Goal: Task Accomplishment & Management: Manage account settings

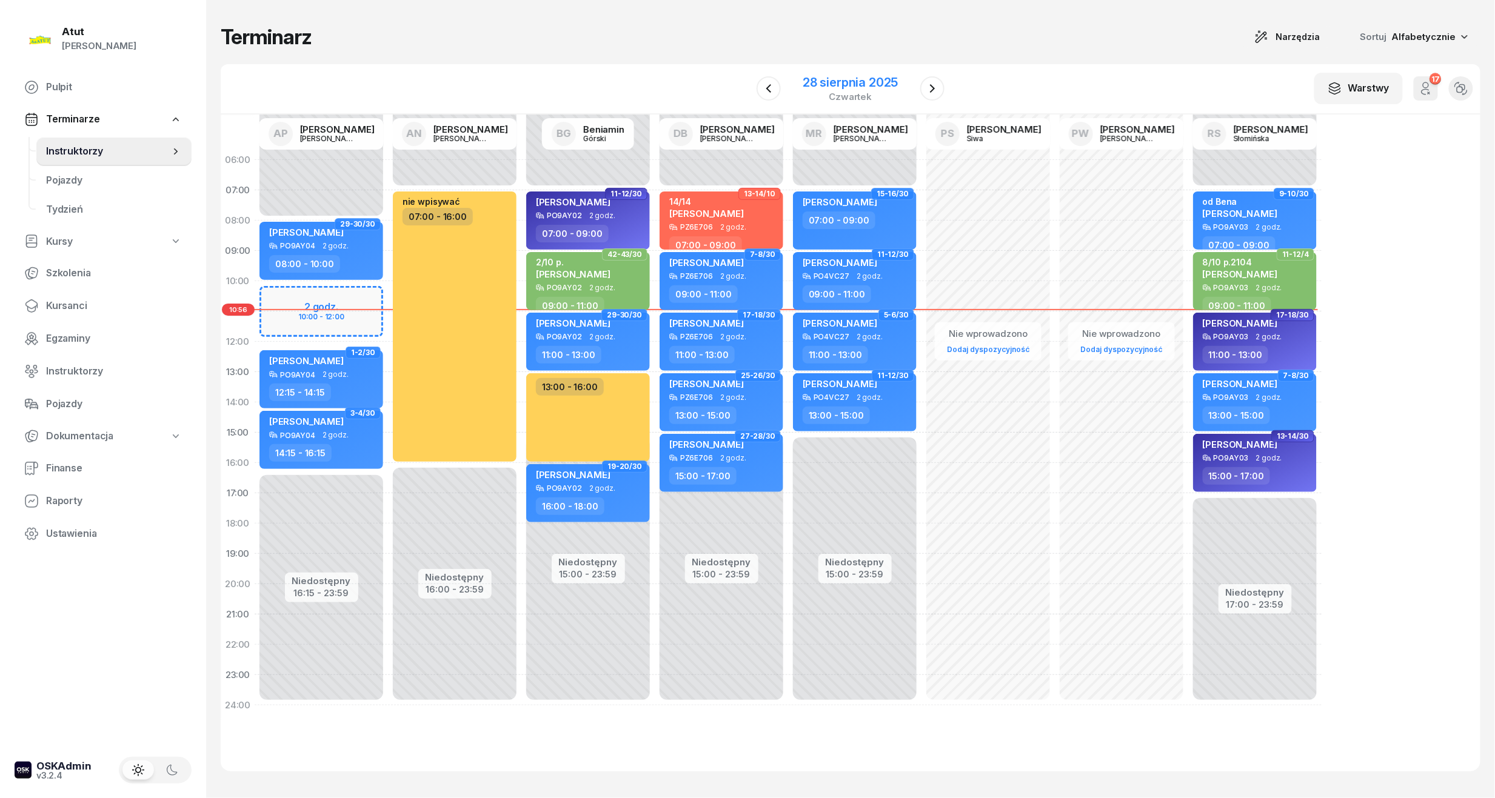
click at [849, 79] on div "28 sierpnia 2025" at bounding box center [850, 82] width 95 height 12
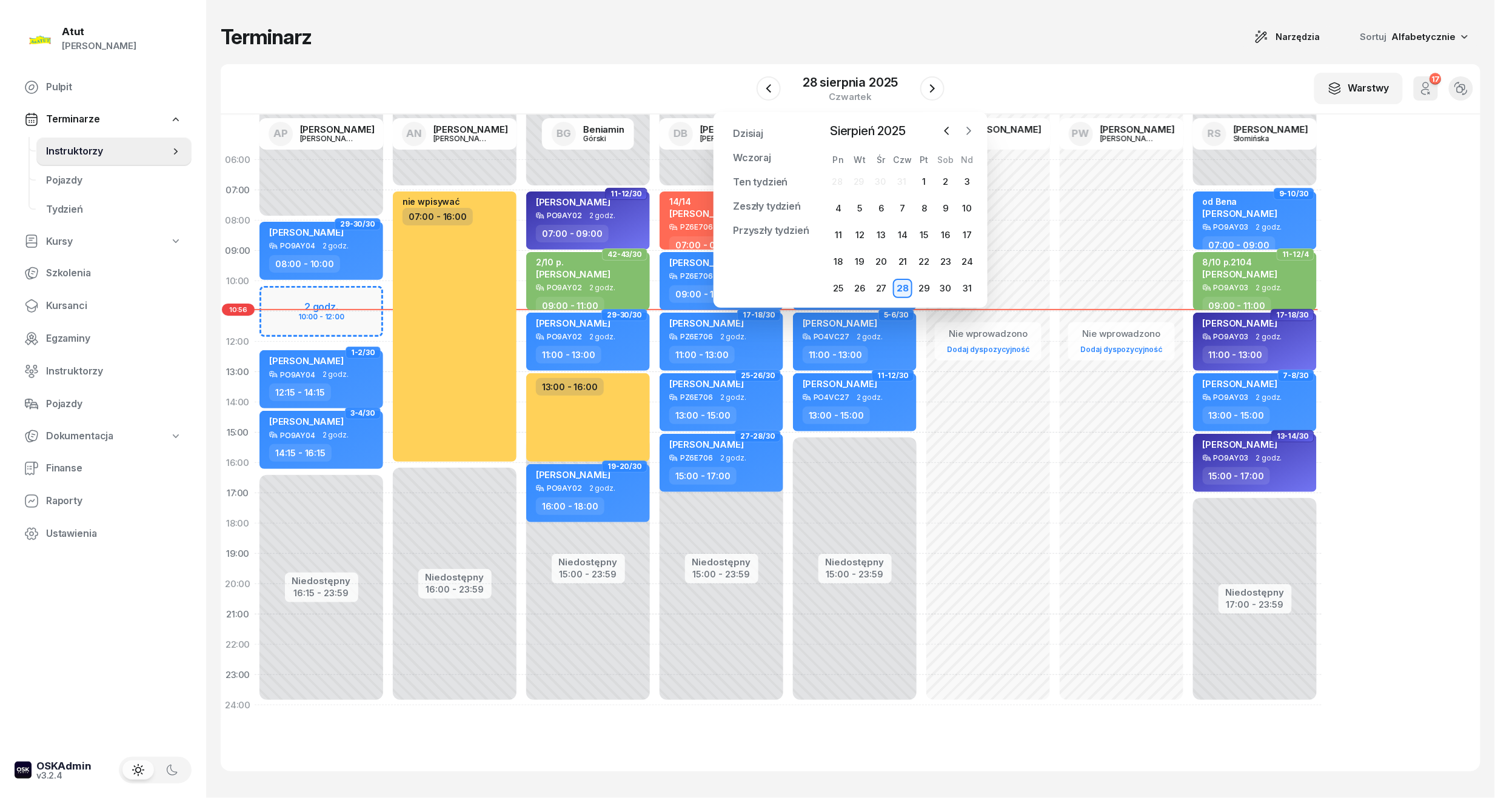
click at [971, 127] on icon "button" at bounding box center [969, 131] width 12 height 12
click at [854, 178] on div "2" at bounding box center [859, 181] width 19 height 19
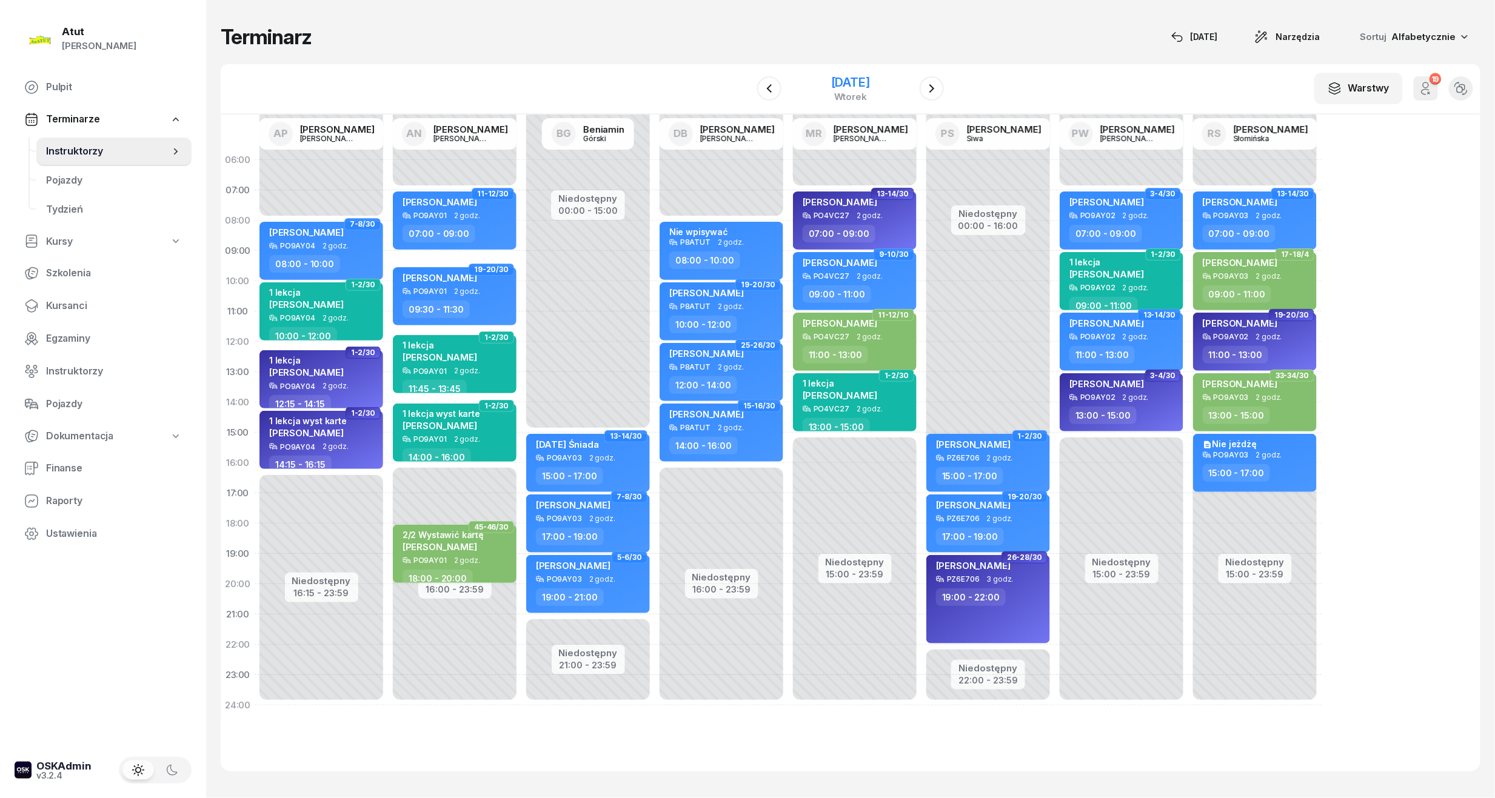
click at [907, 80] on div "2 września 2025 wtorek" at bounding box center [851, 89] width 124 height 35
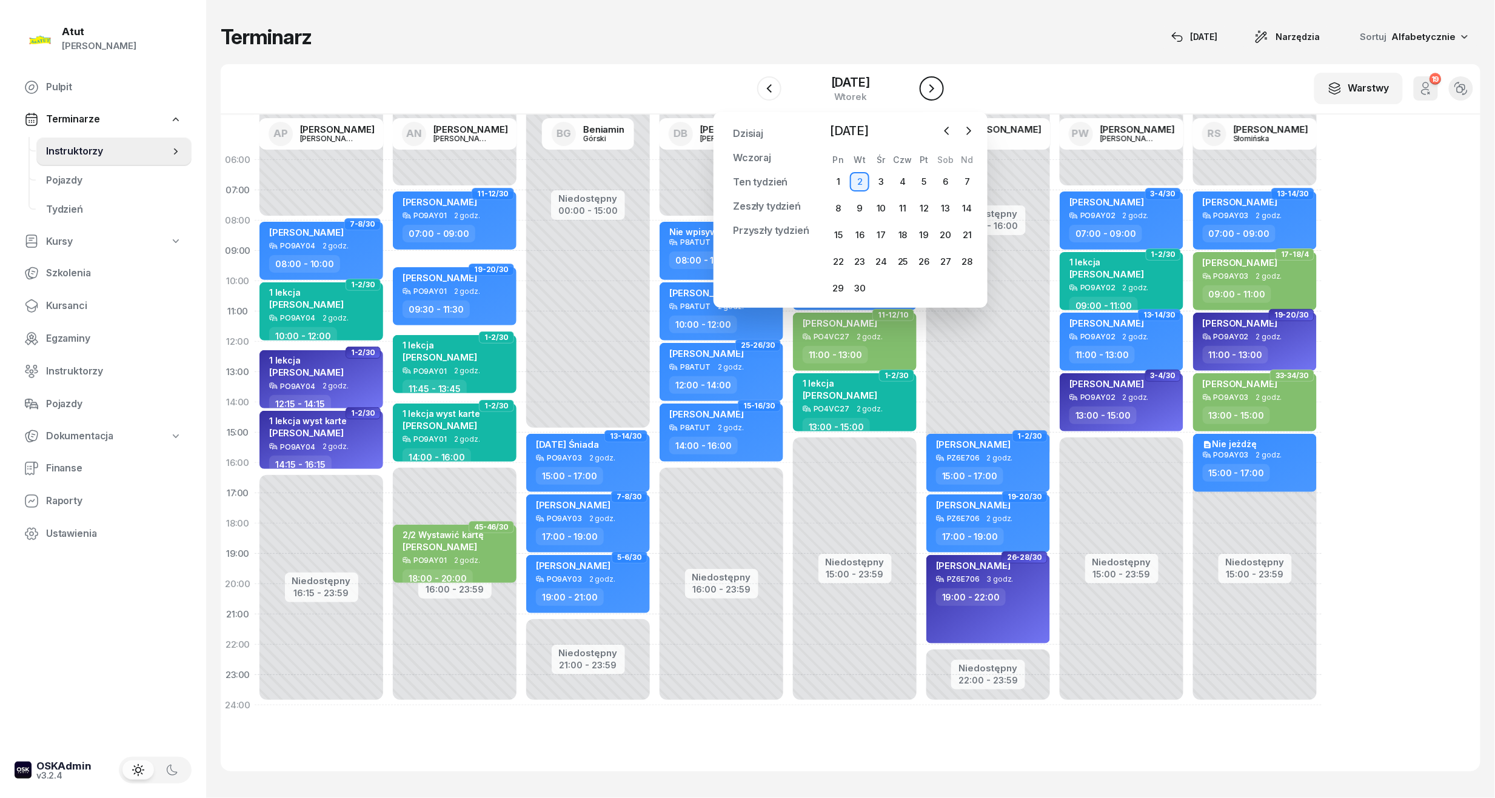
click at [924, 83] on button "button" at bounding box center [931, 88] width 24 height 24
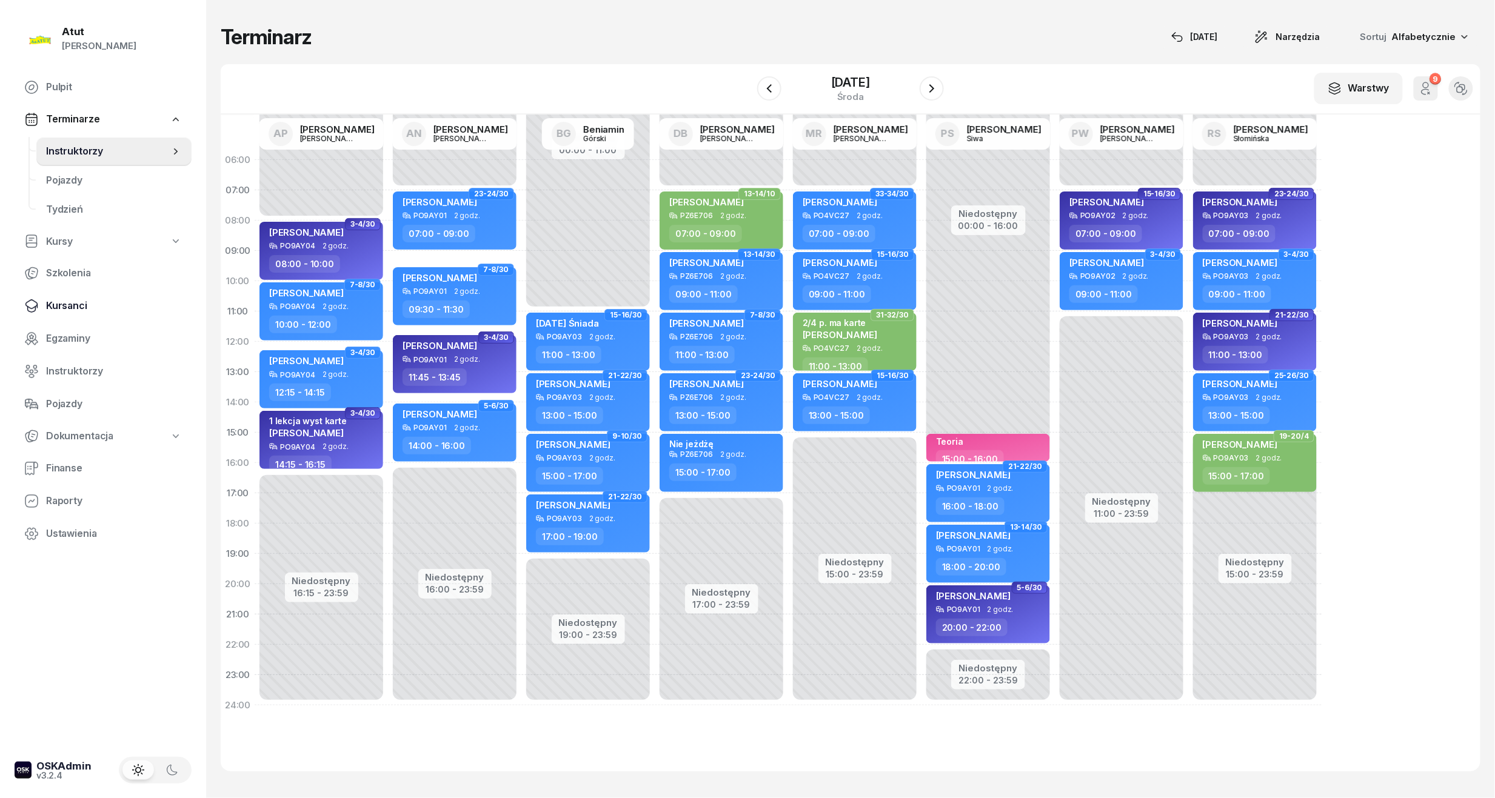
click at [56, 305] on span "Kursanci" at bounding box center [114, 306] width 136 height 16
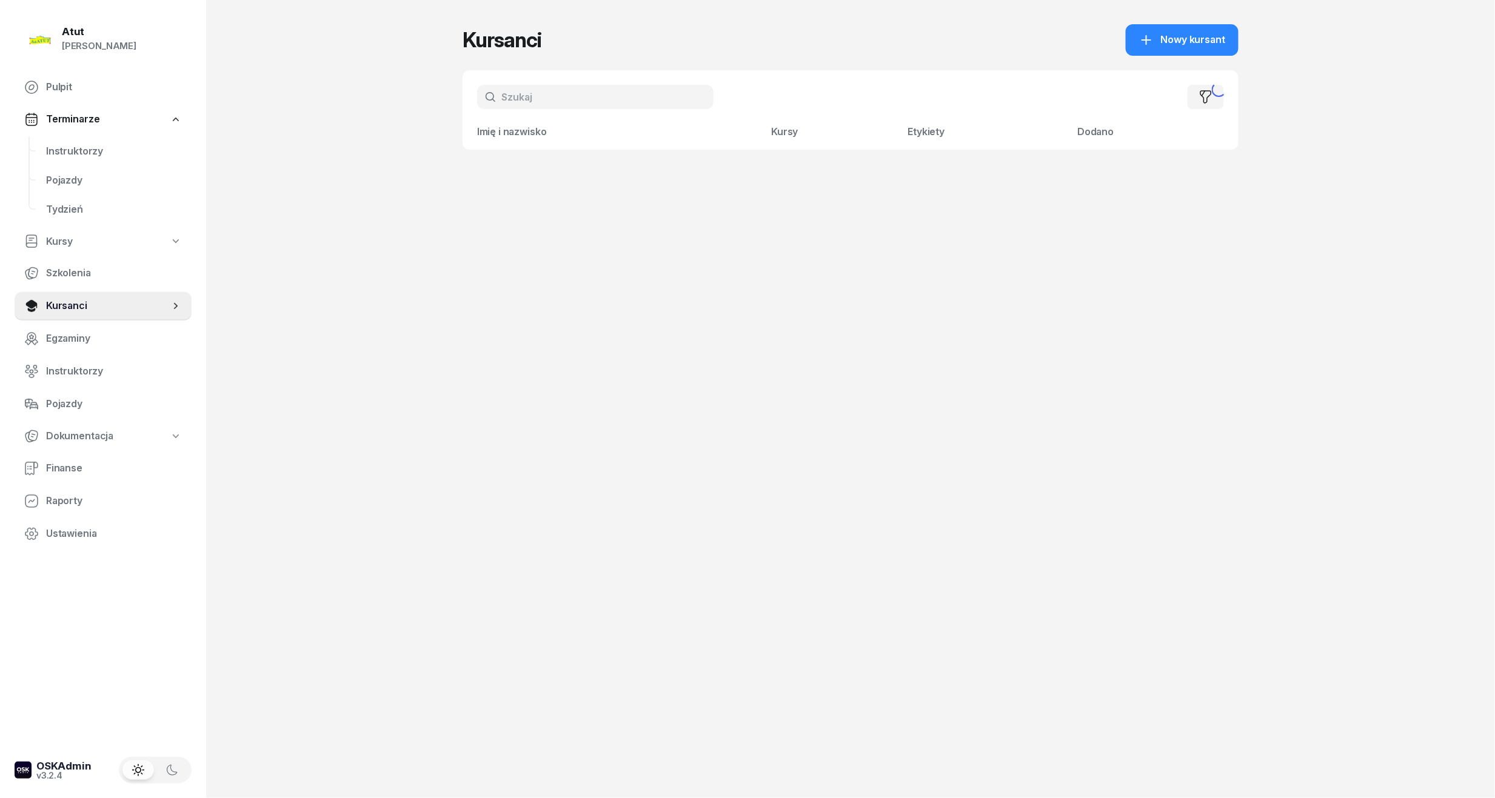
click at [602, 92] on input "text" at bounding box center [595, 97] width 236 height 24
type input "wizer"
click at [566, 162] on link "[PERSON_NAME]" at bounding box center [534, 172] width 114 height 29
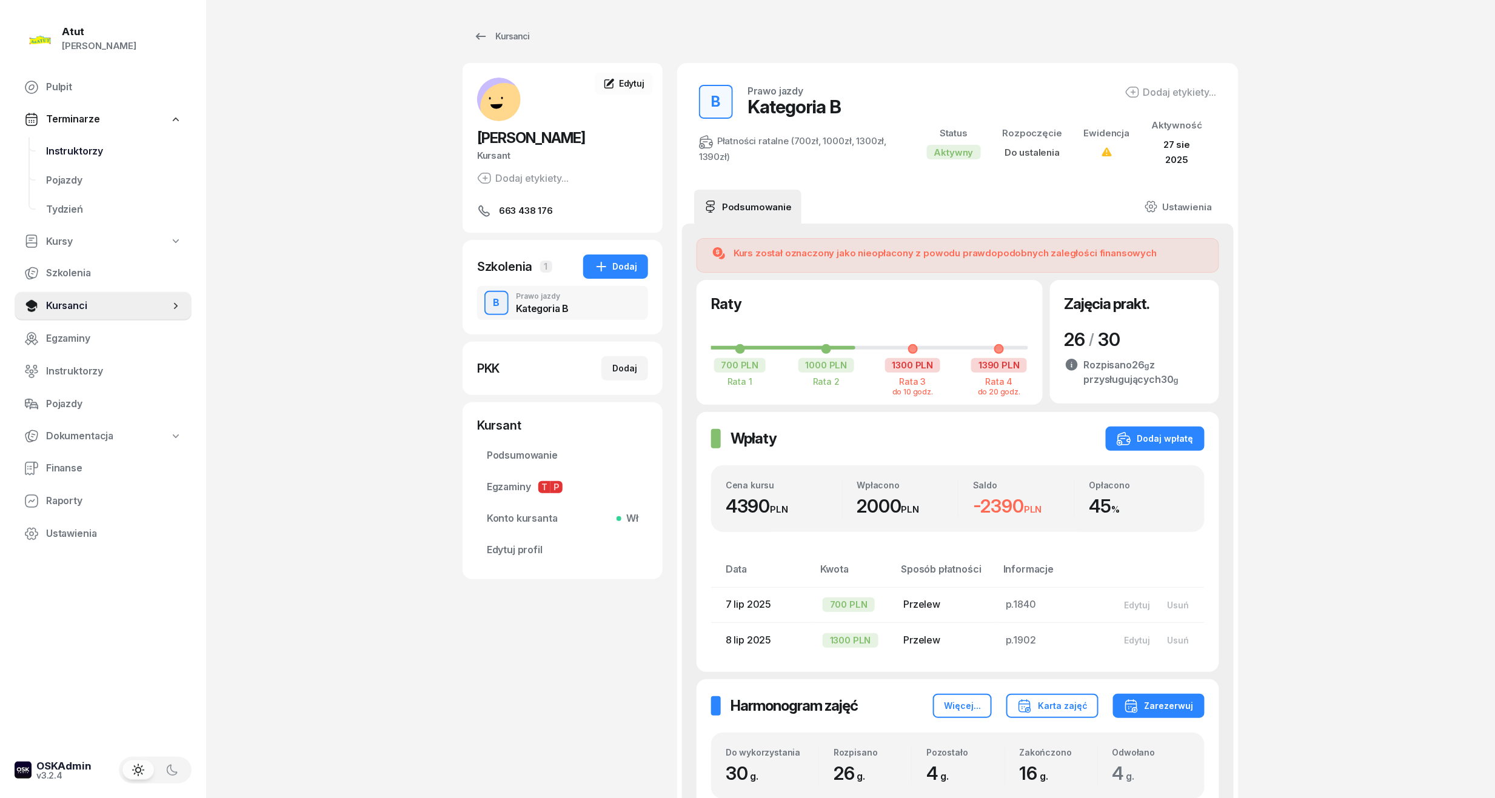
click at [76, 154] on span "Instruktorzy" at bounding box center [114, 152] width 136 height 16
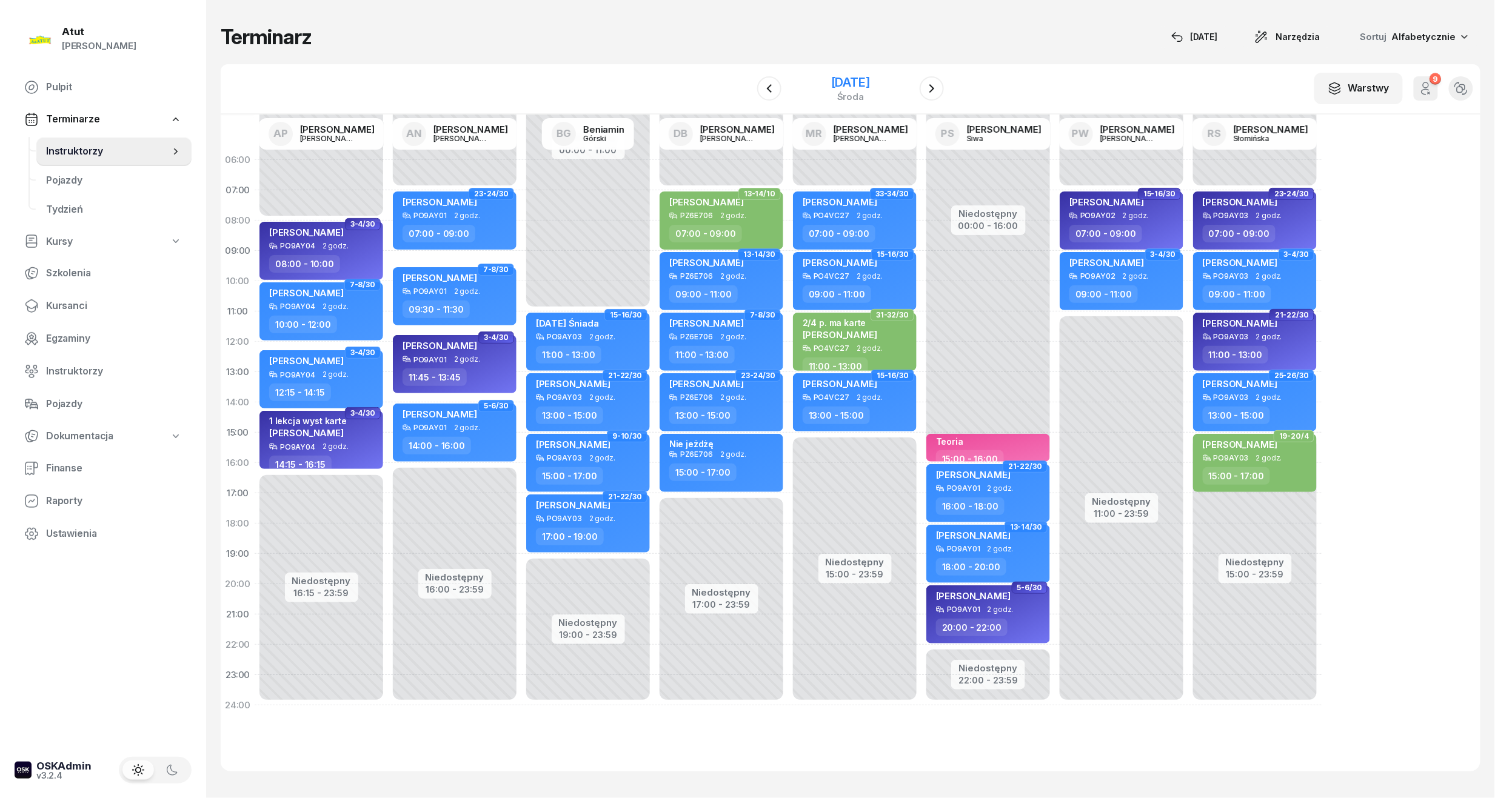
click at [835, 90] on div "3 września 2025 środa" at bounding box center [850, 88] width 39 height 25
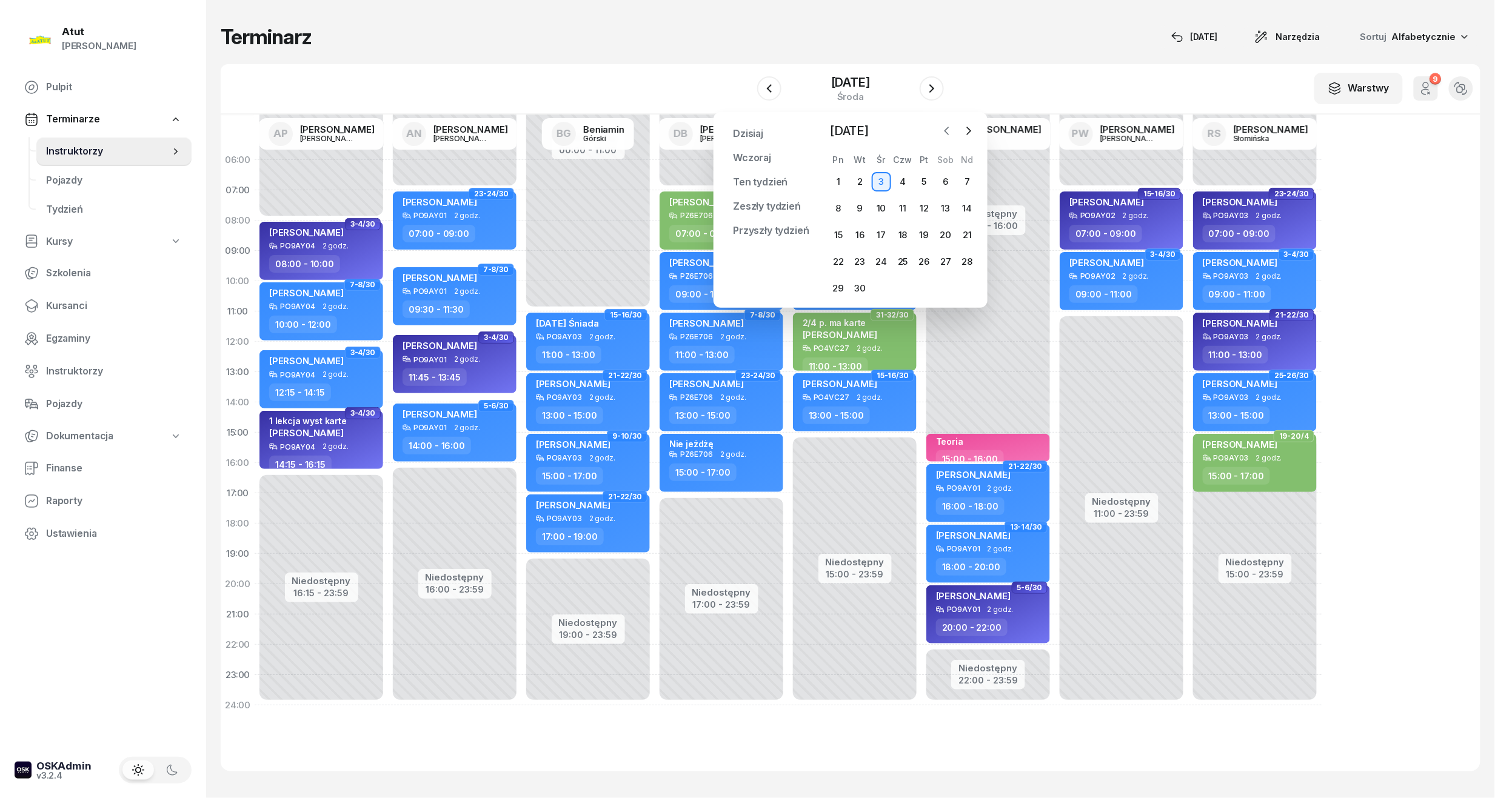
click at [950, 133] on icon "button" at bounding box center [947, 131] width 12 height 12
click at [950, 289] on div "30" at bounding box center [945, 288] width 19 height 19
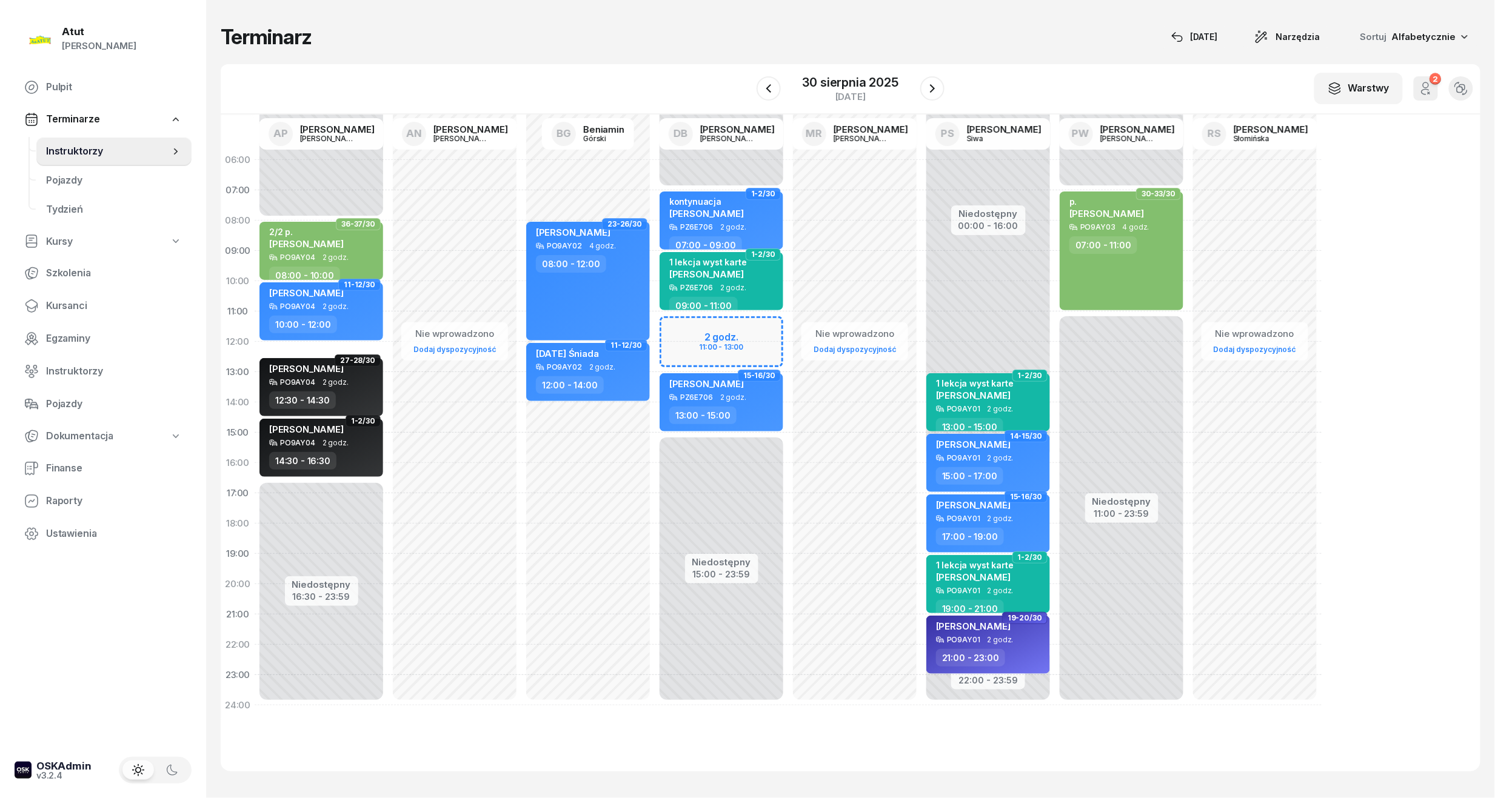
click at [788, 343] on div "Niedostępny 00:00 - 07:00 Niedostępny 15:00 - 23:59 2 godz. 11:00 - 13:00 1-2/3…" at bounding box center [854, 433] width 133 height 576
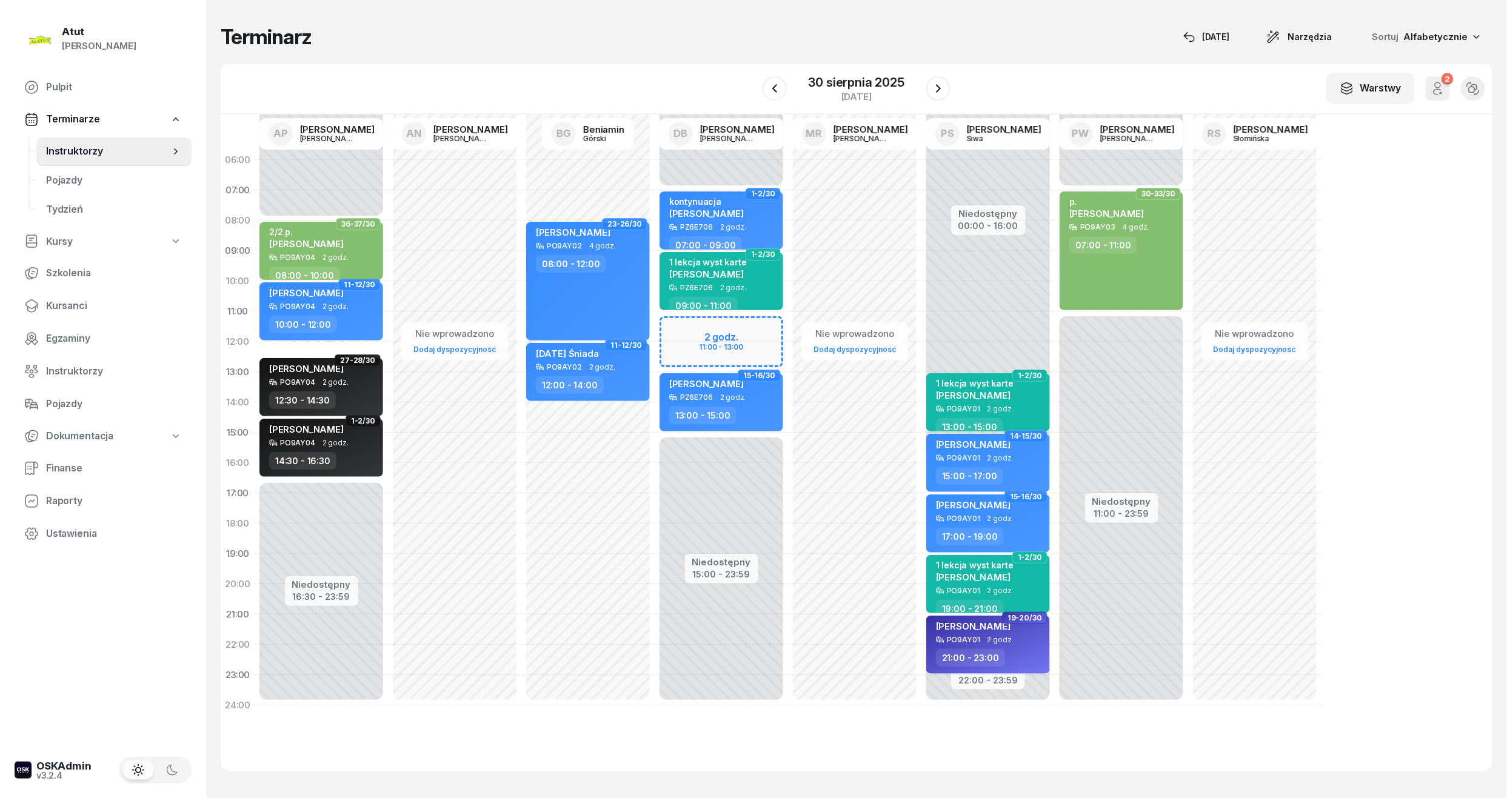
select select "12"
select select "13"
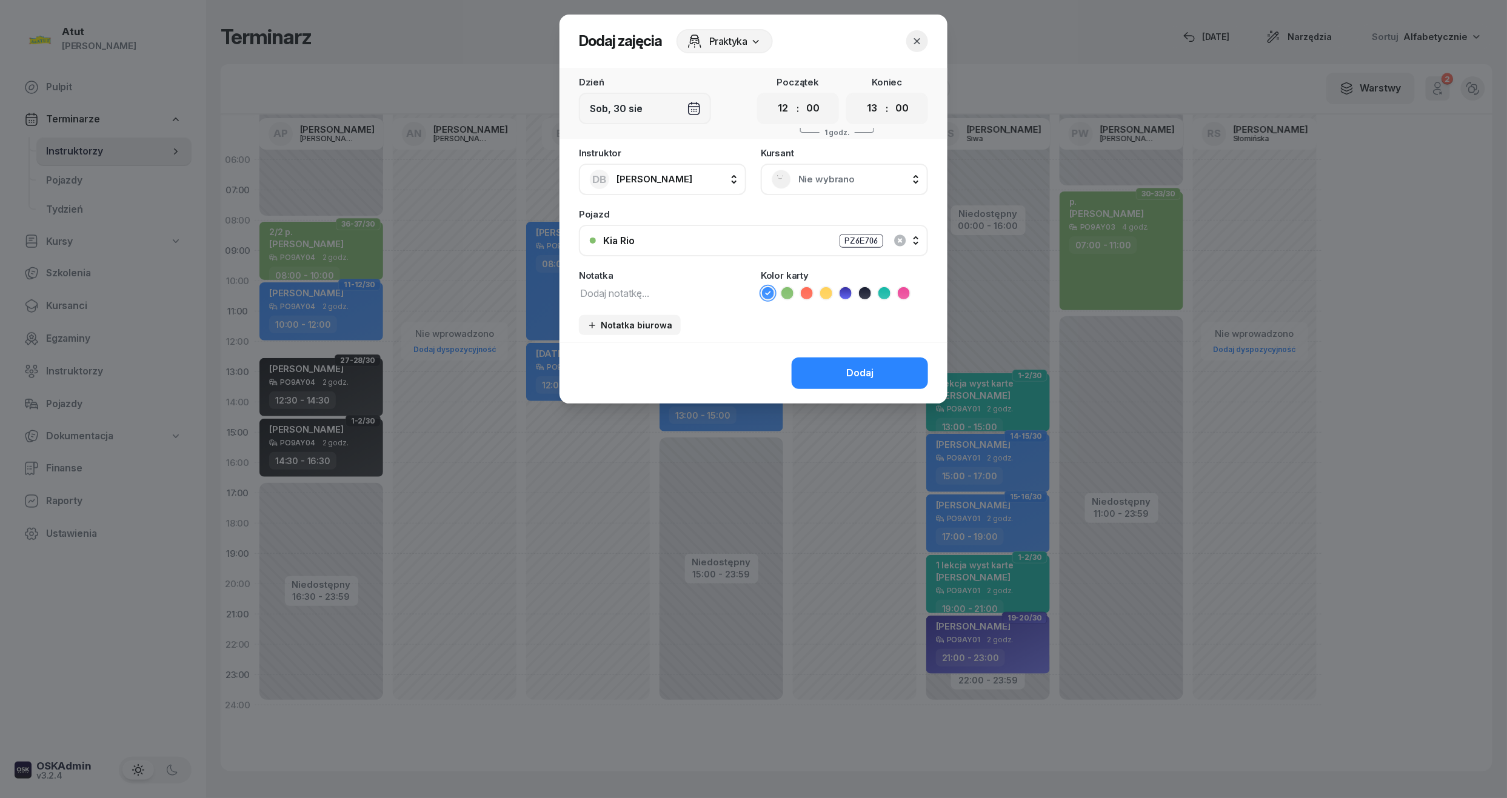
click at [808, 175] on span "Nie wybrano" at bounding box center [857, 180] width 119 height 16
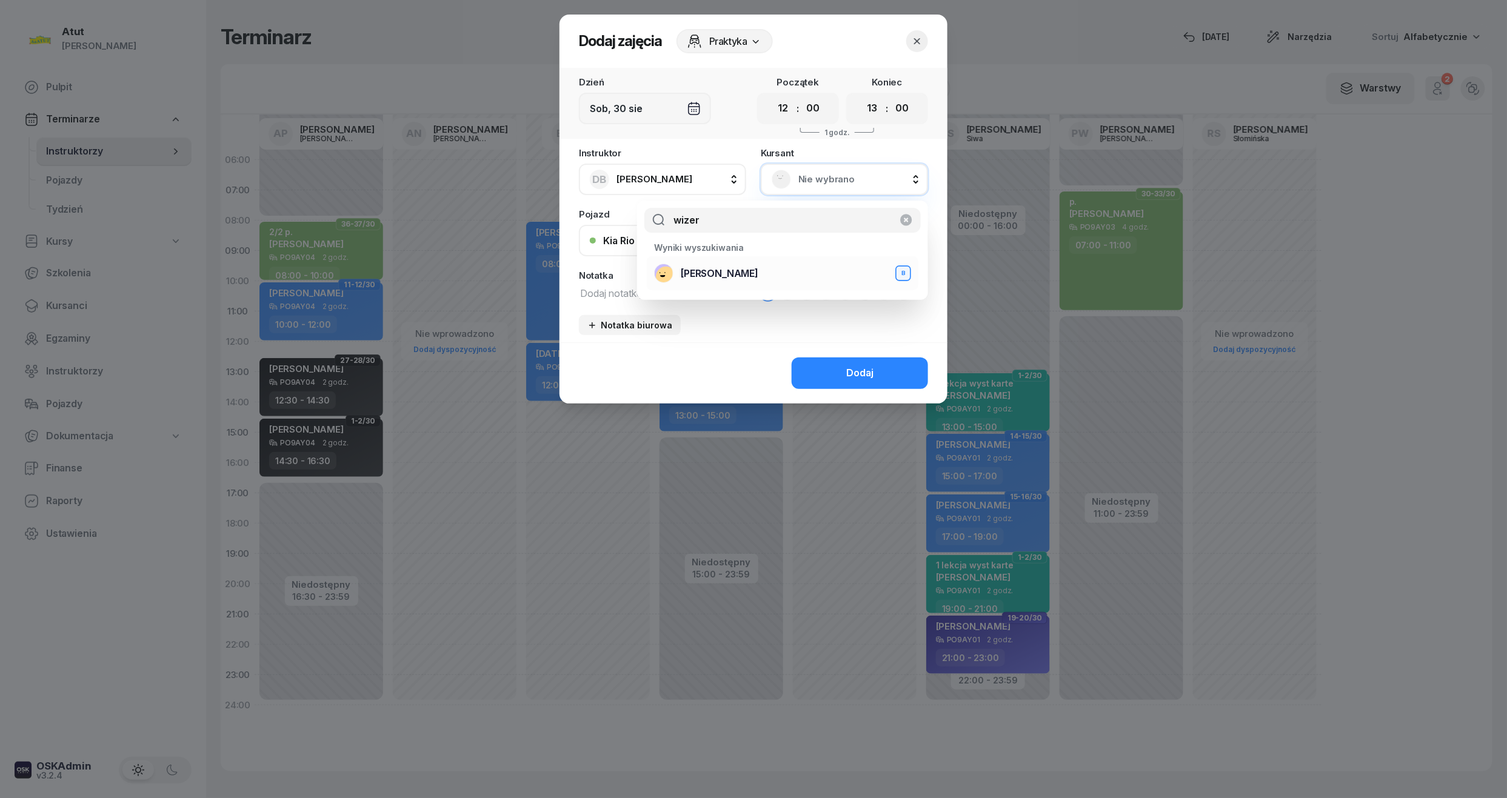
type input "wizer"
click at [752, 276] on div "Mikolaj Wizer B" at bounding box center [782, 273] width 257 height 19
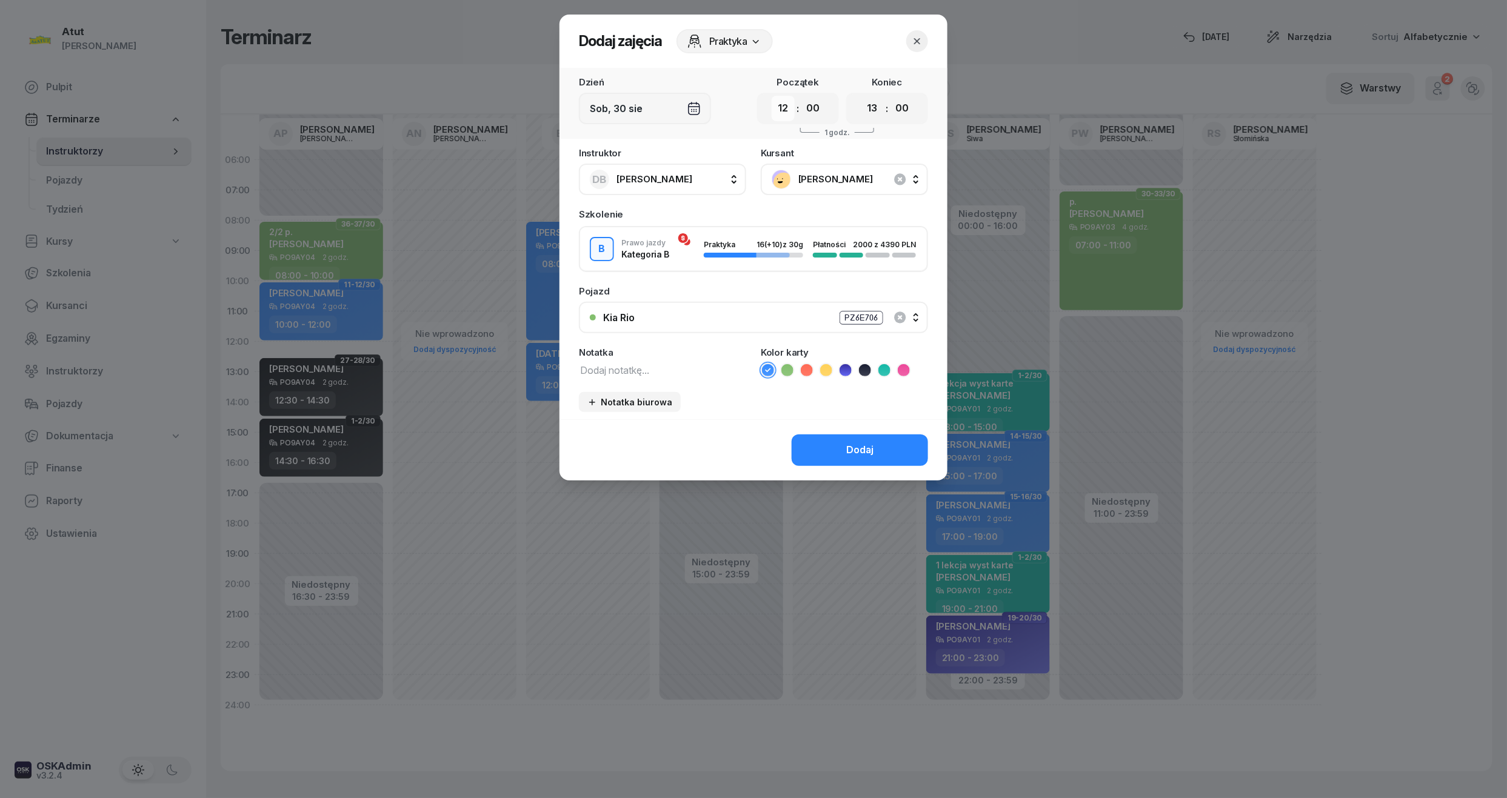
click at [781, 105] on select "00 01 02 03 04 05 06 07 08 09 10 11 12 13 14 15 16 17 18 19 20 21 22 23" at bounding box center [783, 108] width 23 height 25
select select "11"
click at [772, 96] on select "00 01 02 03 04 05 06 07 08 09 10 11 12 13 14 15 16 17 18 19 20 21 22 23" at bounding box center [783, 108] width 23 height 25
click at [842, 371] on icon at bounding box center [845, 370] width 12 height 12
click at [844, 438] on button "Dodaj" at bounding box center [860, 451] width 136 height 32
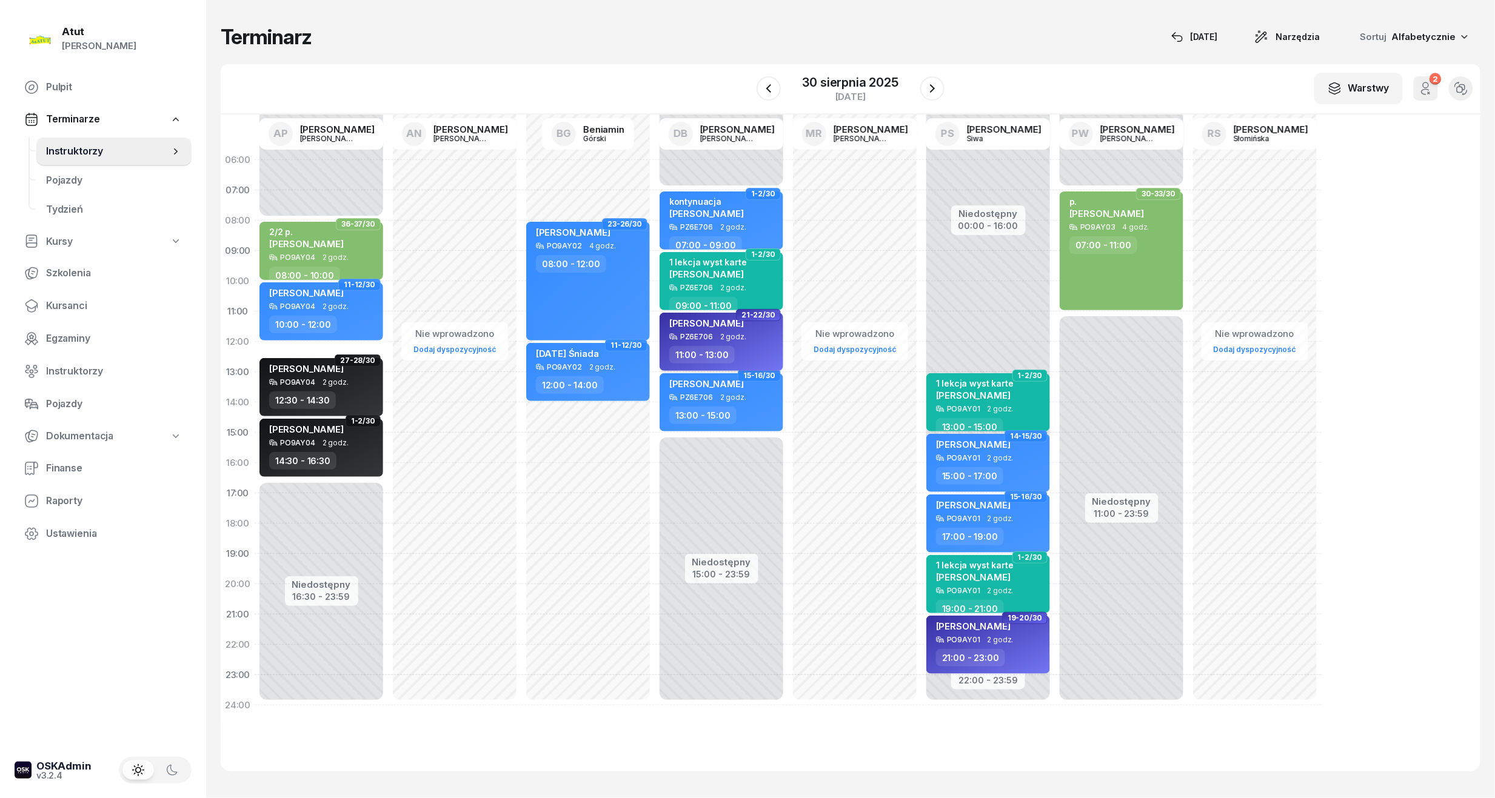
click at [694, 330] on div "[PERSON_NAME]" at bounding box center [706, 325] width 75 height 15
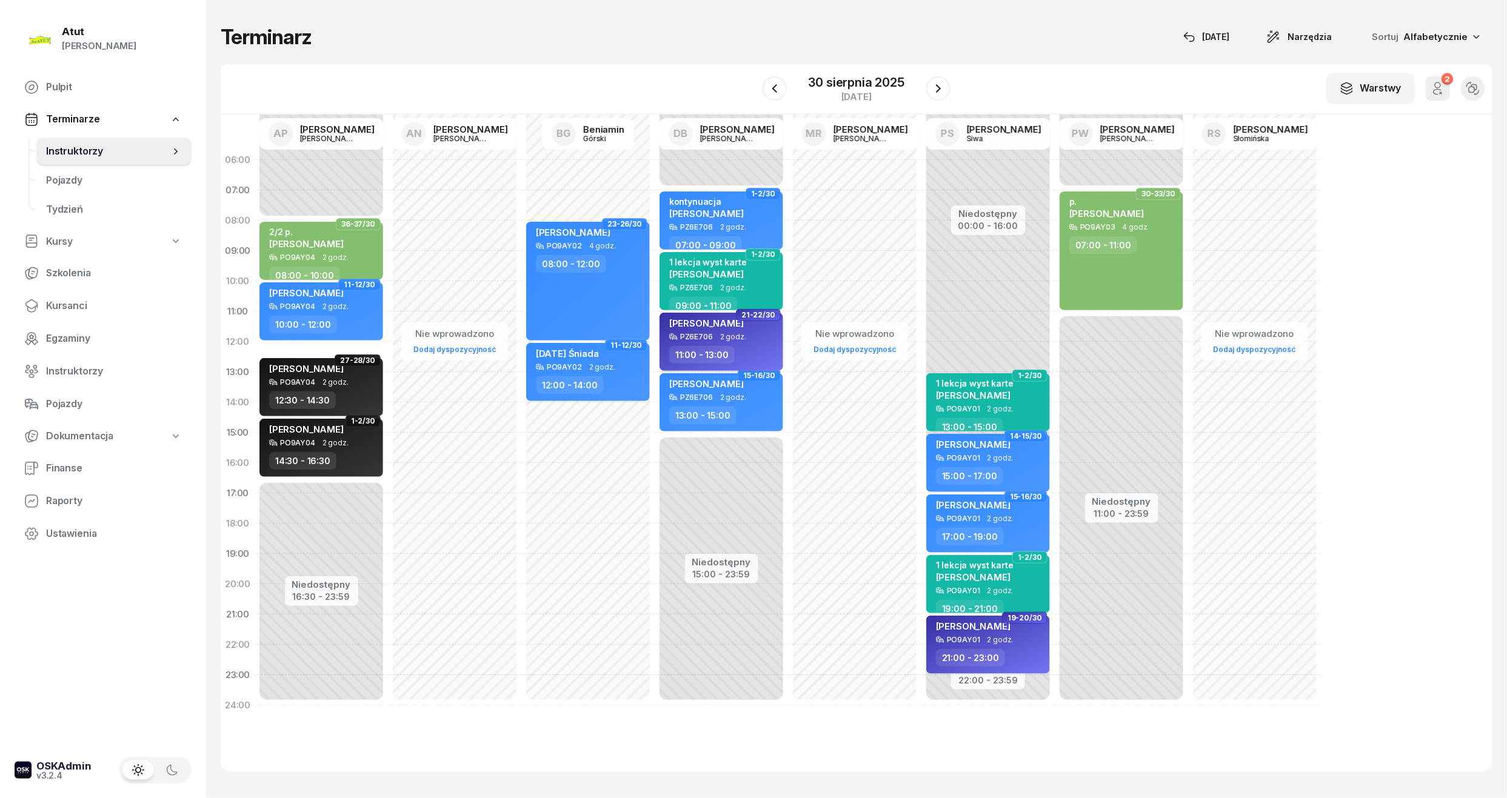
select select "11"
select select "13"
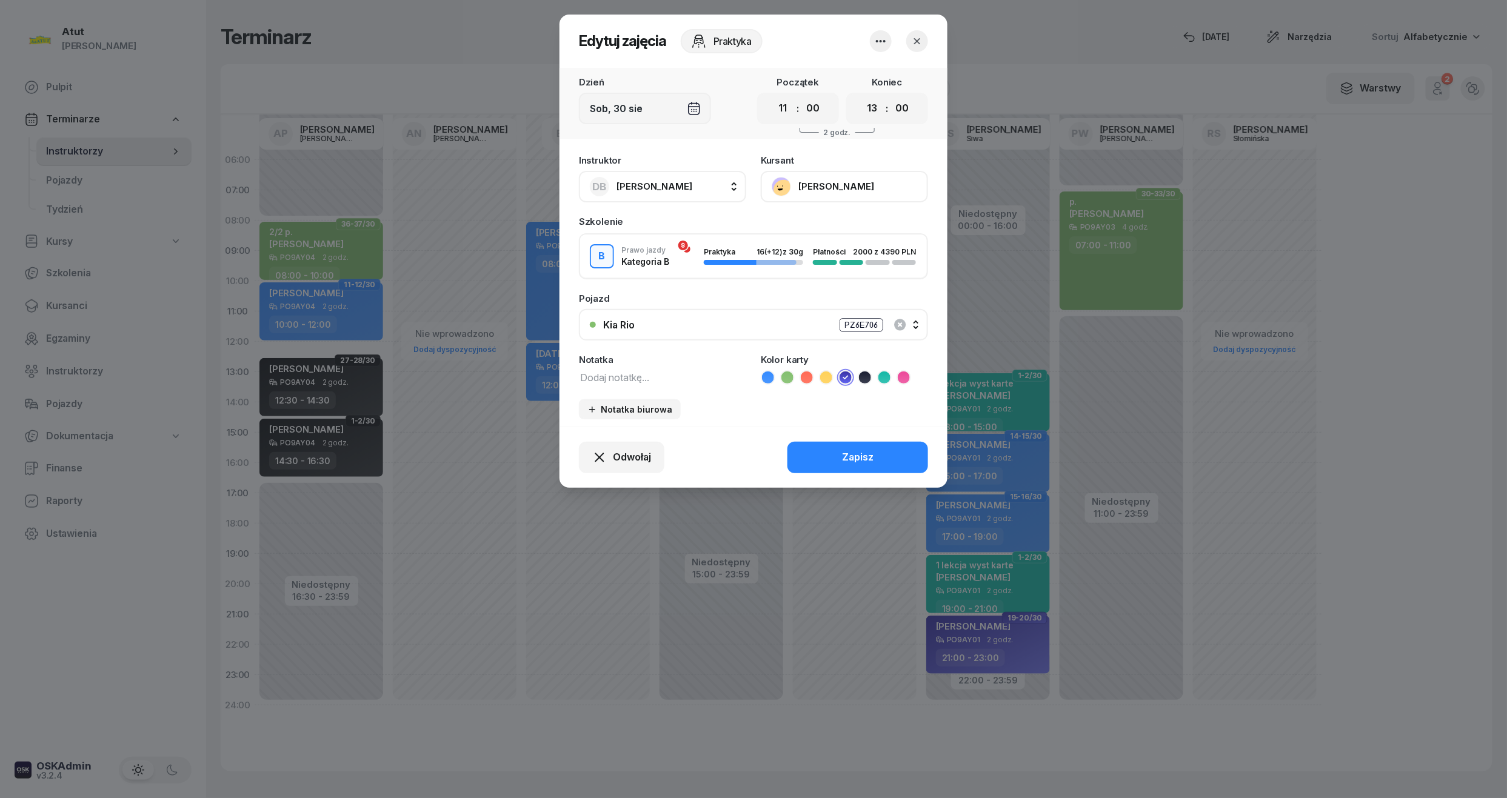
click at [867, 187] on button "[PERSON_NAME]" at bounding box center [844, 187] width 167 height 32
click at [830, 233] on link "Otwórz profil" at bounding box center [843, 228] width 160 height 30
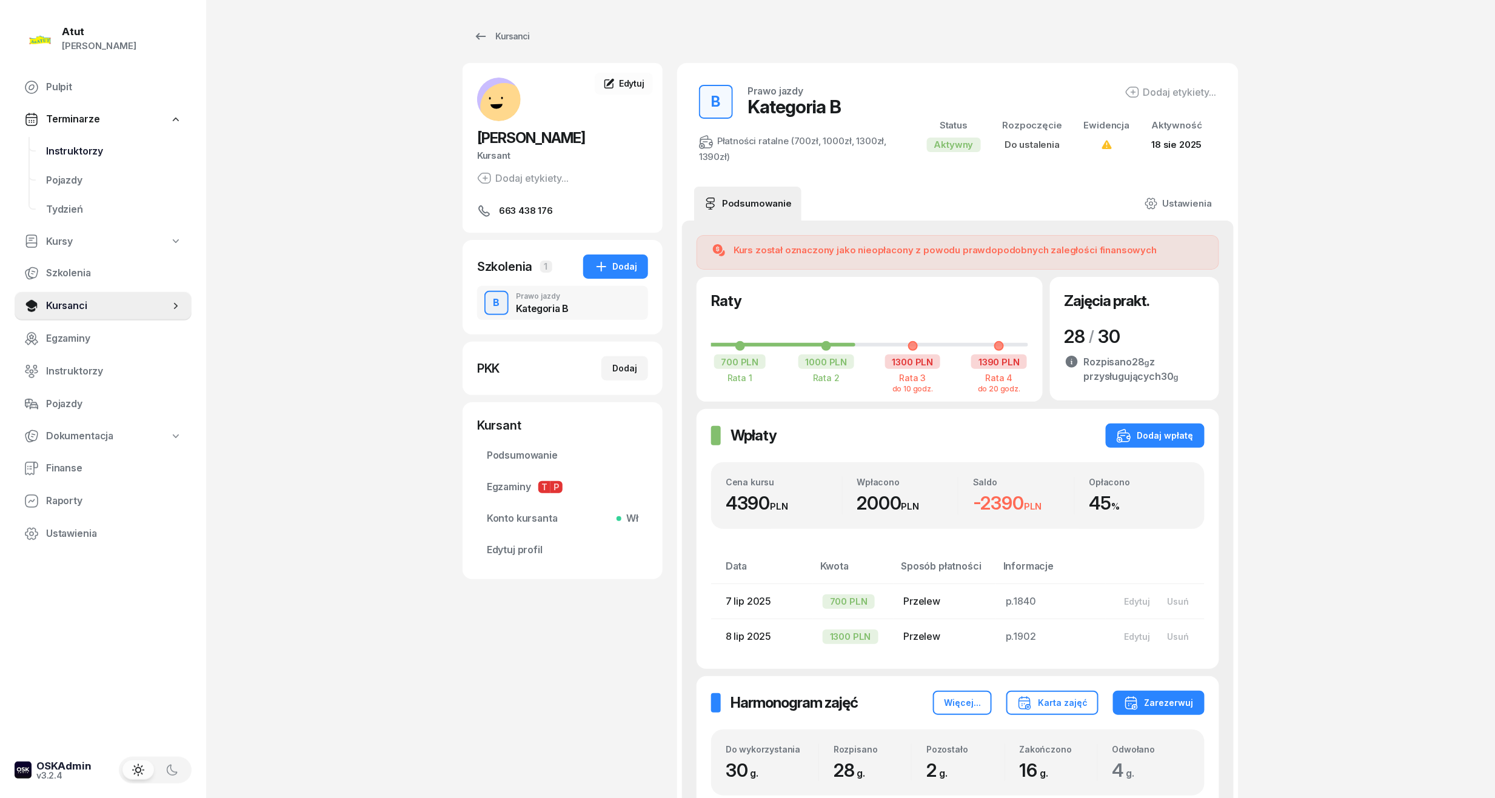
drag, startPoint x: 79, startPoint y: 149, endPoint x: 122, endPoint y: 144, distance: 43.9
click at [79, 149] on span "Instruktorzy" at bounding box center [114, 152] width 136 height 16
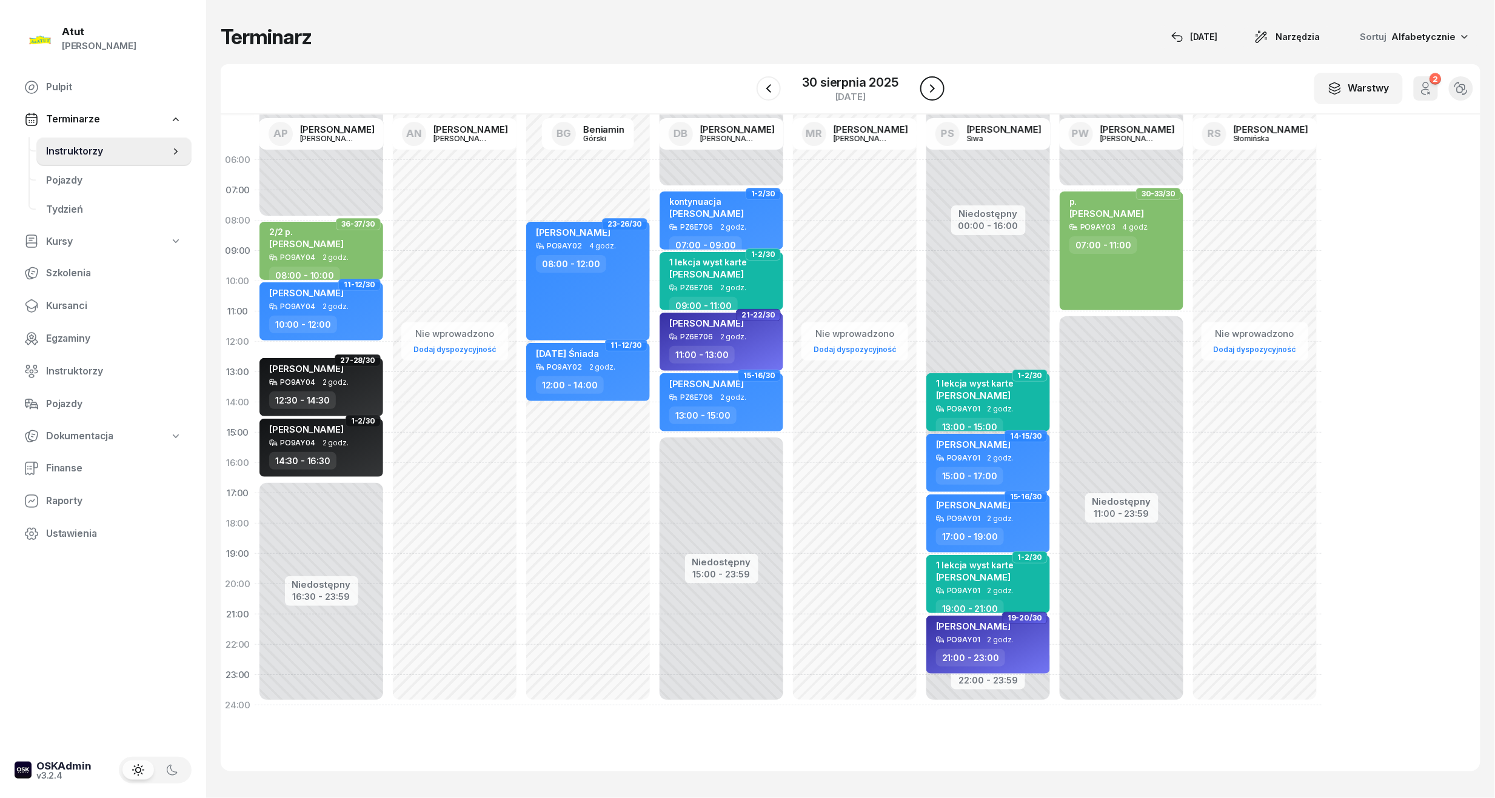
click at [932, 86] on icon "button" at bounding box center [932, 88] width 5 height 8
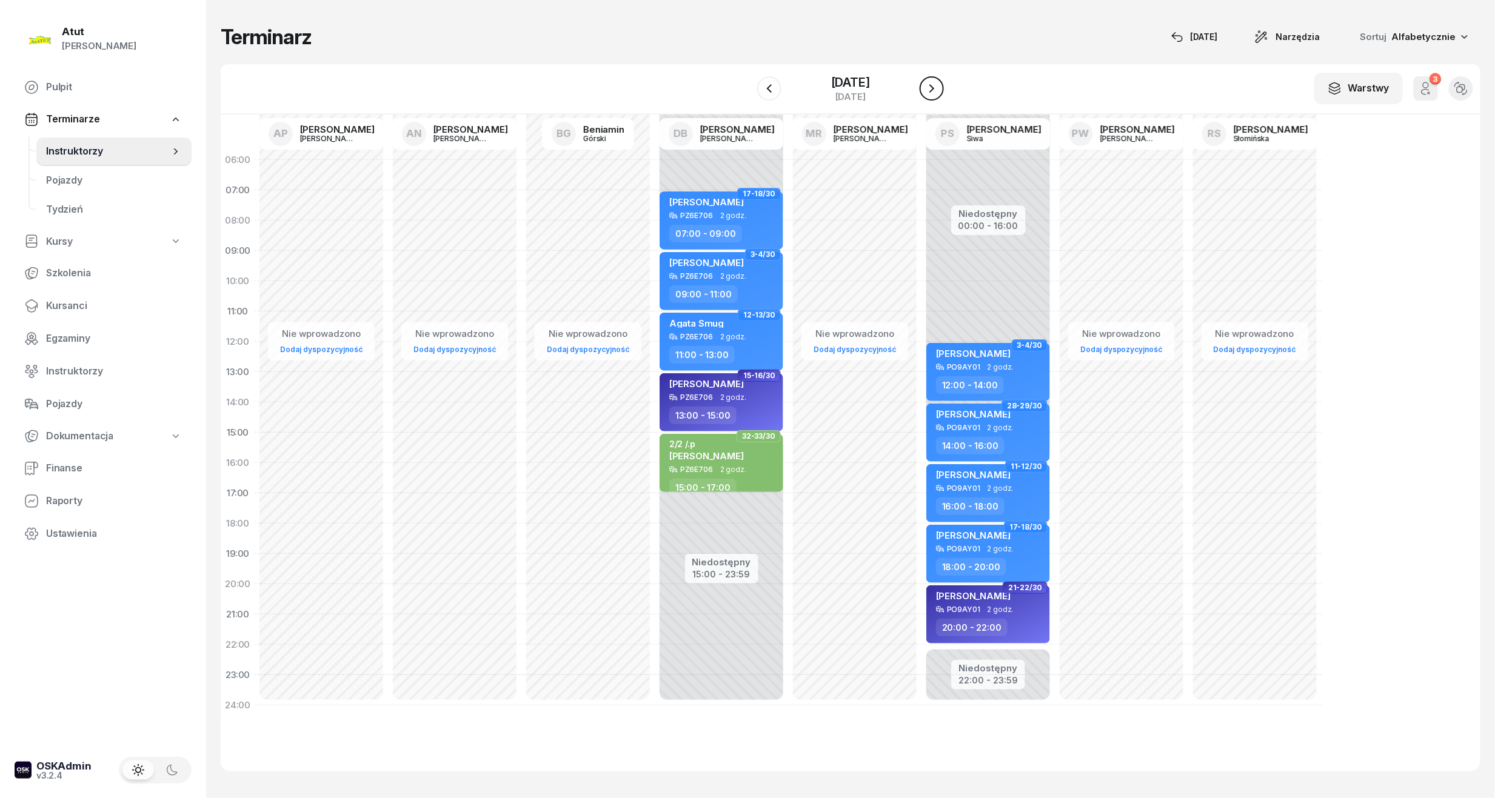
click at [932, 86] on icon "button" at bounding box center [931, 88] width 15 height 15
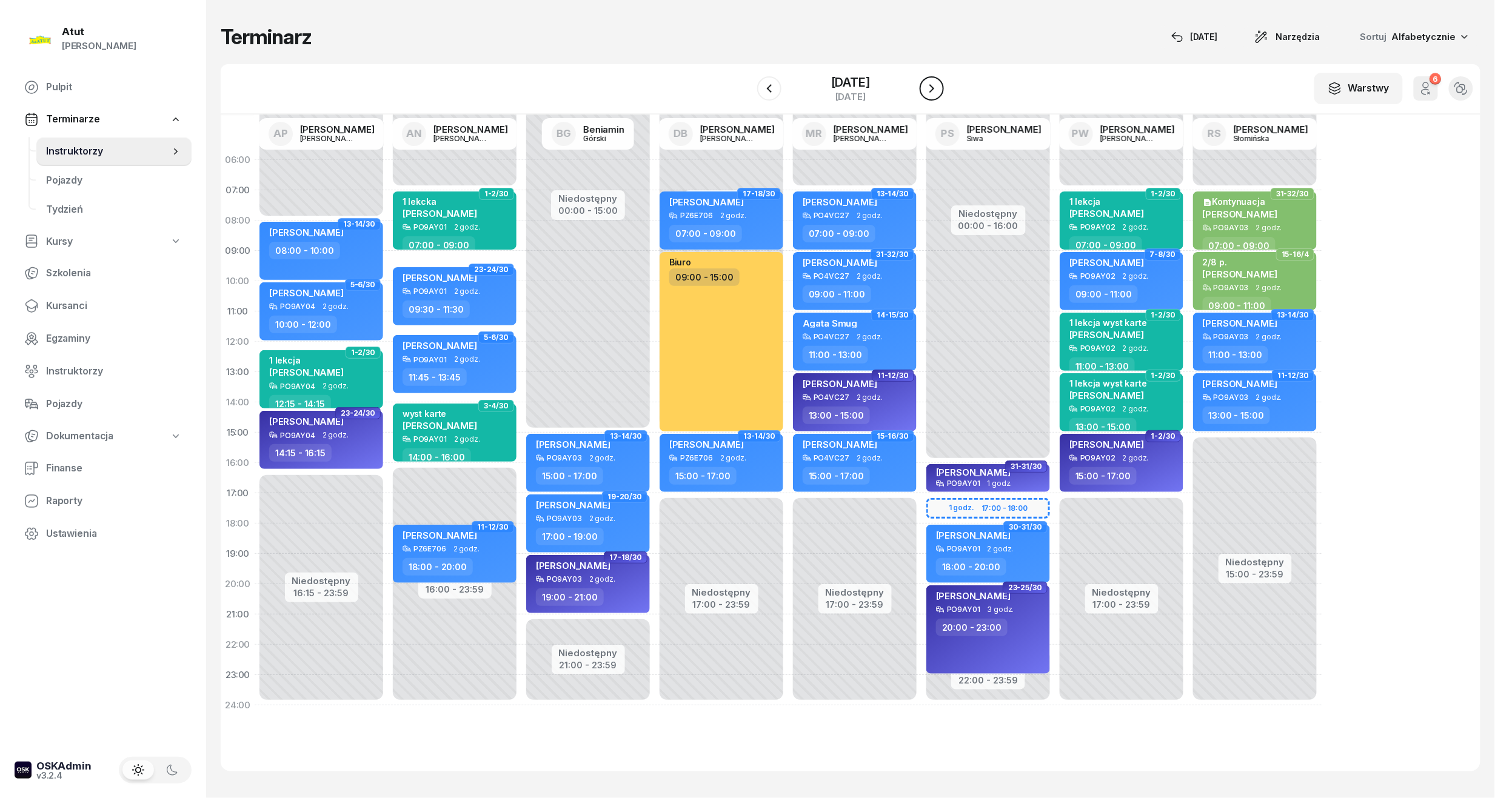
click at [932, 86] on icon "button" at bounding box center [931, 88] width 15 height 15
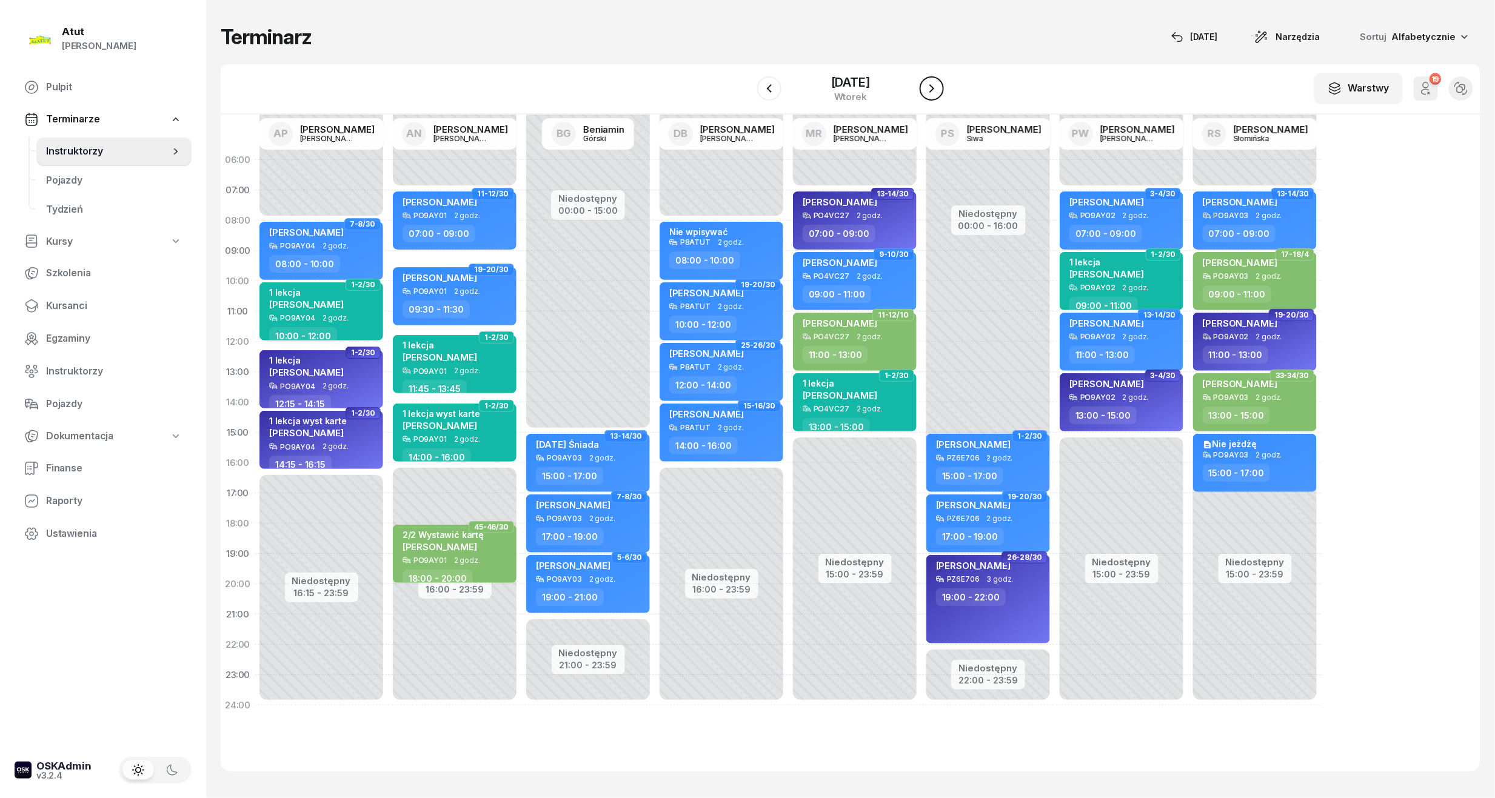
click at [932, 86] on icon "button" at bounding box center [931, 88] width 15 height 15
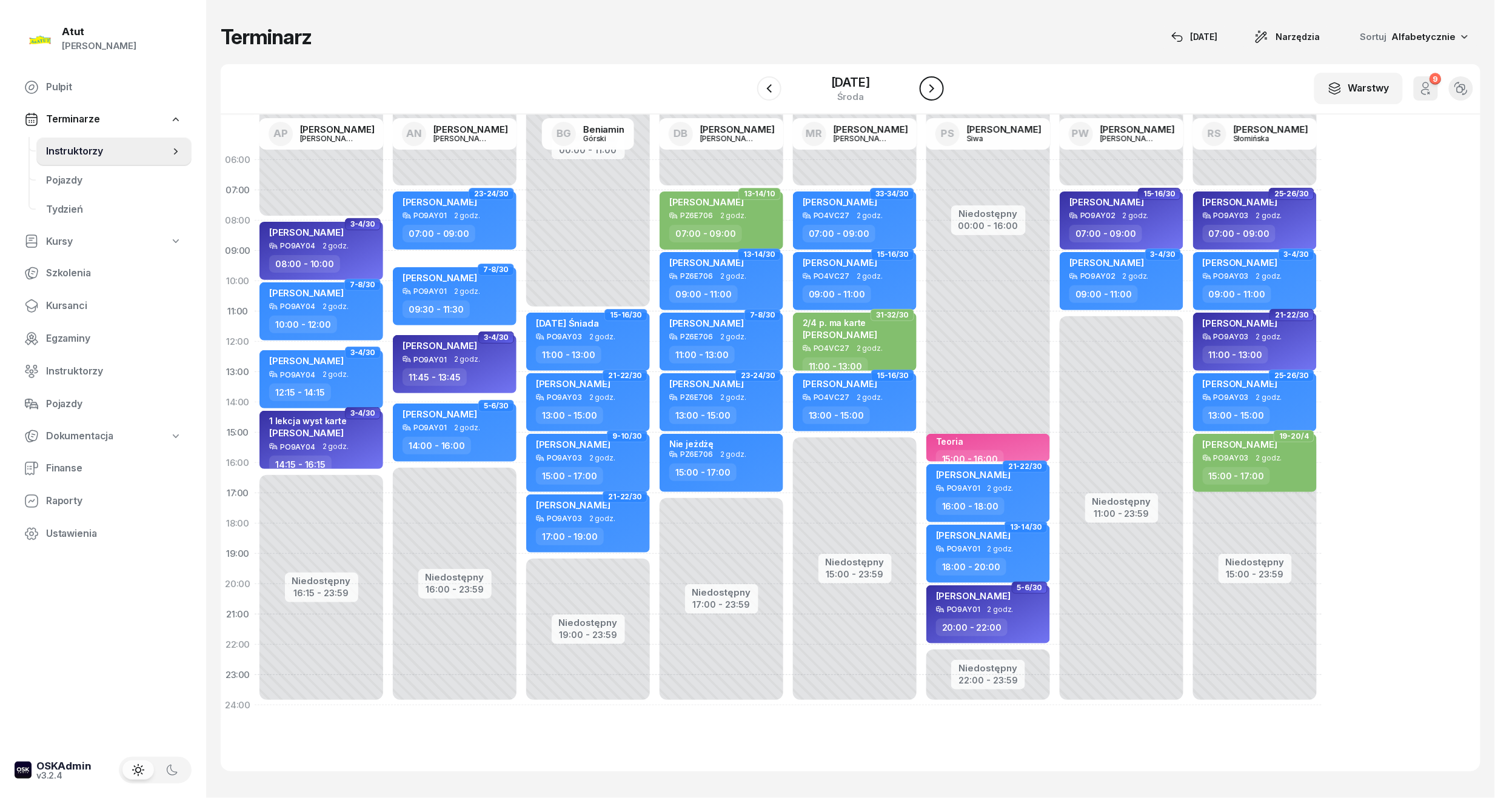
click at [932, 86] on icon "button" at bounding box center [931, 88] width 15 height 15
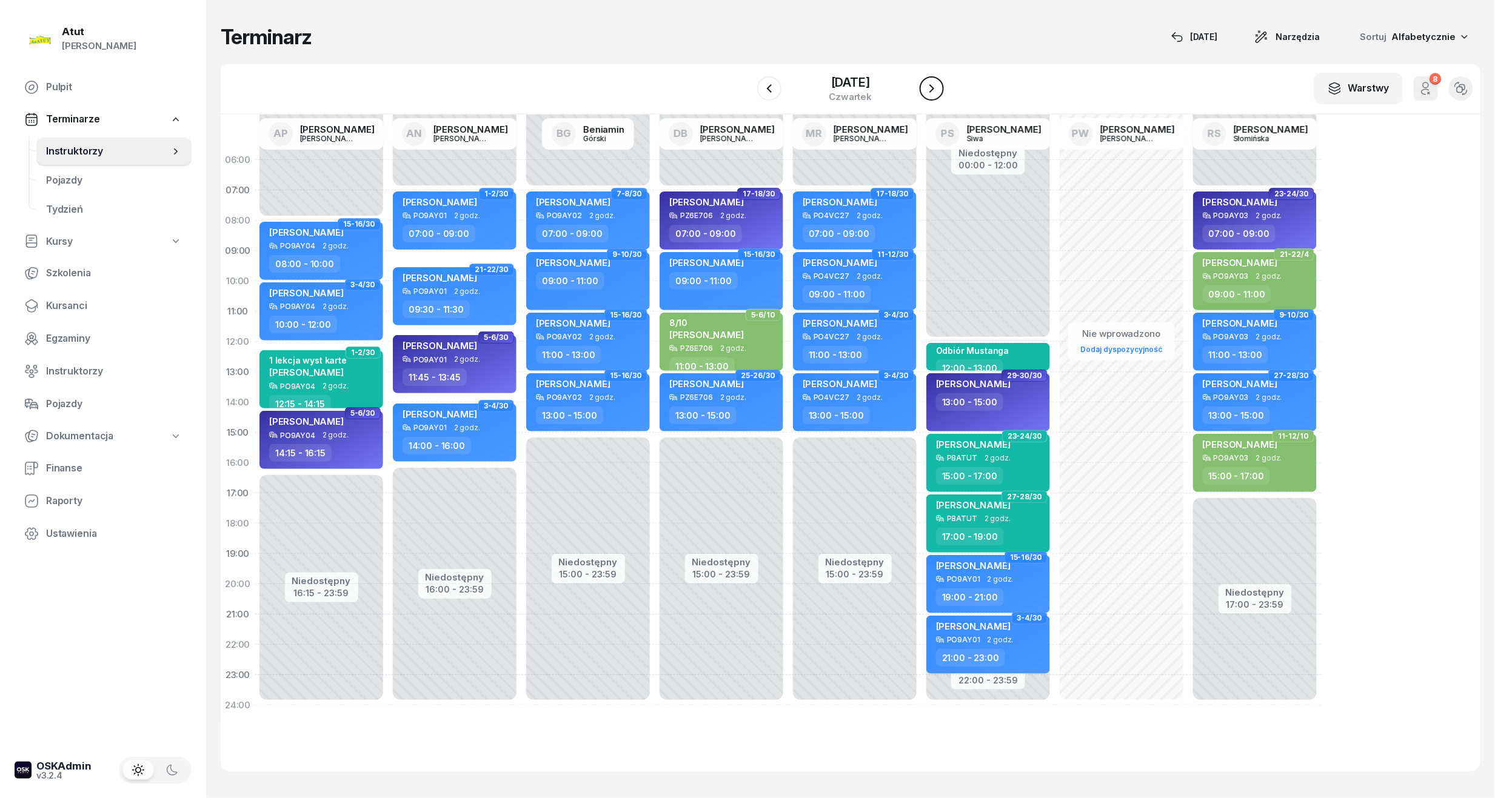
click at [932, 86] on icon "button" at bounding box center [931, 88] width 15 height 15
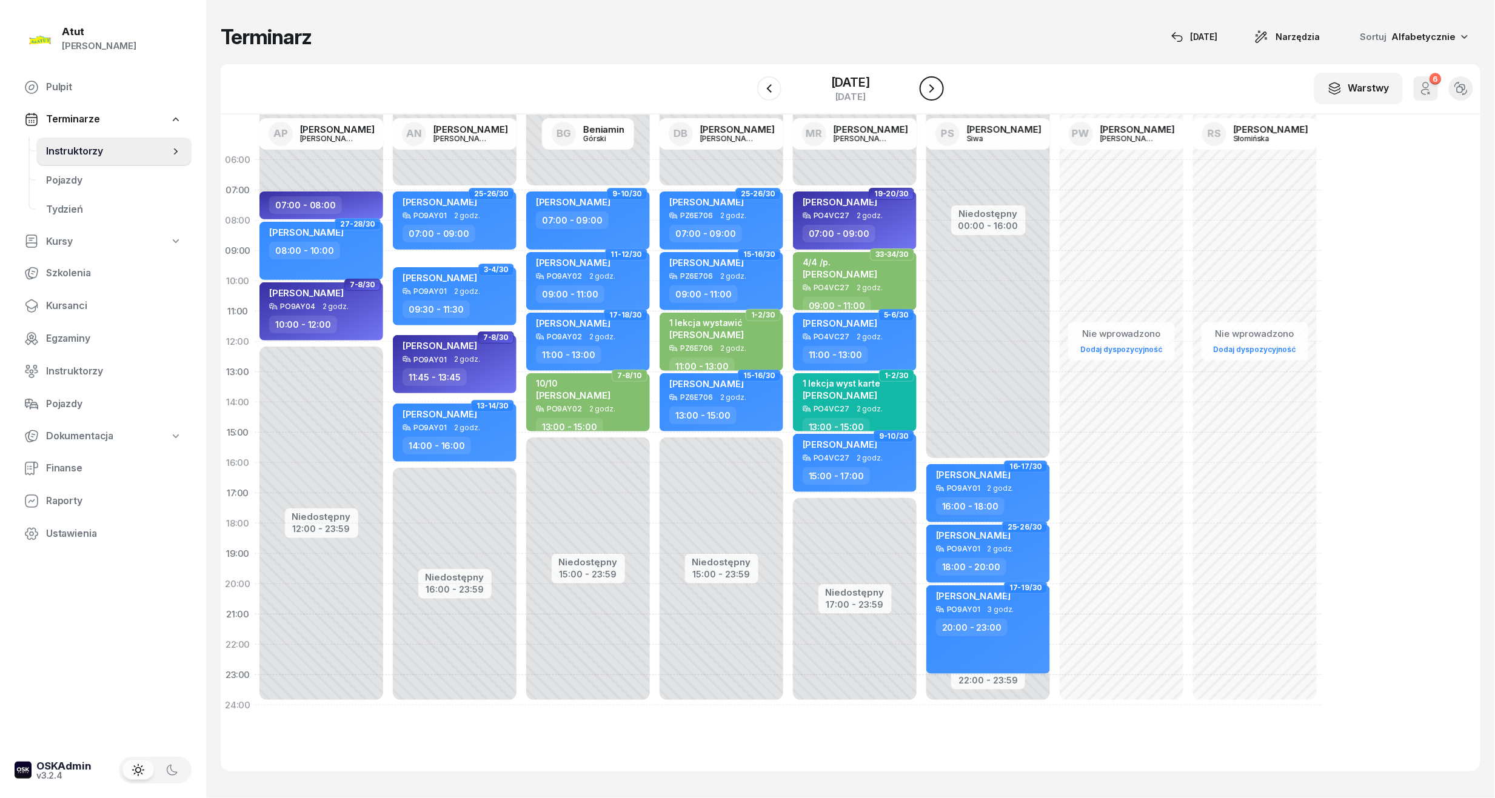
click at [932, 86] on icon "button" at bounding box center [931, 88] width 15 height 15
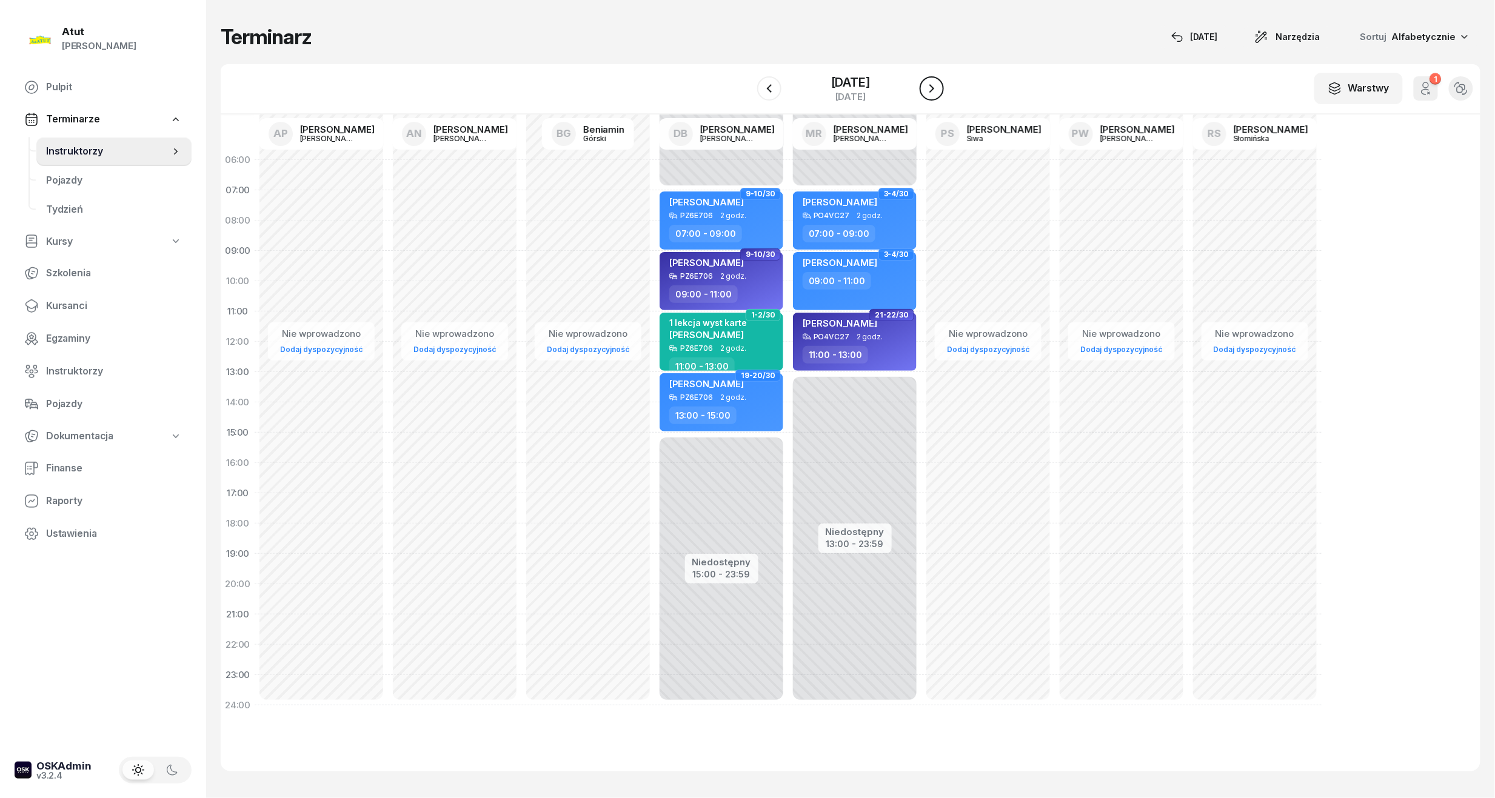
click at [932, 86] on icon "button" at bounding box center [931, 88] width 15 height 15
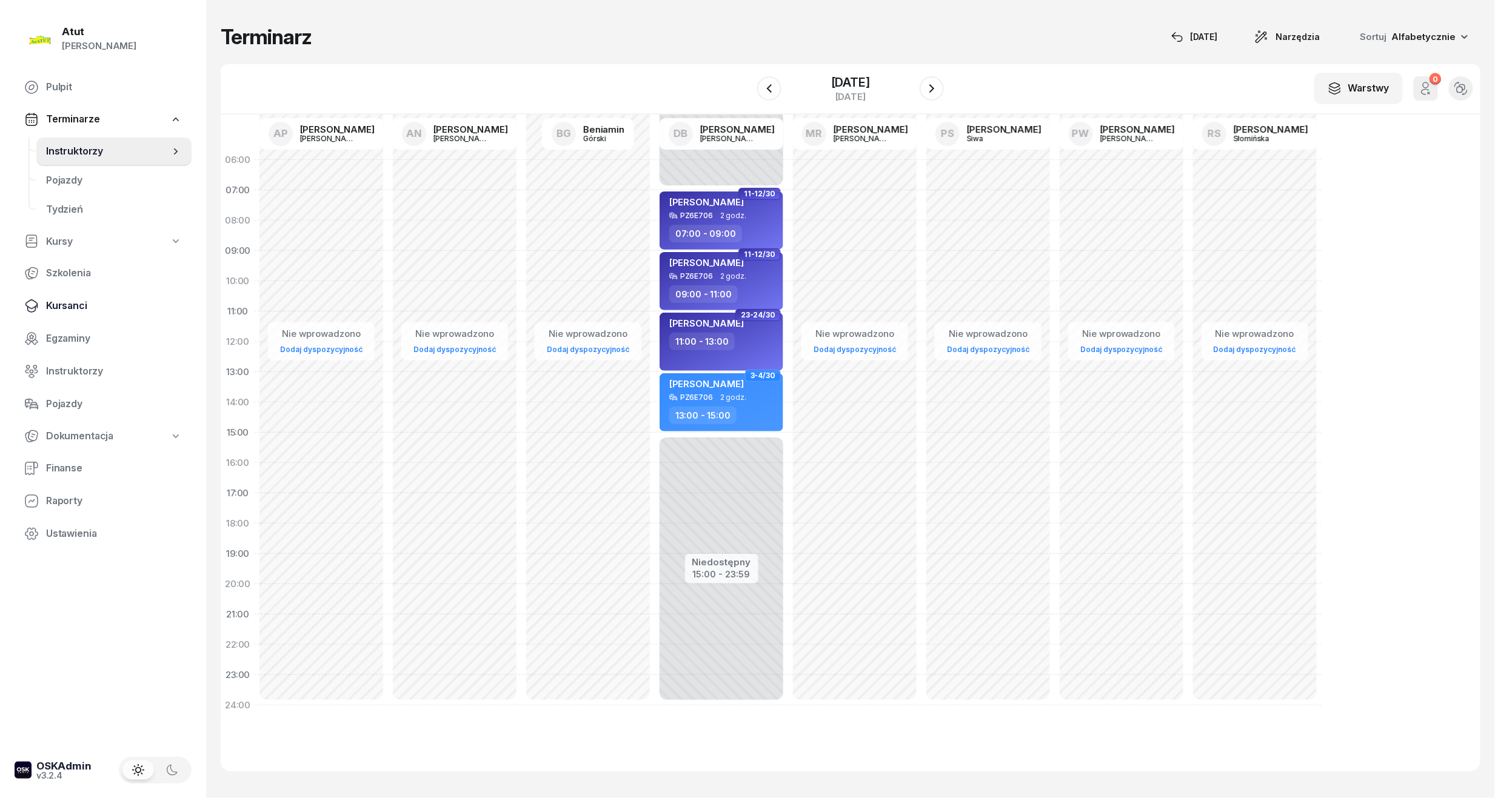
click at [67, 304] on span "Kursanci" at bounding box center [114, 306] width 136 height 16
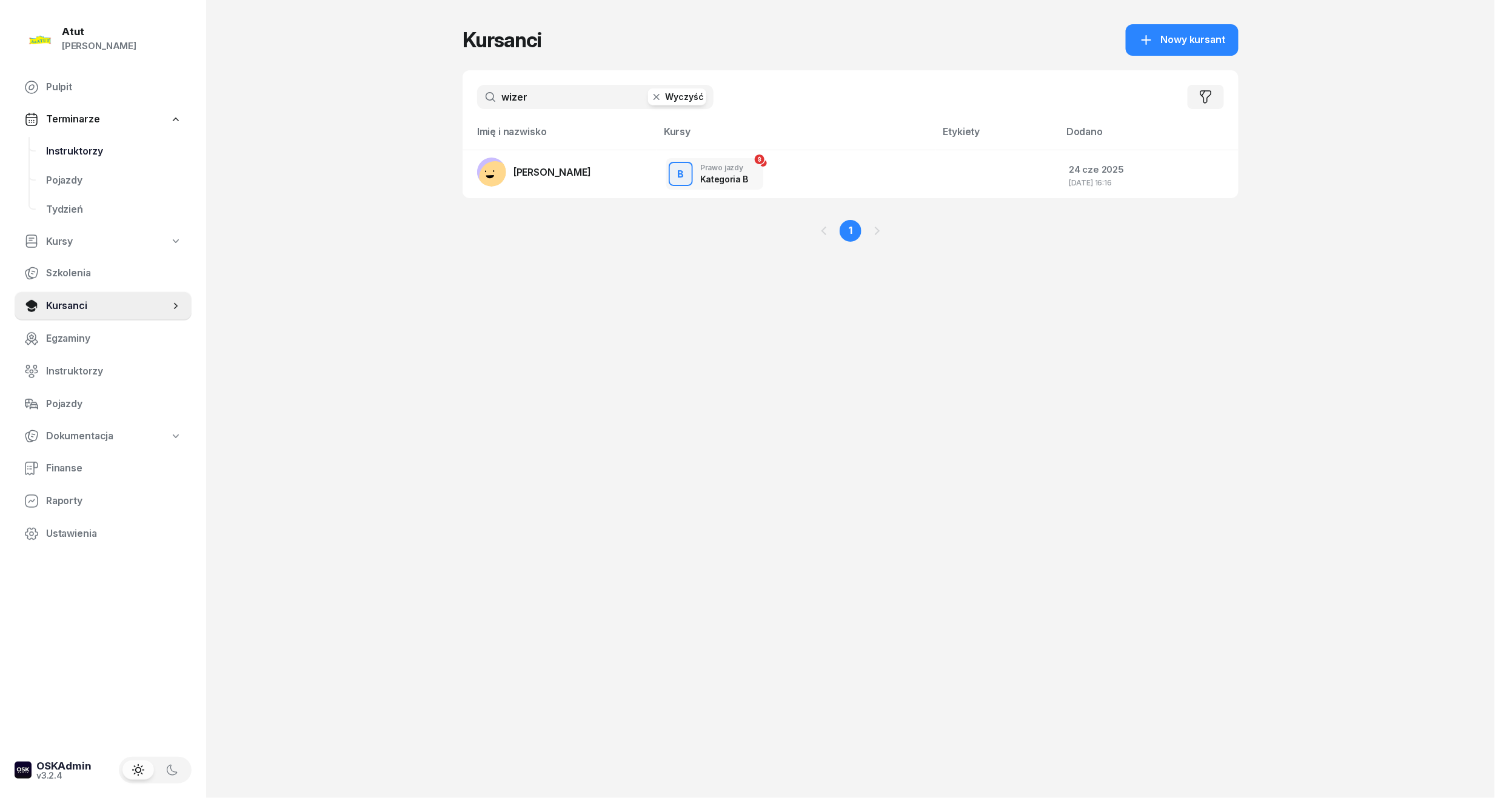
drag, startPoint x: 550, startPoint y: 98, endPoint x: 41, endPoint y: 153, distance: 512.1
click at [41, 153] on div "Atut Paulina Lis Pulpit Terminarze Instruktorzy Pojazdy Tydzień Kursy Szkolenia…" at bounding box center [747, 399] width 1495 height 798
type input "[PERSON_NAME]"
click at [591, 171] on span "[PERSON_NAME]" at bounding box center [552, 172] width 78 height 12
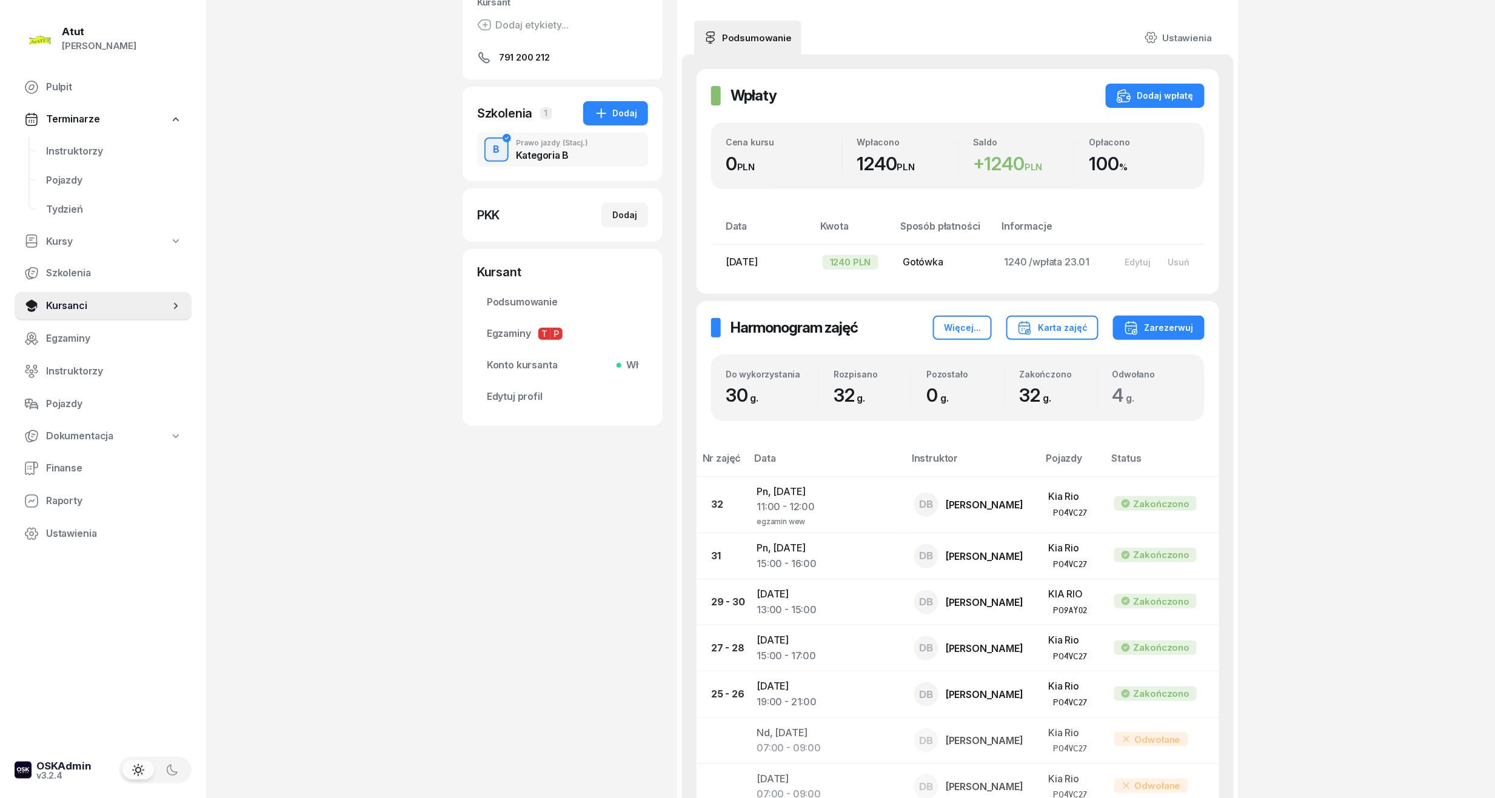
scroll to position [64, 0]
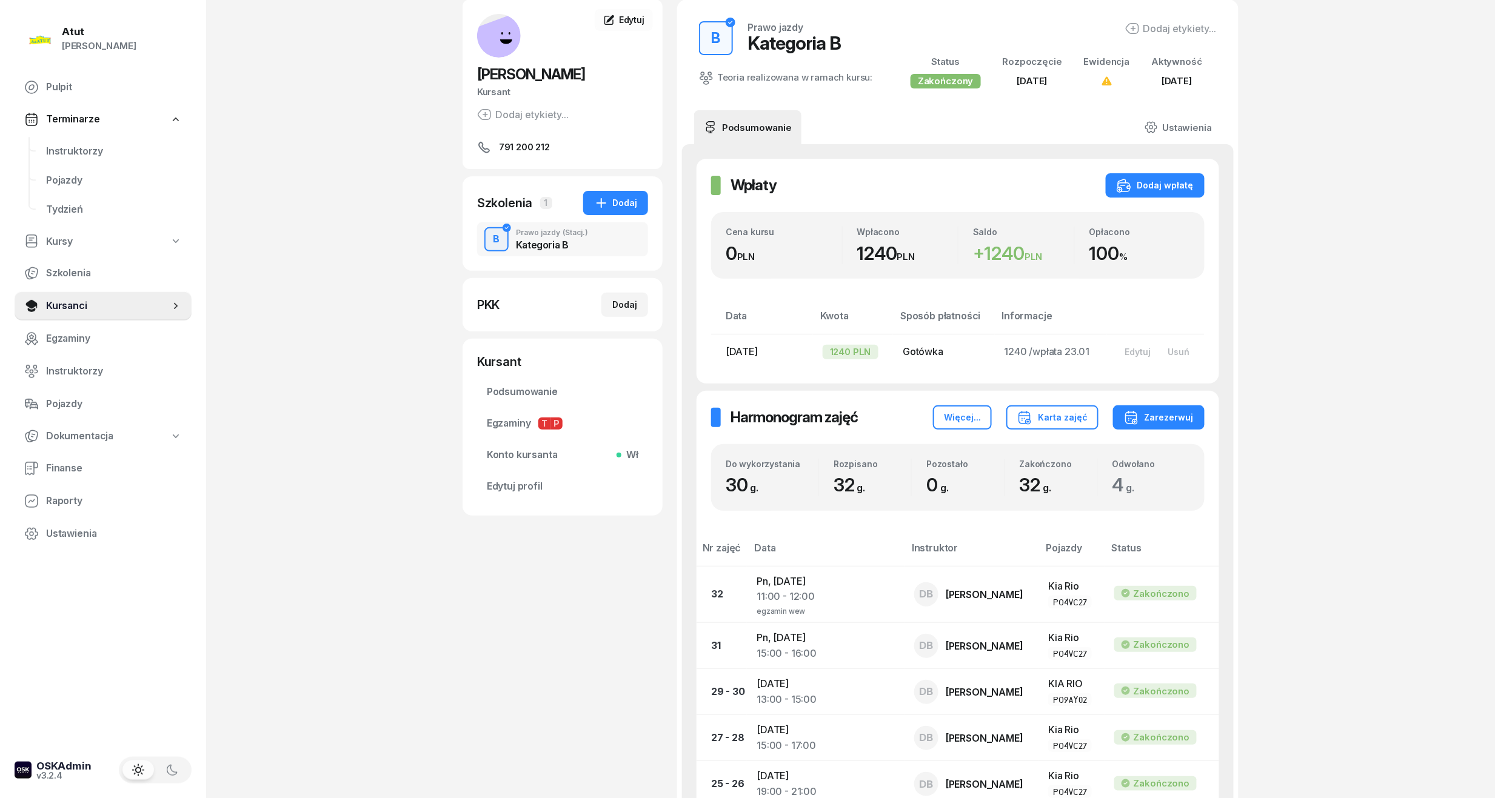
click at [70, 133] on nav "Pulpit Terminarze Instruktorzy Pojazdy Tydzień Kursy Szkolenia Kursanci Egzamin…" at bounding box center [103, 311] width 177 height 476
click at [42, 146] on link "Instruktorzy" at bounding box center [113, 151] width 155 height 29
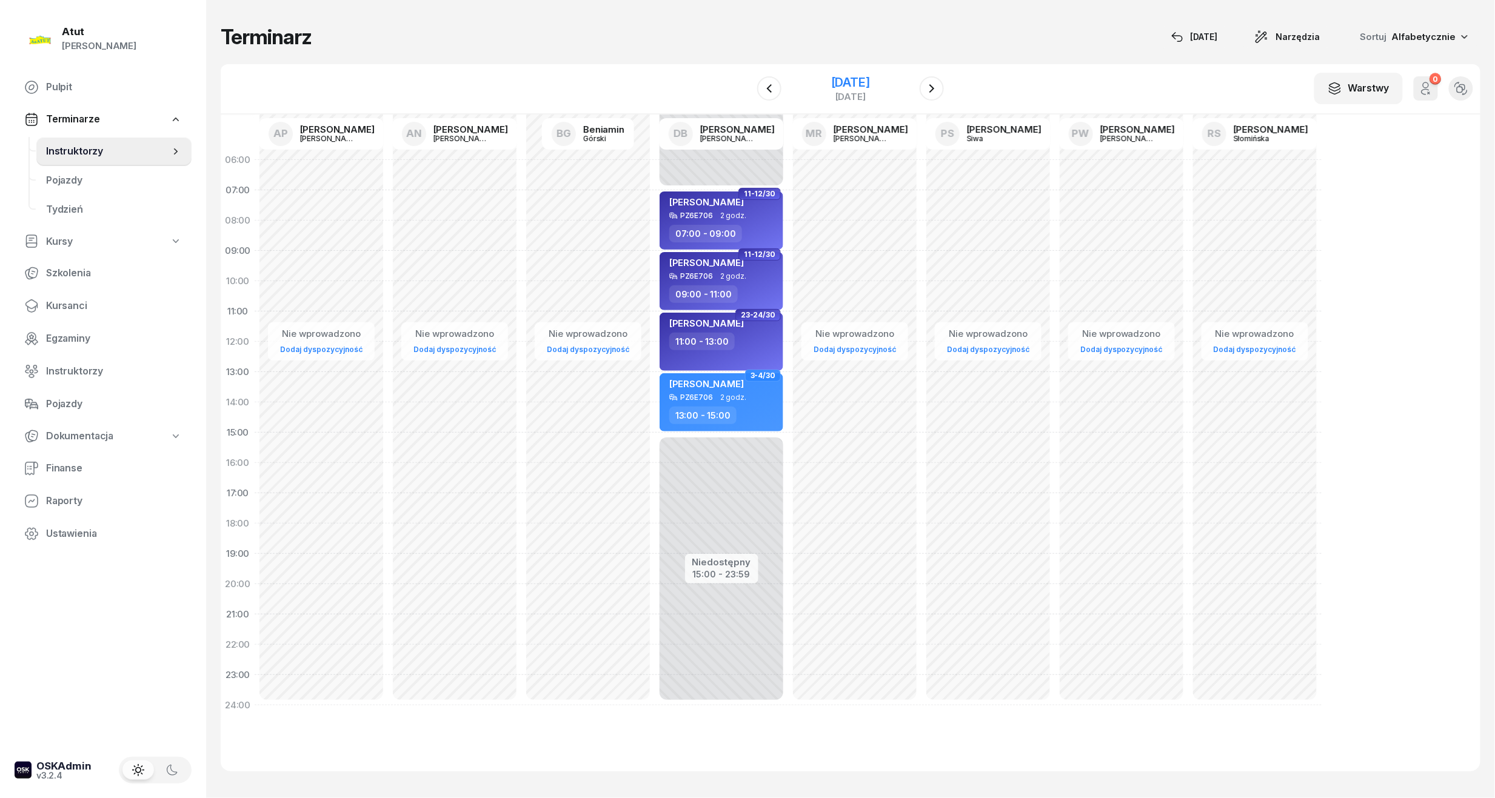
click at [842, 82] on div "[DATE]" at bounding box center [850, 82] width 39 height 12
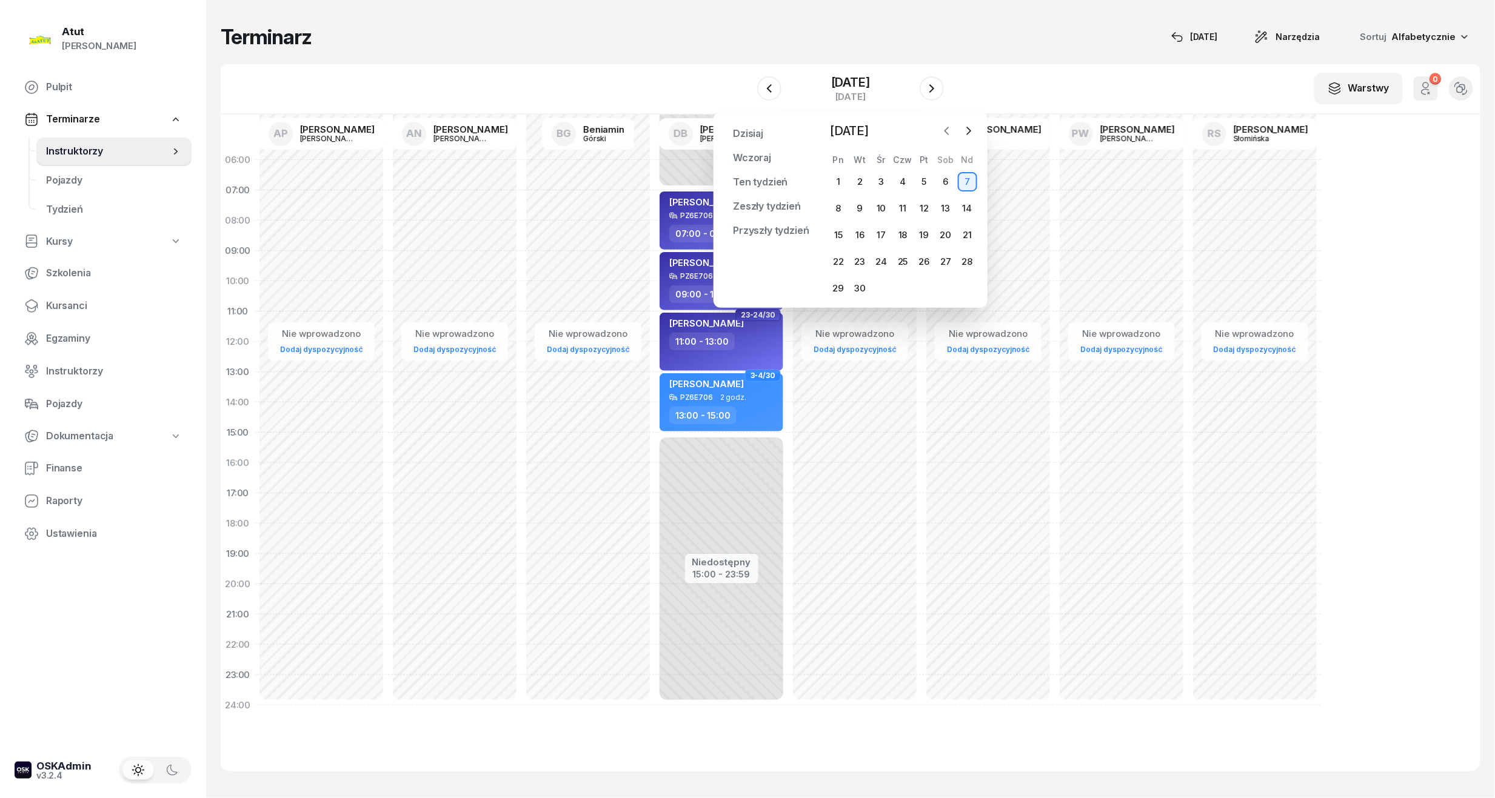
click at [951, 125] on icon "button" at bounding box center [947, 131] width 12 height 12
click at [925, 287] on div "29" at bounding box center [924, 288] width 19 height 19
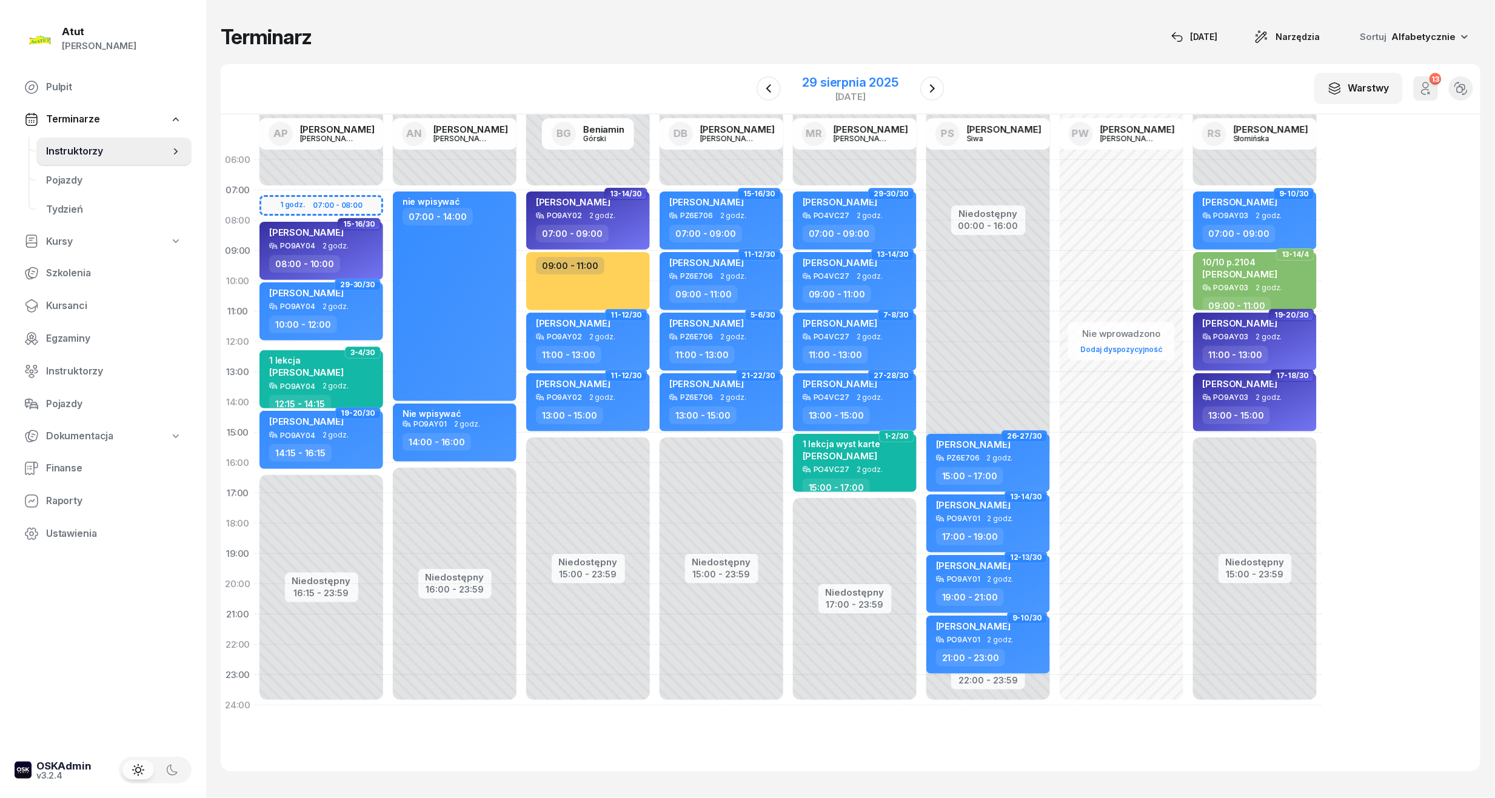
click at [836, 76] on div "29 sierpnia 2025" at bounding box center [851, 82] width 96 height 12
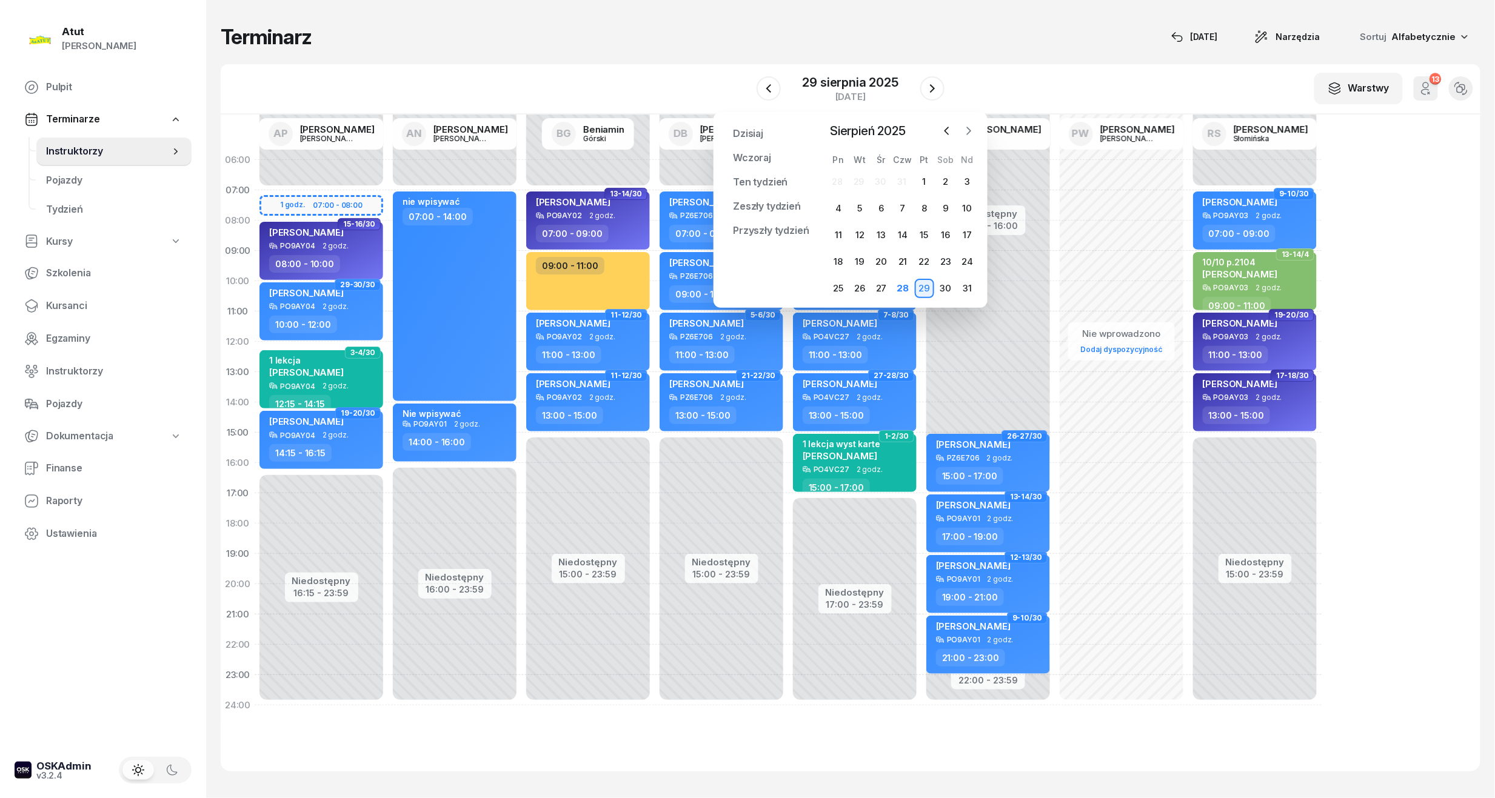
click at [965, 132] on icon "button" at bounding box center [969, 131] width 12 height 12
click at [835, 175] on div "1" at bounding box center [838, 181] width 19 height 19
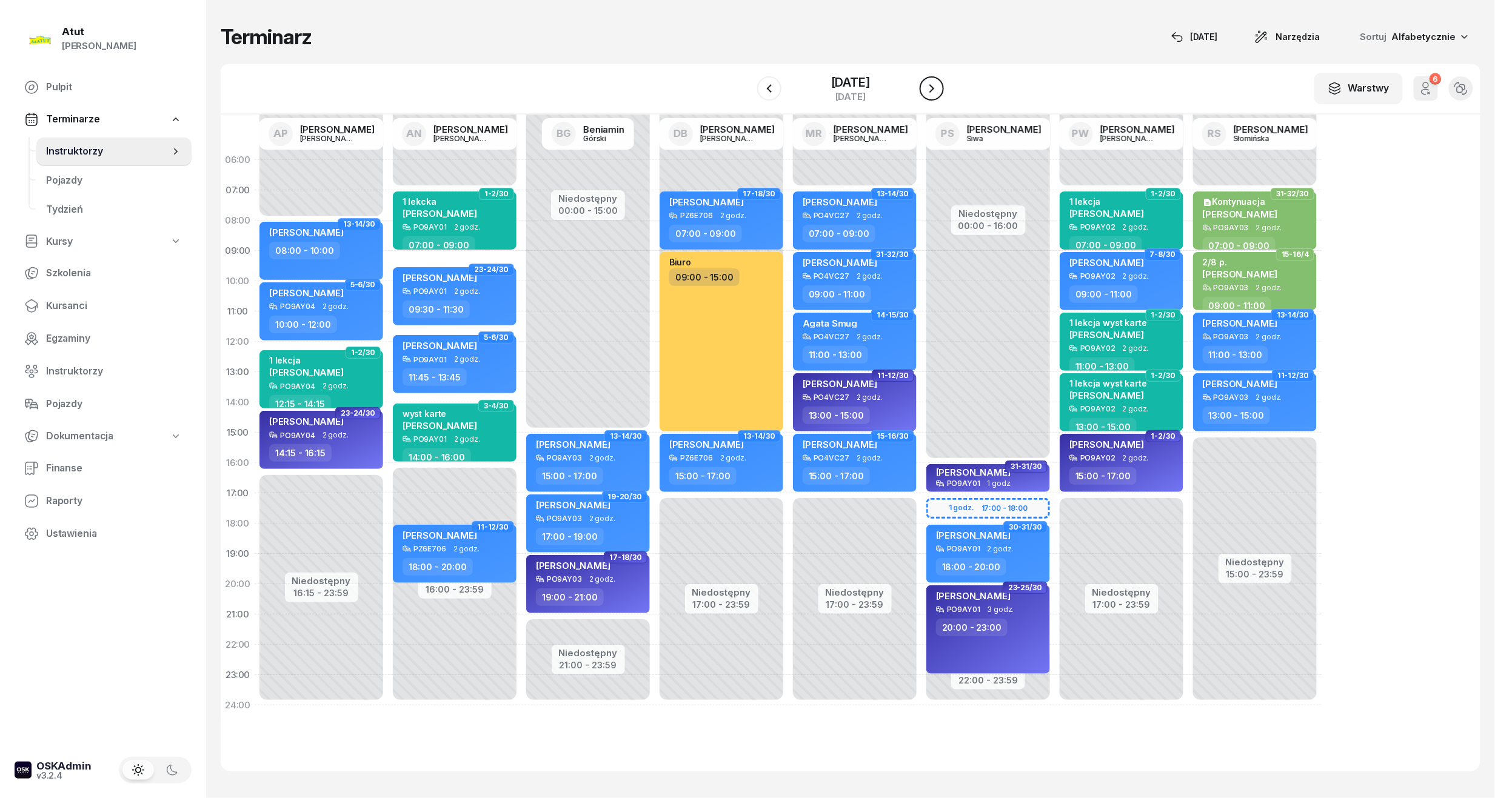
click at [929, 88] on icon "button" at bounding box center [931, 88] width 15 height 15
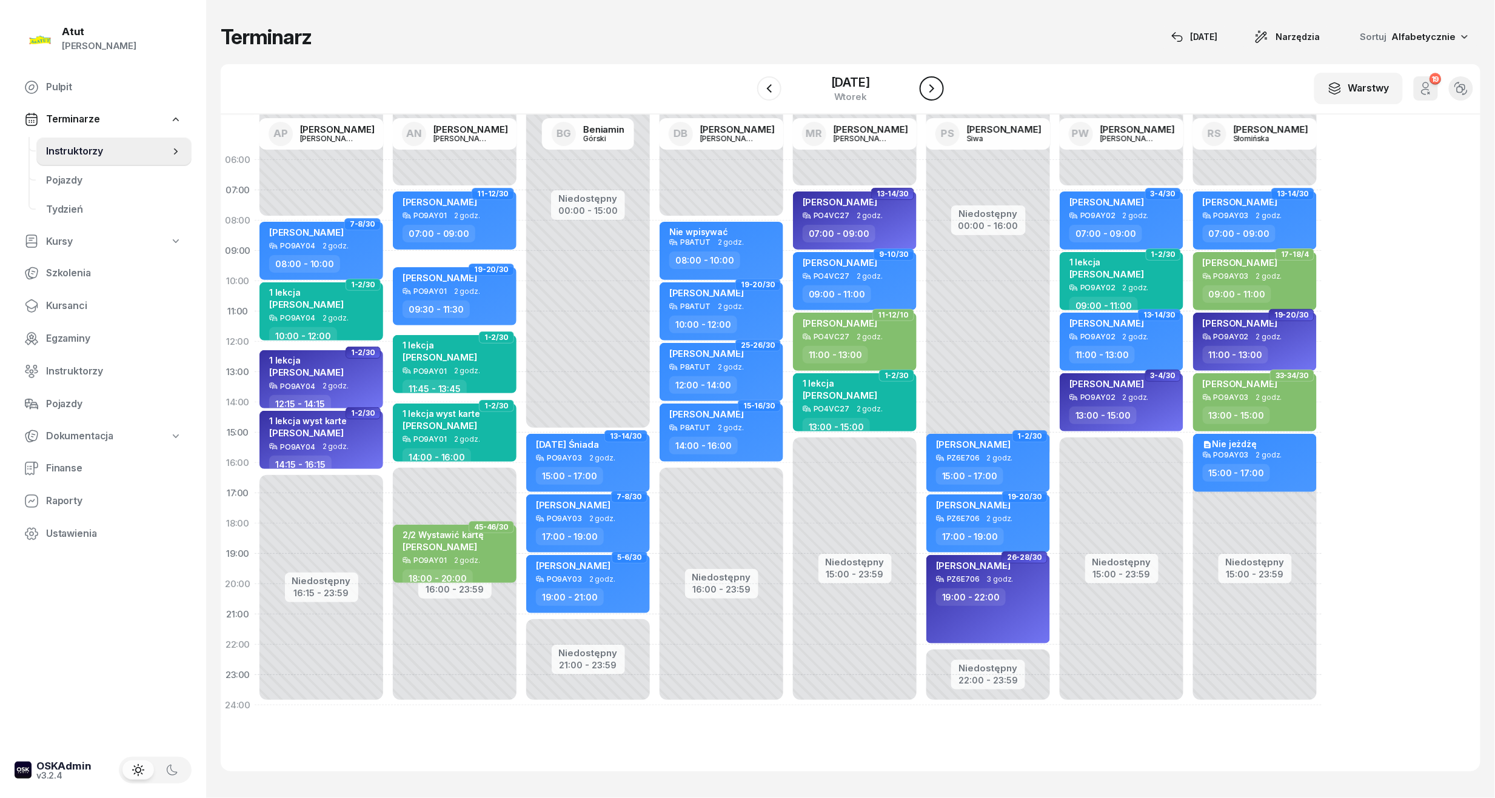
click at [929, 88] on icon "button" at bounding box center [931, 88] width 15 height 15
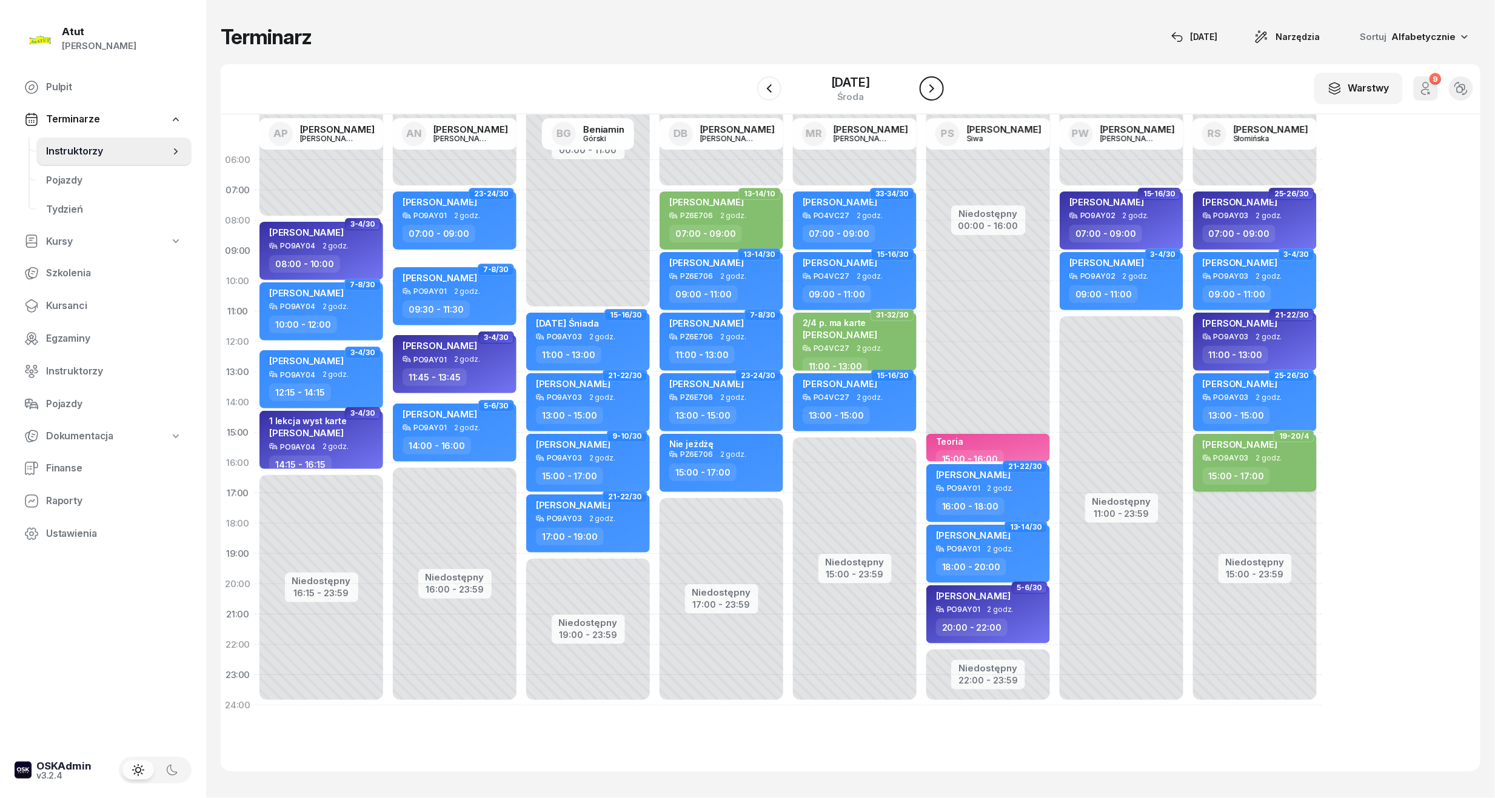
click at [929, 88] on icon "button" at bounding box center [931, 88] width 15 height 15
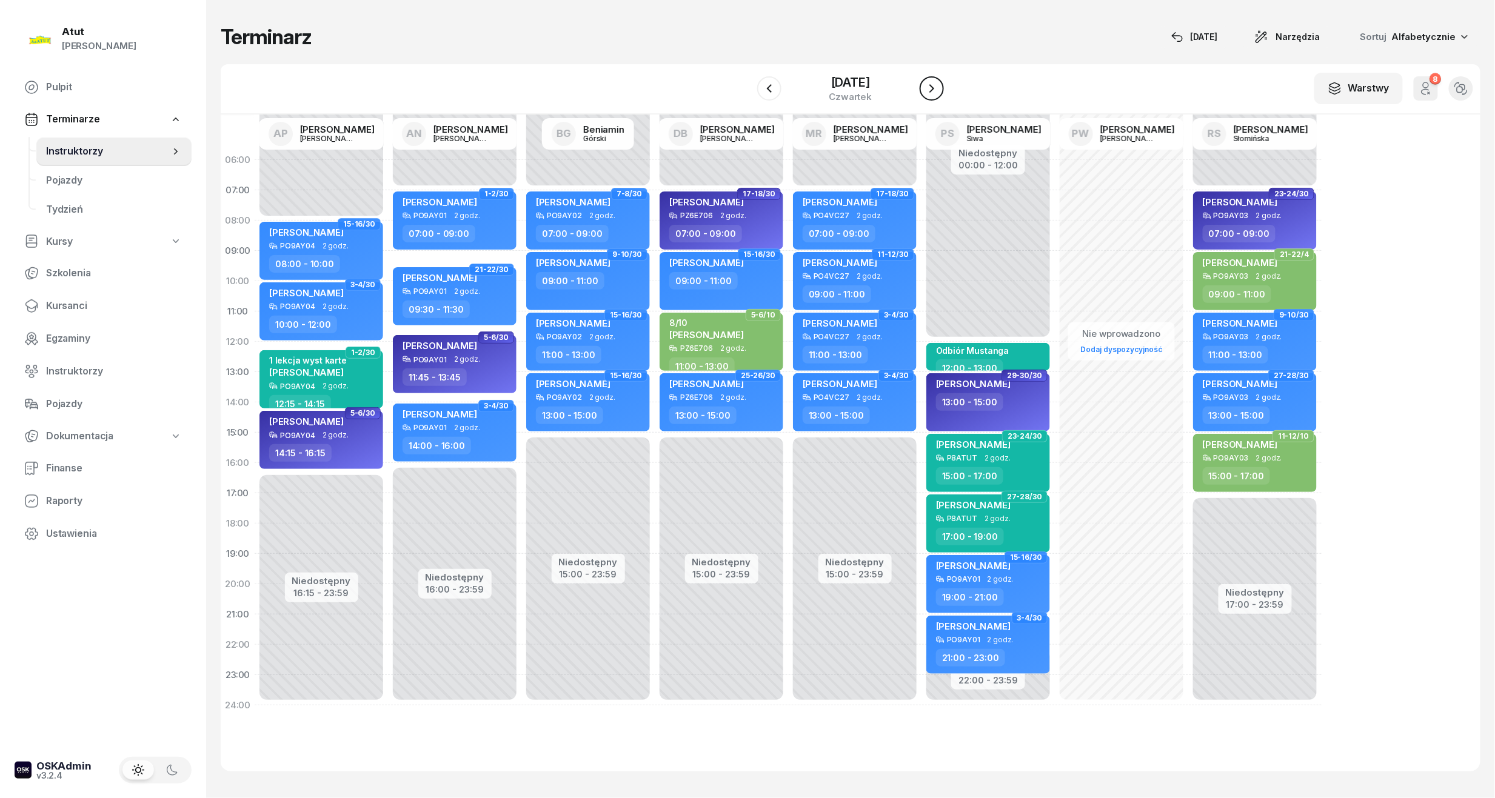
click at [929, 88] on icon "button" at bounding box center [931, 88] width 15 height 15
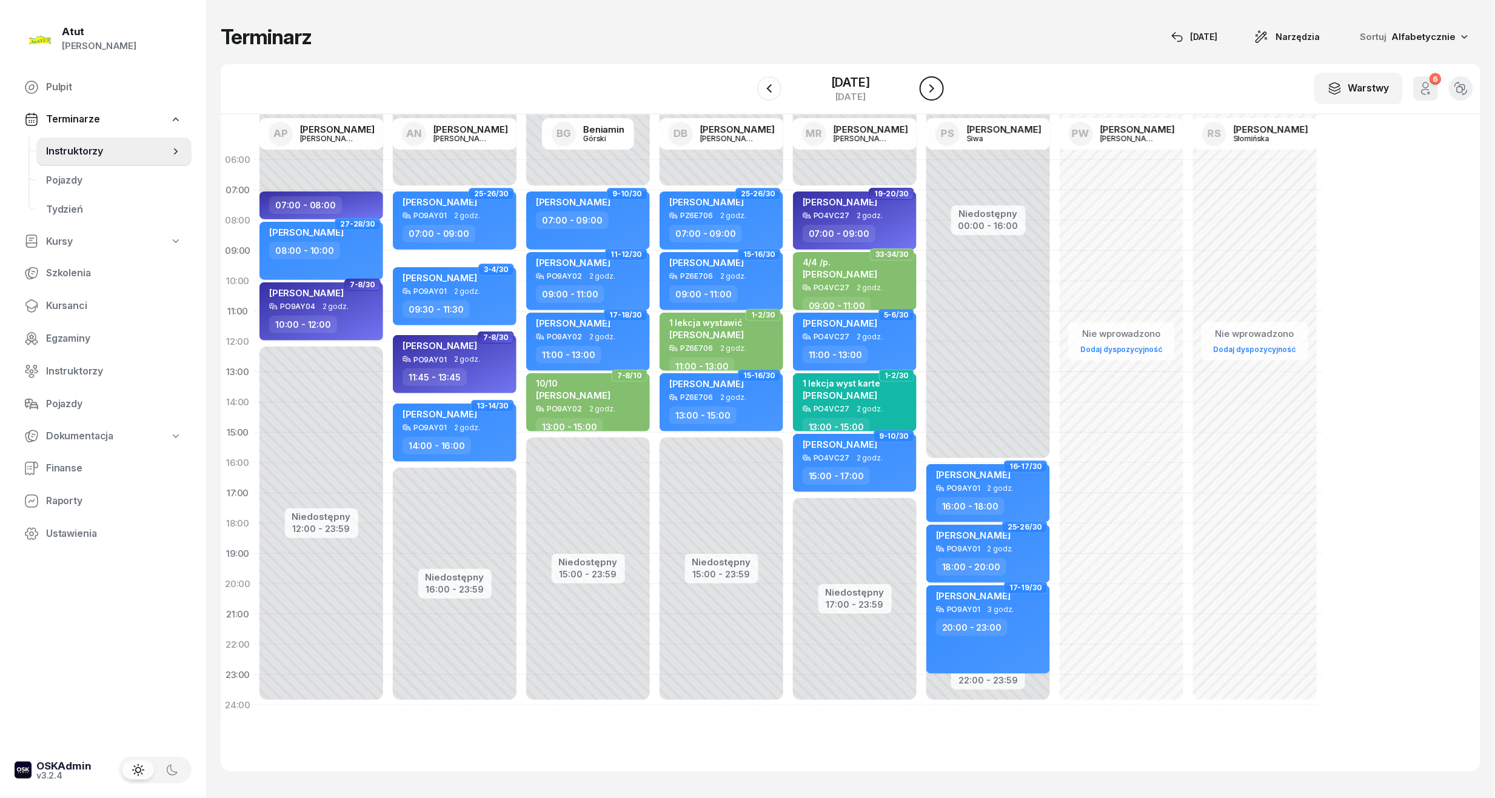
click at [929, 88] on icon "button" at bounding box center [931, 88] width 15 height 15
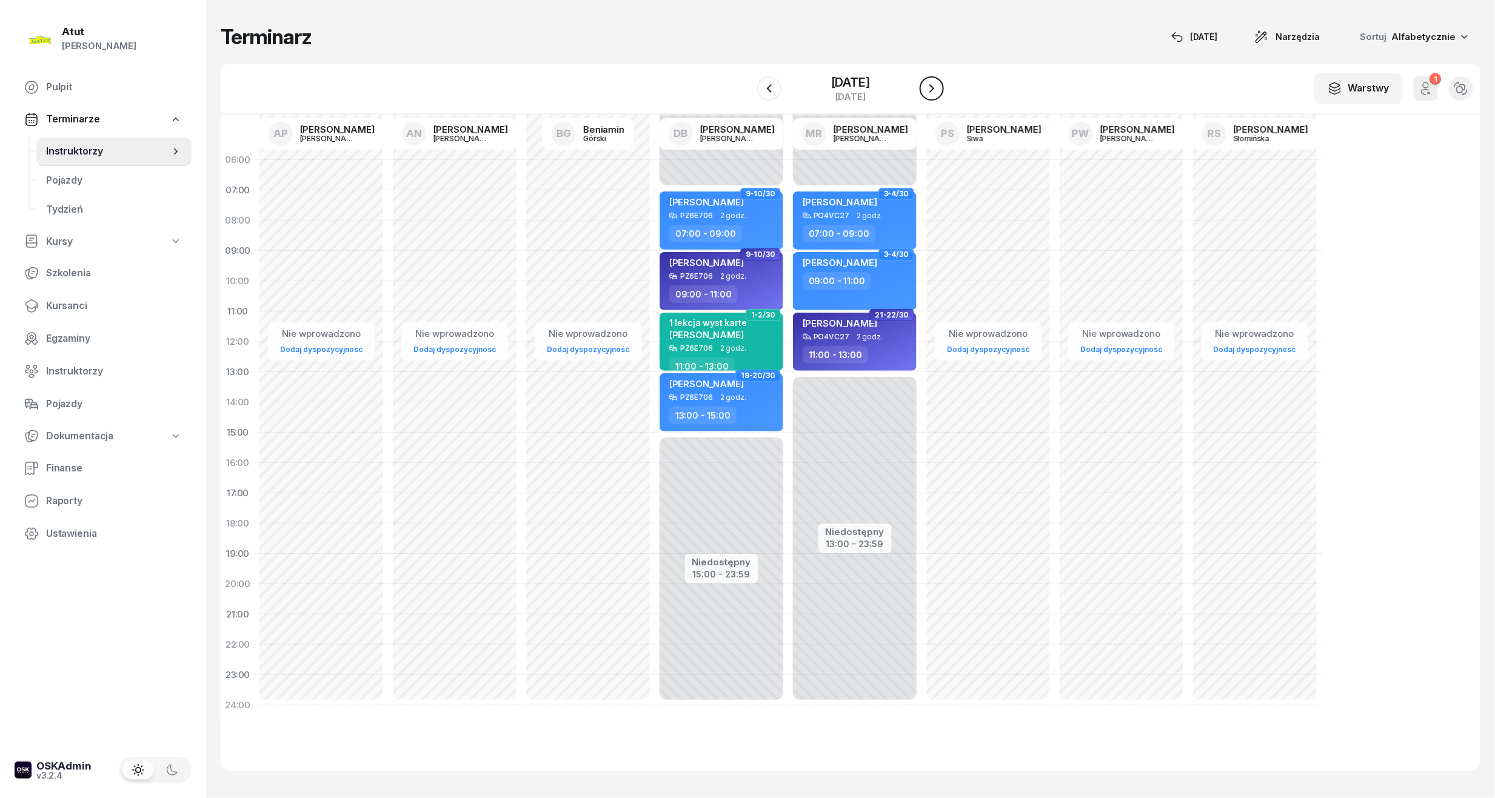
click at [929, 88] on icon "button" at bounding box center [931, 88] width 15 height 15
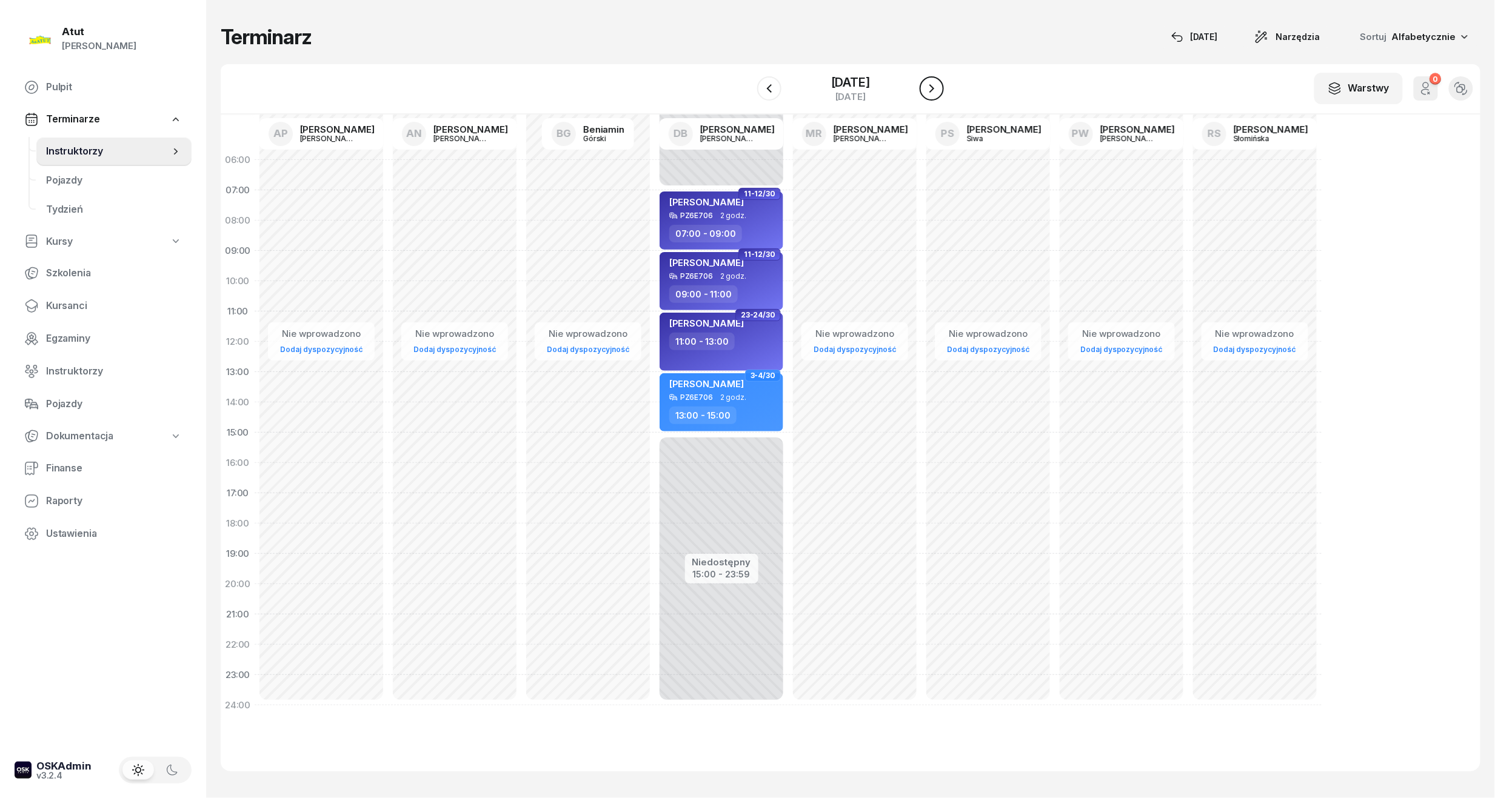
click at [929, 88] on icon "button" at bounding box center [931, 88] width 15 height 15
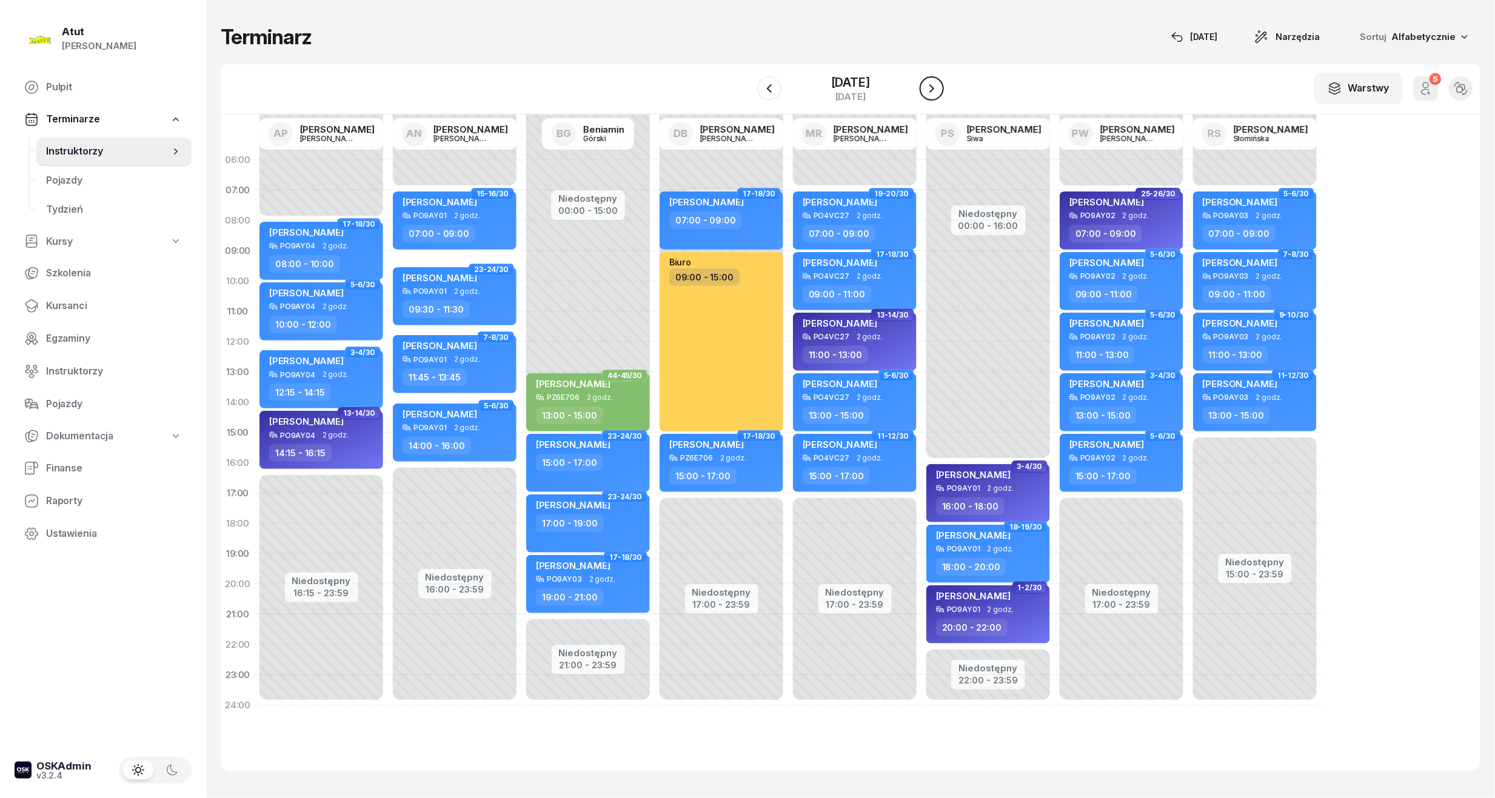
click at [929, 88] on icon "button" at bounding box center [931, 88] width 15 height 15
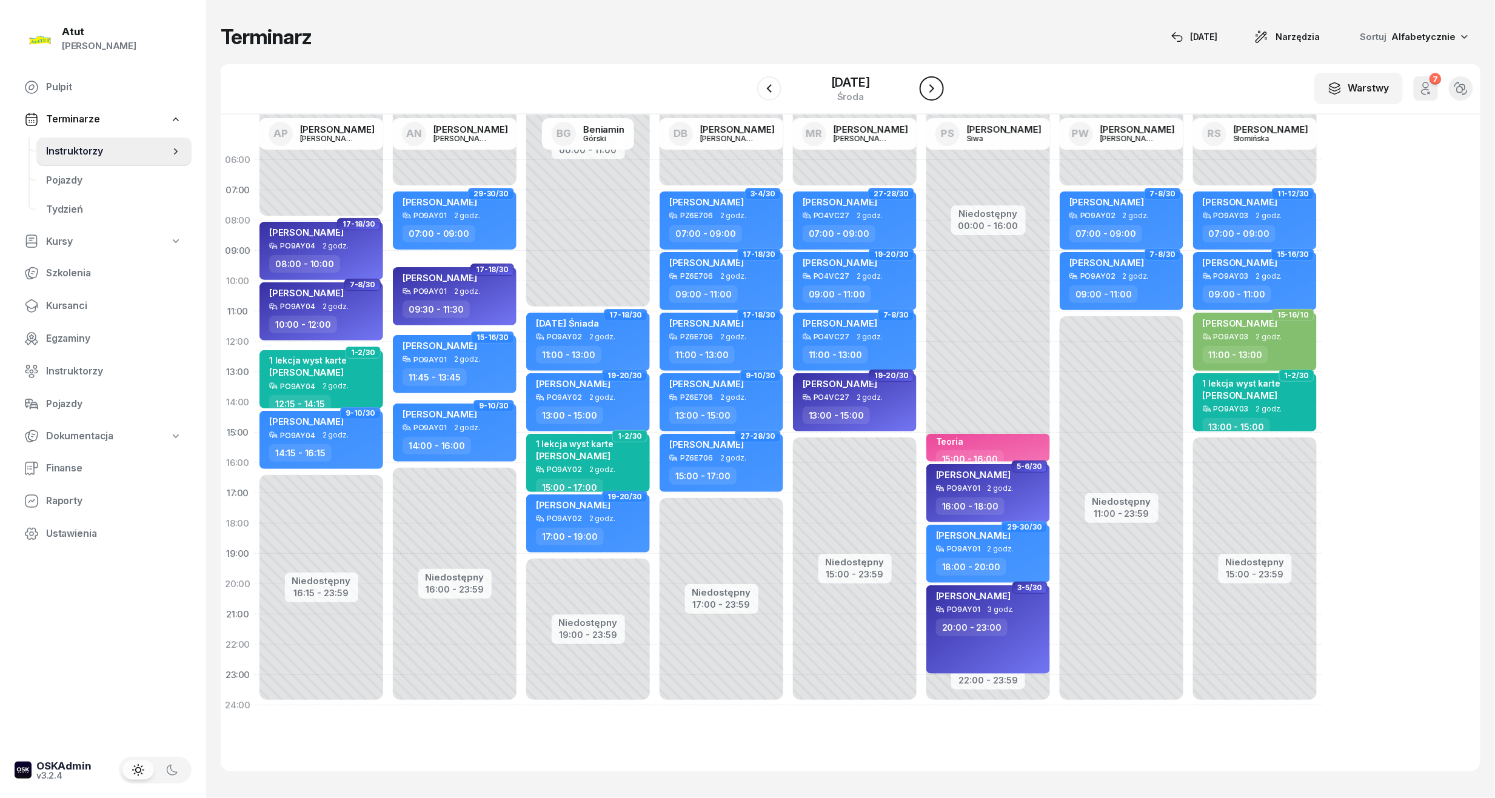
click at [929, 88] on icon "button" at bounding box center [931, 88] width 15 height 15
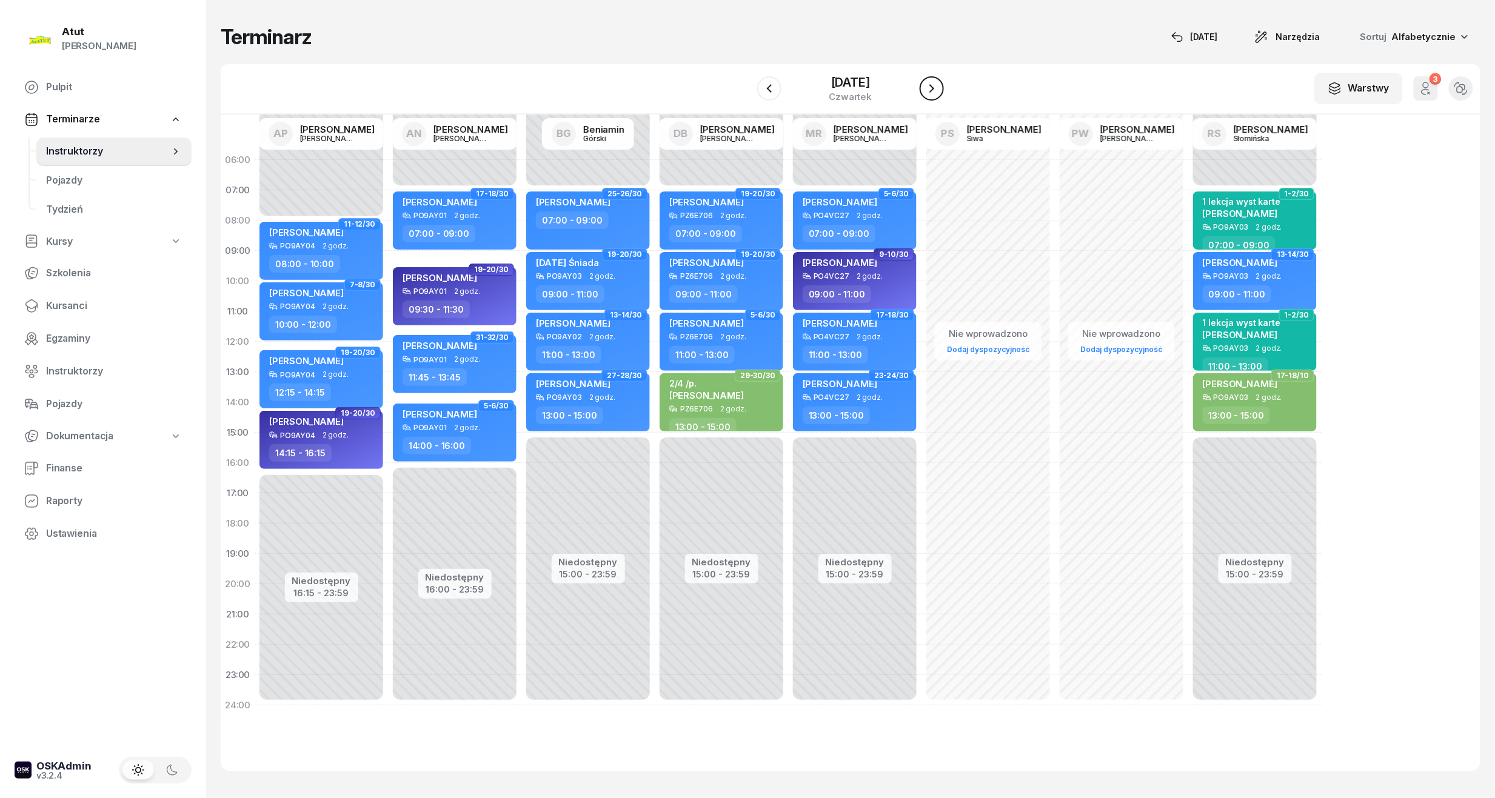
click at [929, 88] on icon "button" at bounding box center [931, 88] width 15 height 15
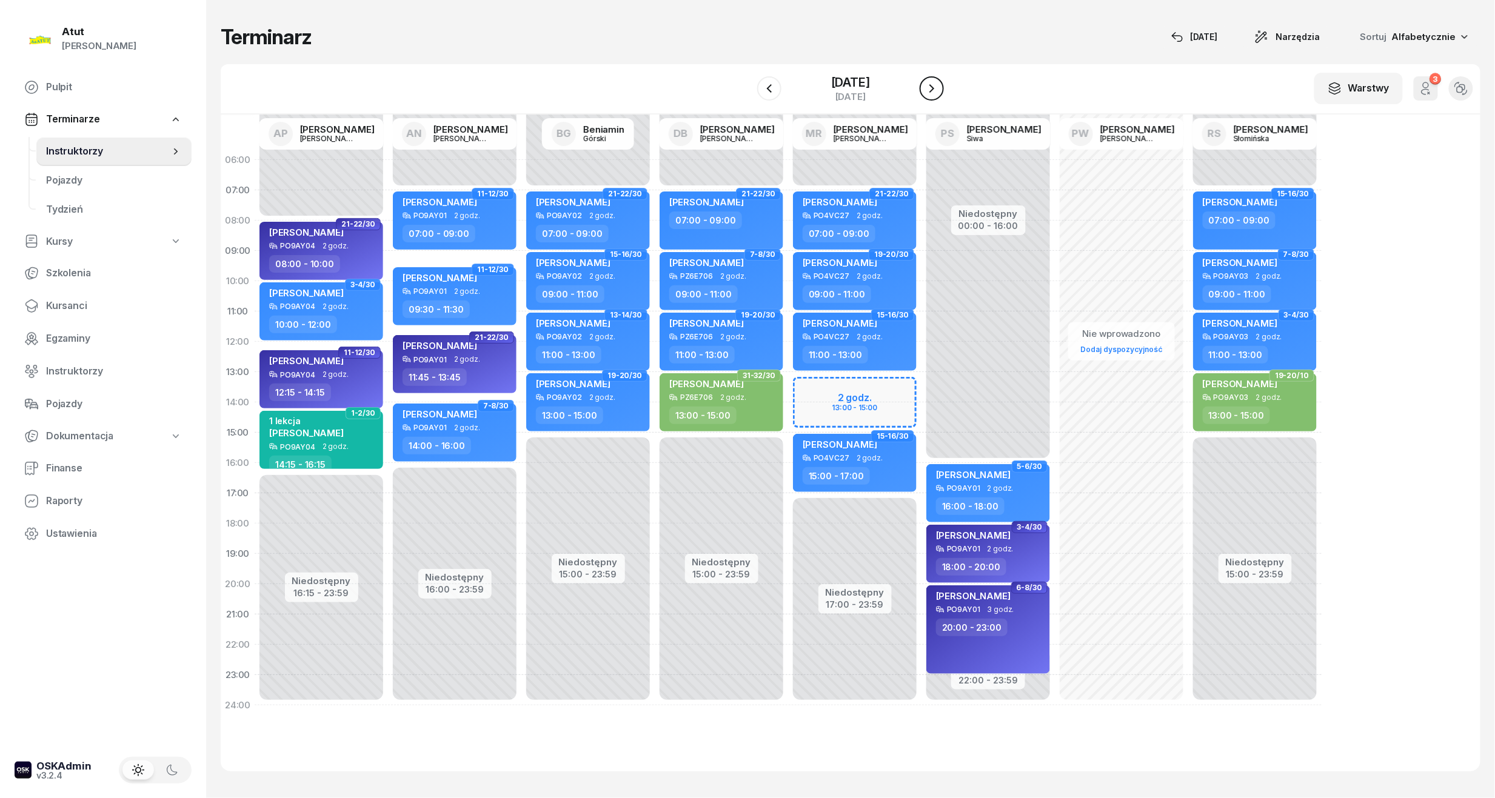
click at [929, 88] on icon "button" at bounding box center [931, 88] width 15 height 15
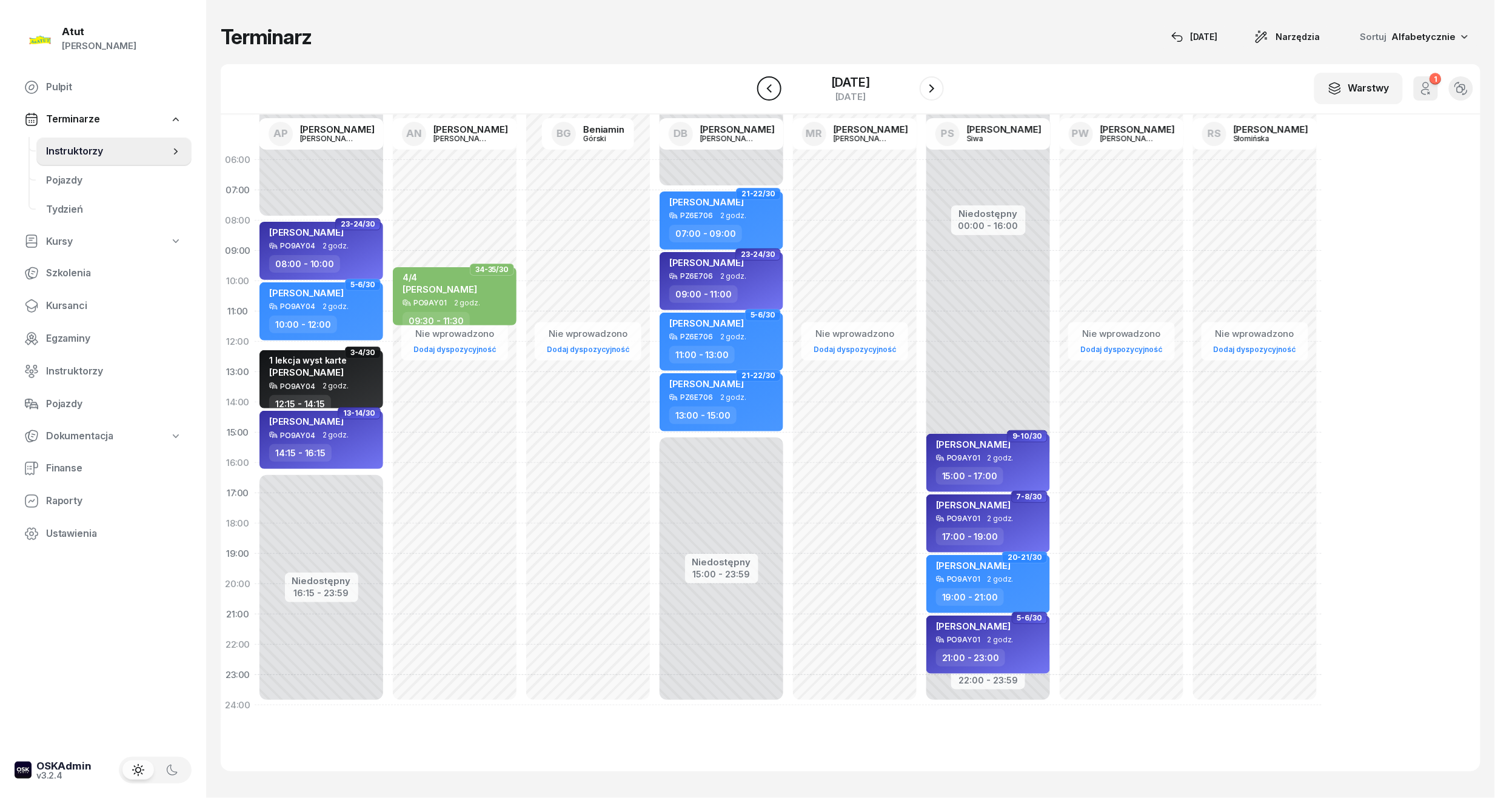
click at [765, 86] on icon "button" at bounding box center [769, 88] width 15 height 15
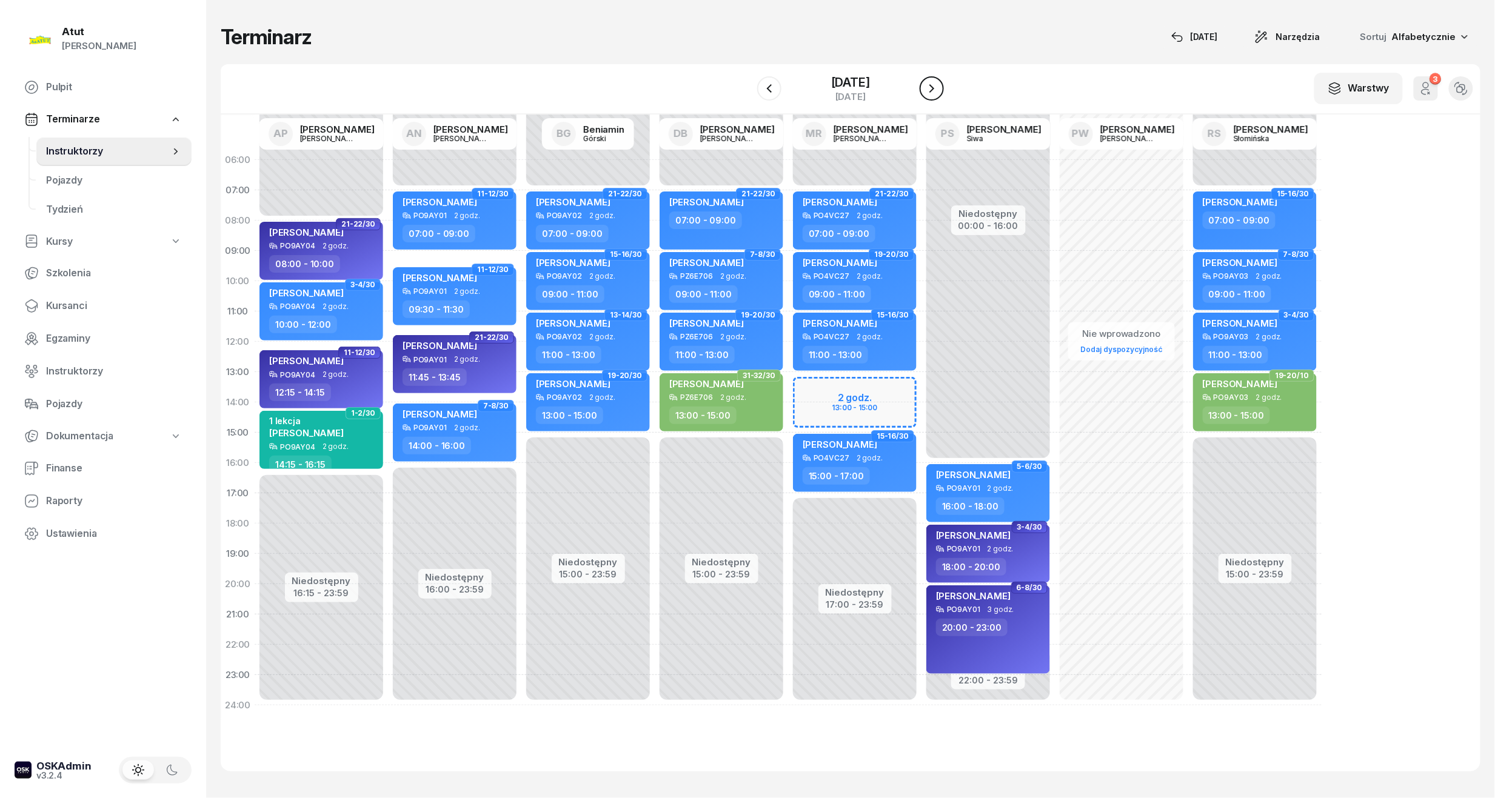
click at [929, 92] on icon "button" at bounding box center [931, 88] width 15 height 15
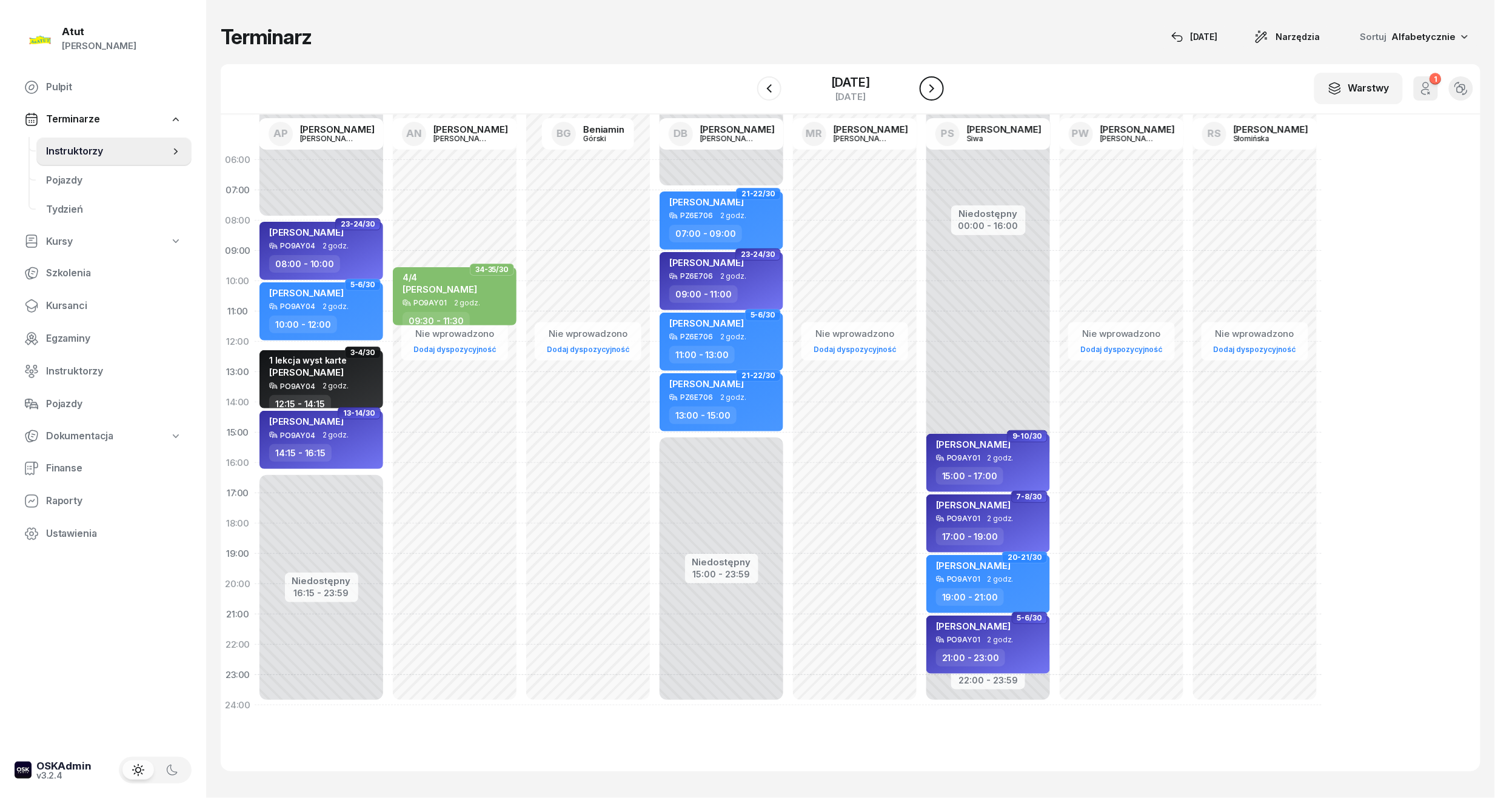
click at [925, 93] on button "button" at bounding box center [931, 88] width 24 height 24
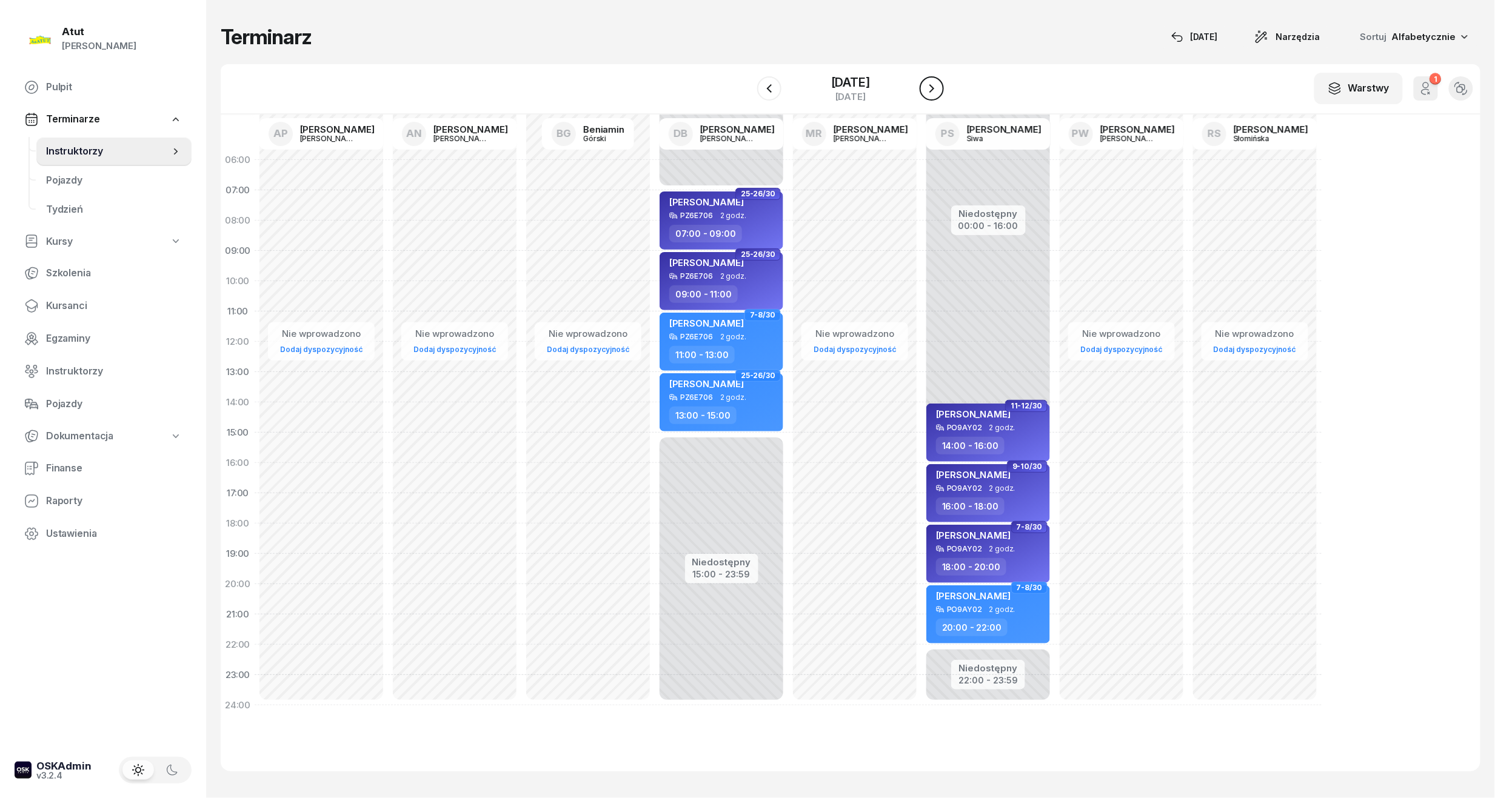
click at [925, 93] on button "button" at bounding box center [931, 88] width 24 height 24
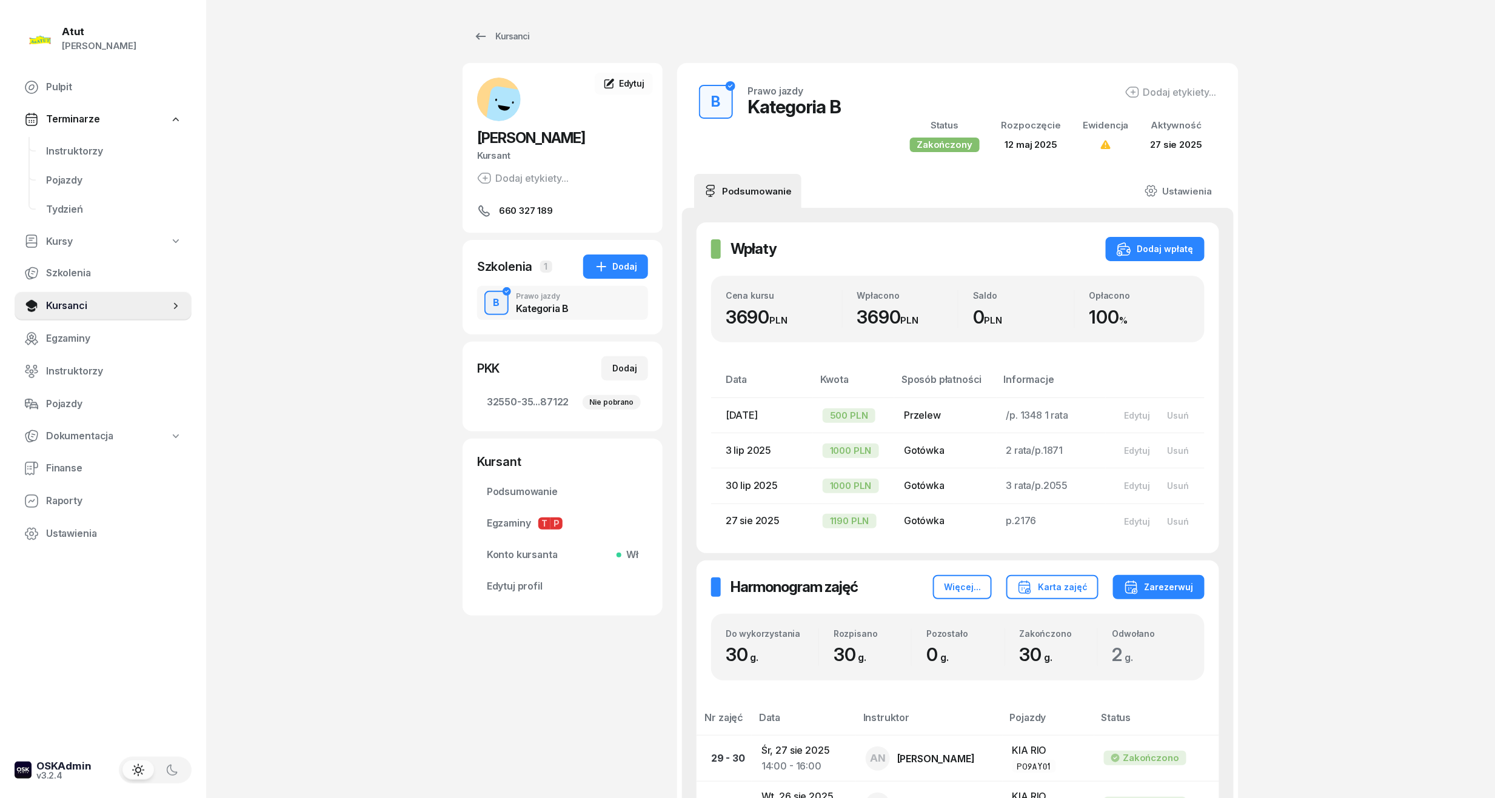
drag, startPoint x: 68, startPoint y: 141, endPoint x: 326, endPoint y: 136, distance: 257.6
click at [68, 141] on link "Instruktorzy" at bounding box center [113, 151] width 155 height 29
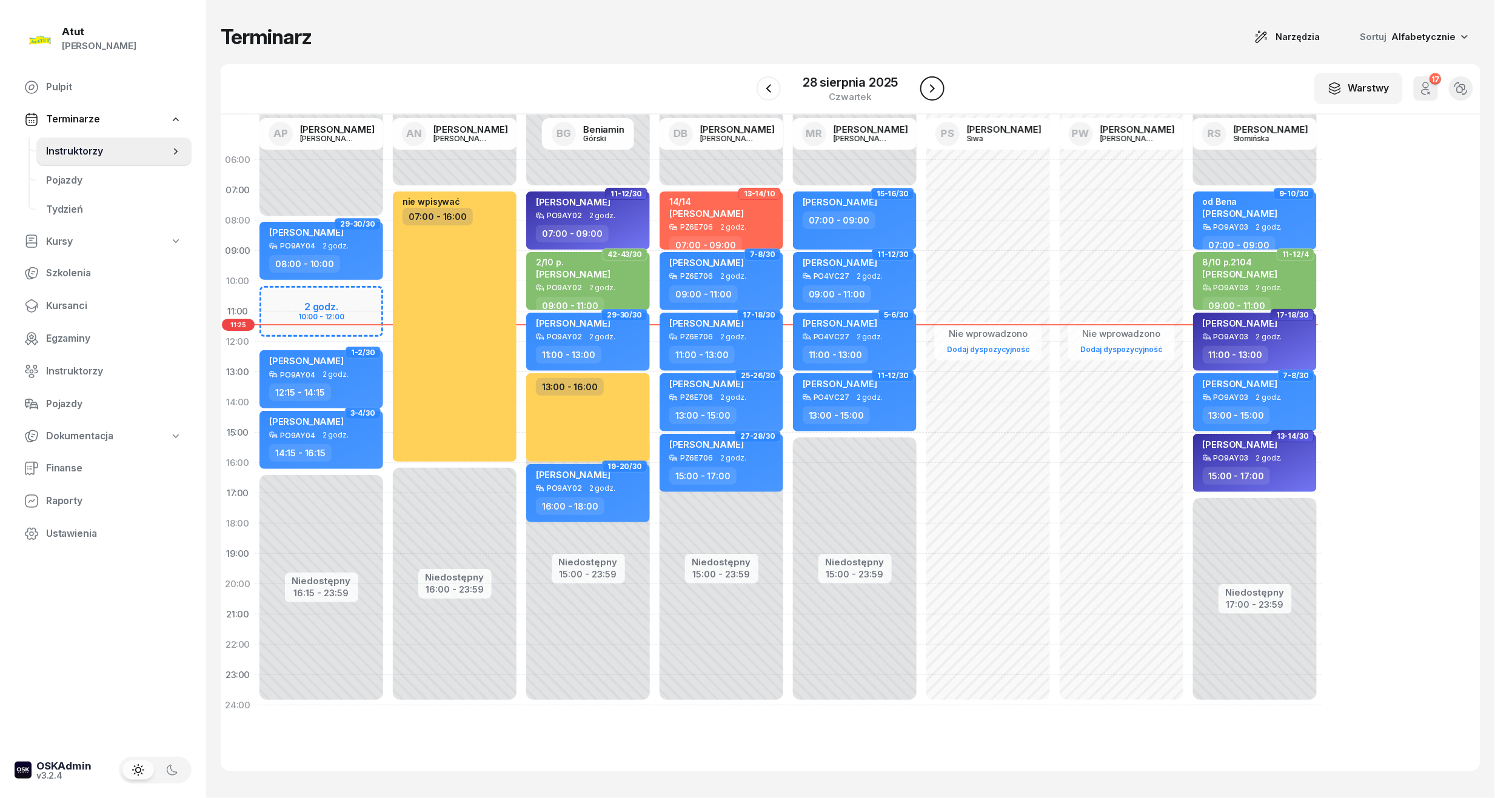
click at [923, 88] on button "button" at bounding box center [932, 88] width 24 height 24
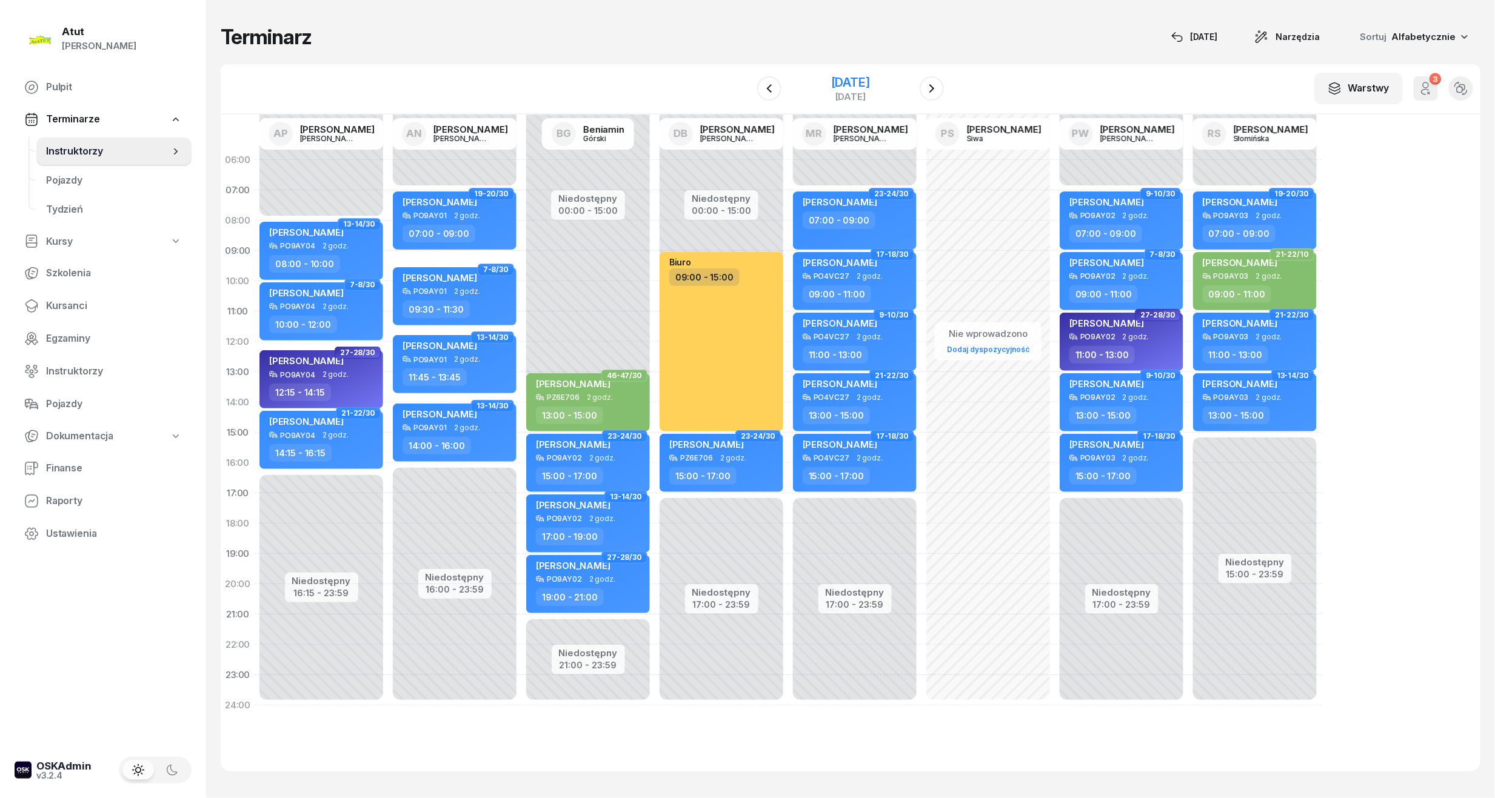
click at [840, 83] on div "[DATE]" at bounding box center [850, 82] width 39 height 12
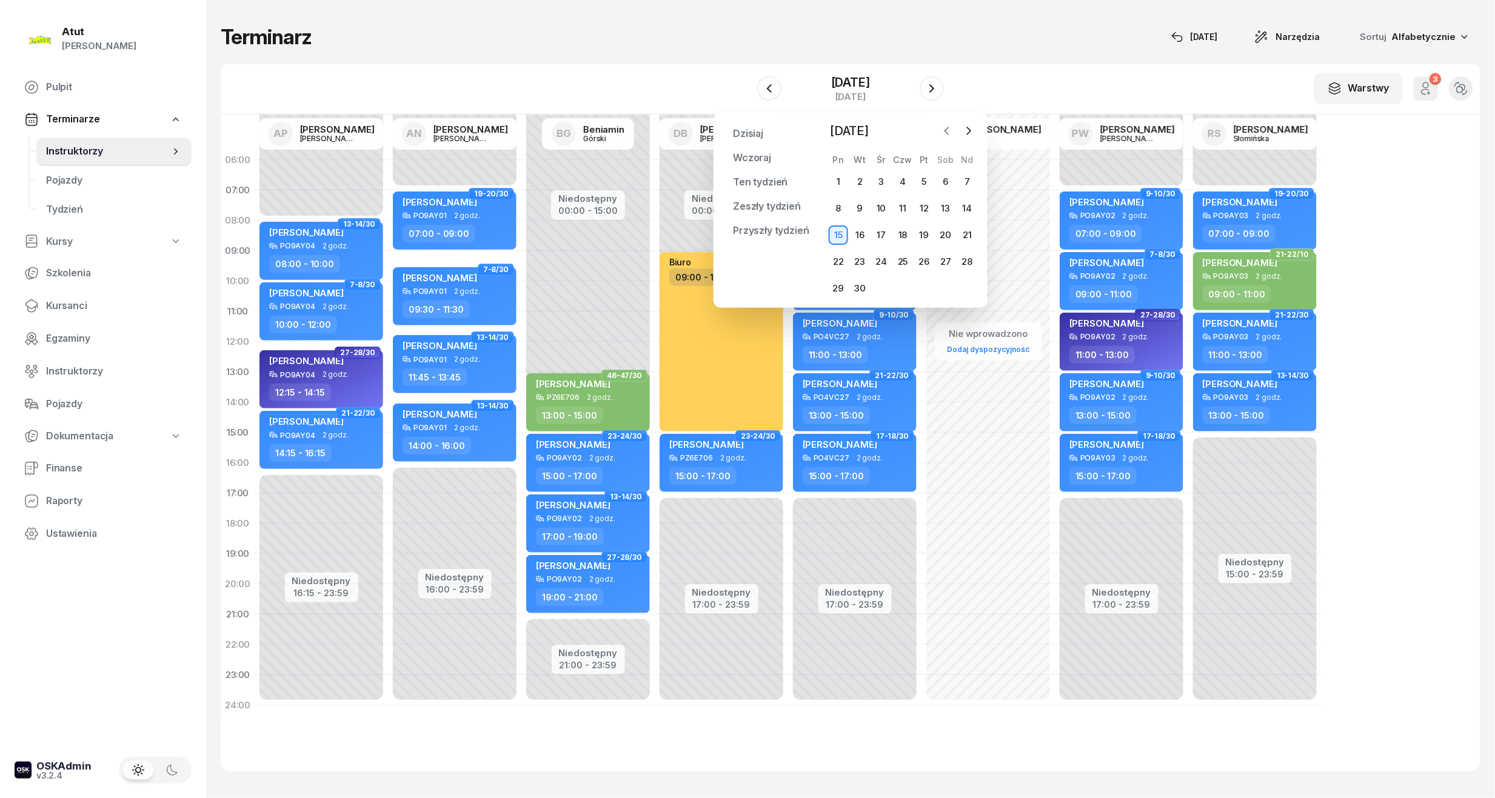
click at [942, 132] on icon "button" at bounding box center [947, 131] width 12 height 12
click at [938, 291] on div "30" at bounding box center [945, 288] width 19 height 19
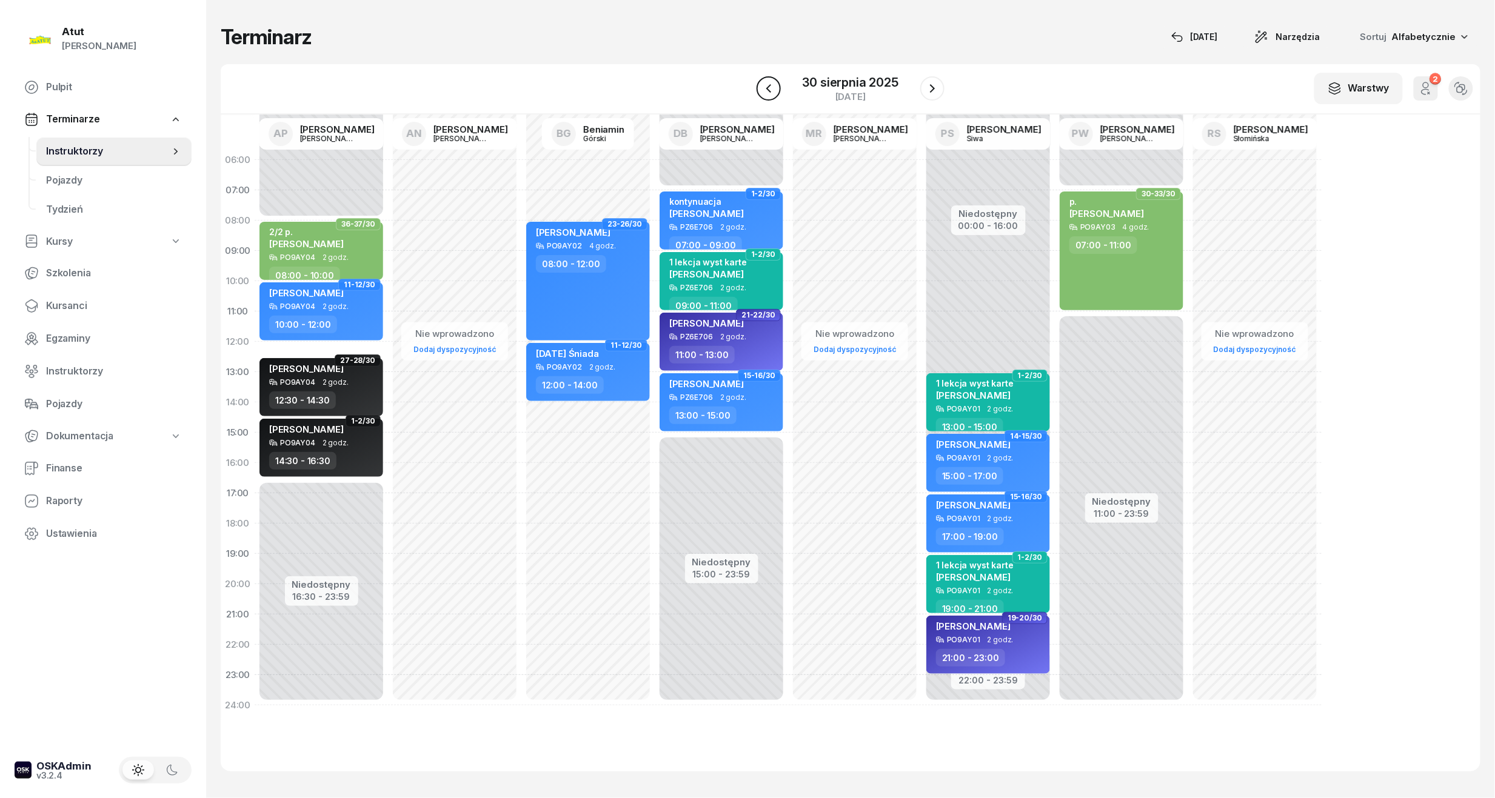
click at [759, 90] on button "button" at bounding box center [768, 88] width 24 height 24
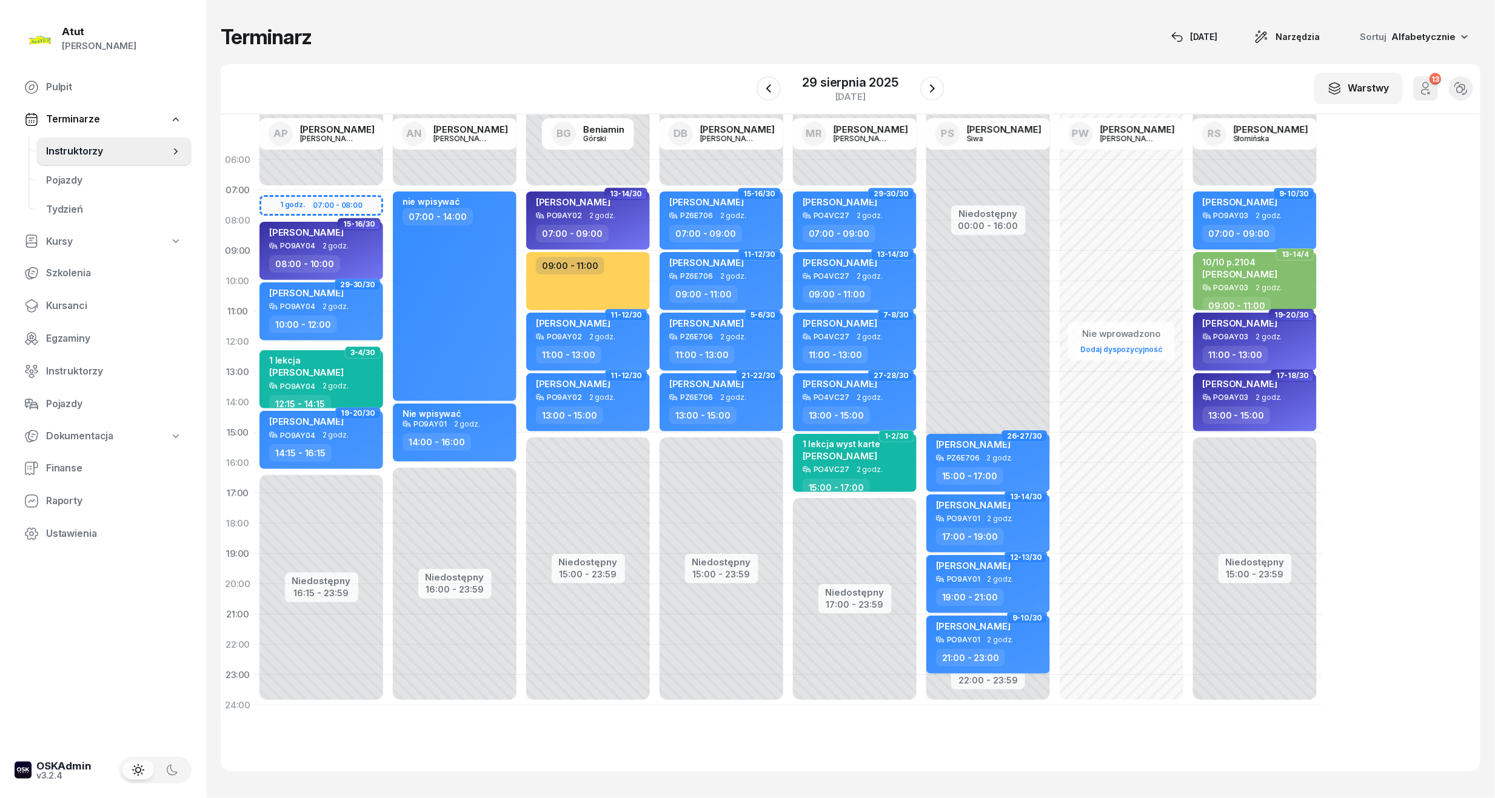
click at [388, 209] on div "Niedostępny 00:00 - 07:00 Niedostępny 16:15 - 23:59 1 godz. 07:00 - 08:00 15-16…" at bounding box center [454, 433] width 133 height 576
select select "07"
select select "08"
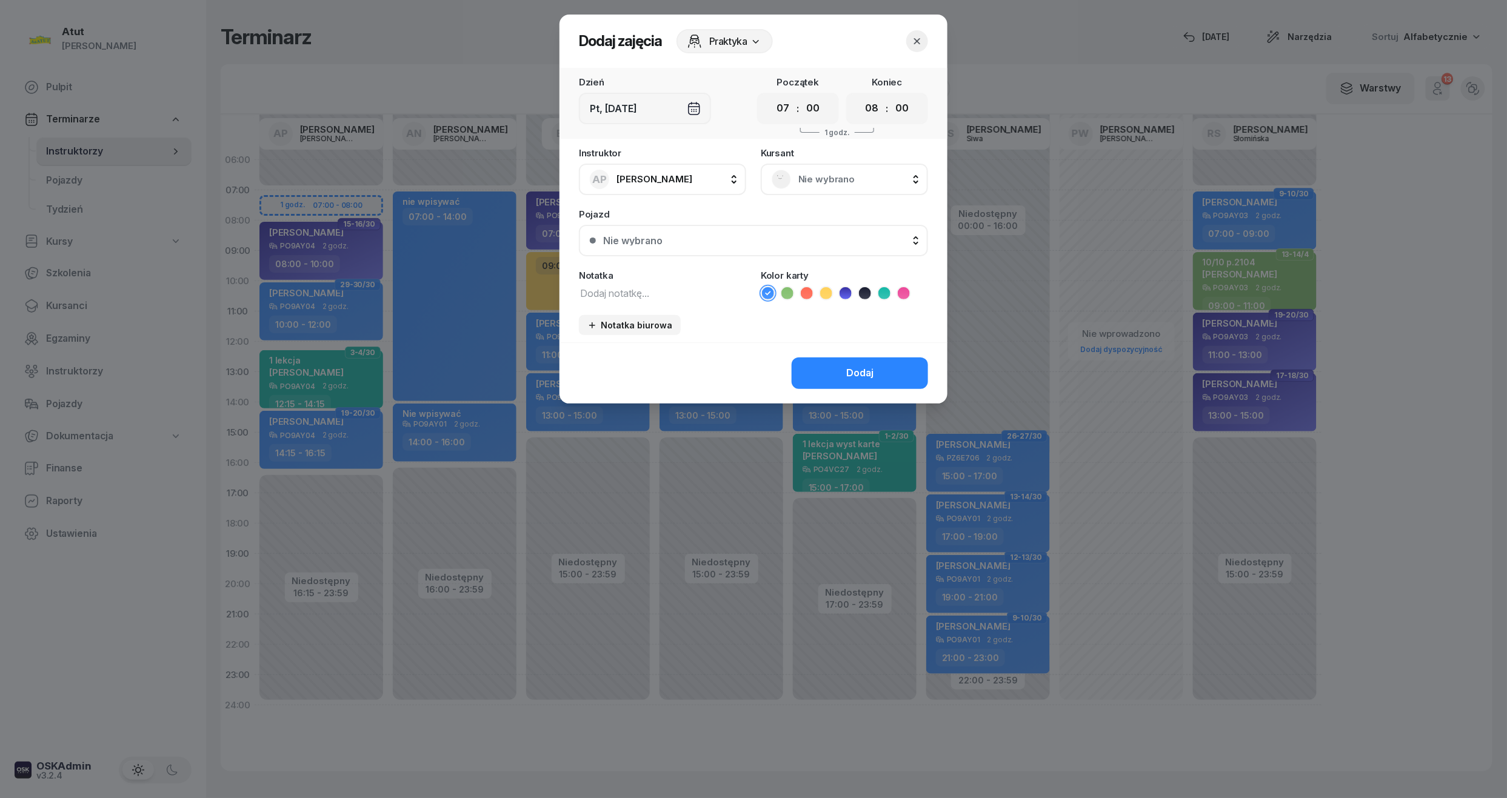
click at [856, 178] on span "Nie wybrano" at bounding box center [857, 180] width 119 height 16
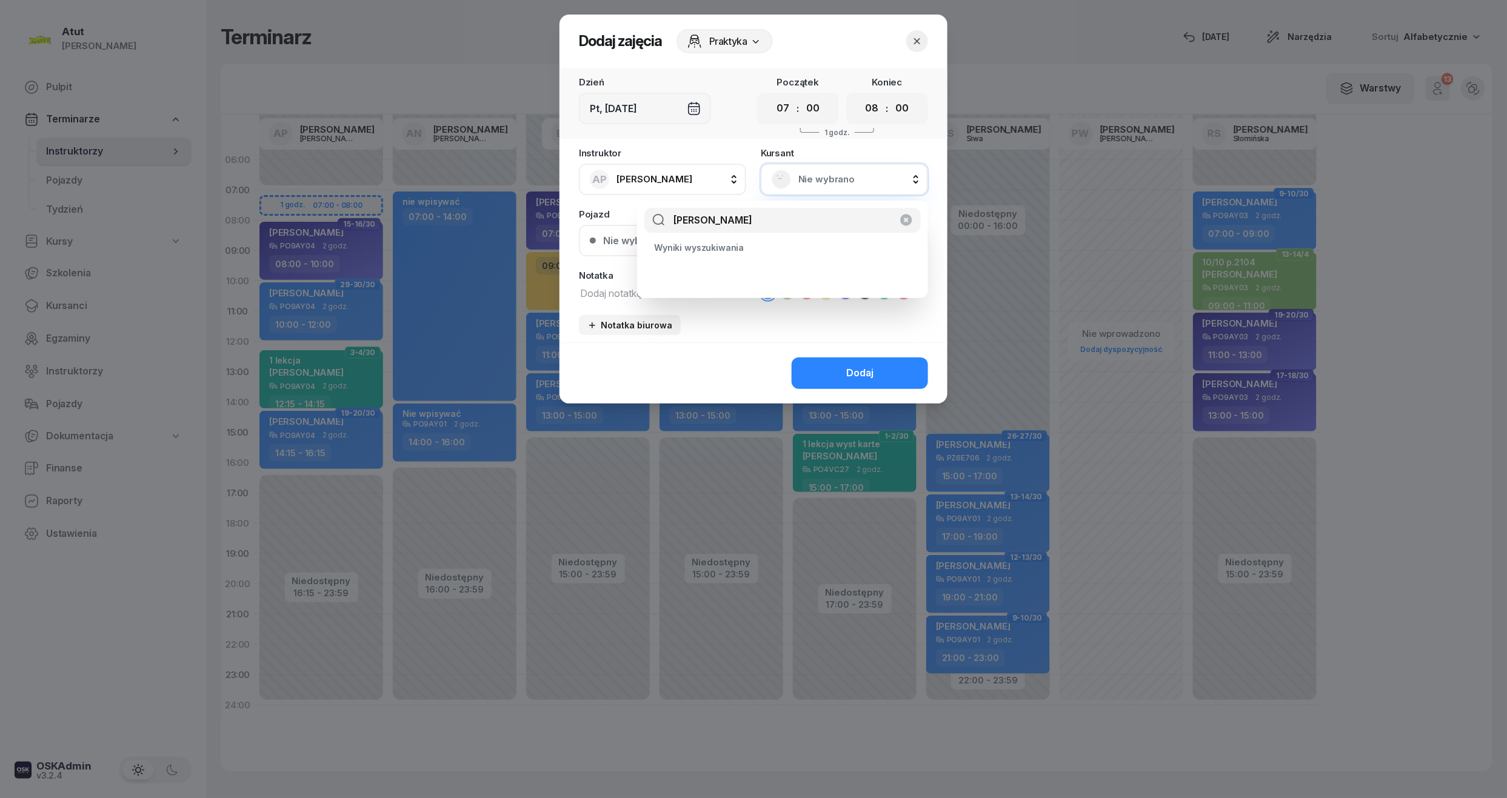
type input "[PERSON_NAME]"
click at [916, 38] on icon "button" at bounding box center [917, 41] width 12 height 12
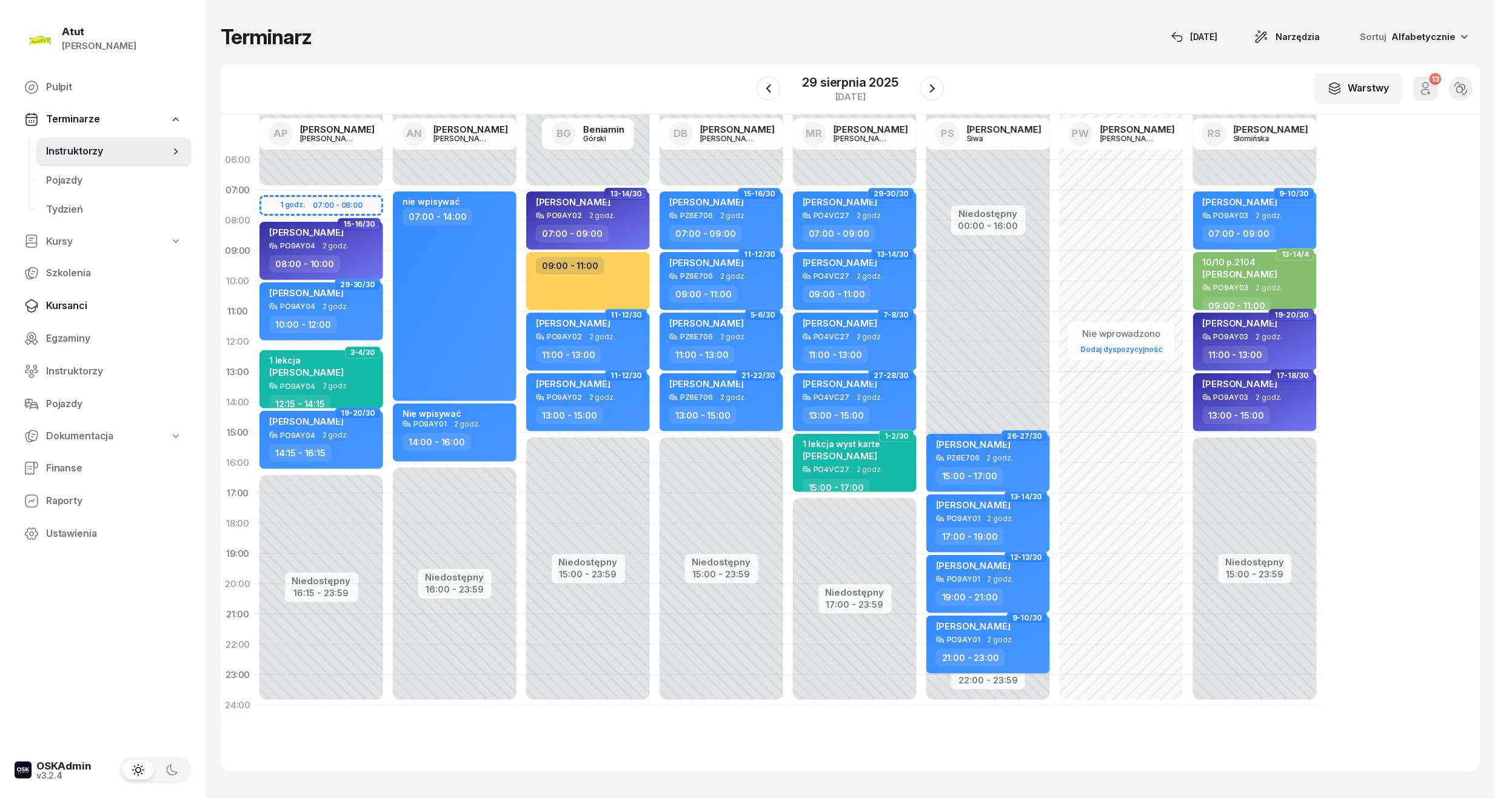
drag, startPoint x: 59, startPoint y: 306, endPoint x: 85, endPoint y: 299, distance: 26.5
click at [59, 306] on span "Kursanci" at bounding box center [114, 306] width 136 height 16
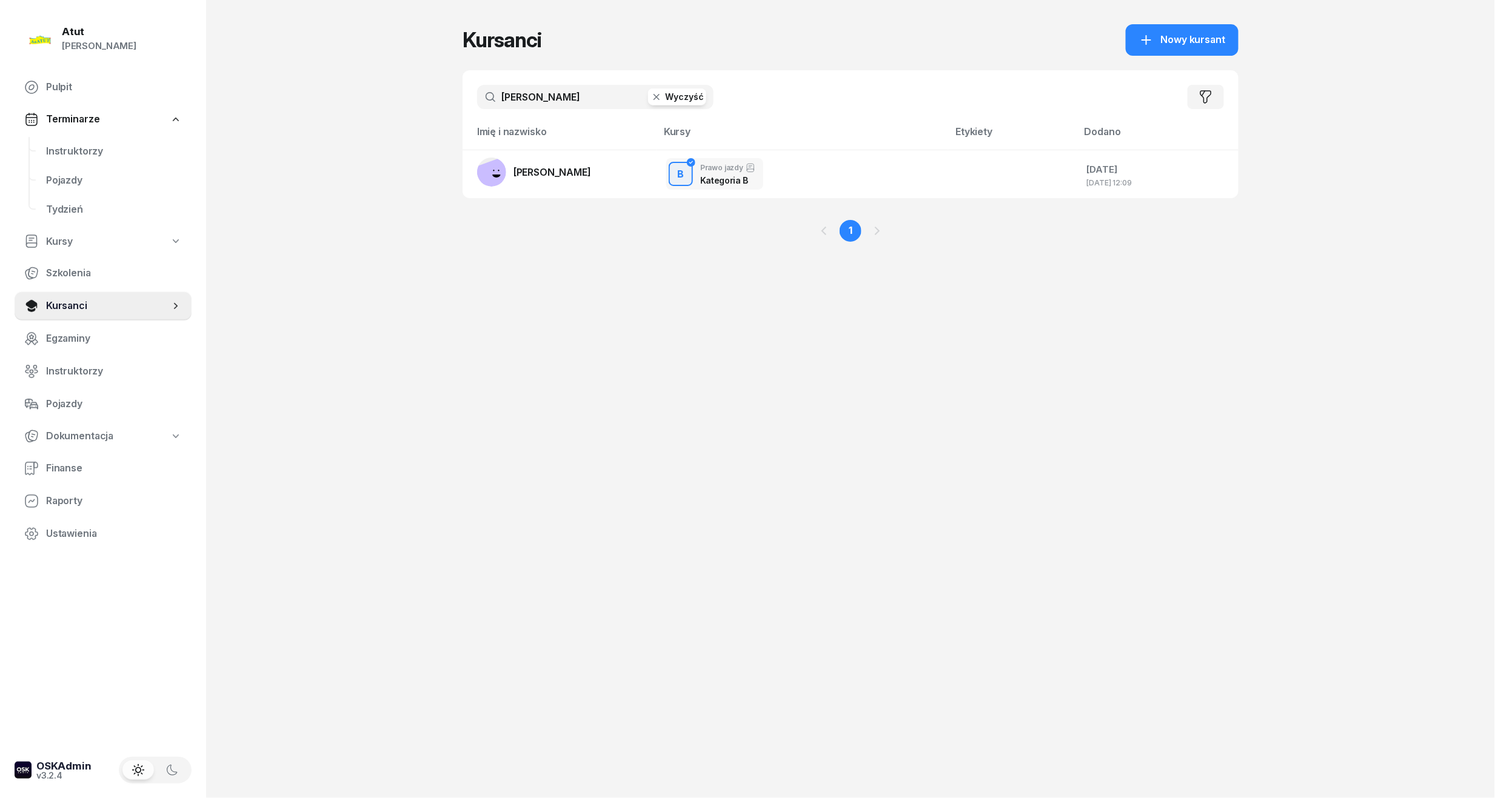
drag, startPoint x: 579, startPoint y: 95, endPoint x: -41, endPoint y: 153, distance: 623.3
click at [0, 153] on html "[PERSON_NAME] [PERSON_NAME] Pulpit Terminarze Instruktorzy Pojazdy Tydzień Kurs…" at bounding box center [747, 399] width 1495 height 798
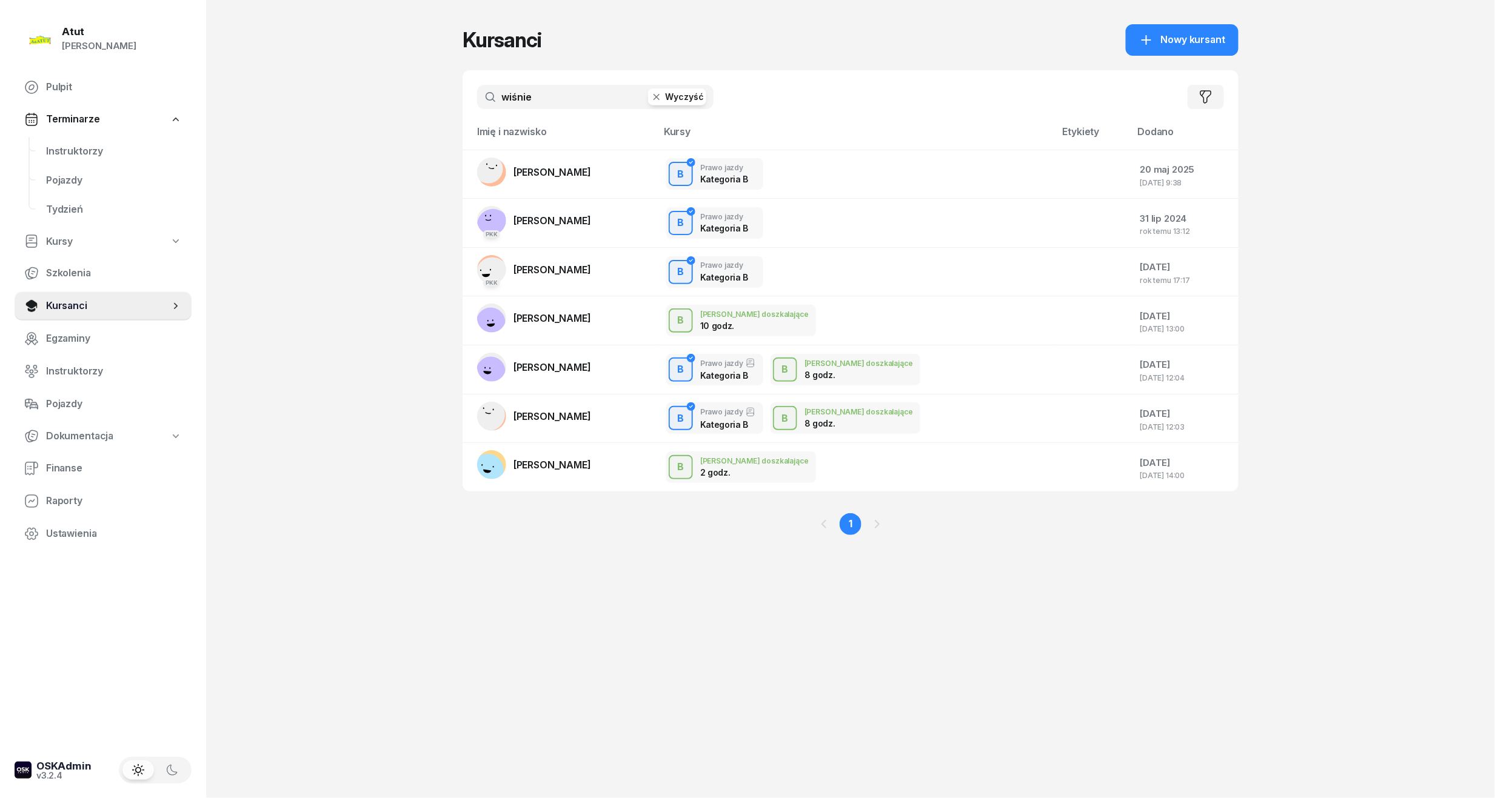
drag, startPoint x: 544, startPoint y: 95, endPoint x: -24, endPoint y: 183, distance: 574.2
click at [0, 183] on html "[PERSON_NAME] [PERSON_NAME] Pulpit Terminarze Instruktorzy Pojazdy Tydzień Kurs…" at bounding box center [747, 399] width 1495 height 798
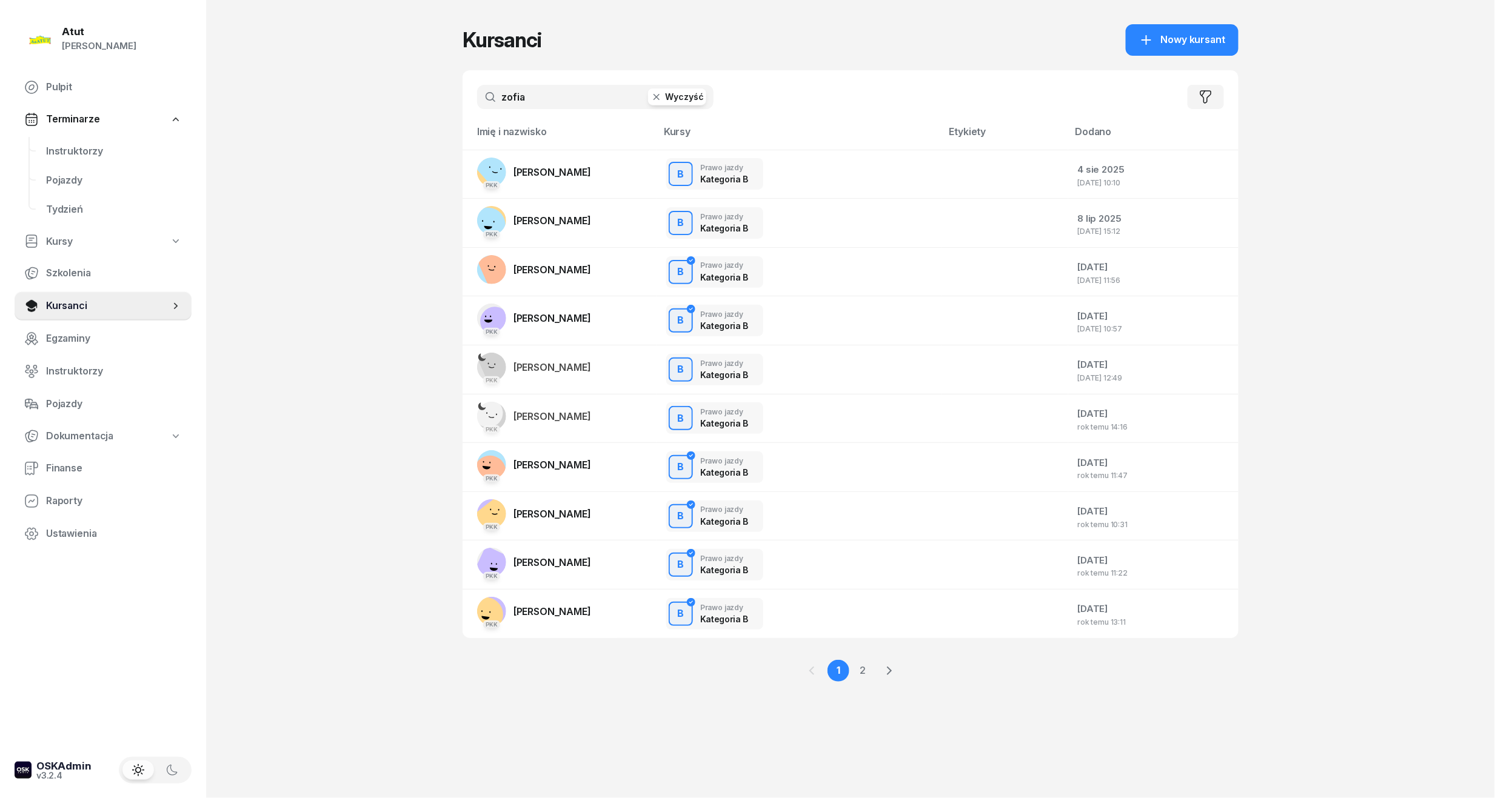
type input "zofia"
click at [107, 158] on link "Instruktorzy" at bounding box center [113, 151] width 155 height 29
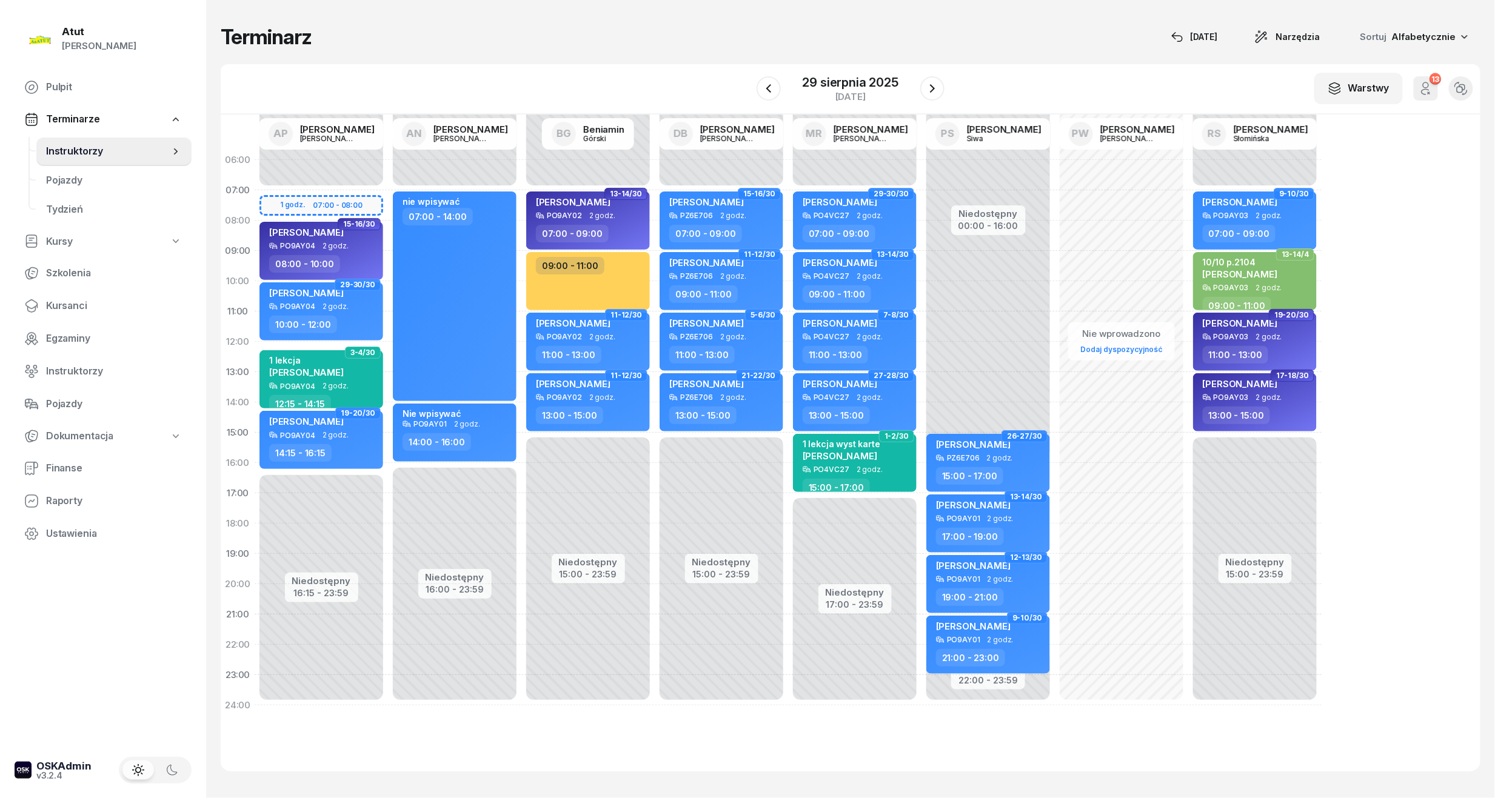
click at [388, 198] on div "Niedostępny 00:00 - 07:00 Niedostępny 16:15 - 23:59 1 godz. 07:00 - 08:00 15-16…" at bounding box center [454, 433] width 133 height 576
select select "07"
select select "08"
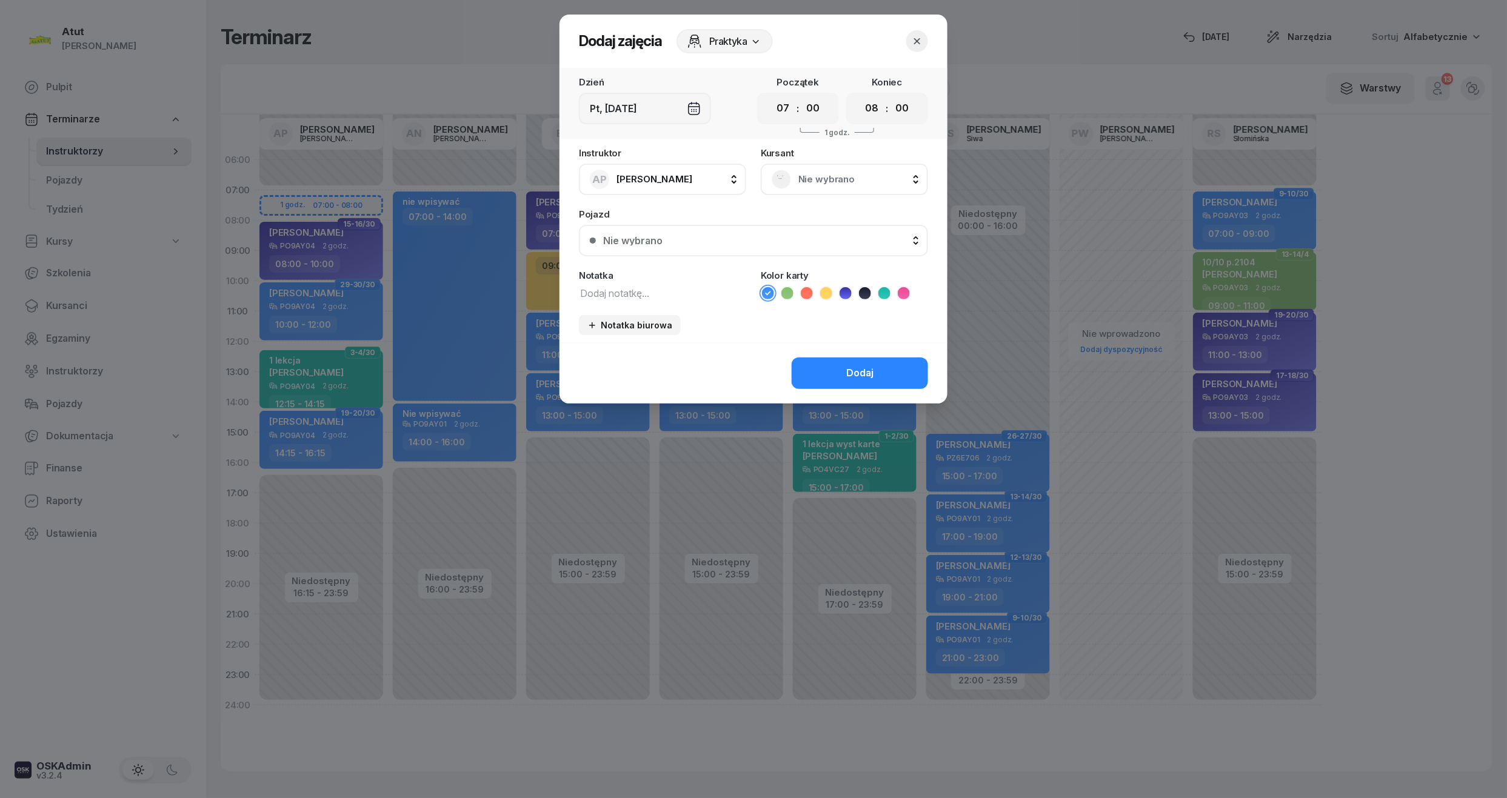
click at [614, 279] on div "Notatka" at bounding box center [662, 286] width 167 height 30
click at [618, 292] on textarea at bounding box center [662, 293] width 167 height 16
type textarea "[PERSON_NAME]"
click at [927, 40] on button "button" at bounding box center [917, 41] width 22 height 22
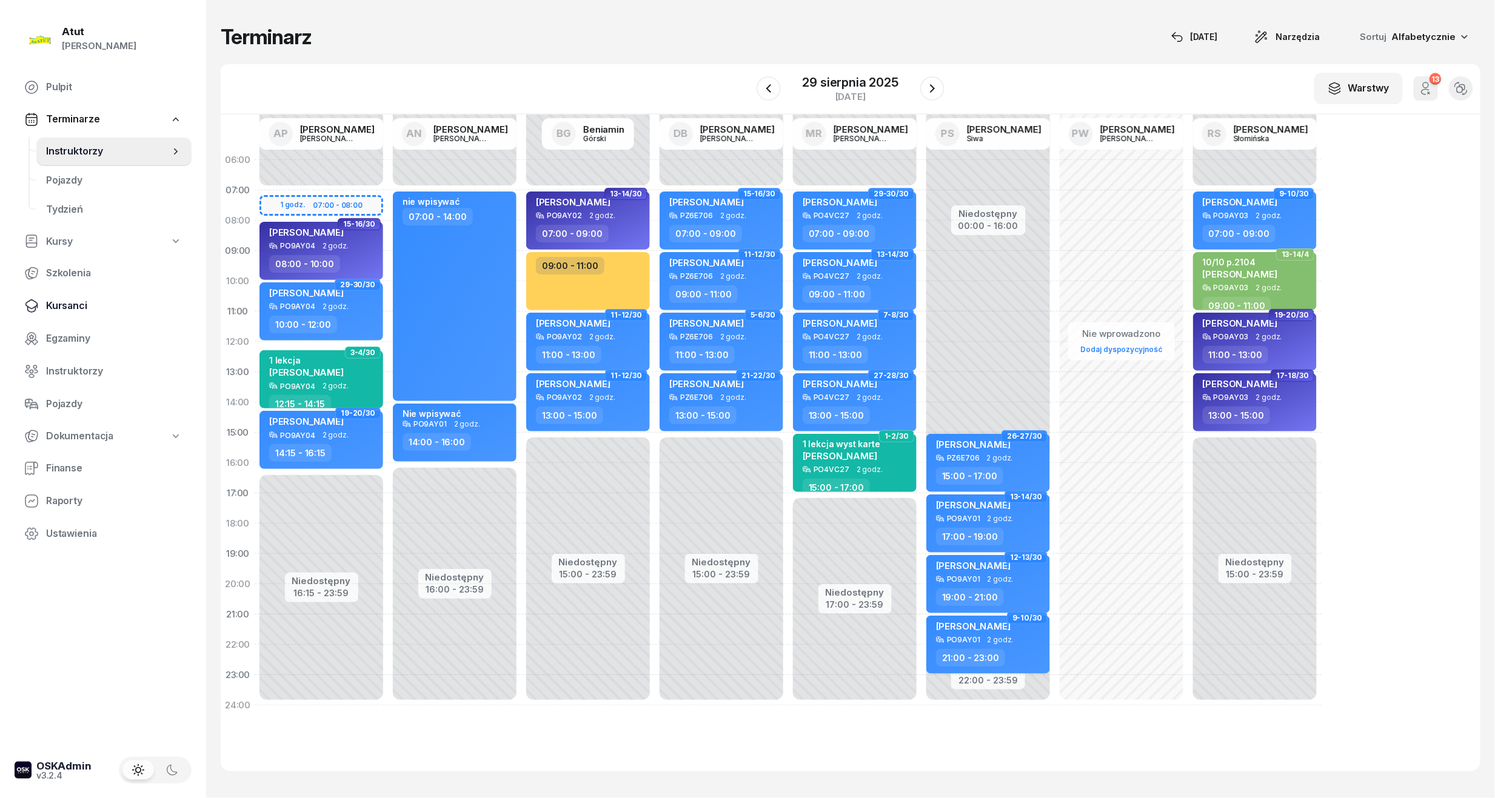
click at [72, 292] on link "Kursanci" at bounding box center [103, 306] width 177 height 29
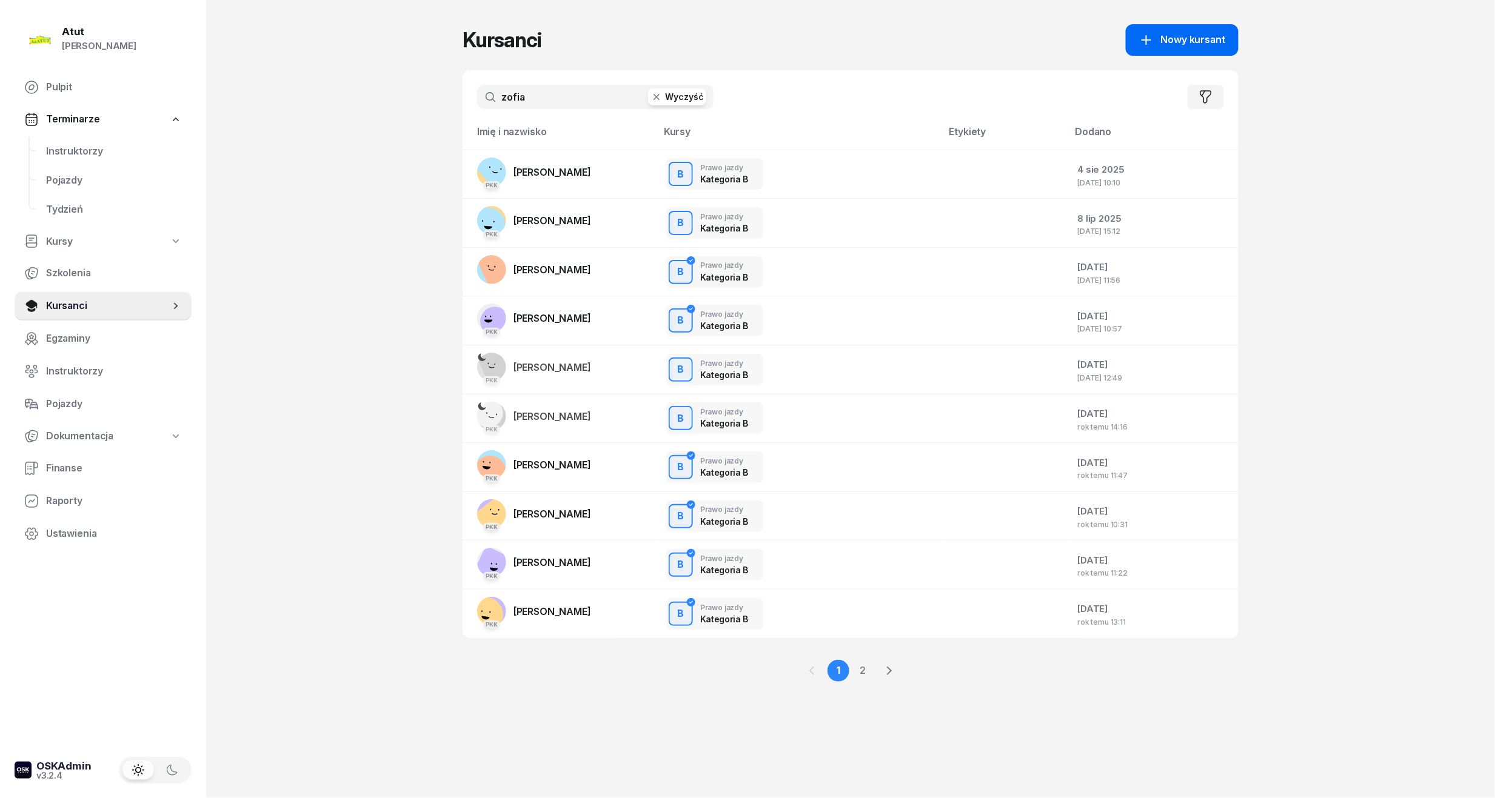
click at [1179, 42] on span "Nowy kursant" at bounding box center [1193, 40] width 64 height 16
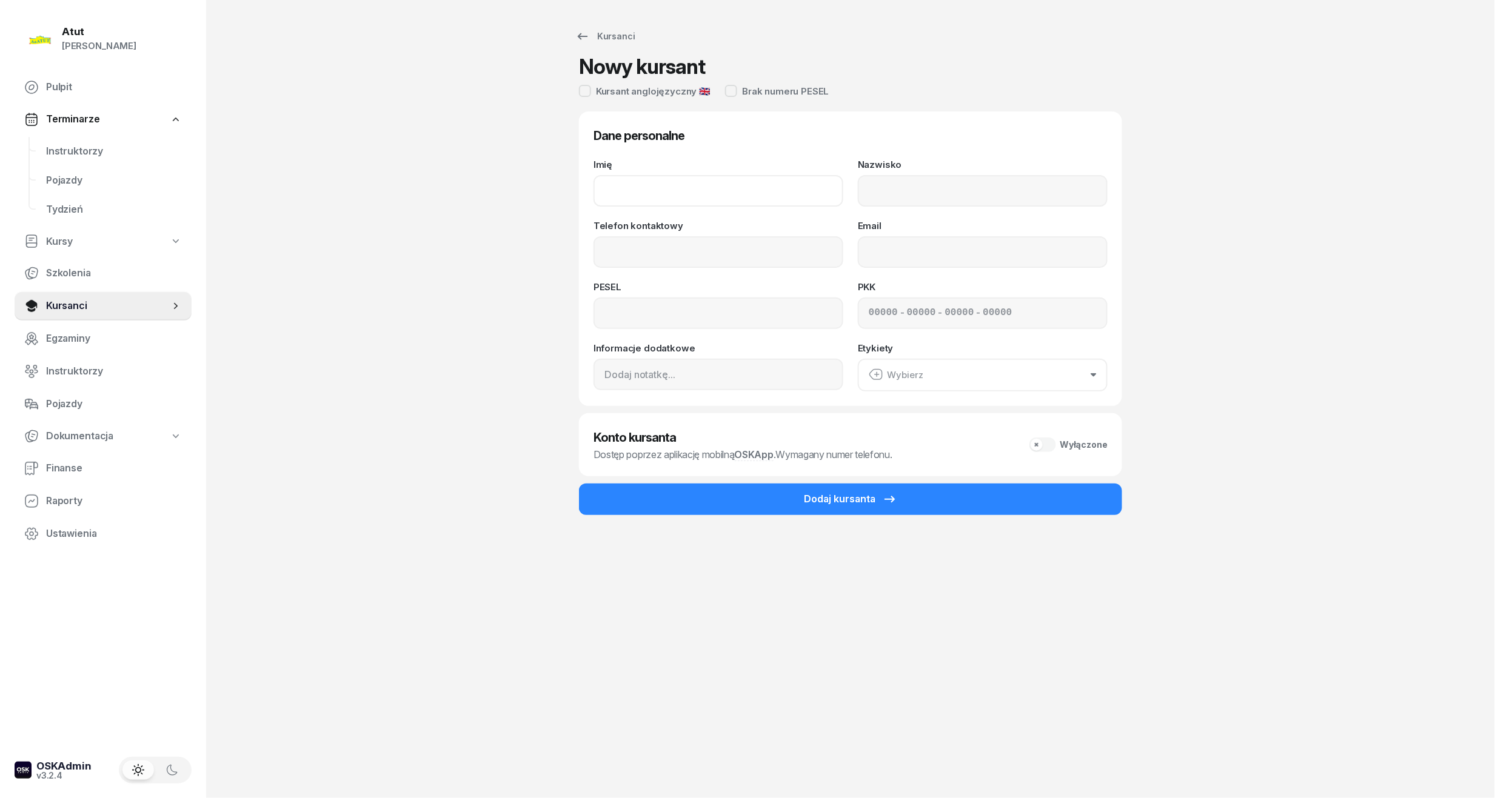
click at [630, 185] on input "Imię" at bounding box center [718, 191] width 250 height 32
type input "Zofia"
click at [987, 192] on input "Nazwisko" at bounding box center [983, 191] width 250 height 32
type input "[PERSON_NAME]"
click at [643, 258] on input "Telefon kontaktowy" at bounding box center [718, 252] width 250 height 32
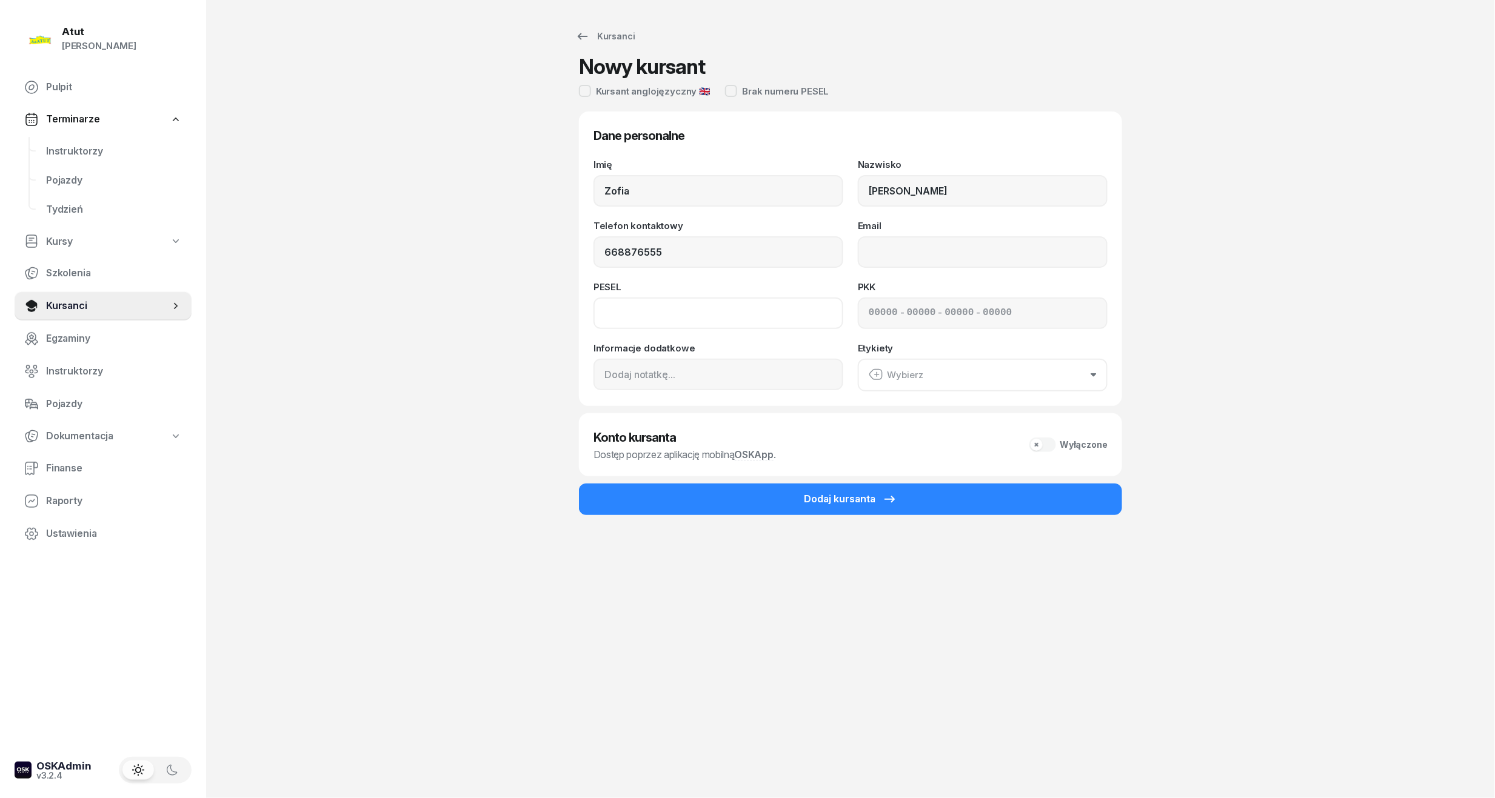
type input "668 876 555"
click at [650, 319] on input at bounding box center [718, 314] width 250 height 32
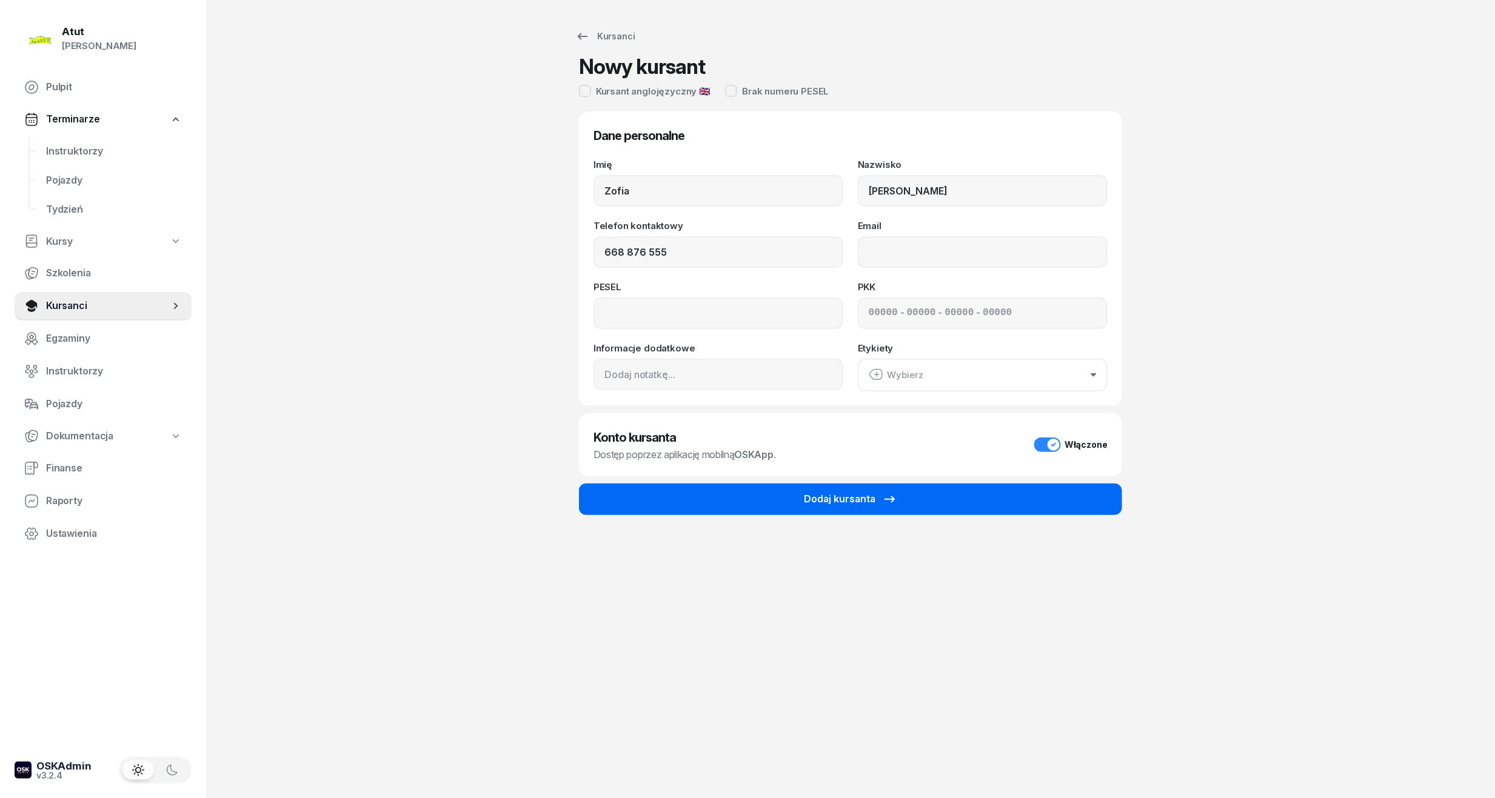
click at [737, 490] on button "Dodaj kursanta" at bounding box center [850, 500] width 543 height 32
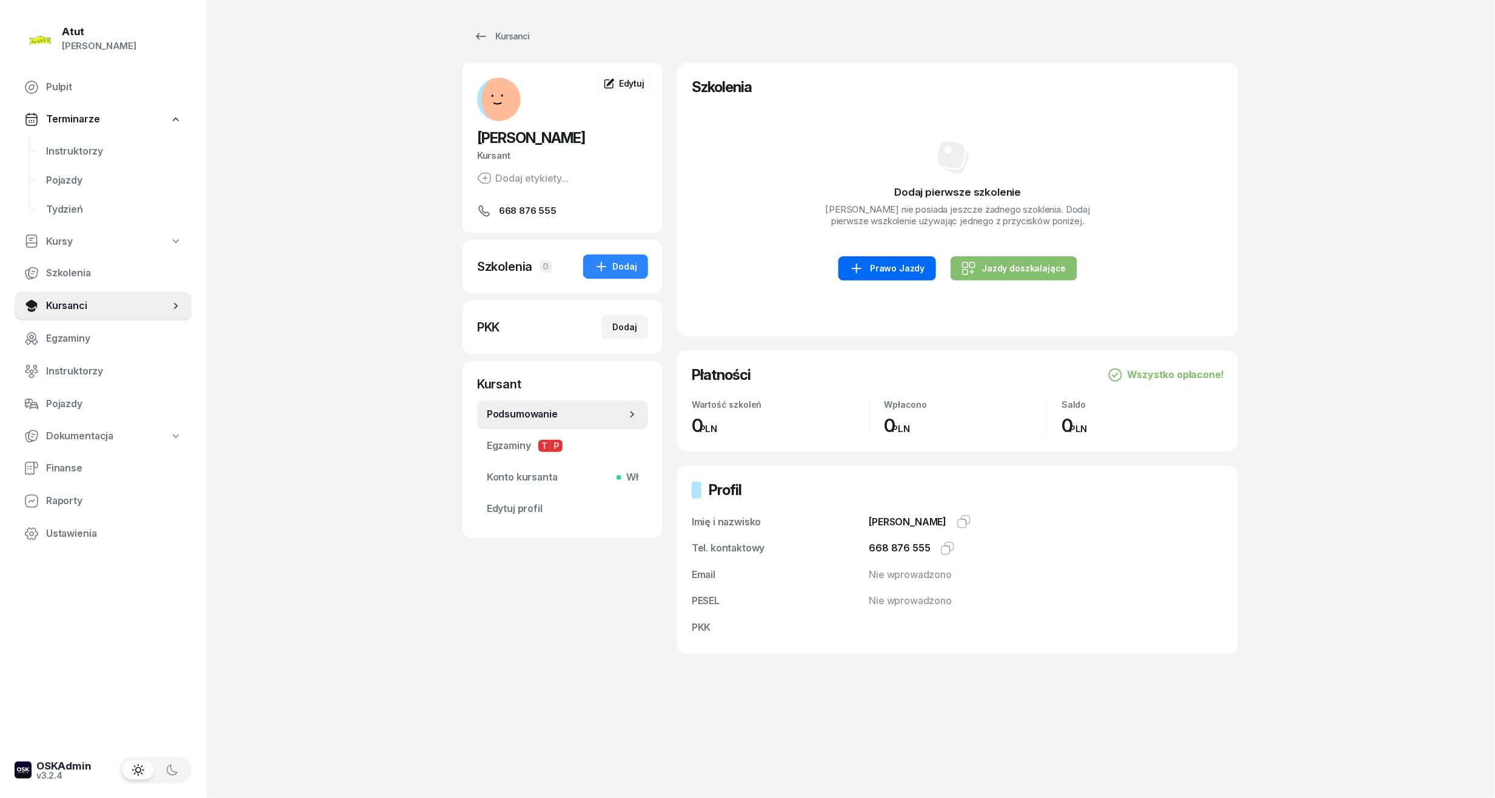
click at [864, 276] on icon at bounding box center [856, 268] width 15 height 15
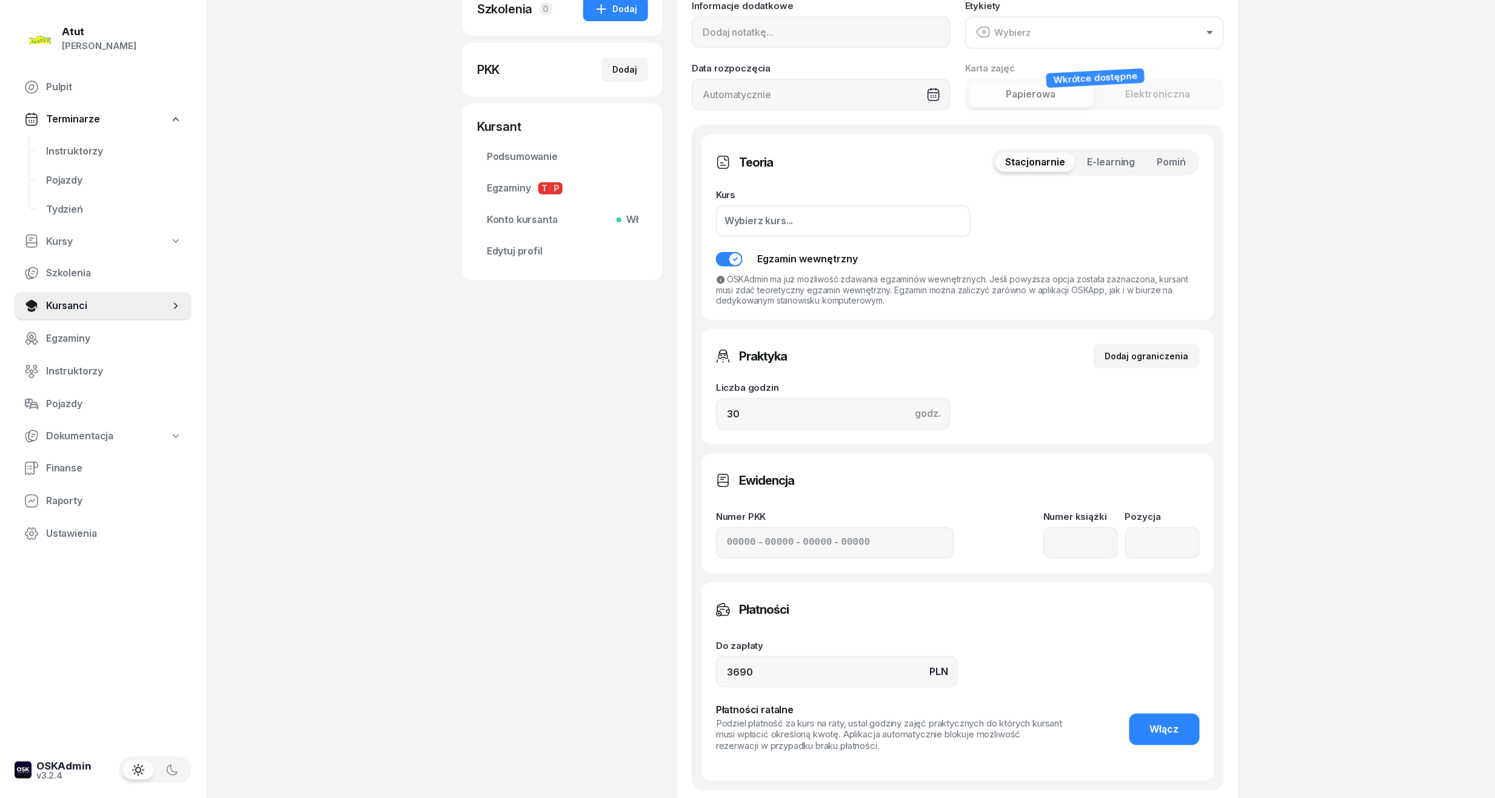
scroll to position [404, 0]
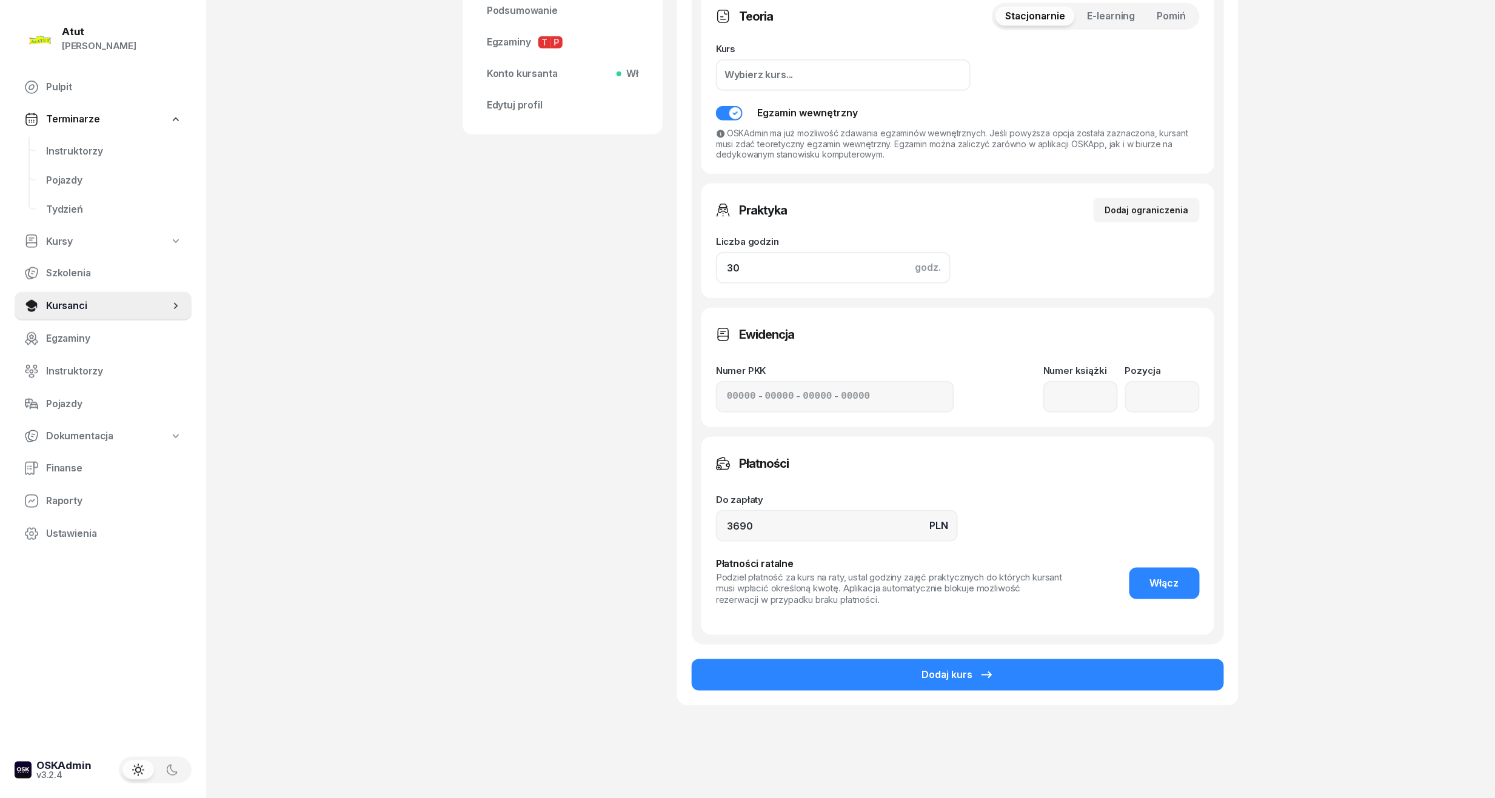
drag, startPoint x: 749, startPoint y: 265, endPoint x: 586, endPoint y: 286, distance: 165.0
click at [586, 286] on div "[PERSON_NAME] Kursant Dodaj etykiety... 668 876 555 ZW [PERSON_NAME] Kursant Ed…" at bounding box center [850, 196] width 776 height 1075
type input "1"
drag, startPoint x: 788, startPoint y: 519, endPoint x: 160, endPoint y: 551, distance: 628.7
click at [160, 551] on div "Atut [PERSON_NAME] Pulpit Terminarze Instruktorzy Pojazdy Tydzień Kursy Szkolen…" at bounding box center [747, 206] width 1495 height 1221
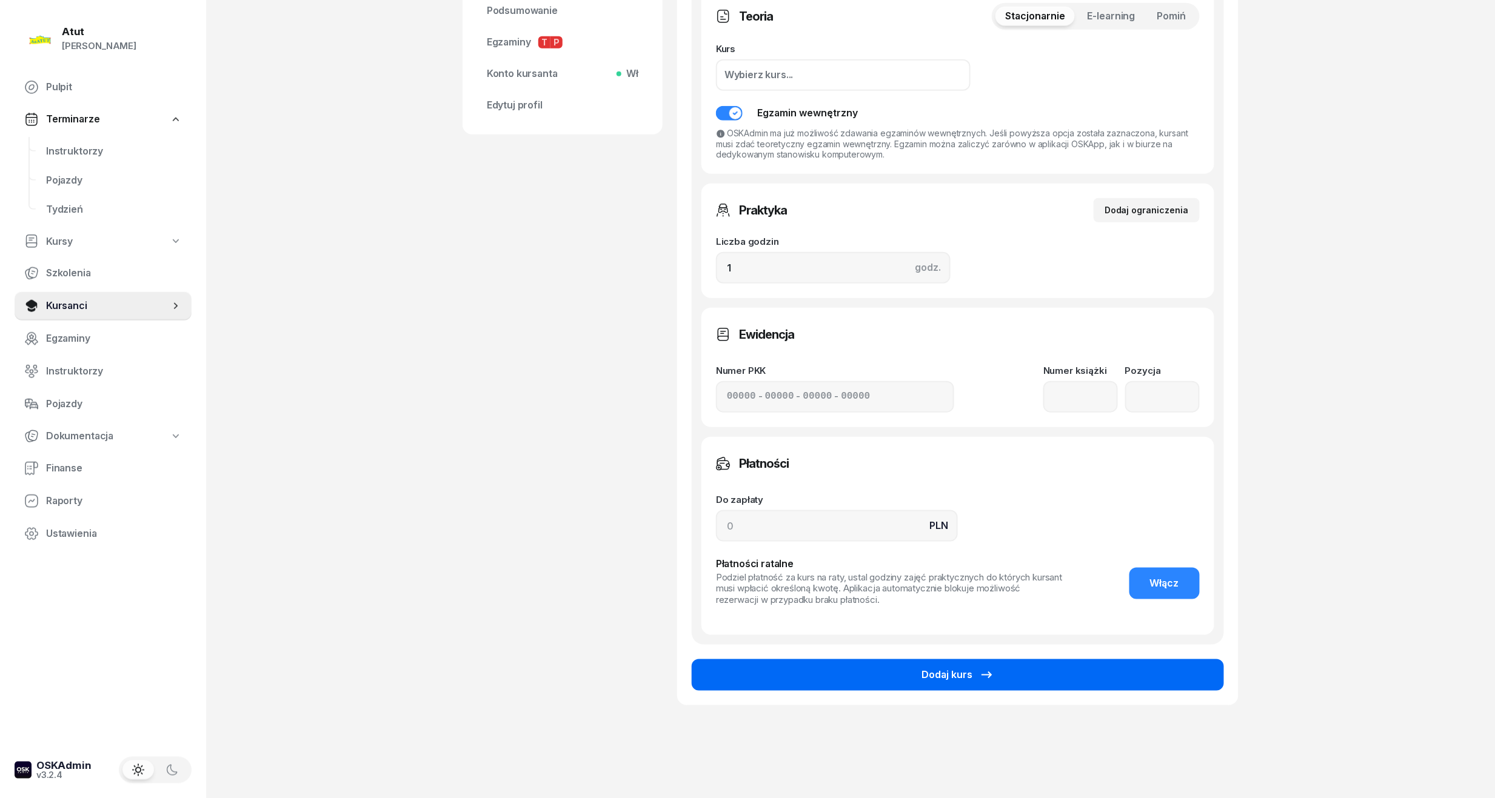
click at [920, 672] on button "Dodaj kurs" at bounding box center [958, 675] width 532 height 32
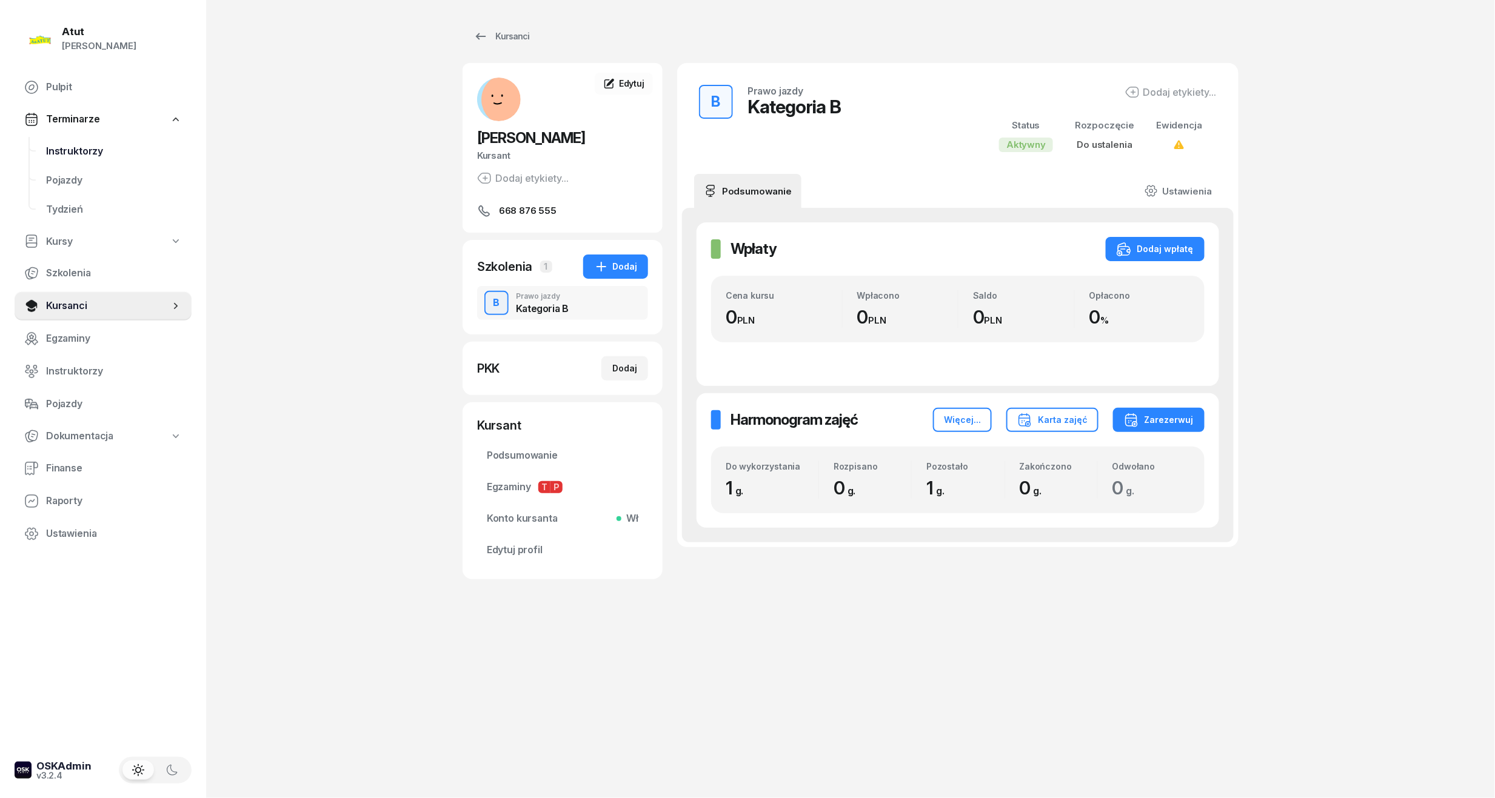
click at [64, 151] on span "Instruktorzy" at bounding box center [114, 152] width 136 height 16
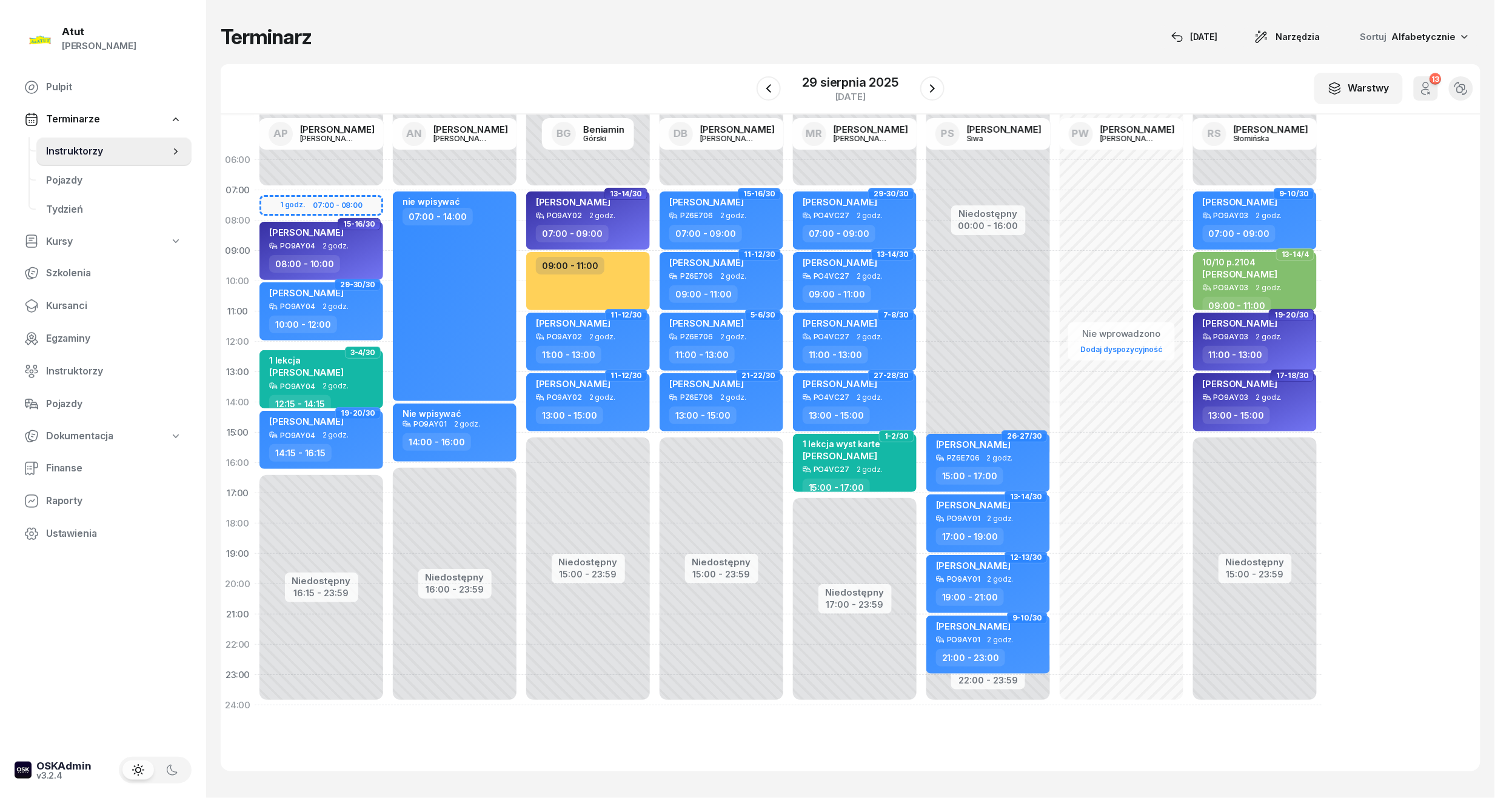
click at [388, 202] on div "Niedostępny 00:00 - 07:00 Niedostępny 16:15 - 23:59 1 godz. 07:00 - 08:00 15-16…" at bounding box center [454, 433] width 133 height 576
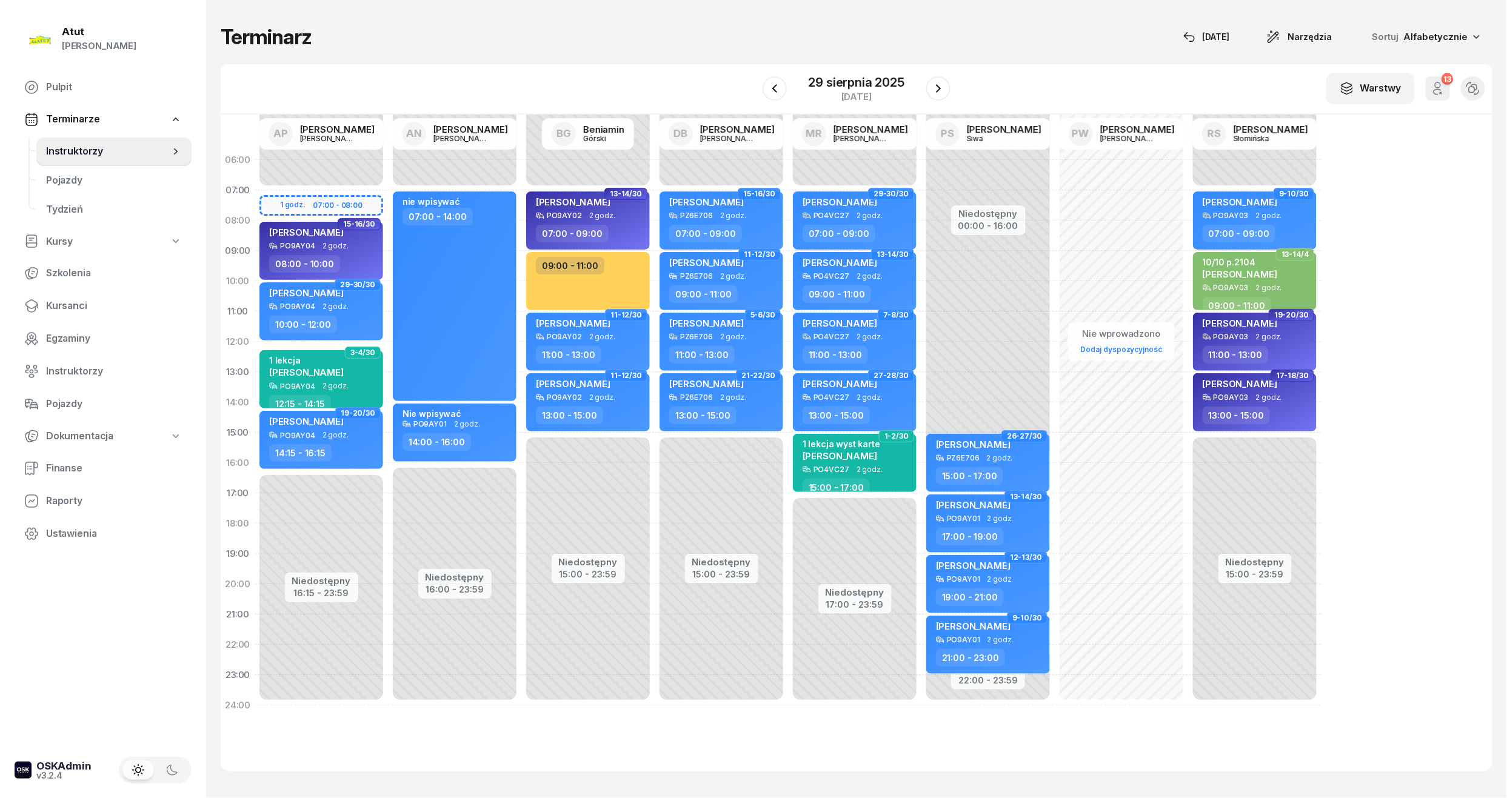
select select "07"
select select "08"
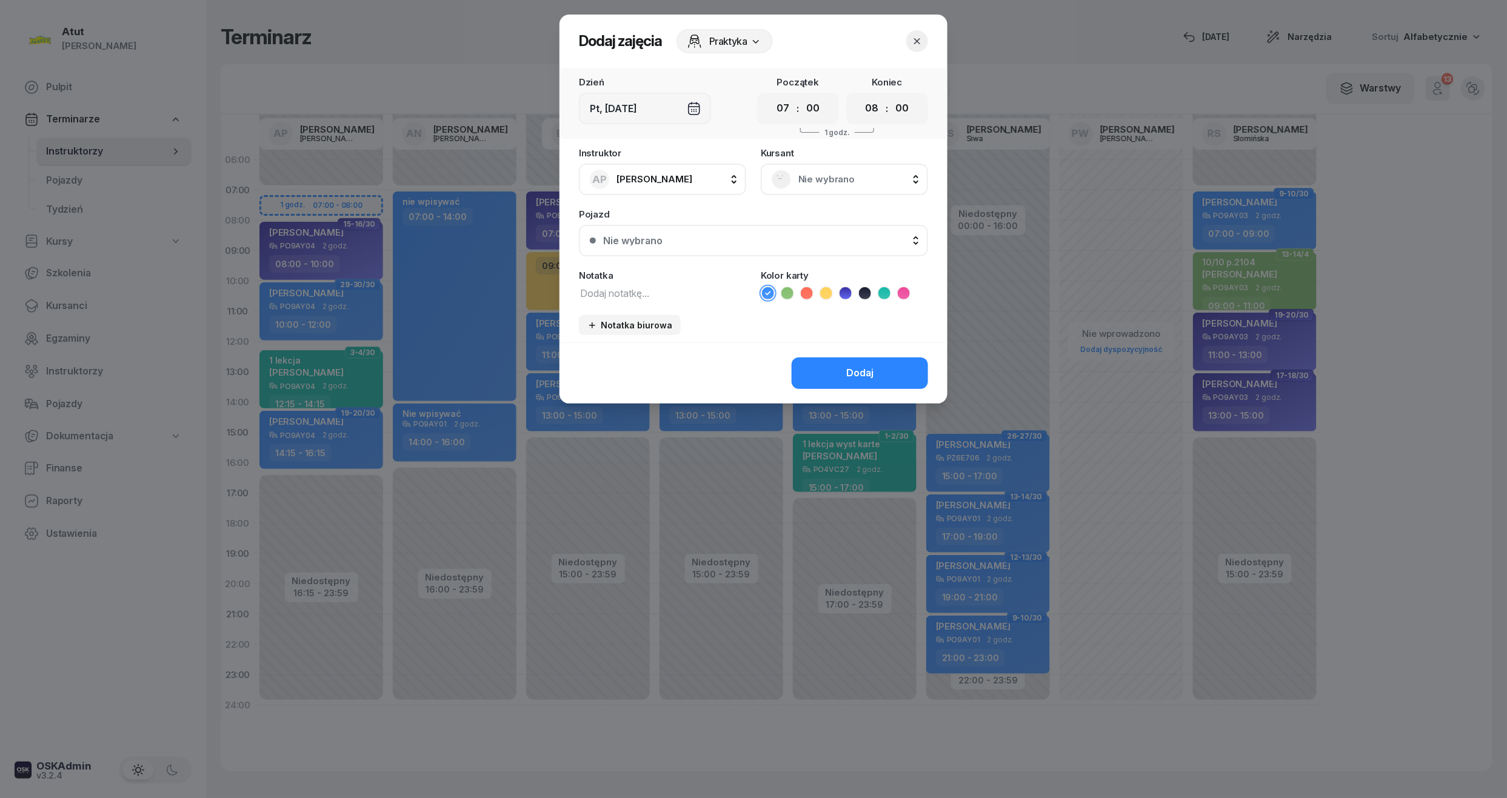
click at [839, 179] on span "Nie wybrano" at bounding box center [857, 180] width 119 height 16
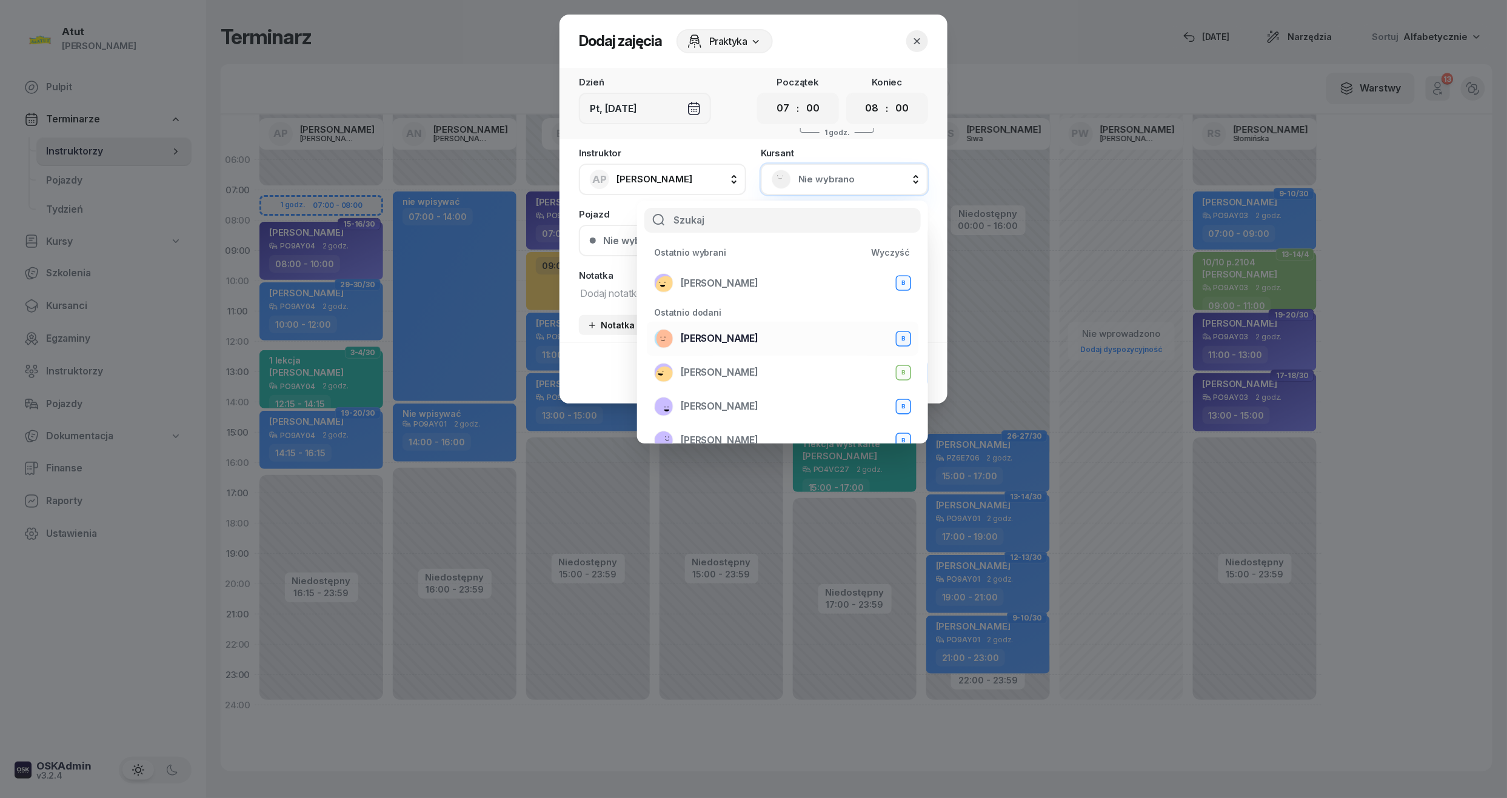
click at [758, 331] on span "[PERSON_NAME]" at bounding box center [720, 339] width 78 height 16
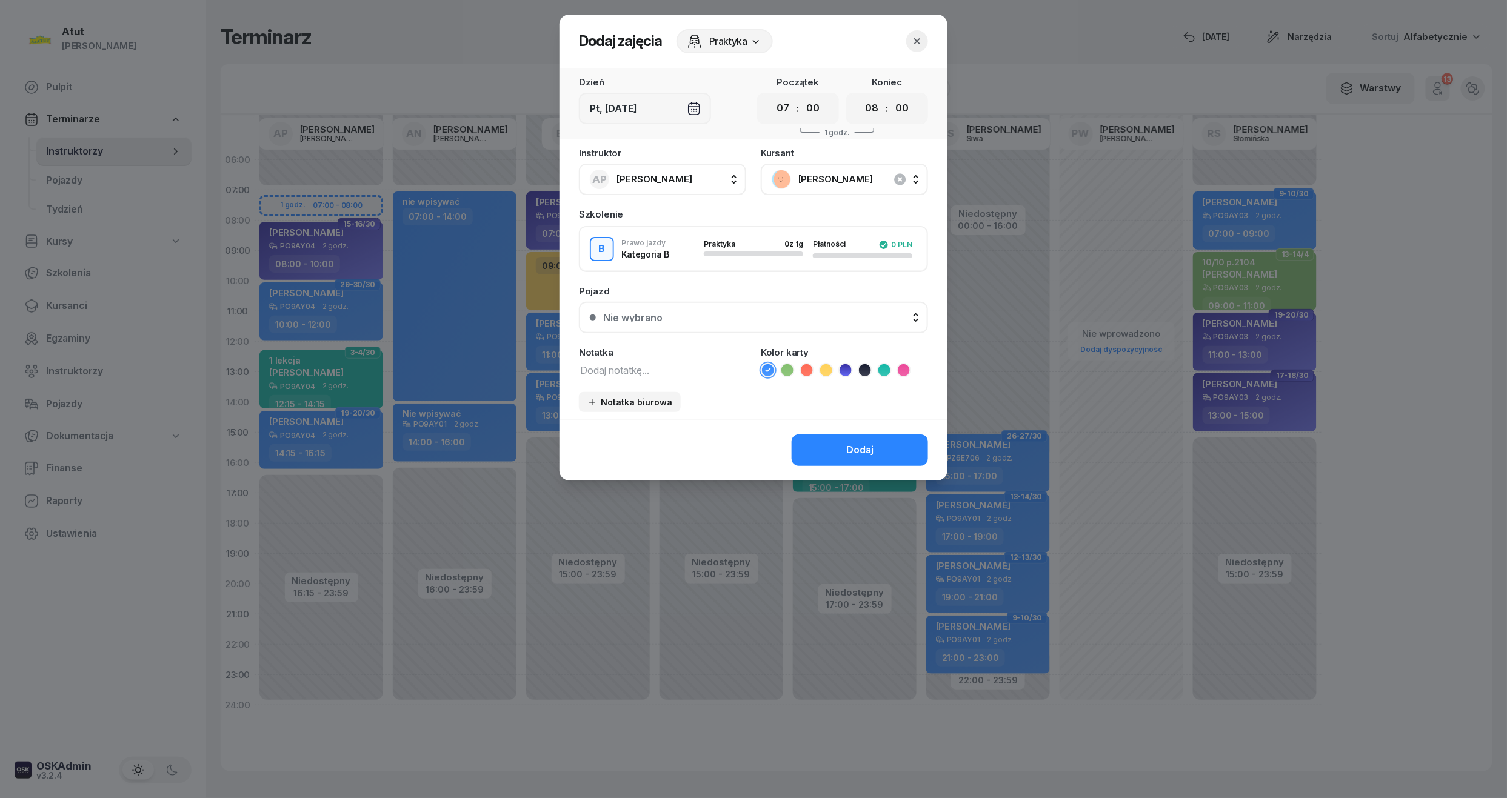
click at [810, 371] on icon at bounding box center [807, 370] width 12 height 12
click at [658, 372] on textarea at bounding box center [662, 370] width 167 height 16
paste textarea "2012"
type textarea "1/1 p.2012"
click at [853, 447] on div "Dodaj" at bounding box center [859, 450] width 27 height 16
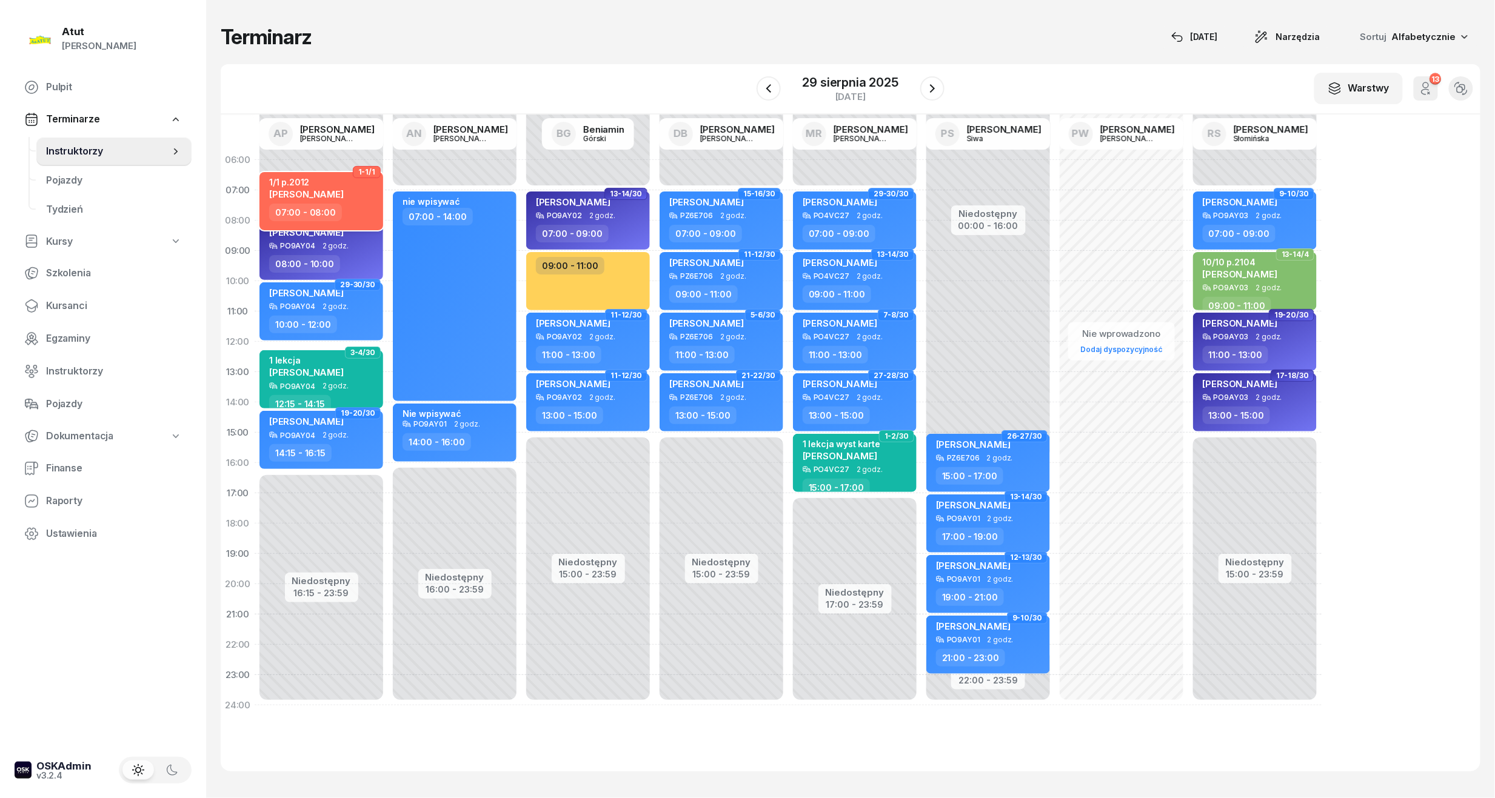
click at [333, 198] on span "[PERSON_NAME]" at bounding box center [306, 195] width 75 height 12
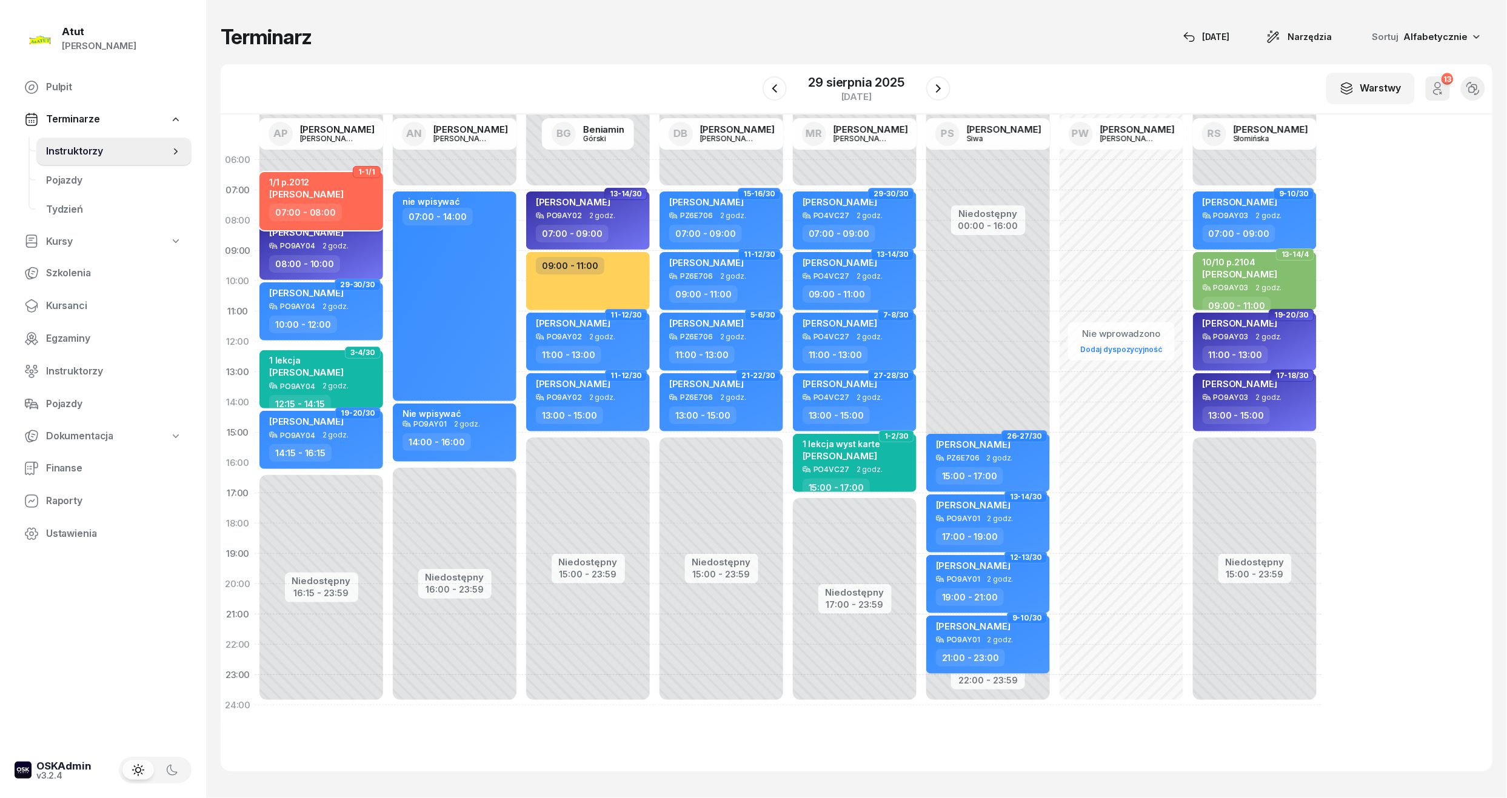
select select "07"
select select "08"
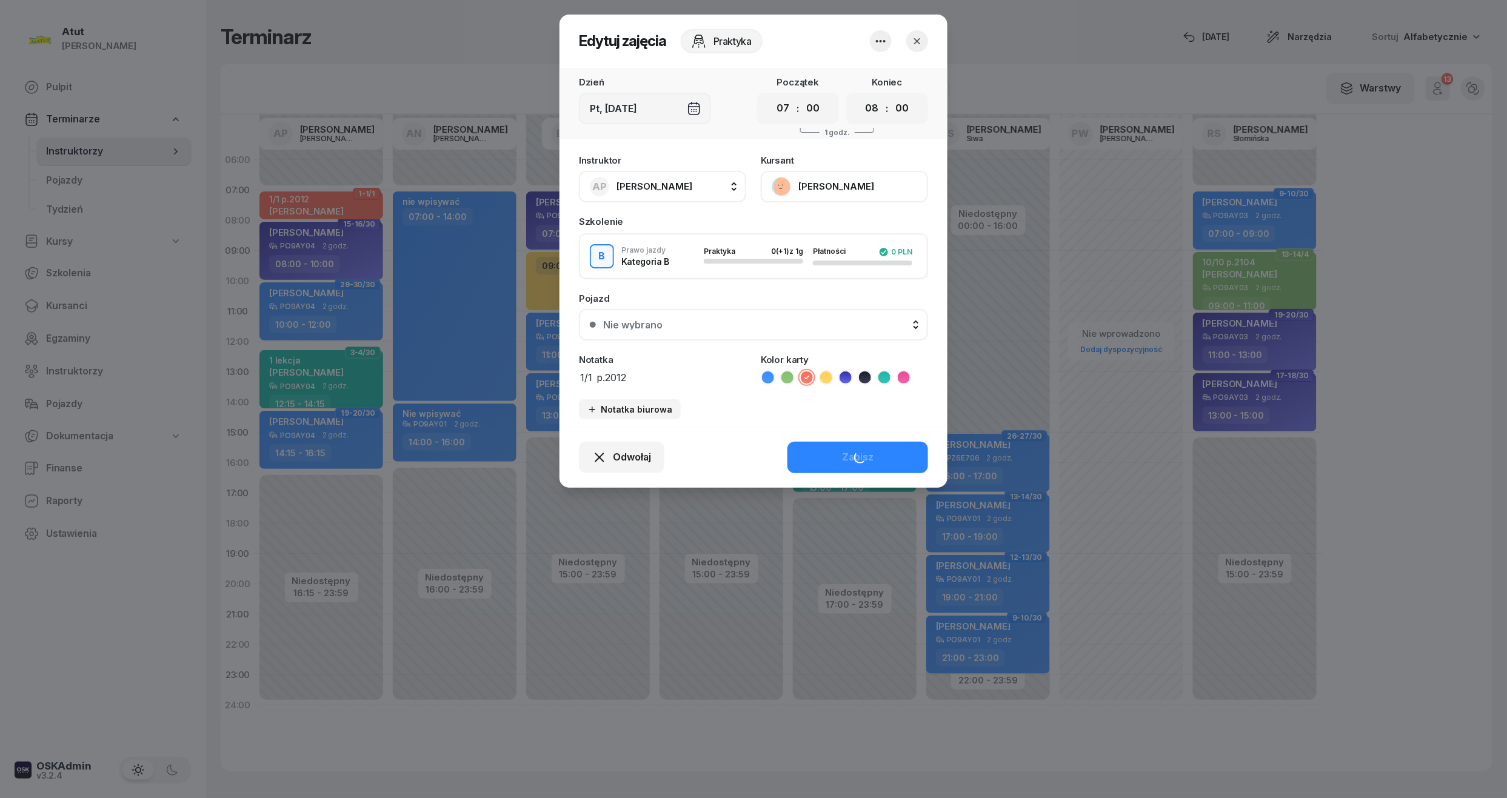
click at [614, 326] on div "Nie wybrano" at bounding box center [632, 325] width 59 height 10
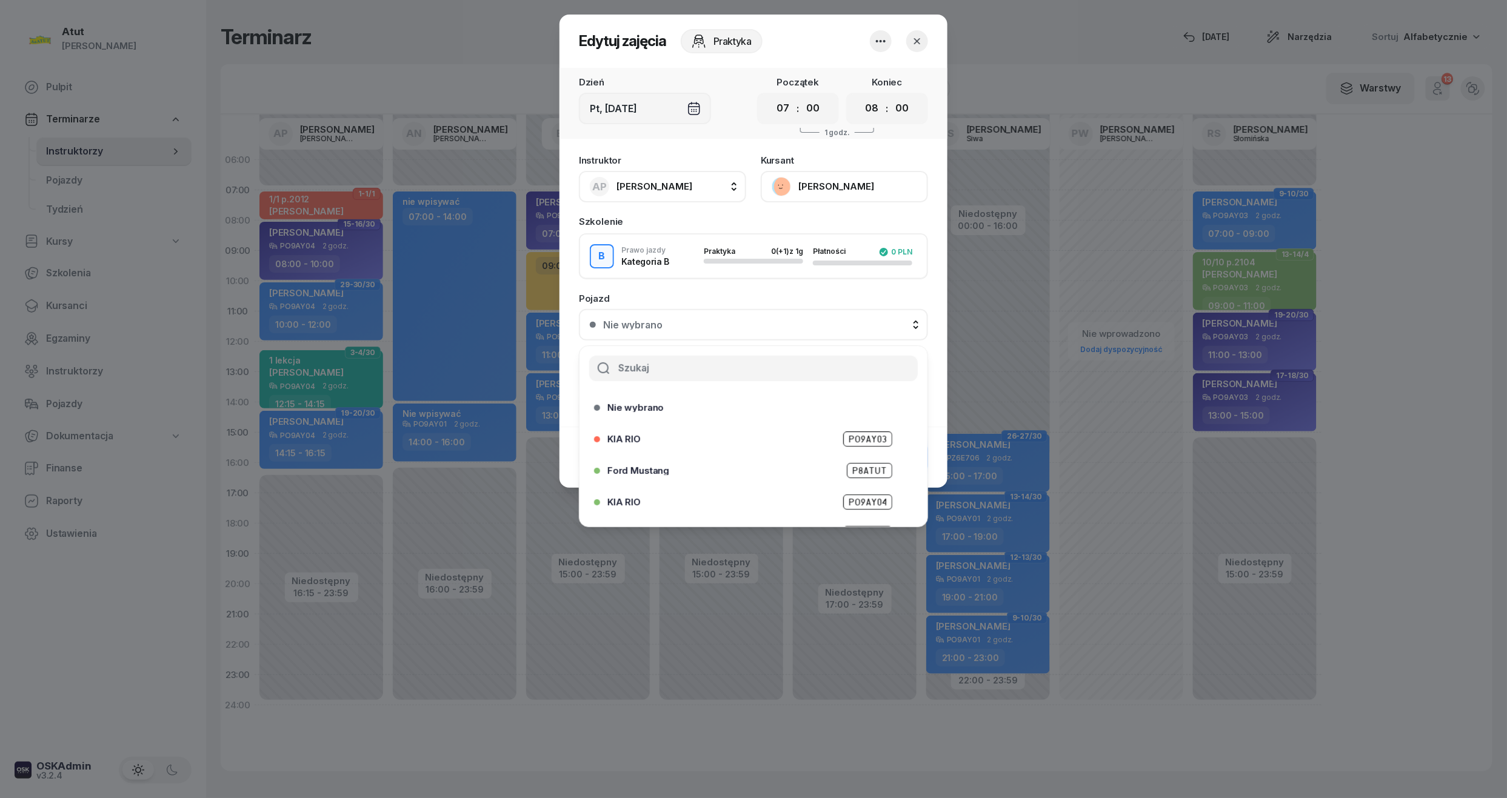
click at [872, 495] on span "PO9AY04" at bounding box center [867, 502] width 49 height 15
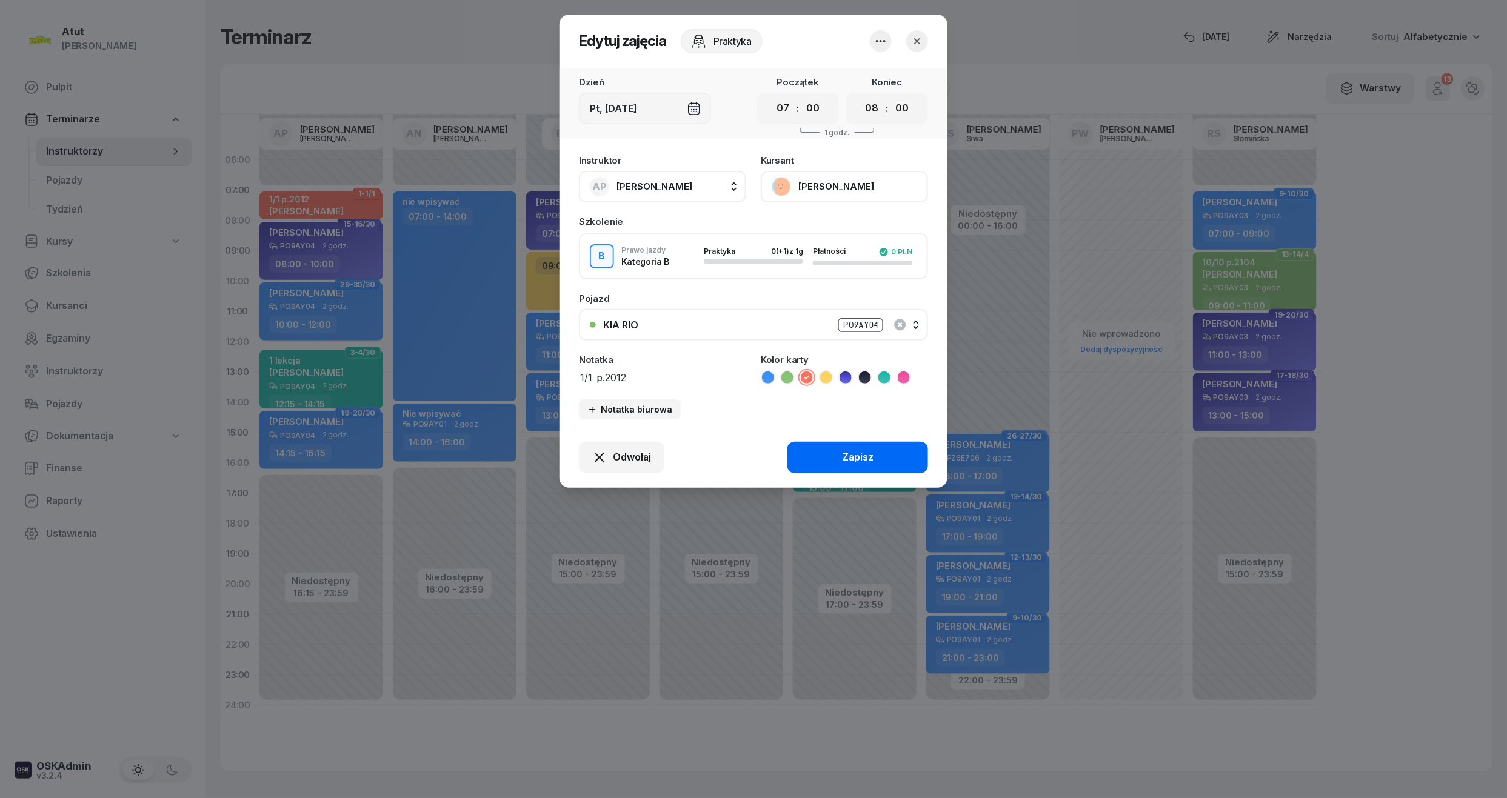
click at [861, 444] on button "Zapisz" at bounding box center [857, 458] width 141 height 32
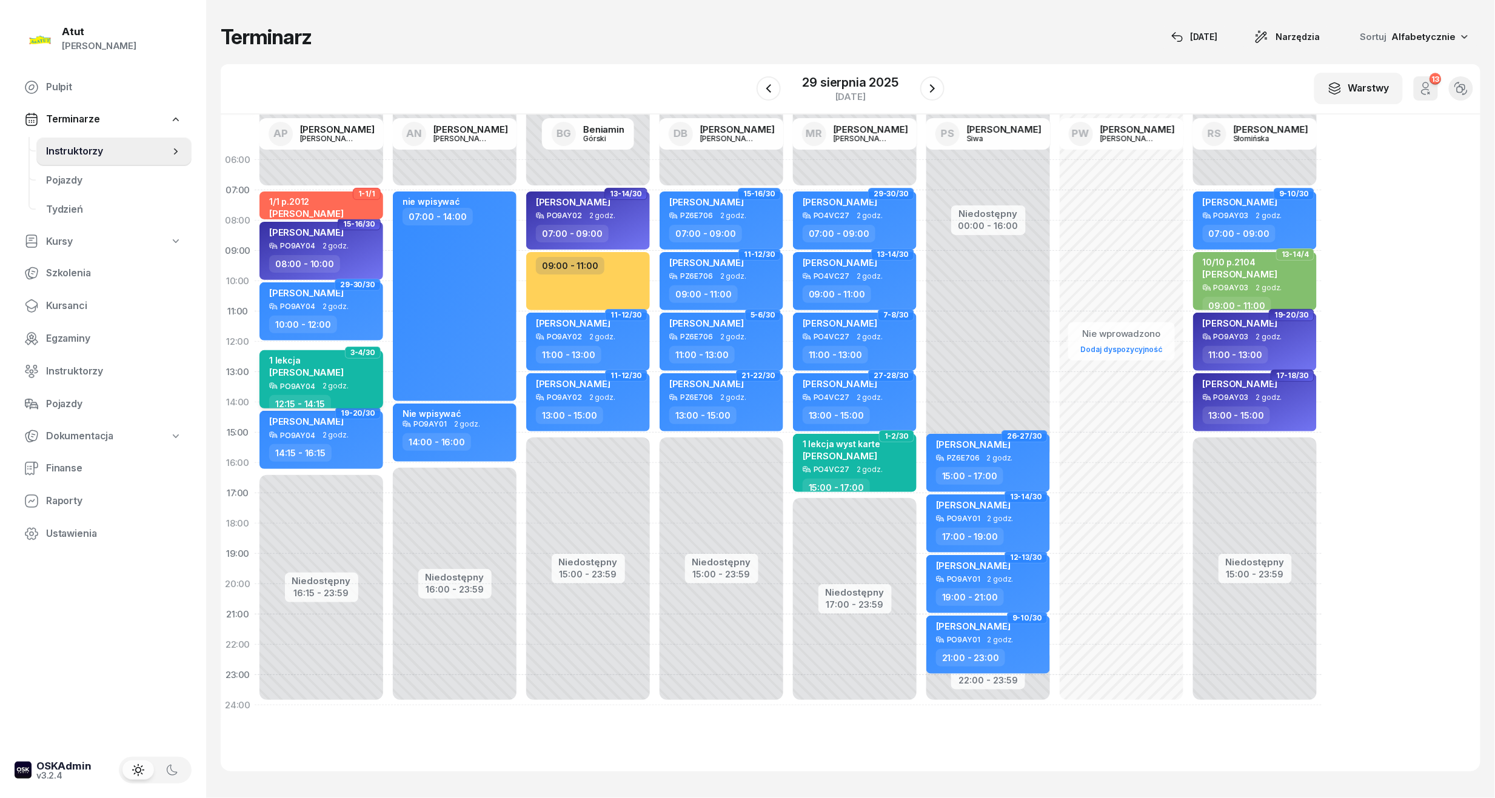
click at [303, 365] on div "1 lekcja" at bounding box center [306, 360] width 75 height 10
select select "12"
select select "15"
select select "14"
select select "15"
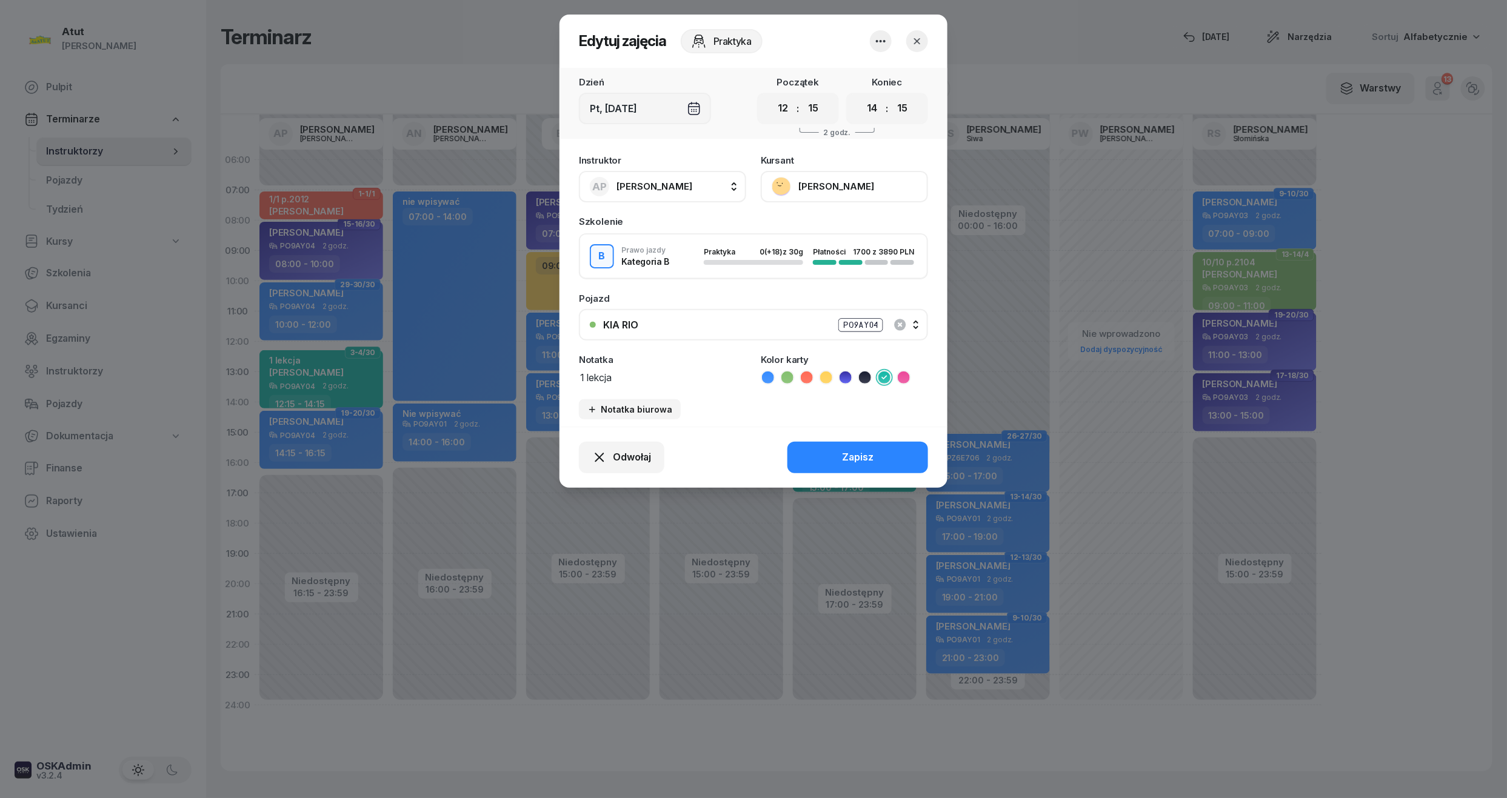
click at [771, 374] on icon at bounding box center [768, 378] width 12 height 12
drag, startPoint x: 691, startPoint y: 377, endPoint x: 355, endPoint y: 376, distance: 335.8
click at [356, 376] on div "Edytuj zajęcia Praktyka Dzień Pt, [DATE] Początek 00 01 02 03 04 05 06 07 08 09…" at bounding box center [753, 399] width 1507 height 798
click at [875, 457] on button "Zapisz" at bounding box center [857, 458] width 141 height 32
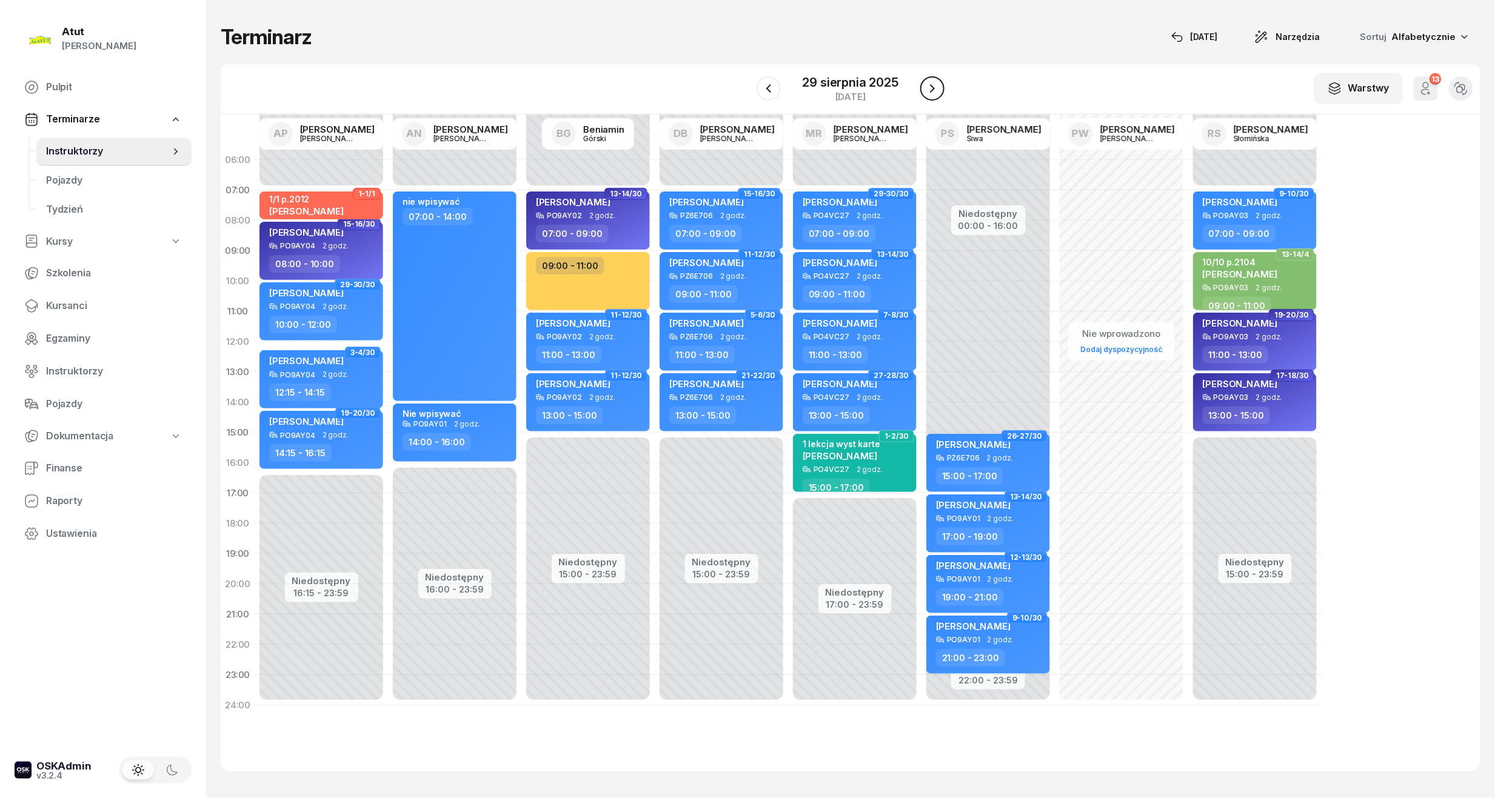
click at [926, 81] on icon "button" at bounding box center [932, 88] width 15 height 15
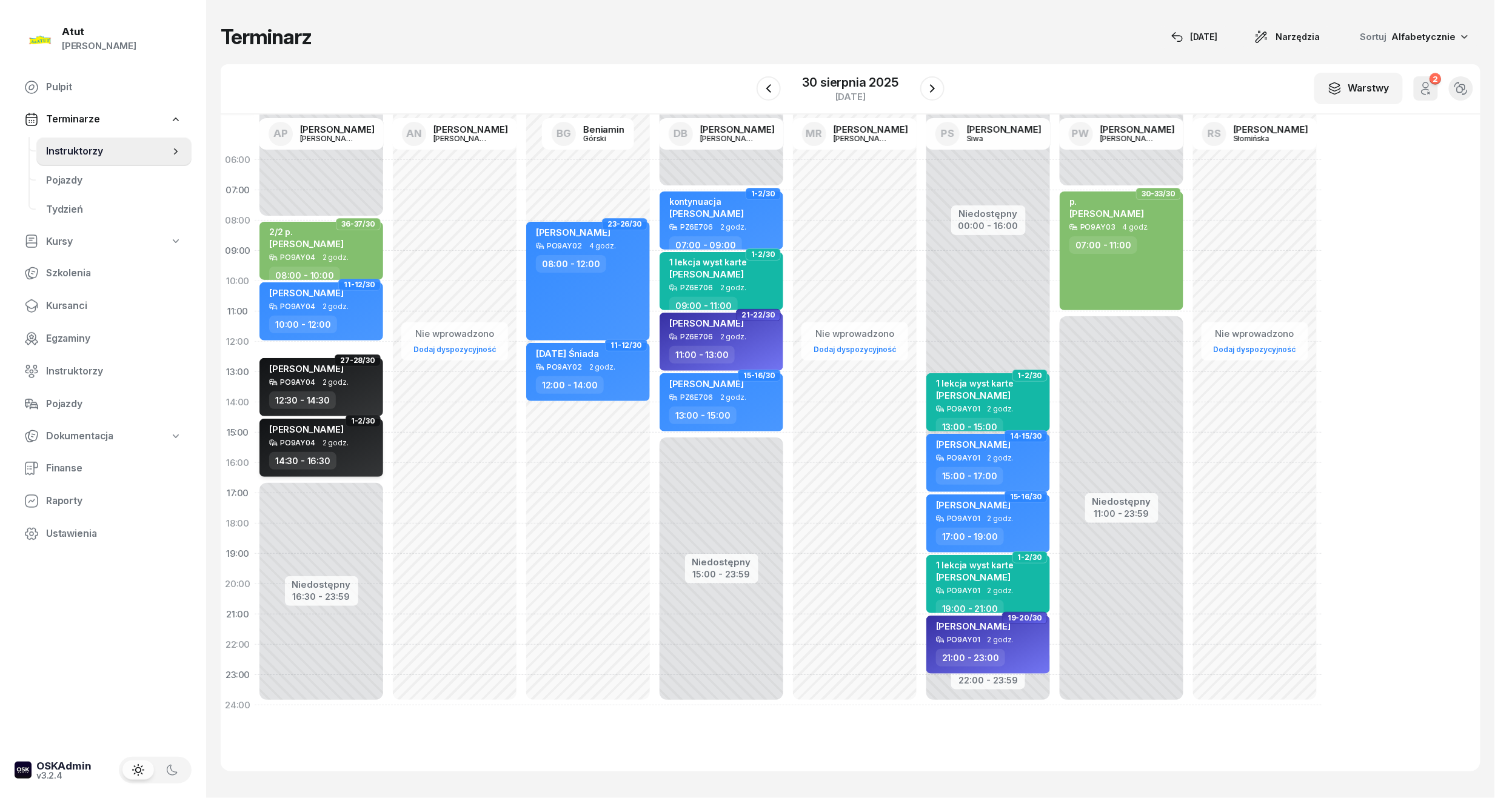
click at [352, 442] on div "PO9AY04 2 godz." at bounding box center [322, 443] width 107 height 8
select select "14"
select select "30"
select select "16"
select select "30"
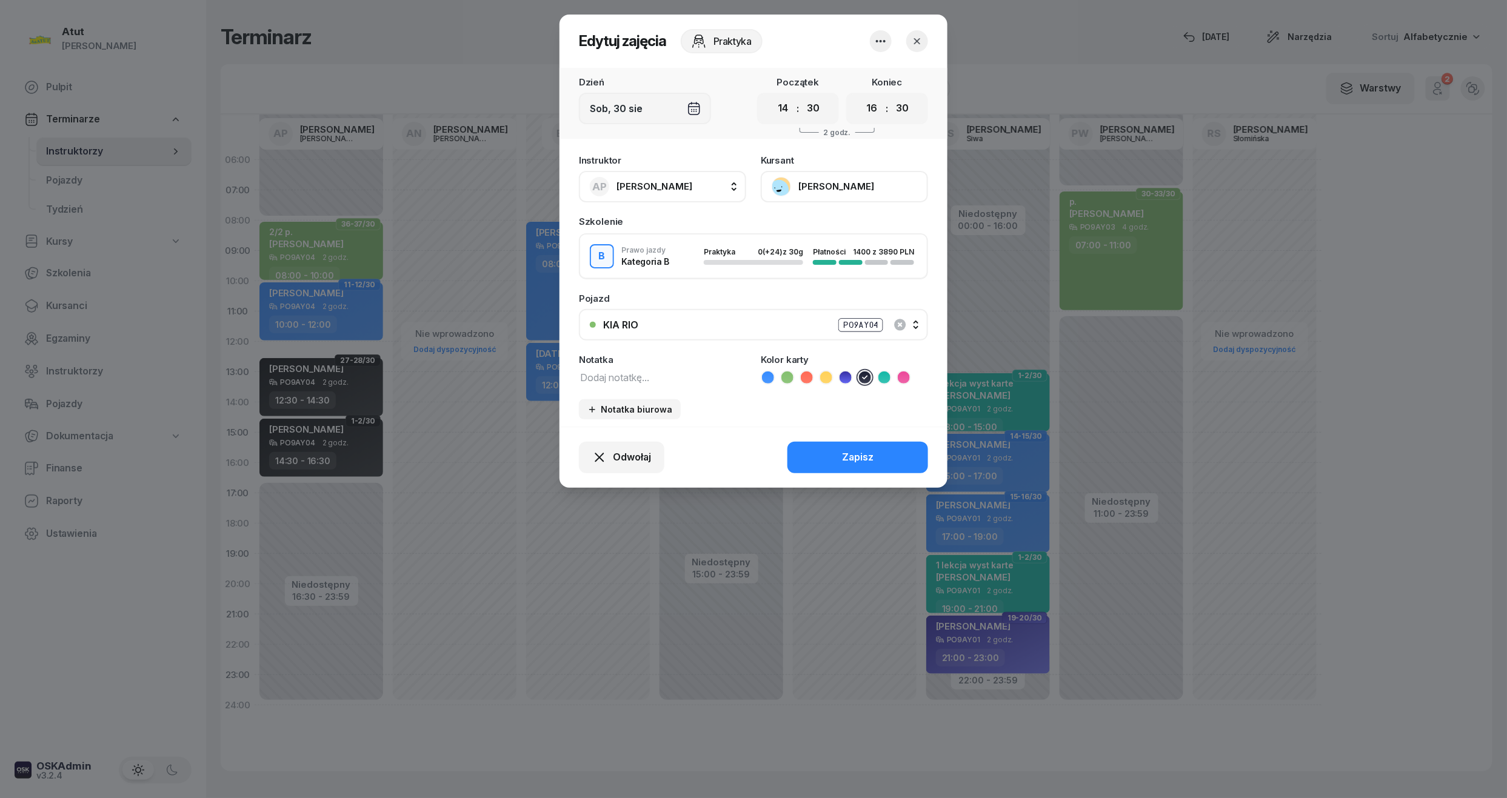
click at [818, 187] on button "[PERSON_NAME]" at bounding box center [844, 187] width 167 height 32
click at [805, 221] on div "Otwórz profil" at bounding box center [799, 228] width 59 height 16
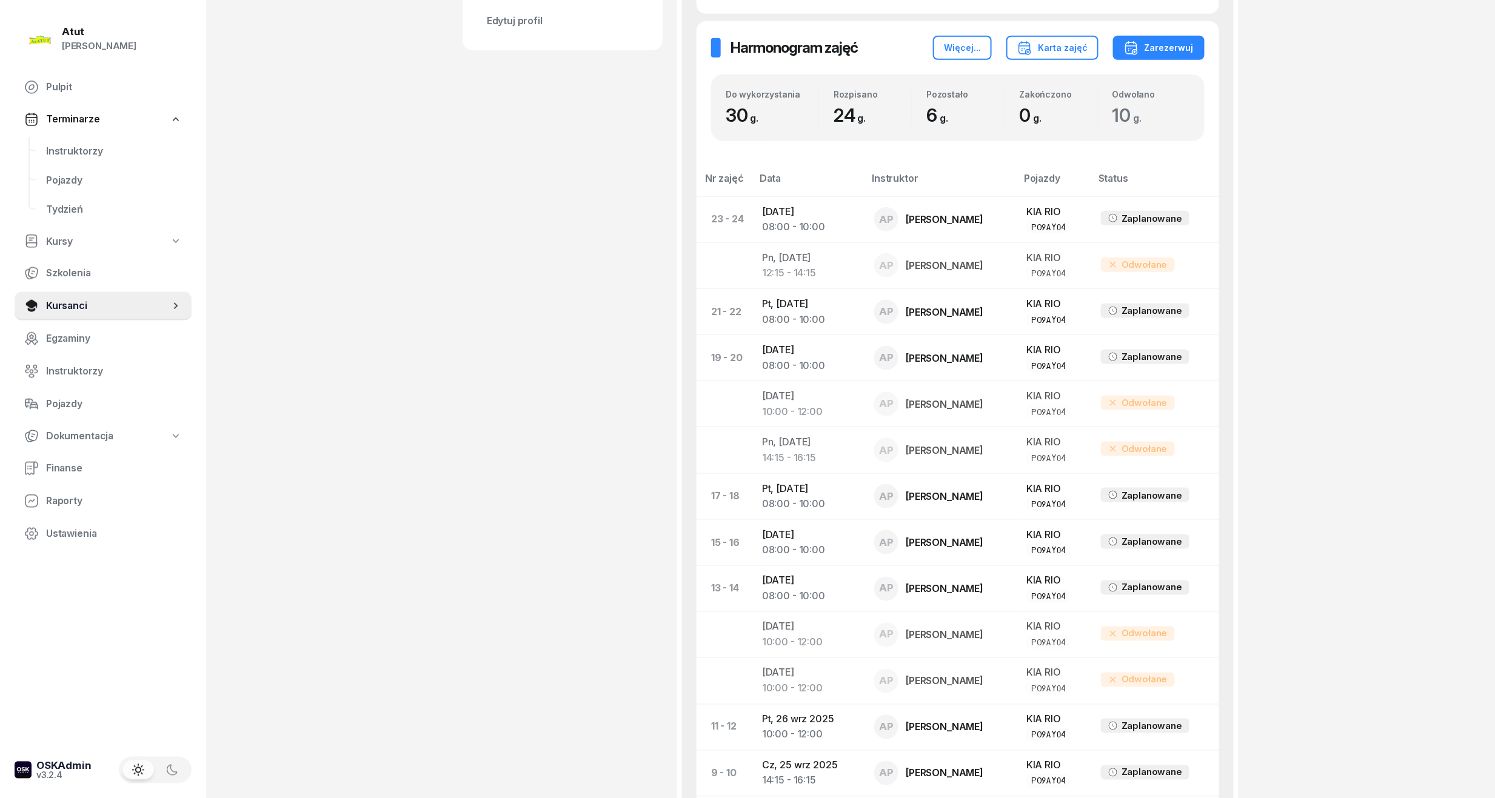
scroll to position [915, 0]
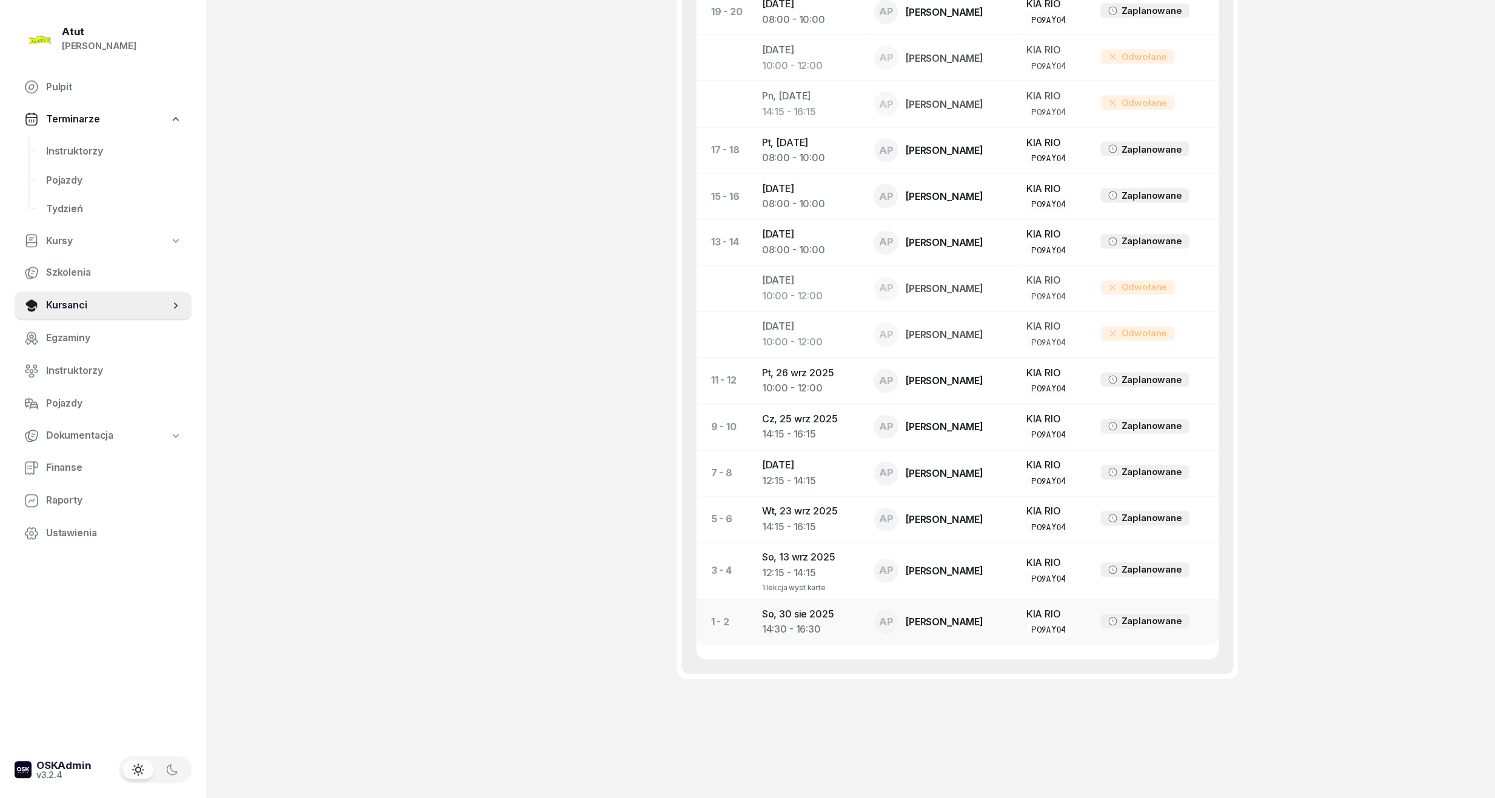
click at [820, 621] on td "[DATE] 14:30 - 16:30" at bounding box center [808, 622] width 112 height 46
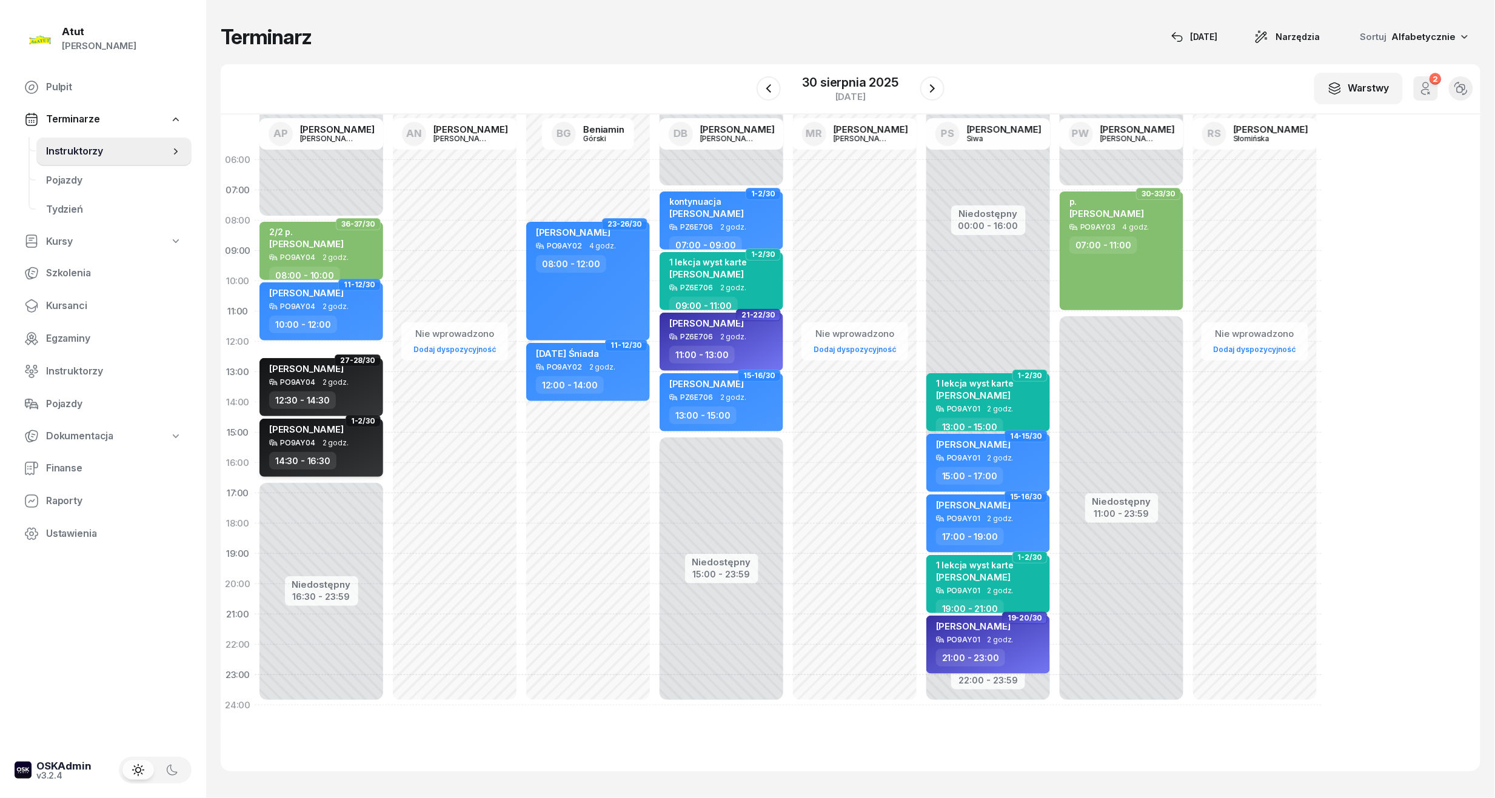
click at [272, 437] on div "[PERSON_NAME]" at bounding box center [306, 431] width 75 height 15
select select "14"
select select "30"
select select "16"
select select "30"
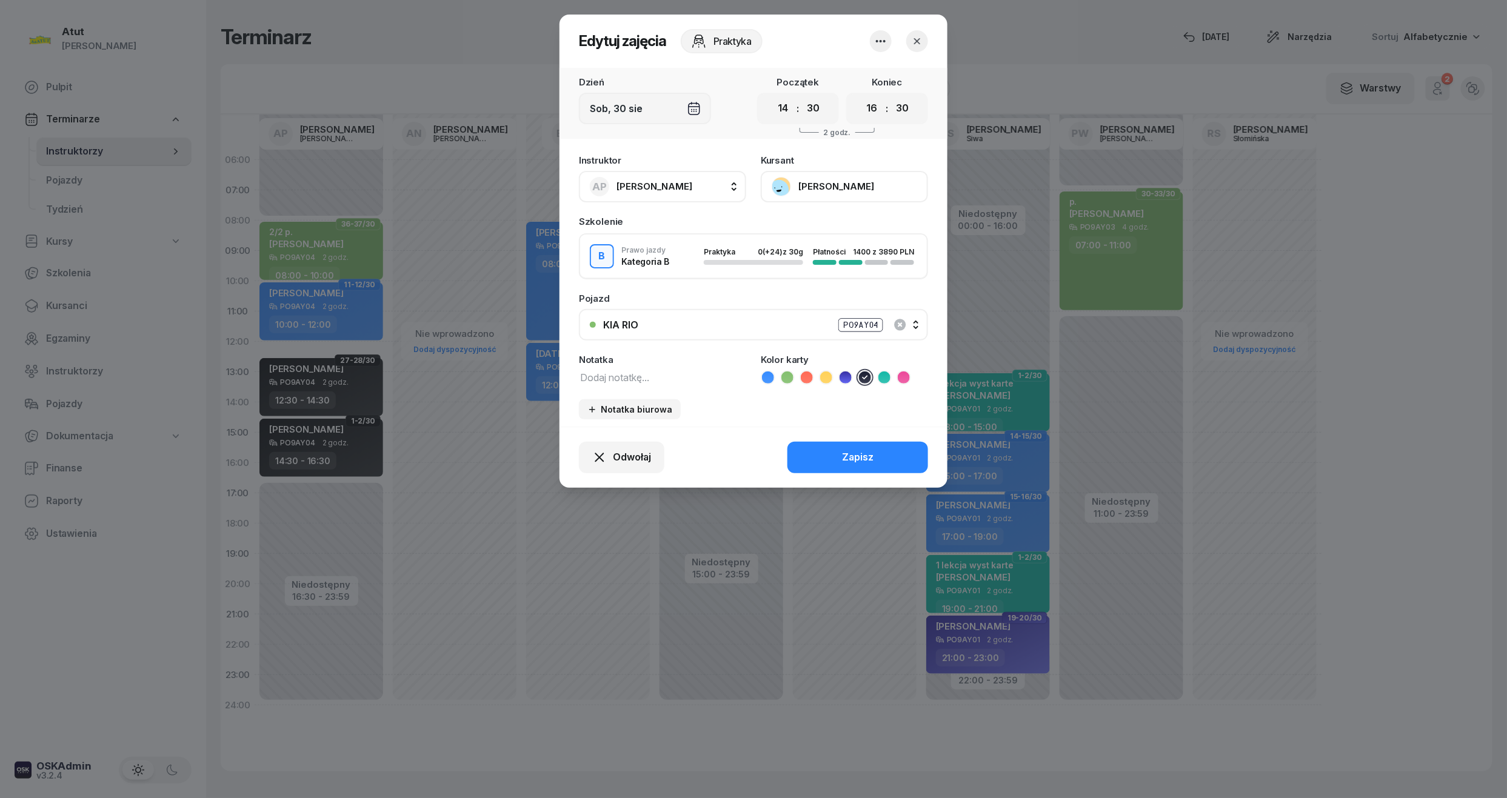
click at [886, 376] on icon at bounding box center [884, 378] width 12 height 12
click at [636, 375] on textarea at bounding box center [662, 377] width 167 height 16
type textarea "wyst karte"
click at [843, 450] on div "Zapisz" at bounding box center [858, 458] width 32 height 16
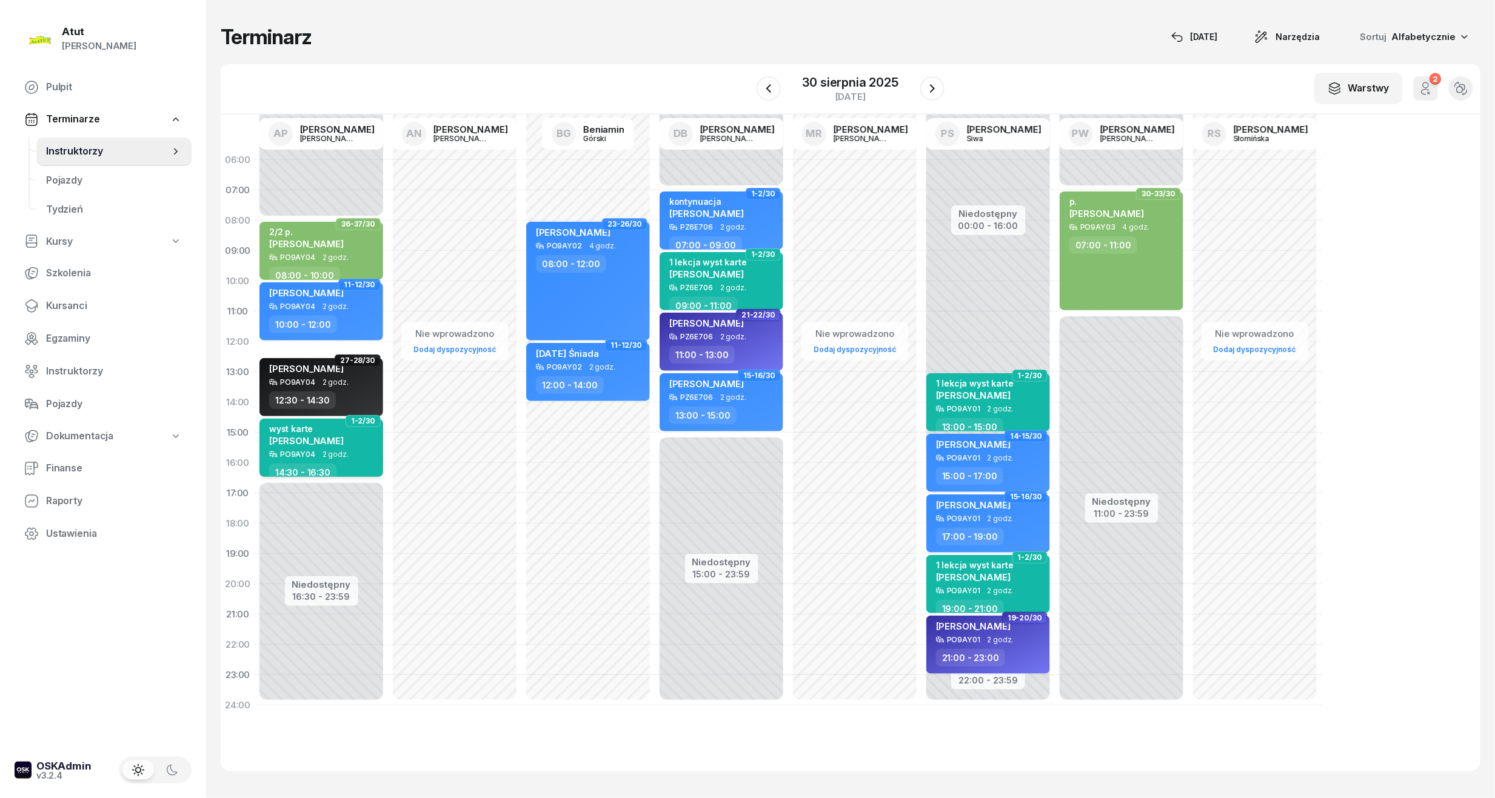
click at [323, 433] on div "wyst karte" at bounding box center [306, 429] width 75 height 10
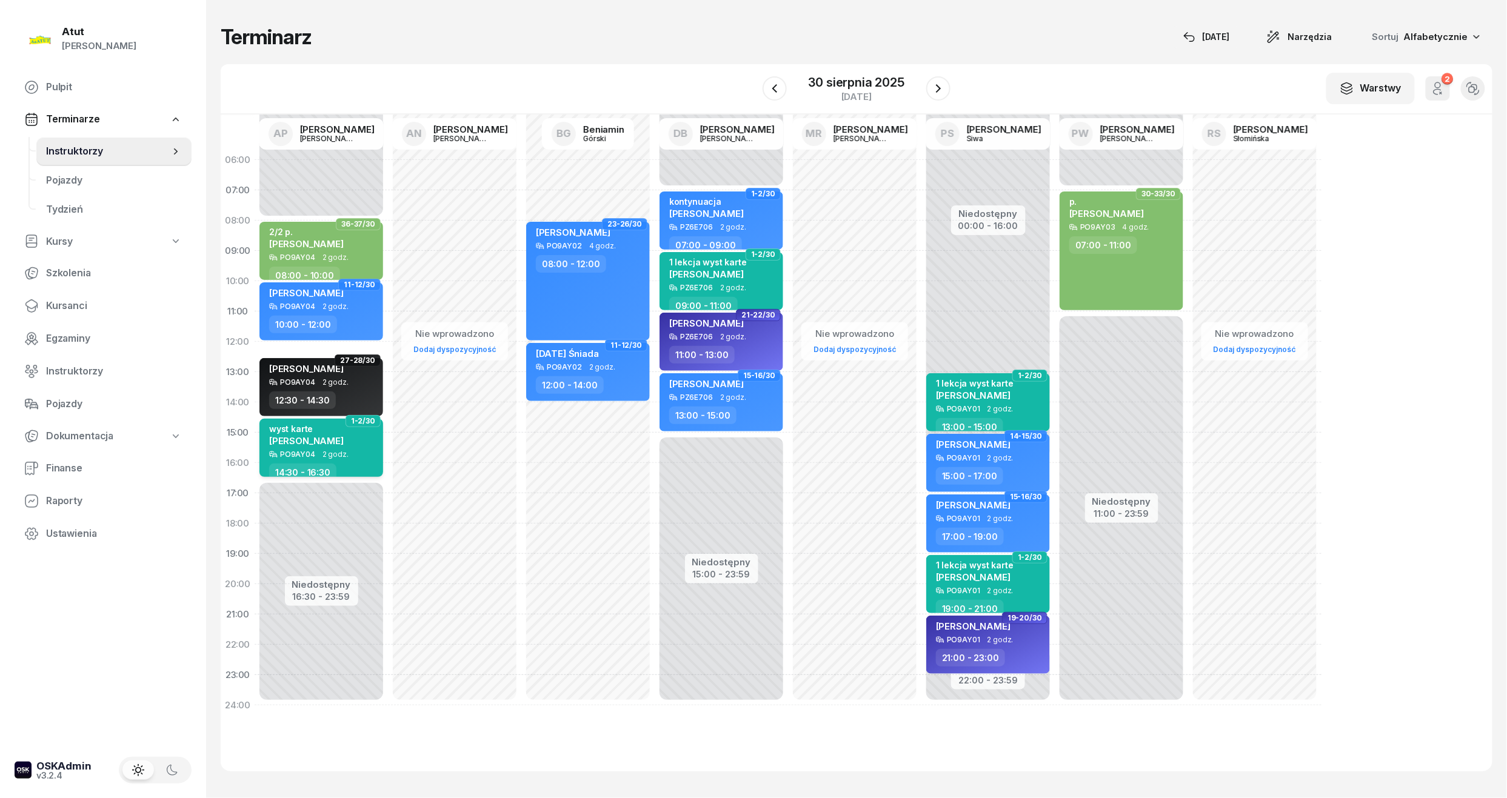
select select "14"
select select "30"
select select "16"
select select "30"
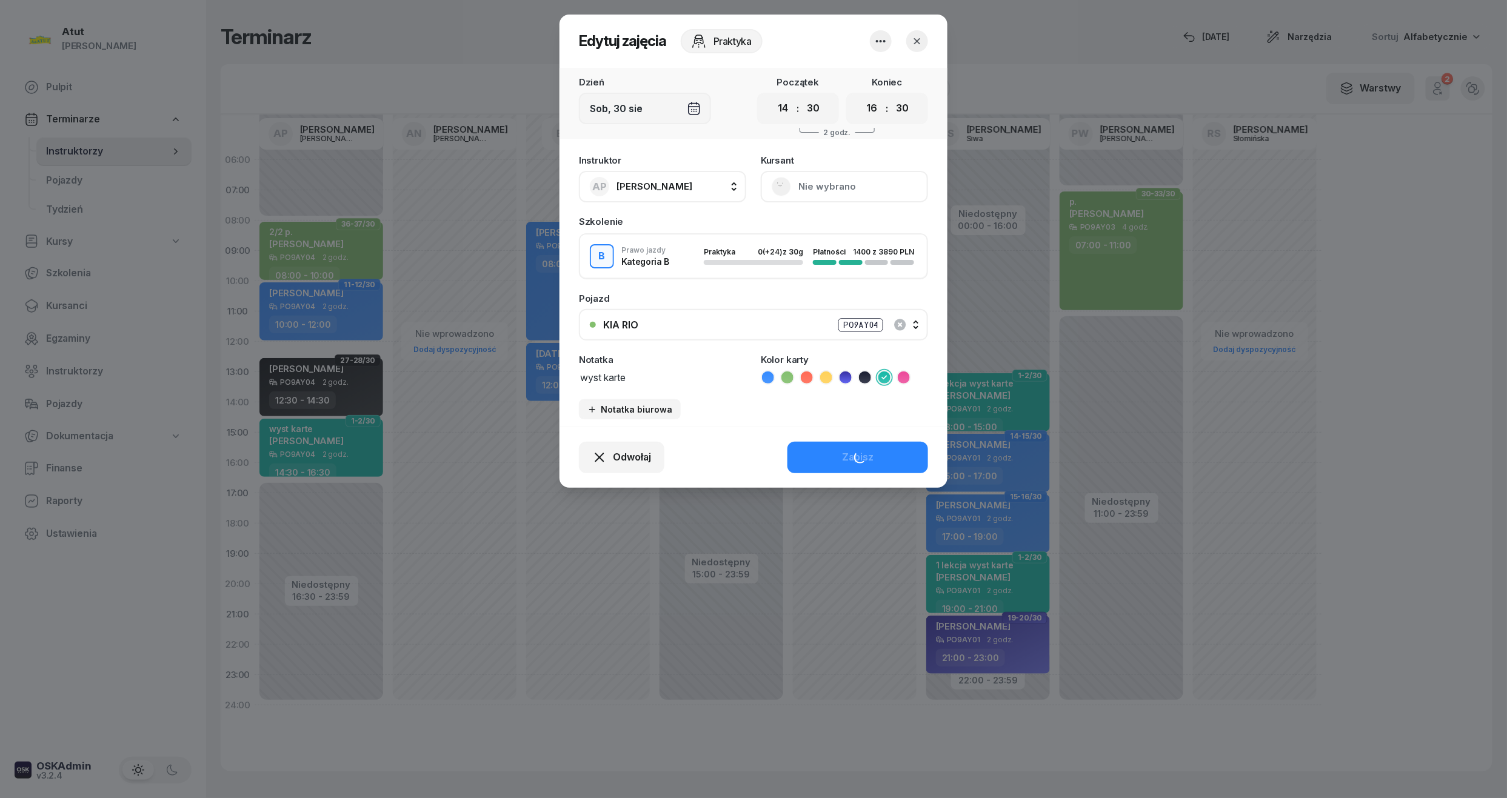
click at [835, 190] on button "Nie wybrano" at bounding box center [844, 187] width 167 height 32
click at [798, 235] on div "Otwórz profil" at bounding box center [799, 228] width 59 height 16
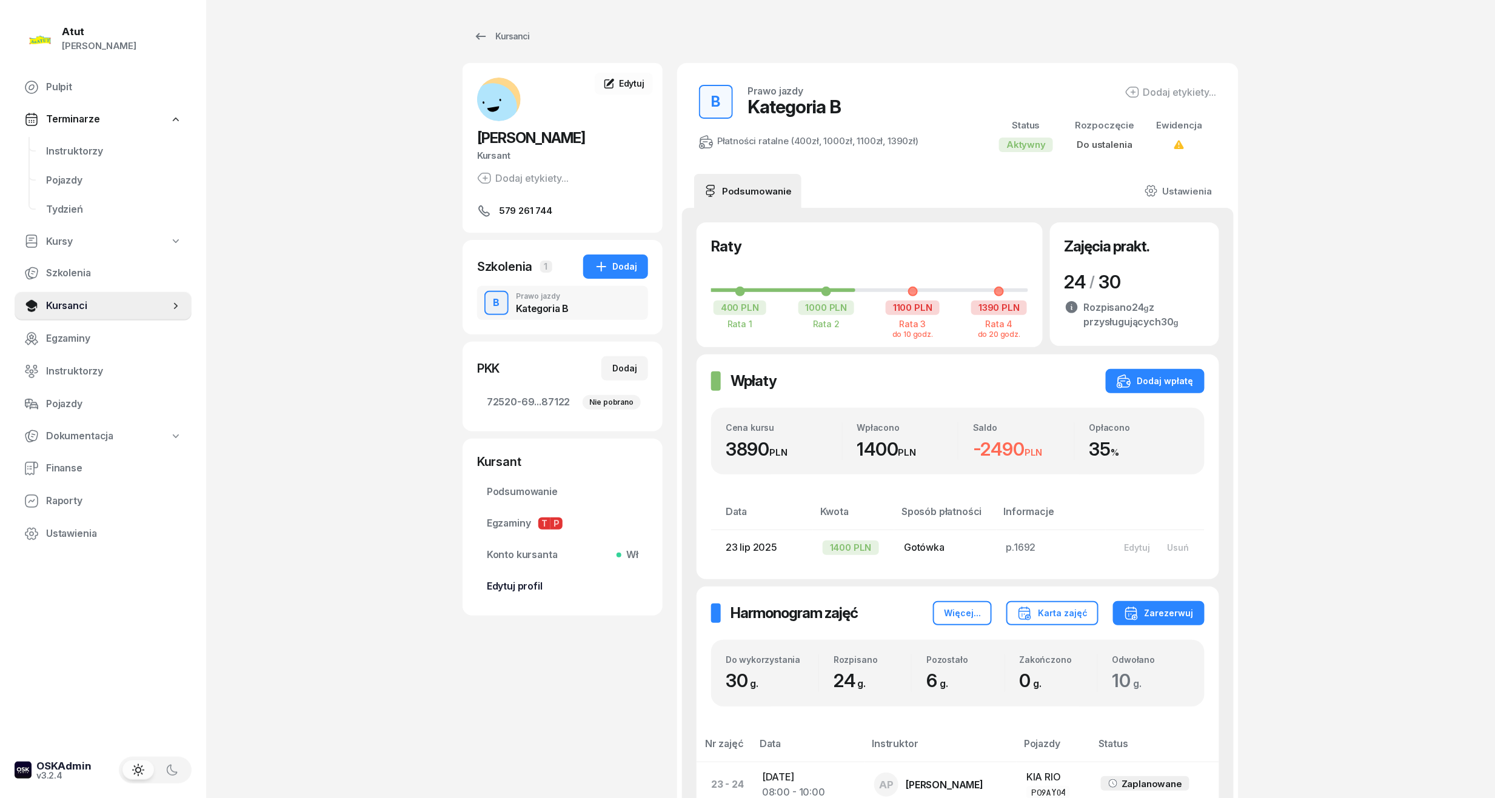
click at [492, 597] on link "Edytuj profil" at bounding box center [562, 586] width 171 height 29
click at [519, 592] on span "Edytuj profil" at bounding box center [563, 587] width 152 height 16
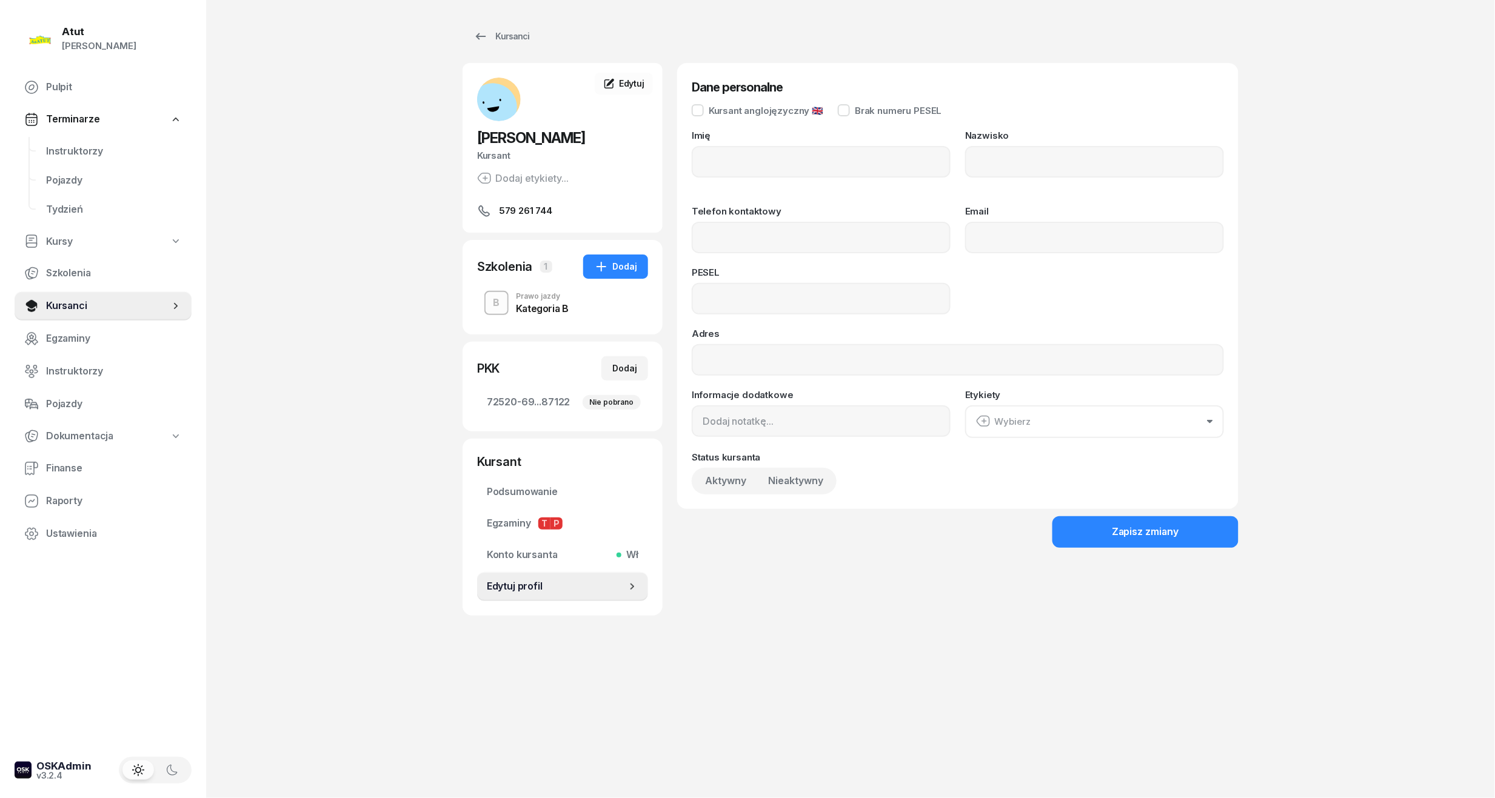
type input "[PERSON_NAME]"
type input "Berchie"
type input "579261744"
type input "97090914795"
click at [509, 400] on span "72520-69...87122 Nie pobrano" at bounding box center [563, 403] width 152 height 16
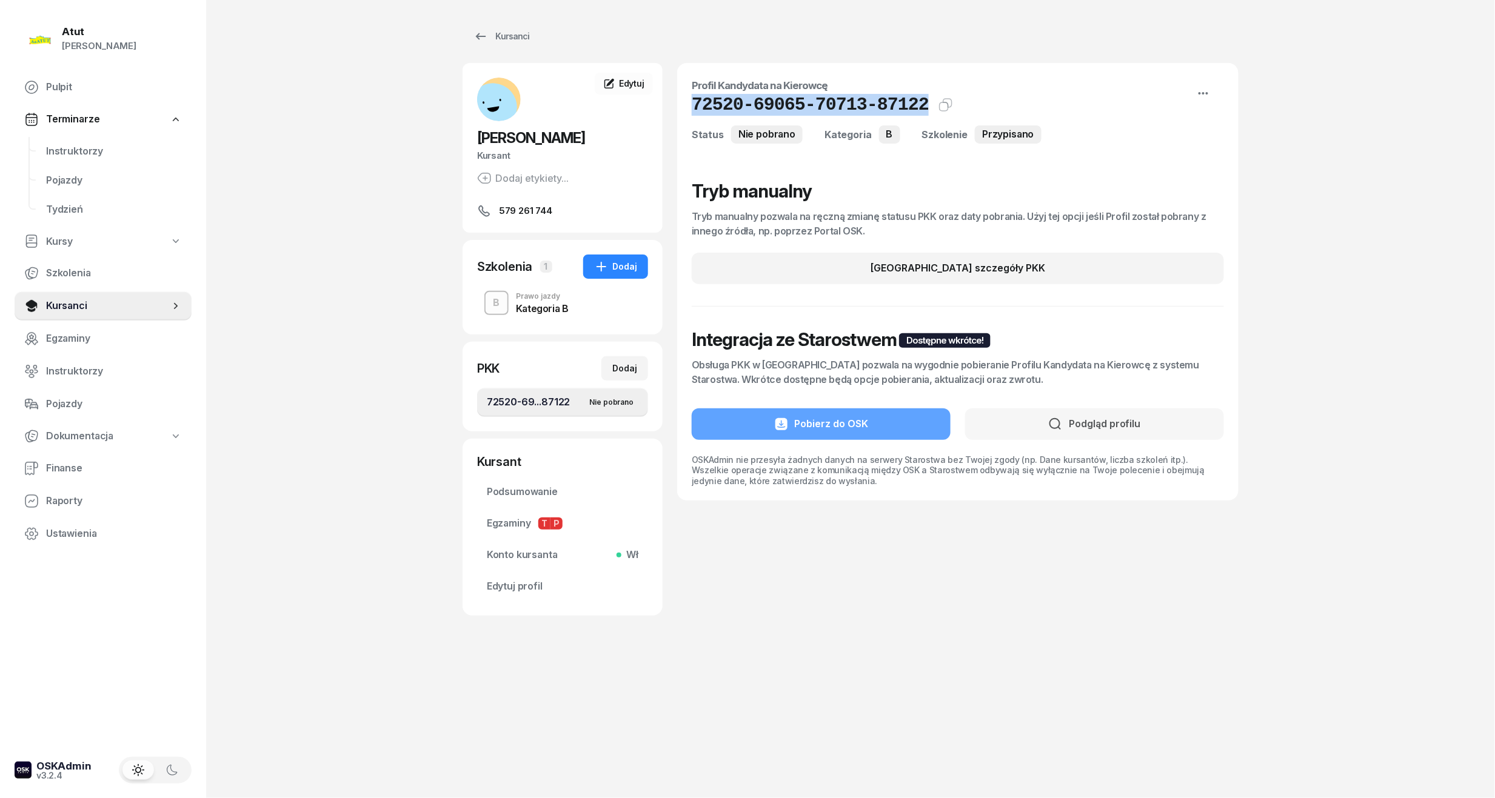
drag, startPoint x: 910, startPoint y: 104, endPoint x: 687, endPoint y: 102, distance: 223.7
click at [687, 102] on div "Profil Kandydata na Kierowcę 72520-69065-70713-87122 Kat.B Kopiuj do schowka St…" at bounding box center [957, 282] width 561 height 438
copy h1 "72520-69065-70713-87122"
drag, startPoint x: 522, startPoint y: 588, endPoint x: 536, endPoint y: 546, distance: 44.1
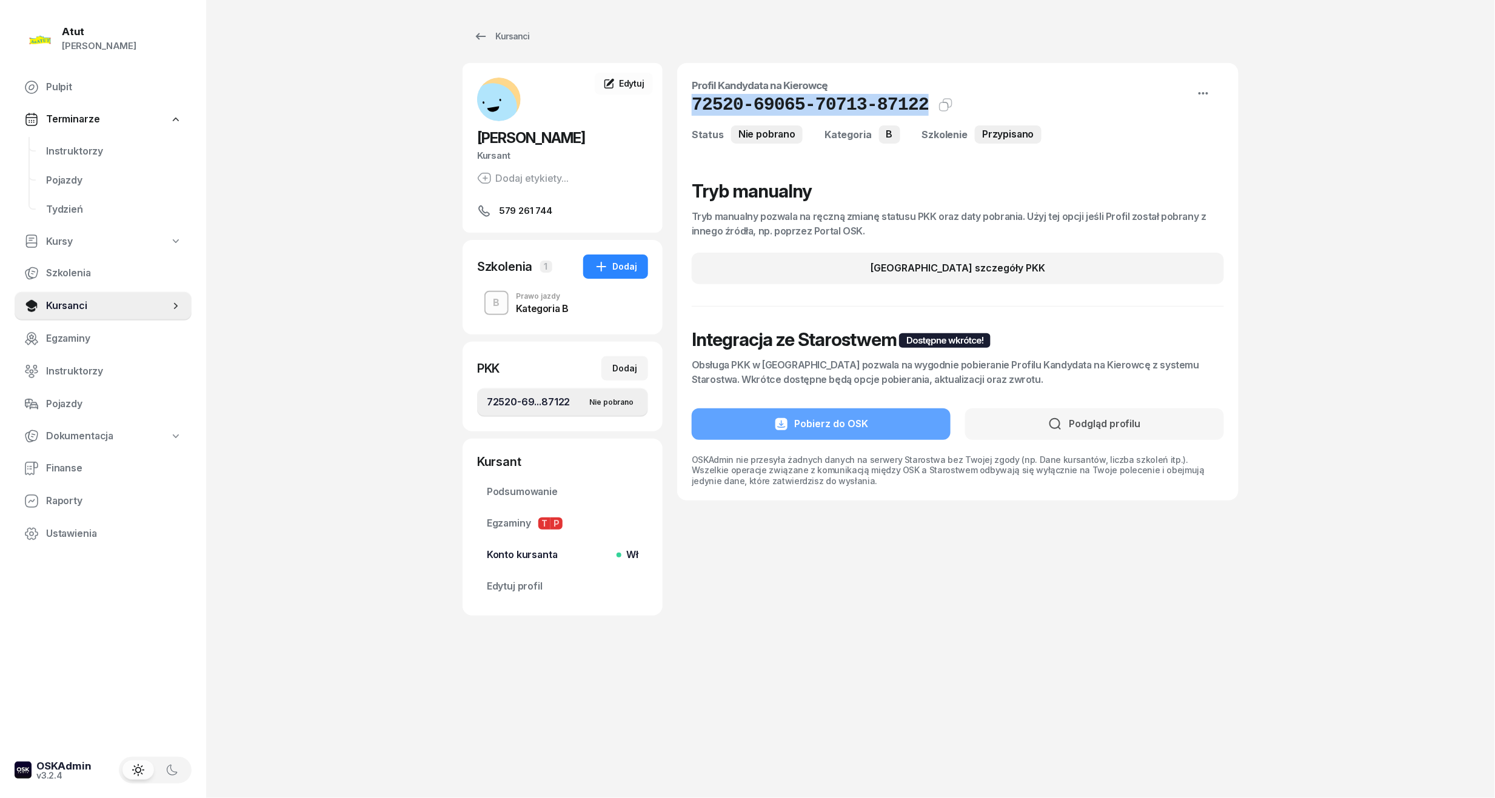
click at [522, 587] on span "Edytuj profil" at bounding box center [563, 587] width 152 height 16
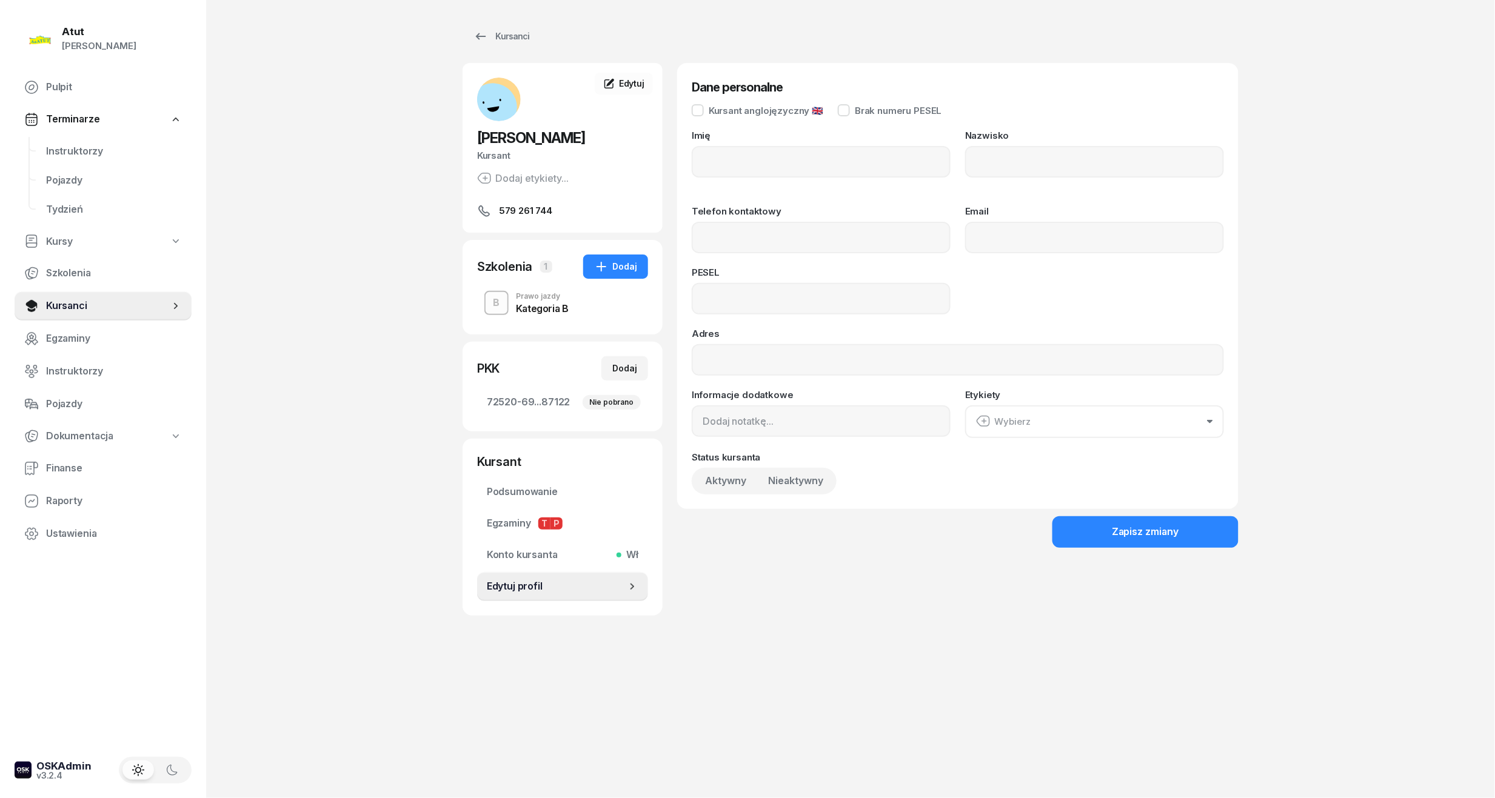
type input "[PERSON_NAME]"
type input "Berchie"
type input "579261744"
type input "97090914795"
drag, startPoint x: 798, startPoint y: 299, endPoint x: 535, endPoint y: 297, distance: 263.7
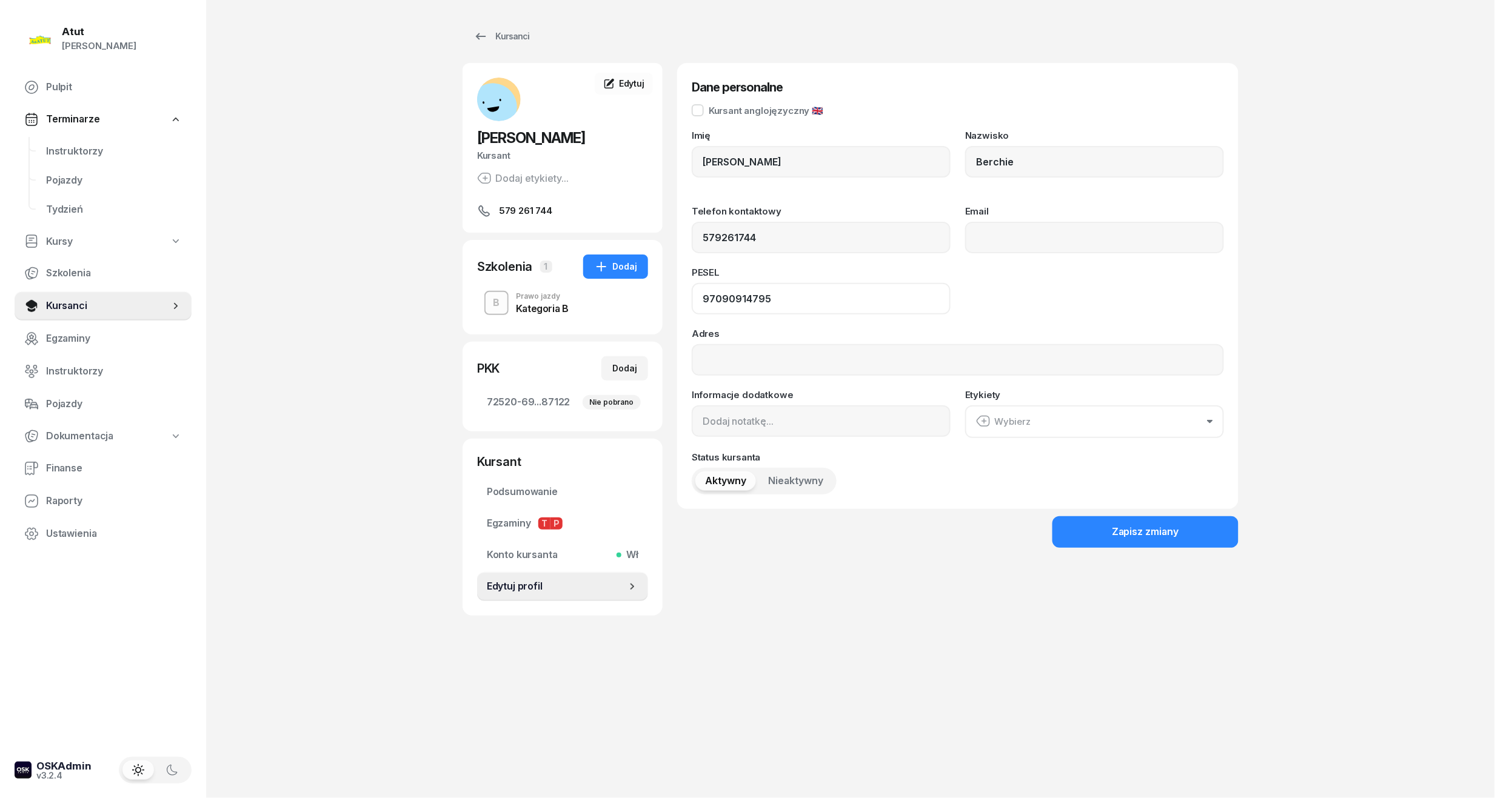
click at [535, 297] on div "[PERSON_NAME] Kursant Dodaj etykiety... 579 261 744 DB [PERSON_NAME] Berchie Ku…" at bounding box center [850, 339] width 776 height 553
drag, startPoint x: 39, startPoint y: 153, endPoint x: 78, endPoint y: 153, distance: 38.8
click at [39, 153] on link "Instruktorzy" at bounding box center [113, 151] width 155 height 29
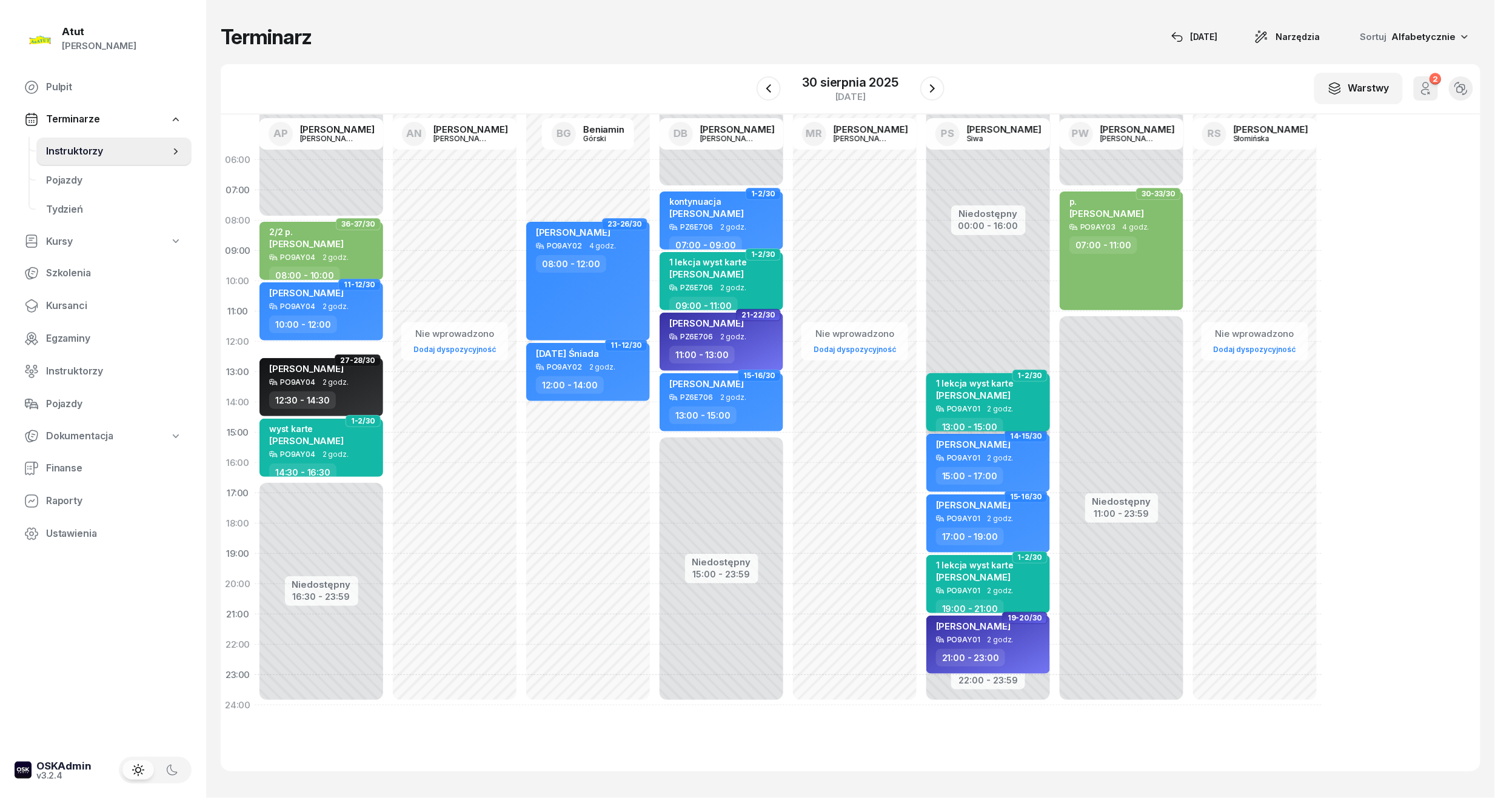
click at [953, 392] on span "[PERSON_NAME]" at bounding box center [973, 396] width 75 height 12
select select "13"
select select "15"
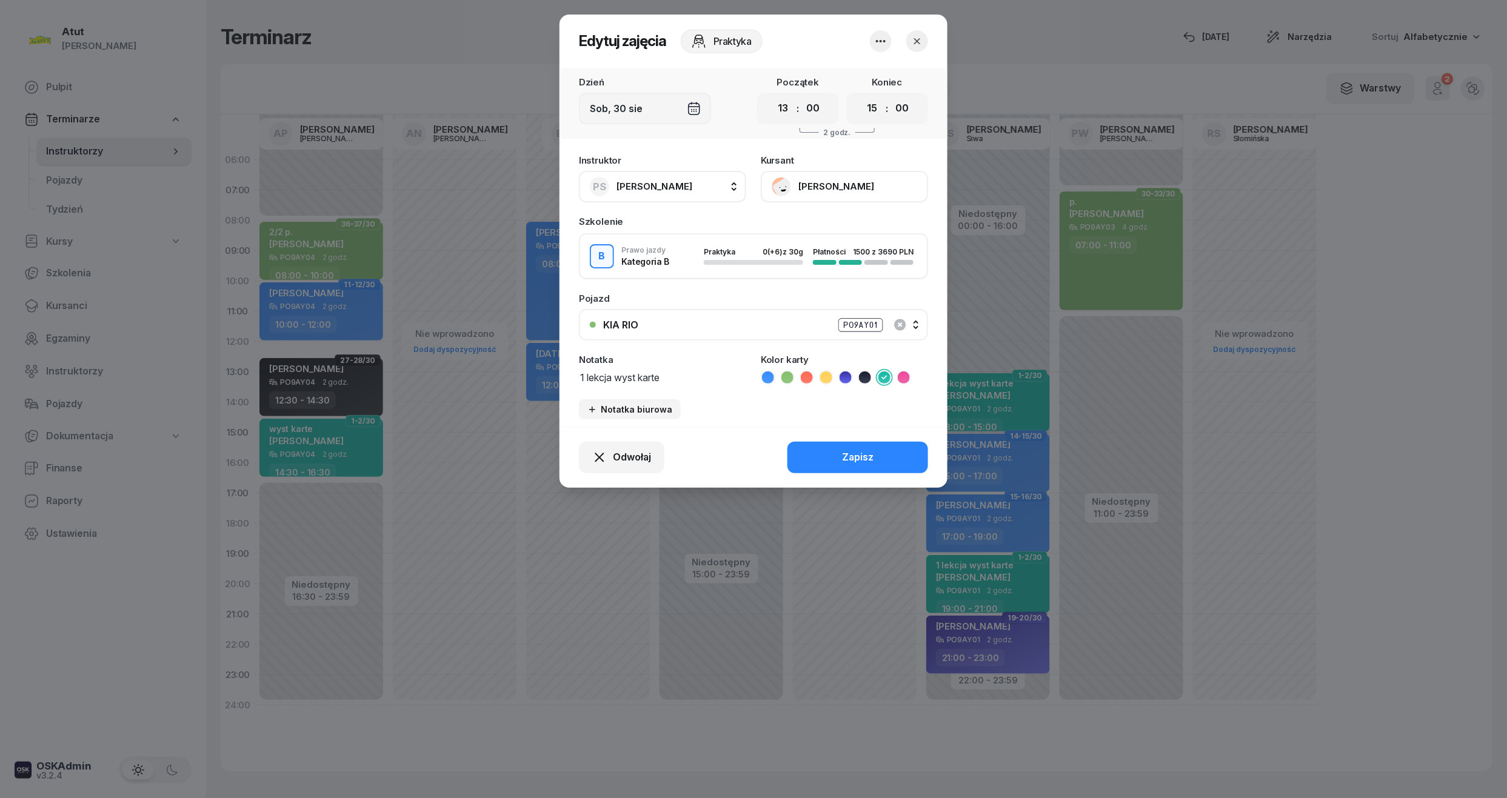
click at [834, 185] on button "[PERSON_NAME]" at bounding box center [844, 187] width 167 height 32
click at [825, 224] on div "Otwórz profil" at bounding box center [799, 228] width 59 height 16
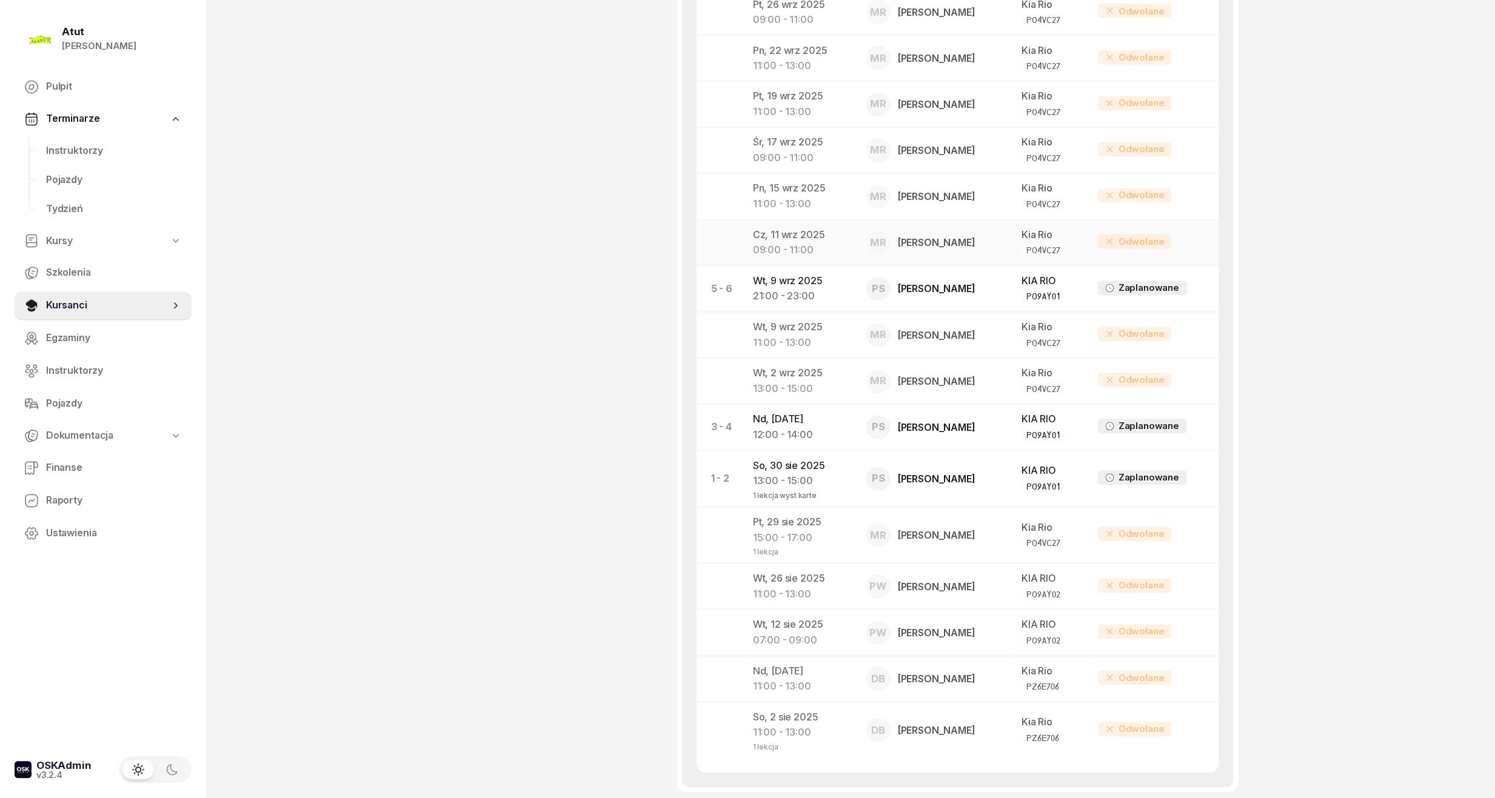
scroll to position [1131, 0]
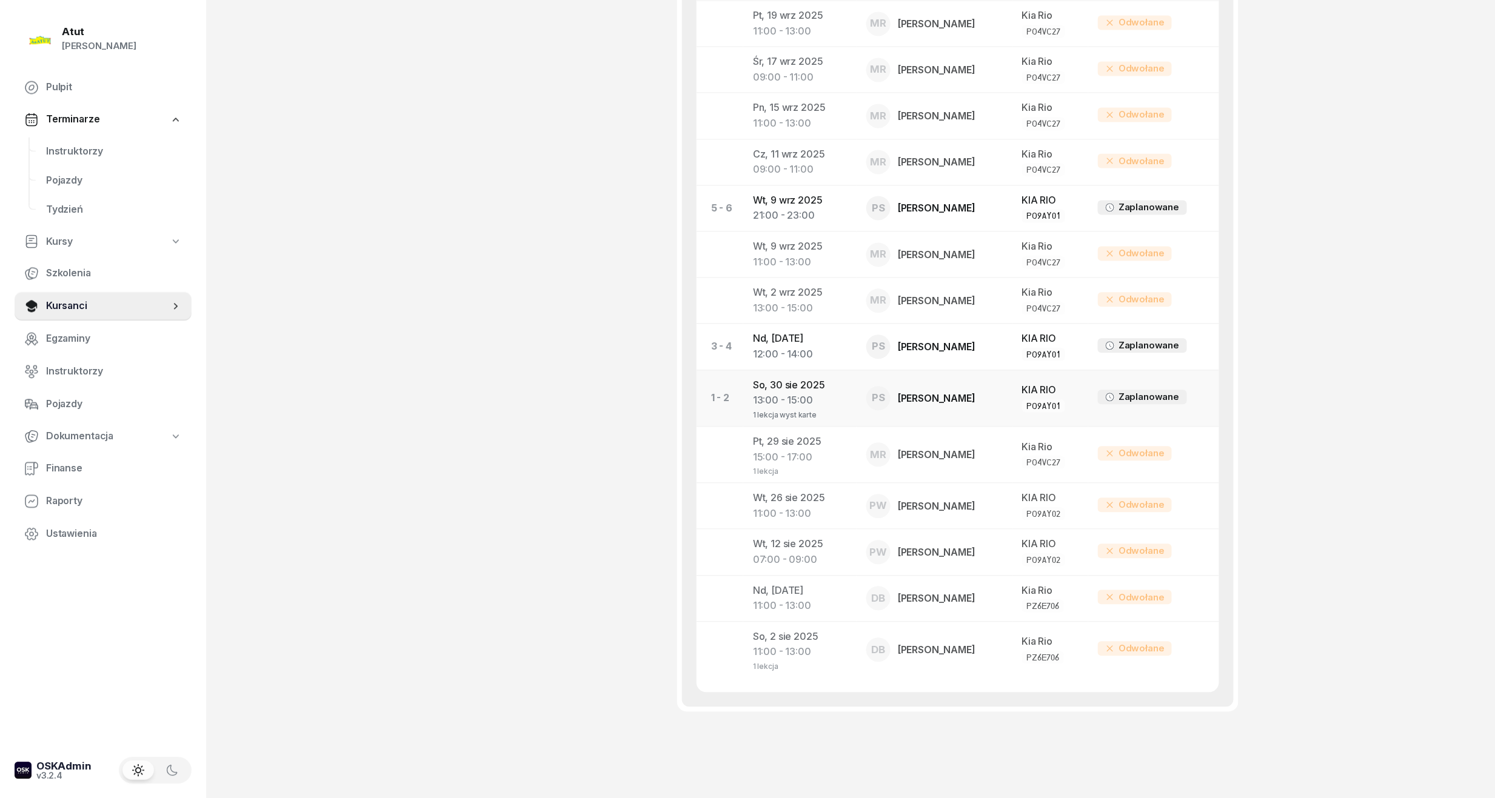
click at [776, 391] on td "[DATE] 13:00 - 15:00 1 lekcja wyst karte" at bounding box center [799, 398] width 113 height 56
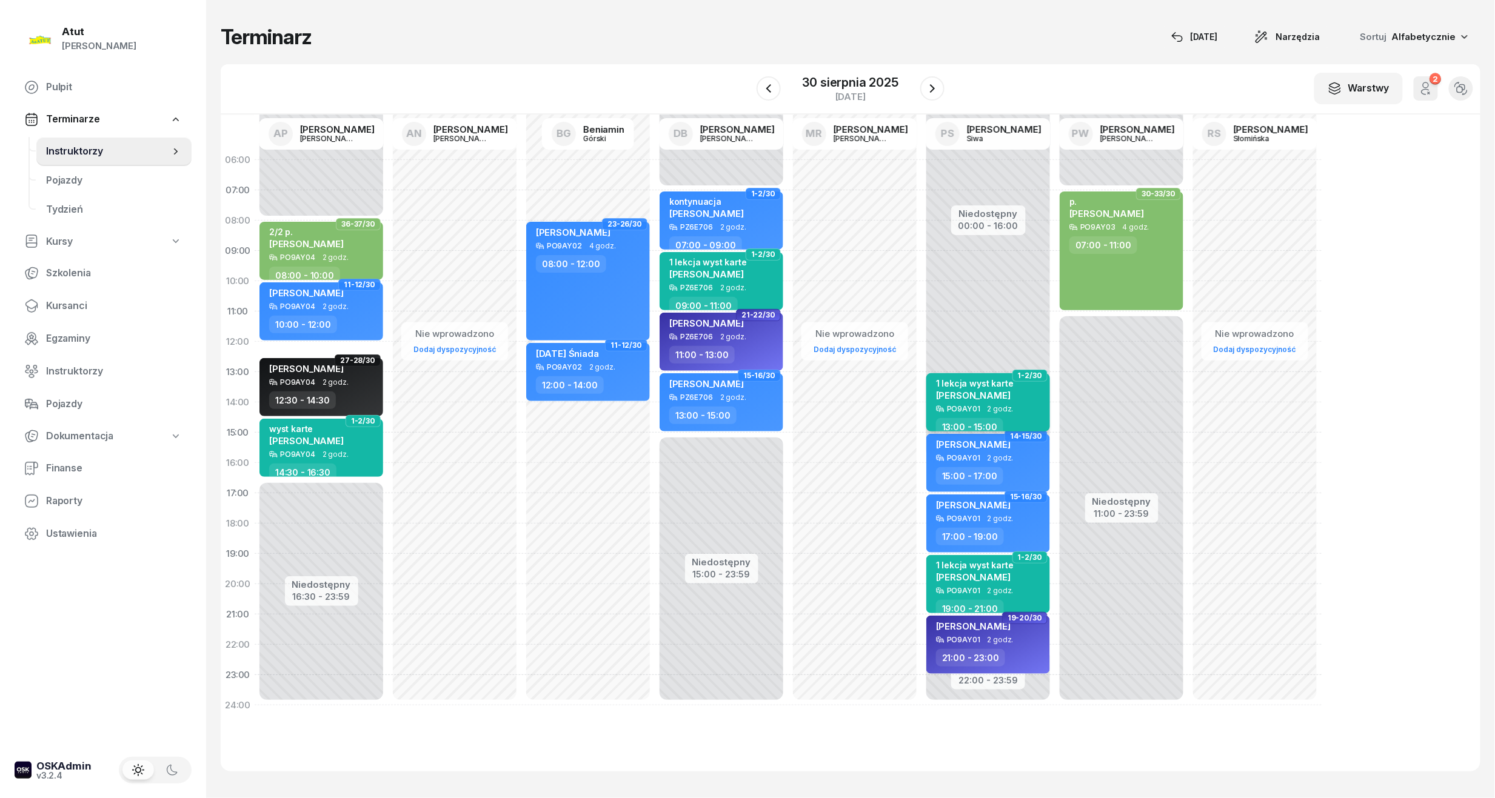
click at [989, 379] on div "1 lekcja wyst karte" at bounding box center [975, 383] width 78 height 10
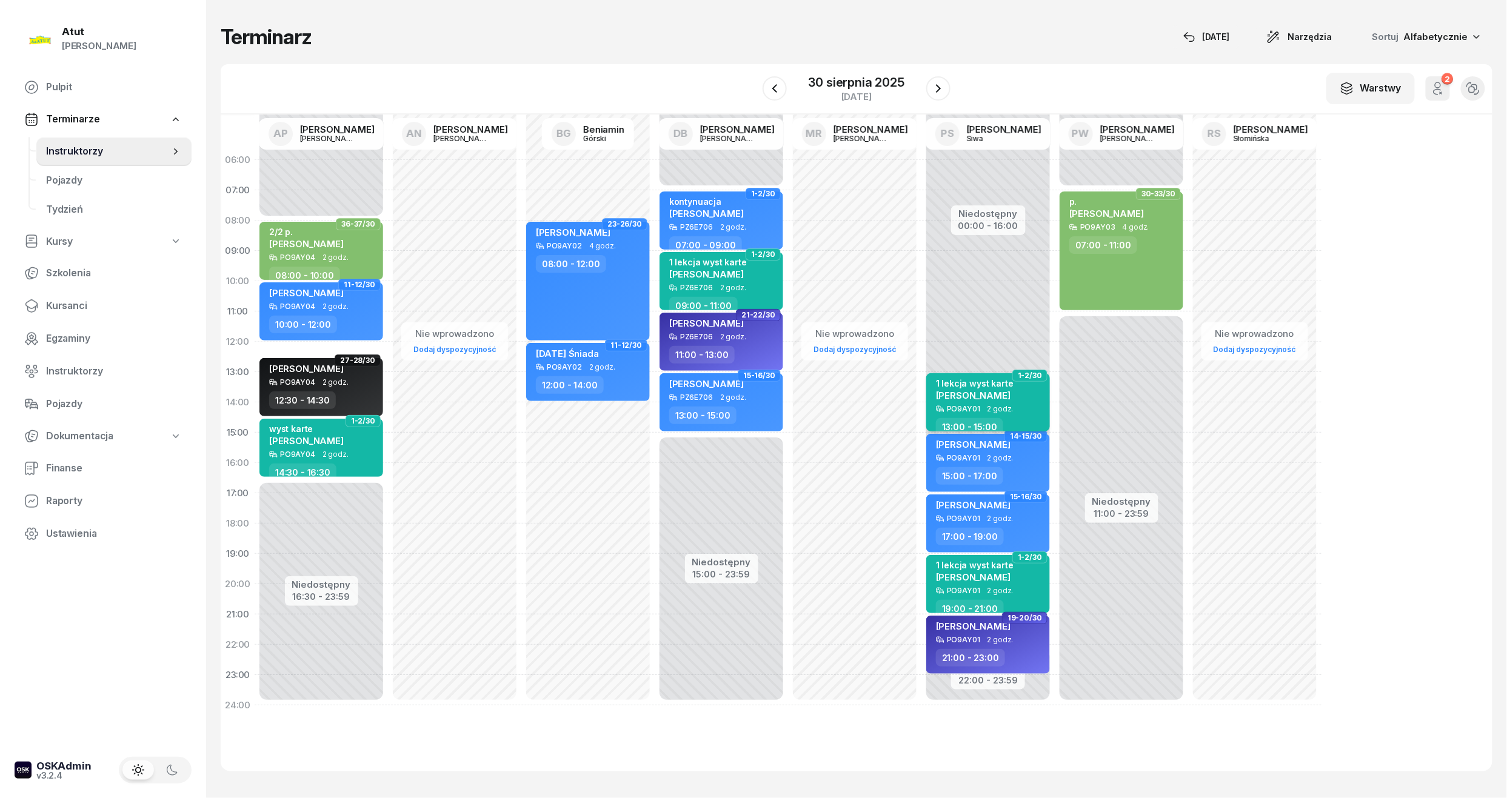
select select "13"
select select "15"
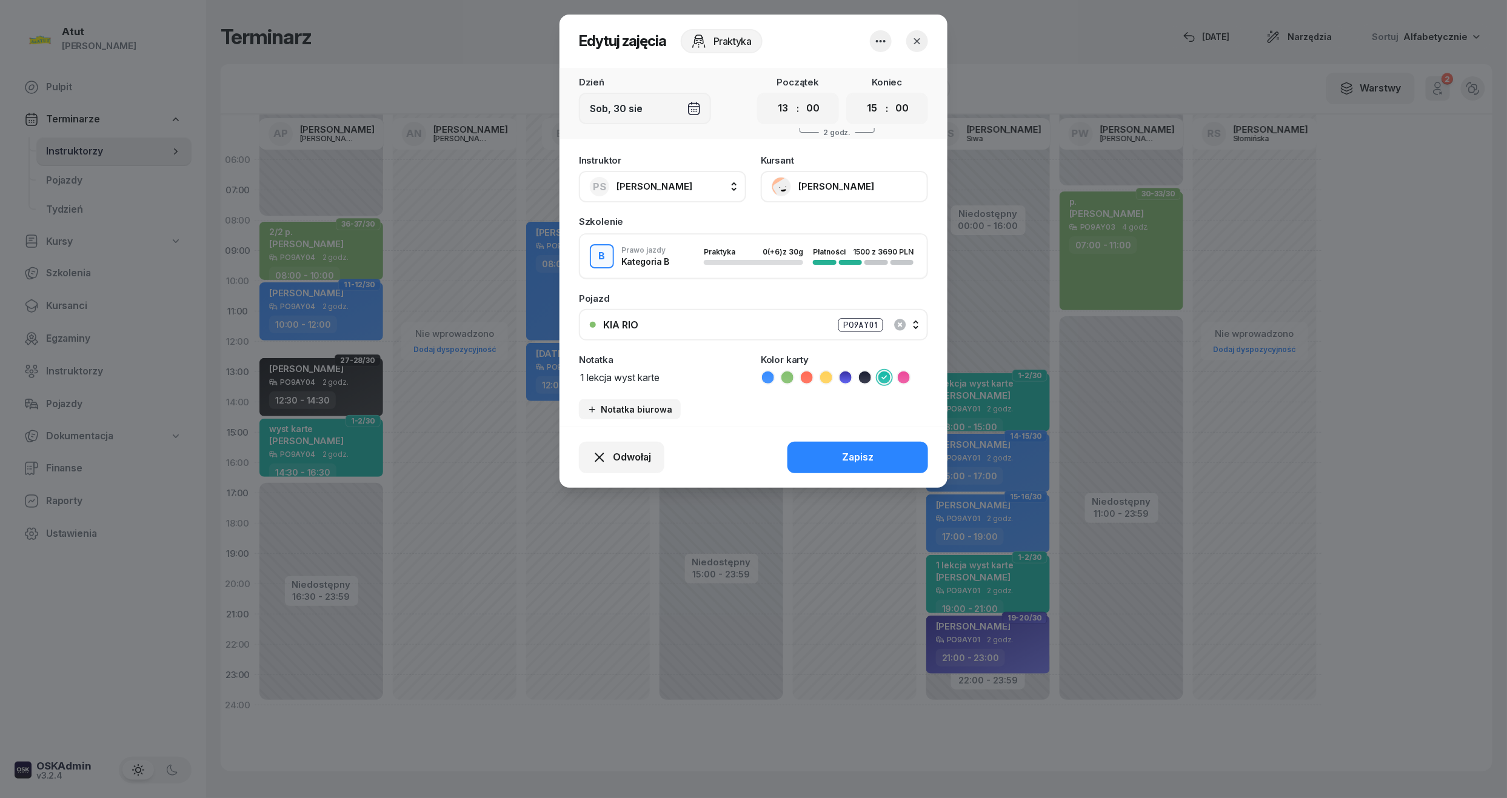
click at [846, 182] on button "[PERSON_NAME]" at bounding box center [844, 187] width 167 height 32
click at [839, 221] on link "Otwórz profil" at bounding box center [843, 228] width 160 height 30
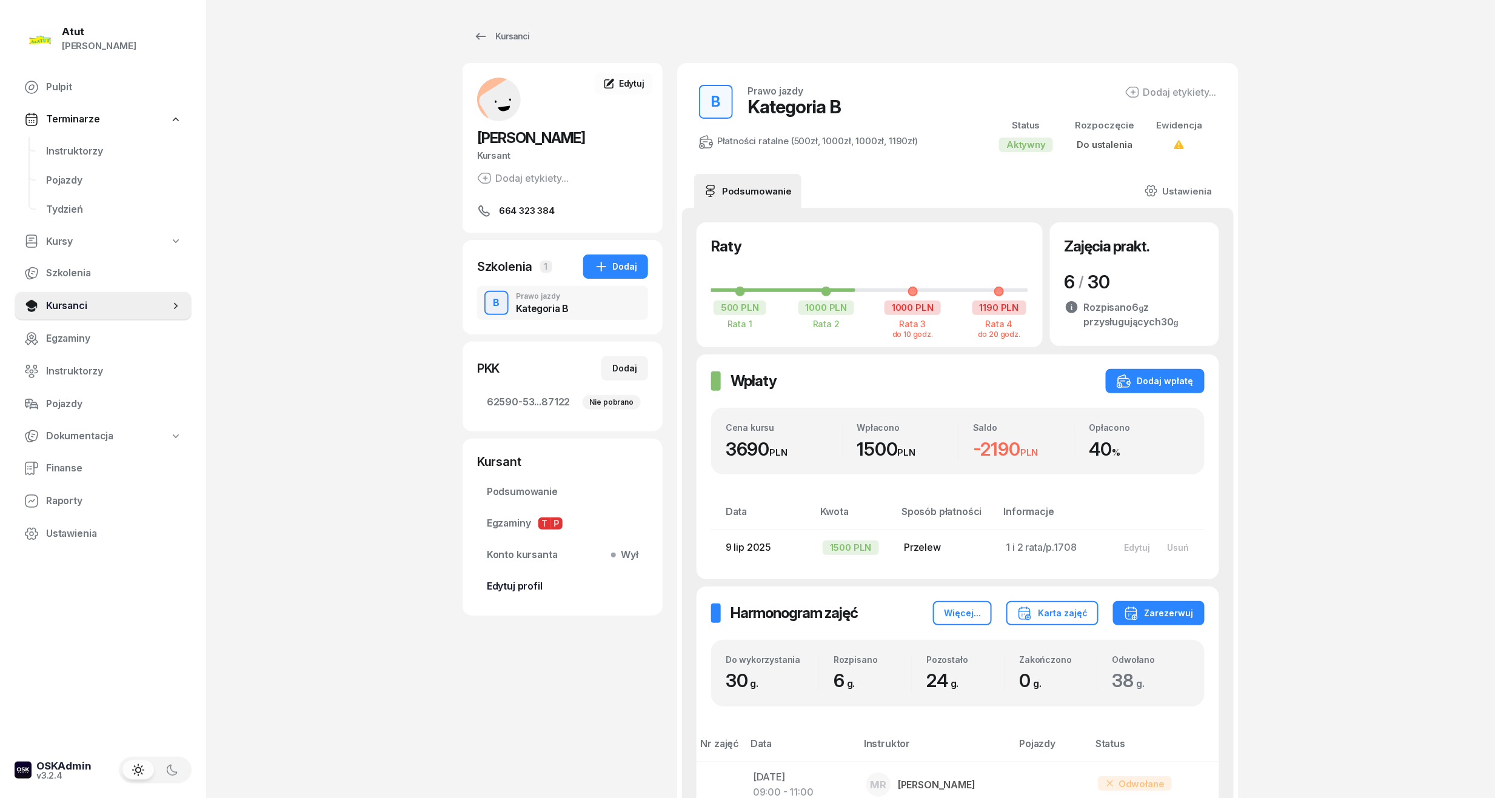
click at [515, 579] on span "Edytuj profil" at bounding box center [563, 587] width 152 height 16
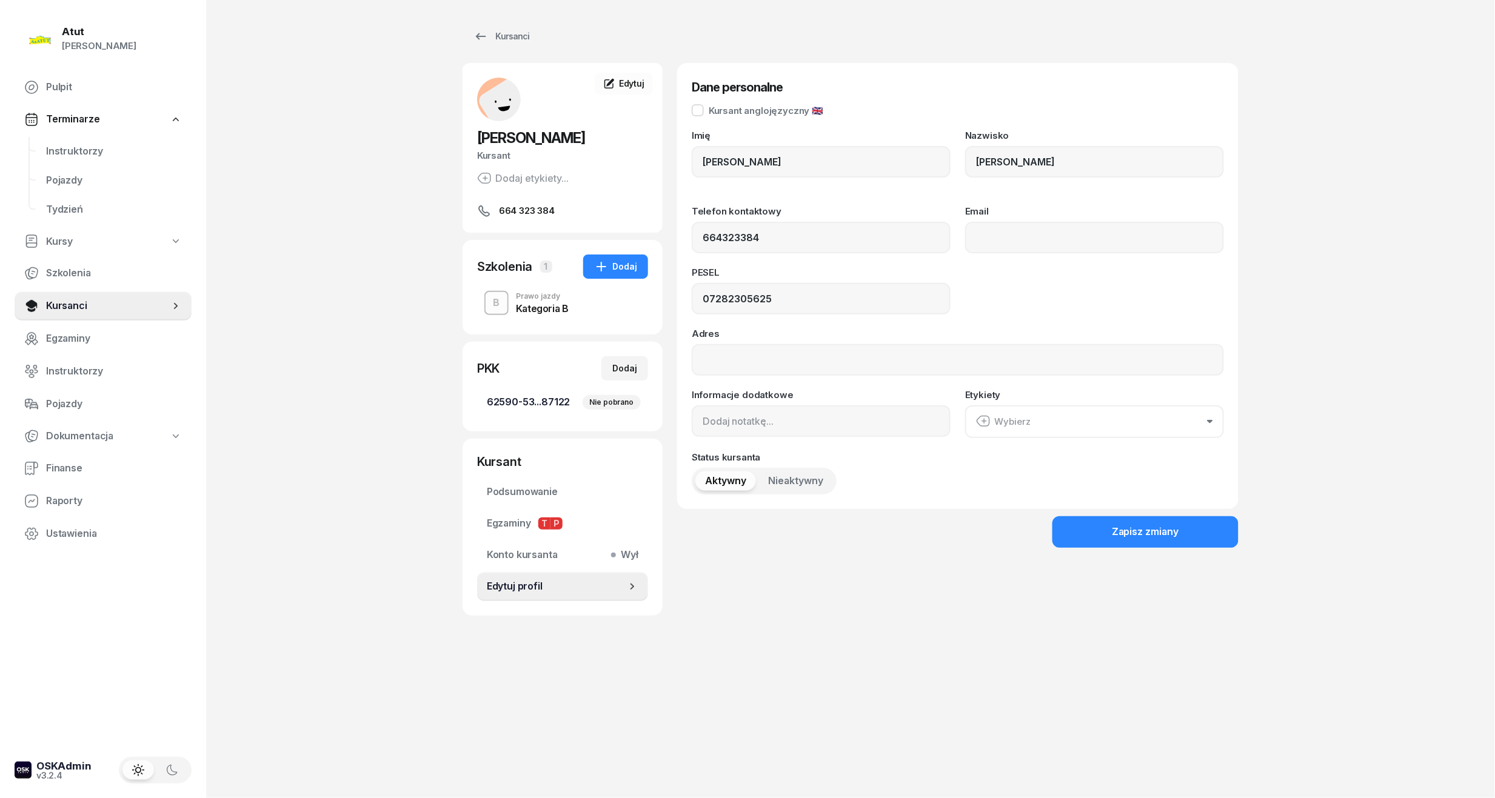
click at [543, 398] on span "62590-53...87122 Nie pobrano" at bounding box center [563, 403] width 152 height 16
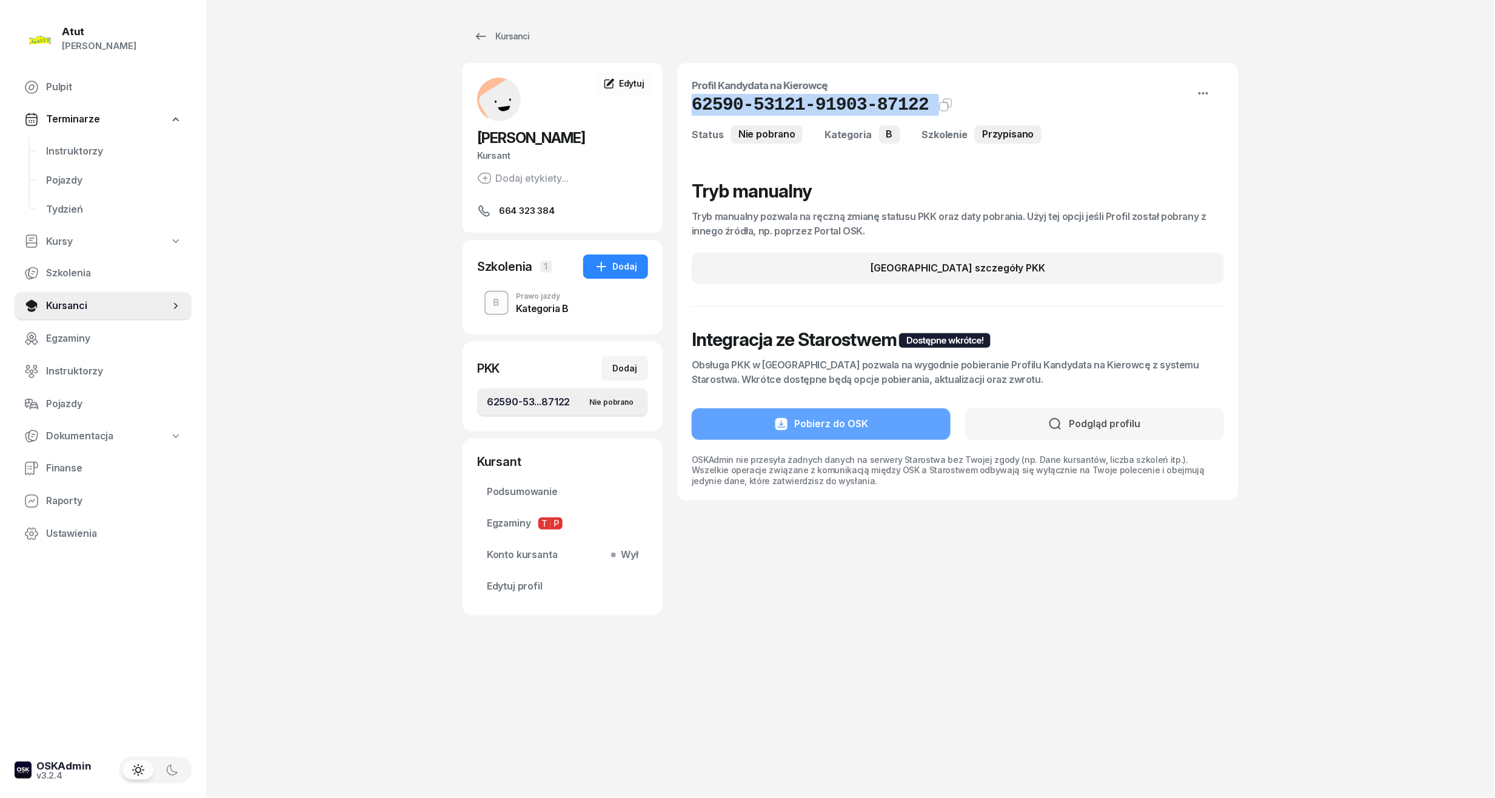
drag, startPoint x: 915, startPoint y: 110, endPoint x: 673, endPoint y: 110, distance: 241.8
click at [673, 110] on div "[PERSON_NAME] Kursant Dodaj etykiety... 664 323 384 EW [PERSON_NAME] Kursant Ed…" at bounding box center [850, 339] width 776 height 553
copy div "62590-53121-91903-87122 Kat.B Kopiuj do schowka"
click at [527, 601] on link "Edytuj profil" at bounding box center [562, 586] width 171 height 29
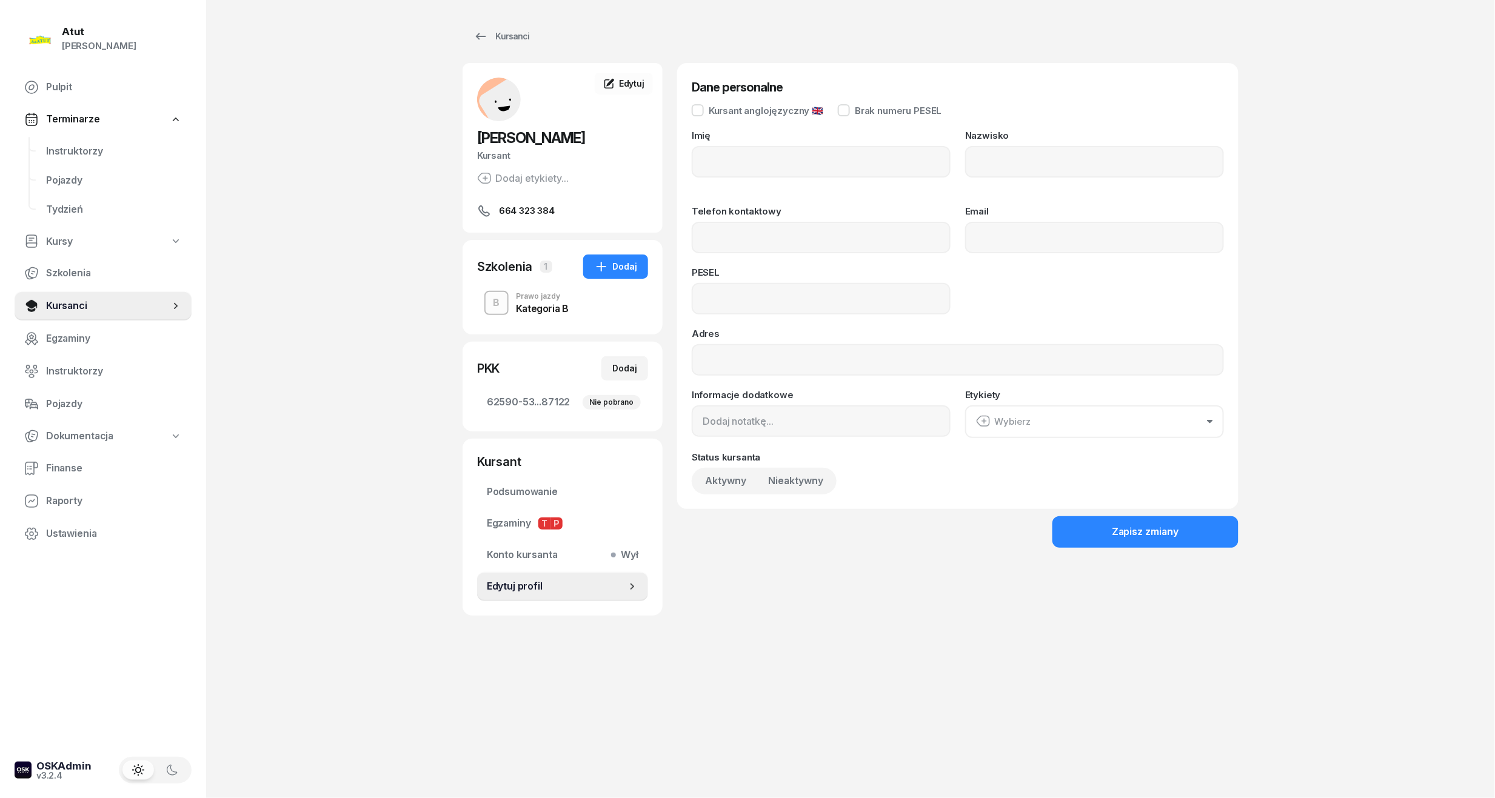
type input "[PERSON_NAME]"
type input "664323384"
type input "07282305625"
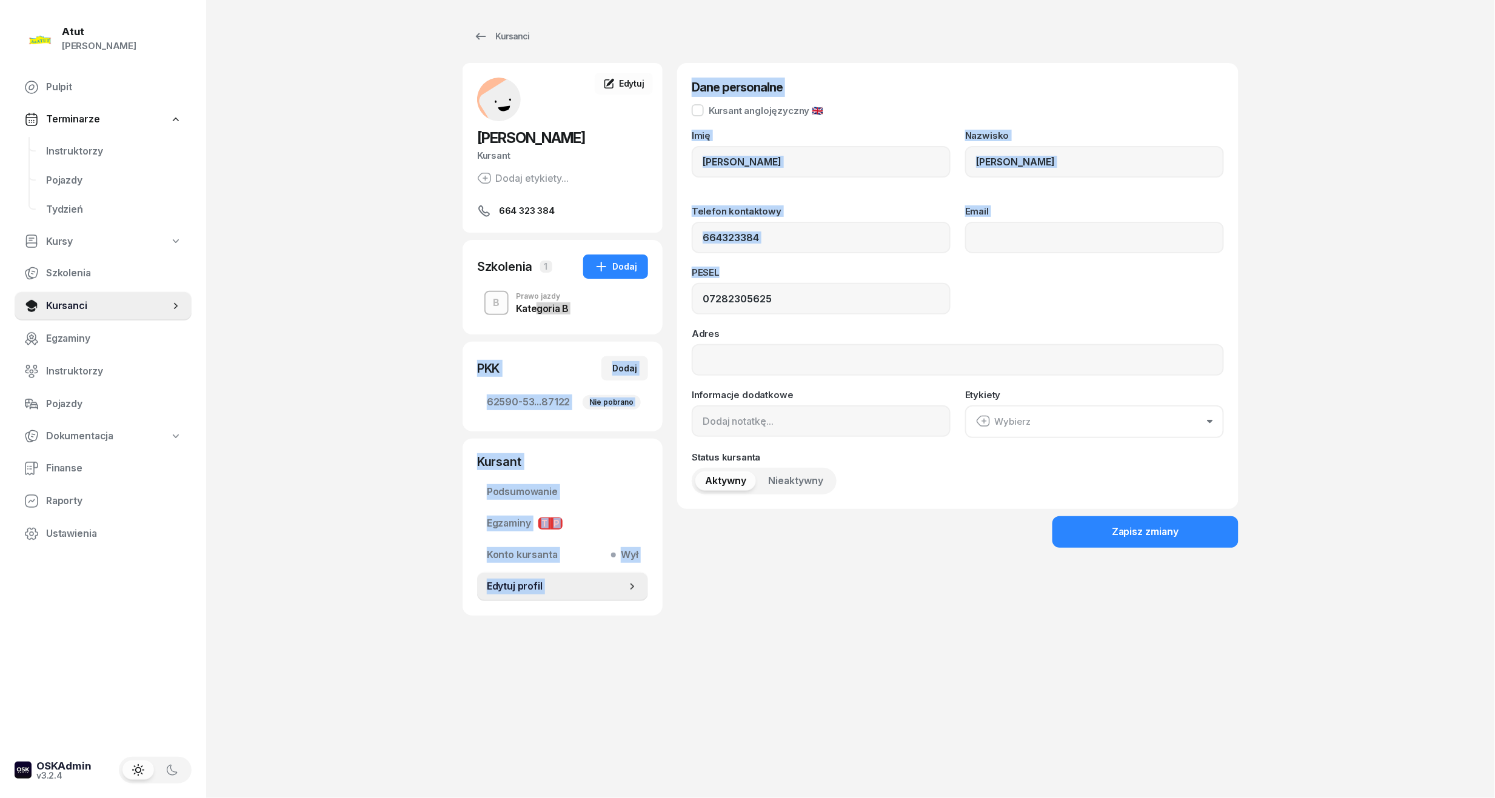
drag, startPoint x: 793, startPoint y: 282, endPoint x: 536, endPoint y: 325, distance: 260.0
click at [536, 325] on div "[PERSON_NAME] Kursant Dodaj etykiety... 664 323 384 EW [PERSON_NAME] Kursant Ed…" at bounding box center [850, 339] width 776 height 553
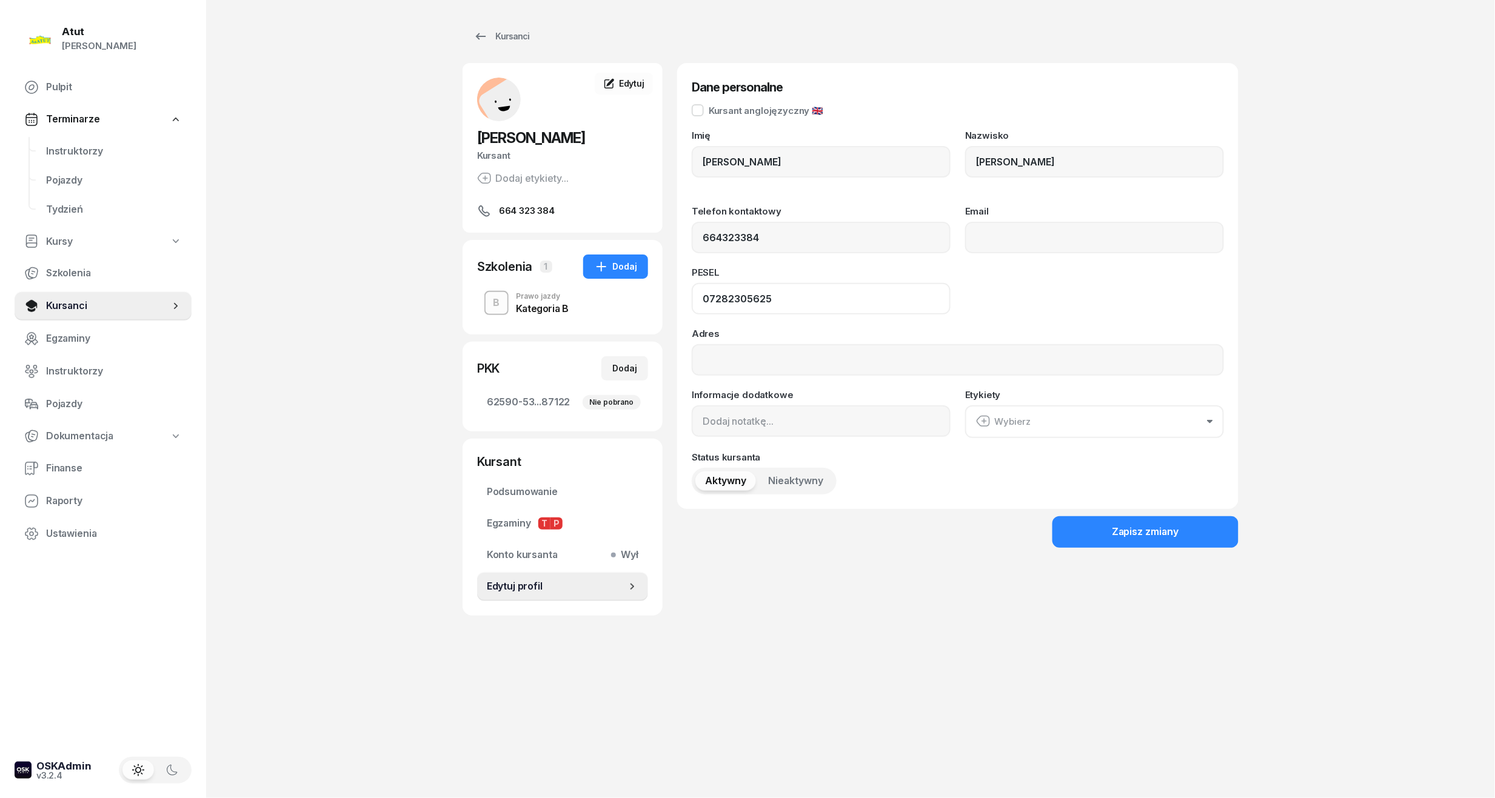
click at [801, 307] on input "07282305625" at bounding box center [821, 299] width 259 height 32
drag, startPoint x: 805, startPoint y: 305, endPoint x: 634, endPoint y: 302, distance: 171.0
click at [634, 302] on div "[PERSON_NAME] Kursant Dodaj etykiety... 664 323 384 EW [PERSON_NAME] Kursant Ed…" at bounding box center [850, 339] width 776 height 553
click at [73, 149] on span "Instruktorzy" at bounding box center [114, 152] width 136 height 16
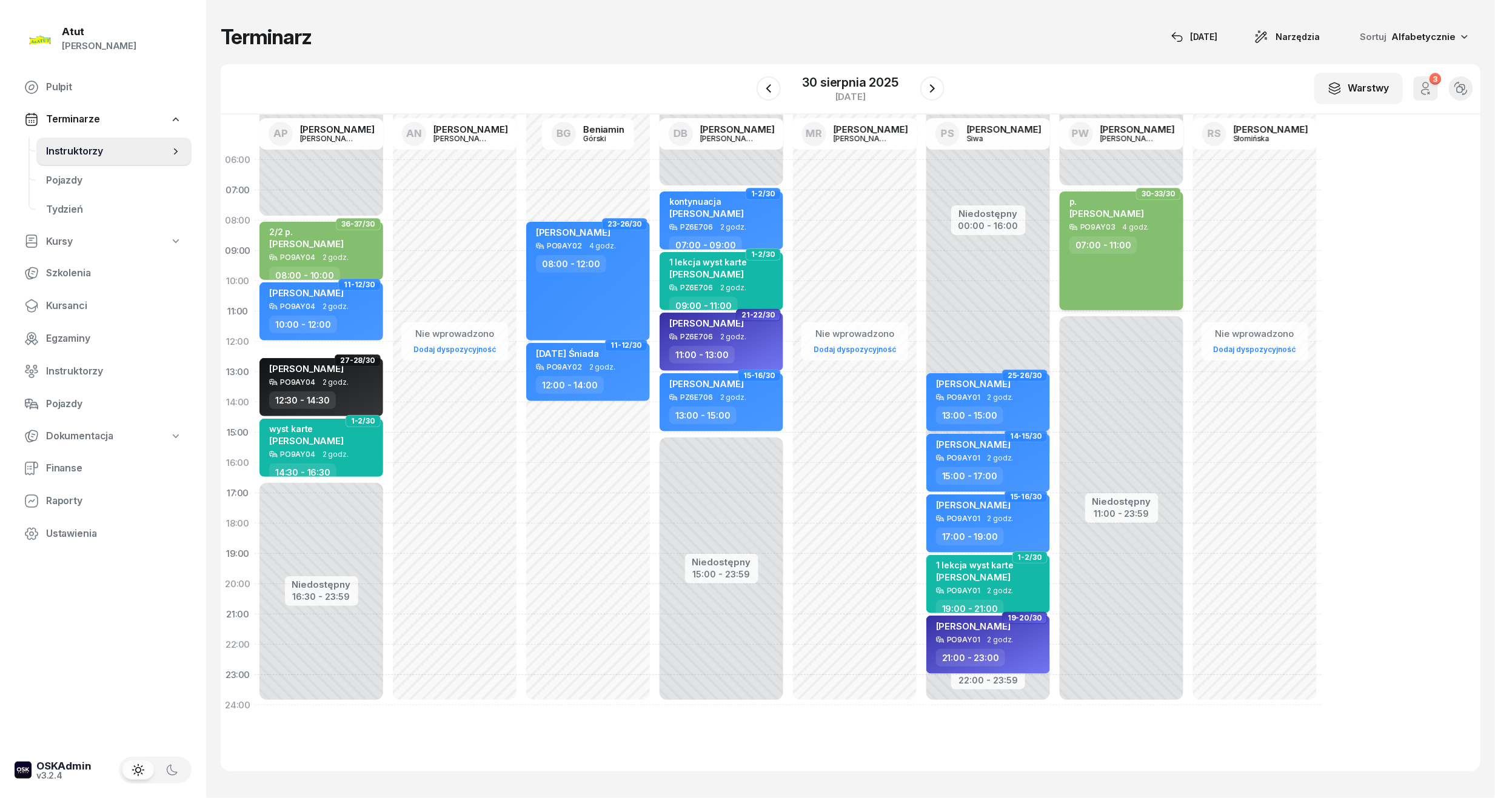
click at [1103, 199] on div "p." at bounding box center [1106, 201] width 75 height 10
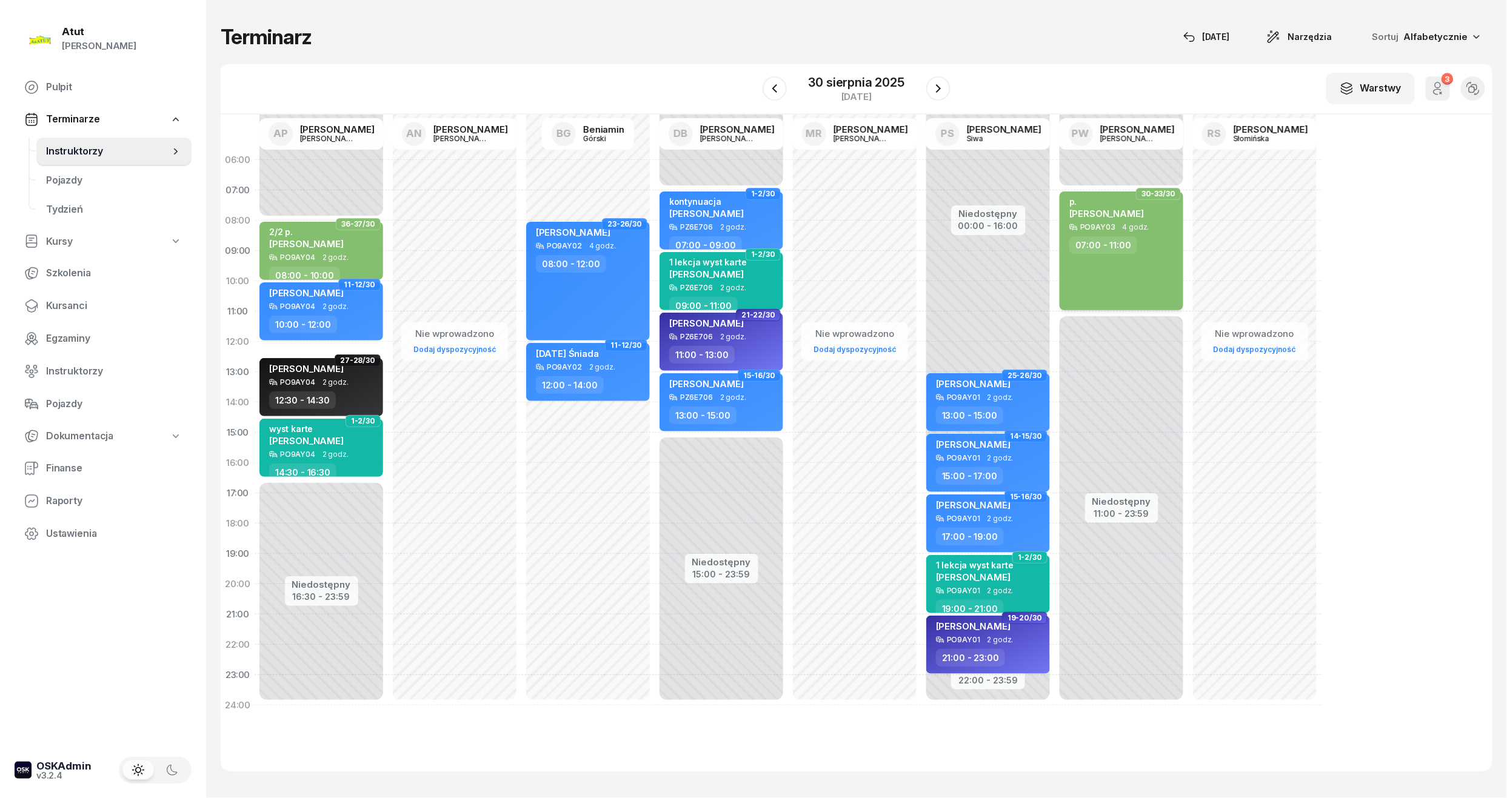
select select "07"
select select "11"
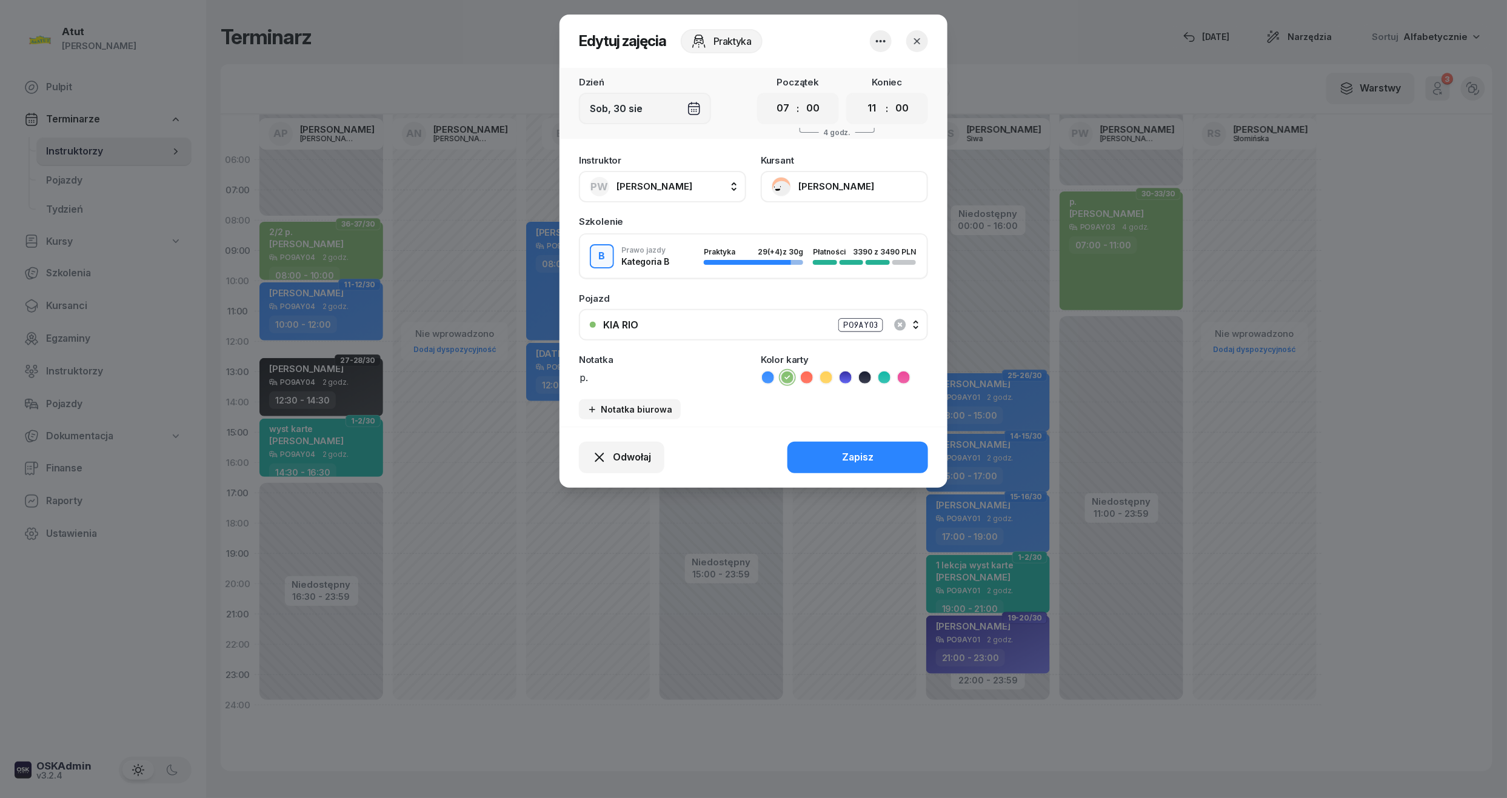
click at [803, 177] on button "[PERSON_NAME]" at bounding box center [844, 187] width 167 height 32
click at [787, 233] on div "Otwórz profil" at bounding box center [799, 228] width 59 height 16
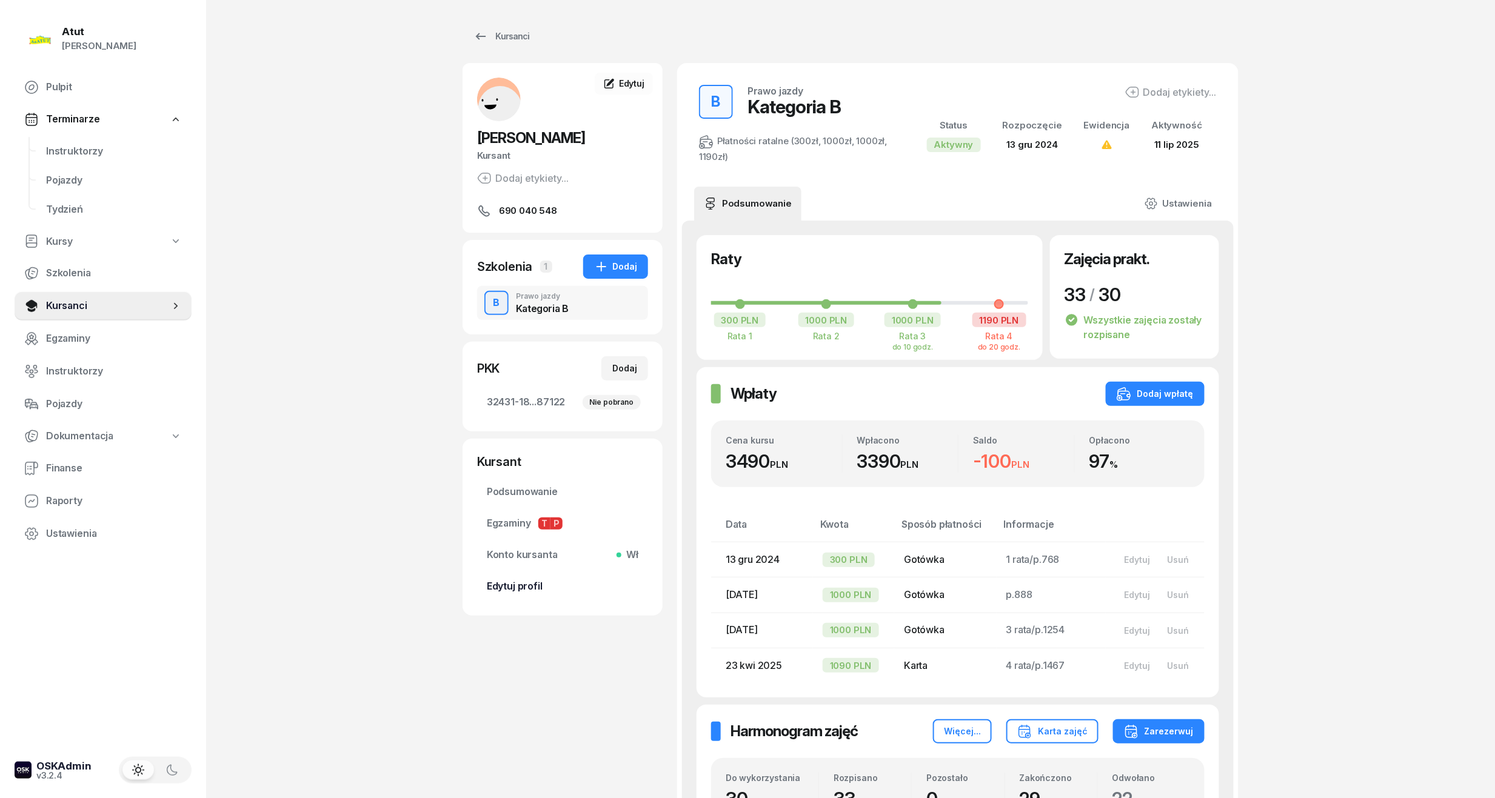
click at [515, 590] on span "Edytuj profil" at bounding box center [563, 587] width 152 height 16
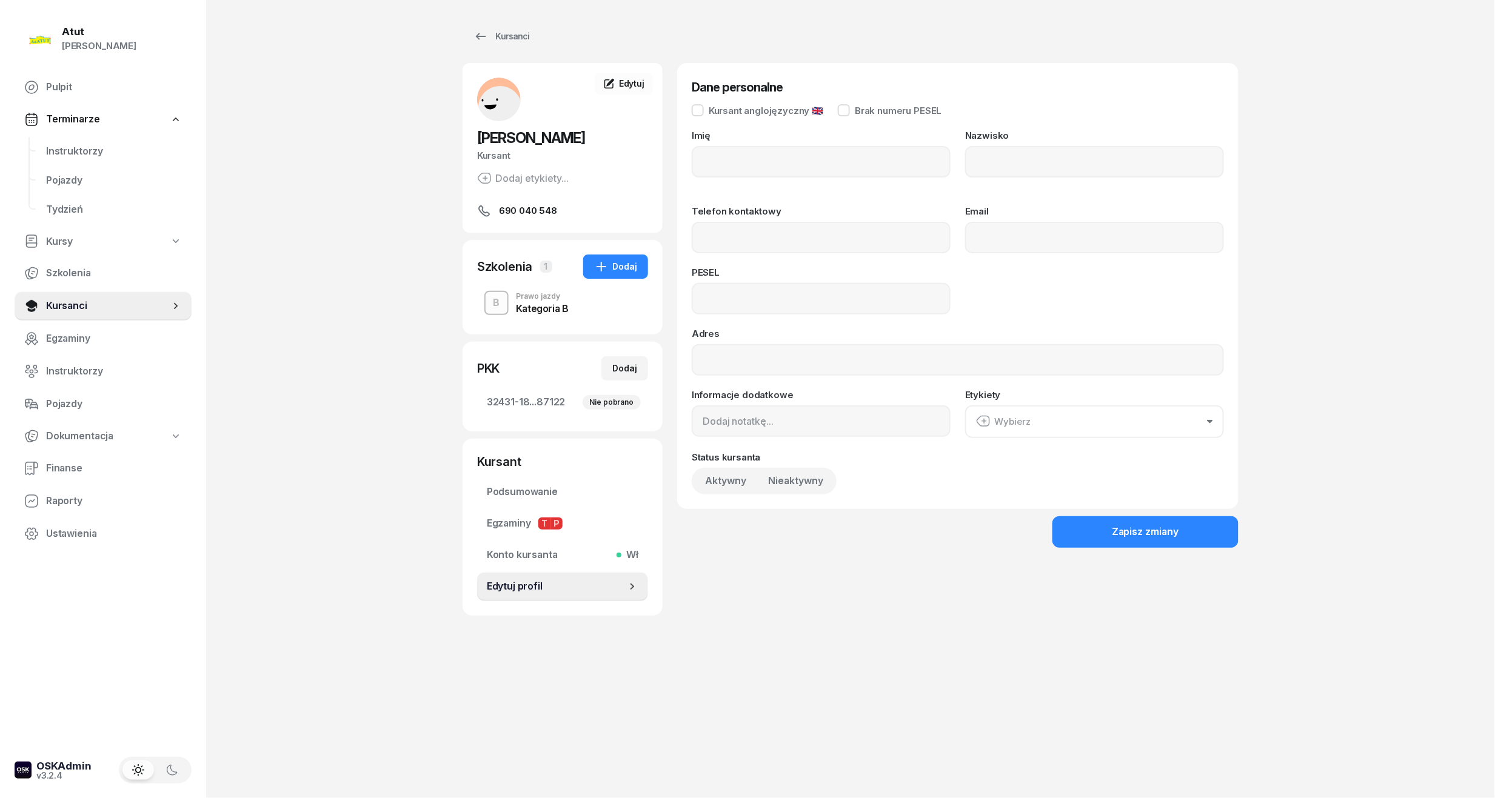
type input "Inna"
type input "Storozhuk"
type input "690040548"
type input "06260310121"
click at [530, 396] on span "32431-18...87122 Nie pobrano" at bounding box center [563, 403] width 152 height 16
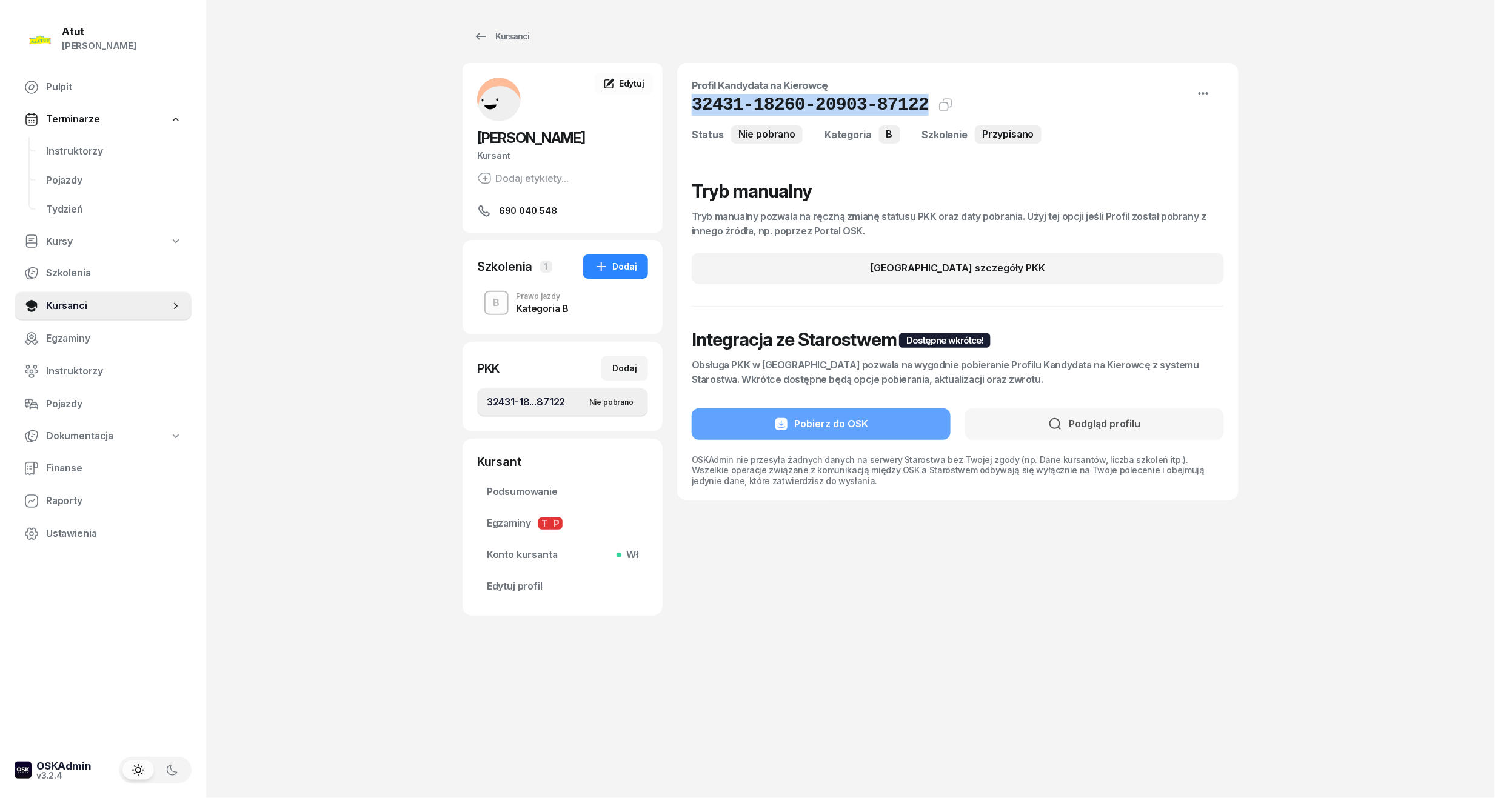
drag, startPoint x: 910, startPoint y: 107, endPoint x: 690, endPoint y: 101, distance: 220.7
click at [690, 101] on div "Profil Kandydata na Kierowcę 32431-18260-20903-87122 Kat.B Kopiuj do schowka St…" at bounding box center [957, 282] width 561 height 438
copy h1 "32431-18260-20903-87122"
click at [541, 579] on span "Edytuj profil" at bounding box center [563, 587] width 152 height 16
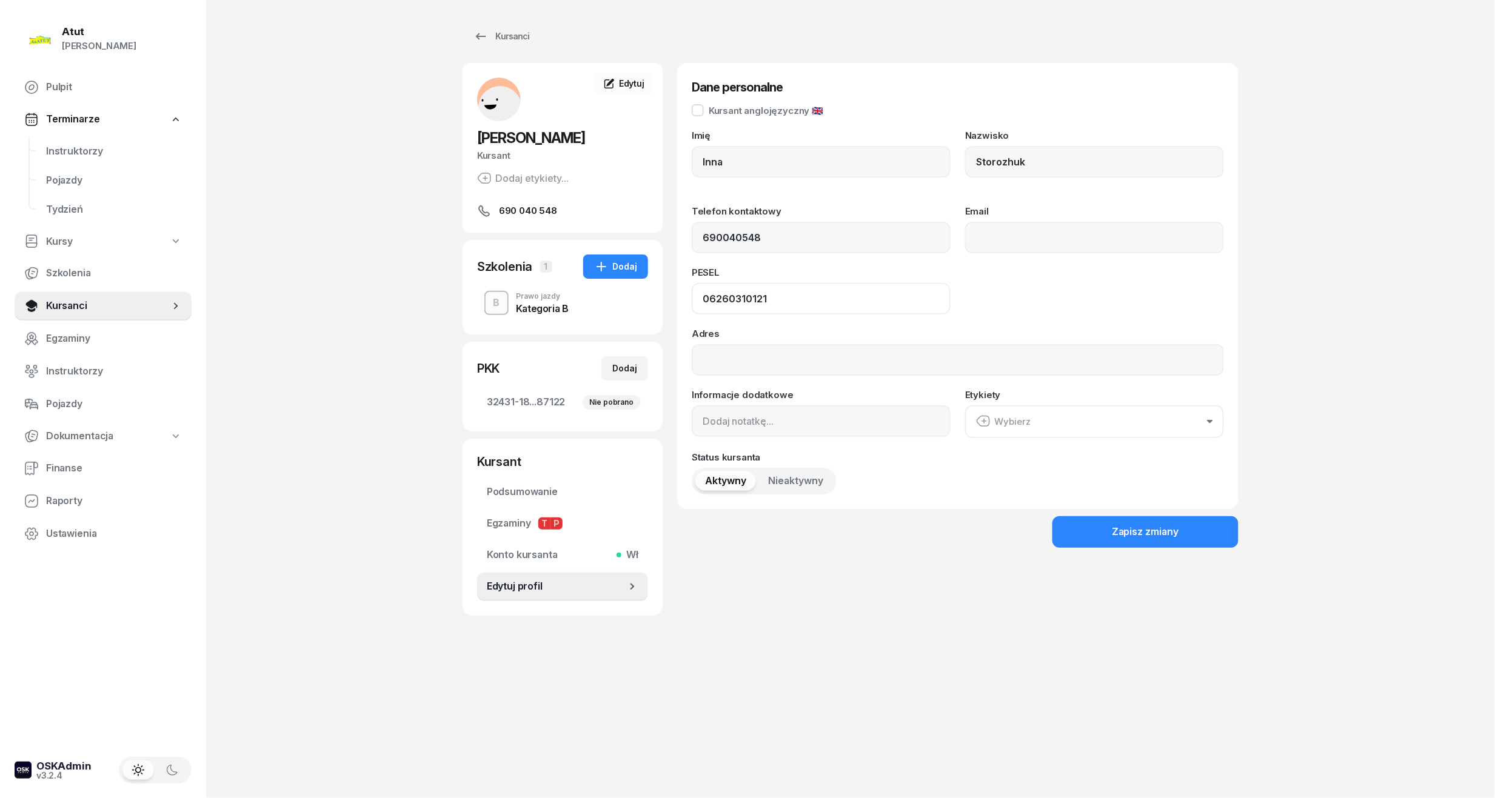
drag, startPoint x: 781, startPoint y: 295, endPoint x: 481, endPoint y: 309, distance: 301.0
click at [485, 309] on div "[PERSON_NAME] Kursant Dodaj etykiety... 690 040 548 IS [PERSON_NAME] Kursant Ed…" at bounding box center [850, 339] width 776 height 553
click at [81, 144] on span "Instruktorzy" at bounding box center [114, 152] width 136 height 16
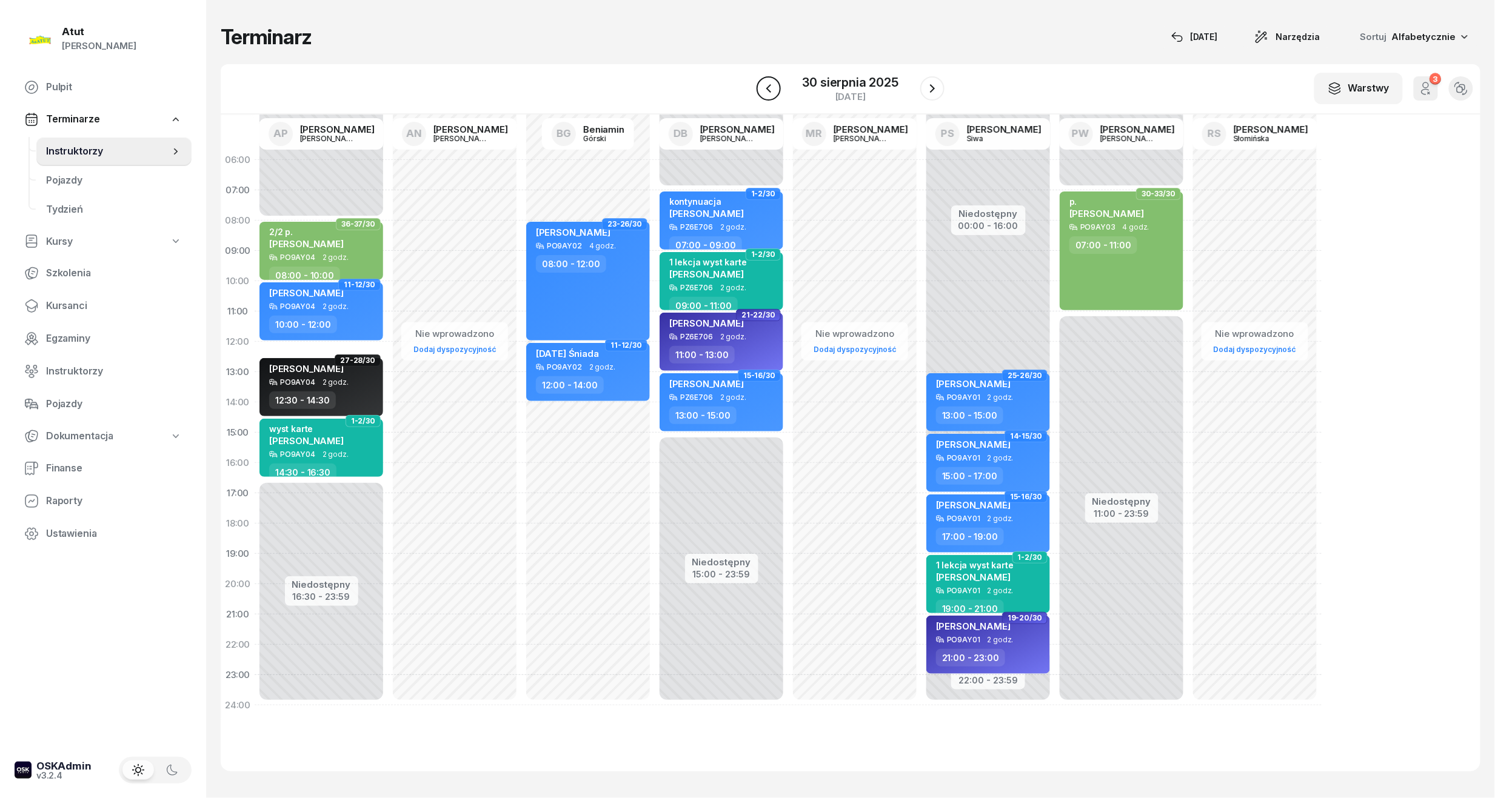
click at [772, 86] on icon "button" at bounding box center [768, 88] width 15 height 15
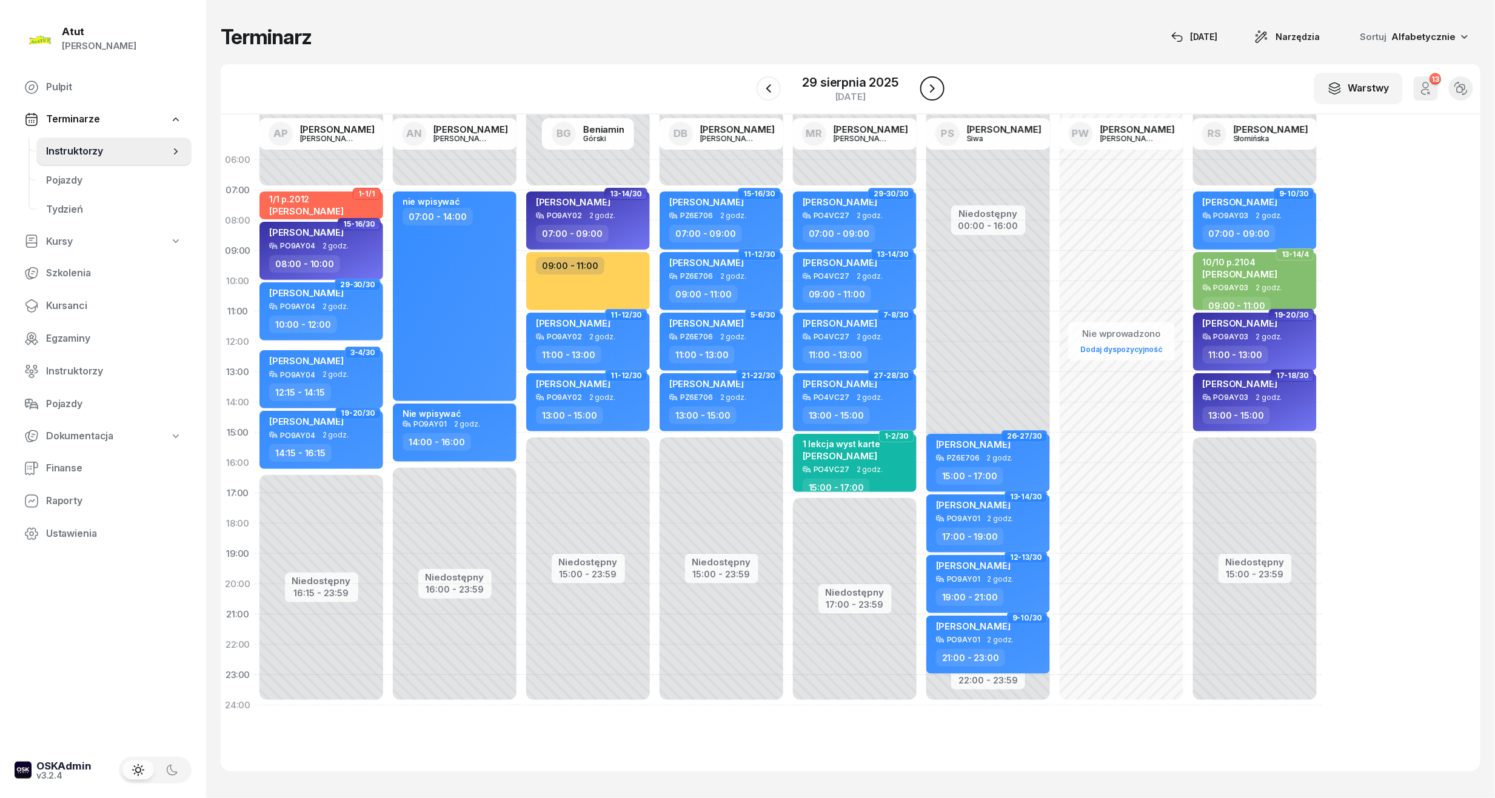
click at [938, 83] on icon "button" at bounding box center [932, 88] width 15 height 15
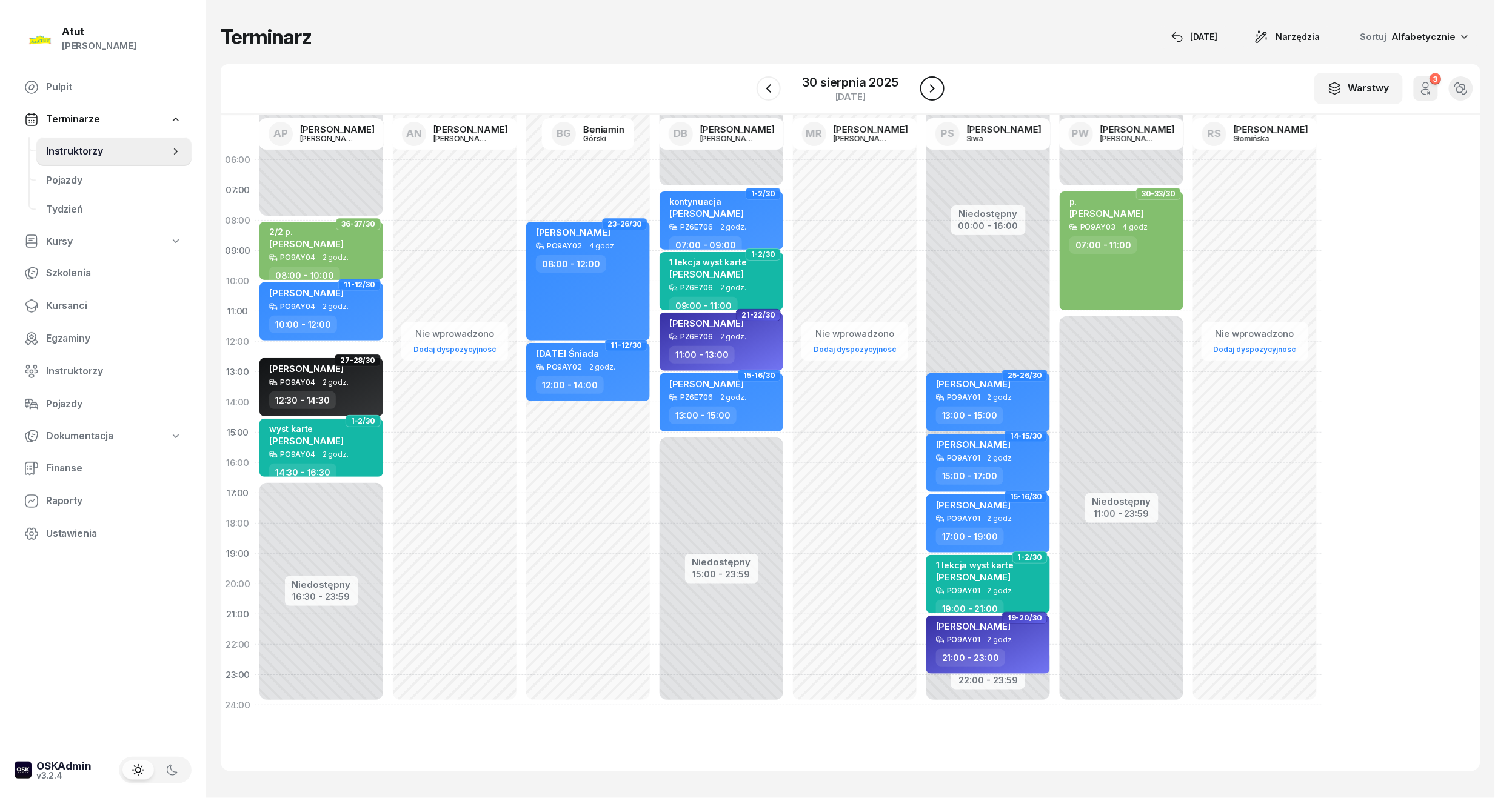
click at [936, 90] on icon "button" at bounding box center [932, 88] width 15 height 15
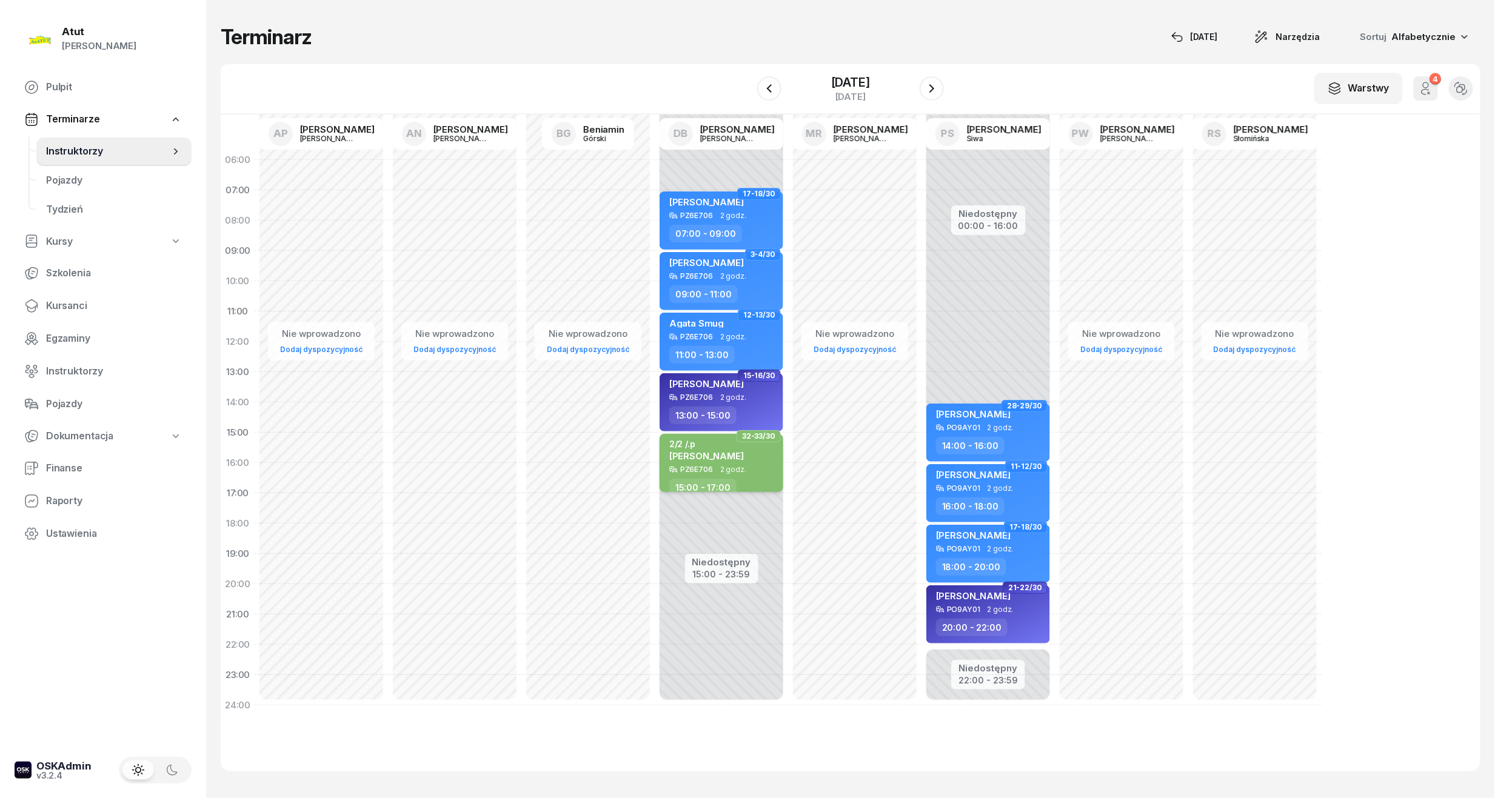
click at [744, 451] on span "[PERSON_NAME]" at bounding box center [706, 456] width 75 height 12
select select "15"
select select "17"
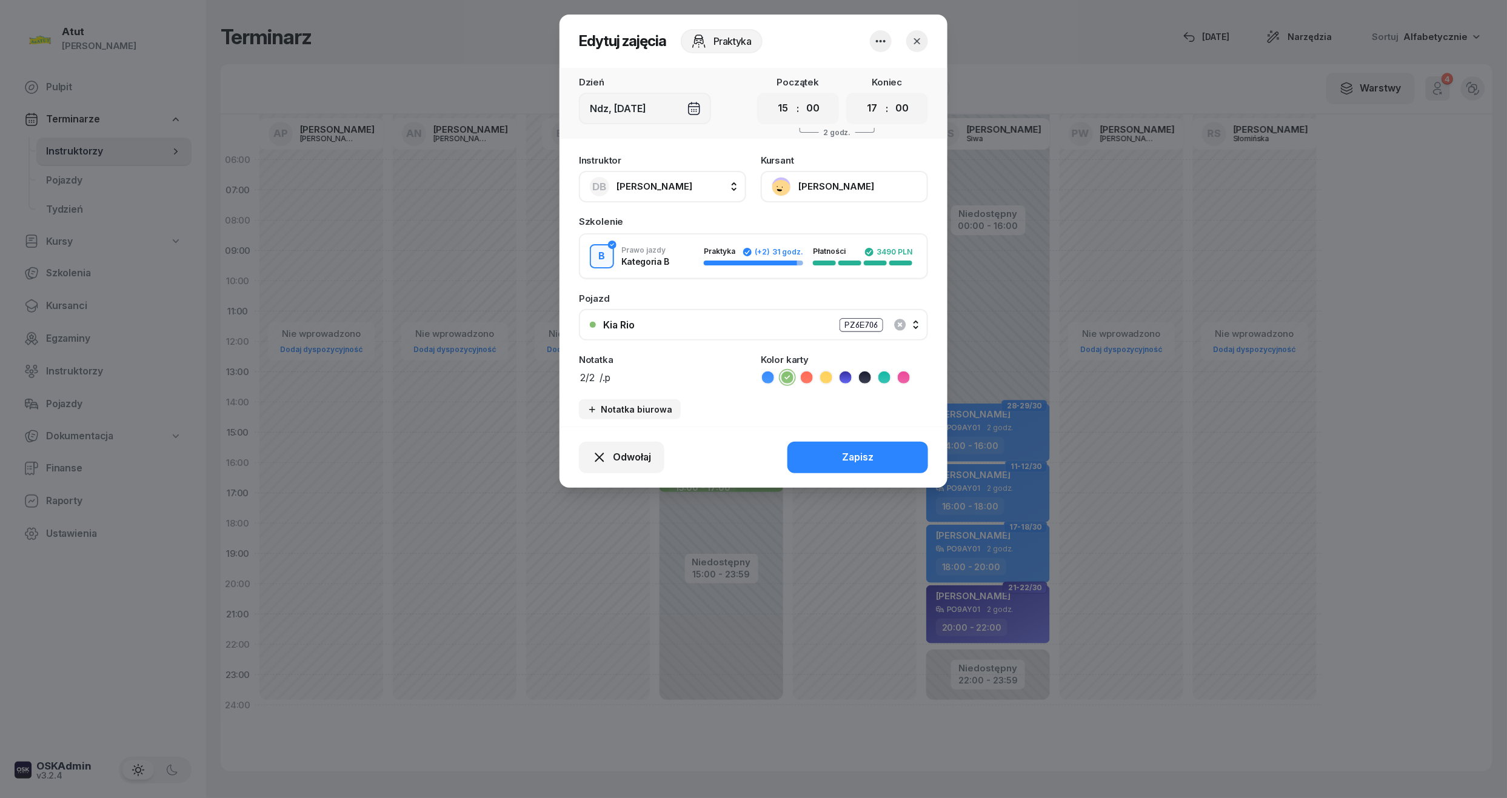
click at [832, 190] on button "[PERSON_NAME]" at bounding box center [844, 187] width 167 height 32
click at [799, 232] on div "Otwórz profil" at bounding box center [799, 228] width 59 height 16
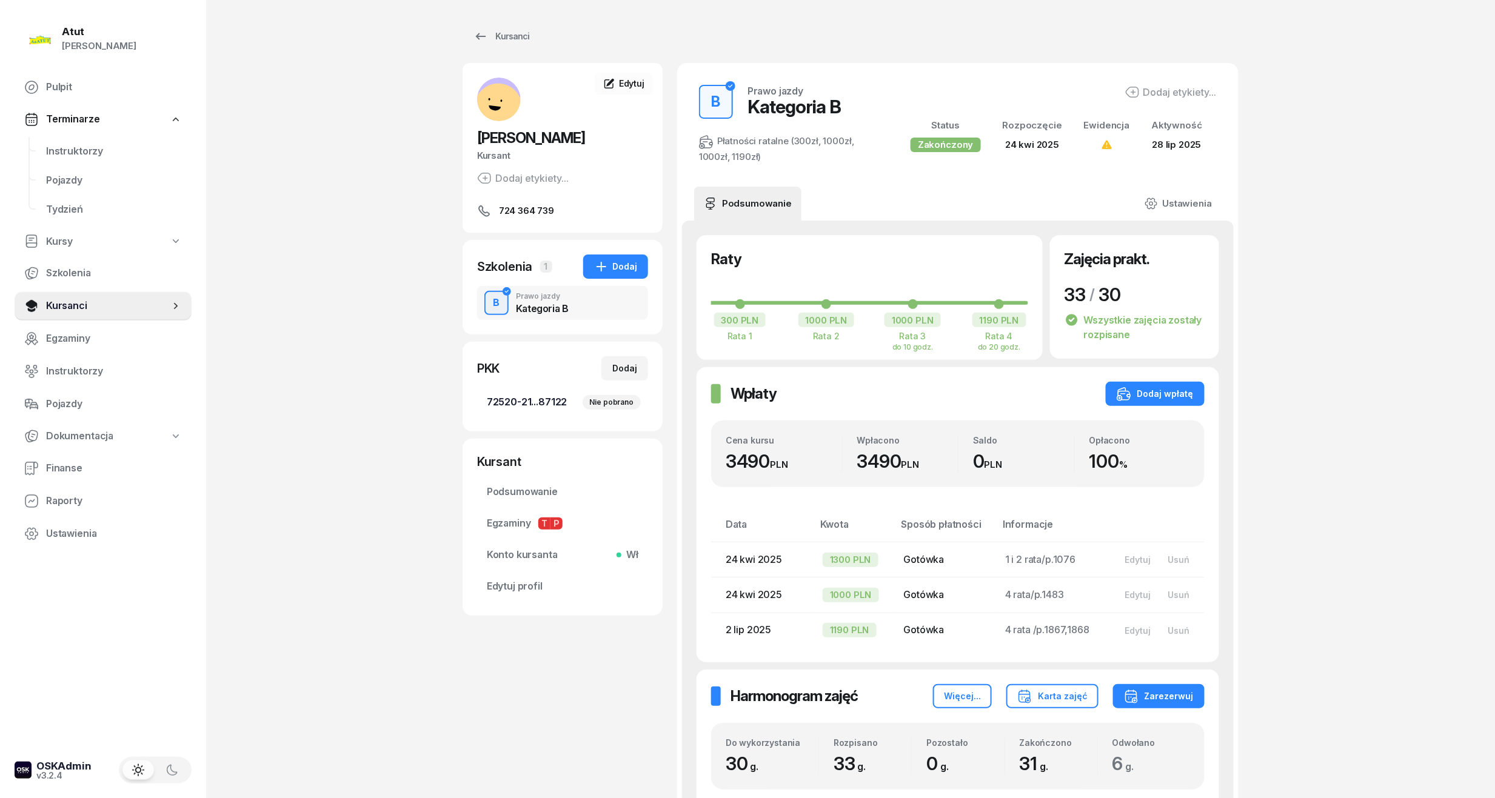
click at [512, 396] on span "72520-21...87122 Nie pobrano" at bounding box center [563, 403] width 152 height 16
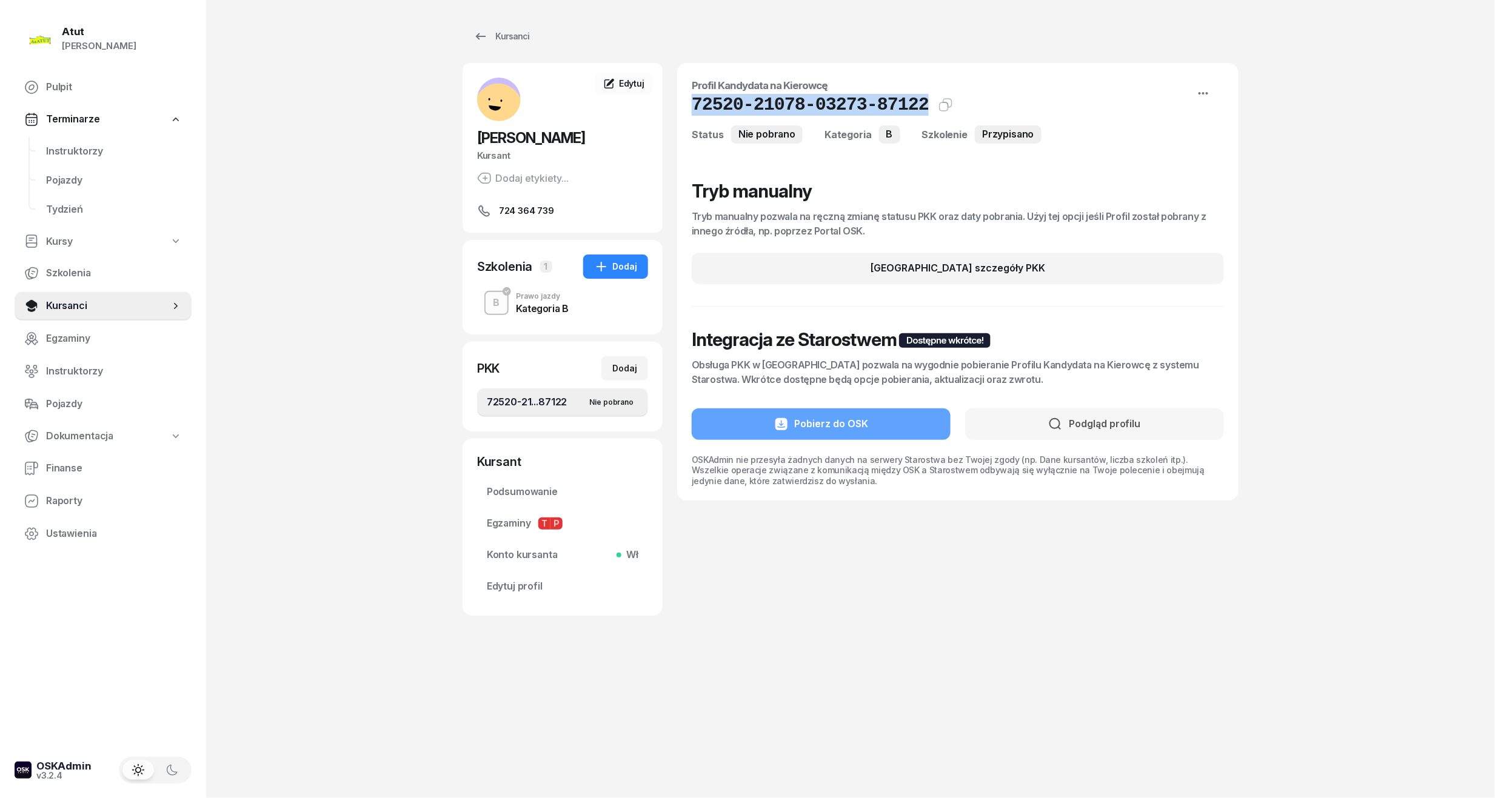
drag, startPoint x: 906, startPoint y: 102, endPoint x: 676, endPoint y: 105, distance: 229.1
click at [676, 105] on div "[PERSON_NAME] [PERSON_NAME] etykiety... 724 364 739 HD [PERSON_NAME] Kursant Ed…" at bounding box center [850, 339] width 776 height 553
copy h1 "72520-21078-03273-87122"
click at [542, 583] on span "Edytuj profil" at bounding box center [563, 587] width 152 height 16
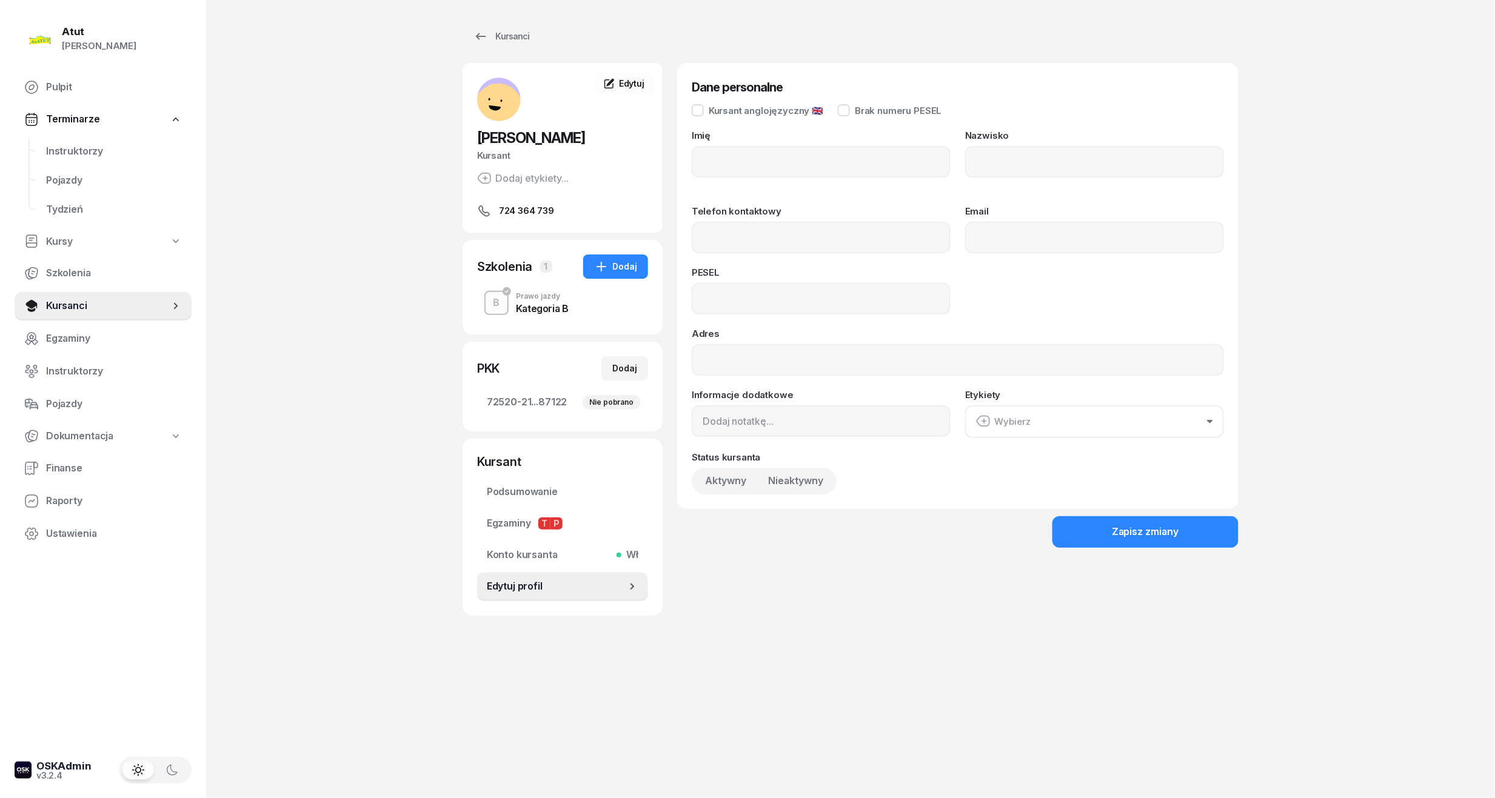
type input "[PERSON_NAME]"
type input "Dzemianchuk"
type input "724364739"
type input "04281212109"
drag, startPoint x: 794, startPoint y: 297, endPoint x: 502, endPoint y: 290, distance: 291.6
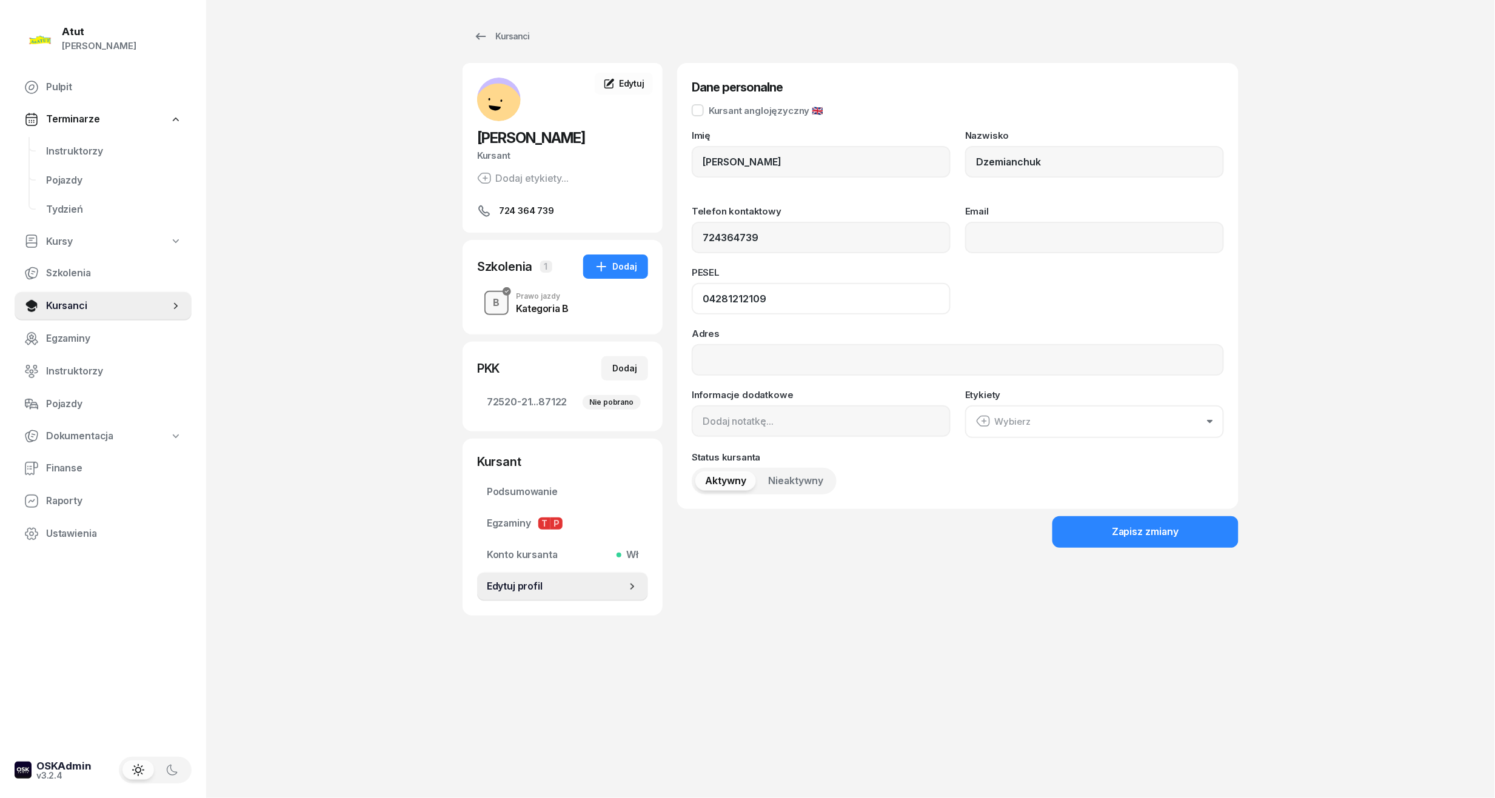
click at [502, 290] on div "[PERSON_NAME] [PERSON_NAME] etykiety... 724 364 739 HD [PERSON_NAME] Kursant Ed…" at bounding box center [850, 339] width 776 height 553
drag, startPoint x: 85, startPoint y: 306, endPoint x: 227, endPoint y: 249, distance: 153.1
click at [85, 306] on span "Kursanci" at bounding box center [108, 306] width 124 height 16
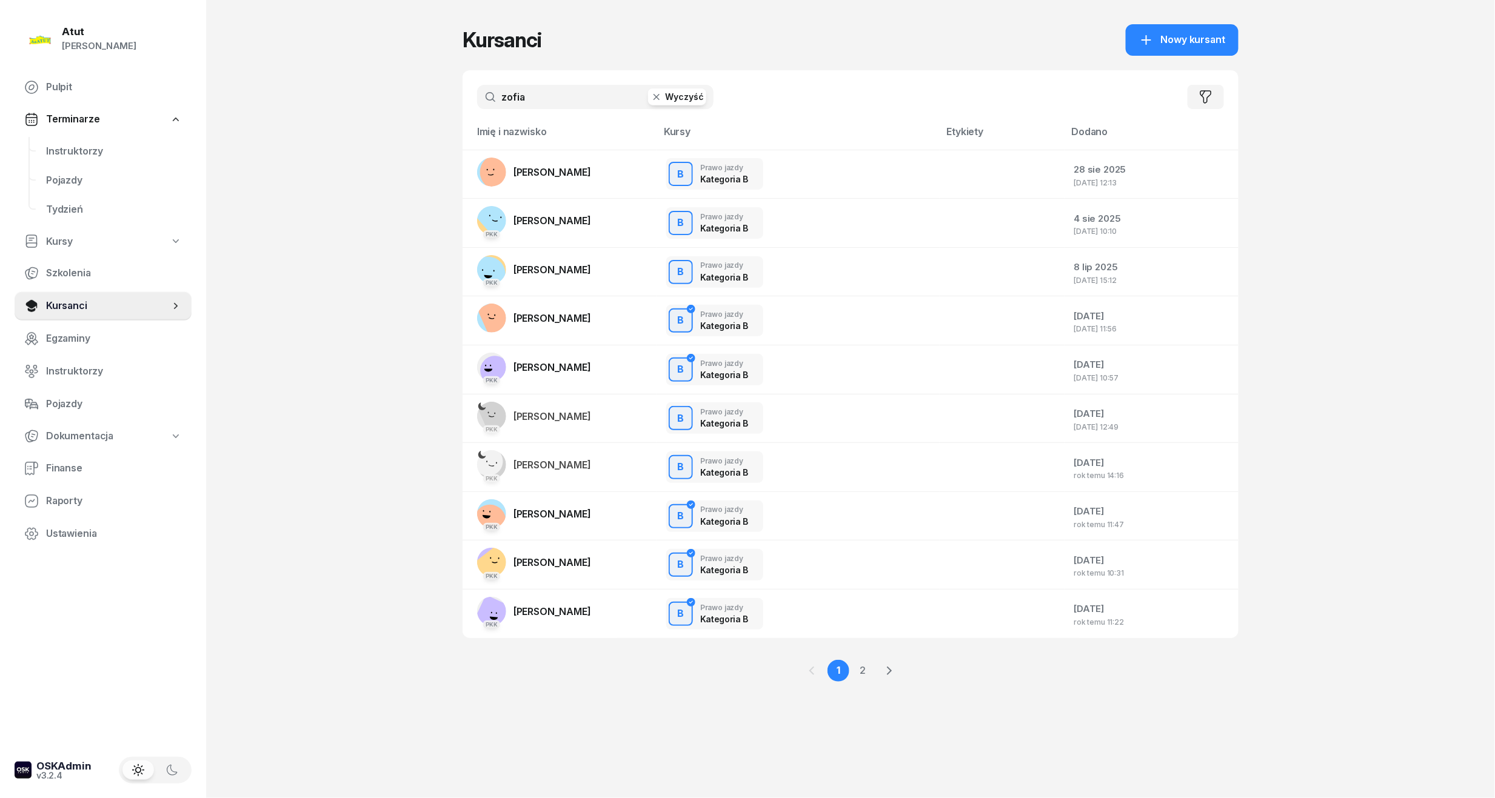
drag, startPoint x: 602, startPoint y: 104, endPoint x: 214, endPoint y: 139, distance: 390.1
click at [214, 139] on div "Atut [PERSON_NAME] Pulpit Terminarze Instruktorzy Pojazdy Tydzień Kursy Szkolen…" at bounding box center [747, 399] width 1495 height 798
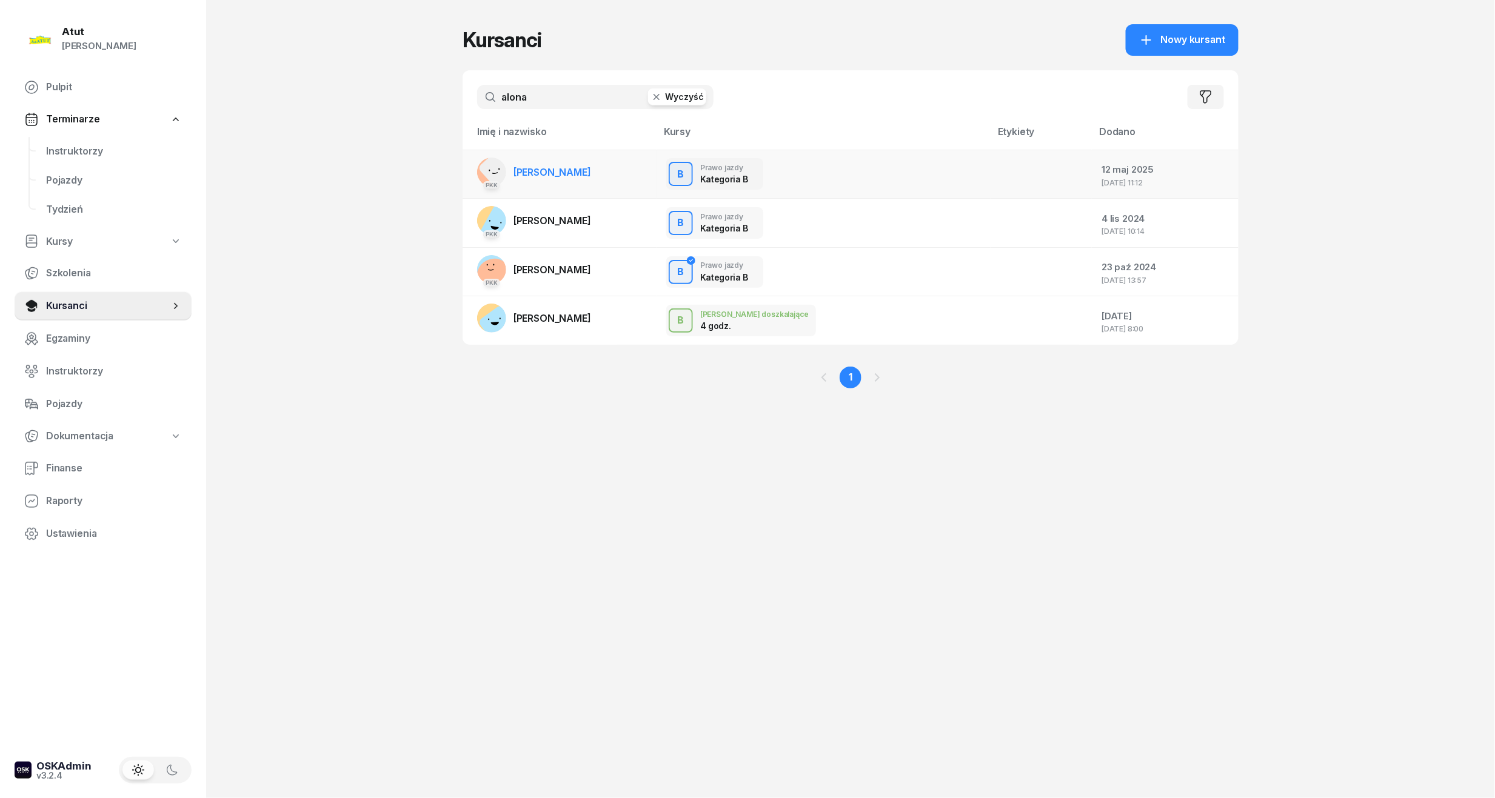
type input "alona"
click at [550, 166] on span "[PERSON_NAME]" at bounding box center [552, 172] width 78 height 12
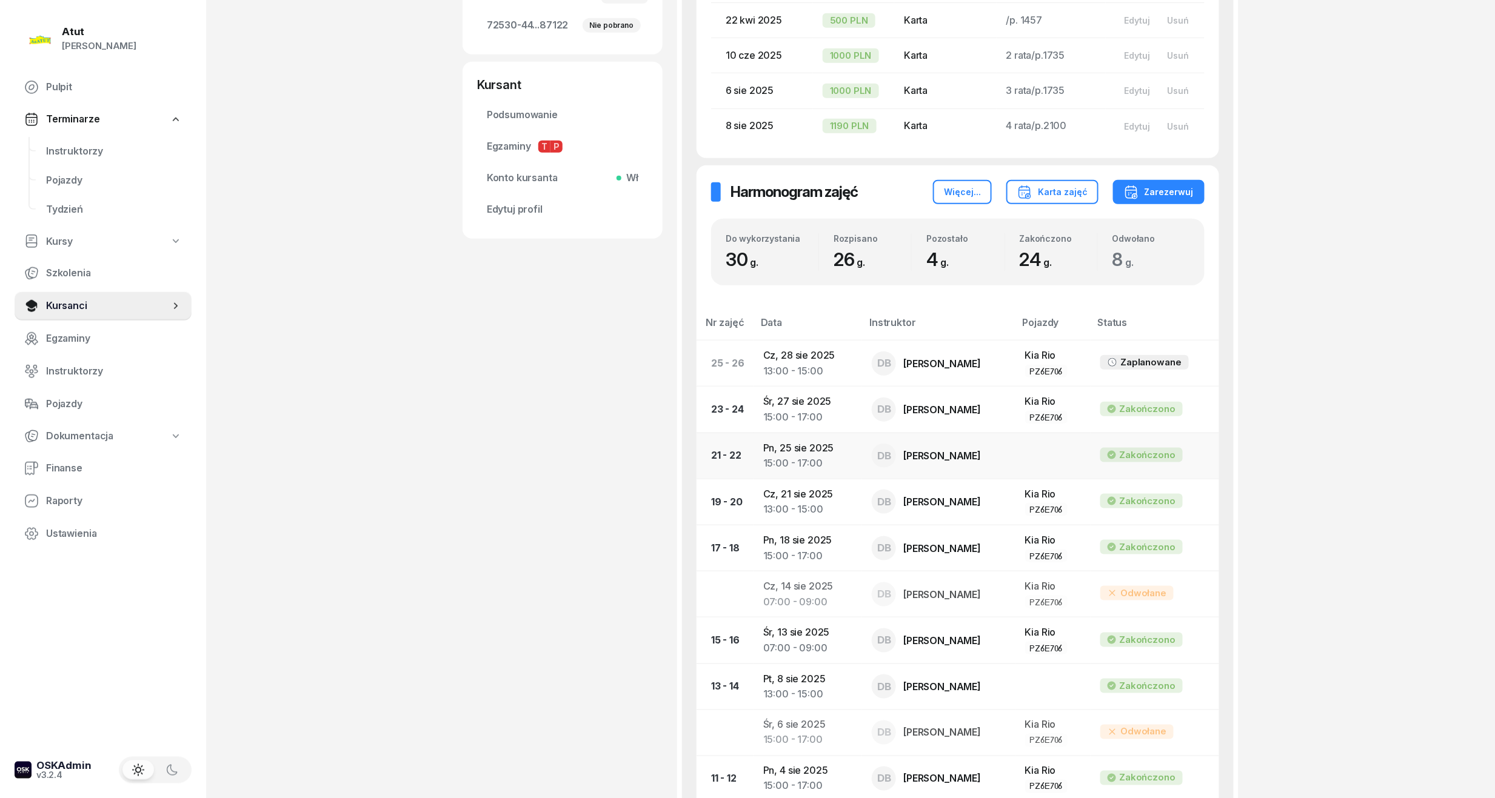
scroll to position [331, 0]
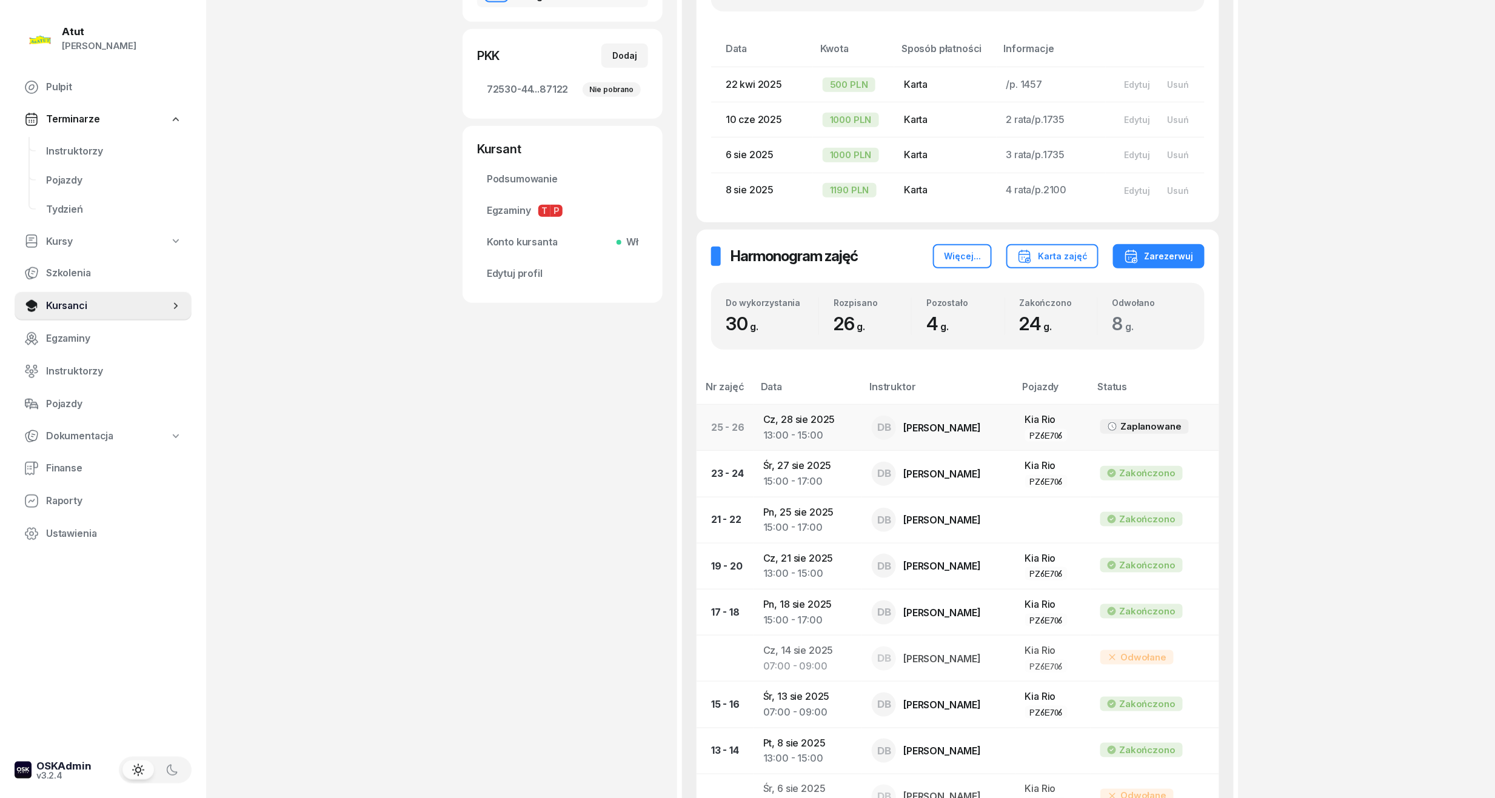
click at [784, 424] on td "[DATE] 13:00 - 15:00" at bounding box center [807, 428] width 108 height 46
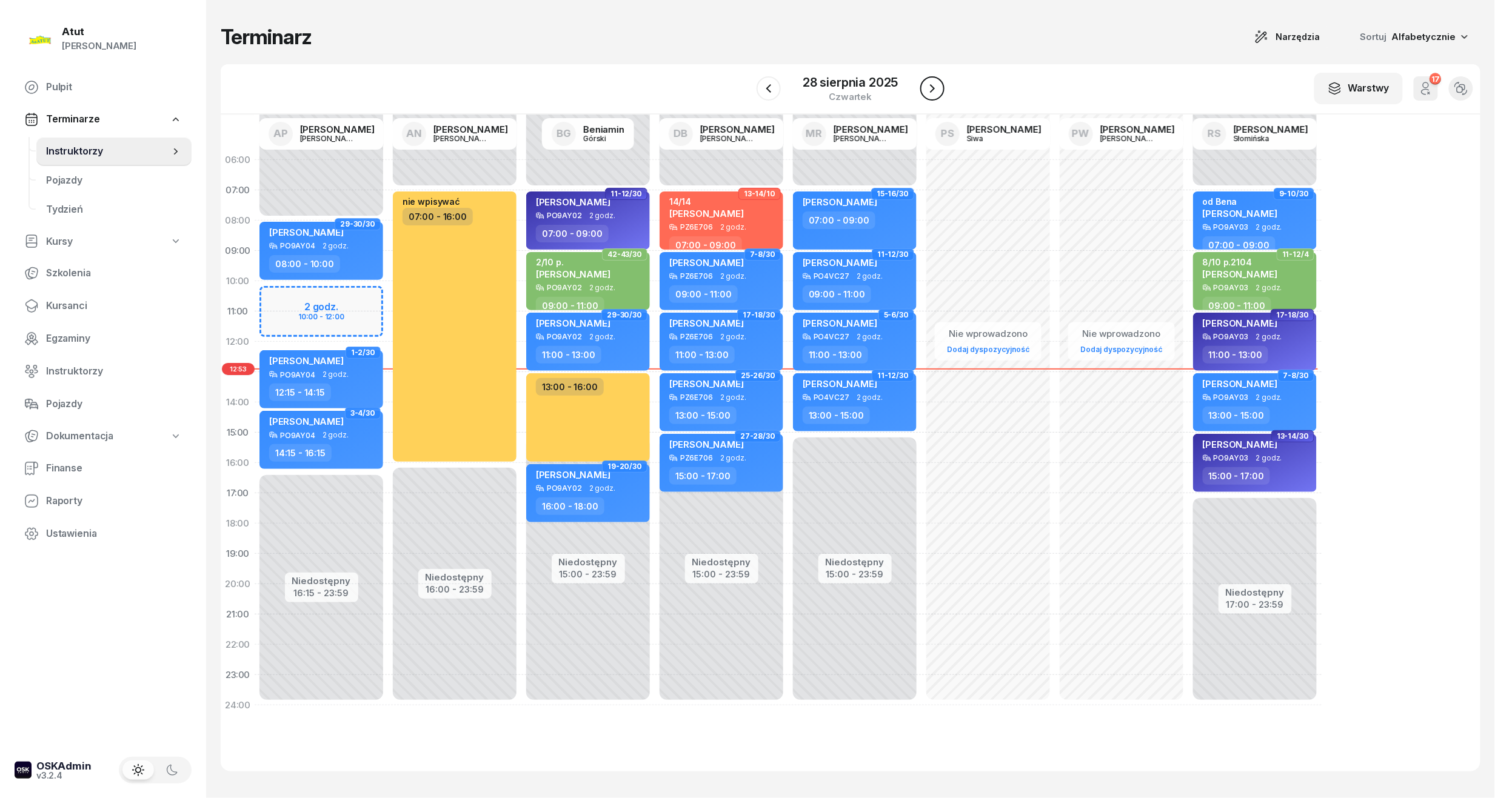
click at [933, 88] on icon "button" at bounding box center [932, 88] width 5 height 8
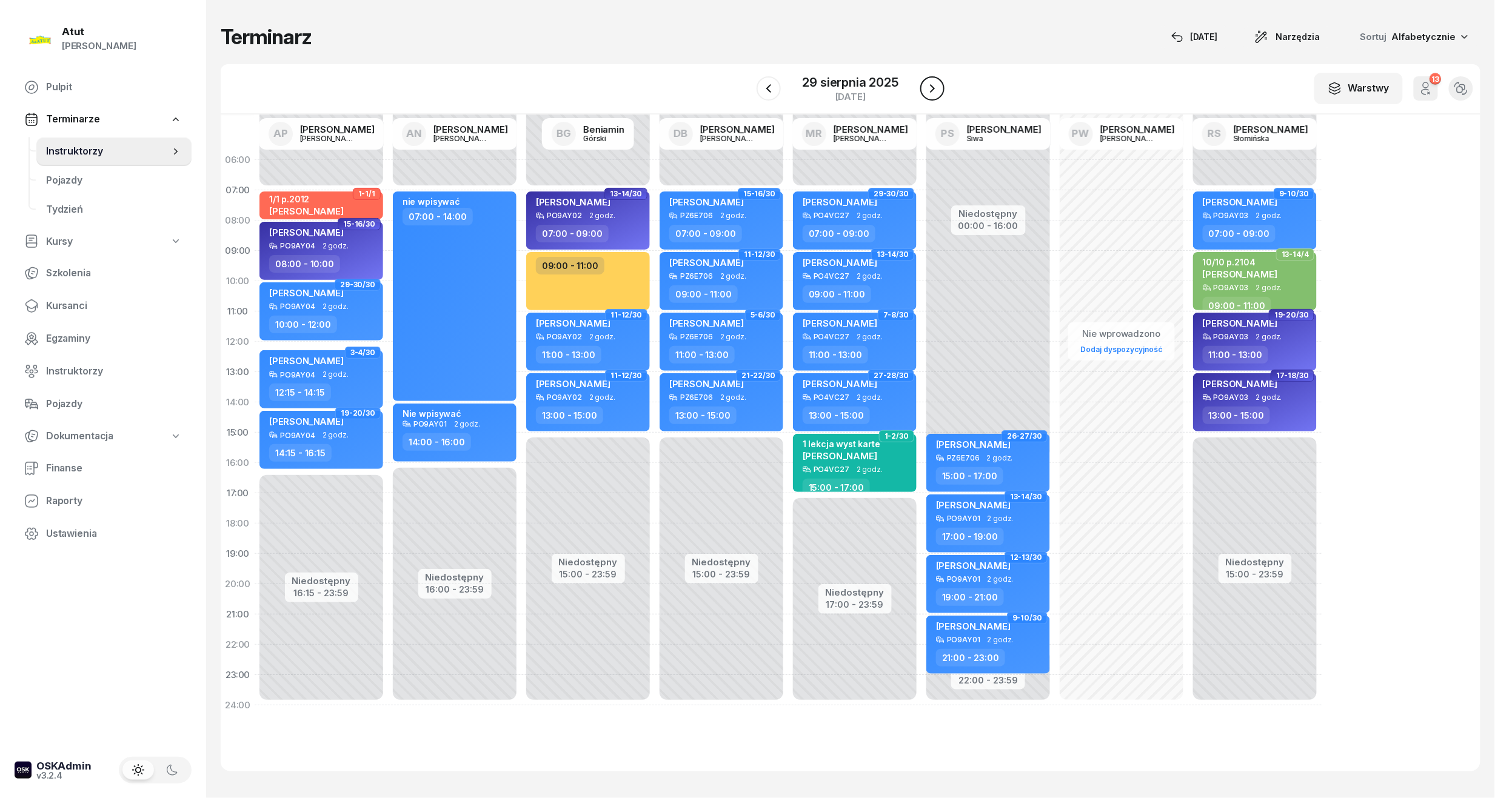
click at [933, 88] on icon "button" at bounding box center [932, 88] width 5 height 8
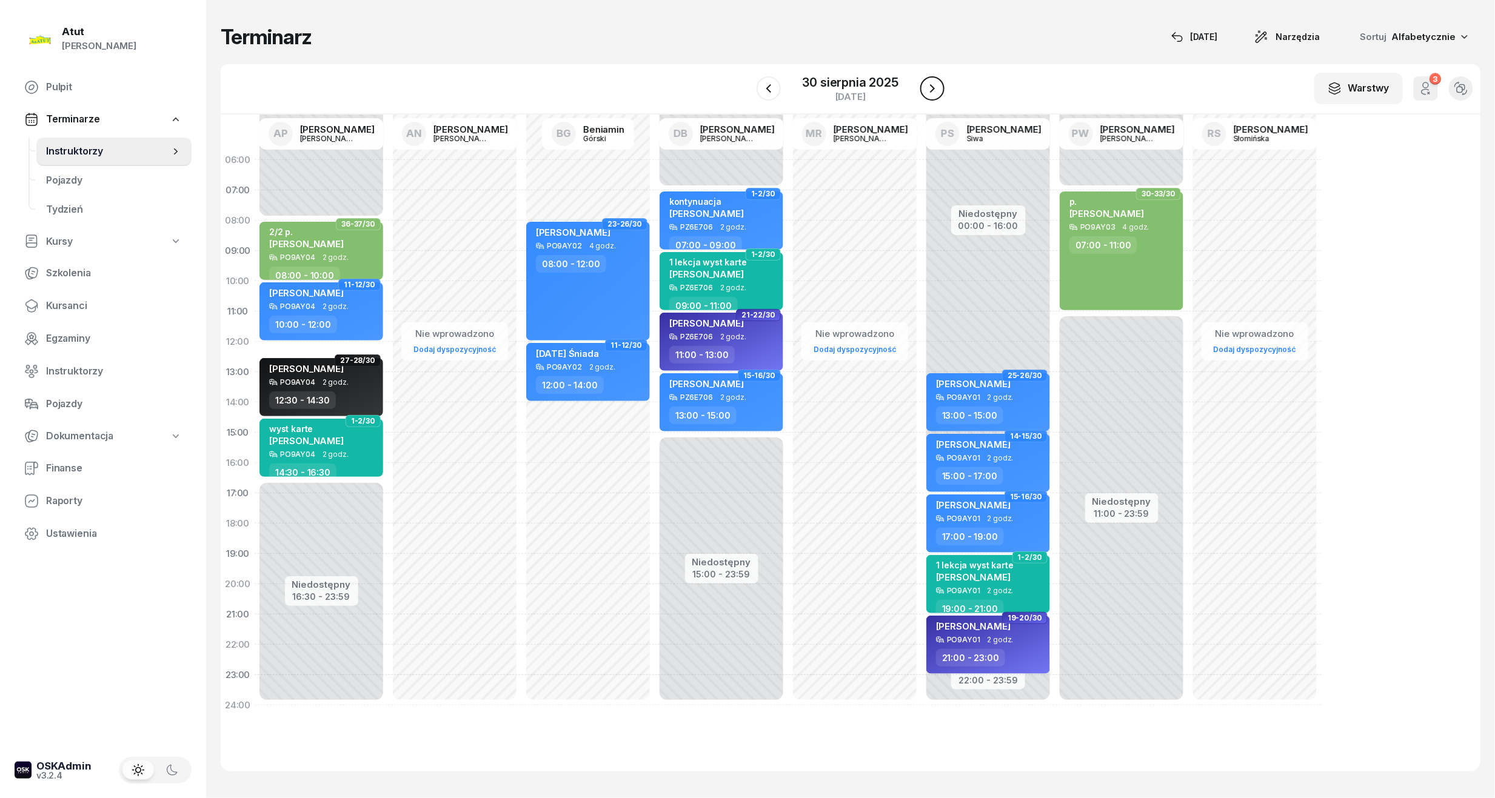
click at [933, 88] on icon "button" at bounding box center [932, 88] width 5 height 8
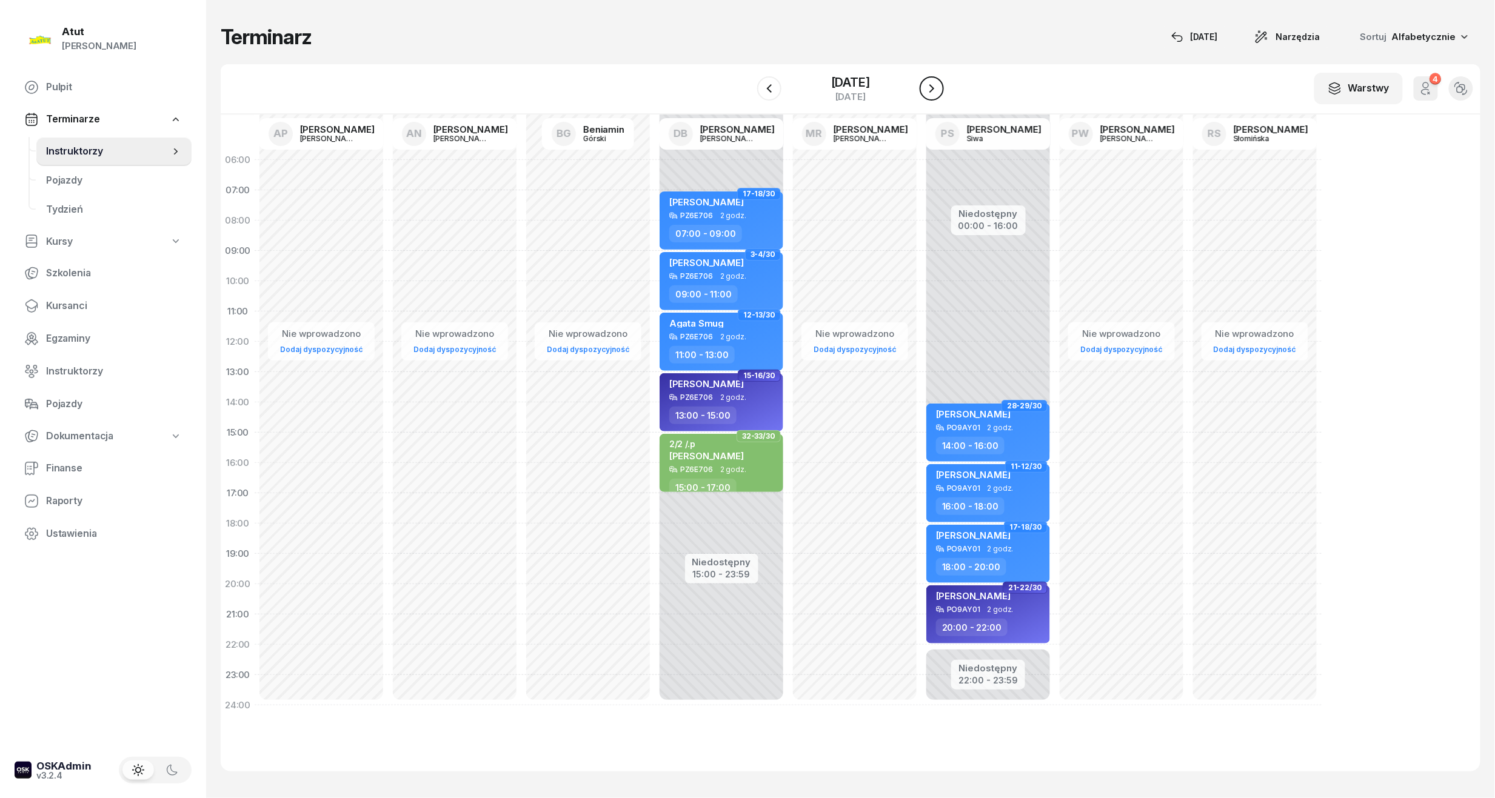
click at [933, 88] on icon "button" at bounding box center [931, 88] width 5 height 8
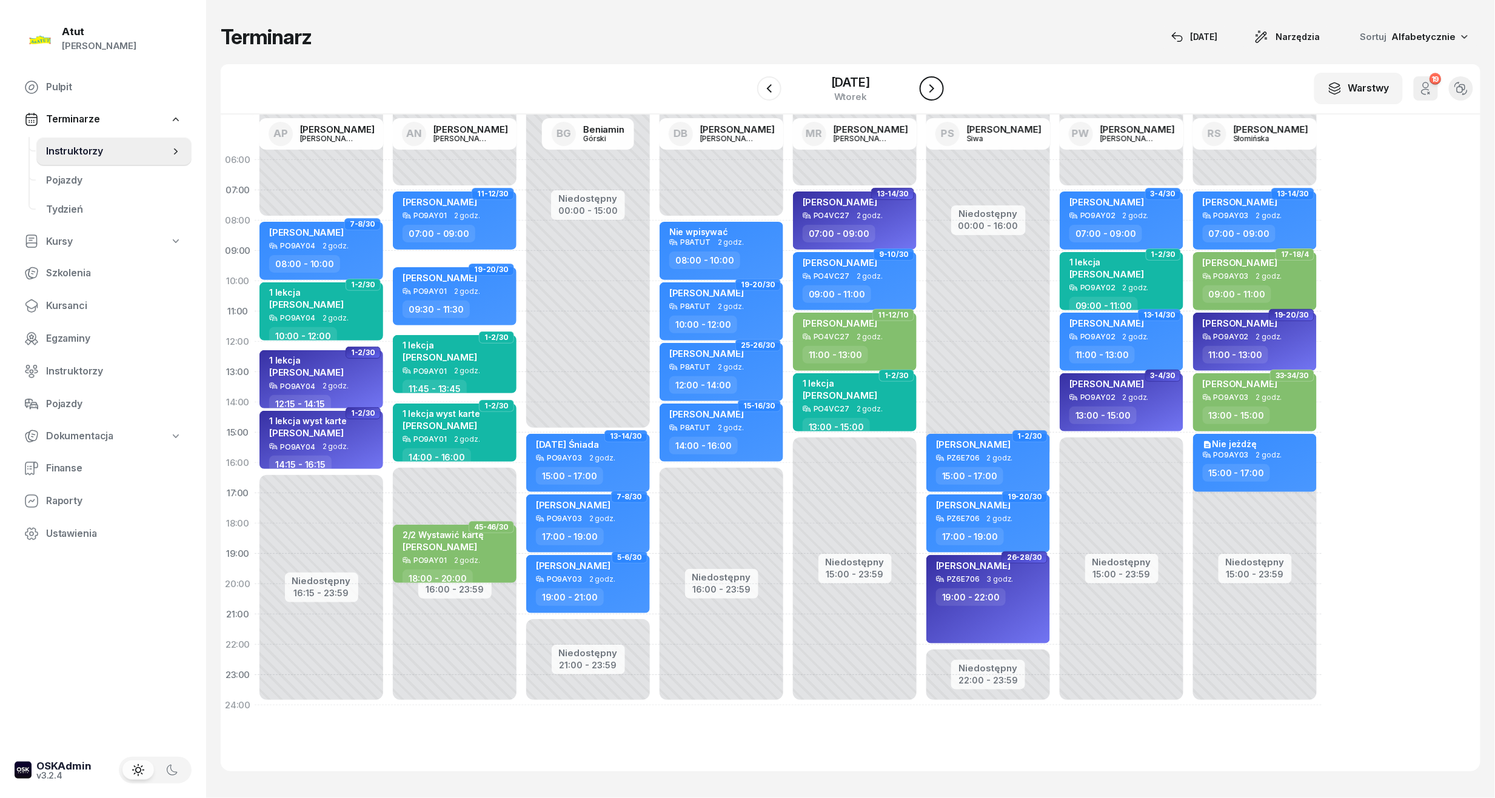
click at [939, 90] on button "button" at bounding box center [931, 88] width 24 height 24
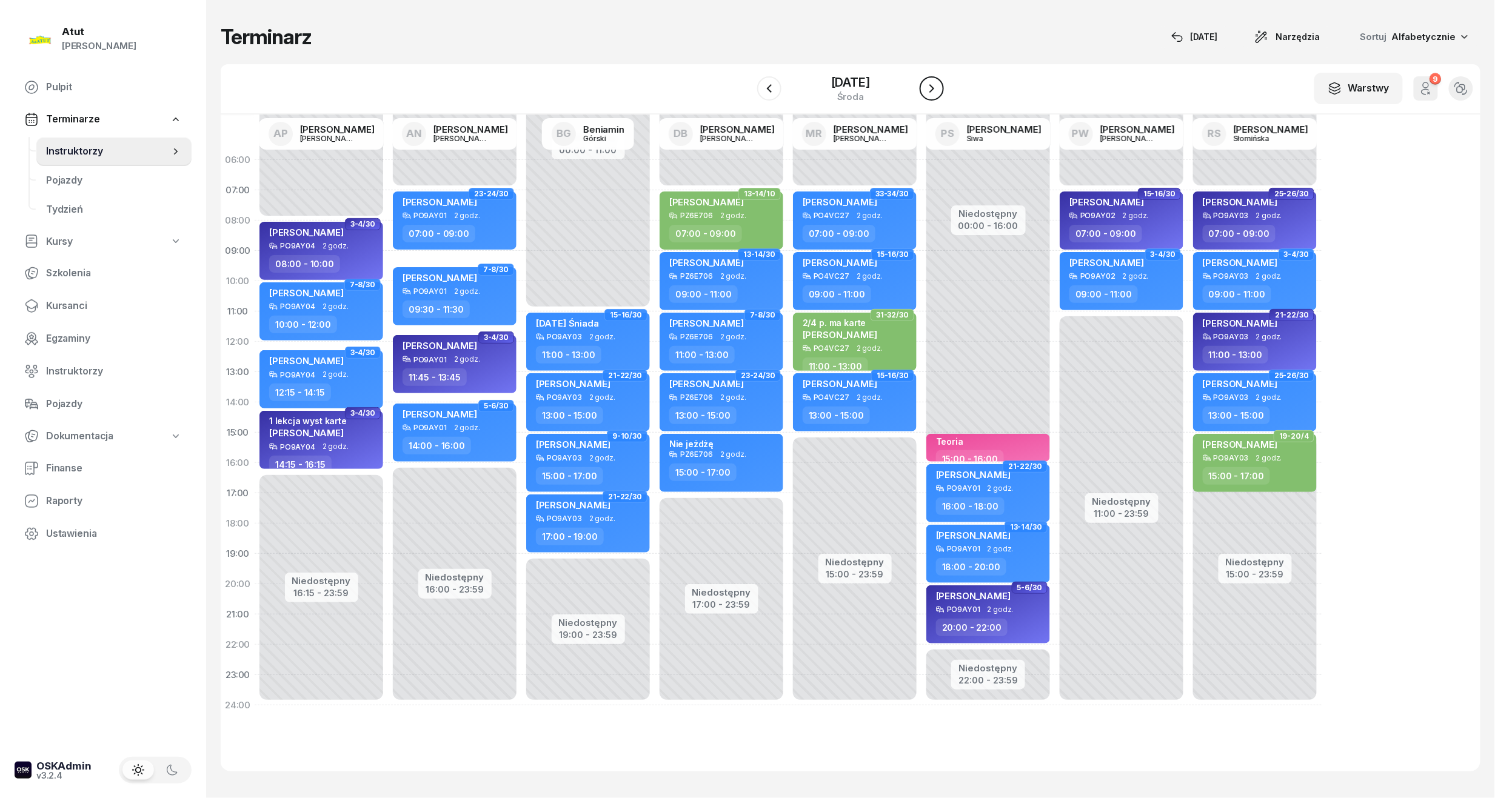
click at [939, 90] on button "button" at bounding box center [931, 88] width 24 height 24
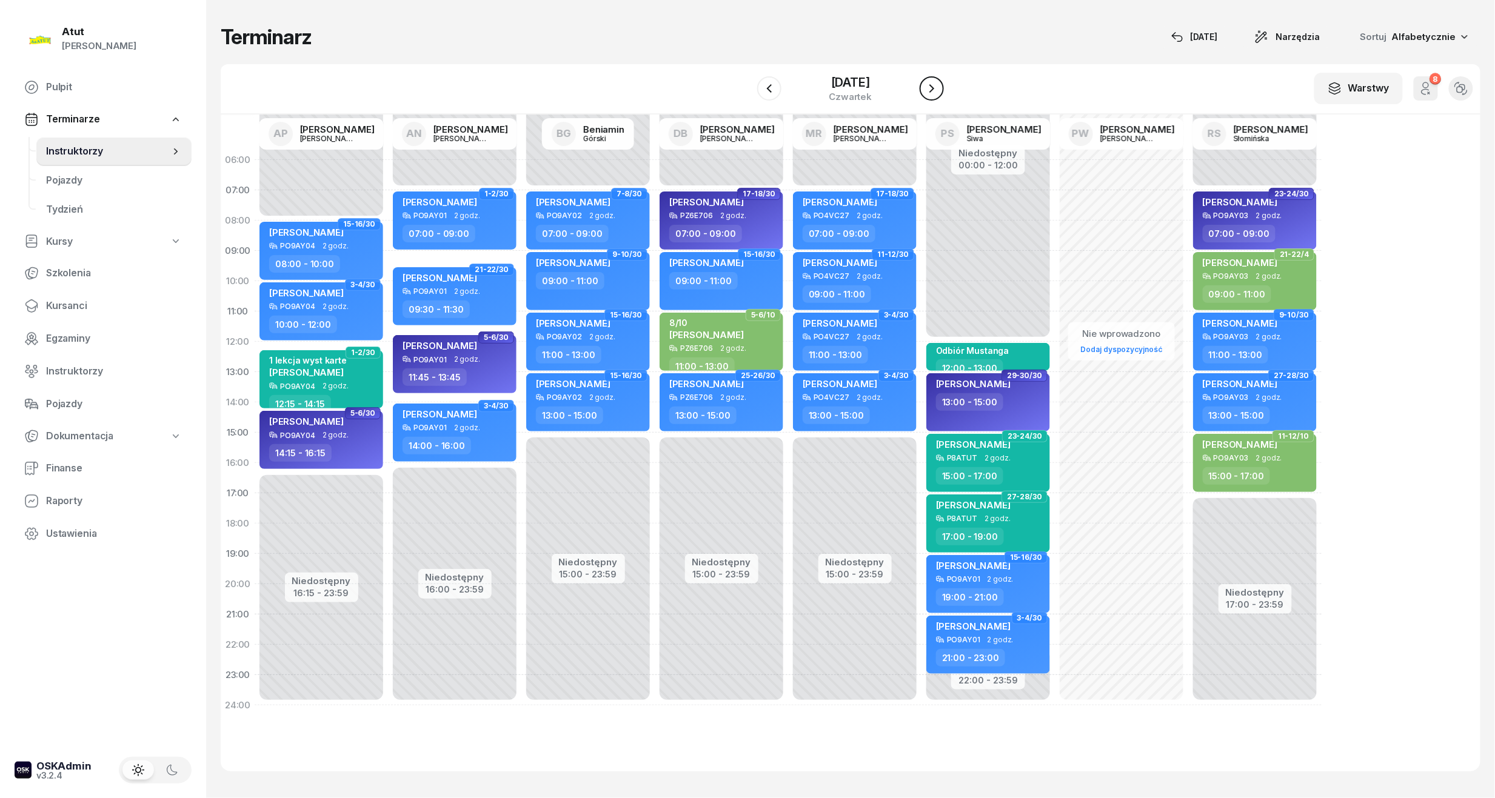
click at [939, 90] on button "button" at bounding box center [931, 88] width 24 height 24
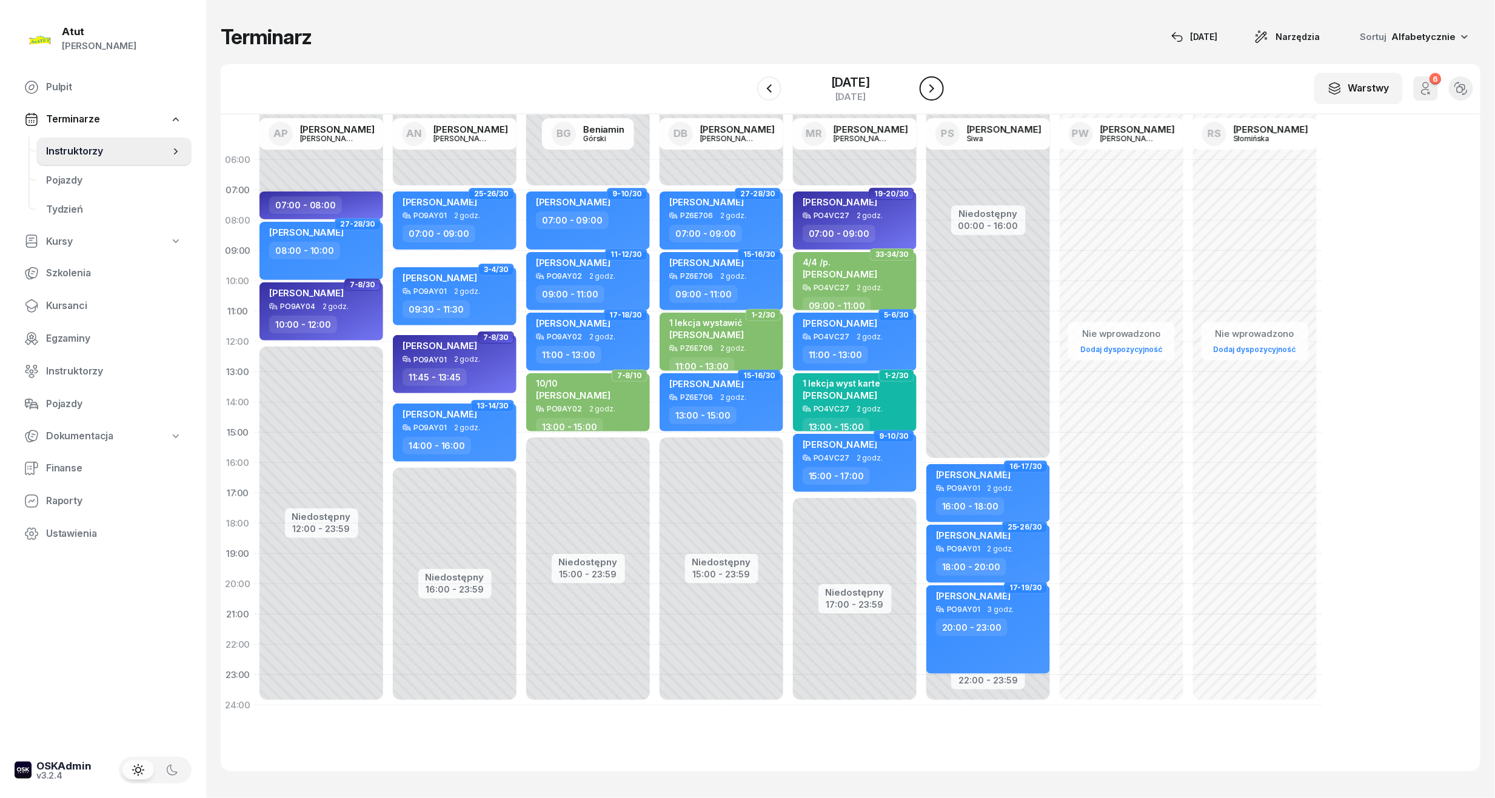
click at [930, 97] on button "button" at bounding box center [931, 88] width 24 height 24
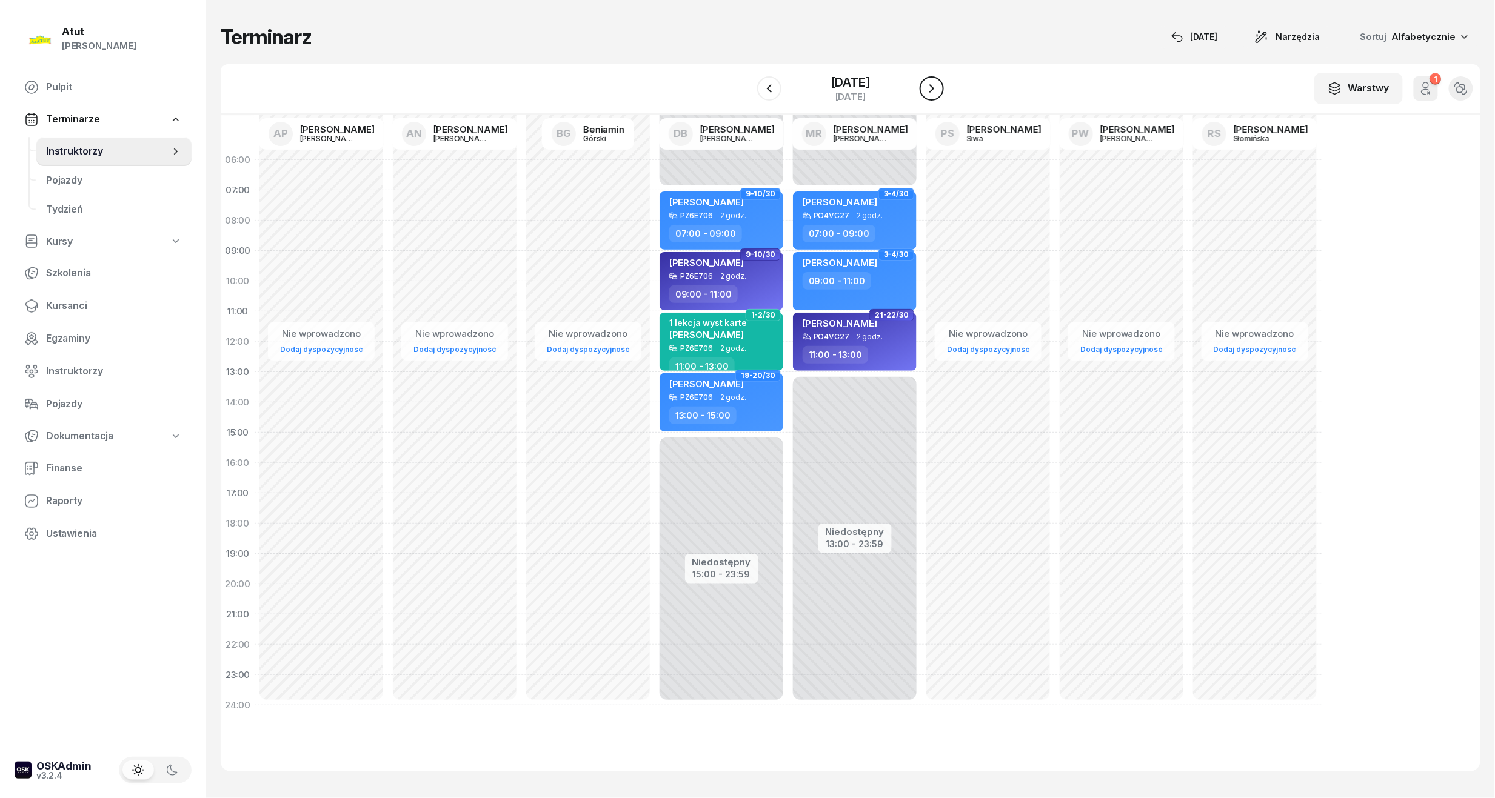
click at [930, 97] on button "button" at bounding box center [931, 88] width 24 height 24
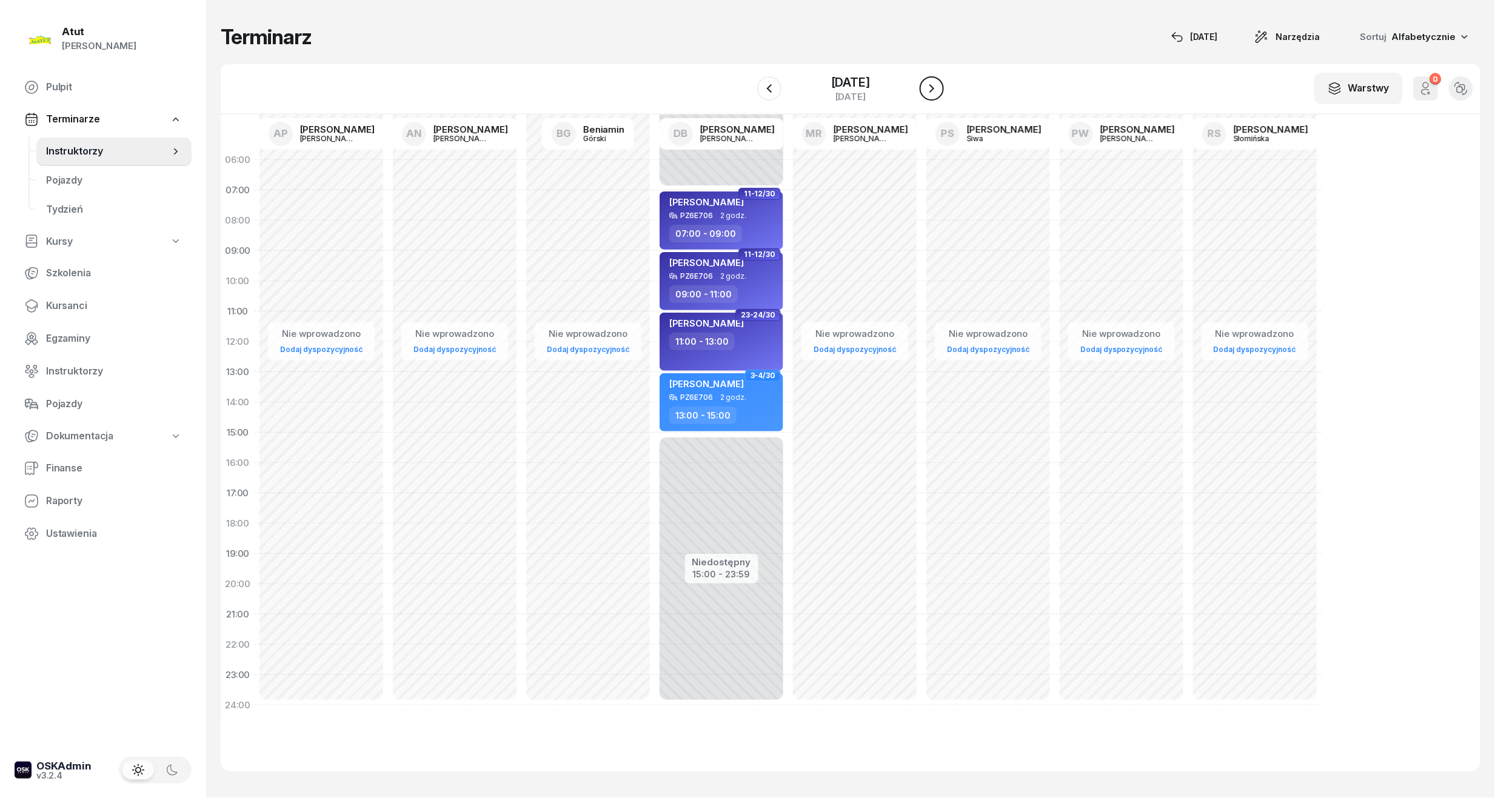
click at [930, 97] on button "button" at bounding box center [931, 88] width 24 height 24
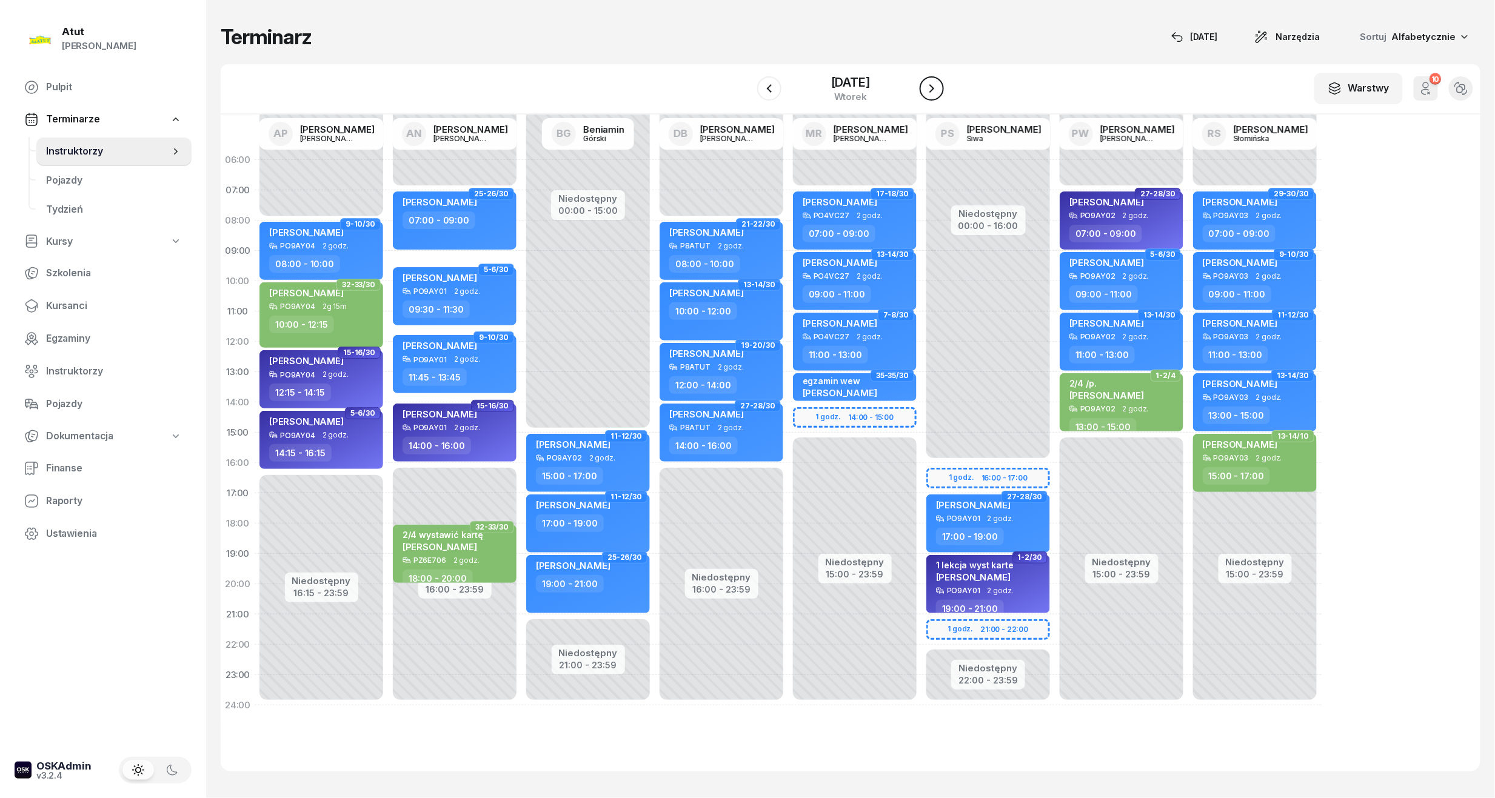
click at [930, 97] on button "button" at bounding box center [931, 88] width 24 height 24
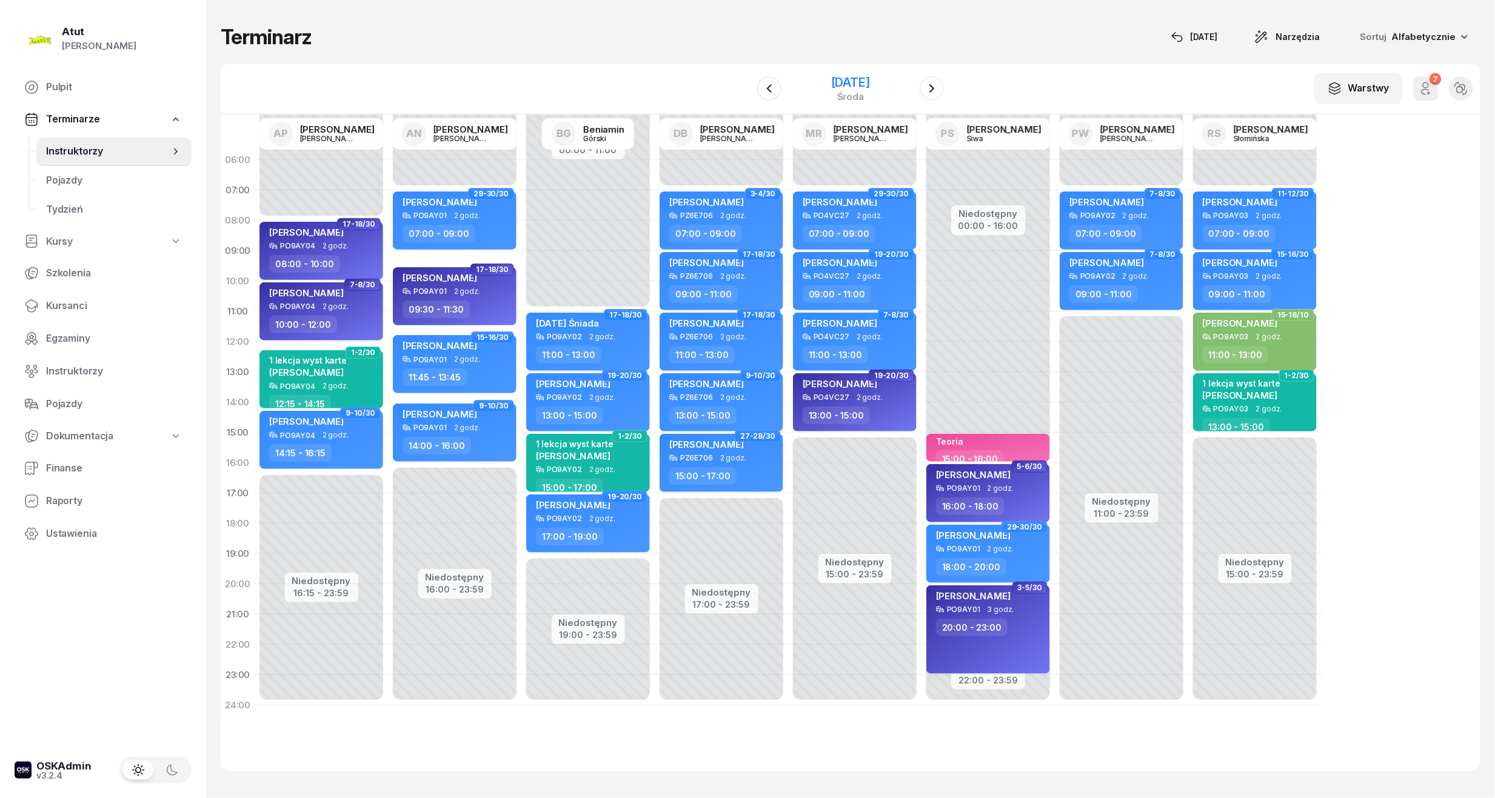
click at [791, 87] on div "[DATE]" at bounding box center [851, 89] width 124 height 35
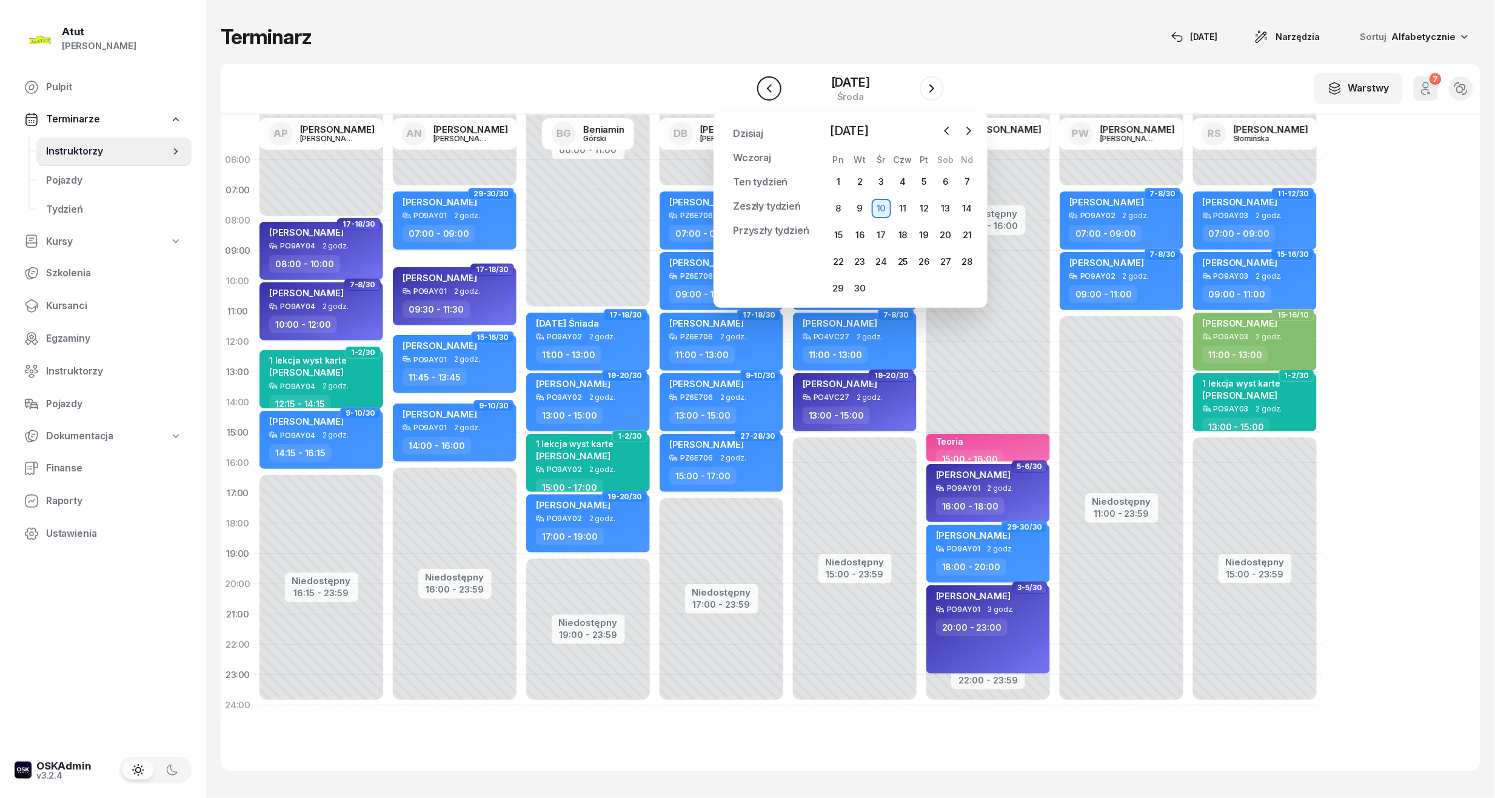
click at [771, 90] on icon "button" at bounding box center [769, 88] width 15 height 15
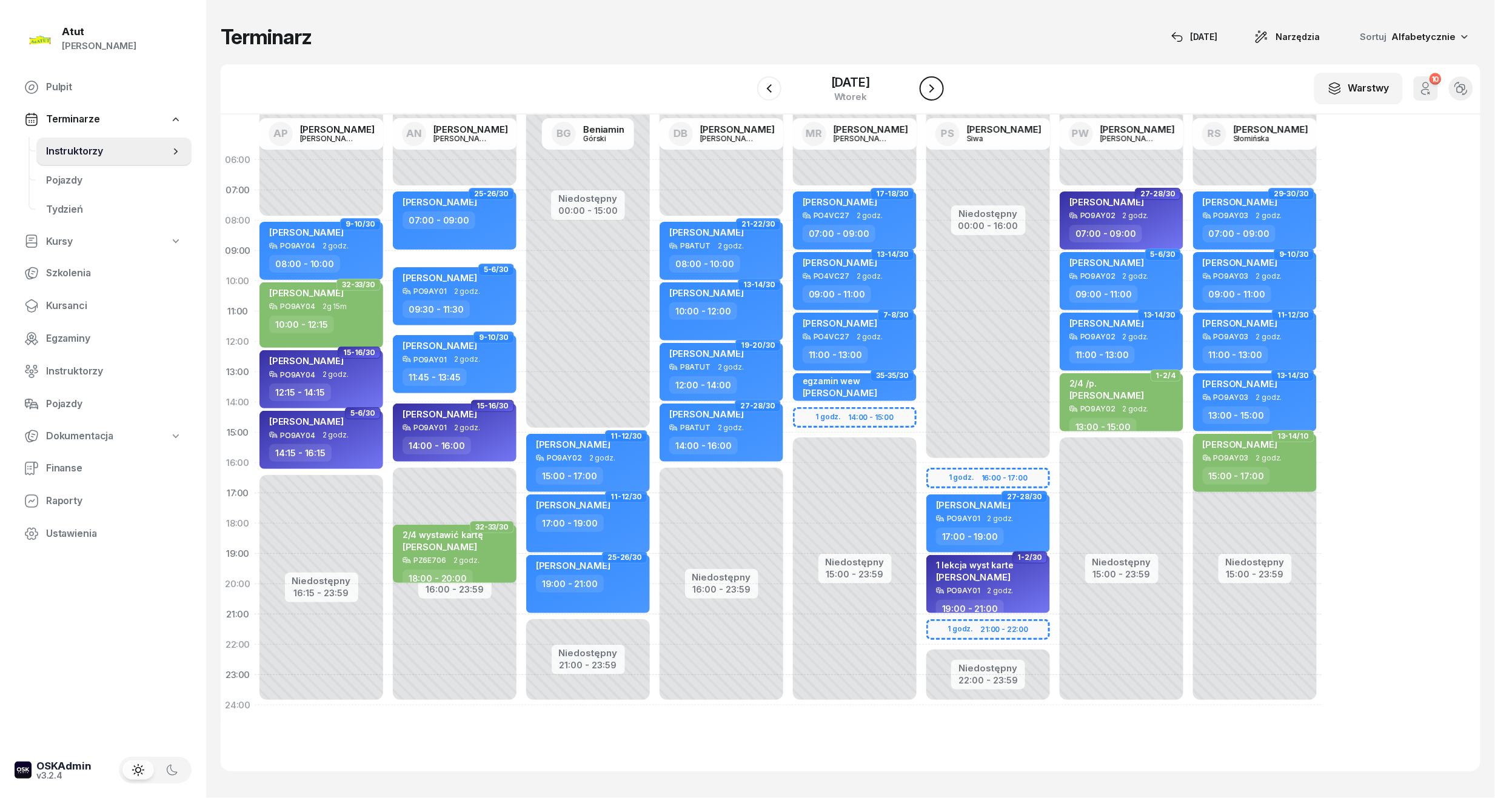
click at [939, 95] on button "button" at bounding box center [931, 88] width 24 height 24
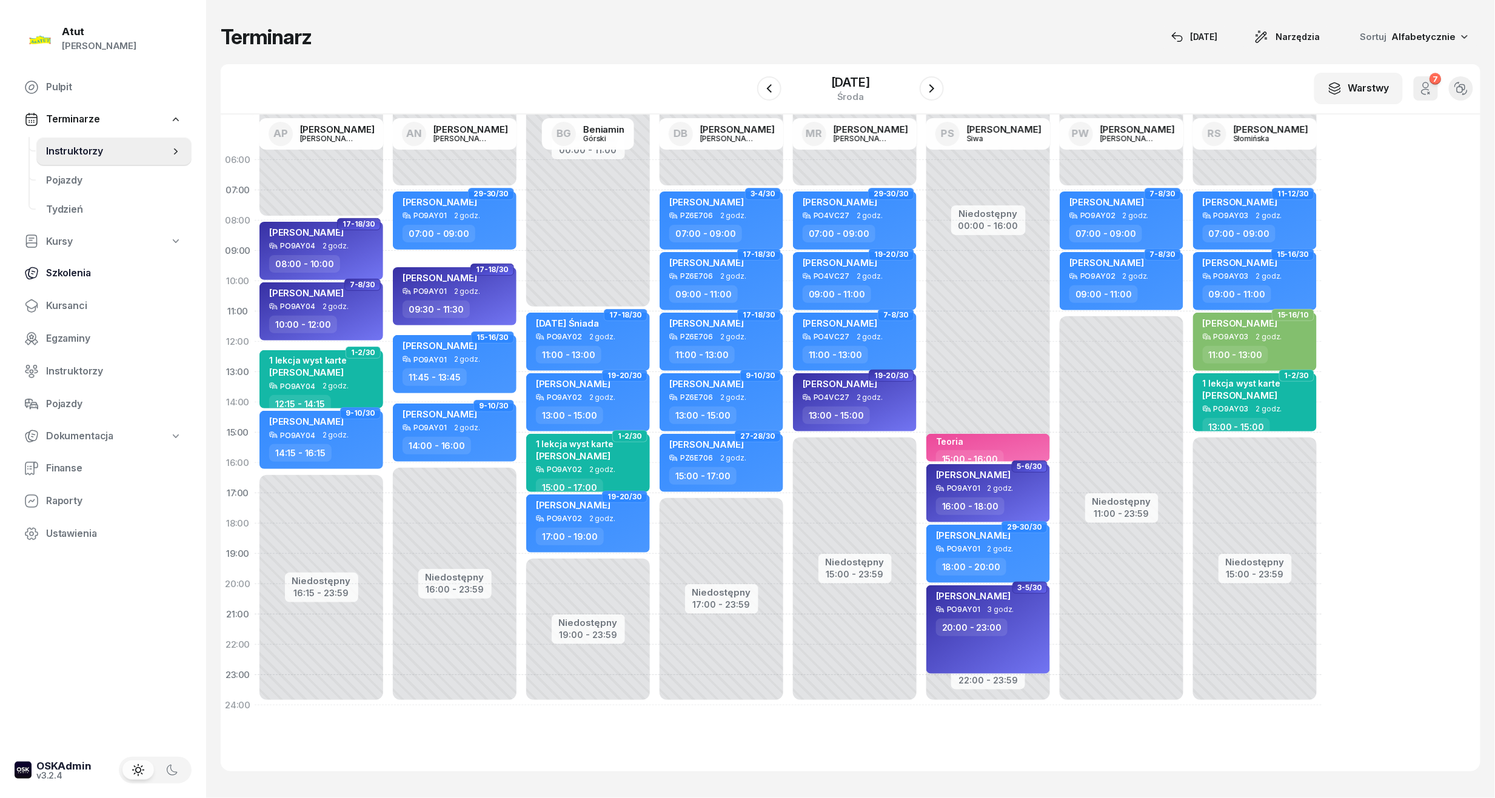
drag, startPoint x: 61, startPoint y: 299, endPoint x: 78, endPoint y: 281, distance: 24.9
click at [61, 299] on span "Kursanci" at bounding box center [114, 306] width 136 height 16
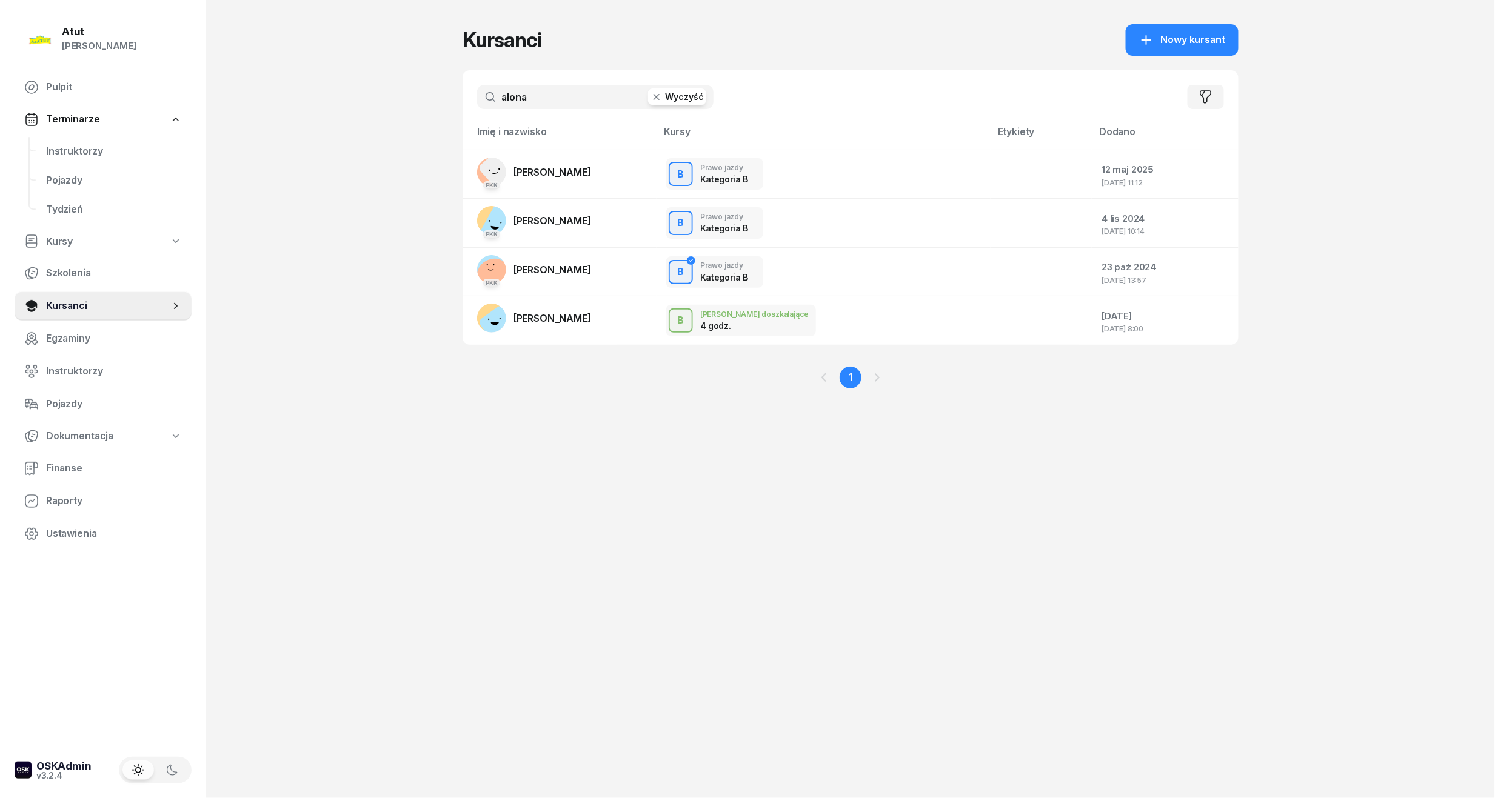
drag, startPoint x: 601, startPoint y: 101, endPoint x: -41, endPoint y: 177, distance: 647.0
click at [0, 177] on html "[PERSON_NAME] [PERSON_NAME] Pulpit Terminarze Instruktorzy Pojazdy Tydzień Kurs…" at bounding box center [747, 399] width 1495 height 798
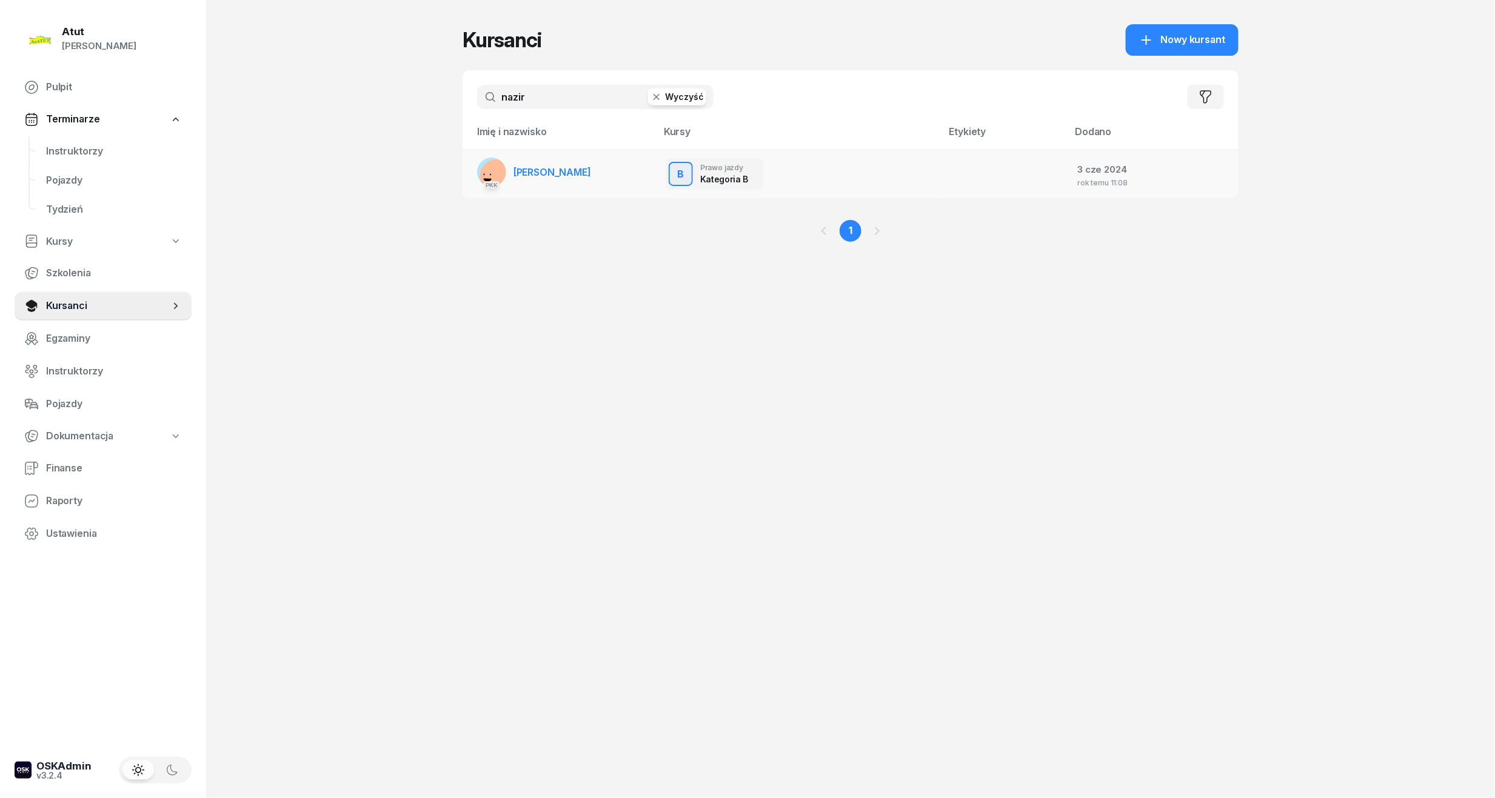
type input "nazir"
click at [521, 176] on span "[PERSON_NAME]" at bounding box center [552, 172] width 78 height 12
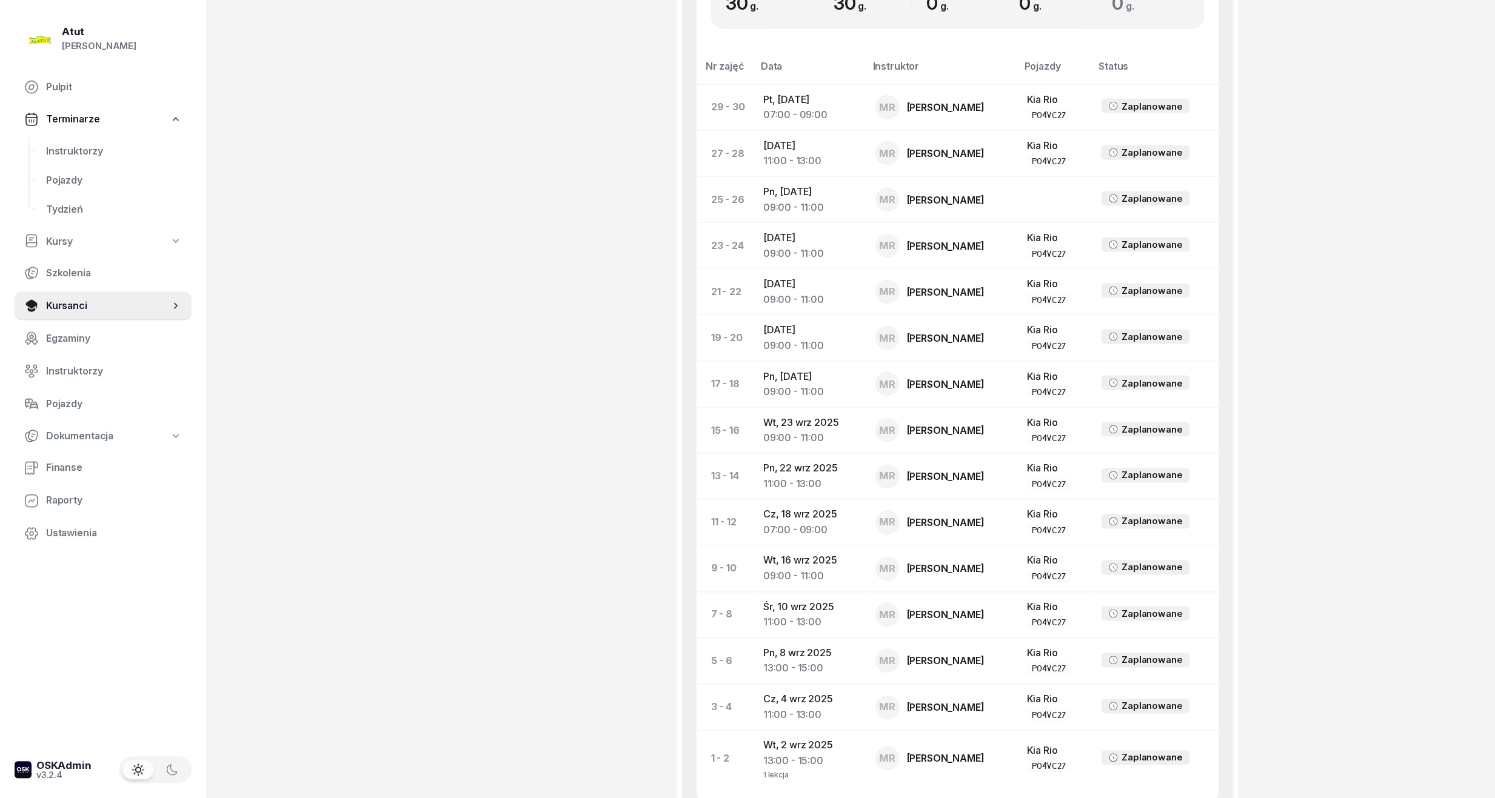
scroll to position [808, 0]
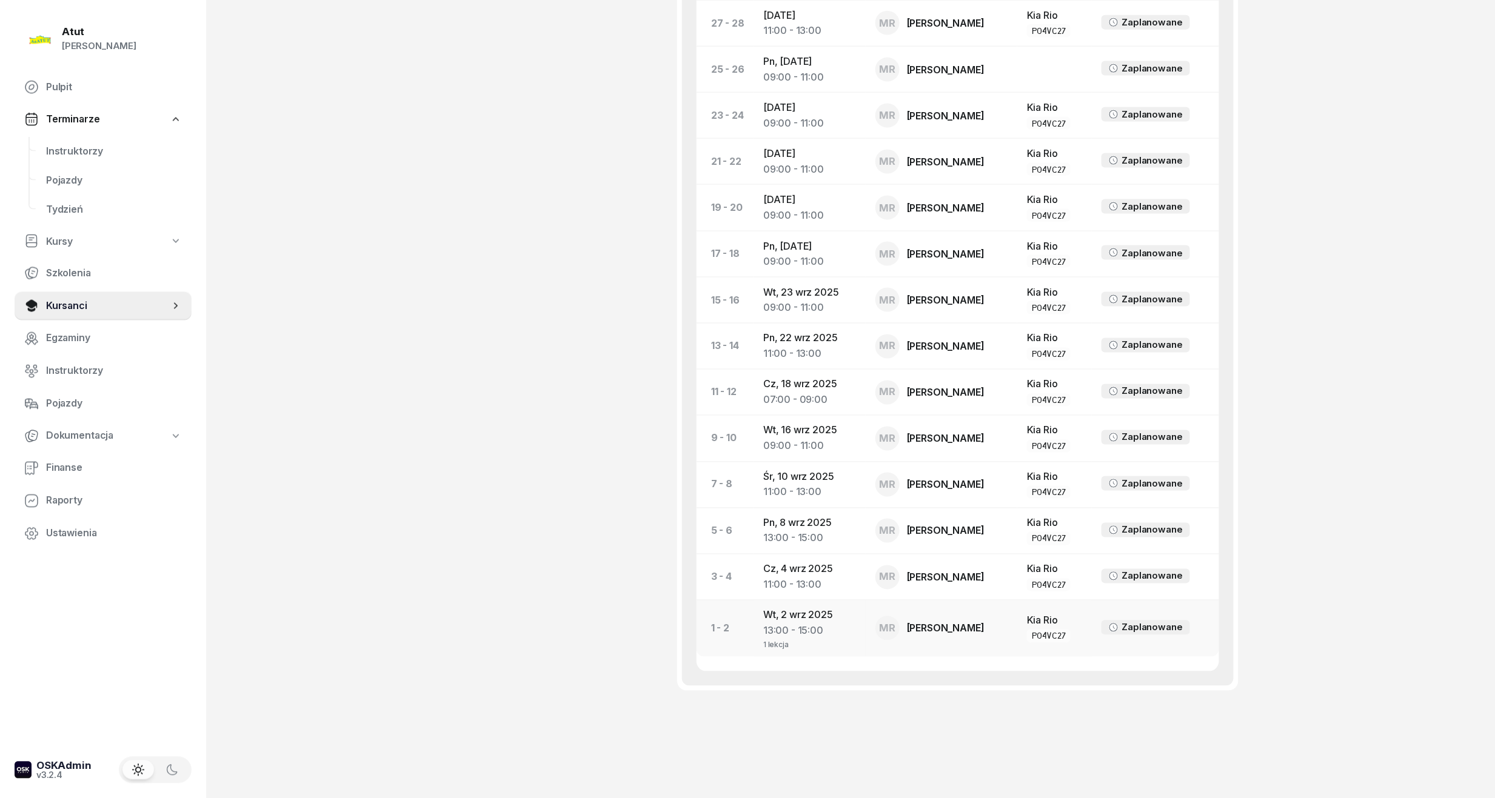
click at [851, 616] on td "[DATE] 13:00 - 15:00 1 lekcja" at bounding box center [809, 629] width 112 height 56
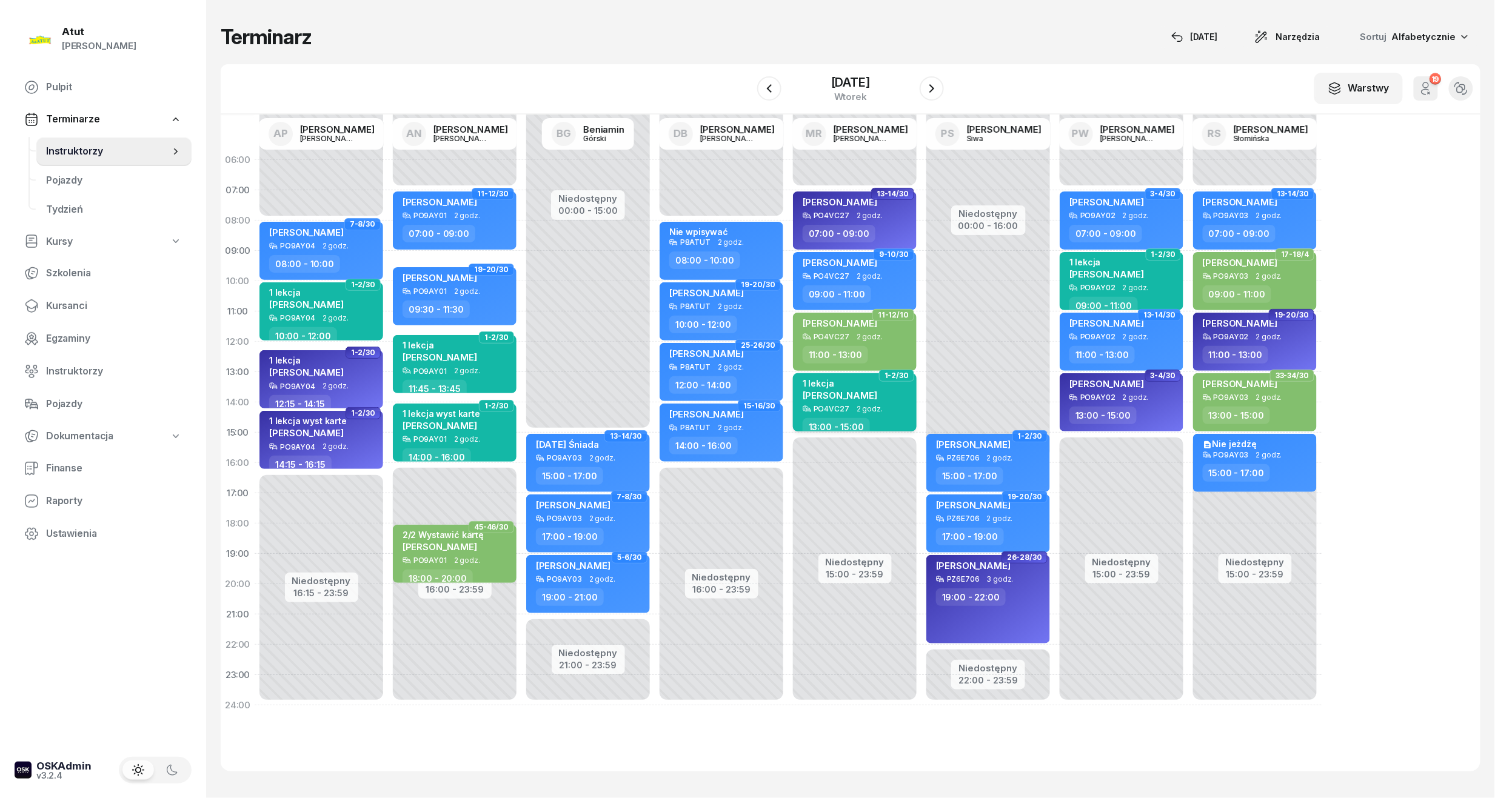
click at [852, 404] on div "1 lekcja [PERSON_NAME]" at bounding box center [840, 391] width 75 height 27
select select "13"
select select "15"
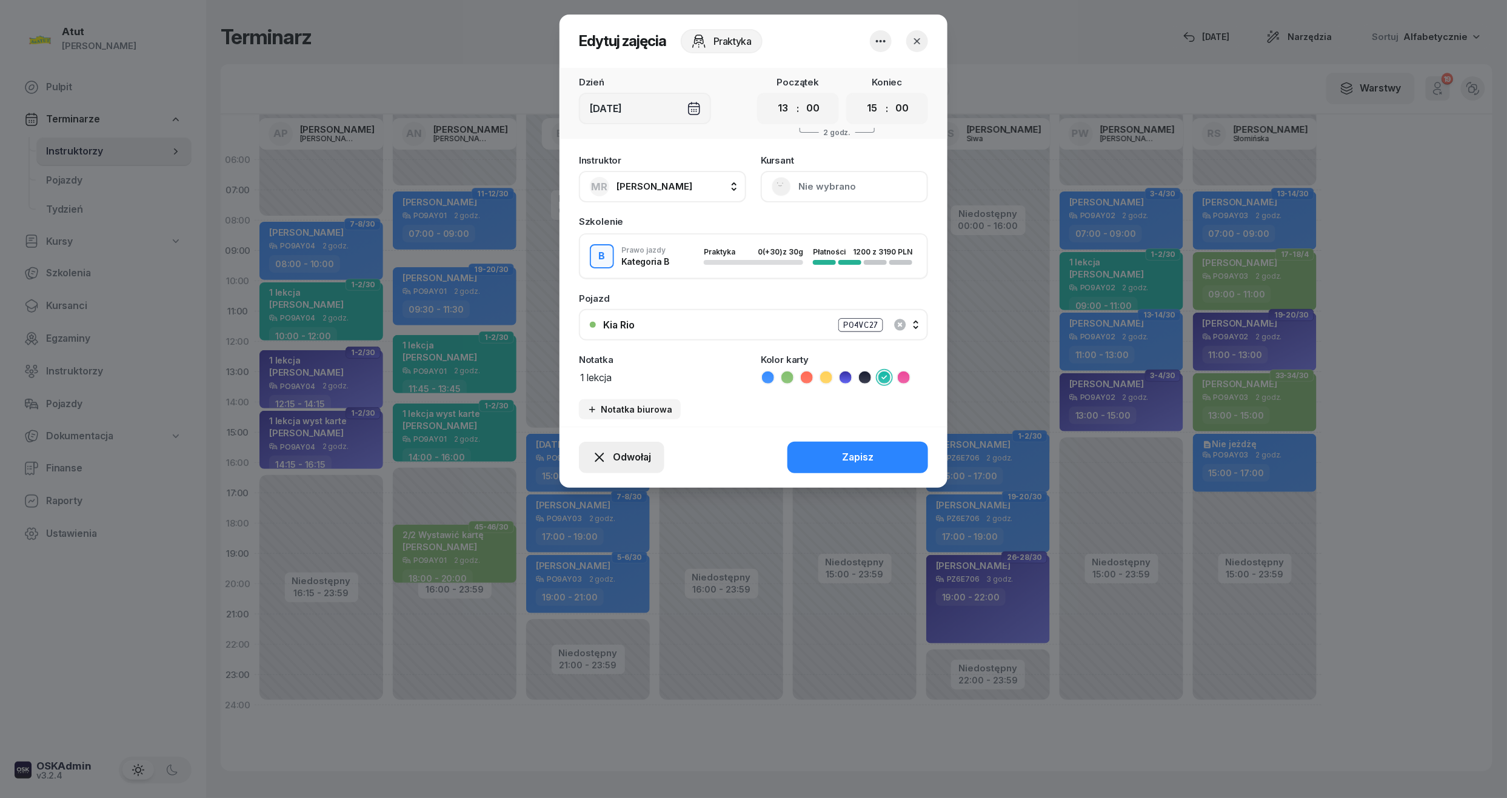
click at [602, 461] on icon "button" at bounding box center [599, 457] width 15 height 15
click at [586, 355] on div "My odwołaliśmy" at bounding box center [600, 353] width 73 height 16
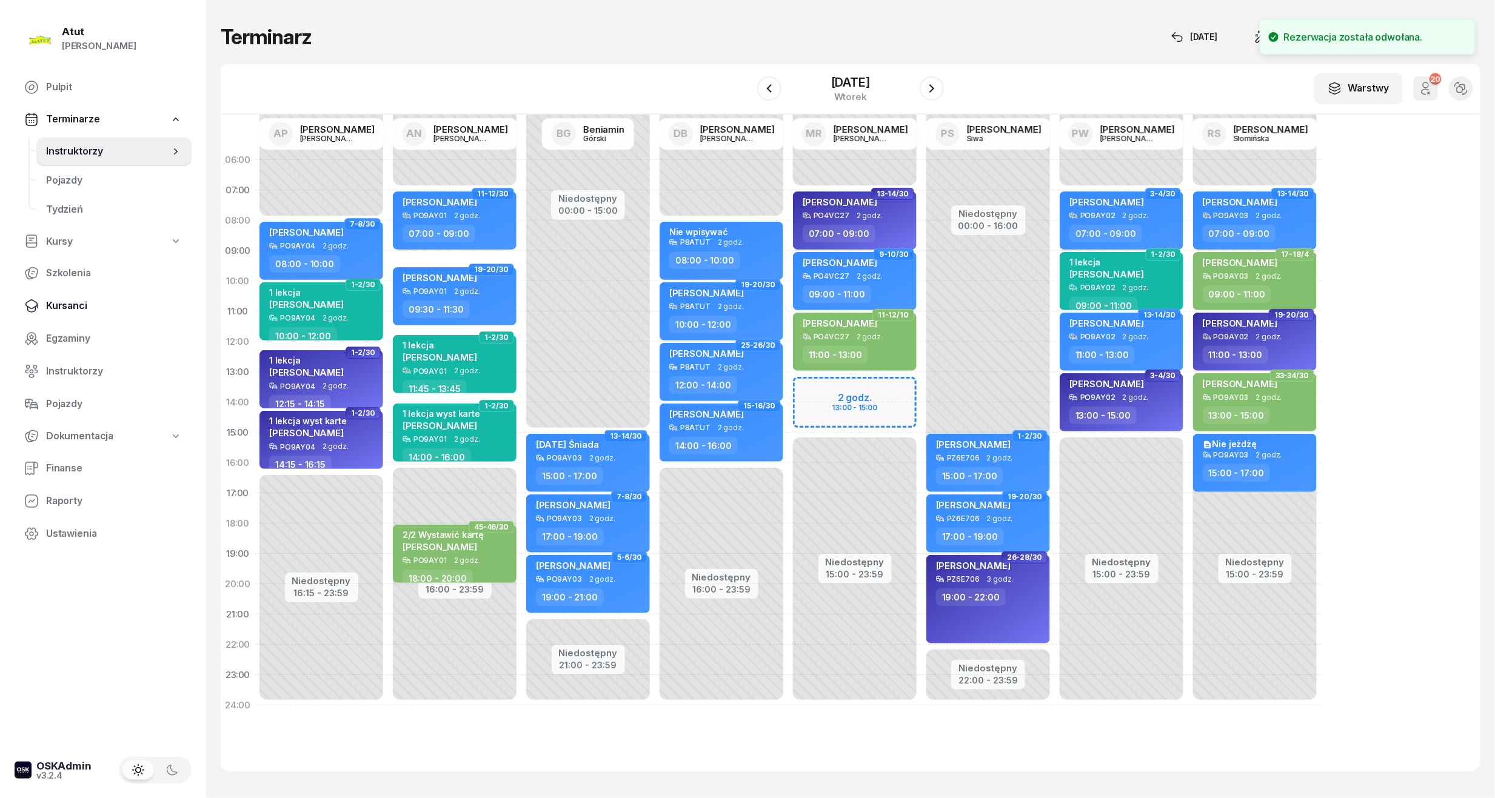
click at [72, 309] on span "Kursanci" at bounding box center [114, 306] width 136 height 16
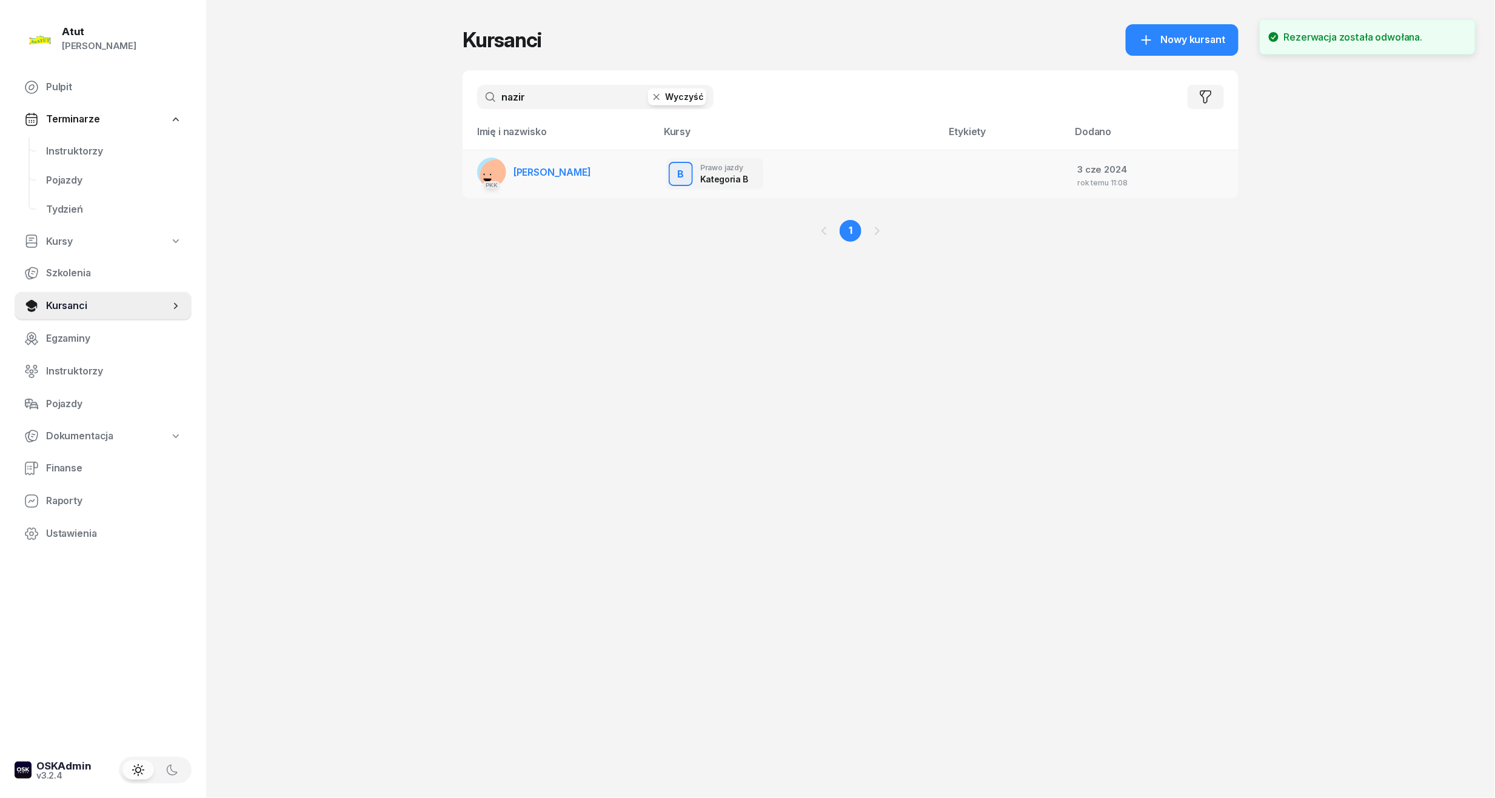
click at [573, 158] on link "[DEMOGRAPHIC_DATA] [PERSON_NAME]" at bounding box center [534, 172] width 114 height 29
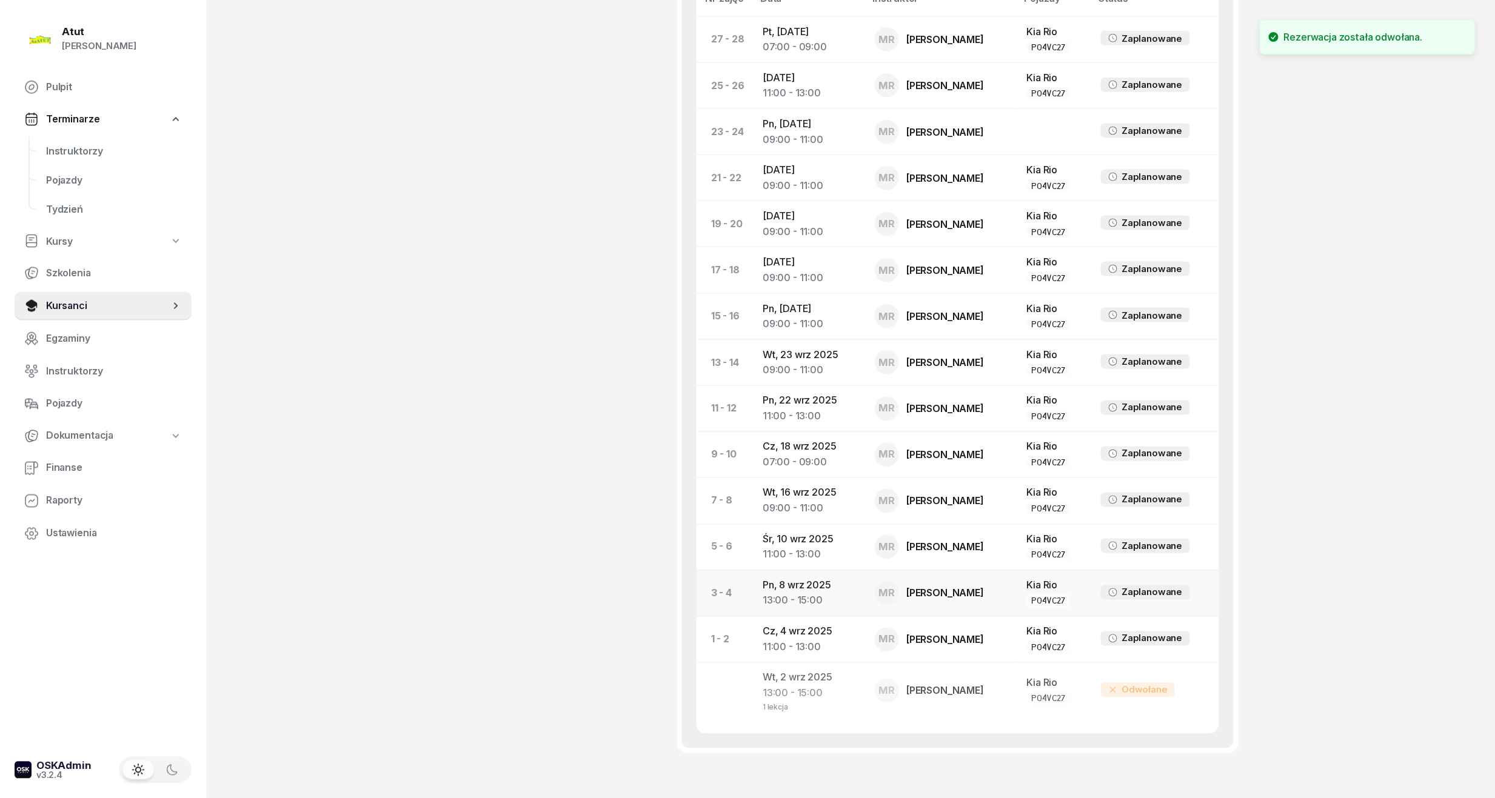
scroll to position [822, 0]
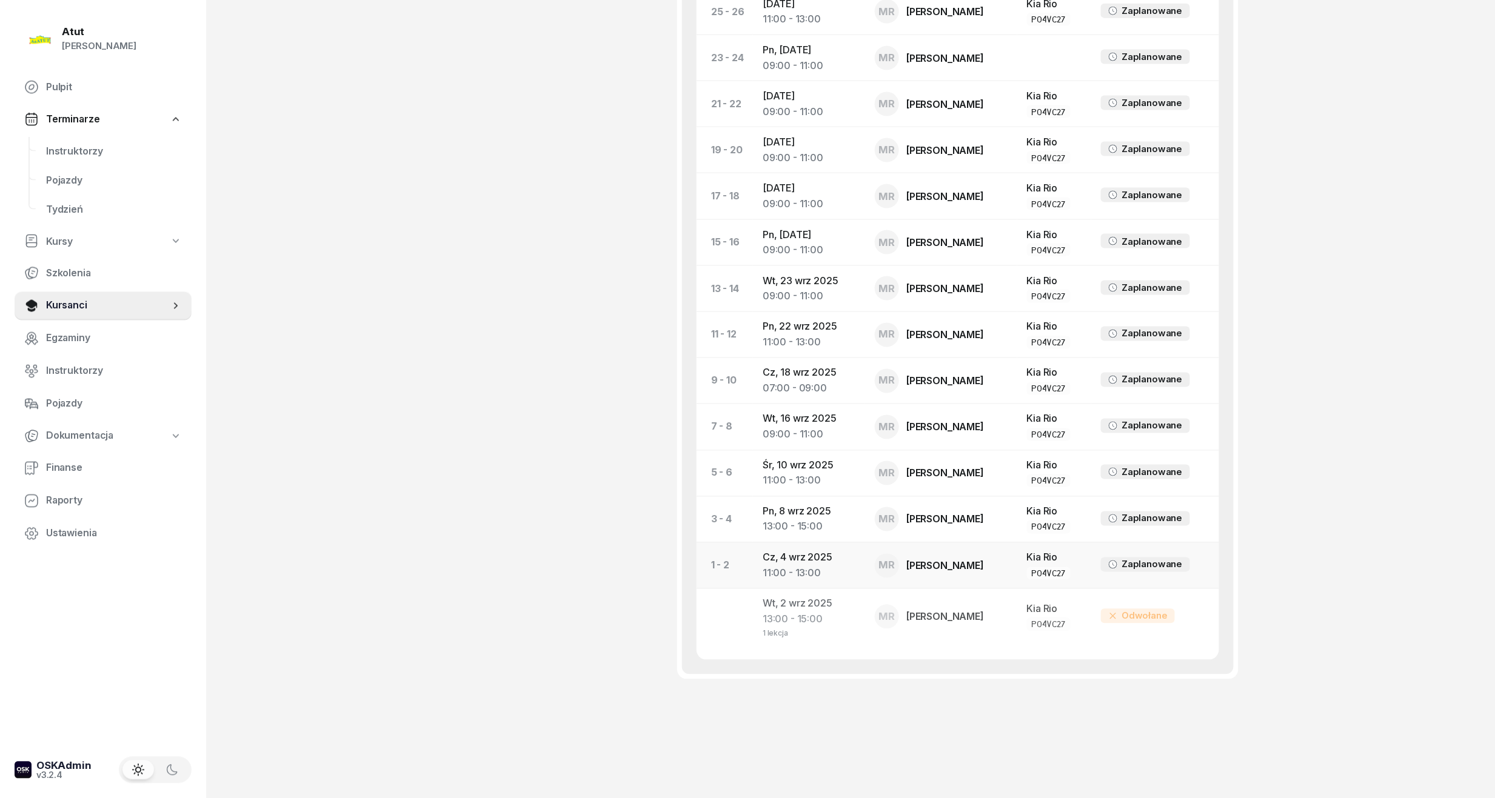
click at [784, 627] on div "11:00 - 13:00" at bounding box center [808, 632] width 93 height 10
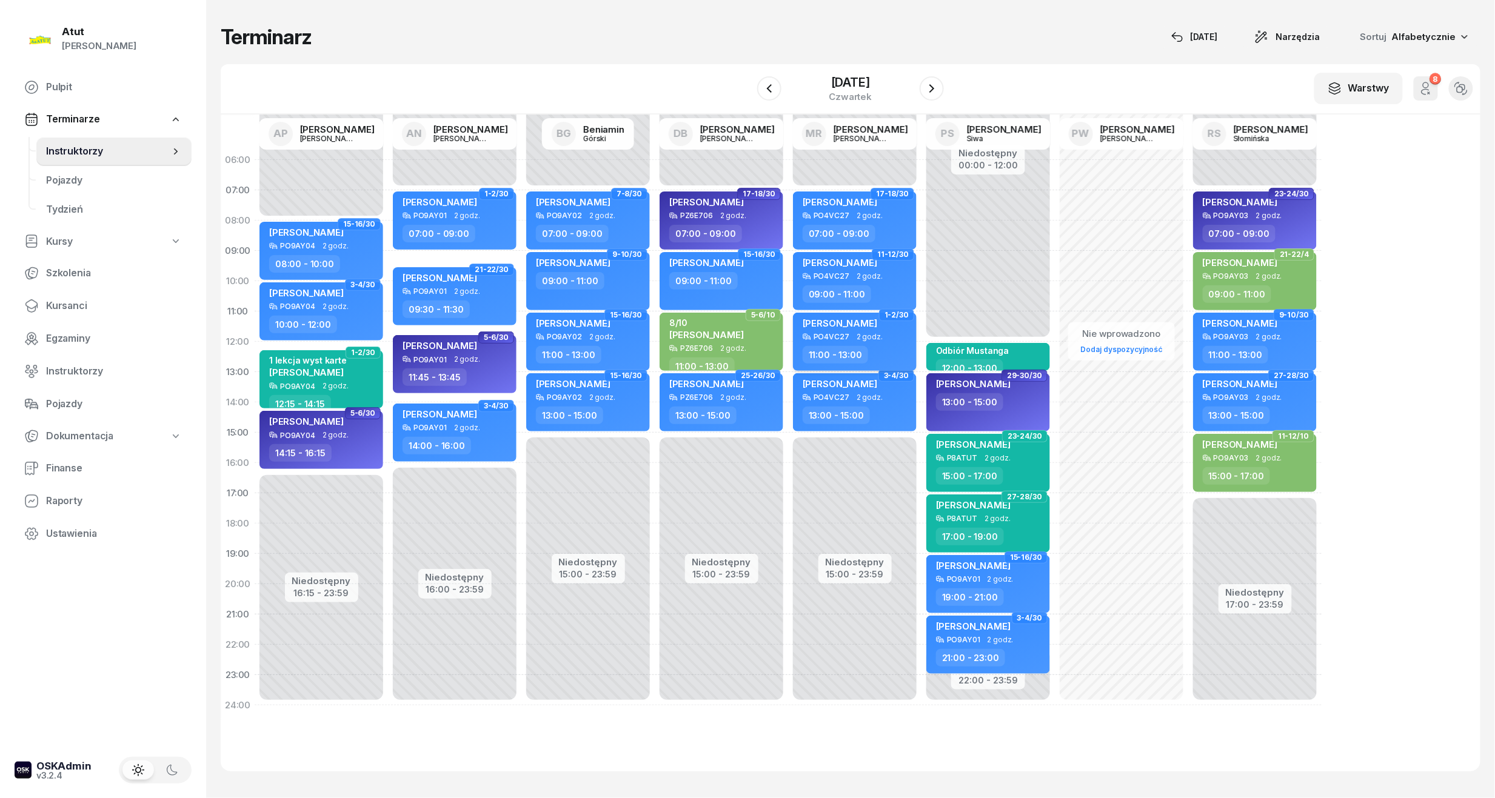
click at [842, 337] on div "PO4VC27" at bounding box center [831, 337] width 36 height 8
select select "11"
select select "13"
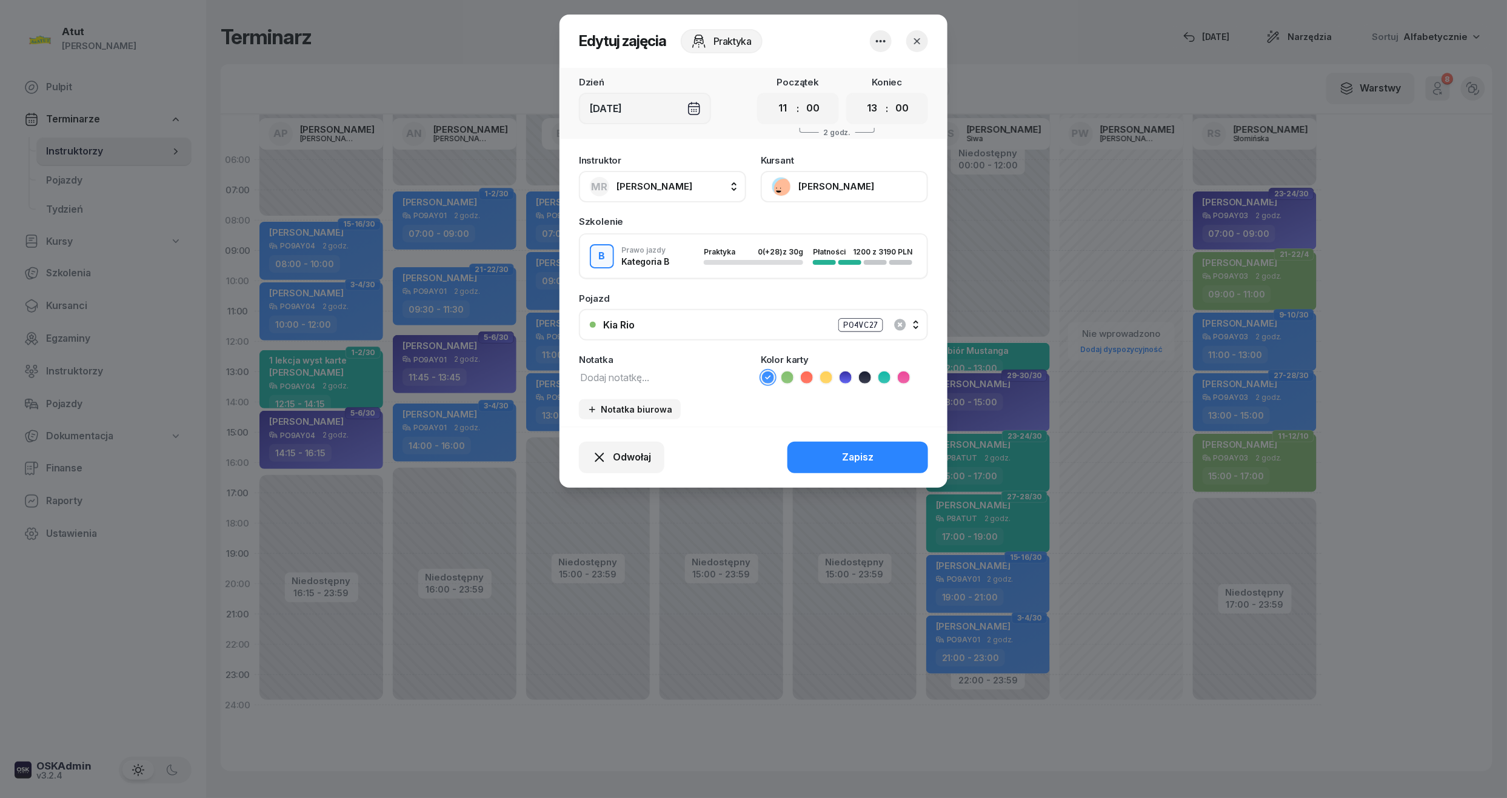
click at [883, 377] on icon at bounding box center [884, 378] width 12 height 12
click at [604, 369] on textarea at bounding box center [662, 377] width 167 height 16
type textarea "1 lekcja"
click at [864, 456] on div "Zapisz" at bounding box center [858, 458] width 32 height 16
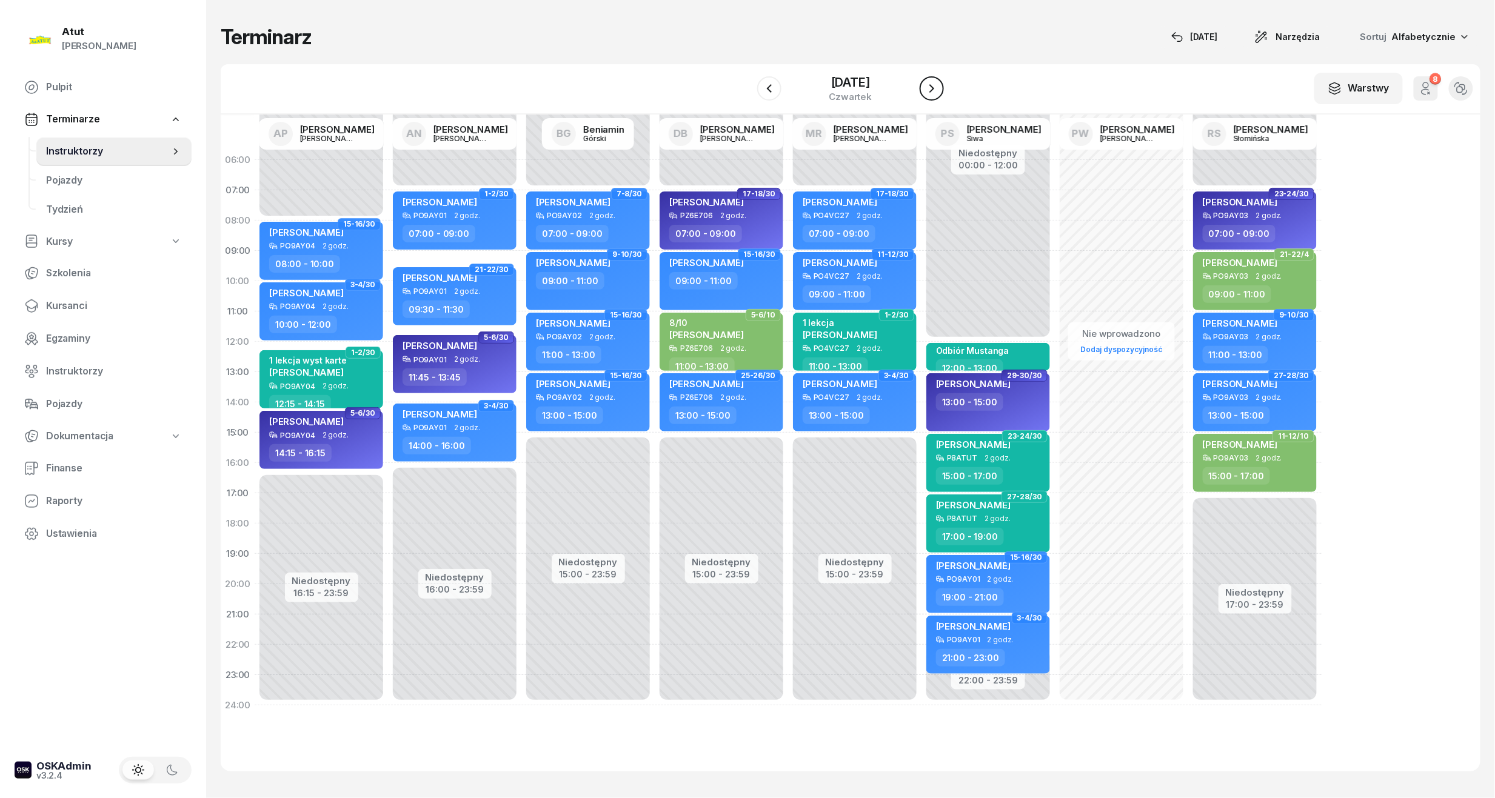
click at [927, 91] on icon "button" at bounding box center [931, 88] width 15 height 15
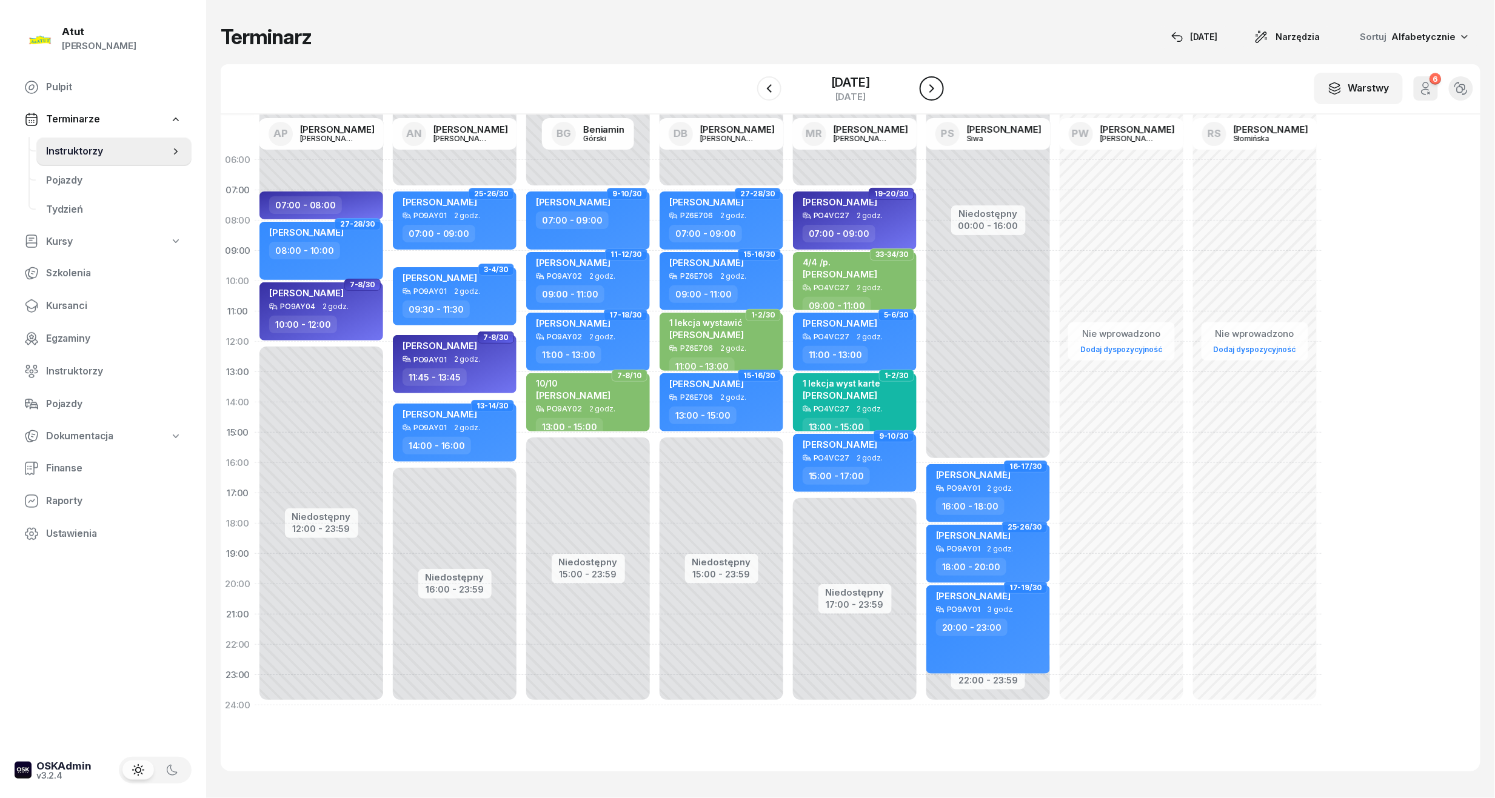
click at [927, 91] on icon "button" at bounding box center [931, 88] width 15 height 15
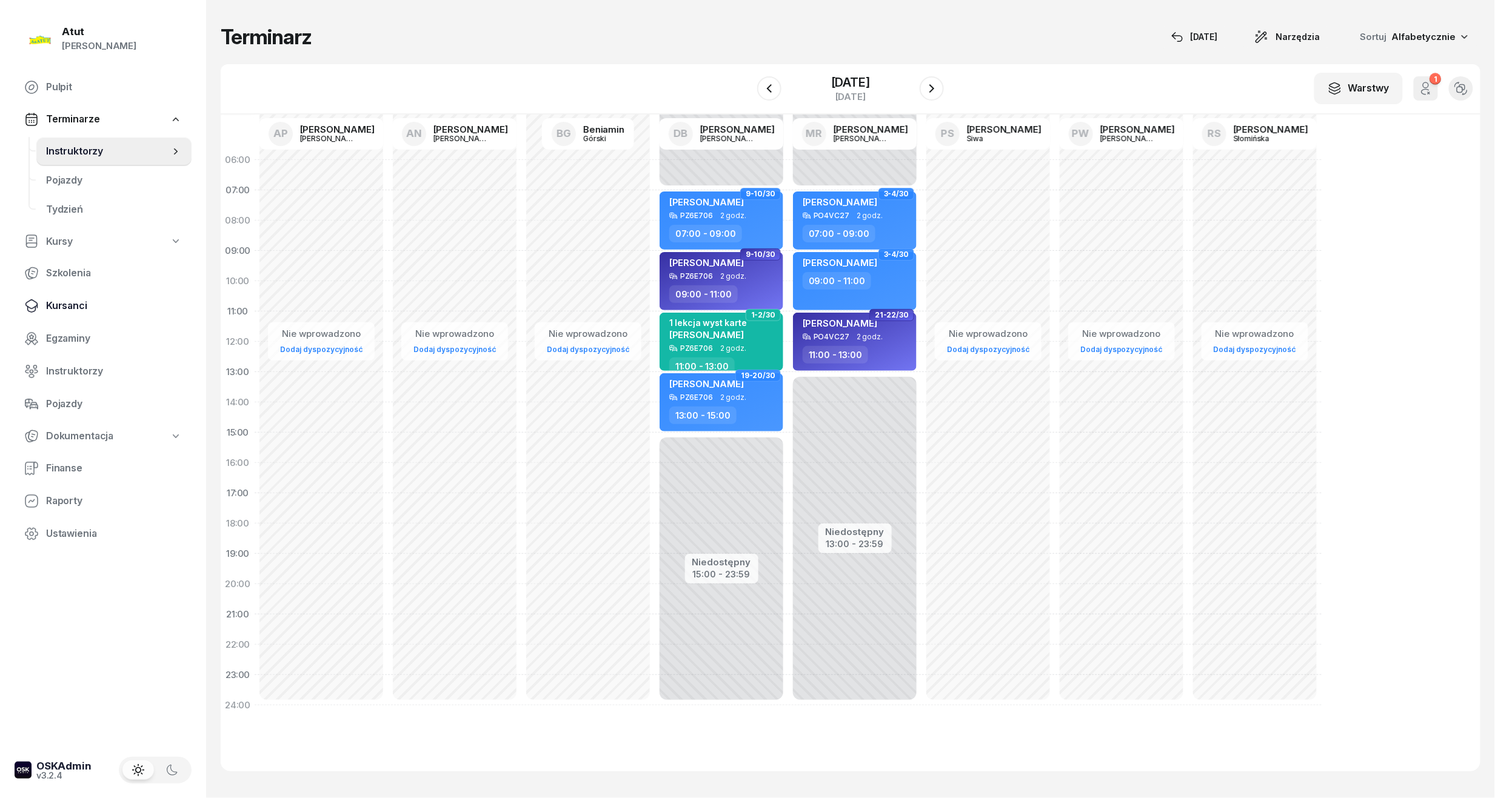
click at [70, 301] on span "Kursanci" at bounding box center [114, 306] width 136 height 16
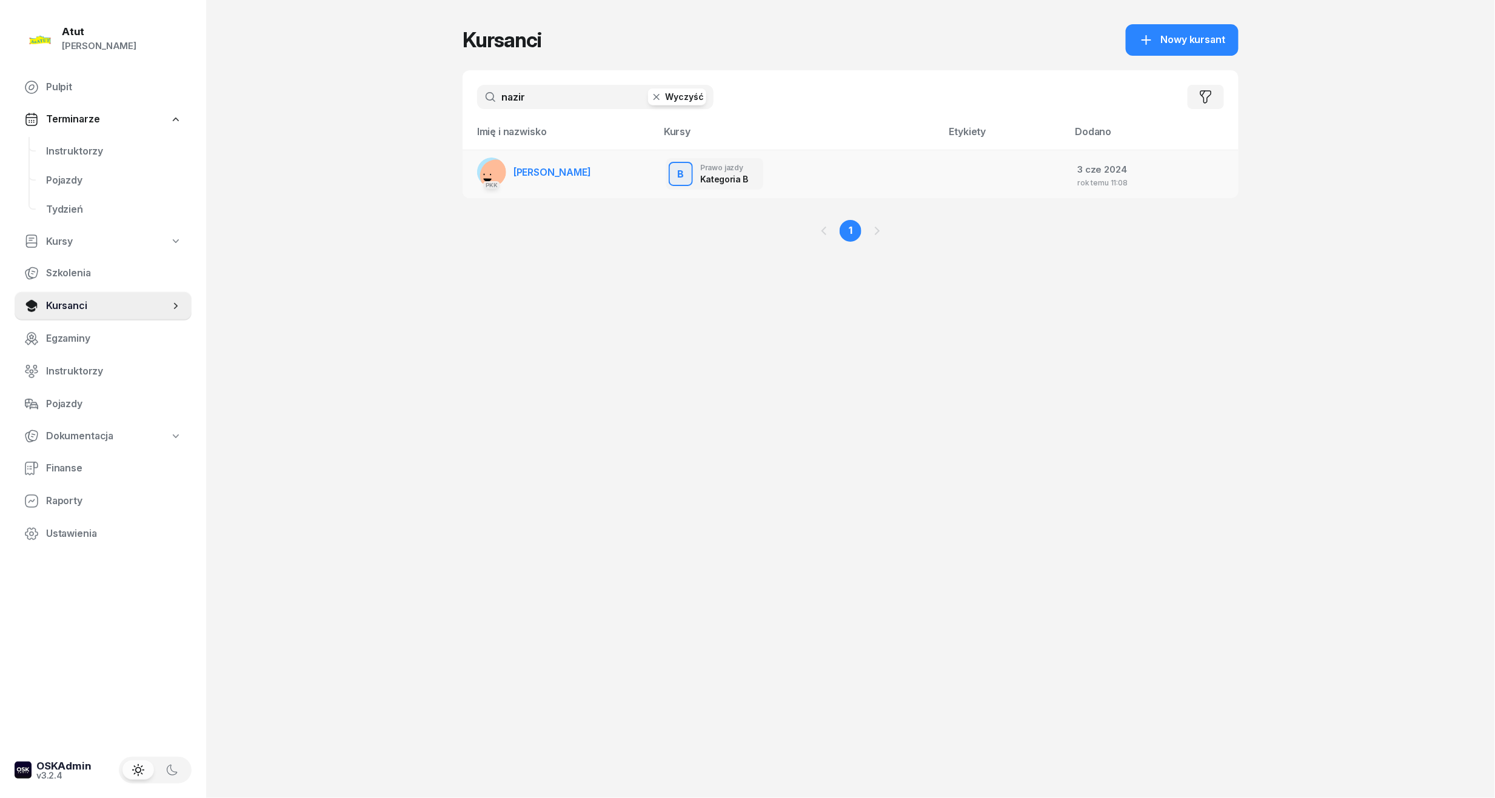
click at [563, 180] on link "[DEMOGRAPHIC_DATA] [PERSON_NAME]" at bounding box center [534, 172] width 114 height 29
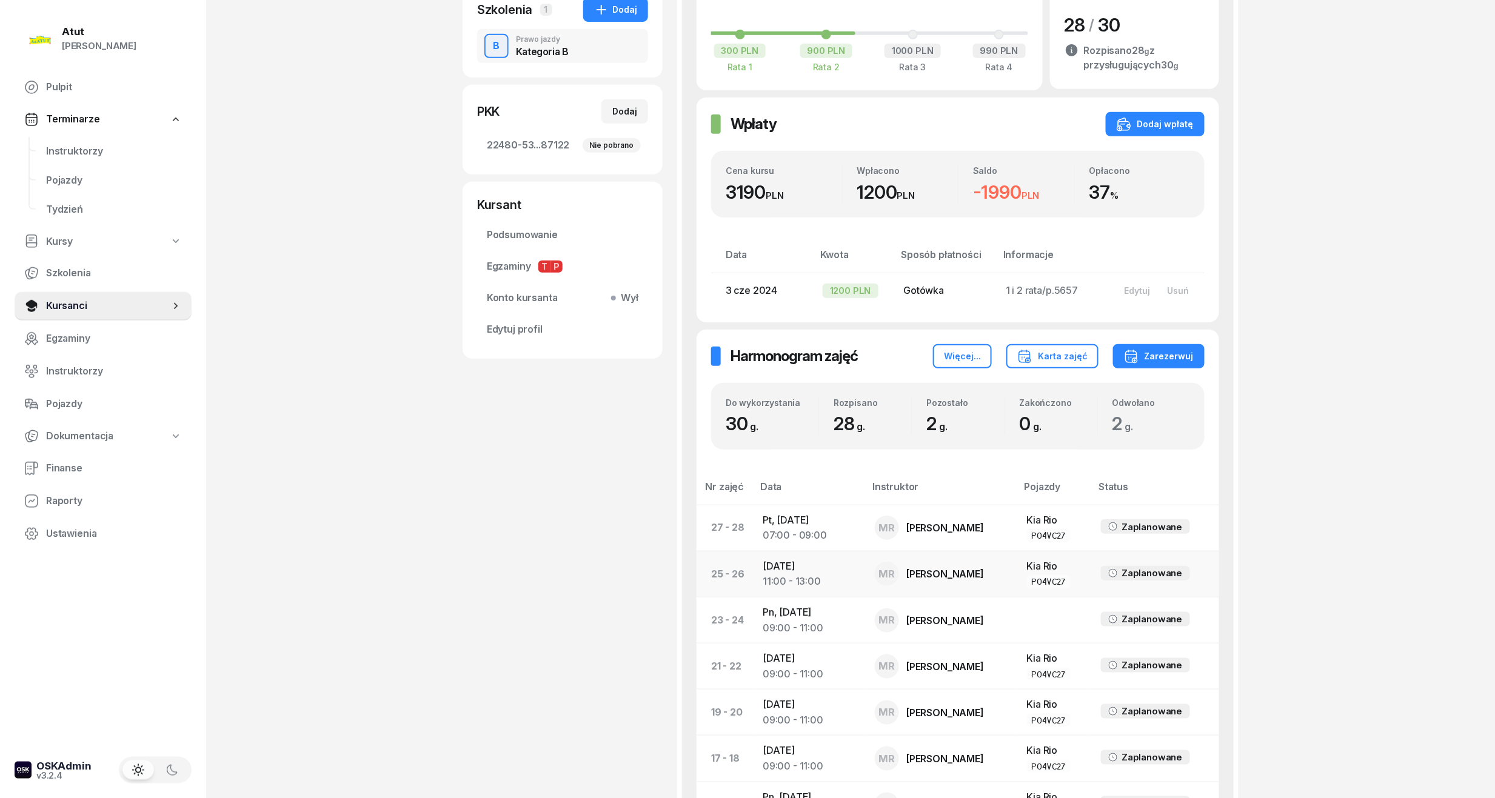
scroll to position [323, 0]
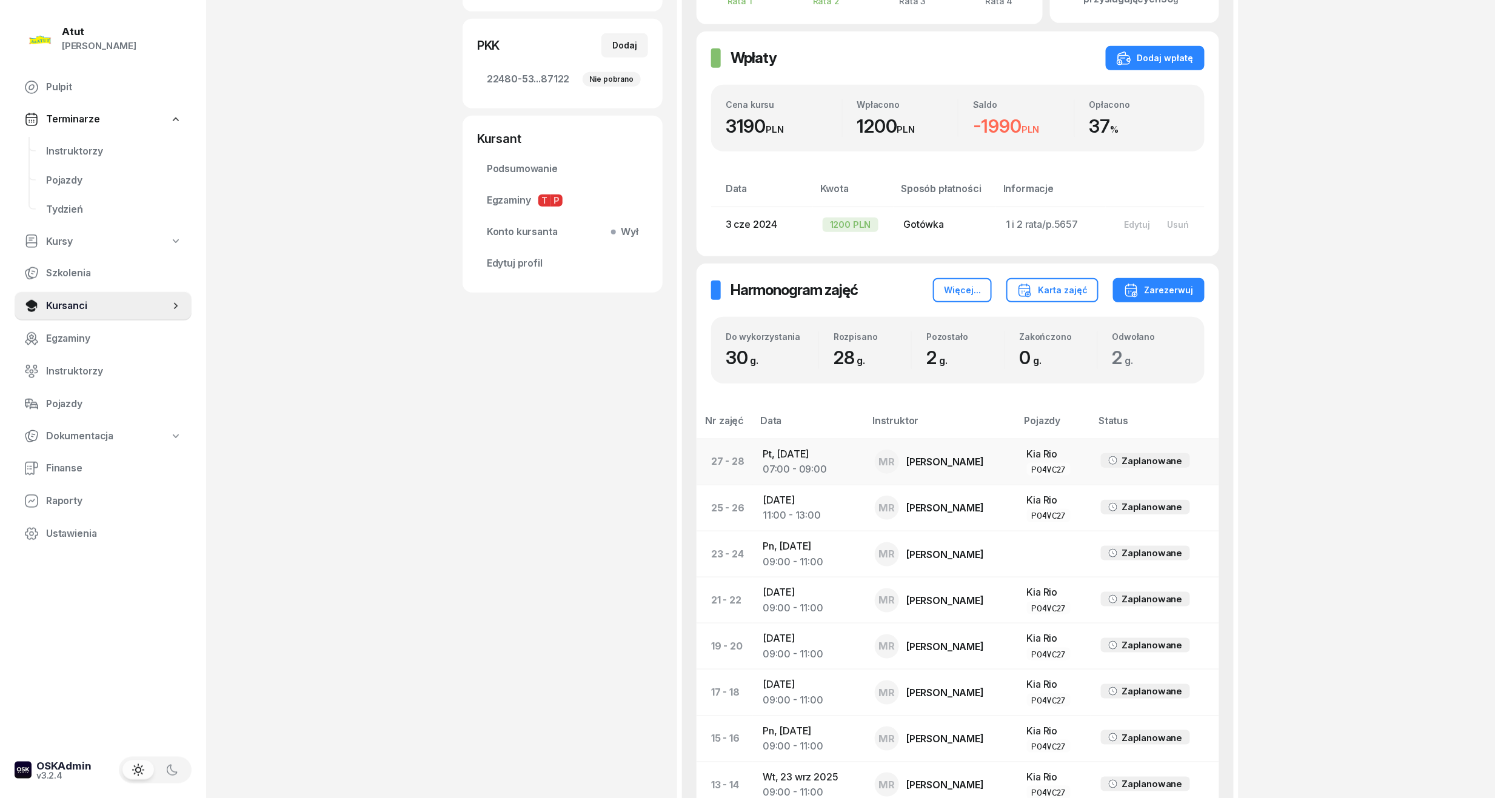
click at [793, 452] on td "Pt, [DATE] 07:00 - 09:00" at bounding box center [809, 462] width 112 height 46
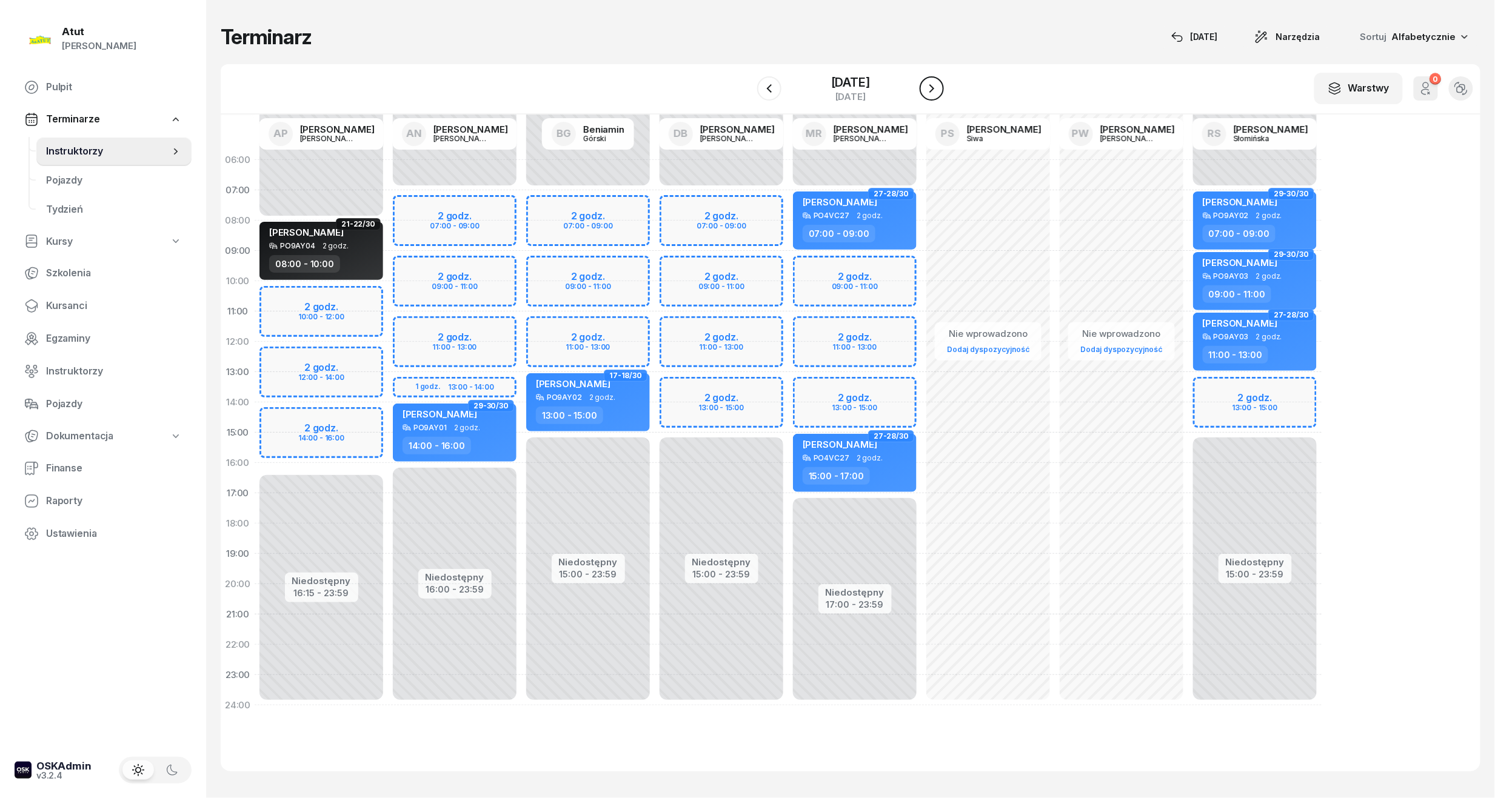
click at [939, 85] on icon "button" at bounding box center [931, 88] width 15 height 15
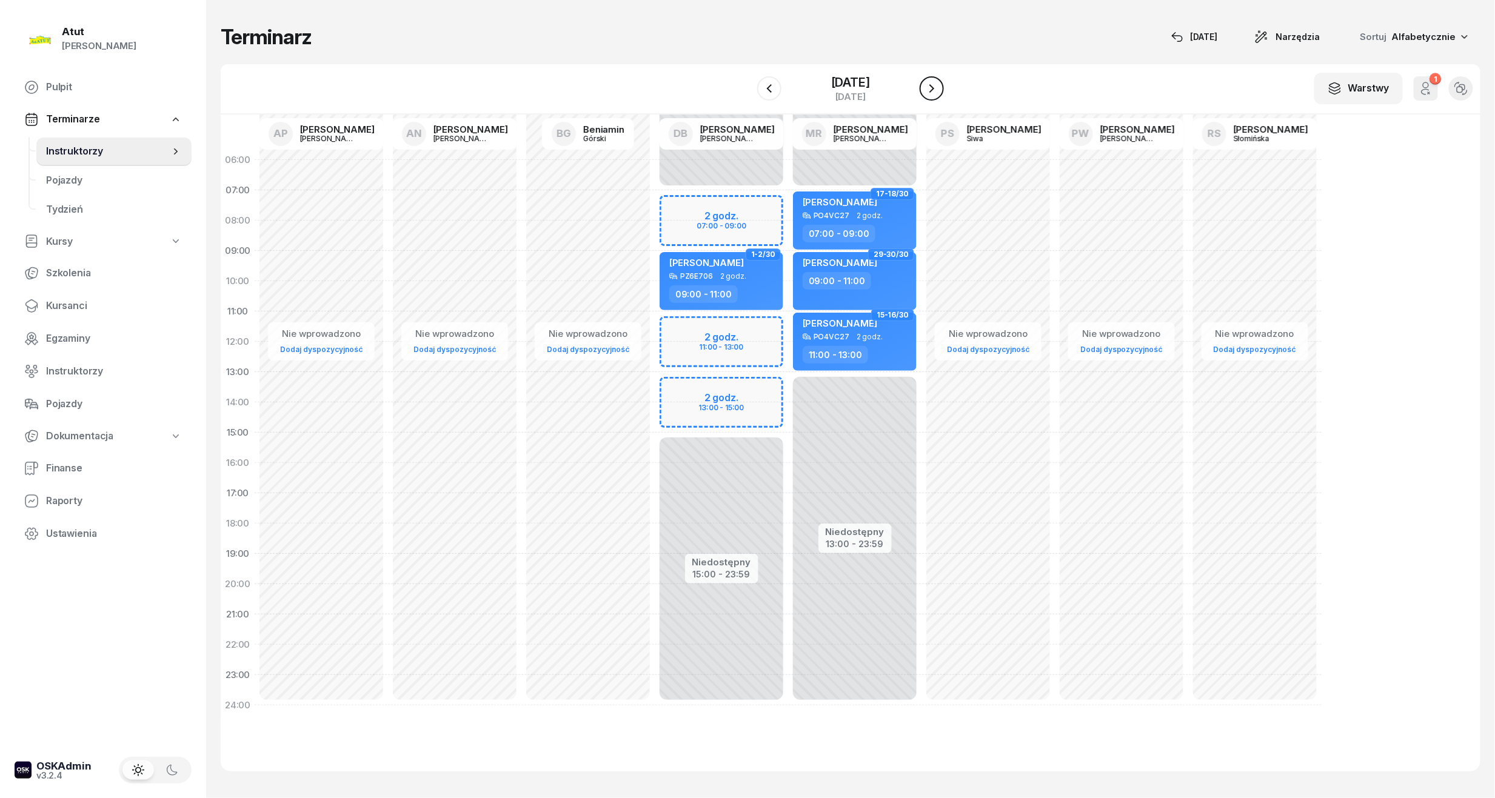
click at [939, 90] on icon "button" at bounding box center [931, 88] width 15 height 15
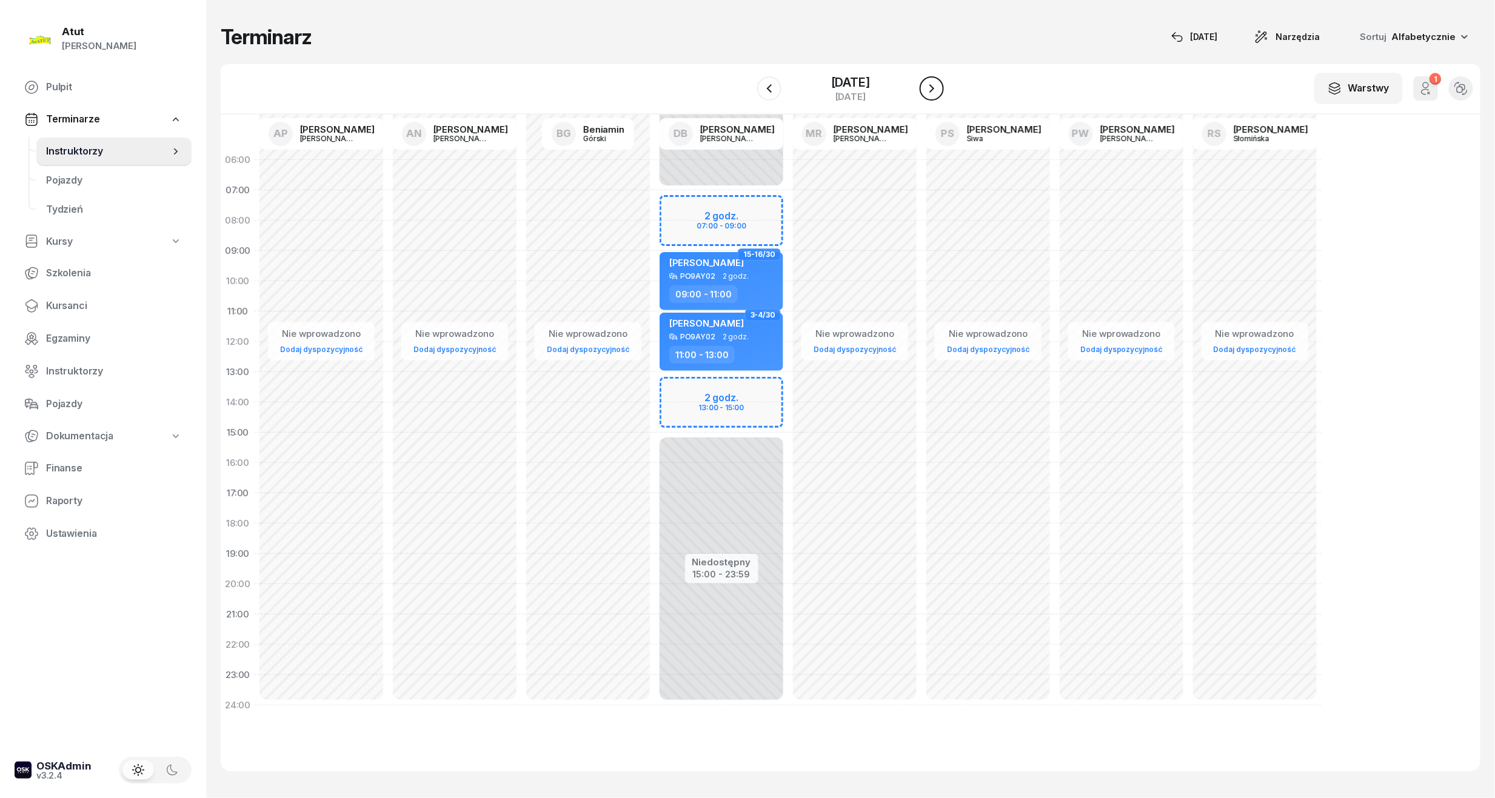
click at [939, 90] on icon "button" at bounding box center [931, 88] width 15 height 15
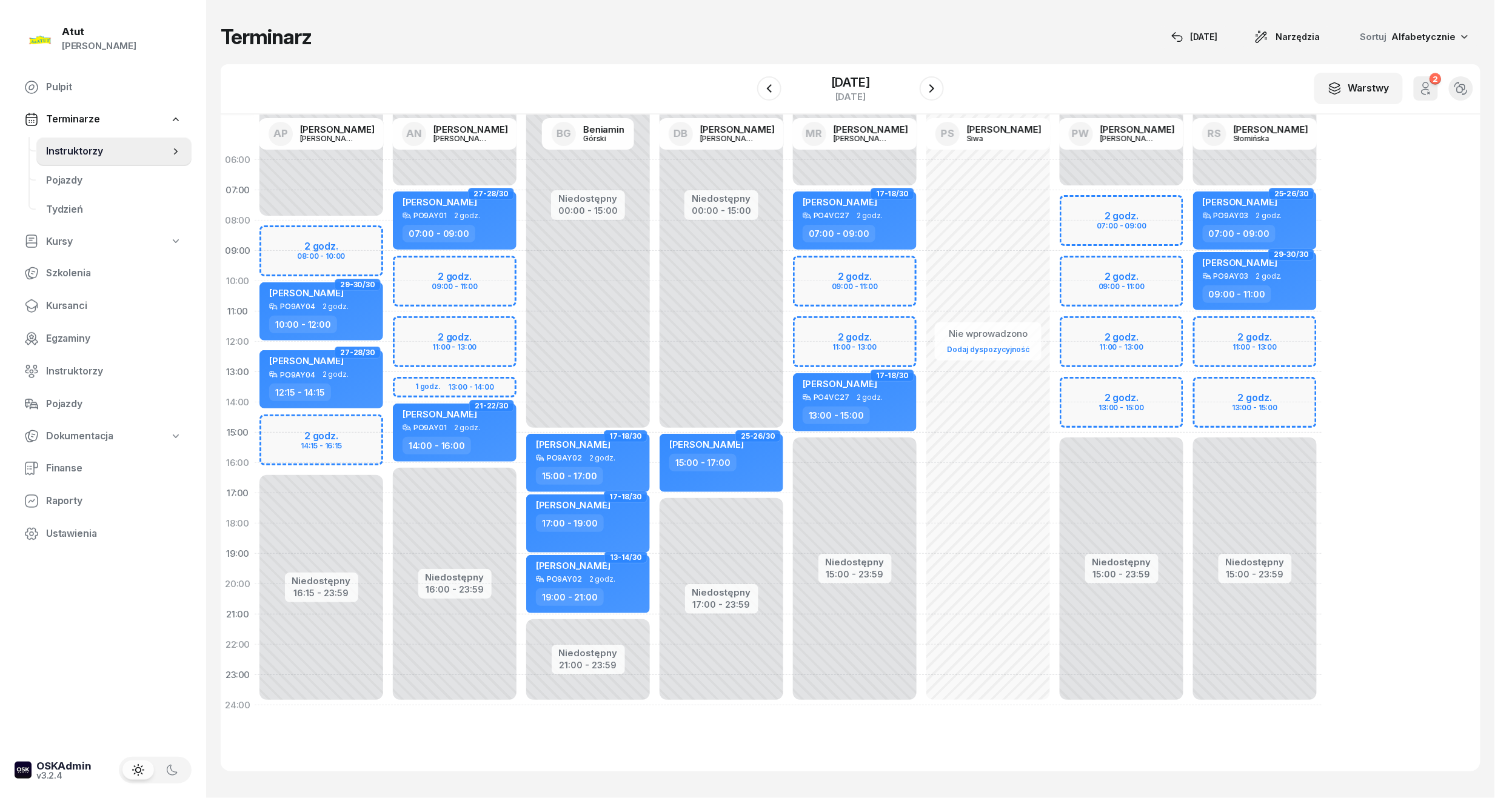
click at [921, 282] on div "Niedostępny 00:00 - 07:00 Niedostępny 15:00 - 23:59 2 godz. 09:00 - 11:00 2 god…" at bounding box center [987, 433] width 133 height 576
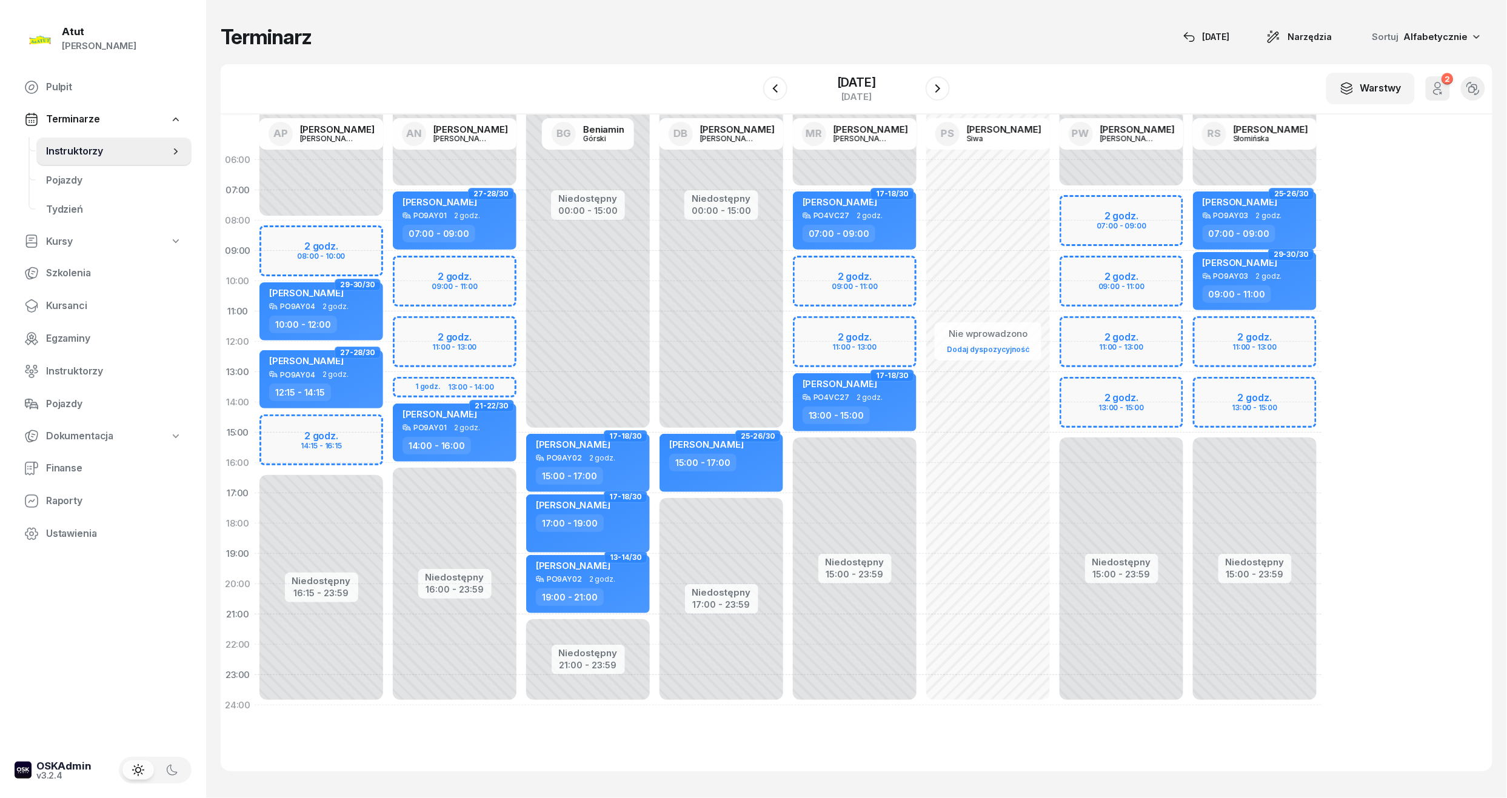
select select "10"
select select "12"
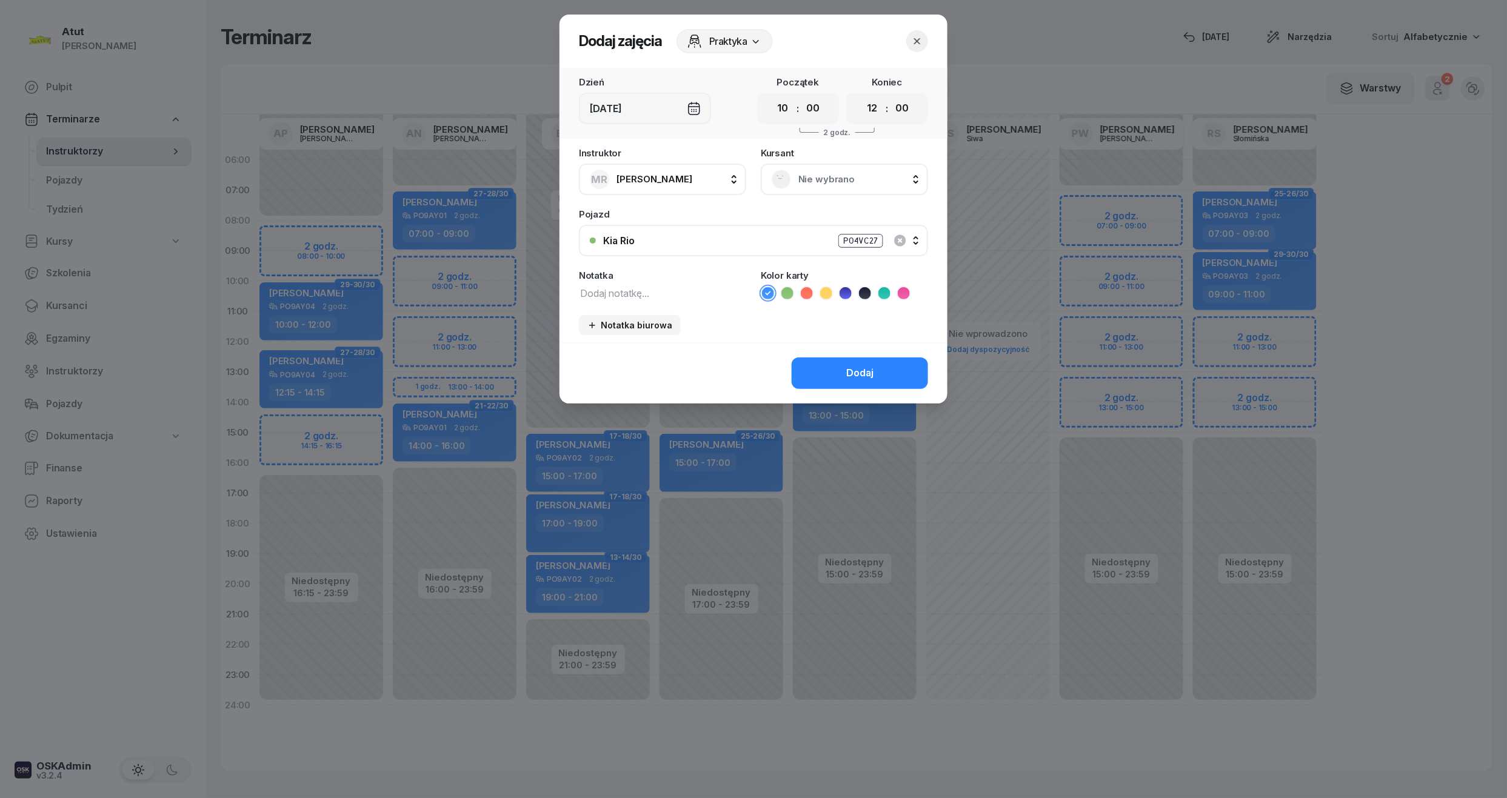
click at [807, 176] on span "Nie wybrano" at bounding box center [857, 180] width 119 height 16
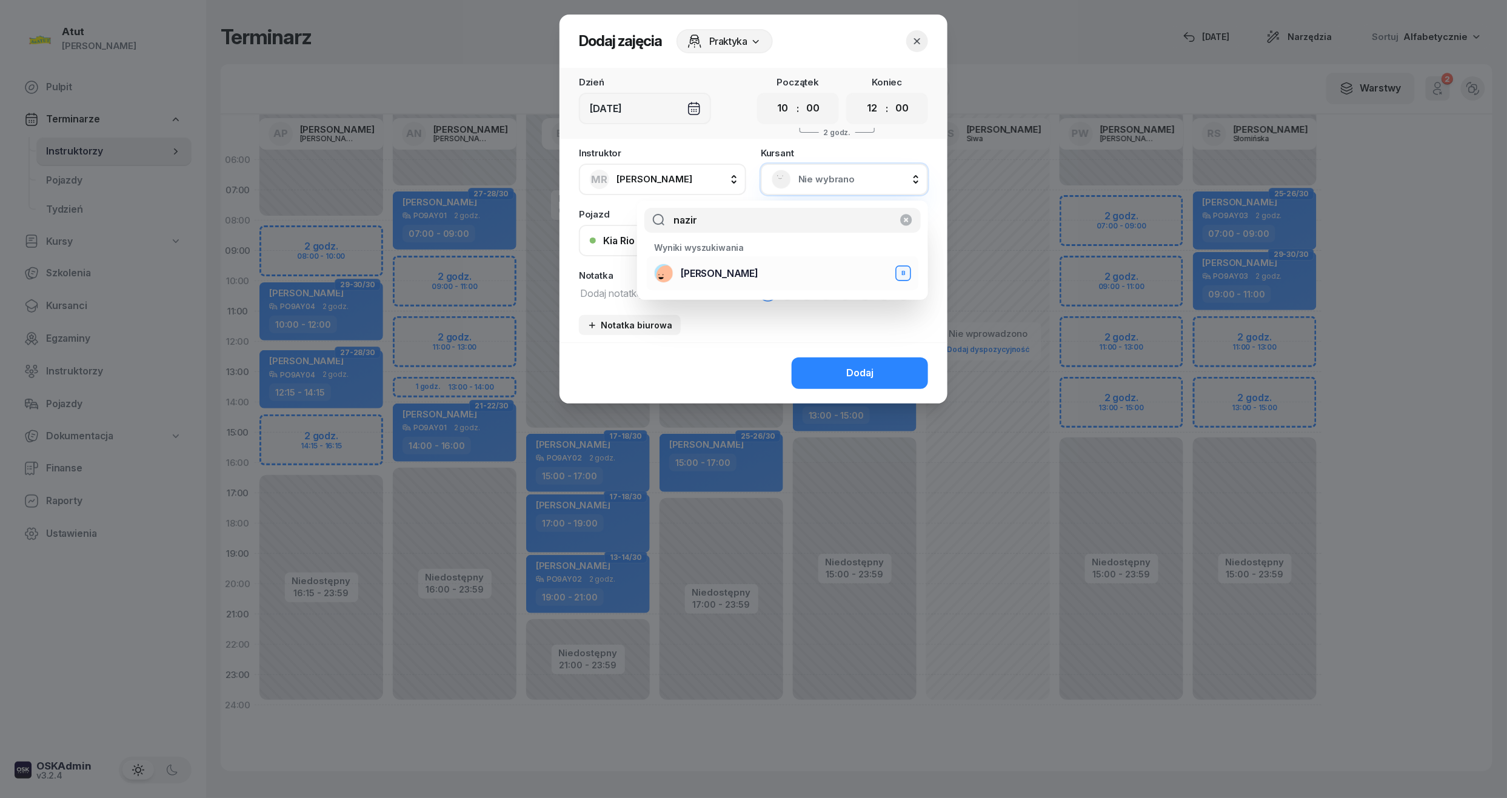
type input "nazir"
click at [737, 270] on span "[PERSON_NAME]" at bounding box center [720, 274] width 78 height 16
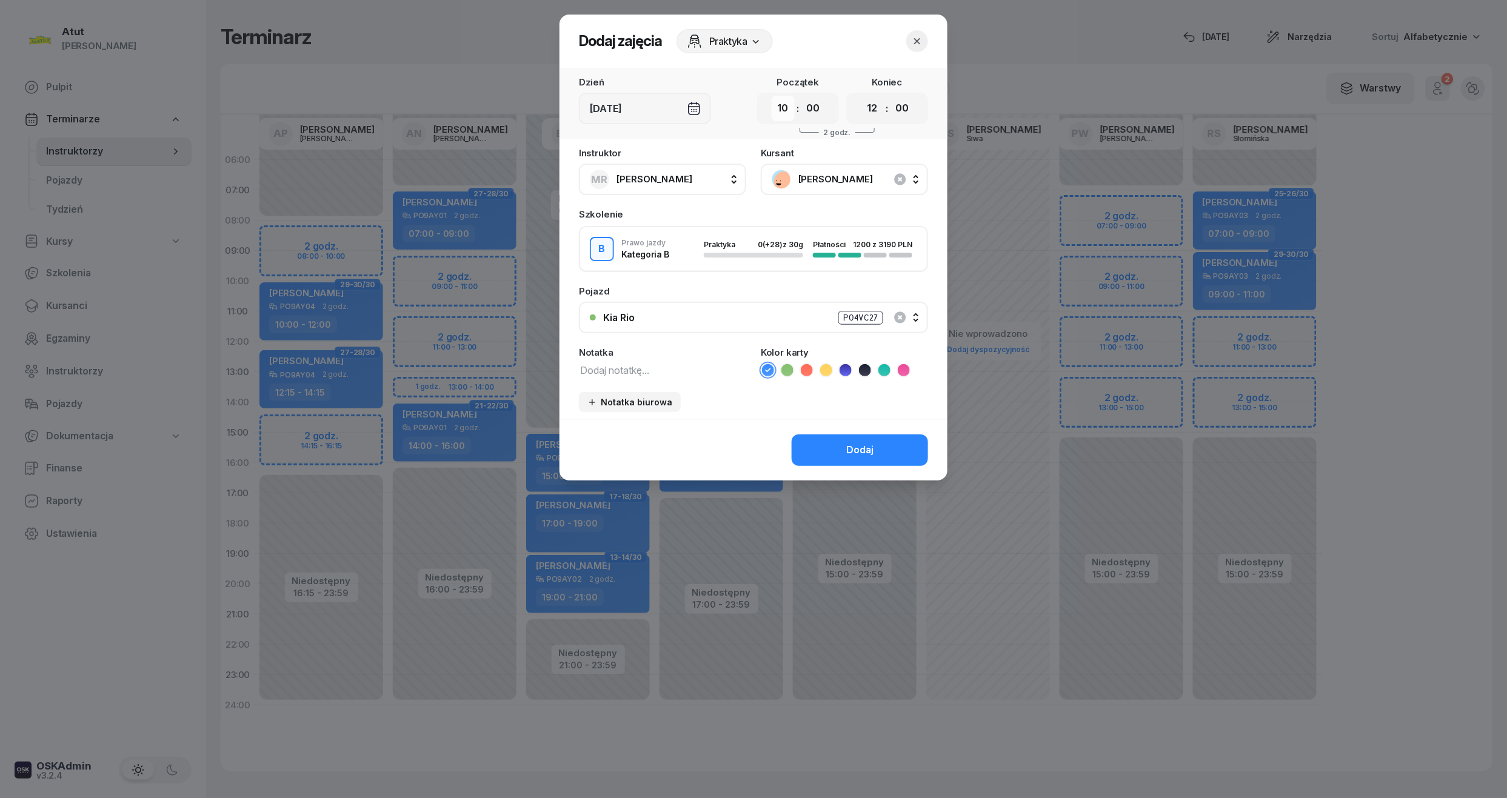
drag, startPoint x: 779, startPoint y: 115, endPoint x: 788, endPoint y: 119, distance: 9.5
click at [779, 115] on select "00 01 02 03 04 05 06 07 08 09 10 11 12 13 14 15 16 17 18 19 20 21 22 23" at bounding box center [783, 108] width 23 height 25
select select "09"
click at [772, 96] on select "00 01 02 03 04 05 06 07 08 09 10 11 12 13 14 15 16 17 18 19 20 21 22 23" at bounding box center [783, 108] width 23 height 25
click at [879, 115] on select "00 01 02 03 04 05 06 07 08 09 10 11 12 13 14 15 16 17 18 19 20 21 22 23" at bounding box center [872, 108] width 23 height 25
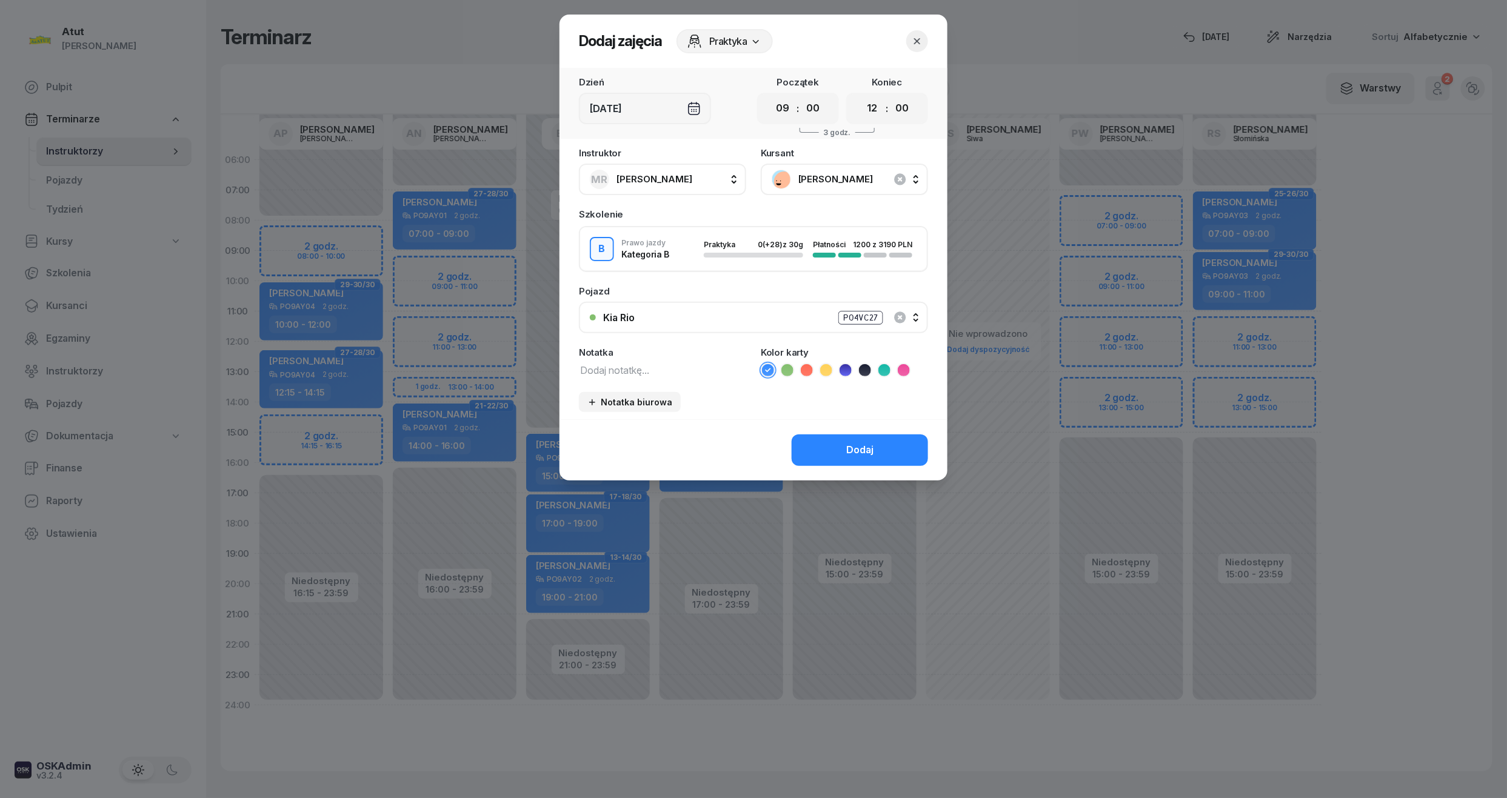
select select "11"
click at [861, 96] on select "00 01 02 03 04 05 06 07 08 09 10 11 12 13 14 15 16 17 18 19 20 21 22 23" at bounding box center [872, 108] width 23 height 25
click at [867, 442] on div "Dodaj" at bounding box center [753, 449] width 388 height 61
click at [856, 425] on div "Dodaj" at bounding box center [753, 449] width 388 height 61
click at [881, 457] on button "Dodaj" at bounding box center [860, 451] width 136 height 32
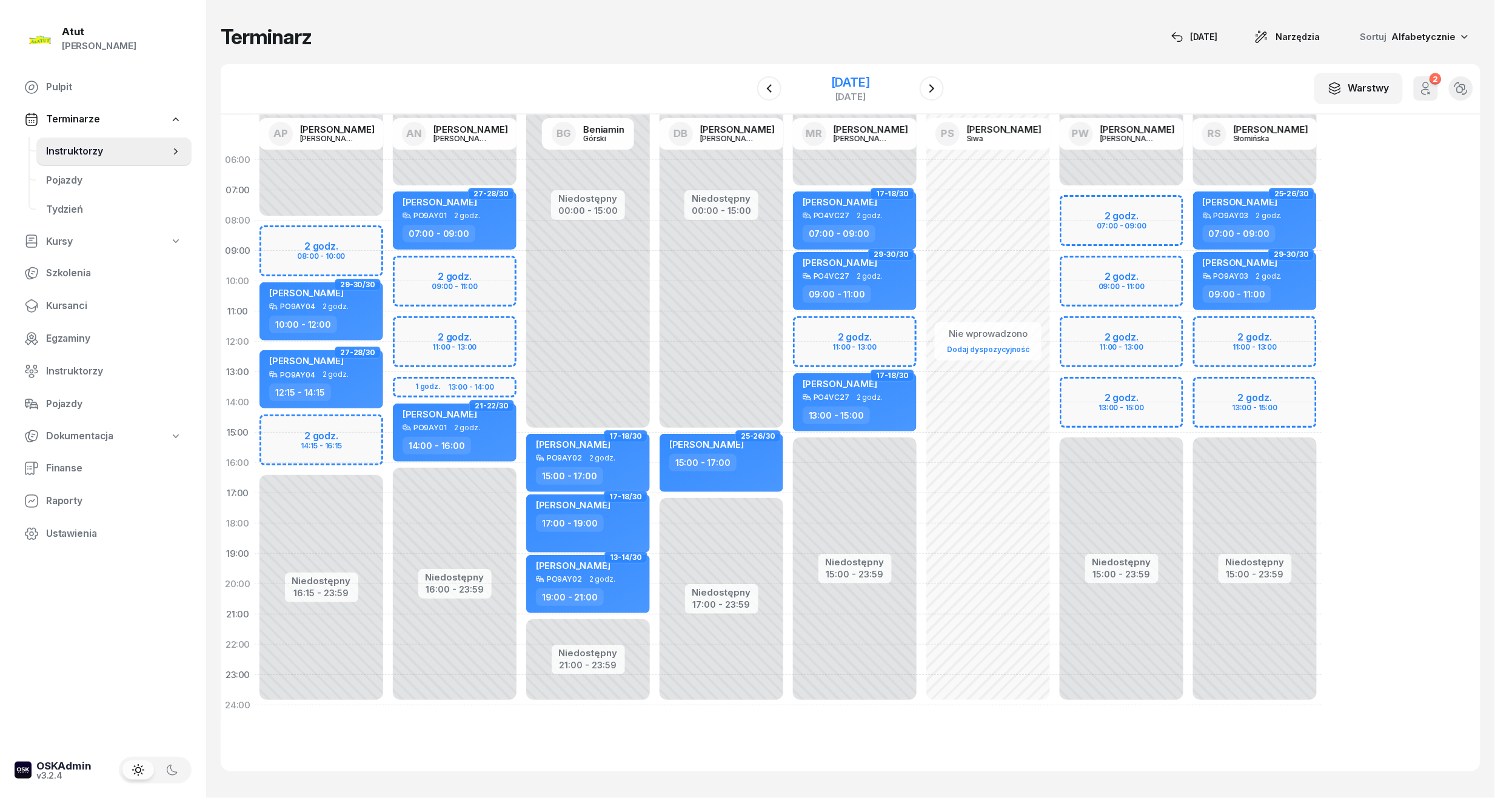
click at [851, 85] on div "[DATE]" at bounding box center [850, 82] width 39 height 12
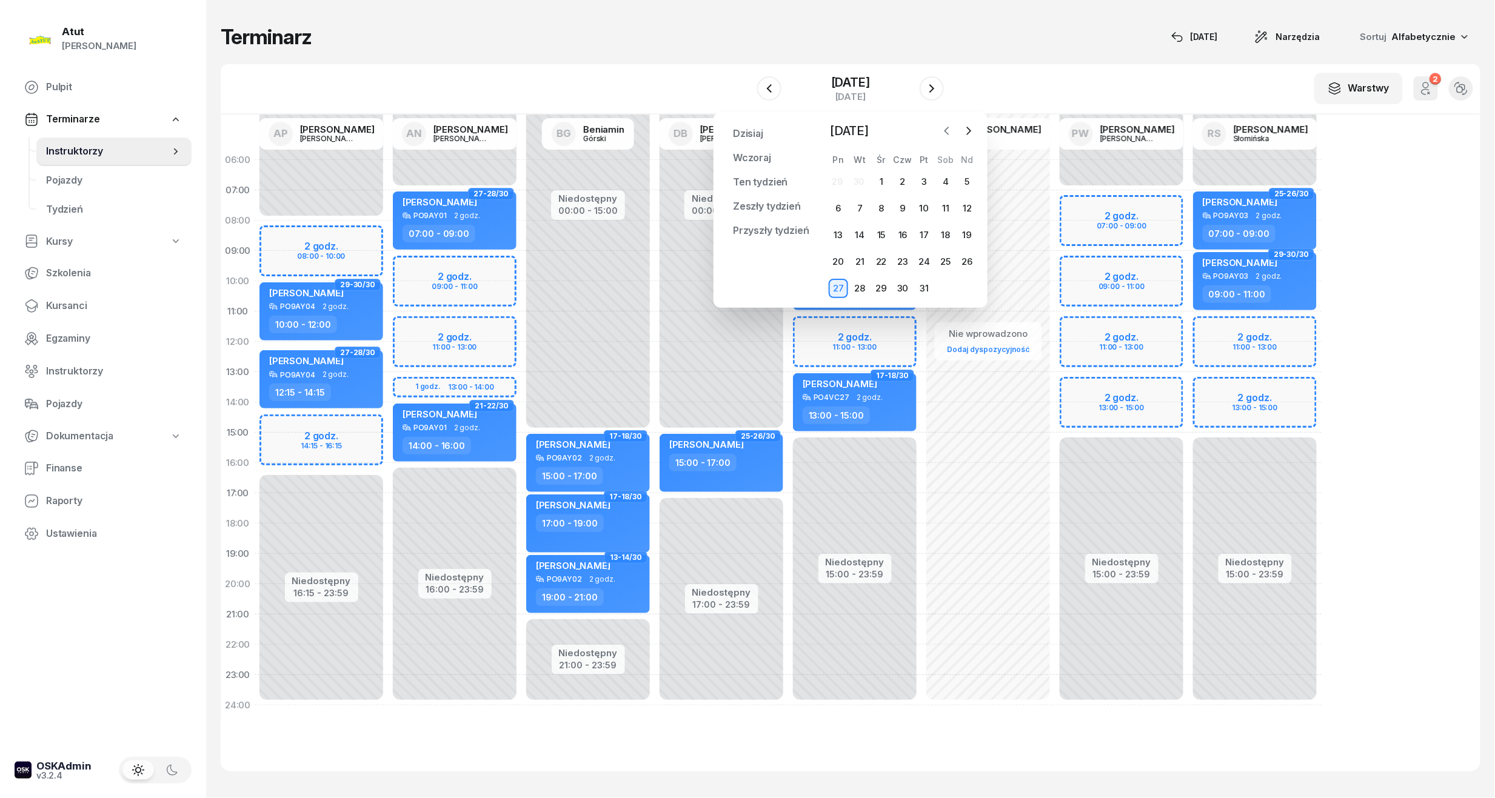
click at [949, 136] on icon "button" at bounding box center [947, 131] width 12 height 12
click at [912, 183] on div "4" at bounding box center [902, 181] width 19 height 19
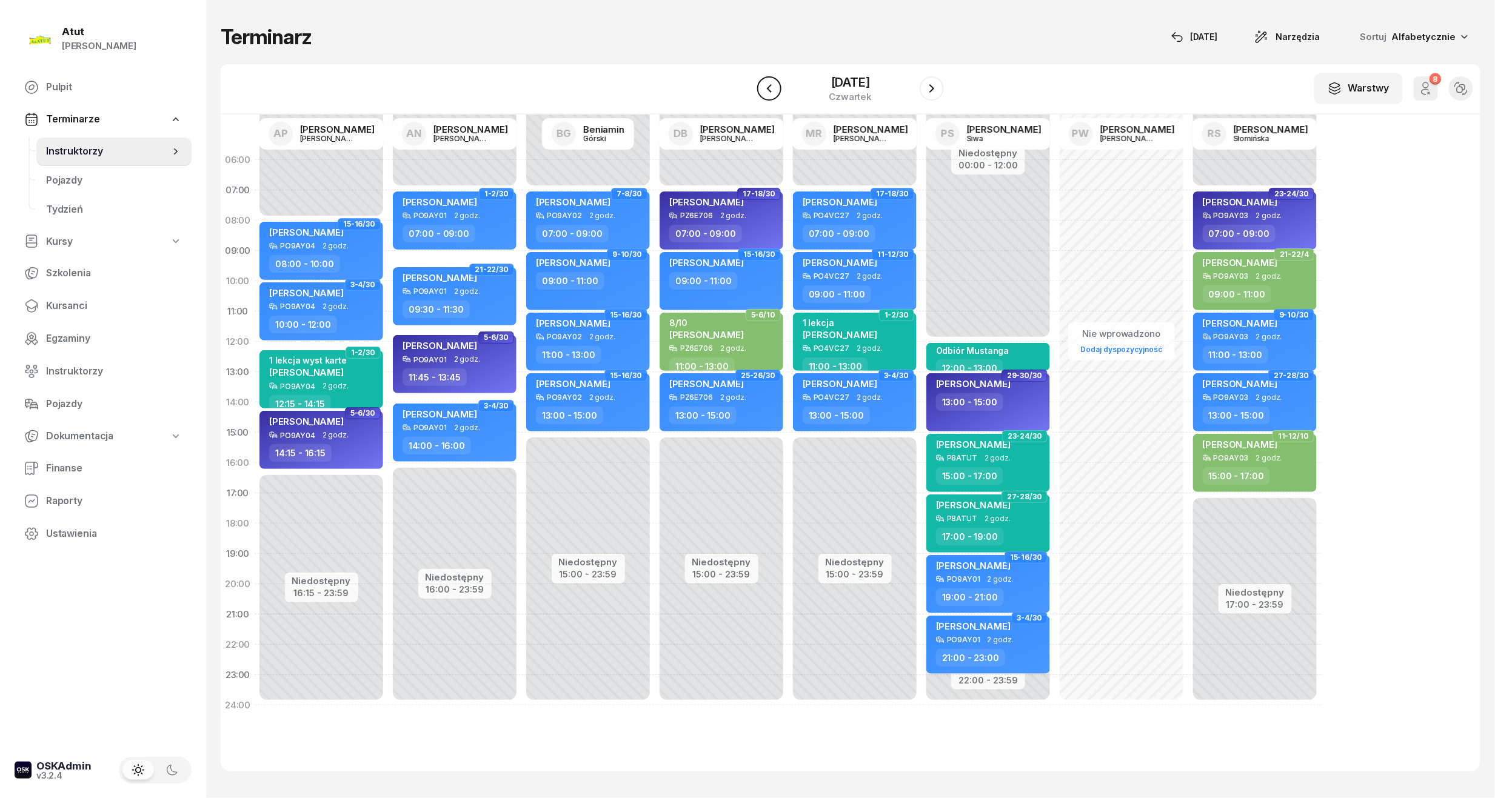
click at [767, 85] on icon "button" at bounding box center [769, 88] width 15 height 15
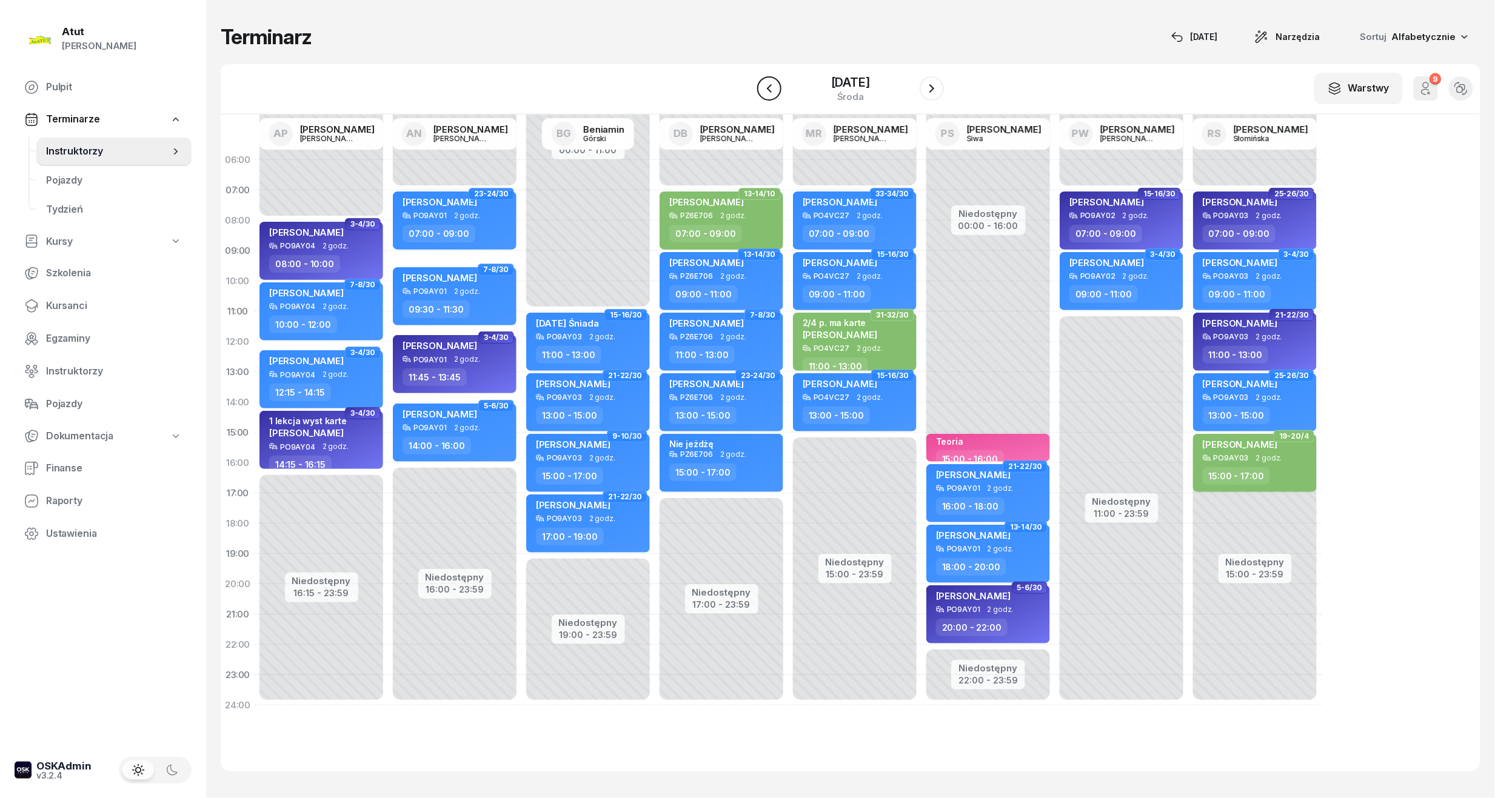
click at [758, 90] on button "button" at bounding box center [769, 88] width 24 height 24
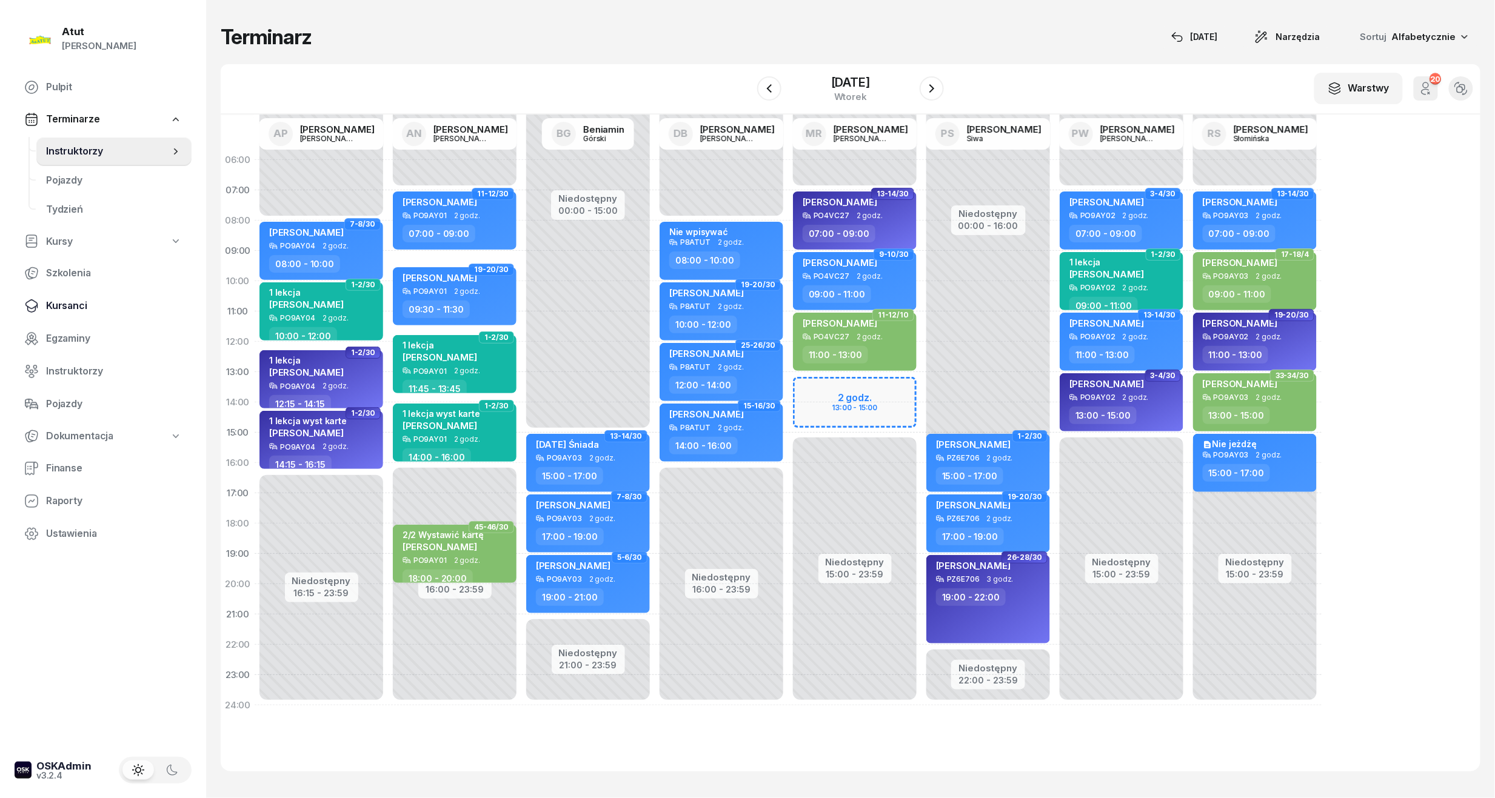
click at [52, 302] on span "Kursanci" at bounding box center [114, 306] width 136 height 16
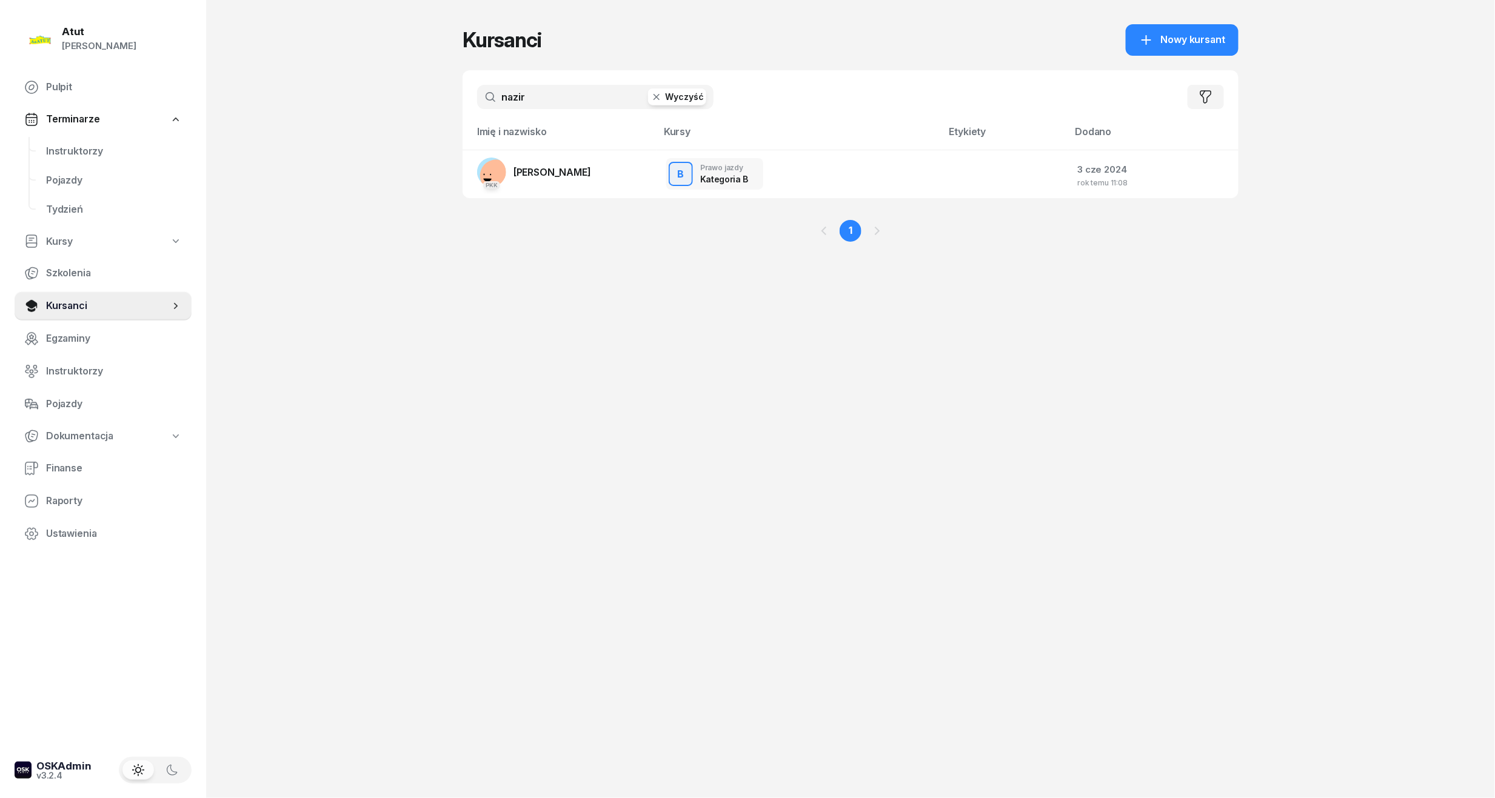
drag, startPoint x: 570, startPoint y: 97, endPoint x: -41, endPoint y: 155, distance: 613.7
click at [0, 155] on html "[PERSON_NAME] [PERSON_NAME] Pulpit Terminarze Instruktorzy Pojazdy Tydzień Kurs…" at bounding box center [747, 399] width 1495 height 798
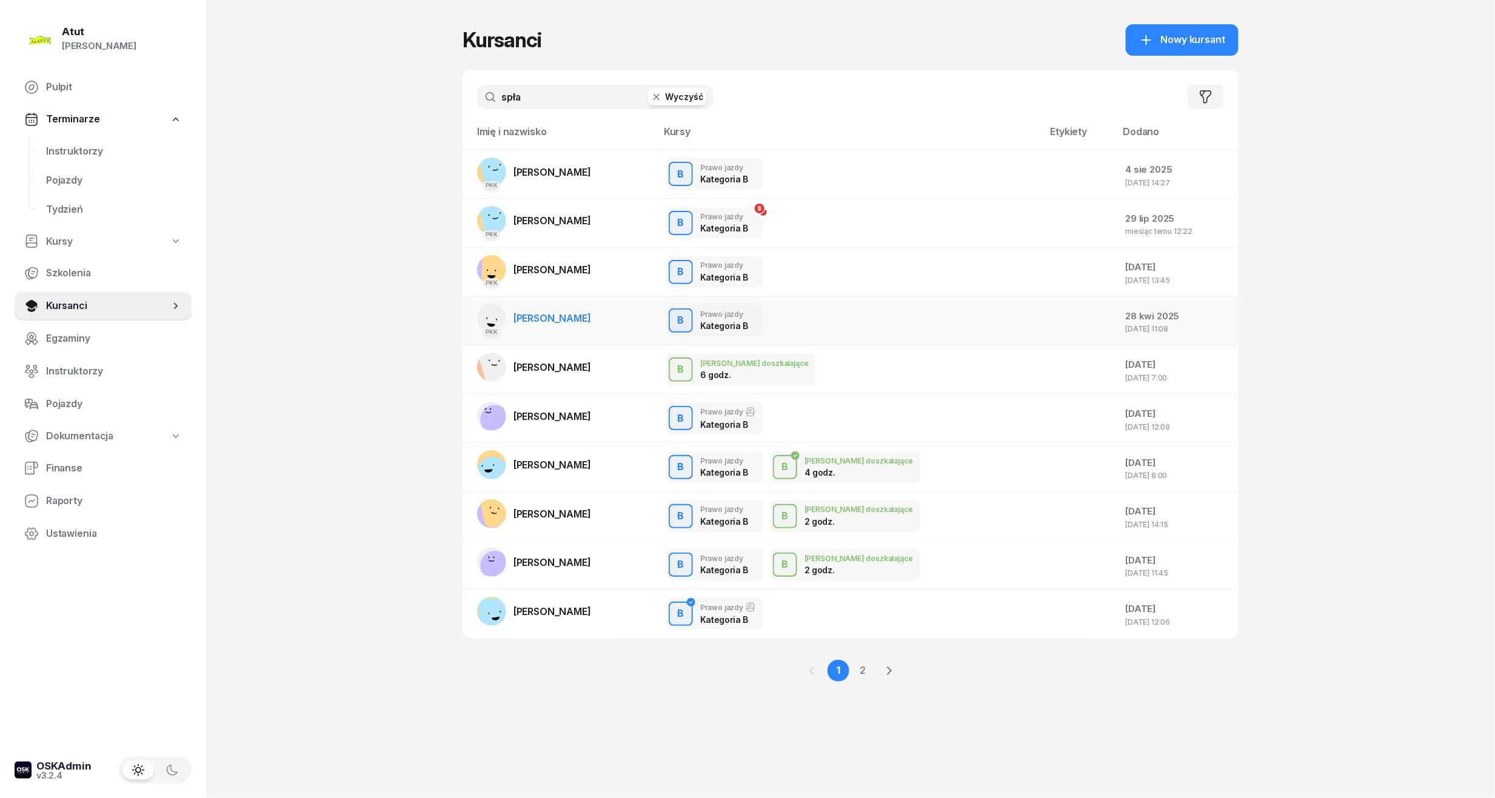
type input "spła"
click at [585, 326] on link "PKK [PERSON_NAME]" at bounding box center [534, 318] width 114 height 29
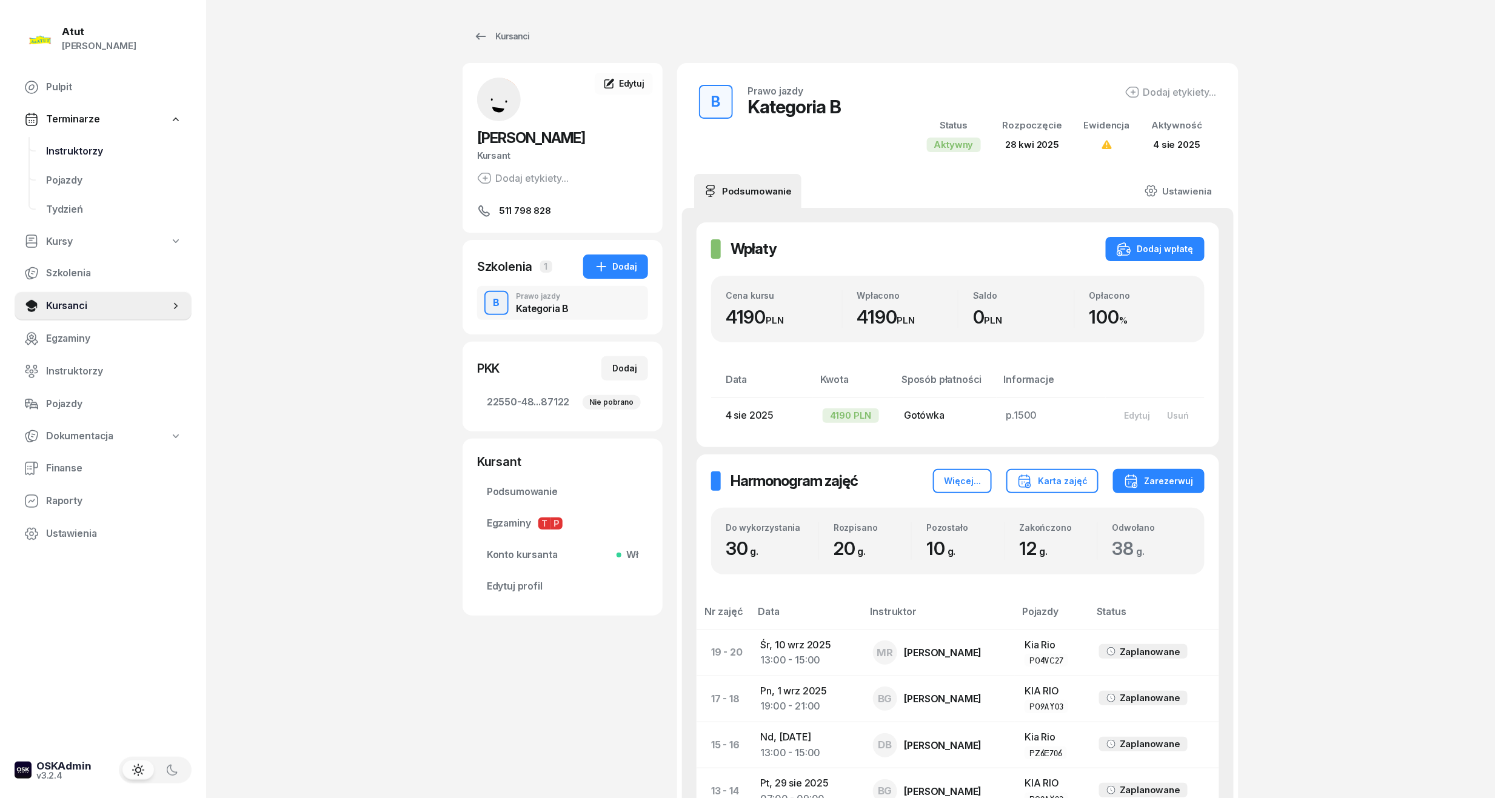
drag, startPoint x: 98, startPoint y: 161, endPoint x: 153, endPoint y: 161, distance: 55.2
click at [98, 161] on link "Instruktorzy" at bounding box center [113, 151] width 155 height 29
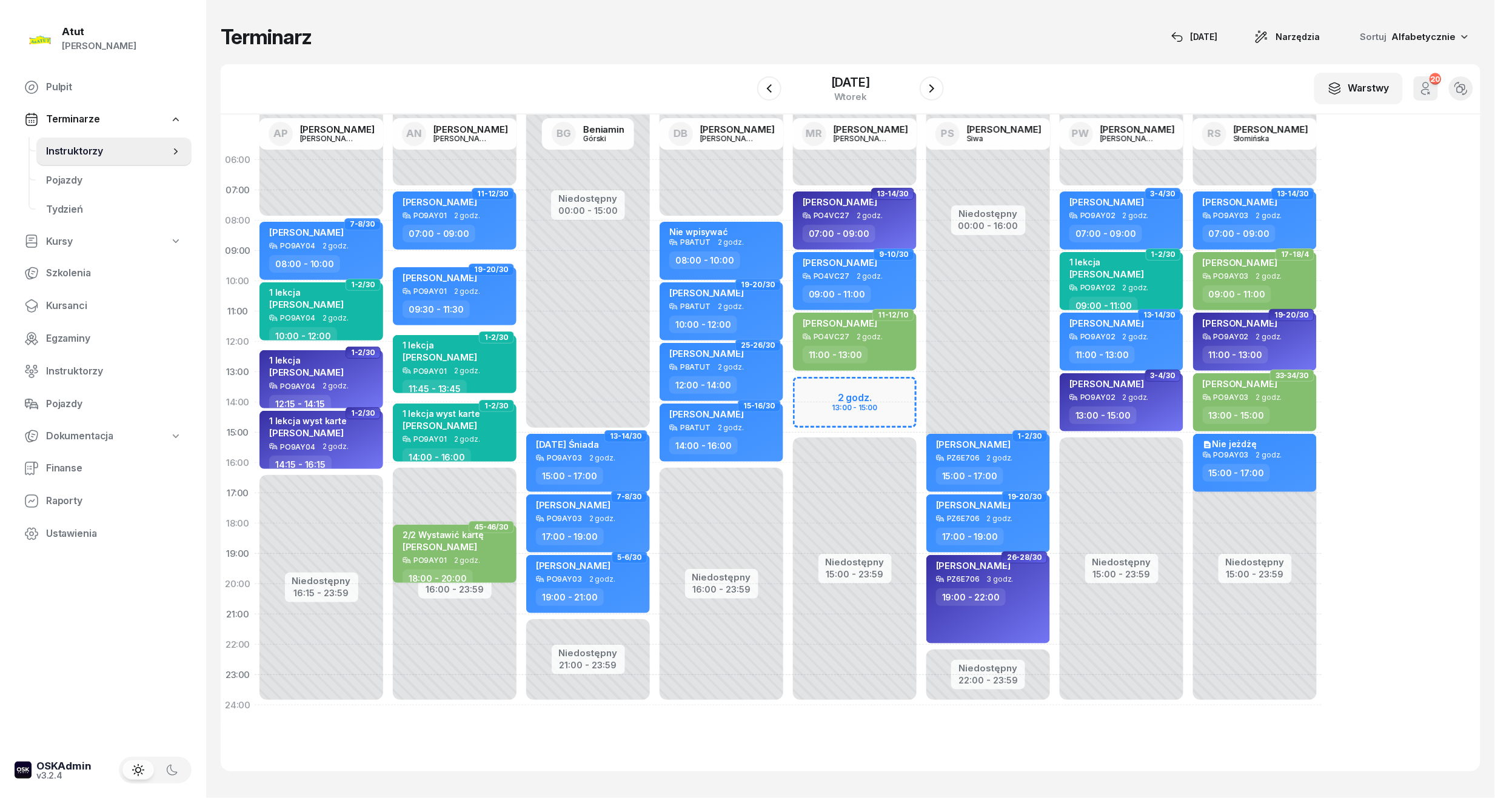
click at [921, 402] on div "Niedostępny 00:00 - 07:00 Niedostępny 15:00 - 23:59 2 godz. 13:00 - 15:00 13-14…" at bounding box center [987, 433] width 133 height 576
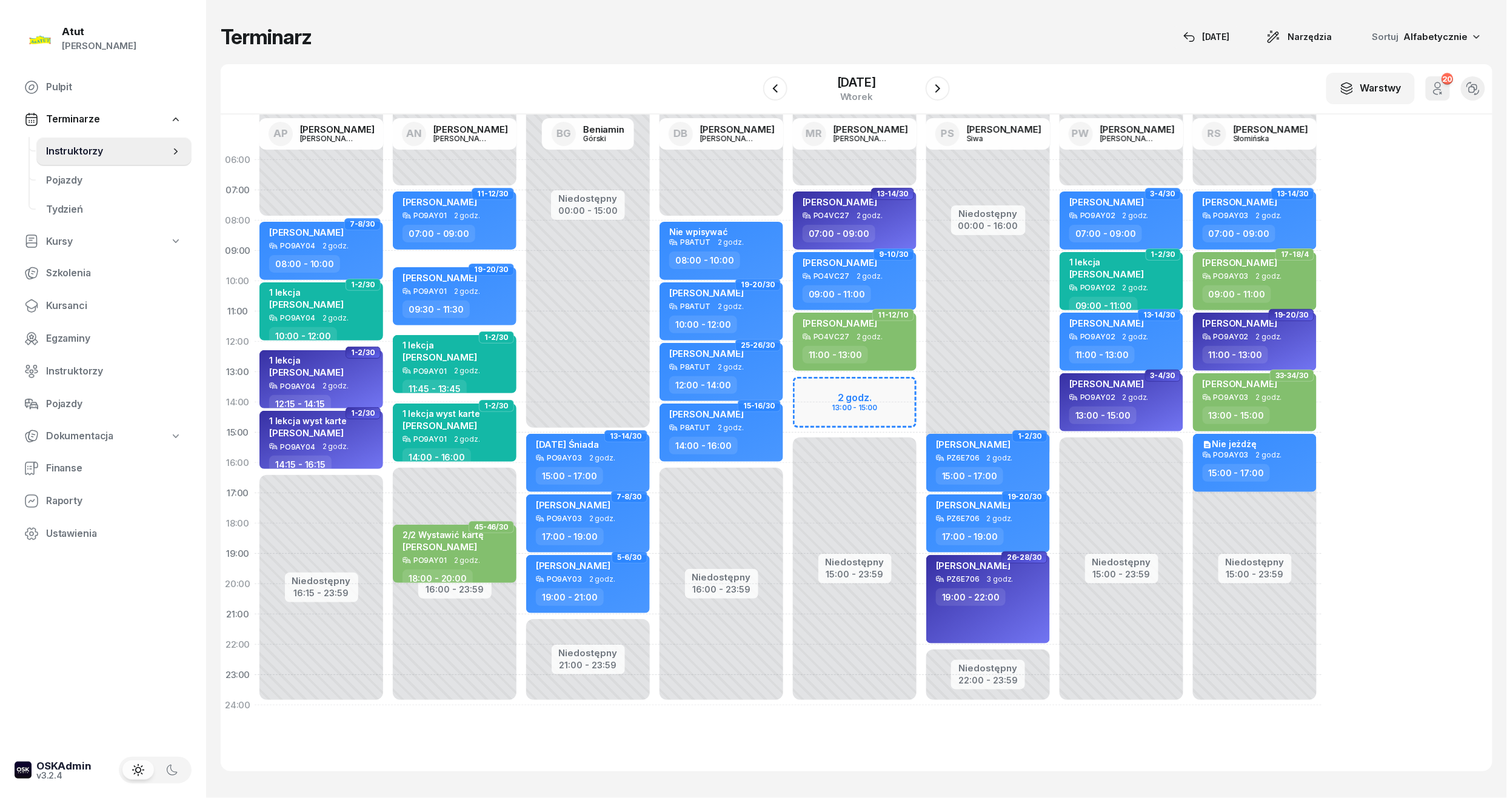
select select "14"
select select "16"
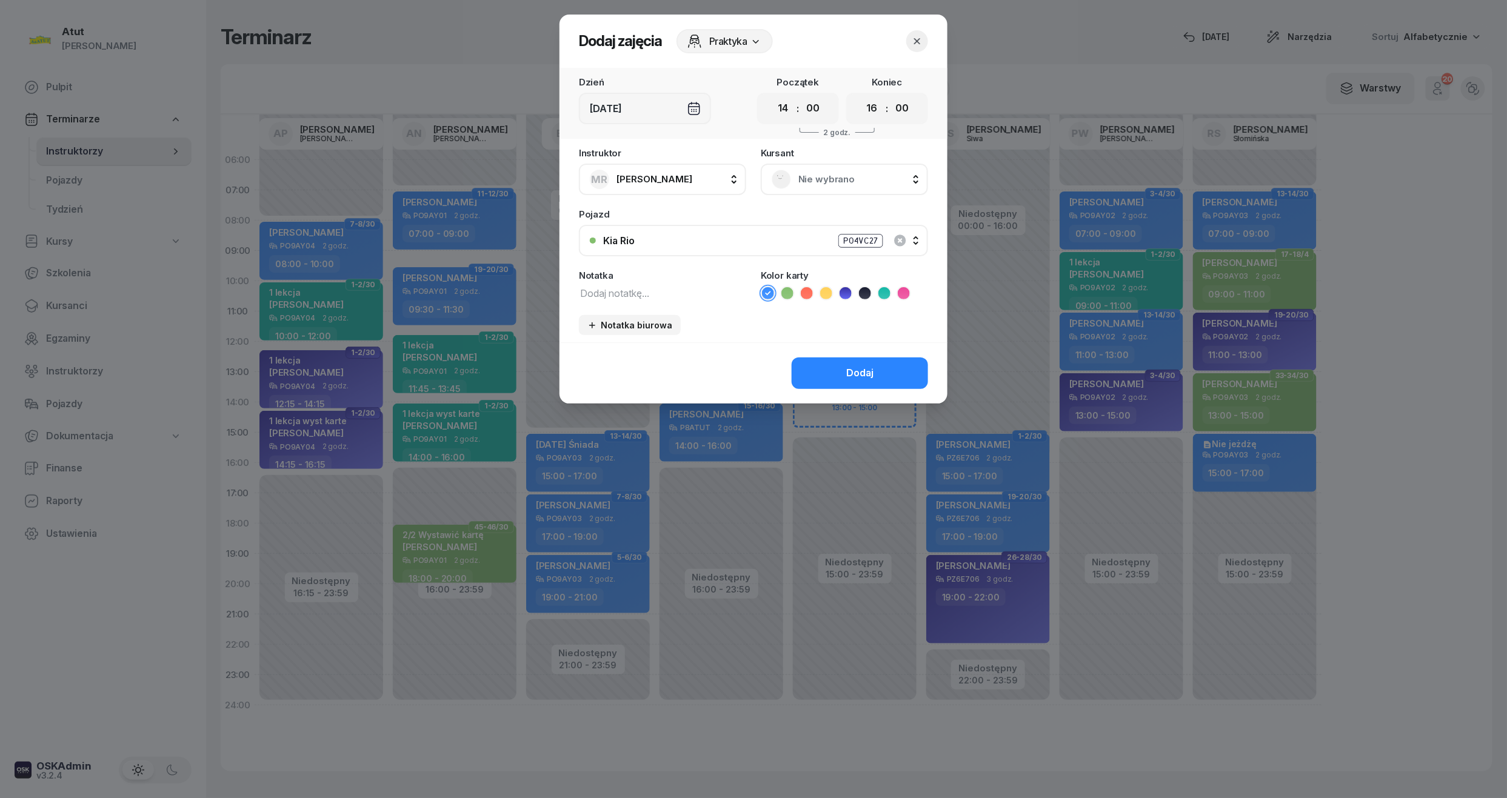
click at [839, 175] on span "Nie wybrano" at bounding box center [857, 180] width 119 height 16
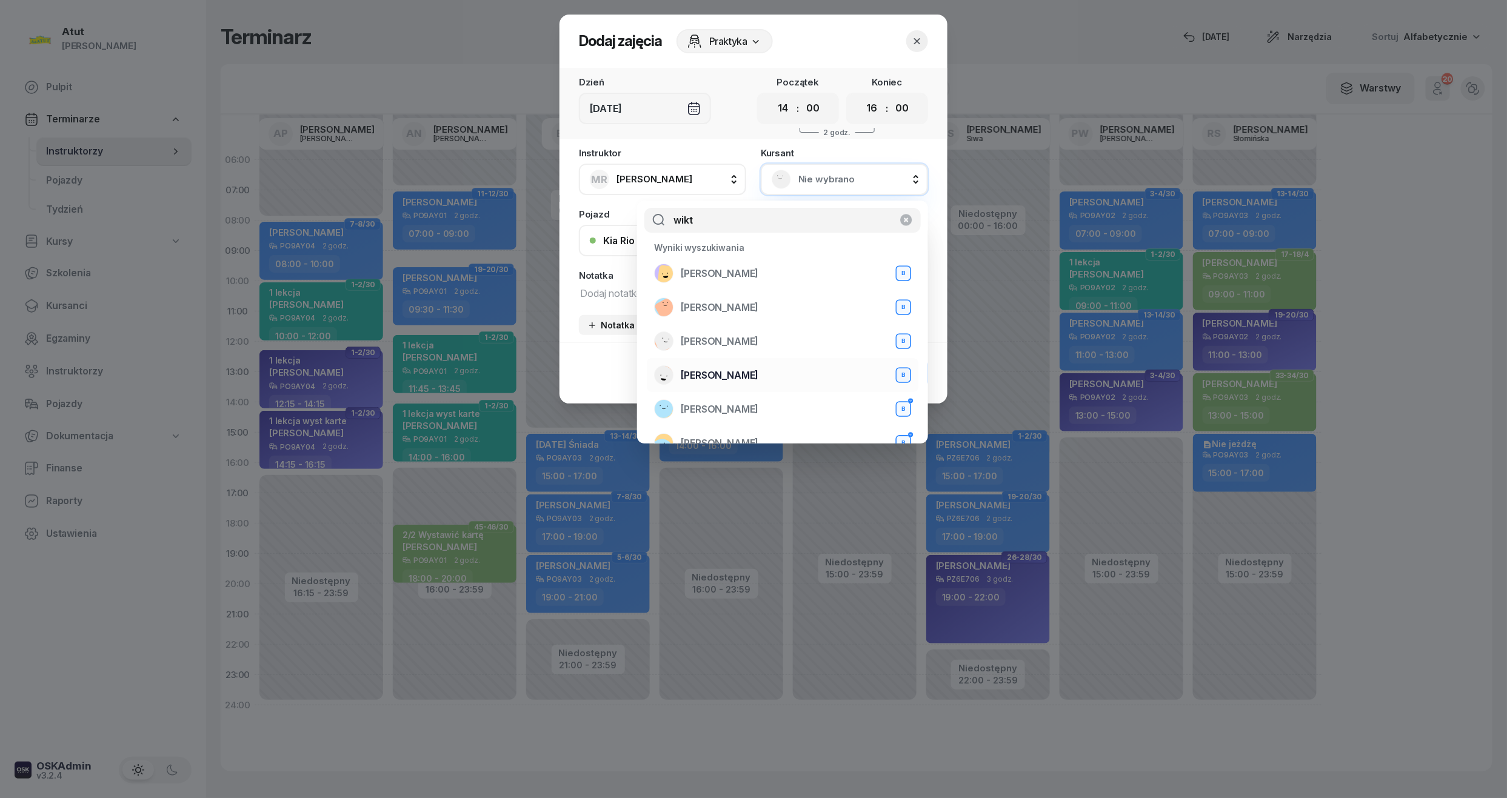
type input "wikt"
click at [752, 372] on span "[PERSON_NAME]" at bounding box center [720, 376] width 78 height 16
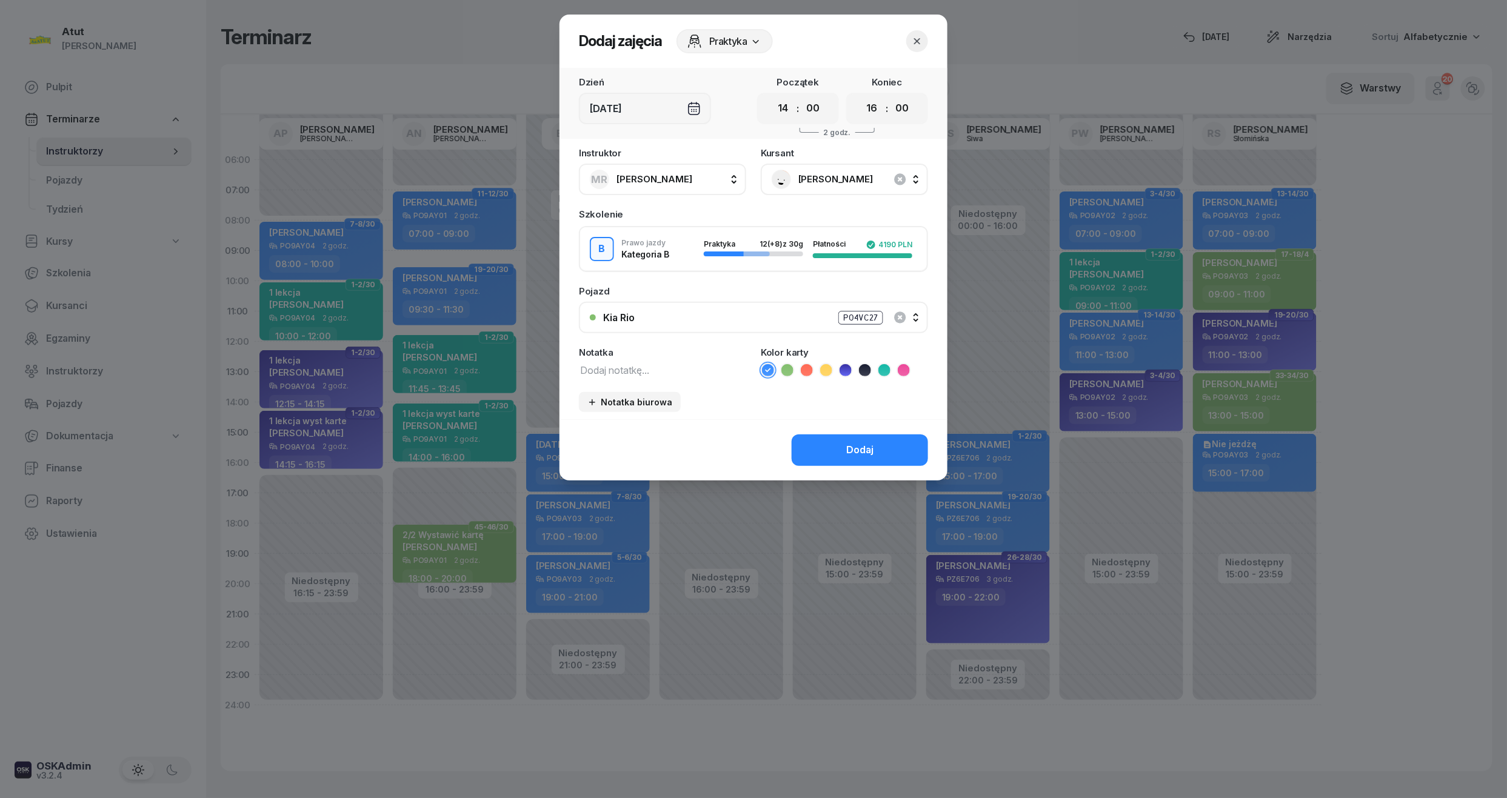
click at [845, 367] on icon at bounding box center [845, 370] width 12 height 12
click at [844, 452] on button "Dodaj" at bounding box center [860, 451] width 136 height 32
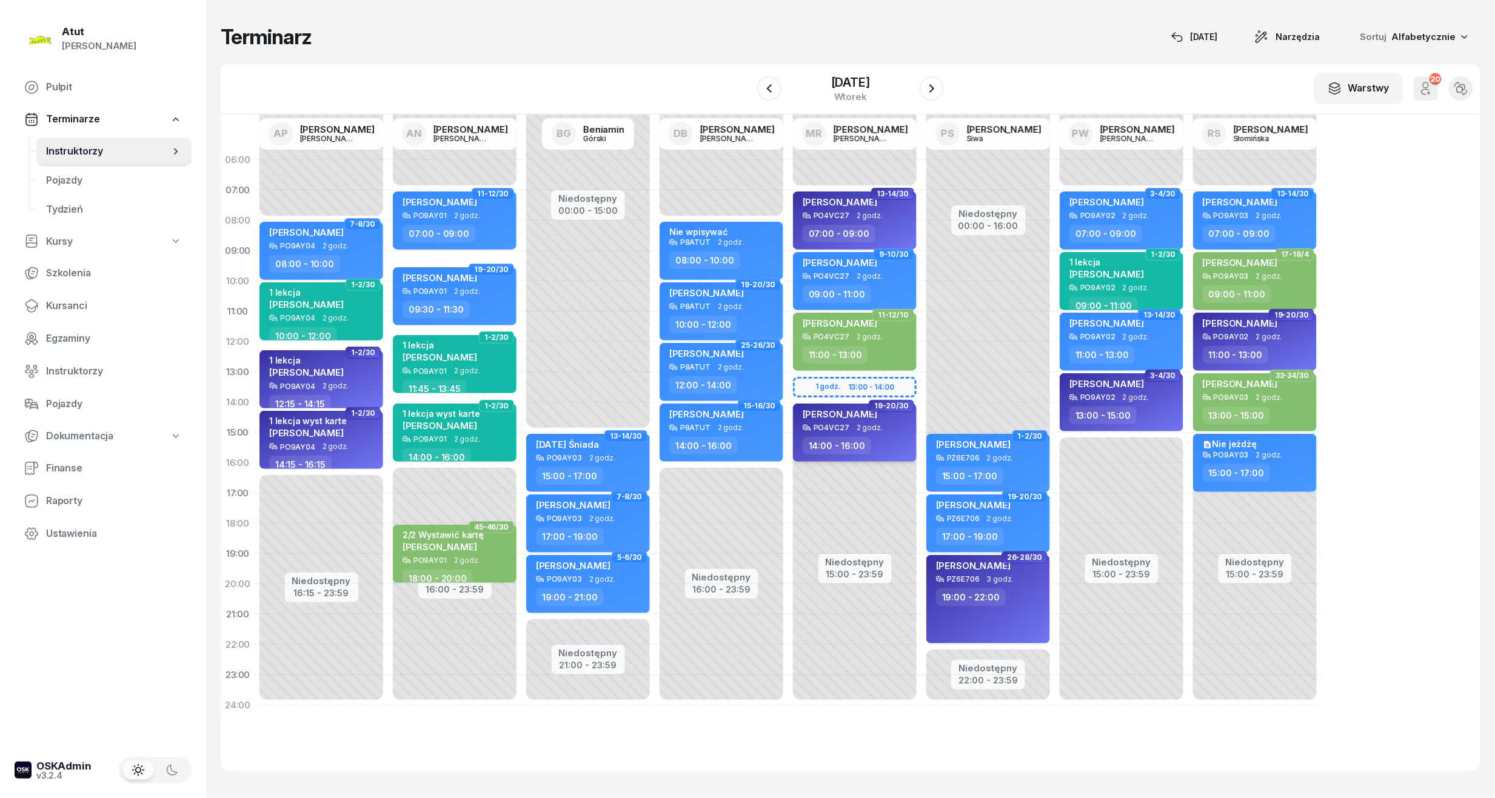
click at [861, 417] on span "[PERSON_NAME]" at bounding box center [840, 415] width 75 height 12
select select "14"
select select "16"
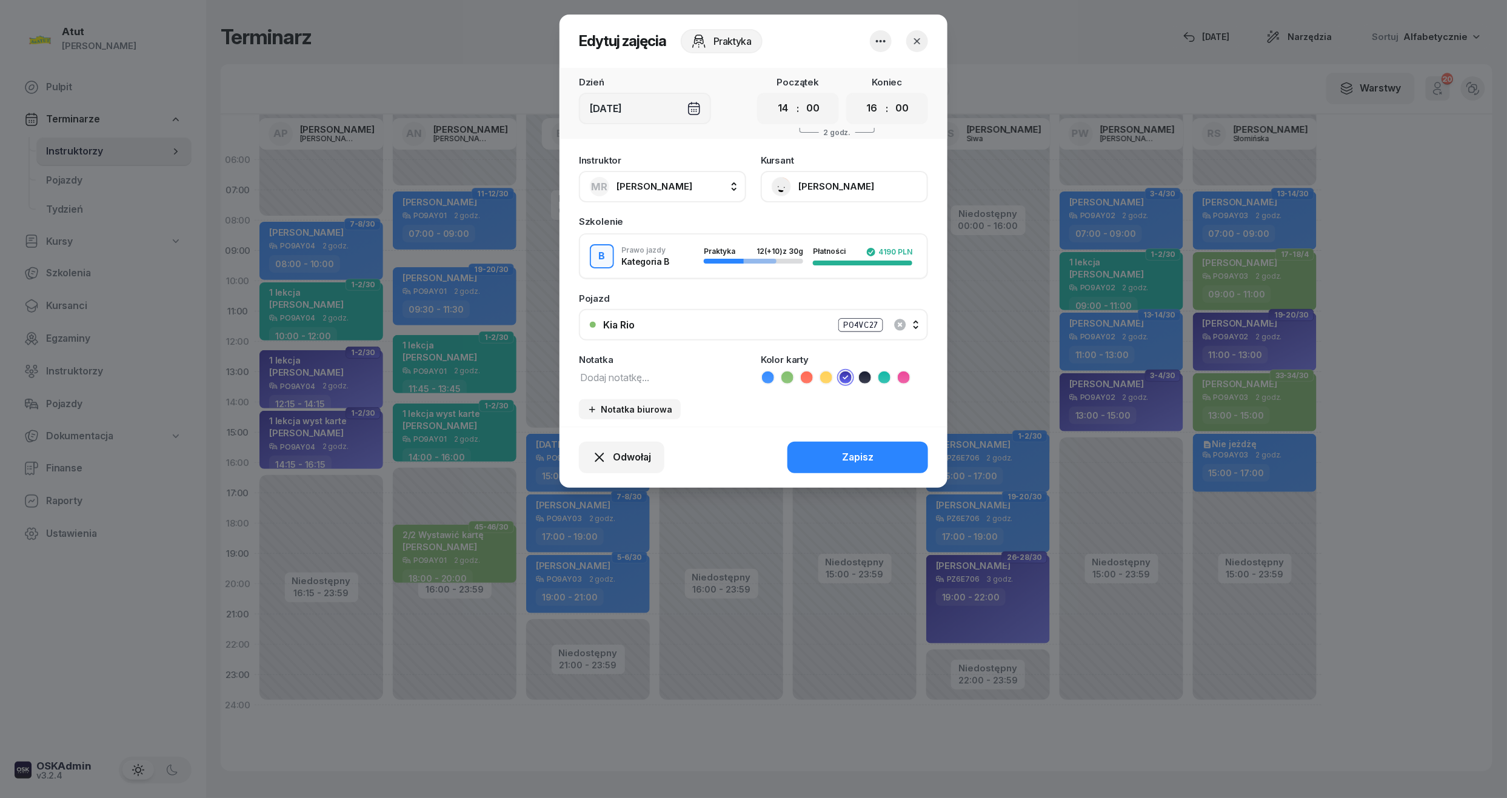
drag, startPoint x: 779, startPoint y: 105, endPoint x: 782, endPoint y: 121, distance: 16.5
click at [779, 105] on select "00 01 02 03 04 05 06 07 08 09 10 11 12 13 14 15 16 17 18 19 20 21 22 23" at bounding box center [783, 108] width 23 height 25
select select "13"
click at [772, 96] on select "00 01 02 03 04 05 06 07 08 09 10 11 12 13 14 15 16 17 18 19 20 21 22 23" at bounding box center [783, 108] width 23 height 25
click at [867, 115] on select "00 01 02 03 04 05 06 07 08 09 10 11 12 13 14 15 16 17 18 19 20 21 22 23" at bounding box center [872, 108] width 23 height 25
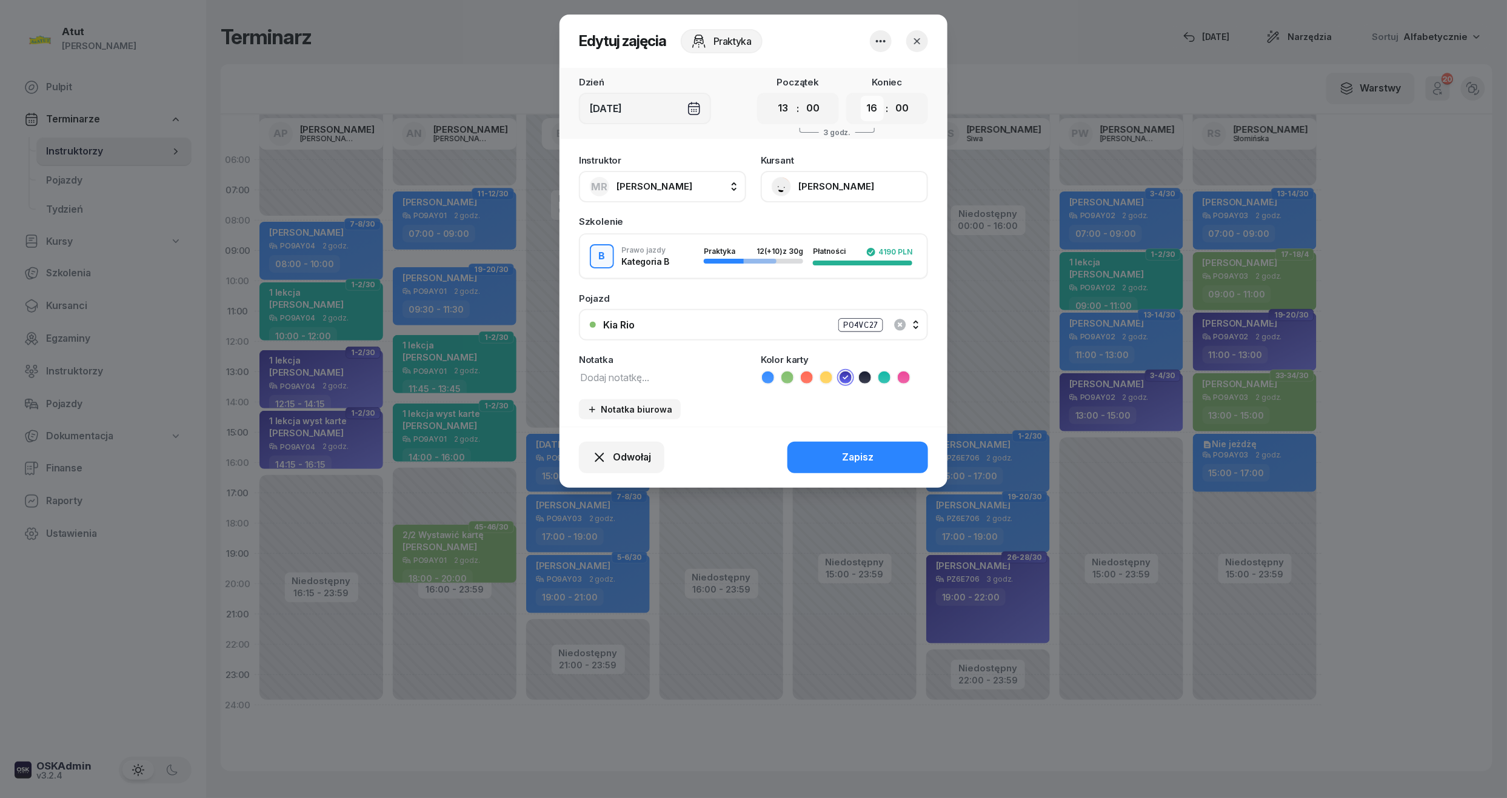
select select "15"
click at [861, 96] on select "00 01 02 03 04 05 06 07 08 09 10 11 12 13 14 15 16 17 18 19 20 21 22 23" at bounding box center [872, 108] width 23 height 25
click at [867, 449] on div "Odwołaj Zapisz" at bounding box center [753, 457] width 388 height 61
click at [851, 446] on button "Zapisz" at bounding box center [857, 458] width 141 height 32
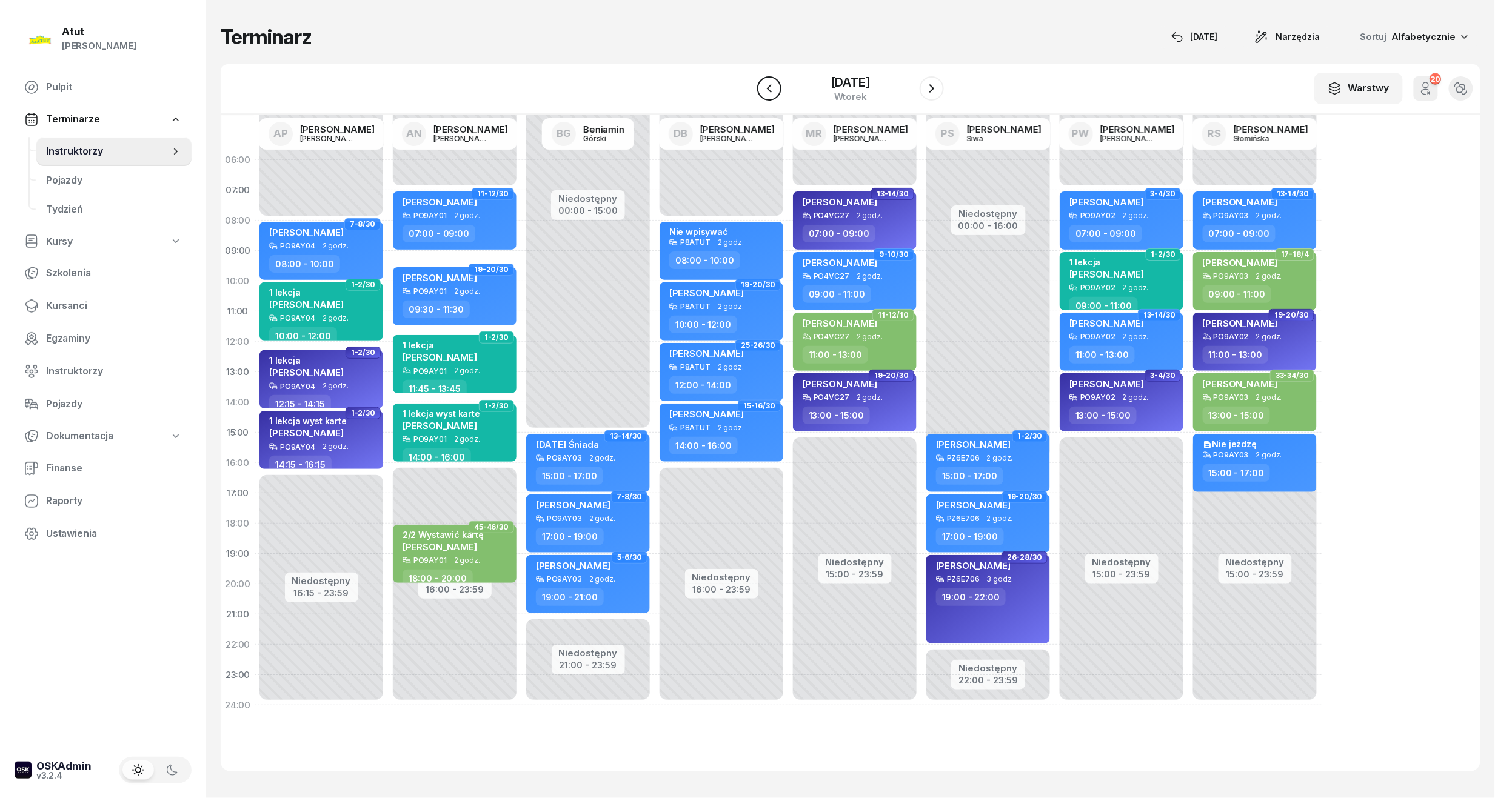
click at [778, 84] on button "button" at bounding box center [769, 88] width 24 height 24
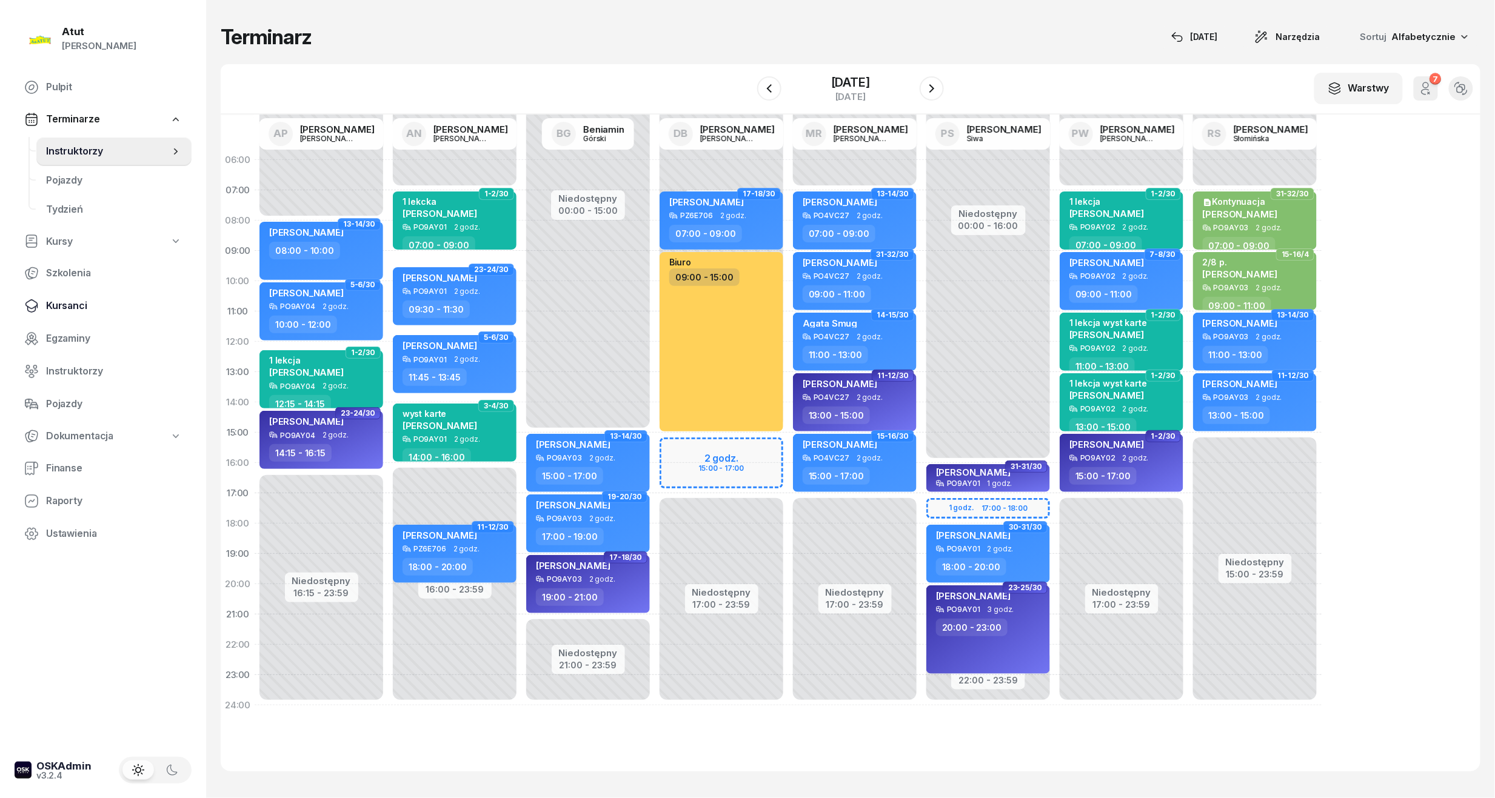
click at [51, 315] on link "Kursanci" at bounding box center [103, 306] width 177 height 29
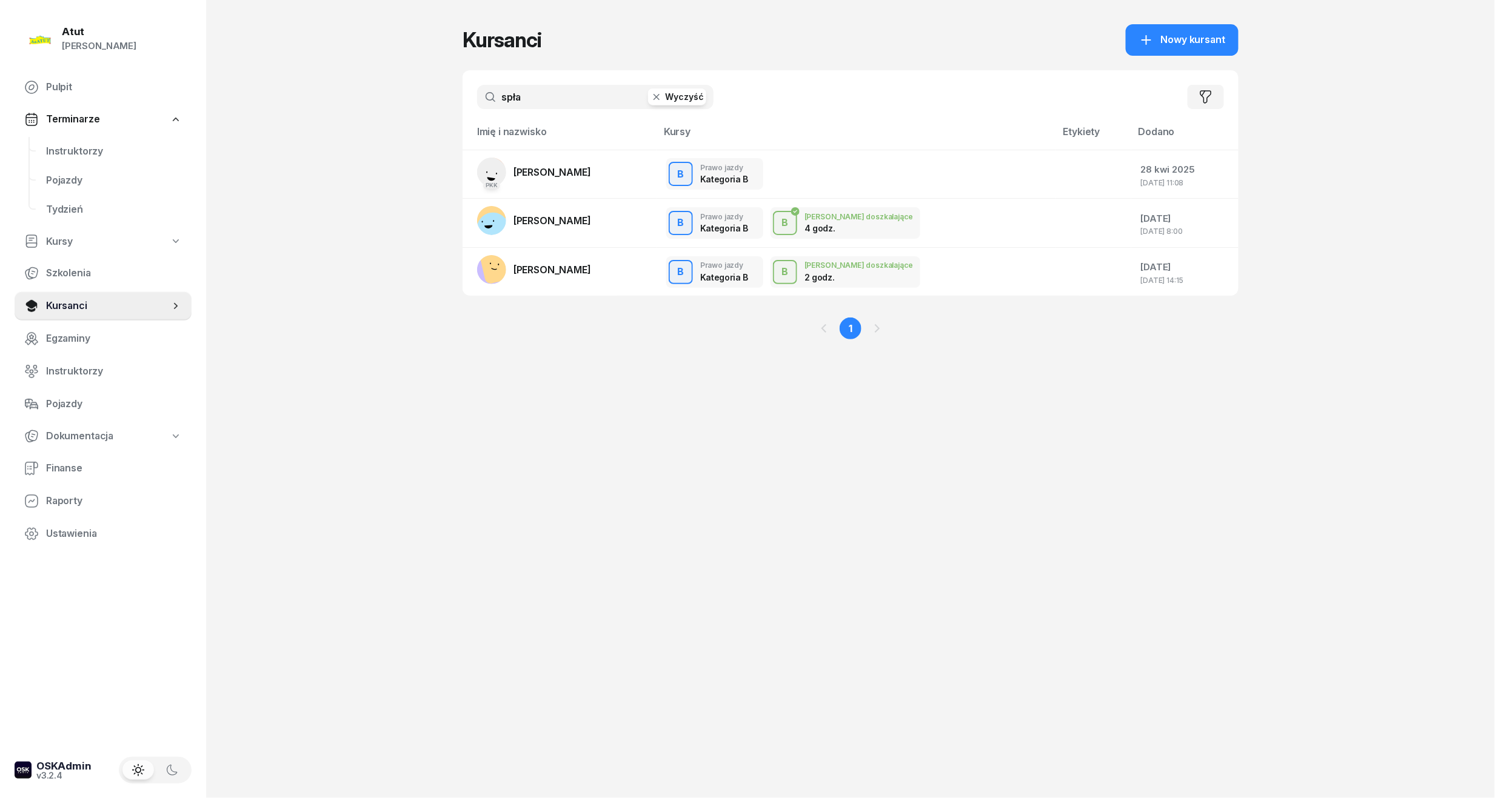
drag, startPoint x: 566, startPoint y: 97, endPoint x: 2, endPoint y: 194, distance: 572.0
click at [2, 194] on div "Atut [PERSON_NAME] Pulpit Terminarze Instruktorzy Pojazdy Tydzień Kursy Szkolen…" at bounding box center [747, 399] width 1495 height 798
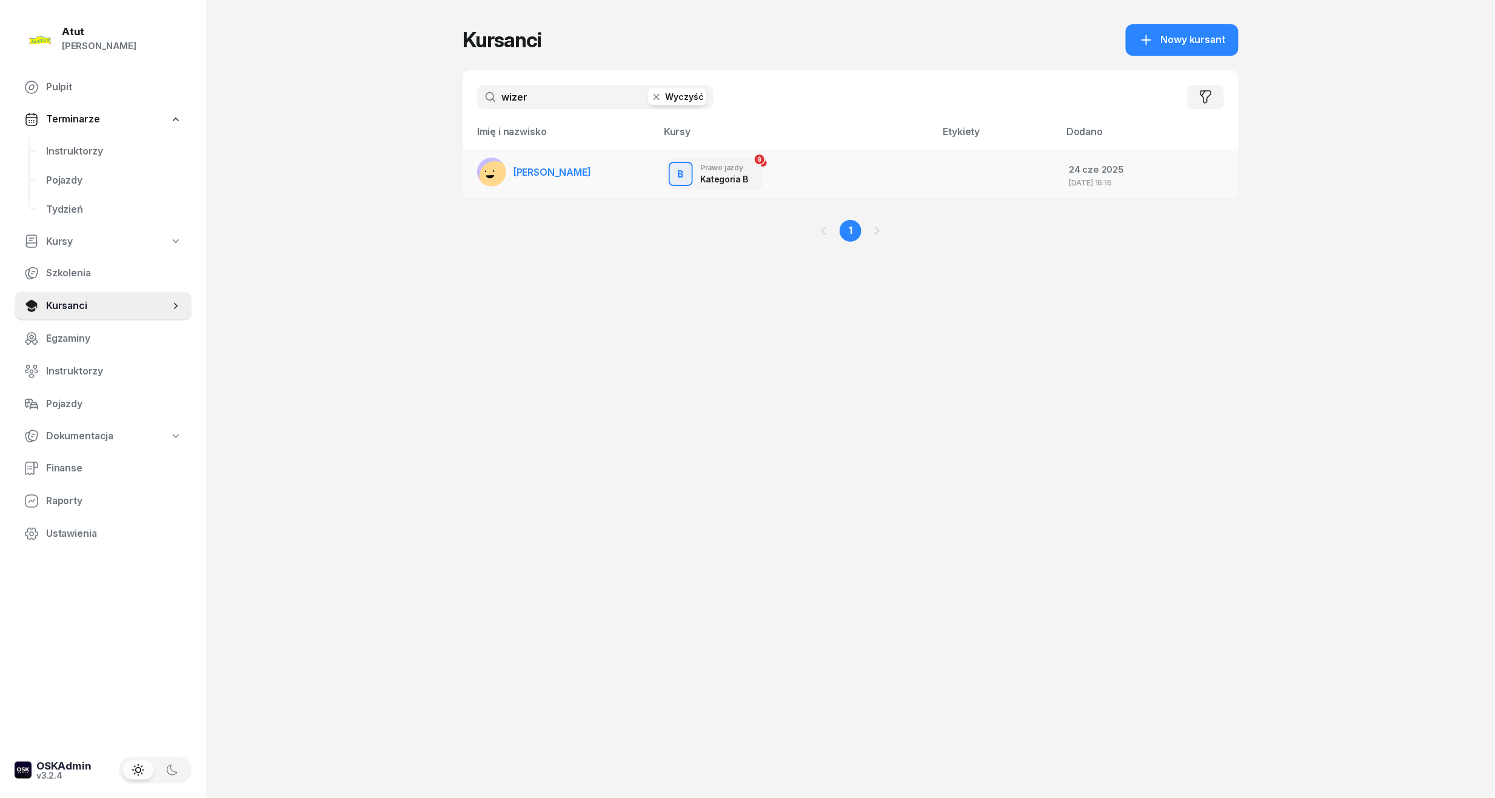
type input "wizer"
click at [550, 171] on span "[PERSON_NAME]" at bounding box center [552, 172] width 78 height 12
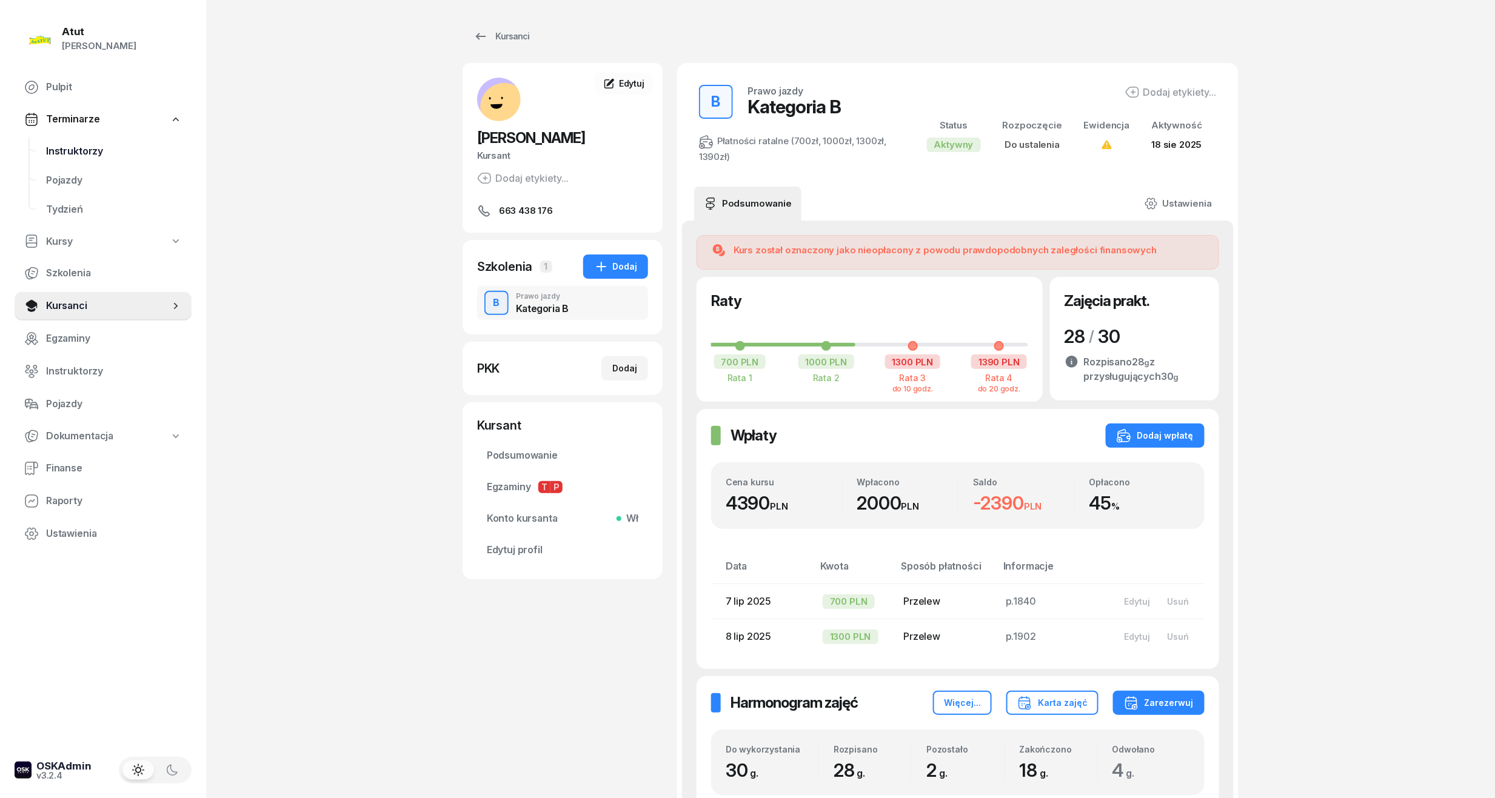
click at [59, 141] on link "Instruktorzy" at bounding box center [113, 151] width 155 height 29
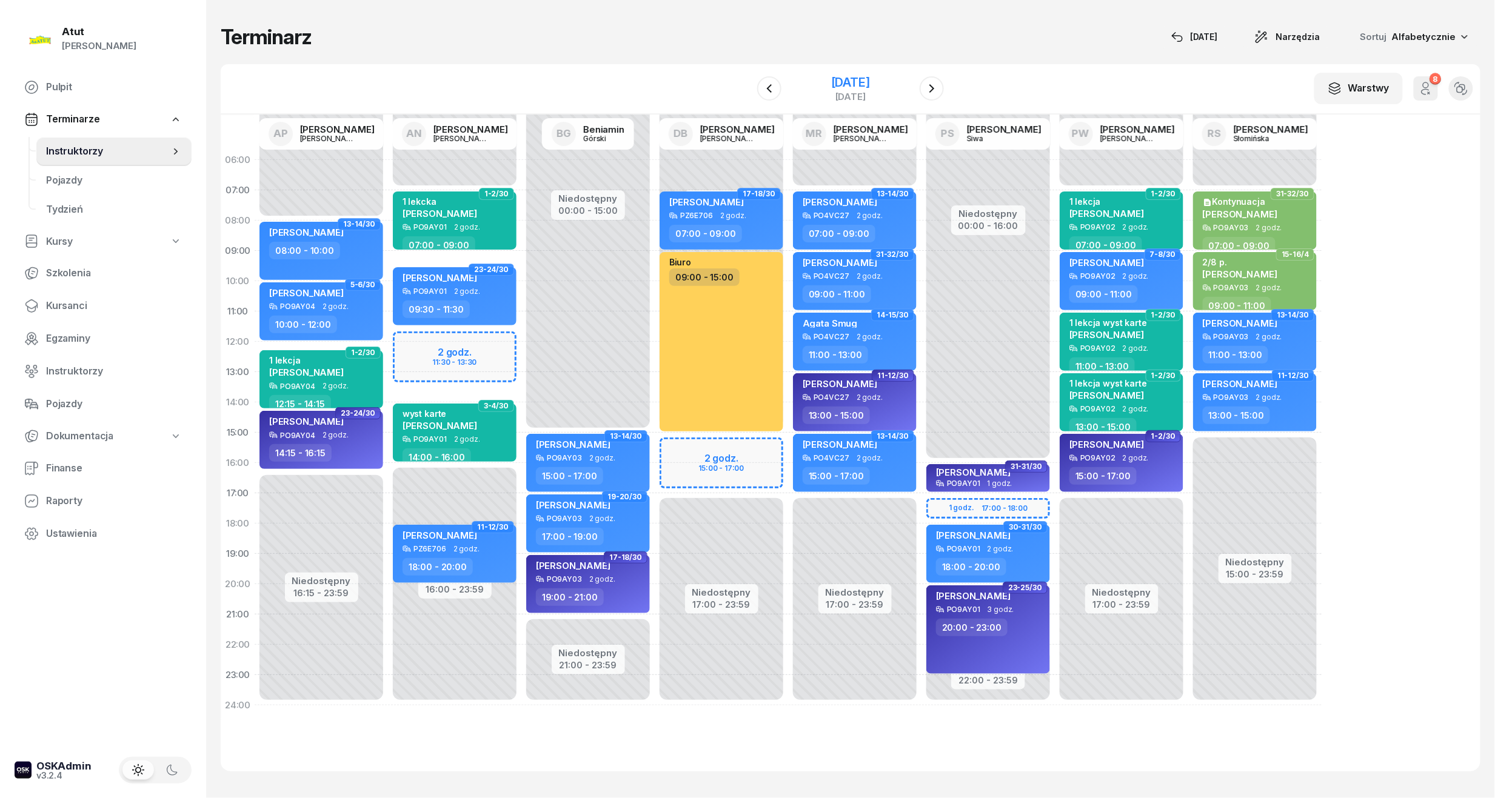
click at [838, 79] on div "[DATE]" at bounding box center [850, 82] width 39 height 12
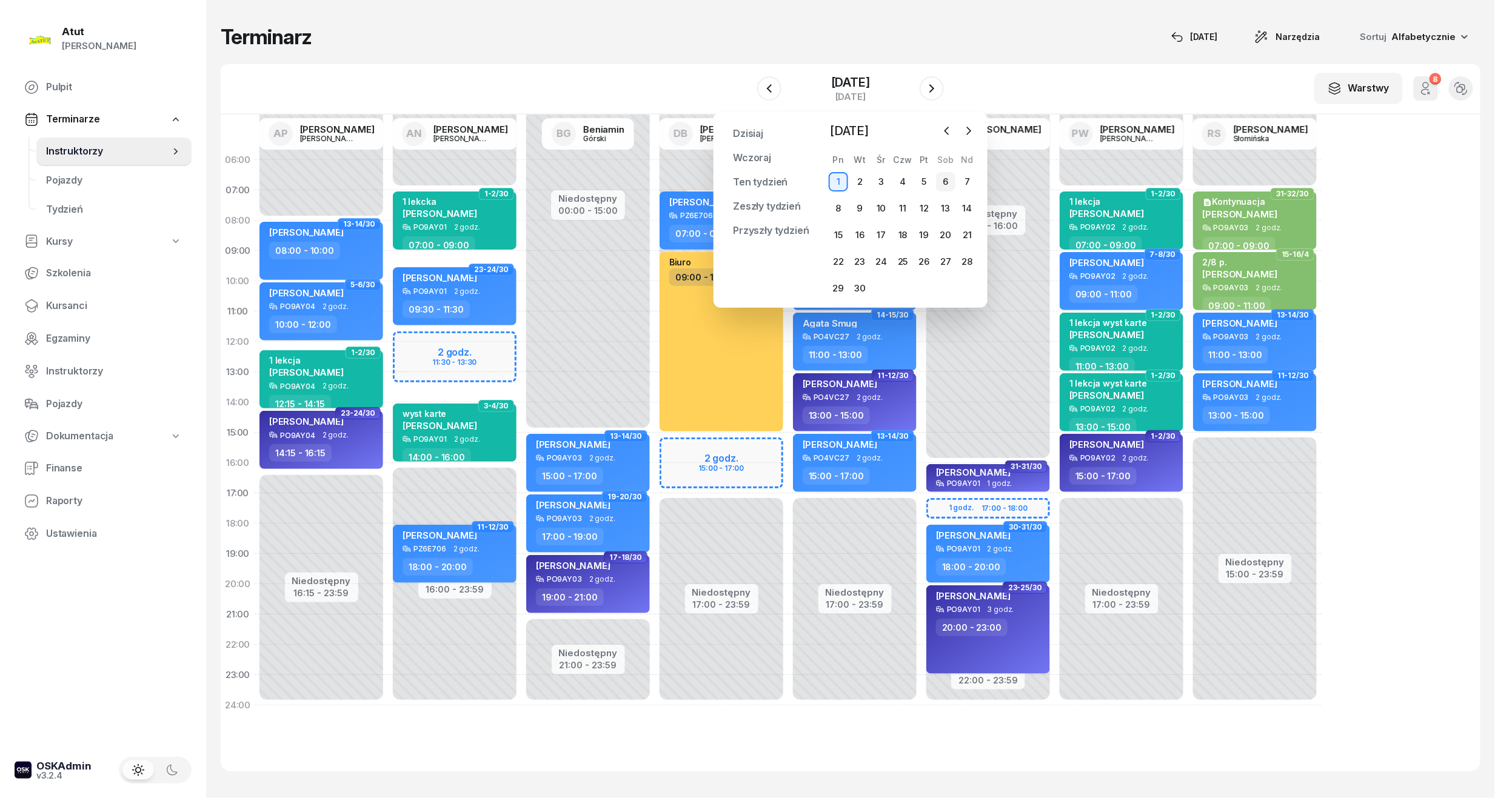
click at [942, 182] on div "6" at bounding box center [945, 181] width 19 height 19
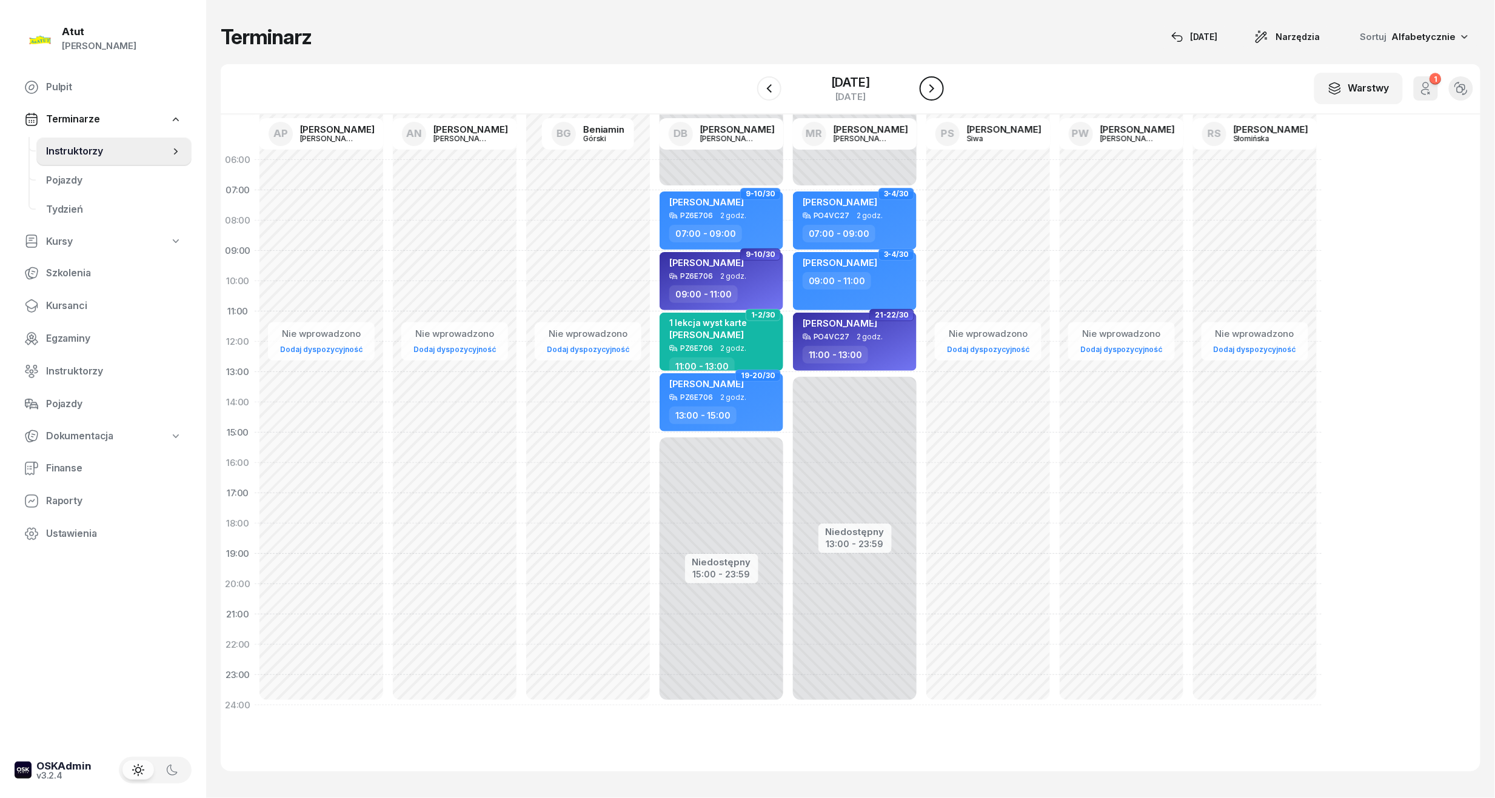
click at [927, 86] on icon "button" at bounding box center [931, 88] width 15 height 15
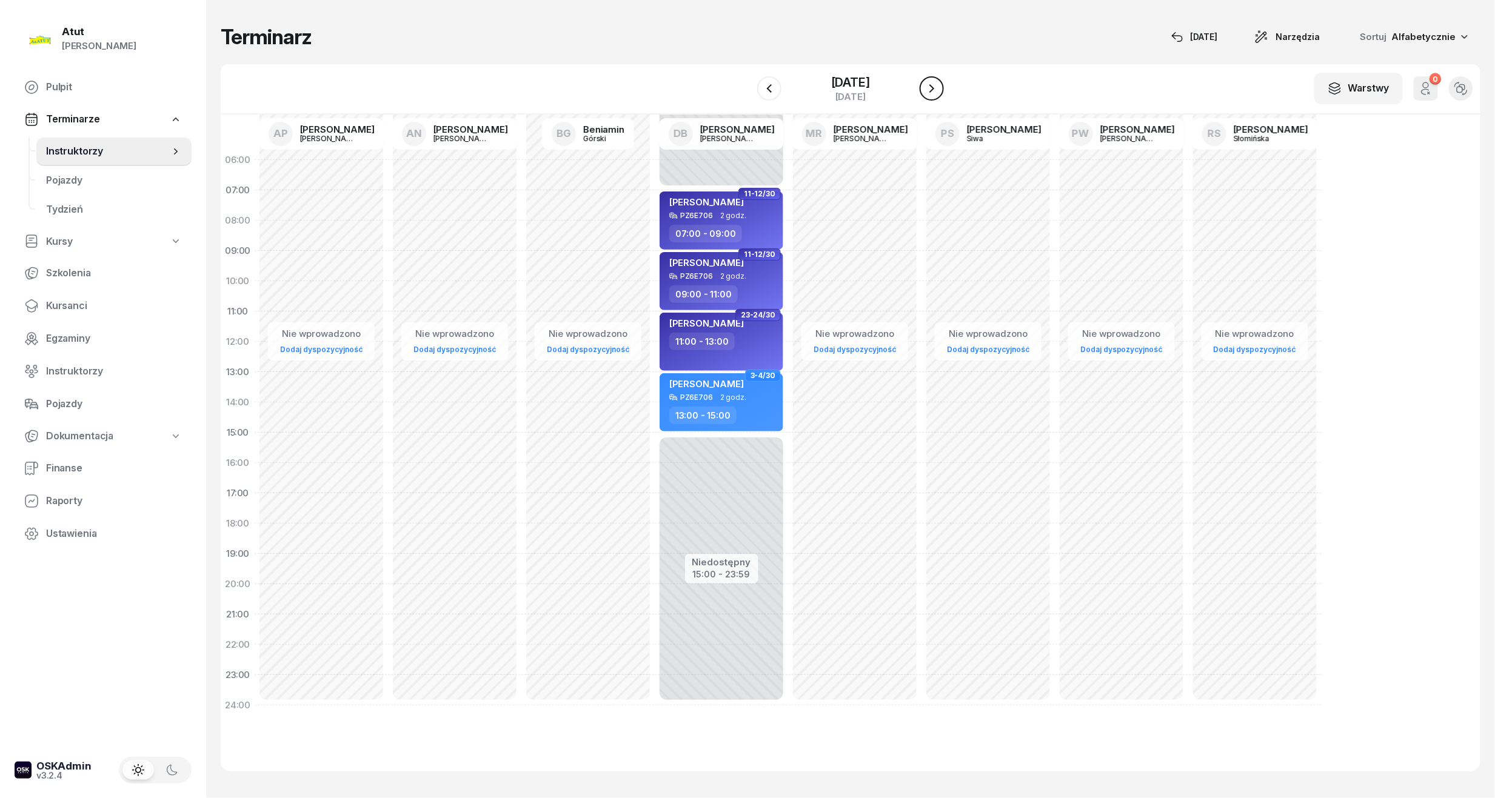
click at [927, 86] on icon "button" at bounding box center [931, 88] width 15 height 15
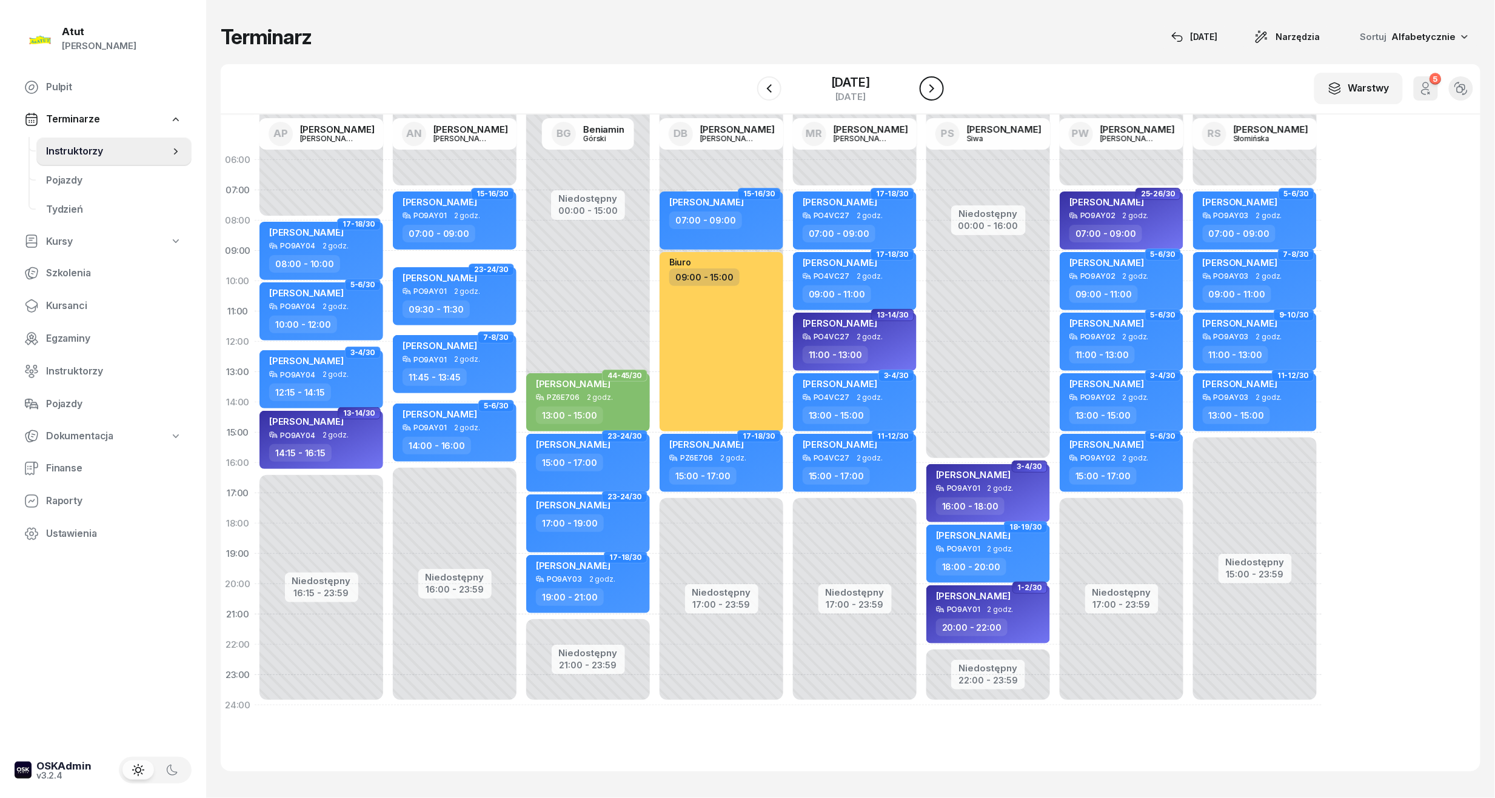
click at [927, 86] on icon "button" at bounding box center [931, 88] width 15 height 15
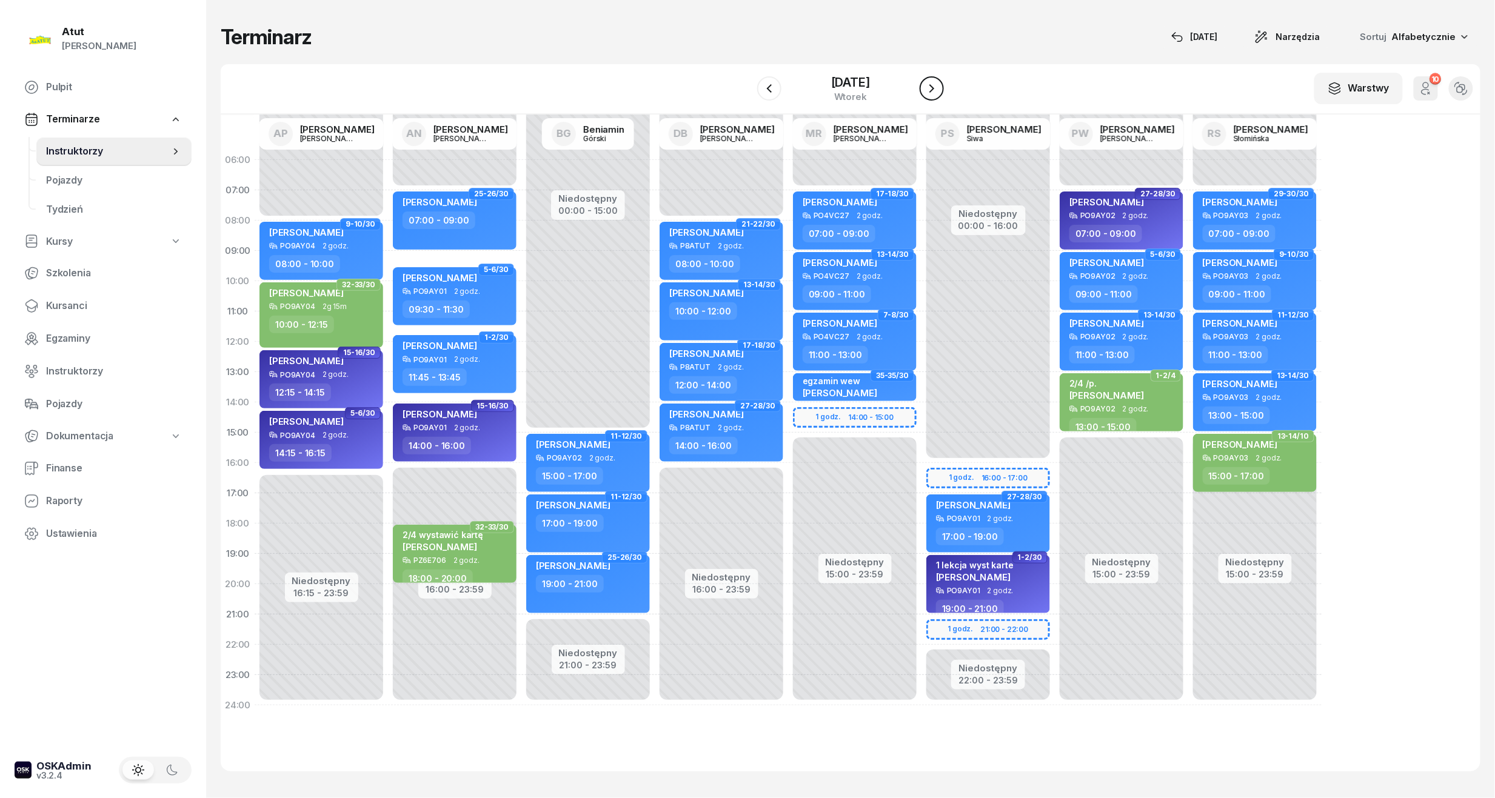
click at [927, 86] on icon "button" at bounding box center [931, 88] width 15 height 15
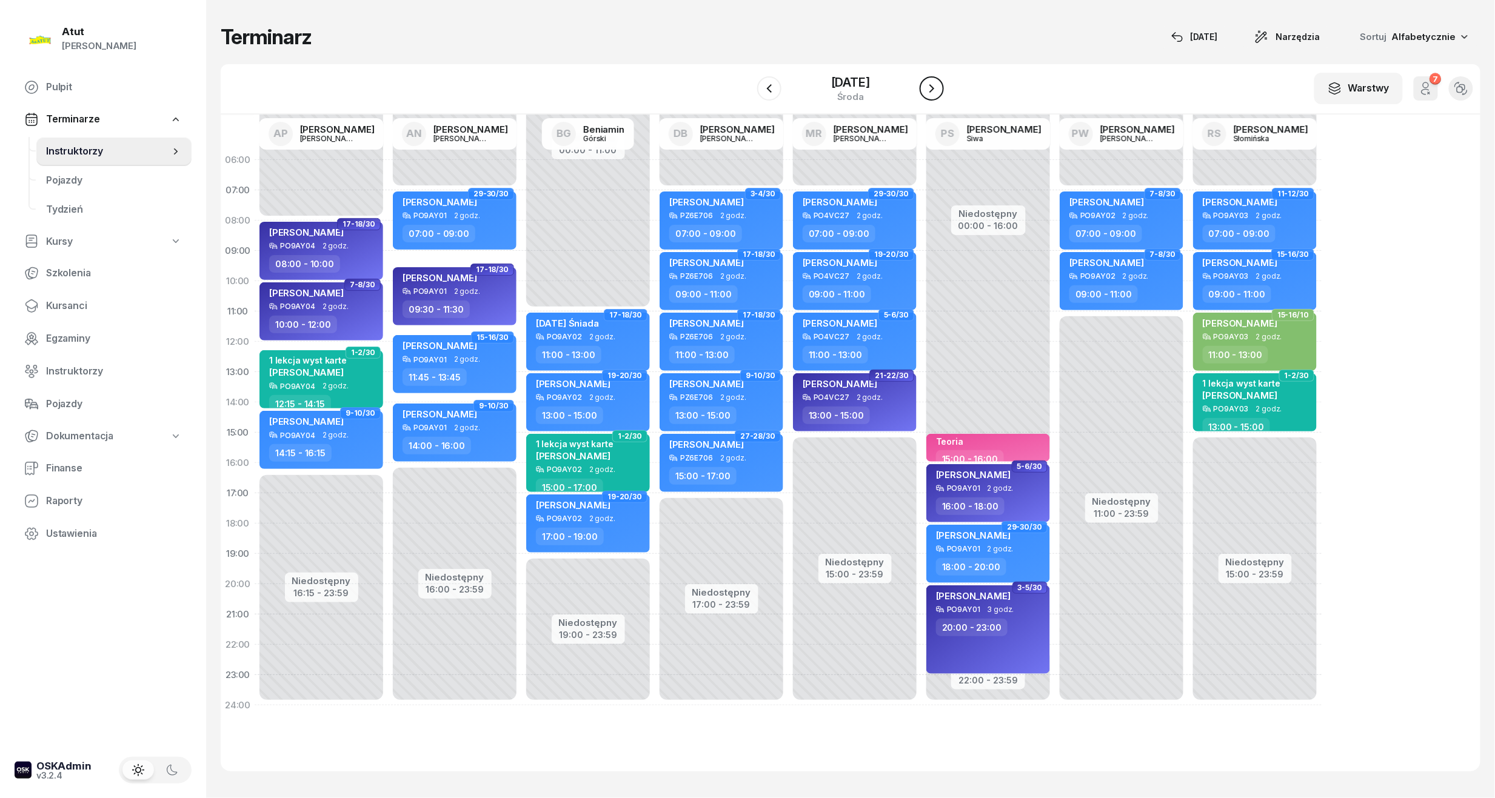
click at [927, 86] on icon "button" at bounding box center [931, 88] width 15 height 15
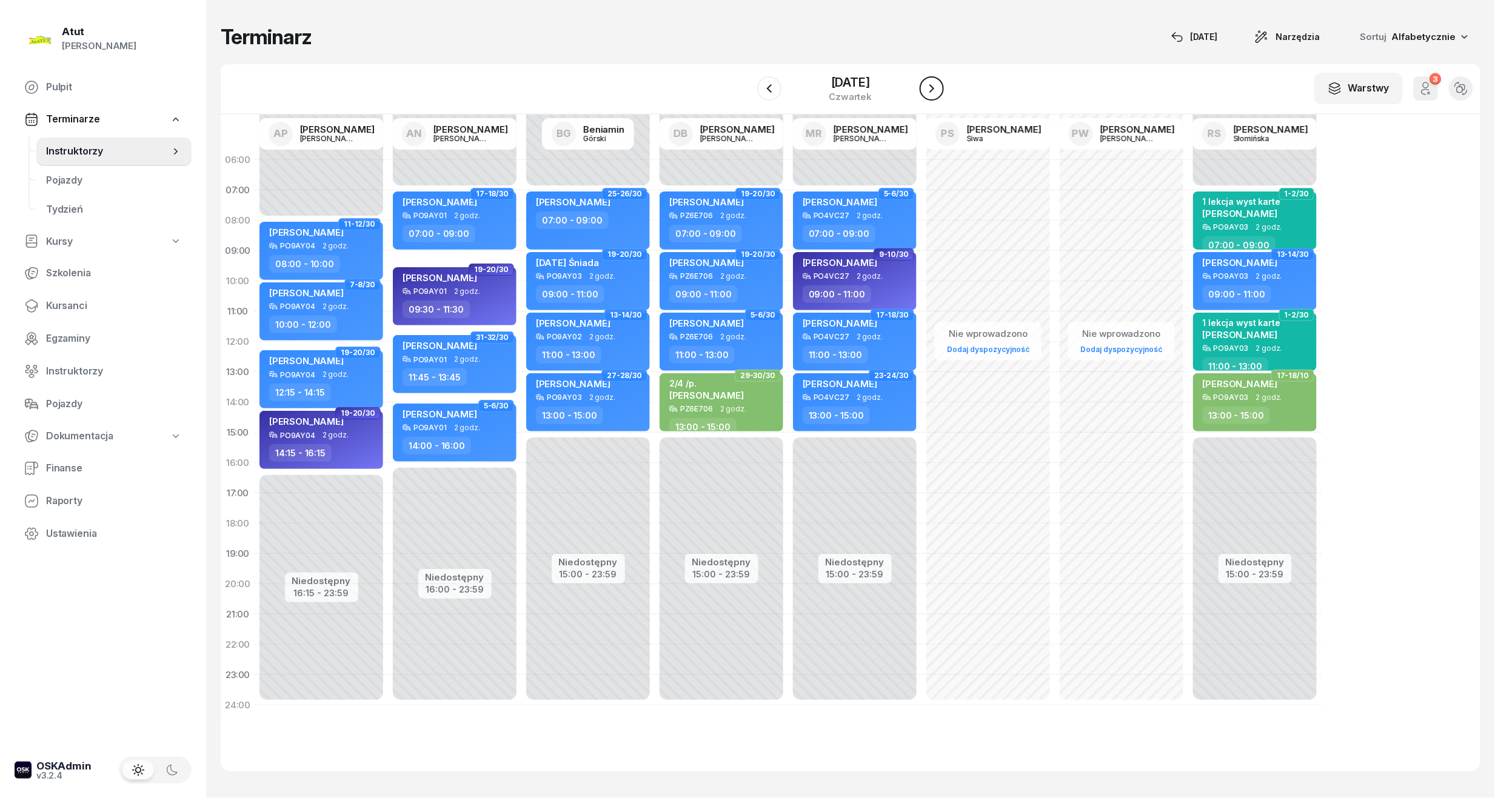
click at [927, 86] on icon "button" at bounding box center [931, 88] width 15 height 15
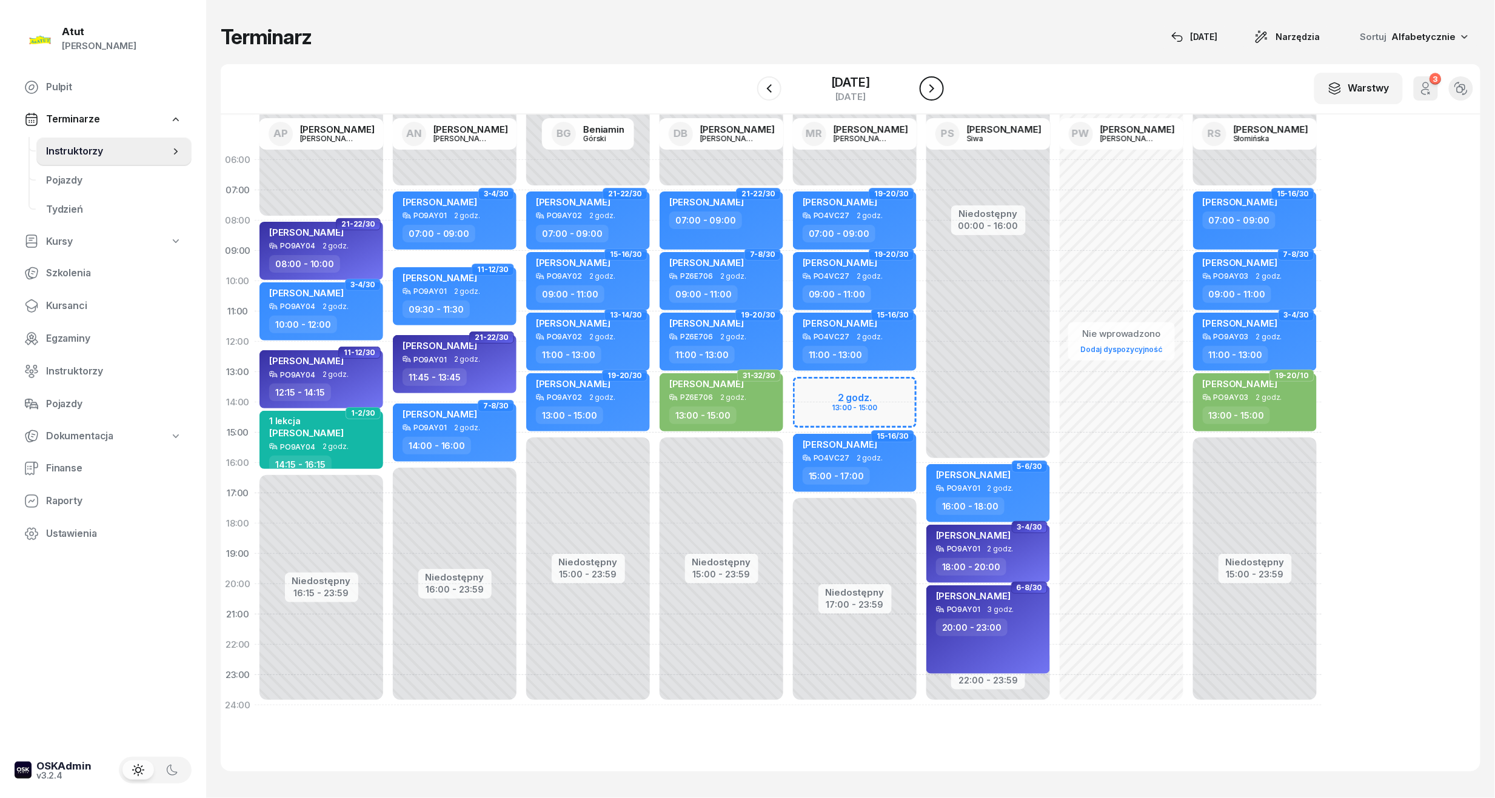
click at [927, 86] on icon "button" at bounding box center [931, 88] width 15 height 15
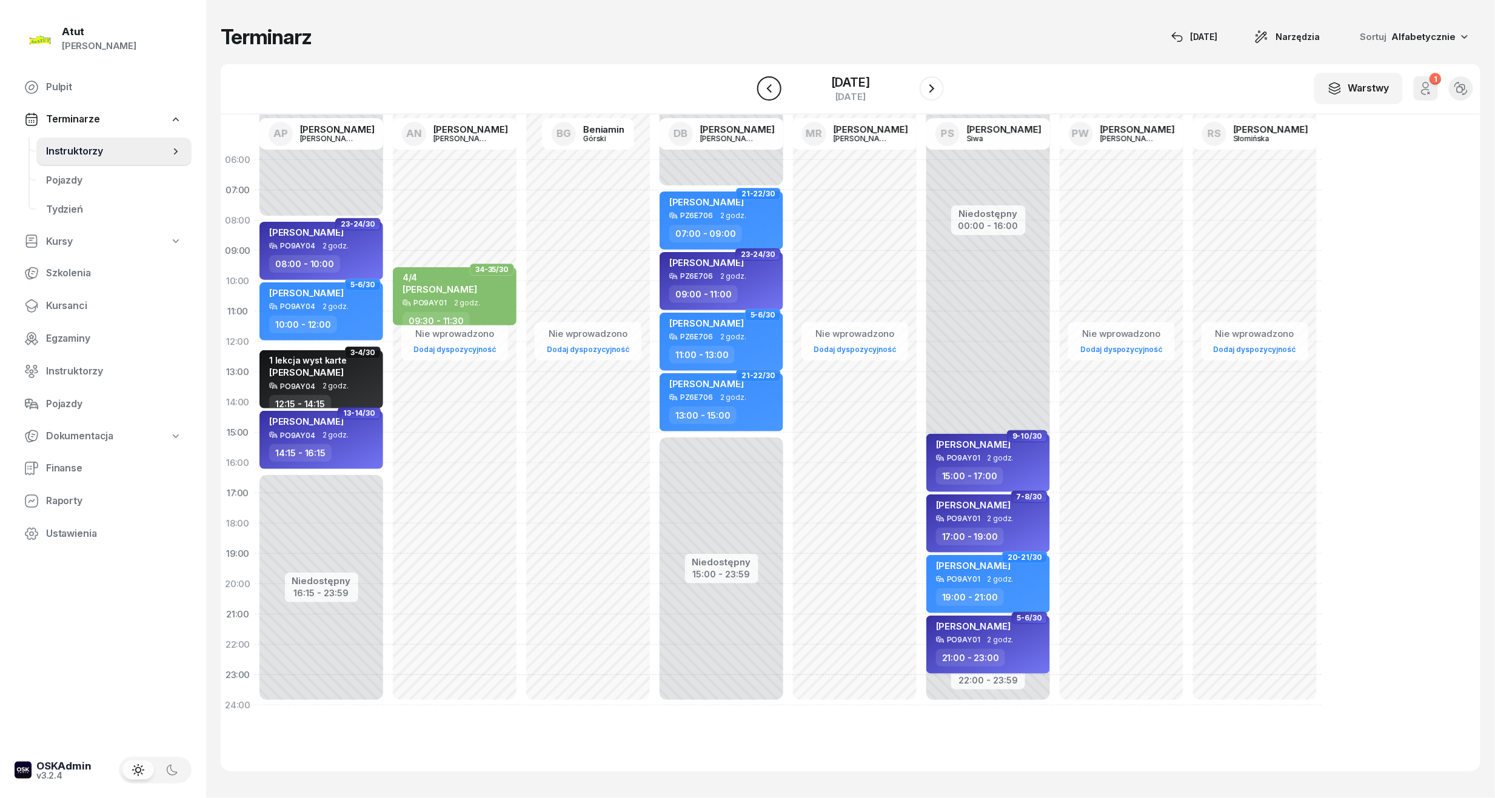
click at [767, 92] on icon "button" at bounding box center [769, 88] width 15 height 15
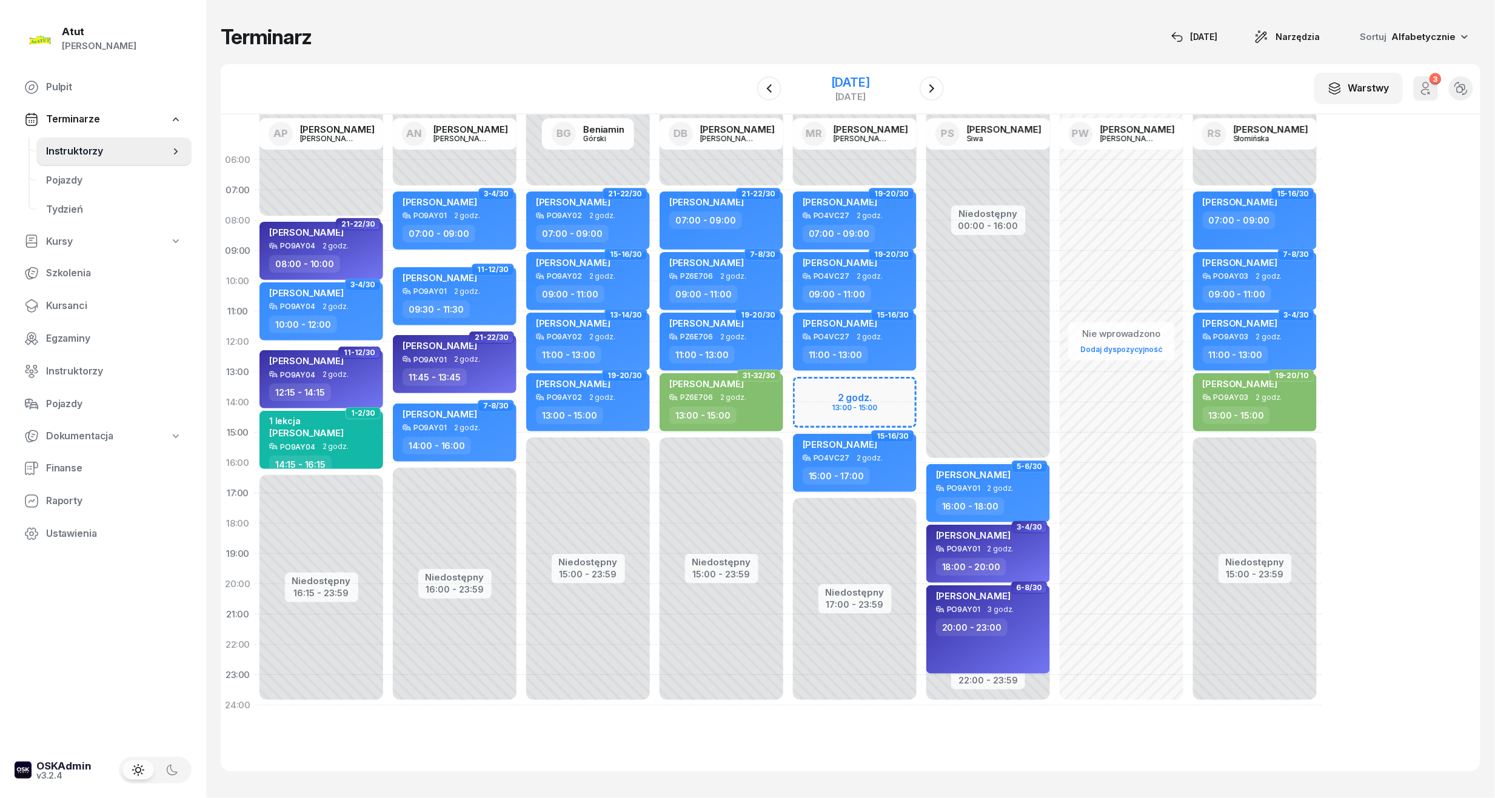
drag, startPoint x: 890, startPoint y: 78, endPoint x: 889, endPoint y: 85, distance: 7.4
click at [870, 78] on div "[DATE]" at bounding box center [850, 82] width 39 height 12
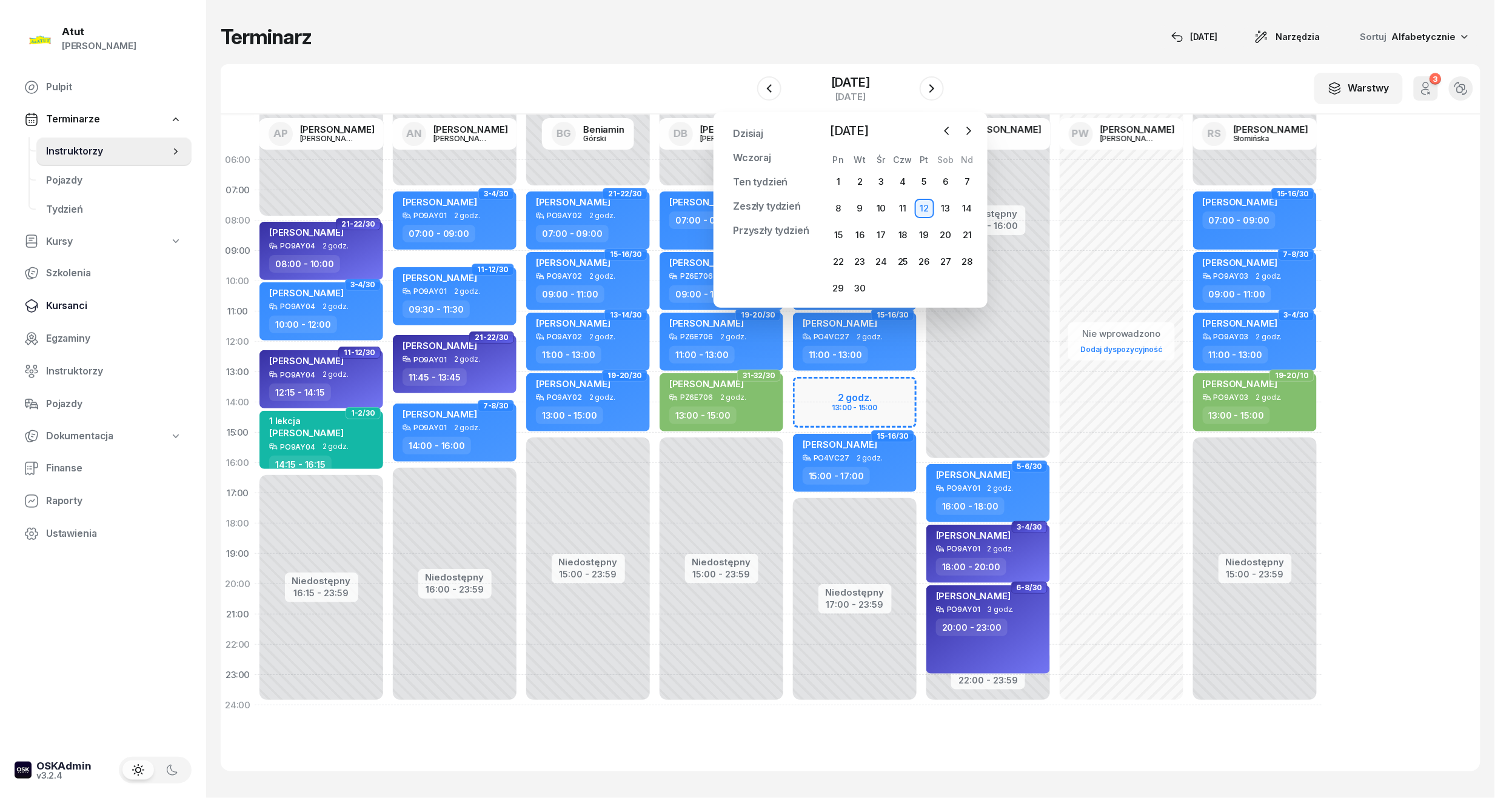
click at [53, 295] on link "Kursanci" at bounding box center [103, 306] width 177 height 29
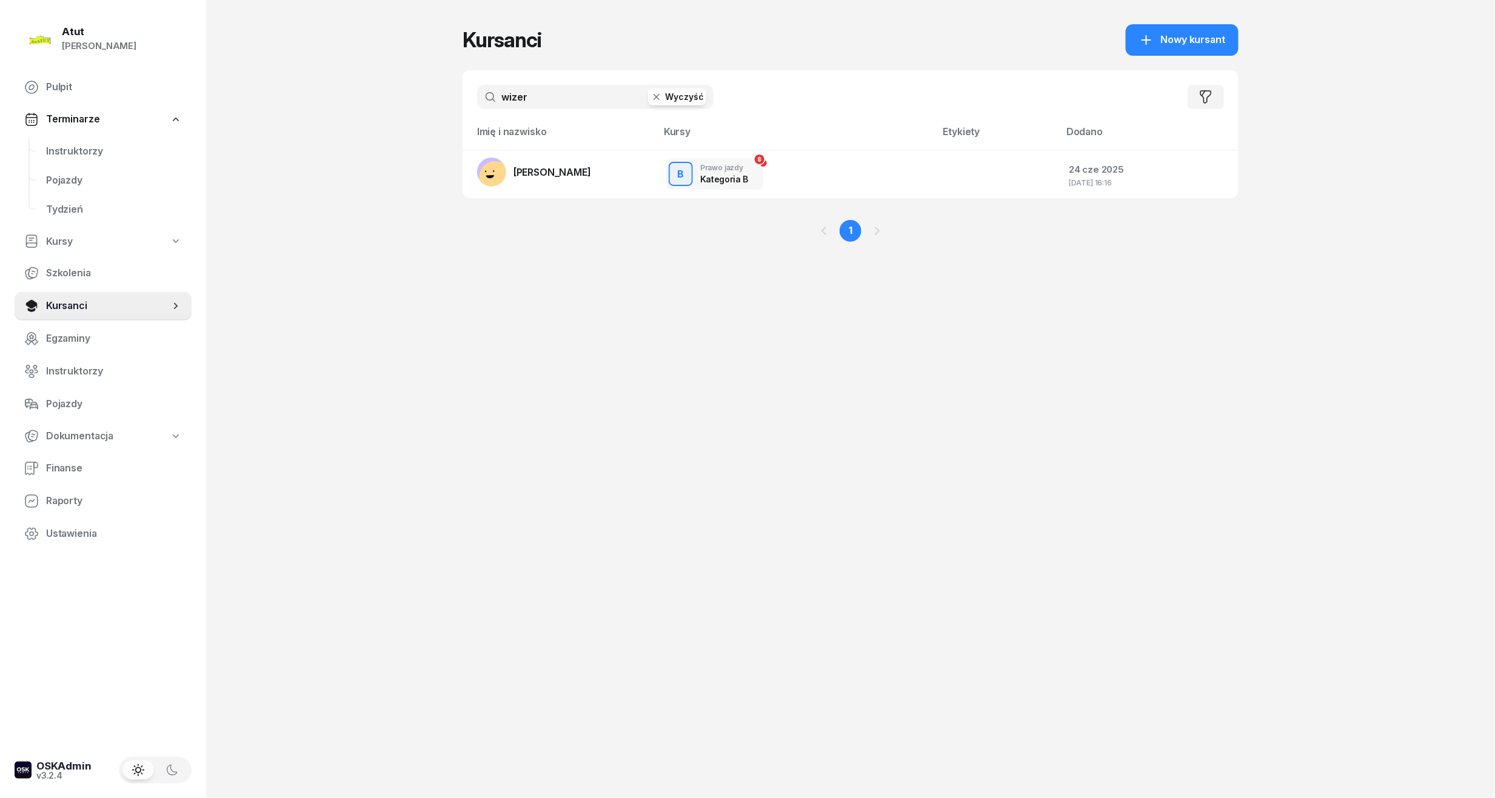
drag, startPoint x: 592, startPoint y: 90, endPoint x: 584, endPoint y: 90, distance: 7.3
click at [590, 90] on input "wizer" at bounding box center [595, 97] width 236 height 24
click at [575, 173] on span "[PERSON_NAME]" at bounding box center [552, 172] width 78 height 12
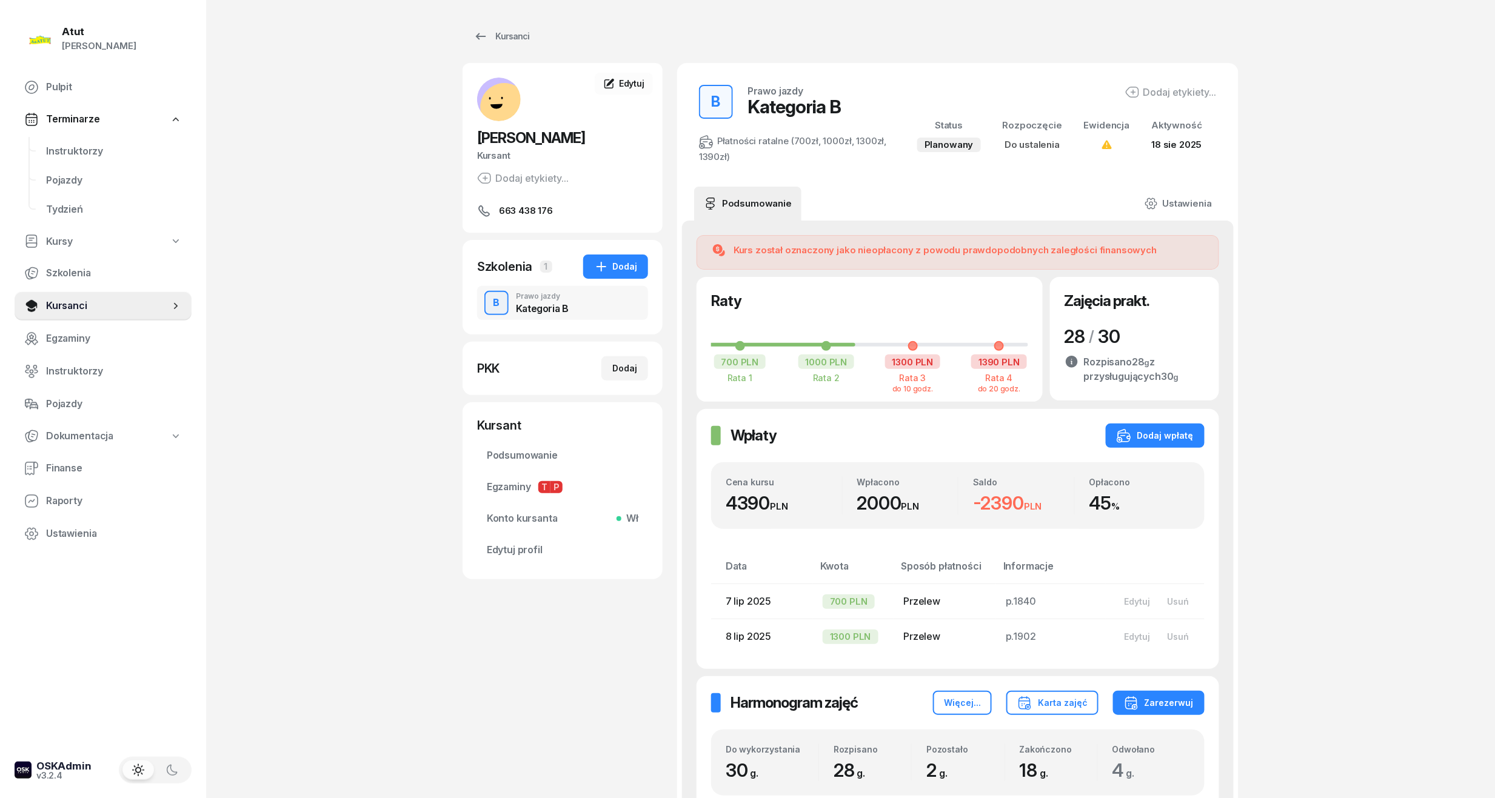
scroll to position [404, 0]
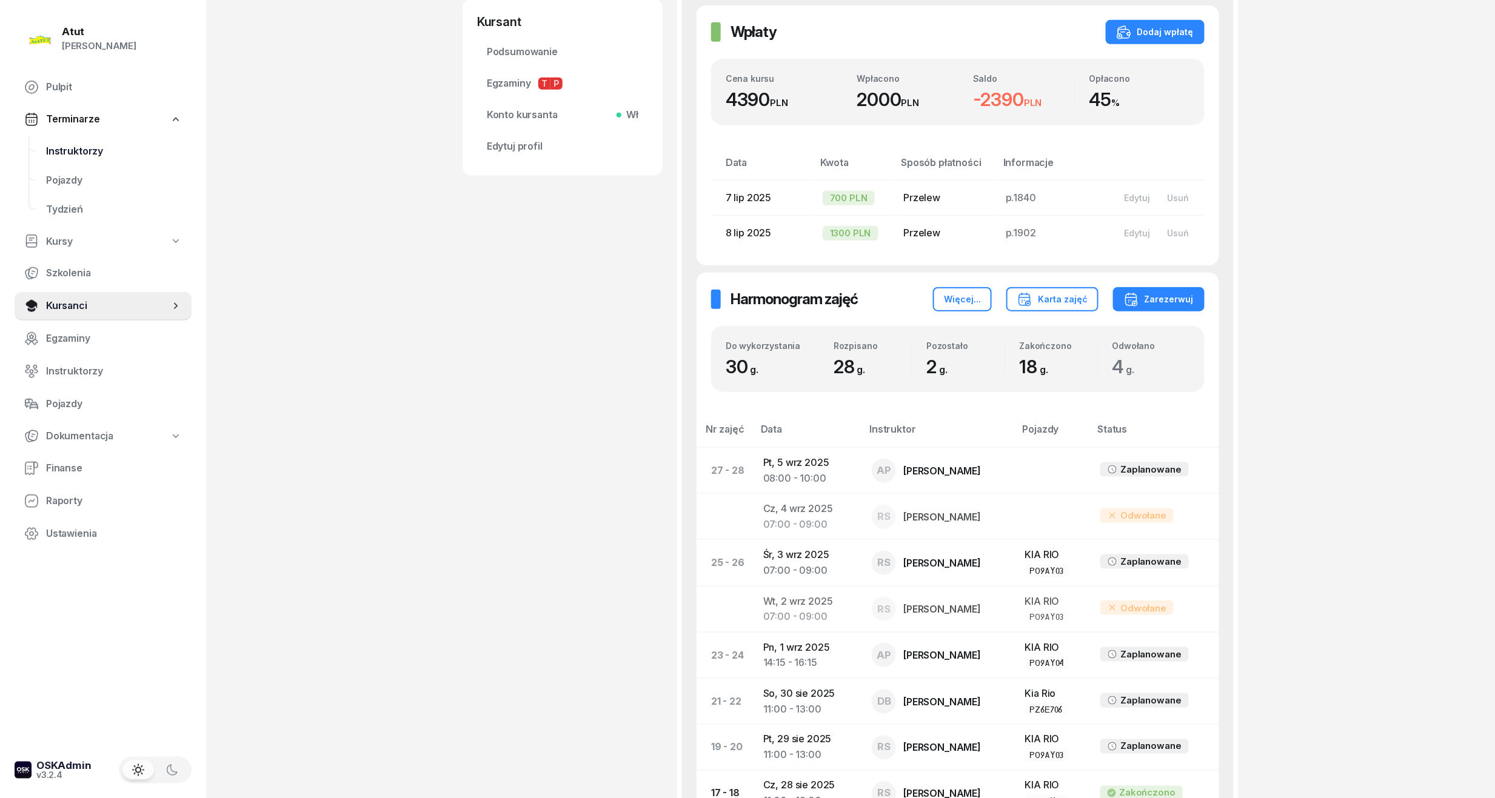
click at [55, 138] on link "Instruktorzy" at bounding box center [113, 151] width 155 height 29
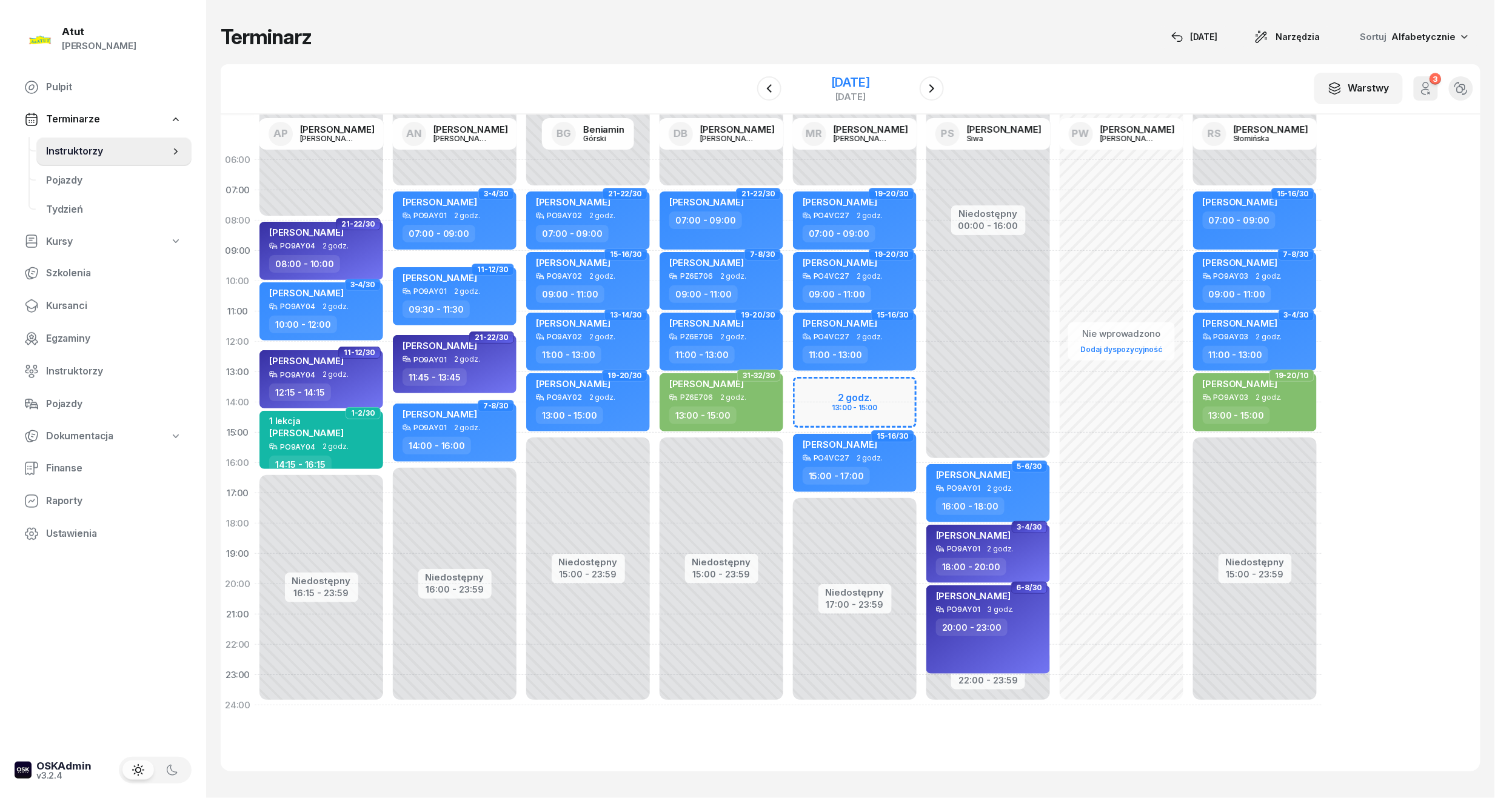
click at [855, 78] on div "[DATE]" at bounding box center [850, 82] width 39 height 12
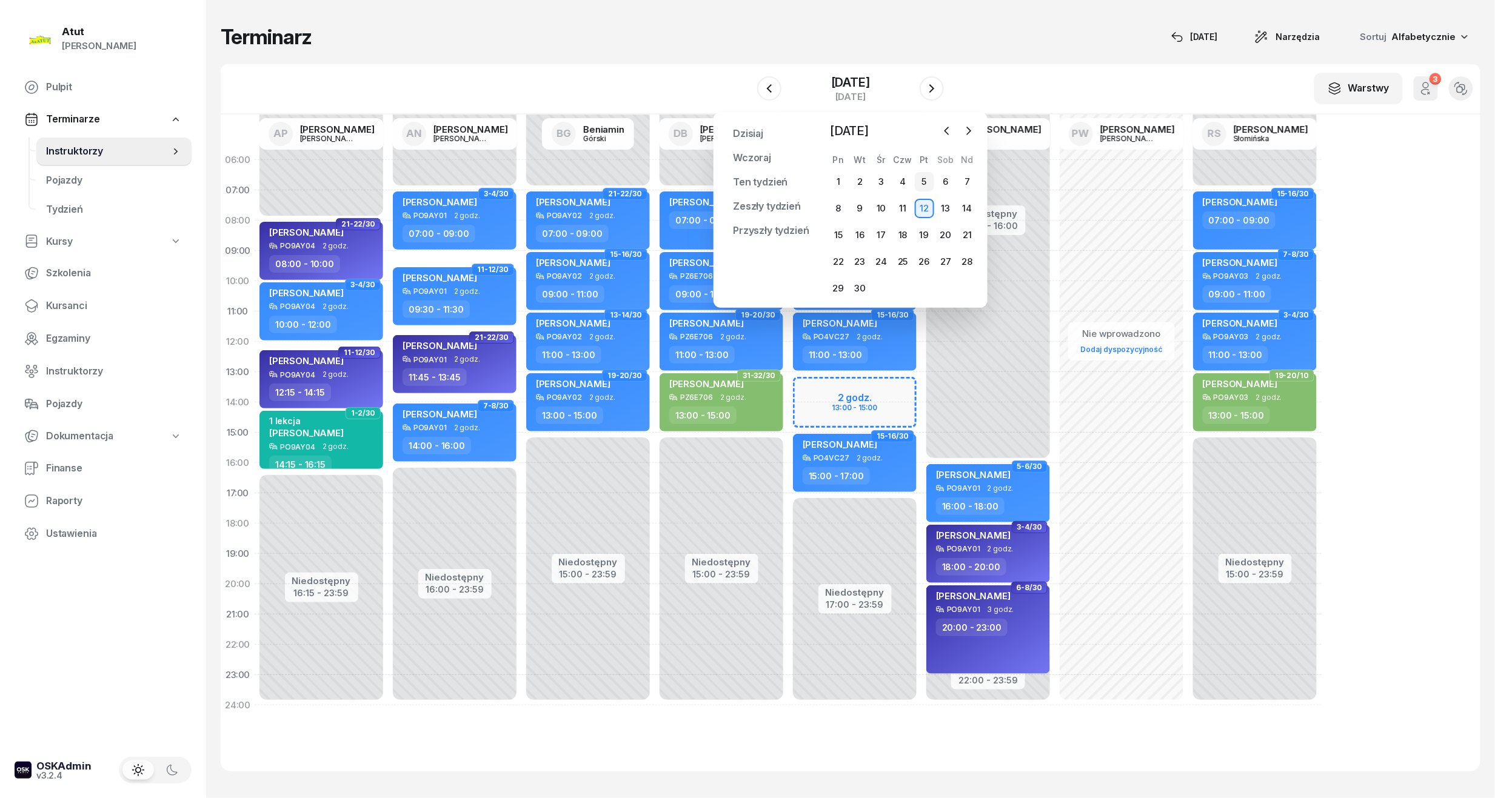
click at [920, 183] on div "5" at bounding box center [924, 181] width 19 height 19
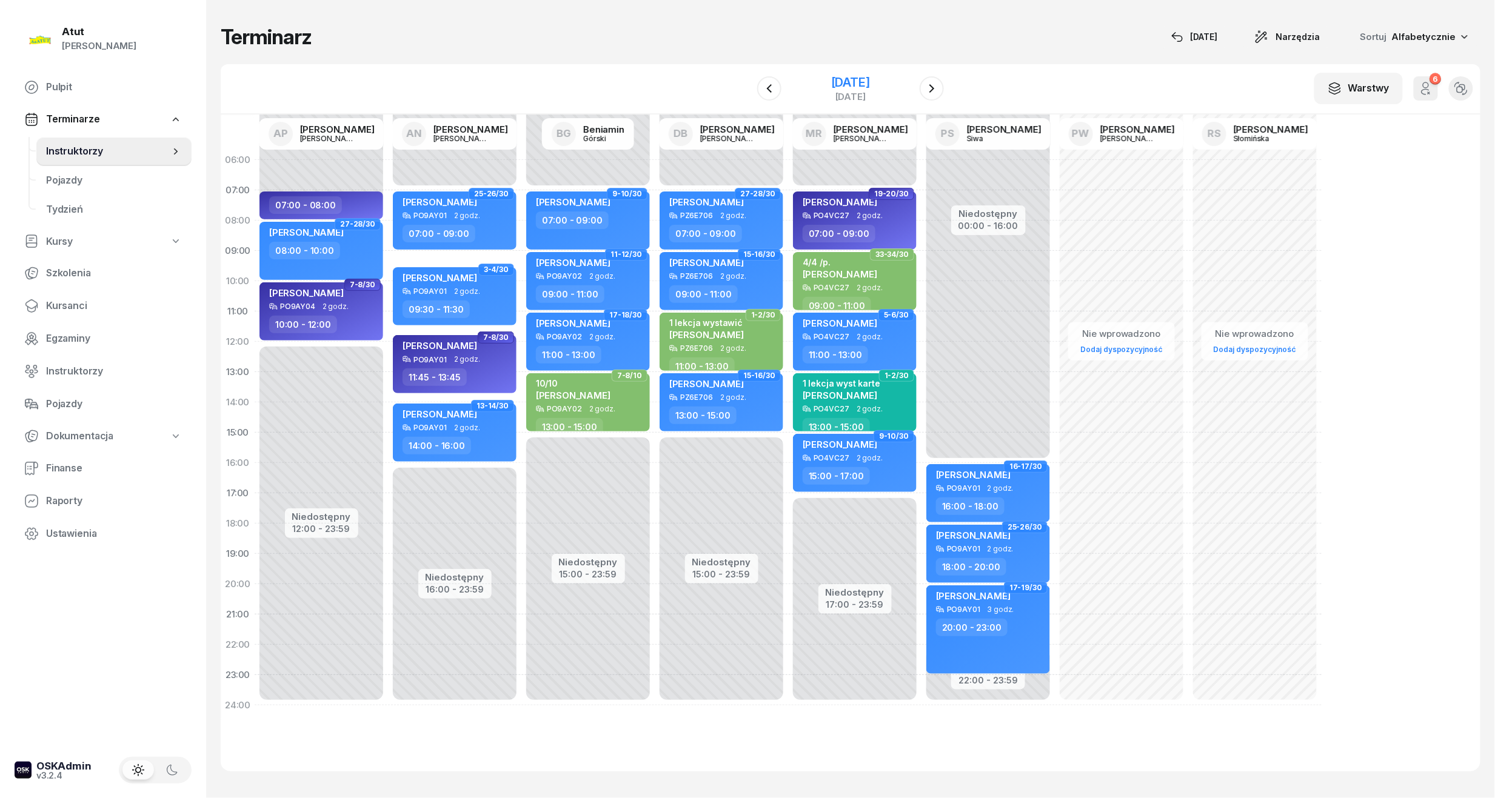
click at [870, 84] on div "[DATE]" at bounding box center [850, 82] width 39 height 12
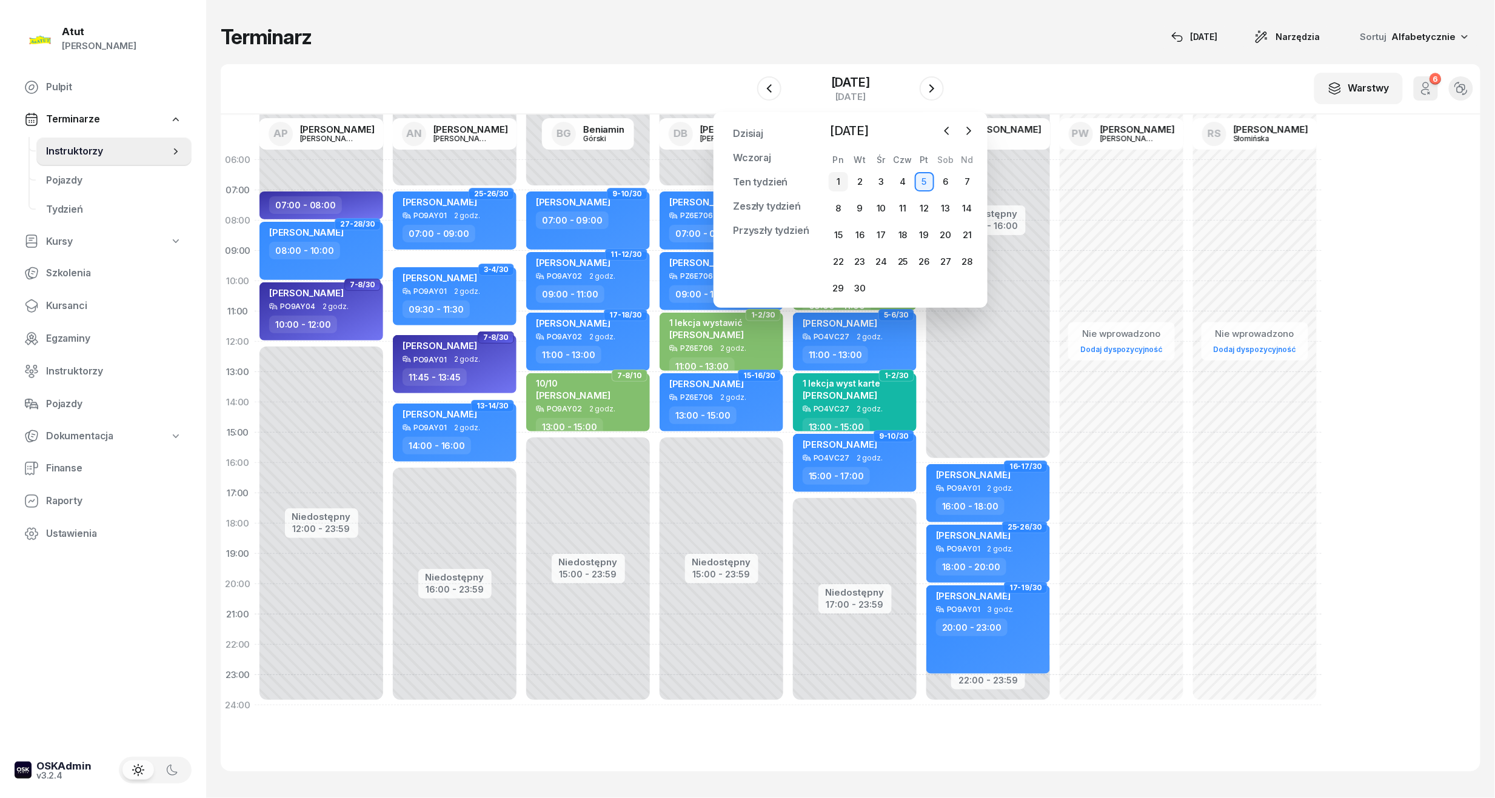
click at [839, 178] on div "1" at bounding box center [838, 181] width 19 height 19
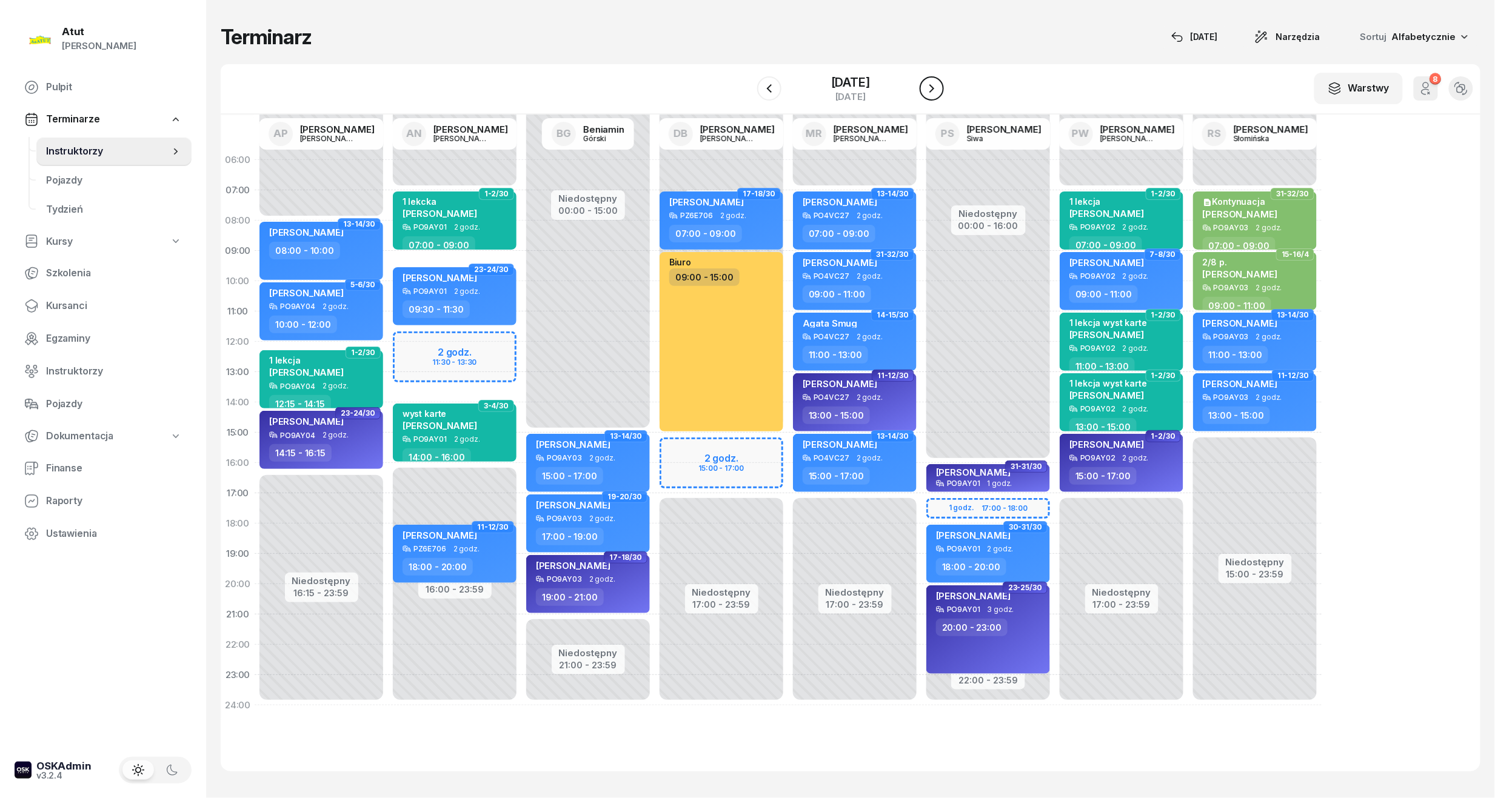
click at [934, 86] on icon "button" at bounding box center [931, 88] width 15 height 15
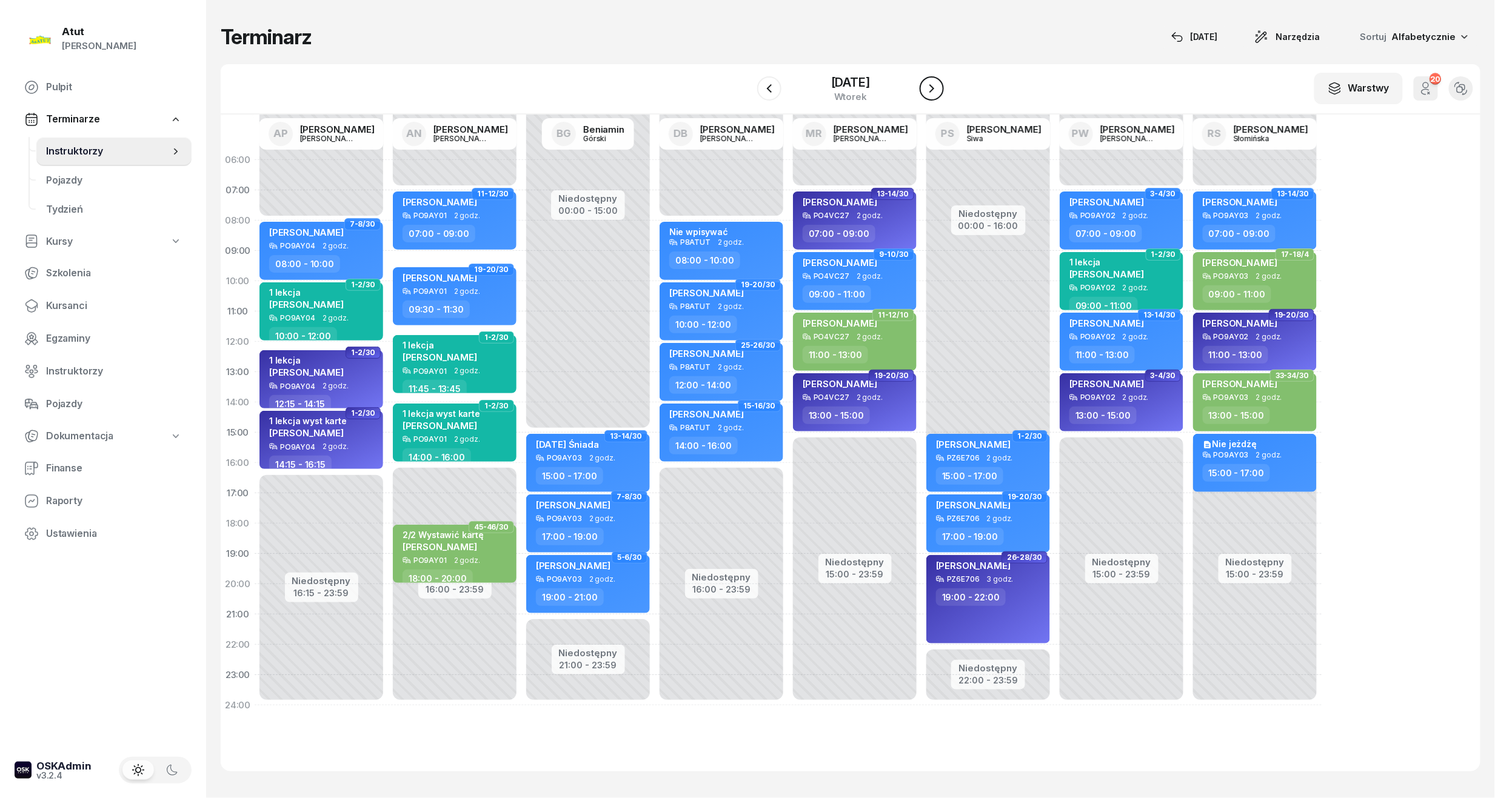
click at [932, 82] on icon "button" at bounding box center [931, 88] width 15 height 15
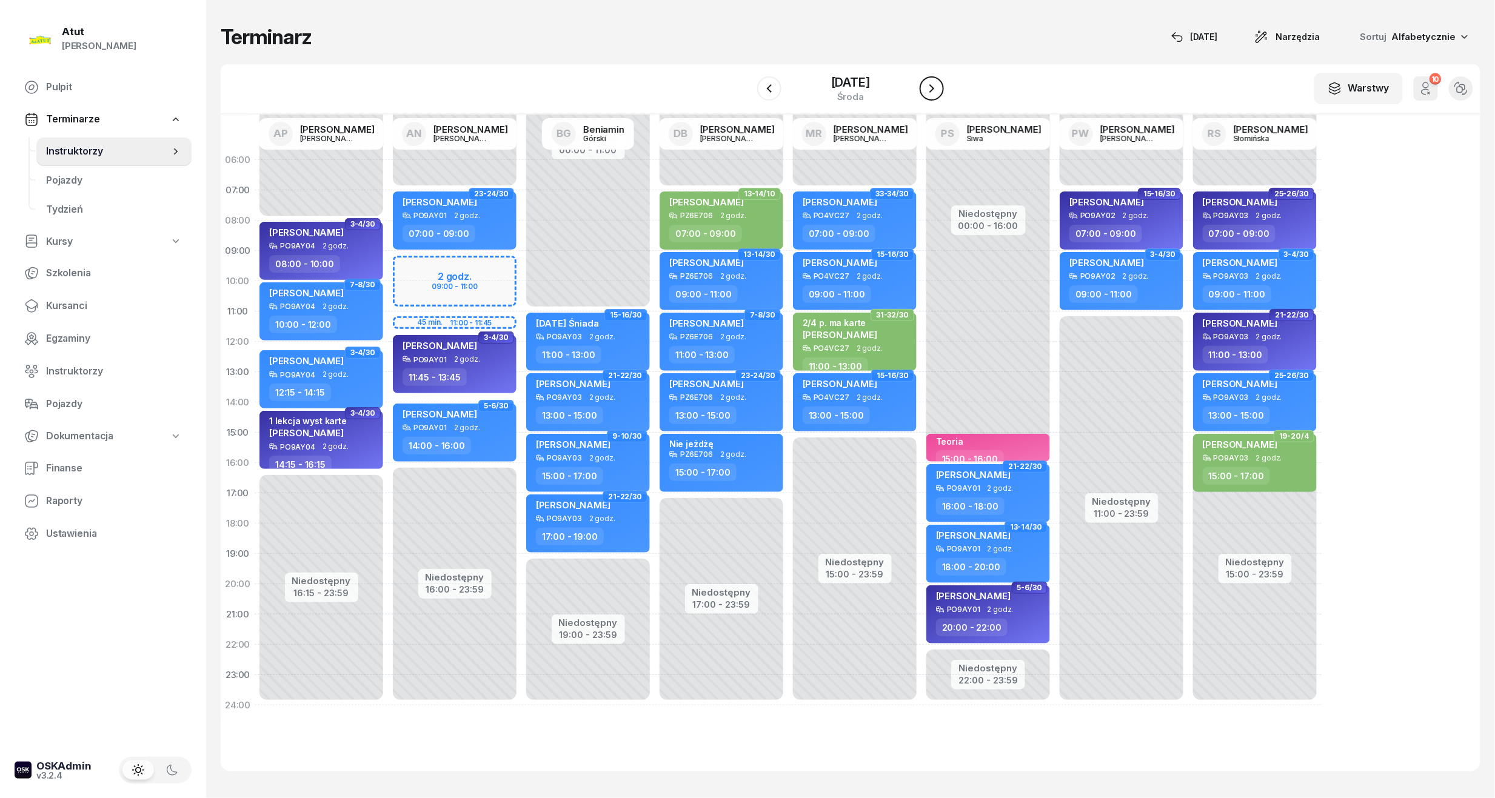
click at [932, 82] on icon "button" at bounding box center [931, 88] width 15 height 15
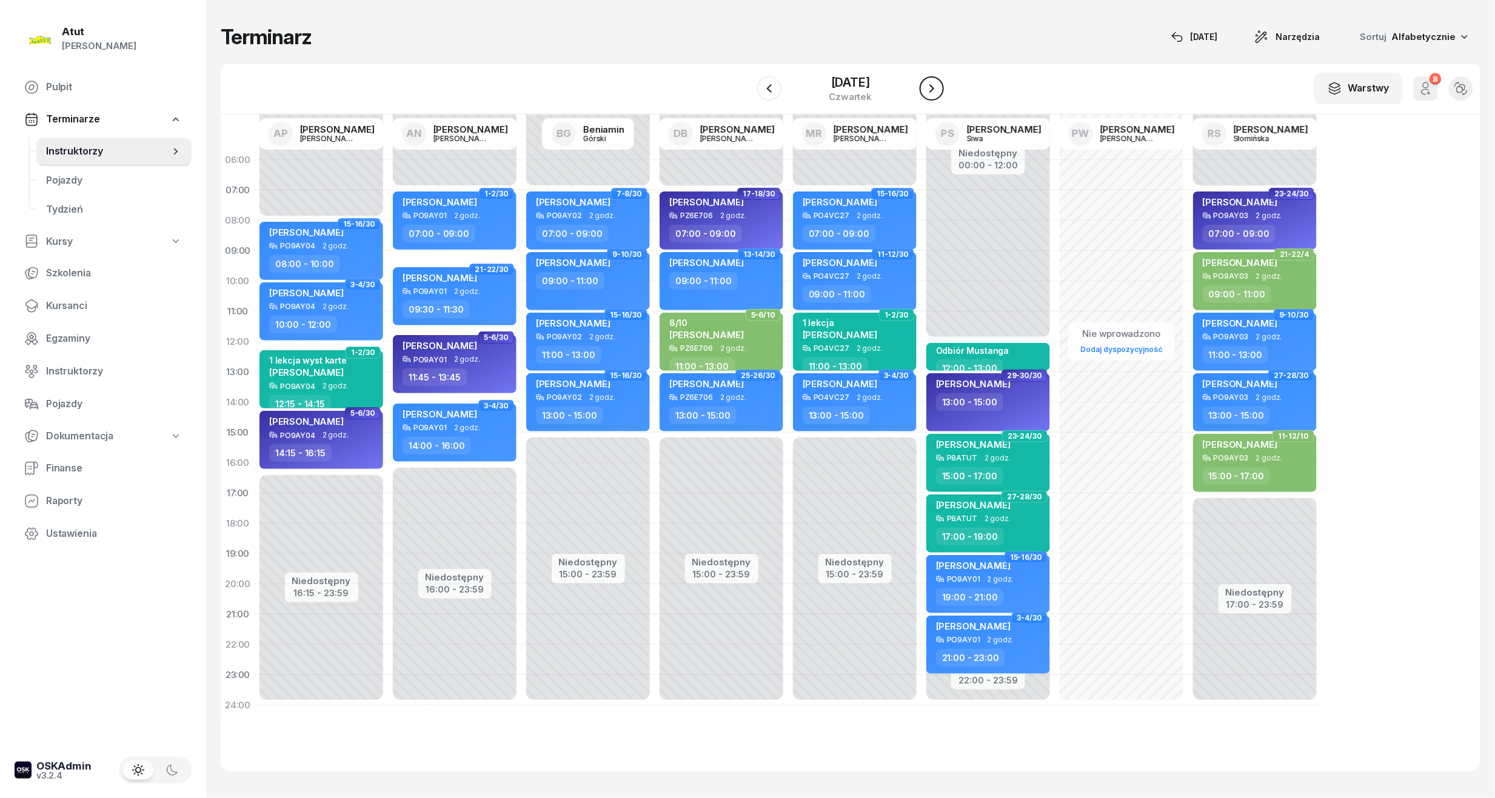
click at [932, 82] on icon "button" at bounding box center [931, 88] width 15 height 15
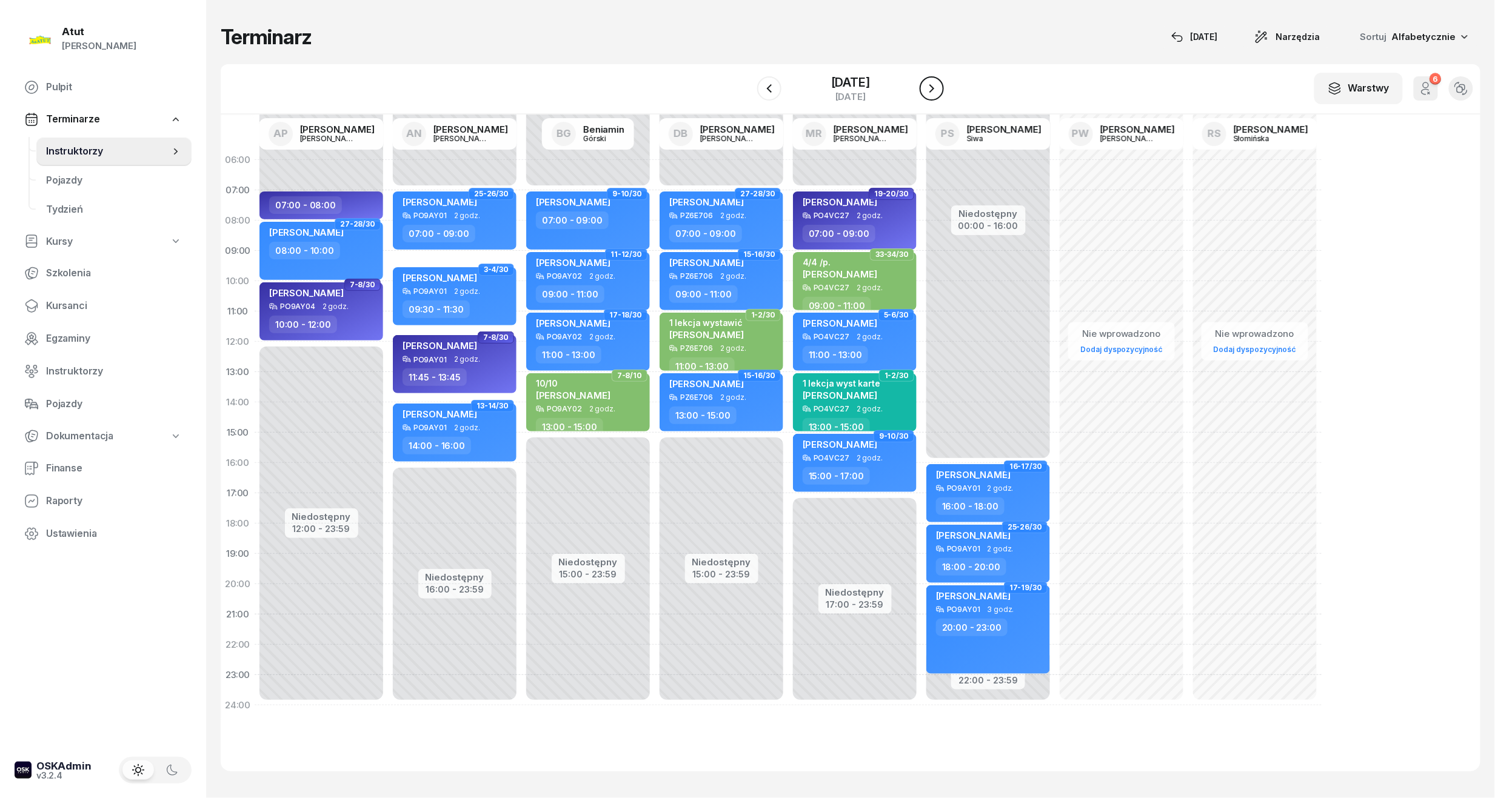
click at [932, 82] on icon "button" at bounding box center [931, 88] width 15 height 15
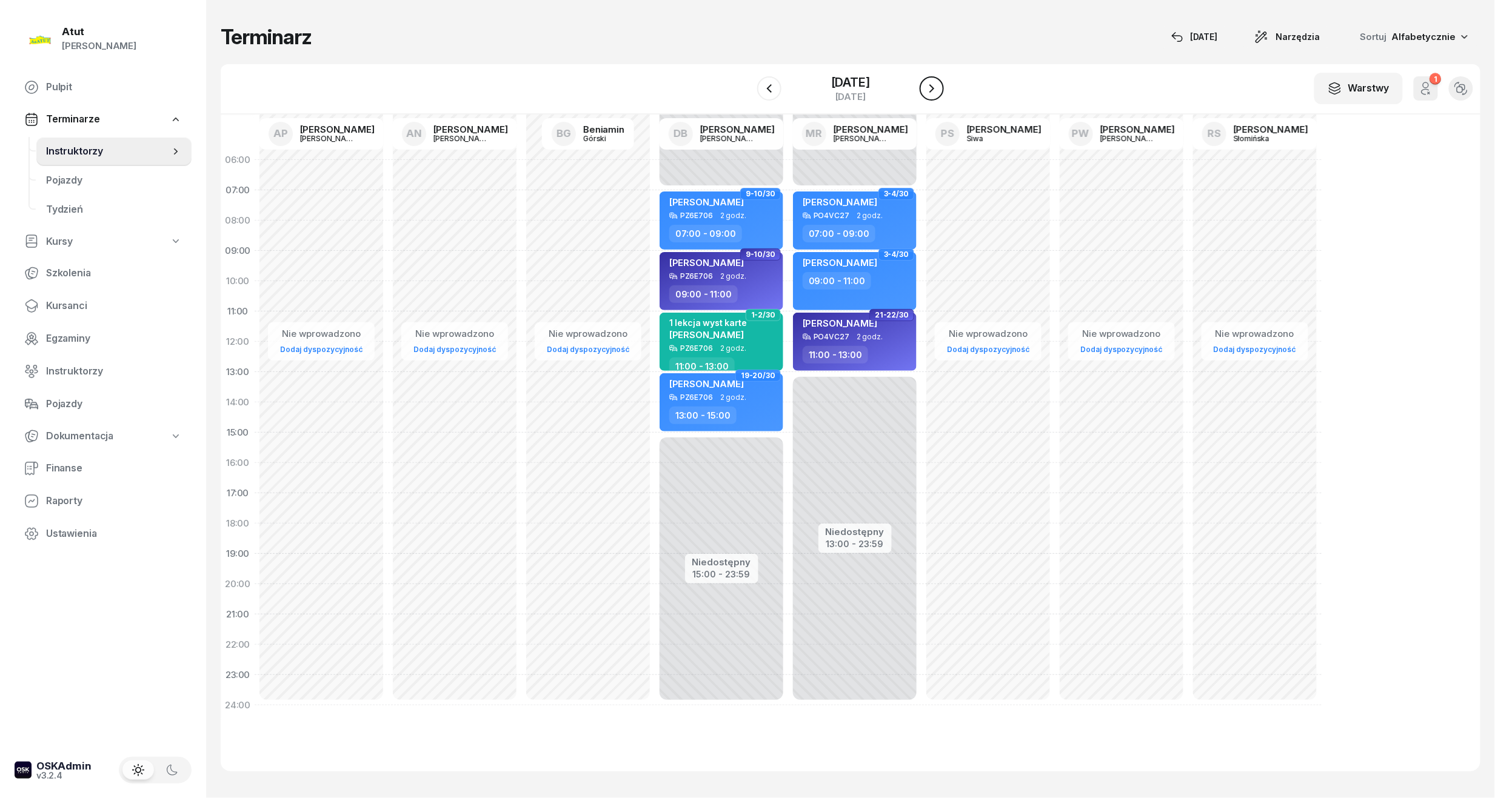
click at [932, 82] on icon "button" at bounding box center [931, 88] width 15 height 15
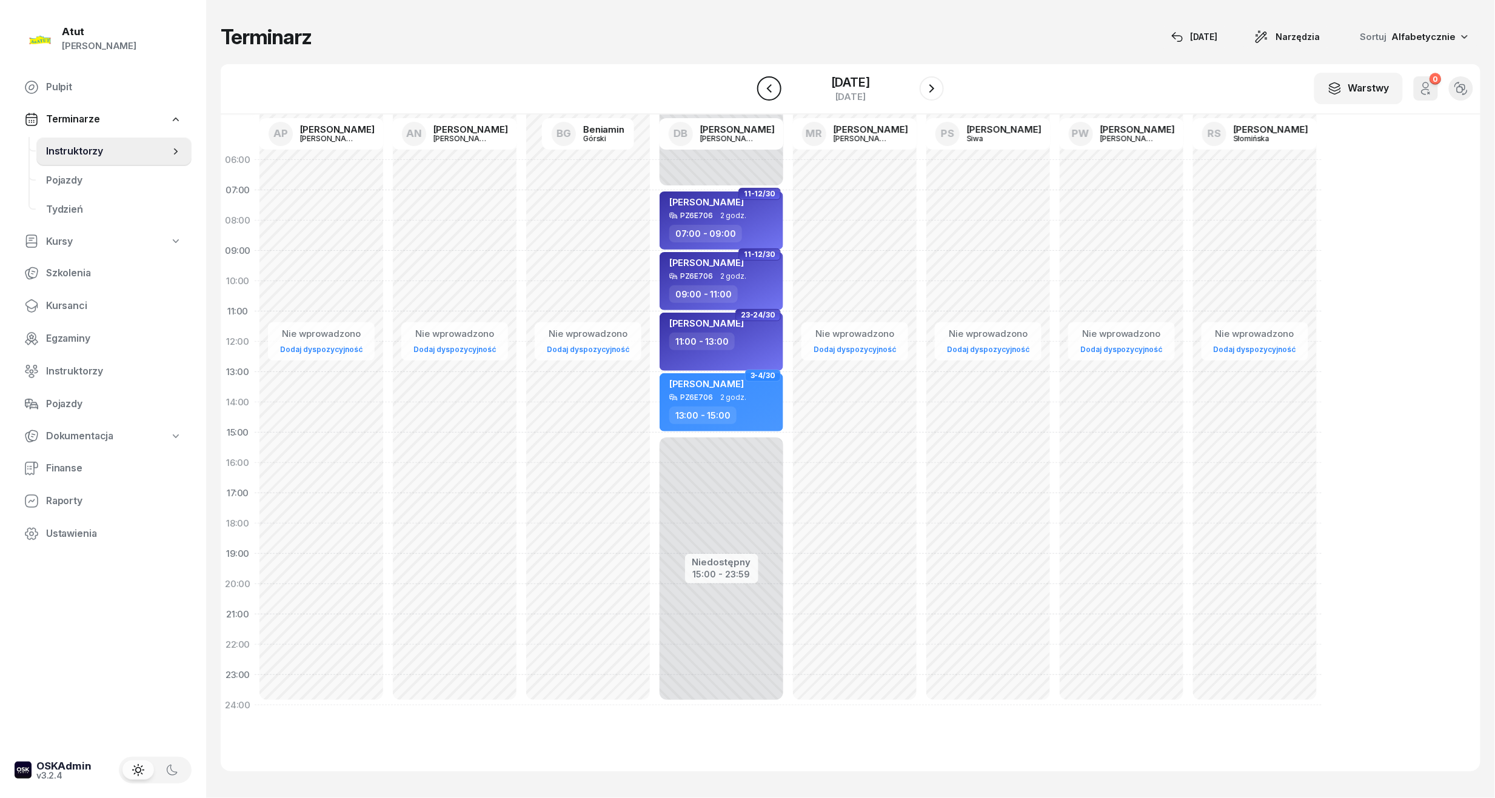
click at [771, 84] on icon "button" at bounding box center [769, 88] width 15 height 15
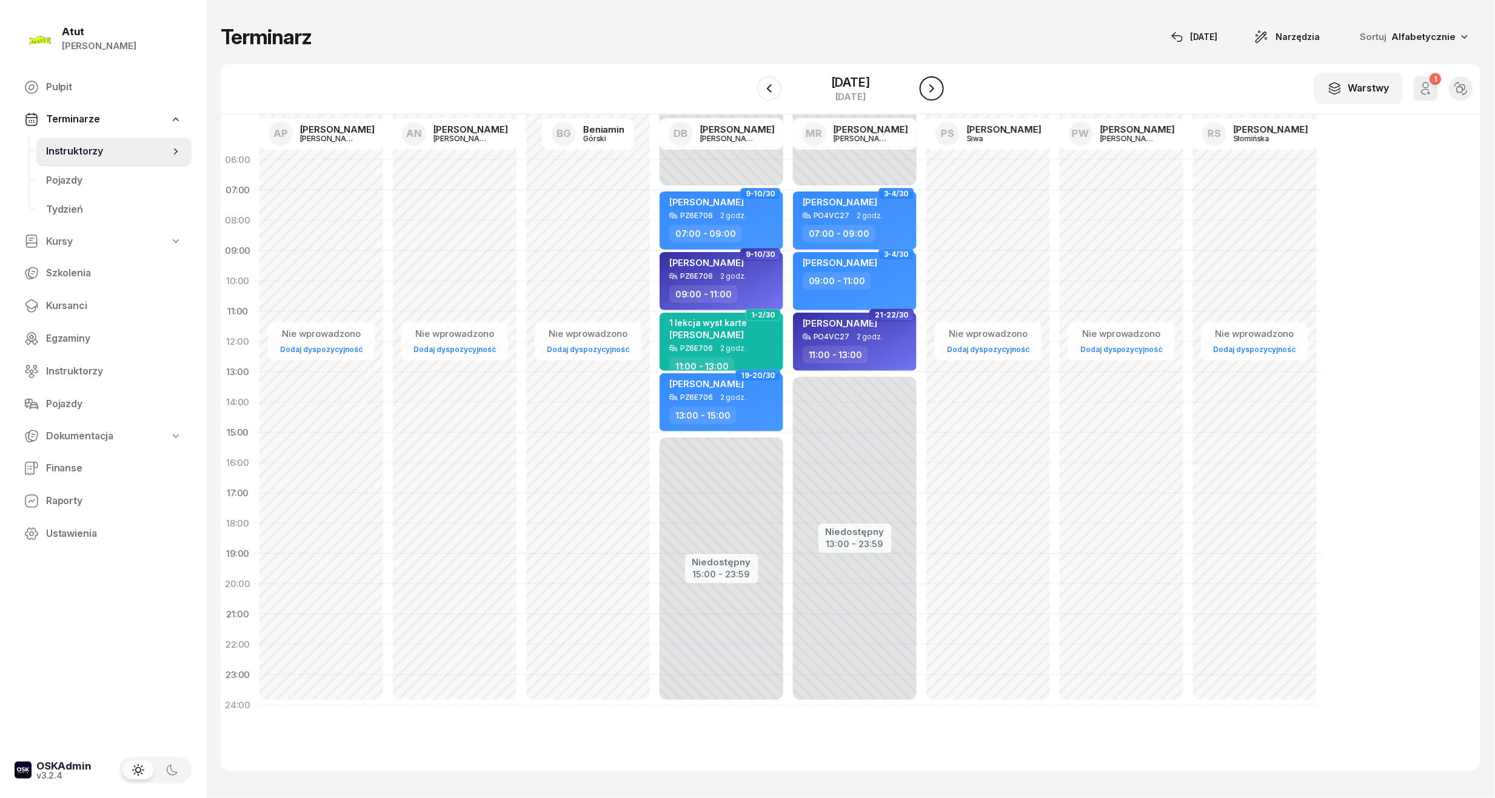
click at [923, 87] on button "button" at bounding box center [931, 88] width 24 height 24
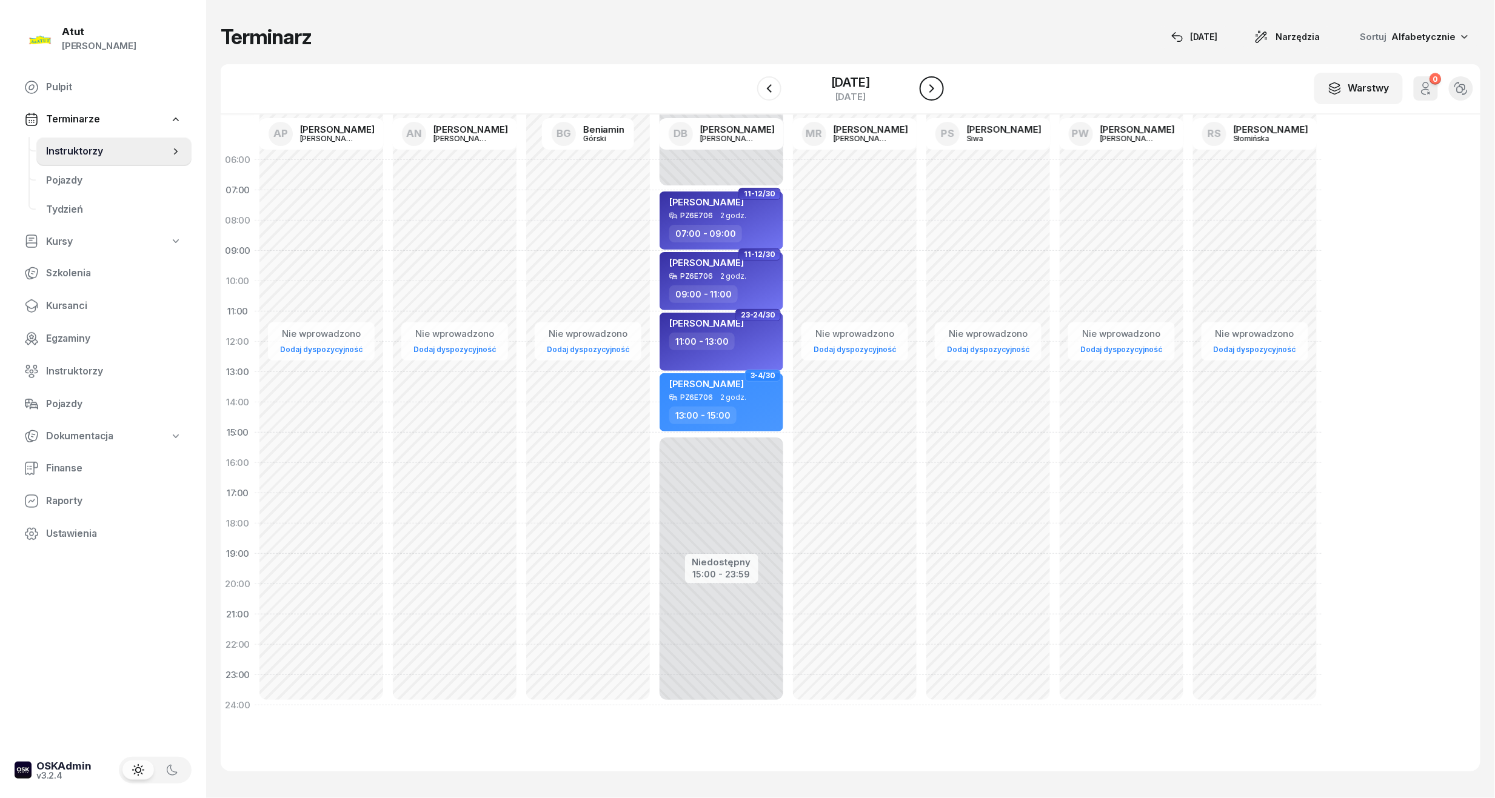
click at [923, 87] on button "button" at bounding box center [931, 88] width 24 height 24
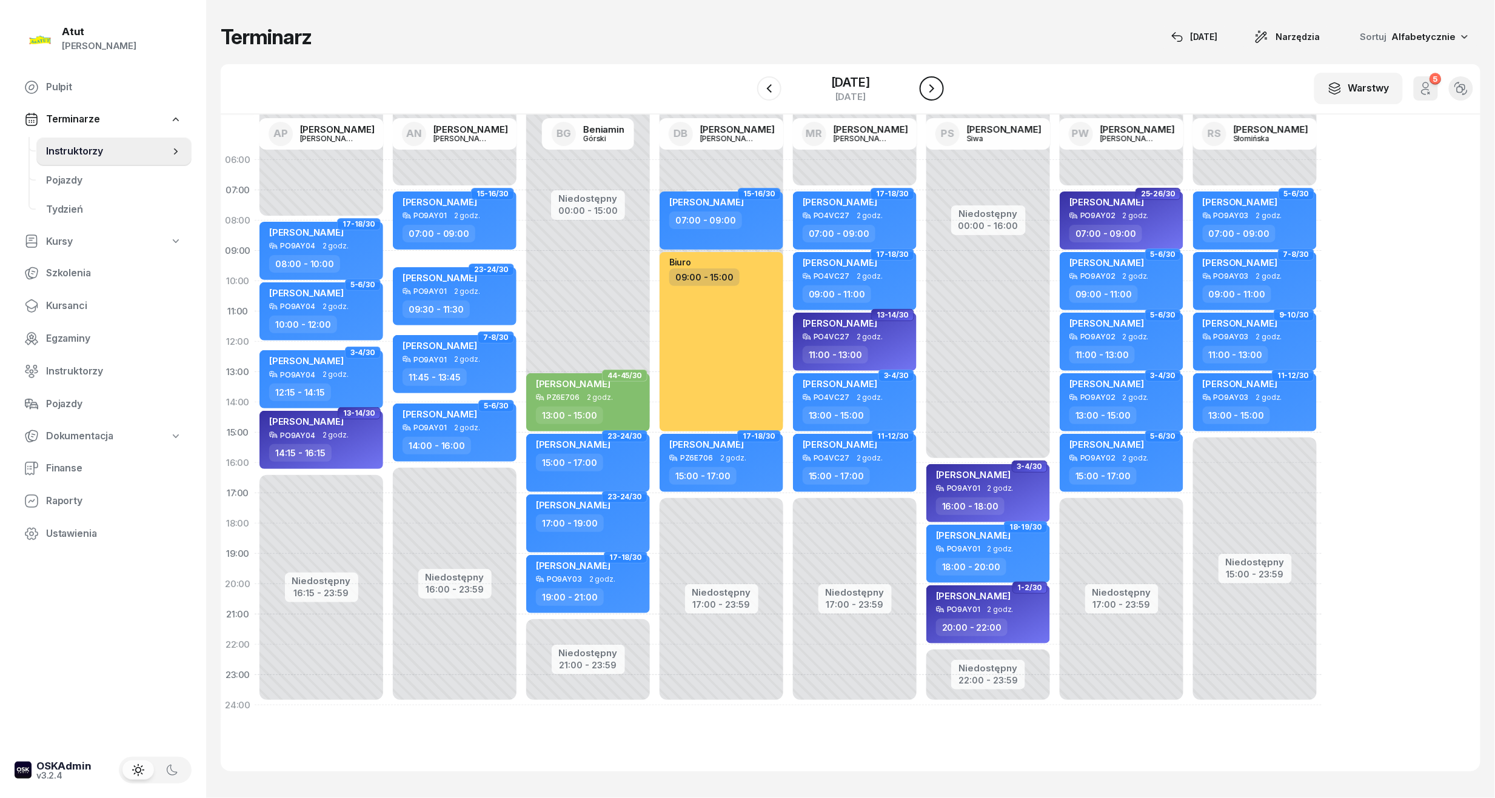
click at [923, 87] on button "button" at bounding box center [931, 88] width 24 height 24
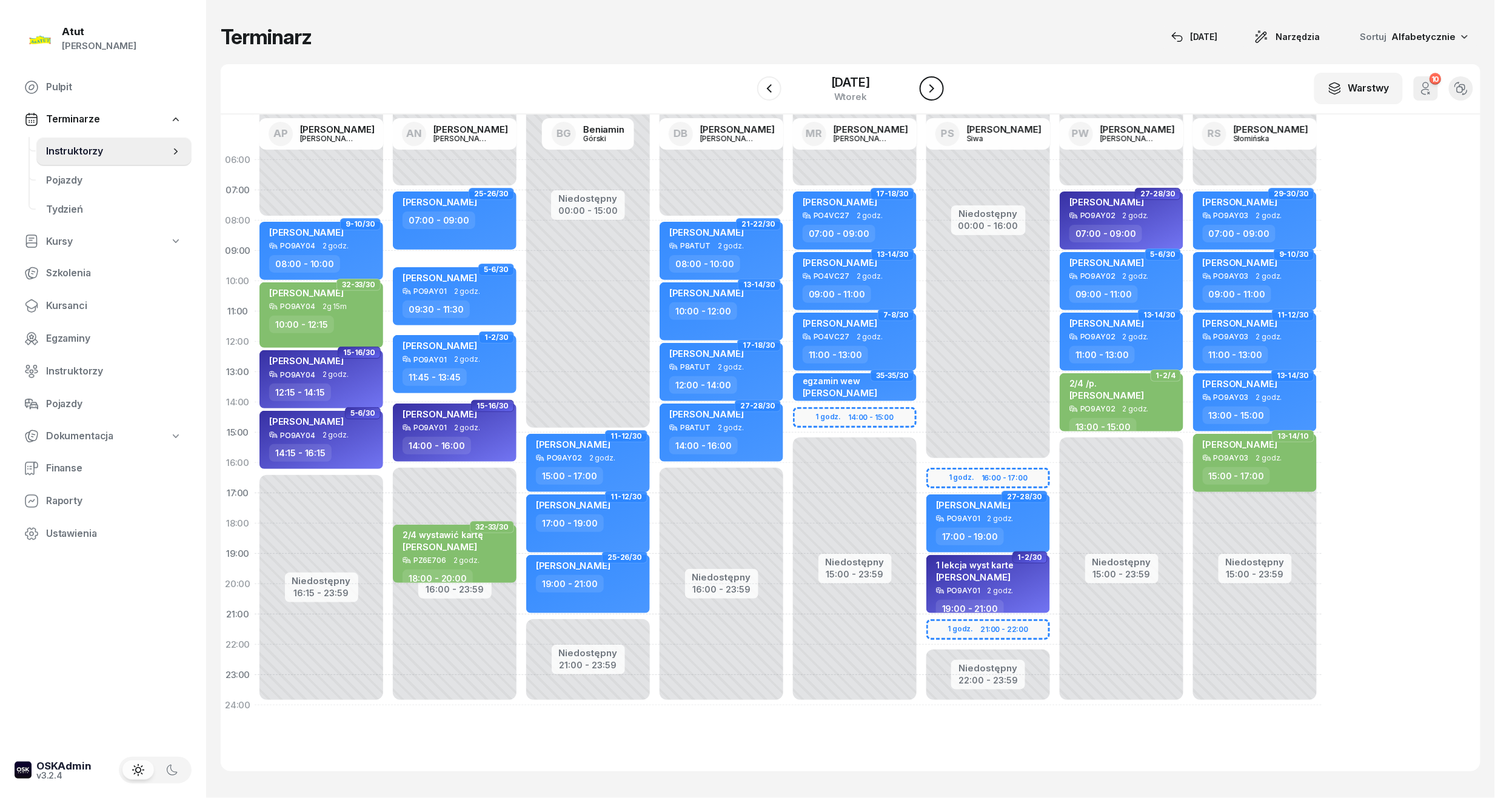
click at [923, 87] on button "button" at bounding box center [931, 88] width 24 height 24
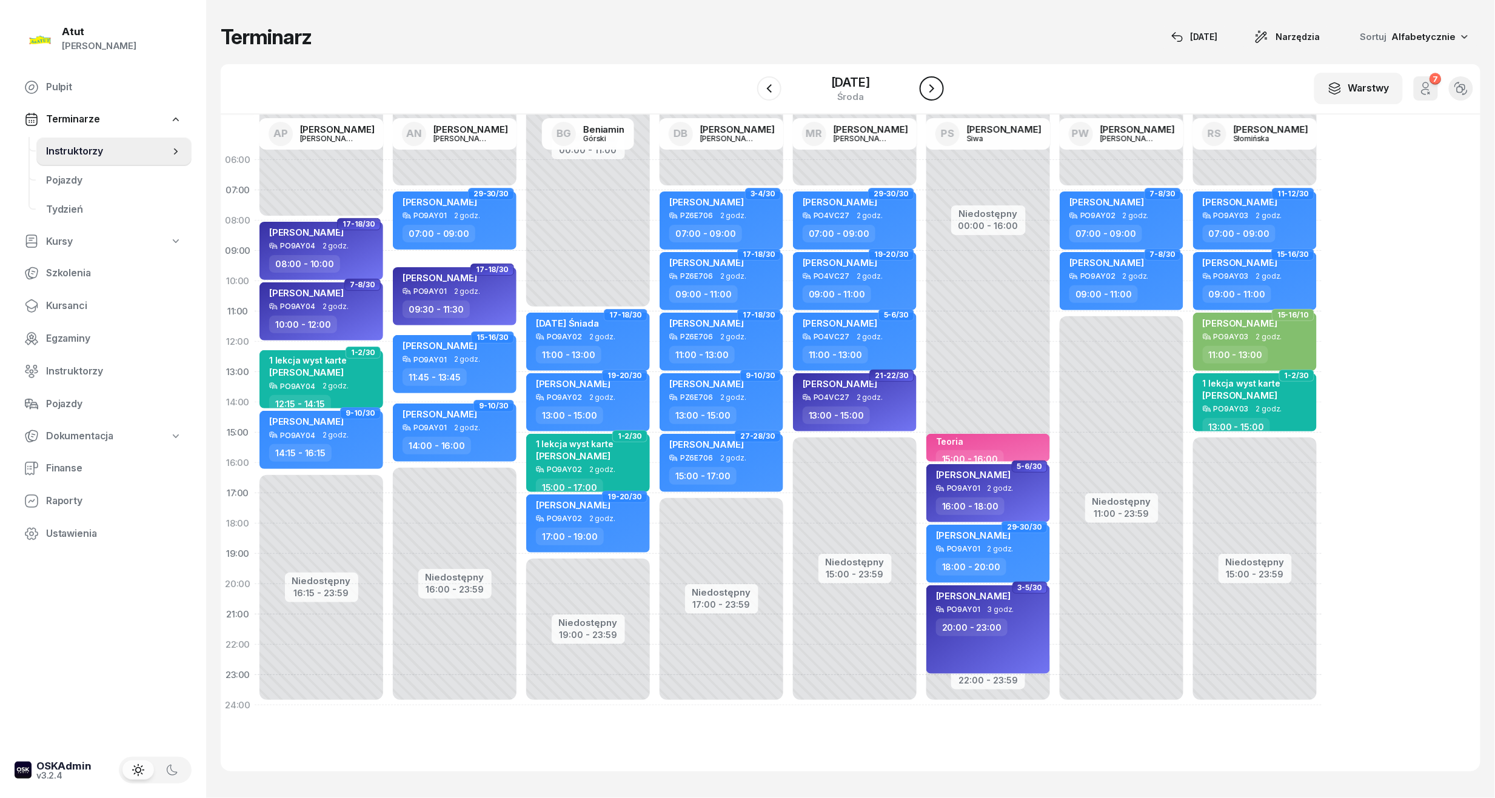
click at [934, 81] on icon "button" at bounding box center [931, 88] width 15 height 15
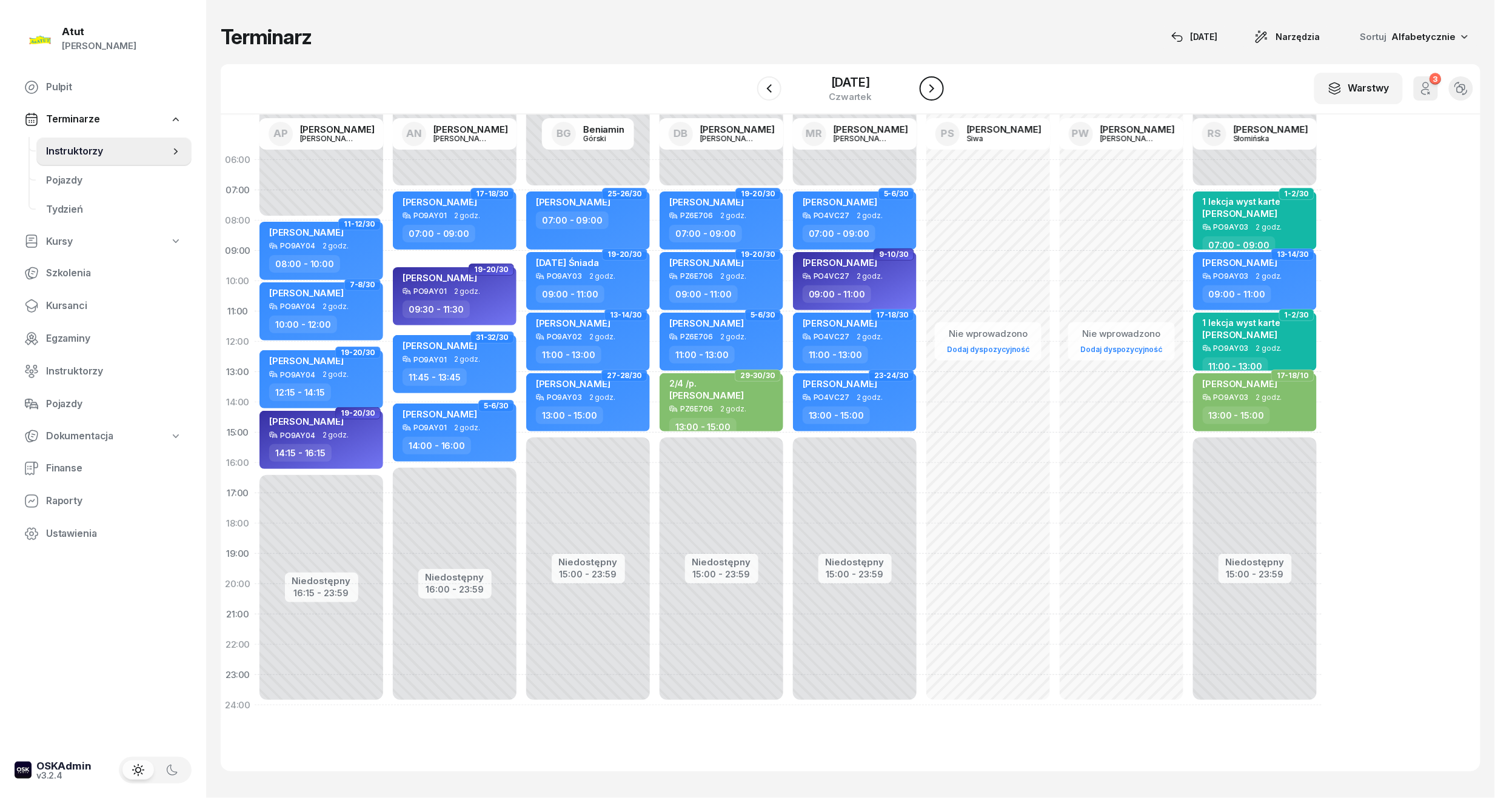
click at [934, 81] on icon "button" at bounding box center [931, 88] width 15 height 15
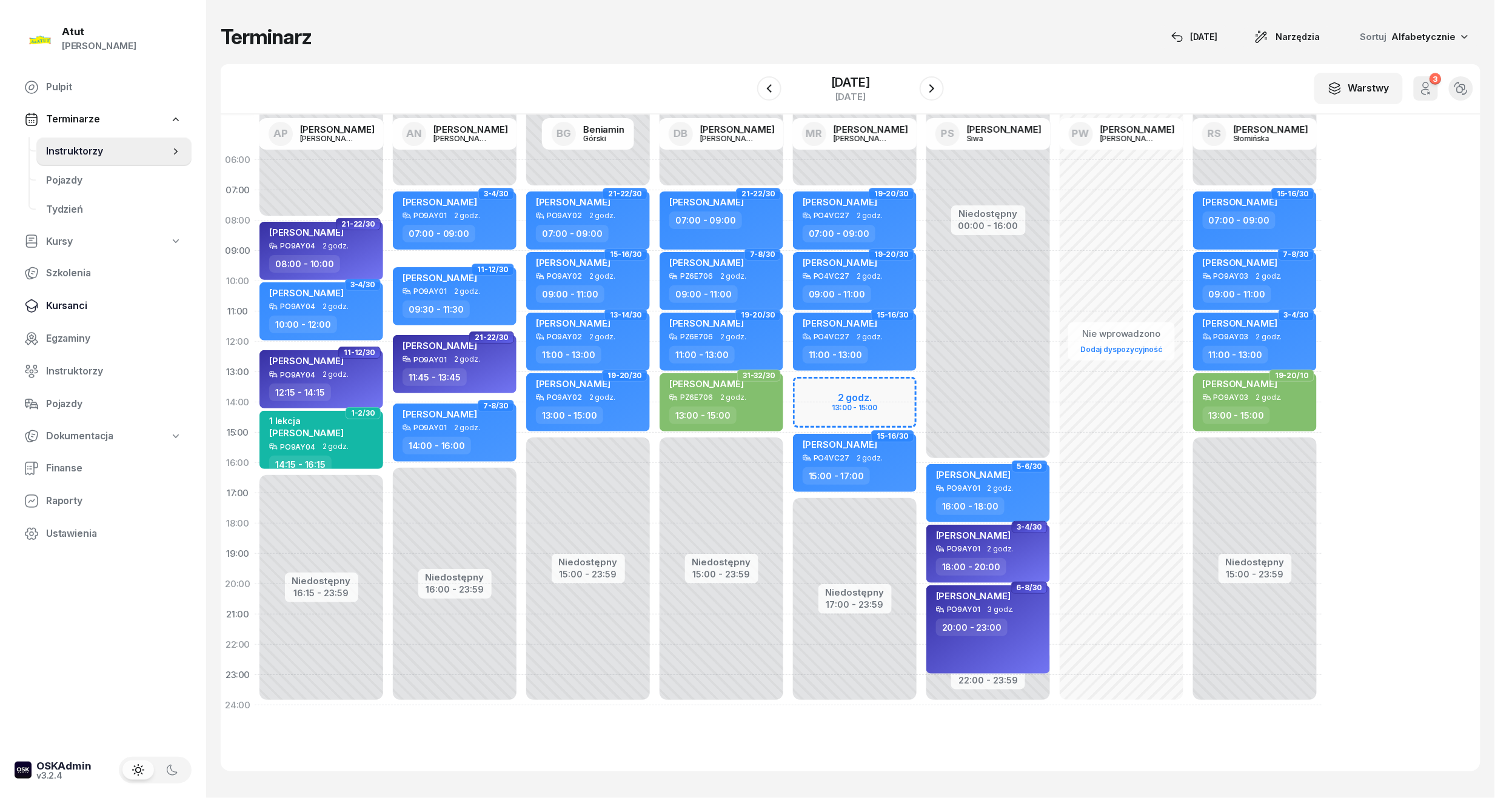
click at [78, 305] on span "Kursanci" at bounding box center [114, 306] width 136 height 16
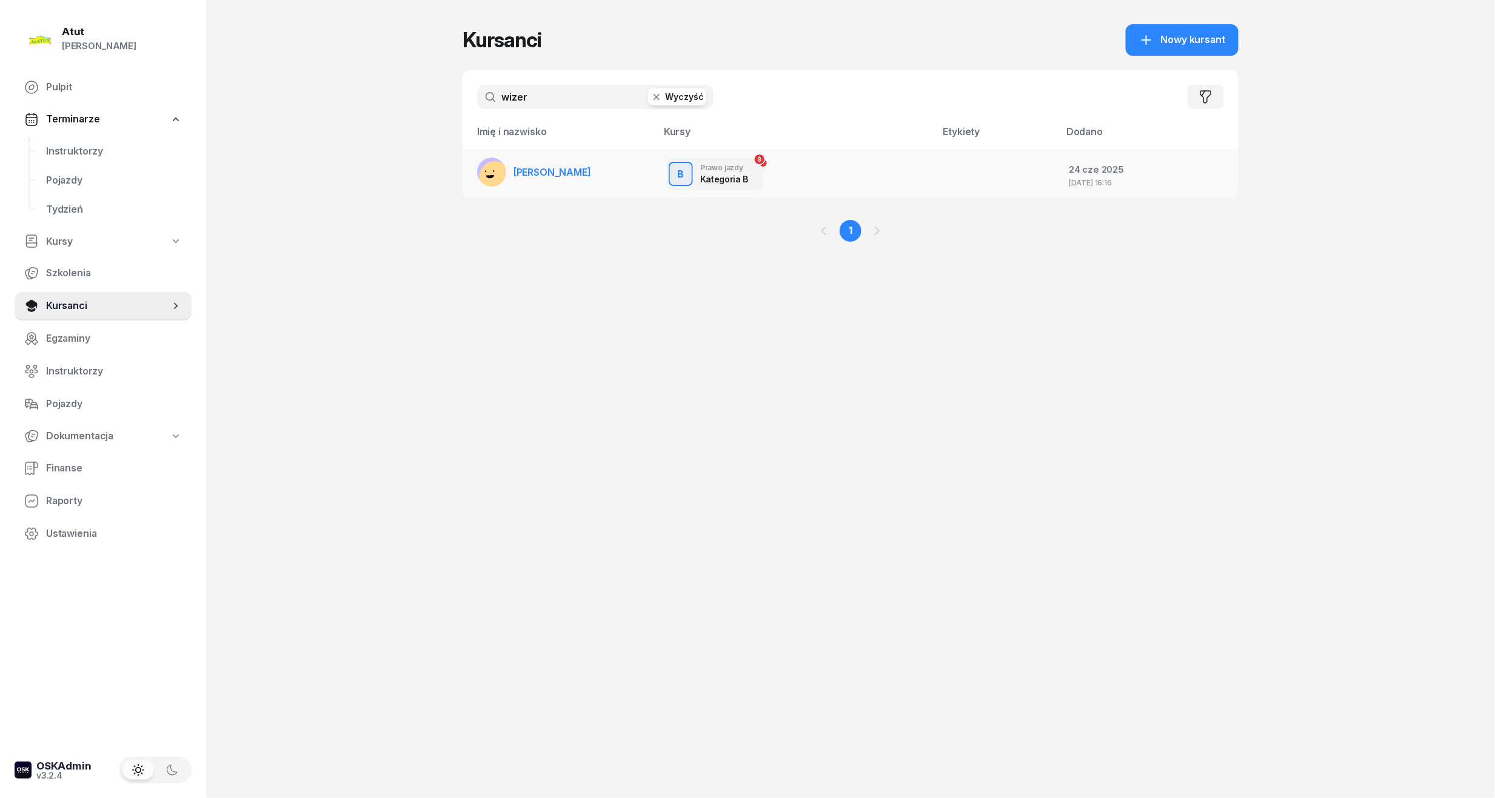
click at [532, 175] on span "[PERSON_NAME]" at bounding box center [552, 172] width 78 height 12
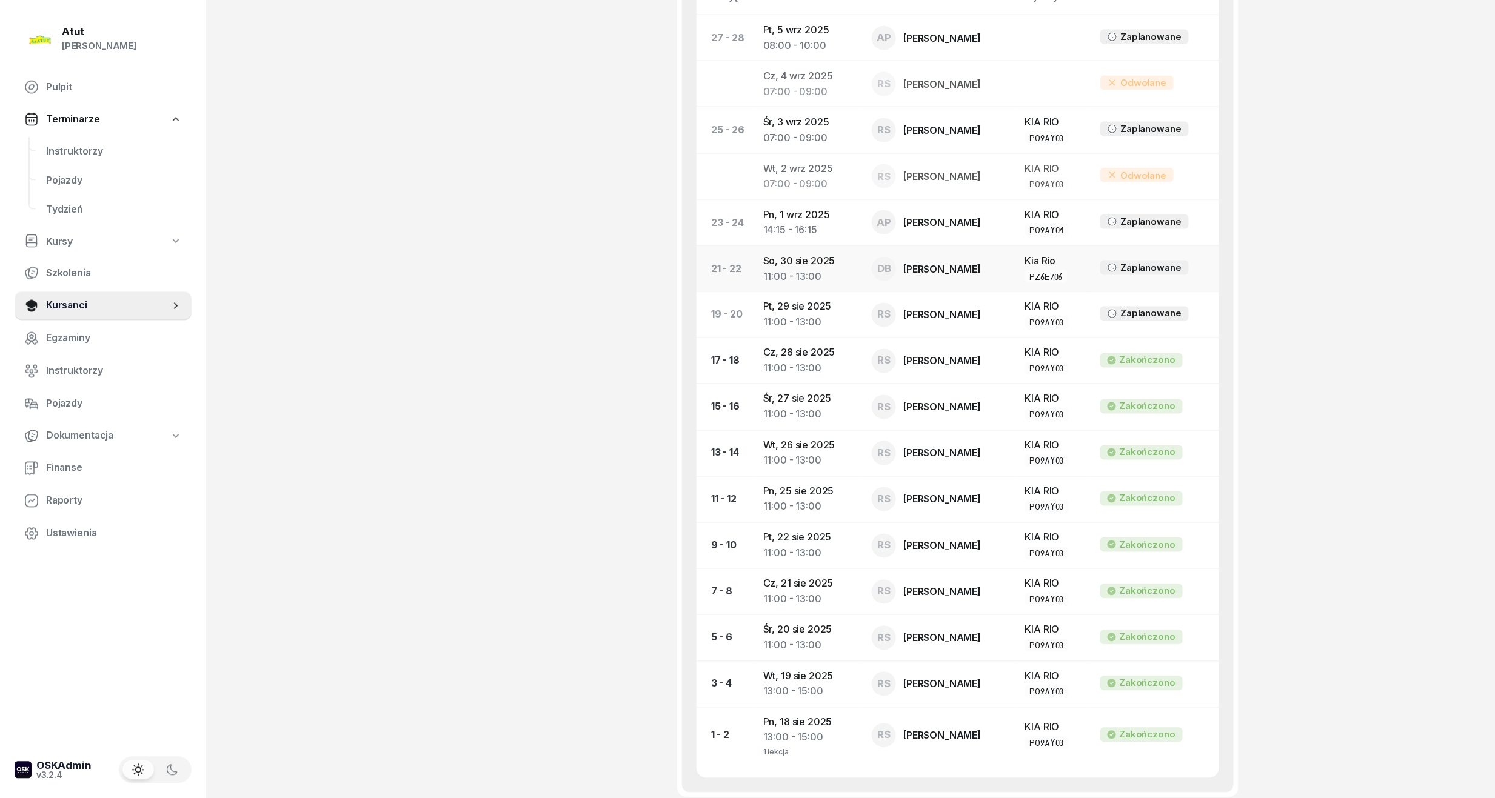
scroll to position [808, 0]
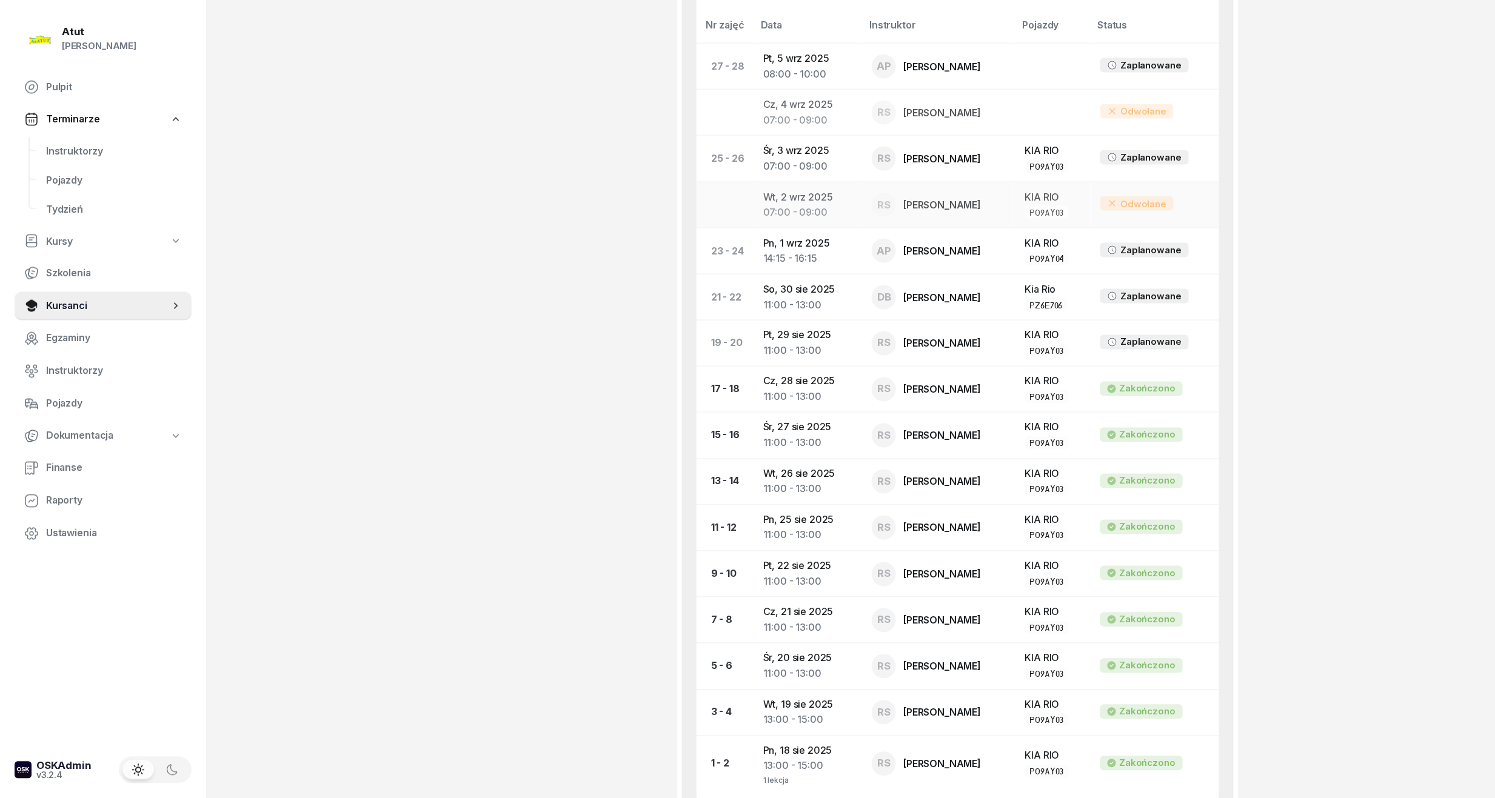
click at [813, 219] on div "07:00 - 09:00" at bounding box center [807, 213] width 89 height 16
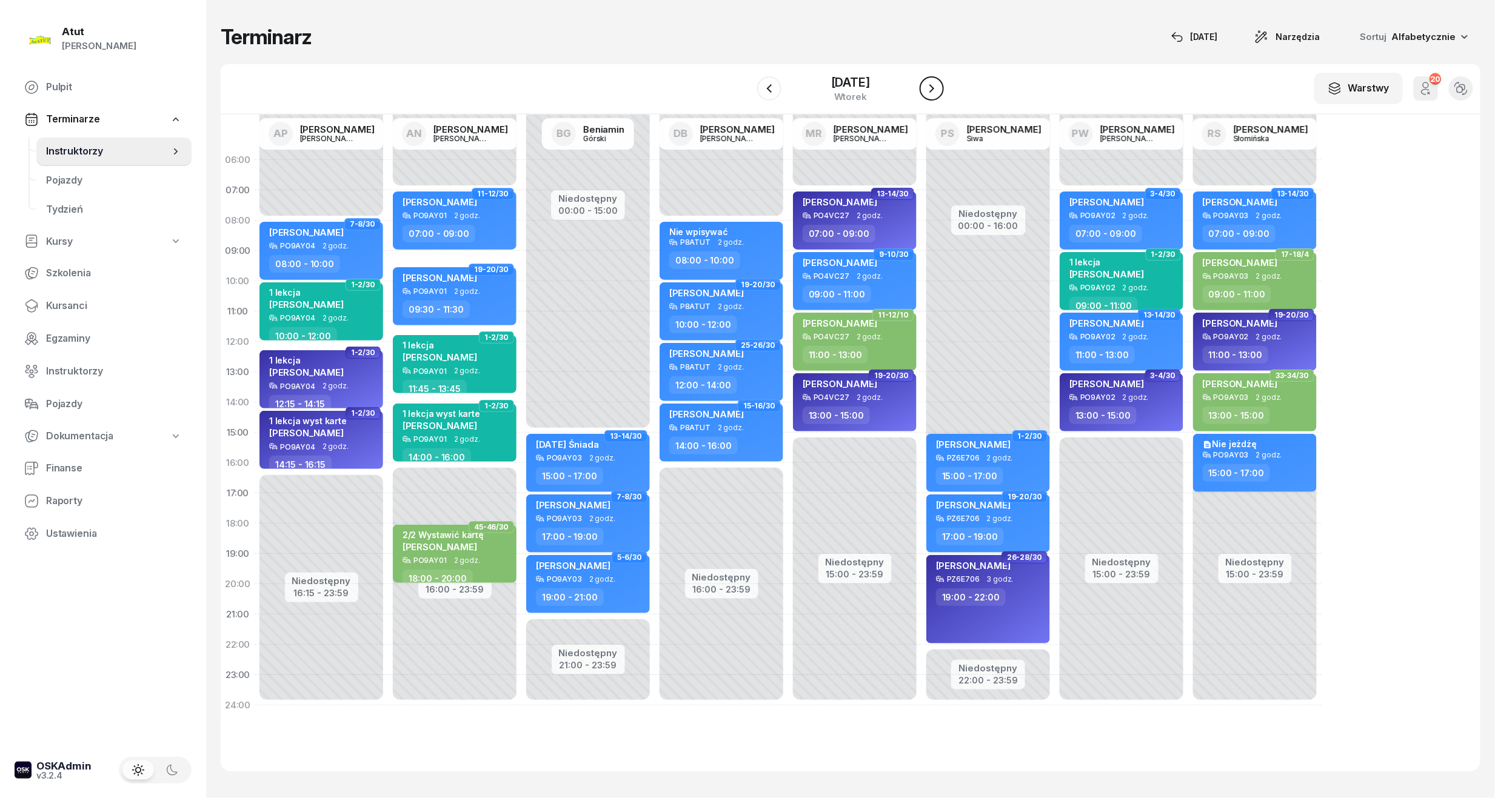
click at [932, 78] on button "button" at bounding box center [931, 88] width 24 height 24
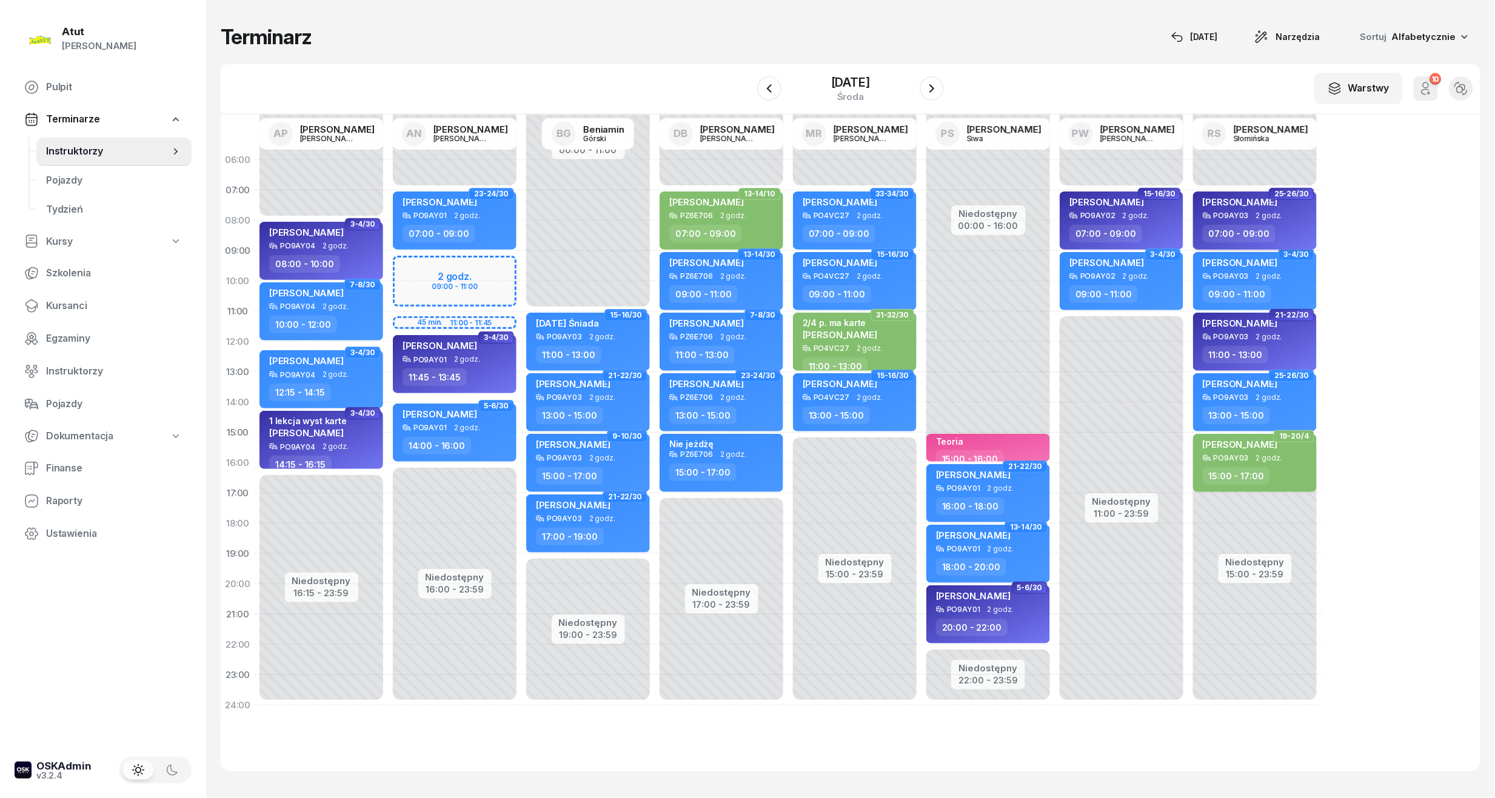
click at [1261, 214] on span "2 godz." at bounding box center [1269, 216] width 26 height 8
select select "07"
select select "09"
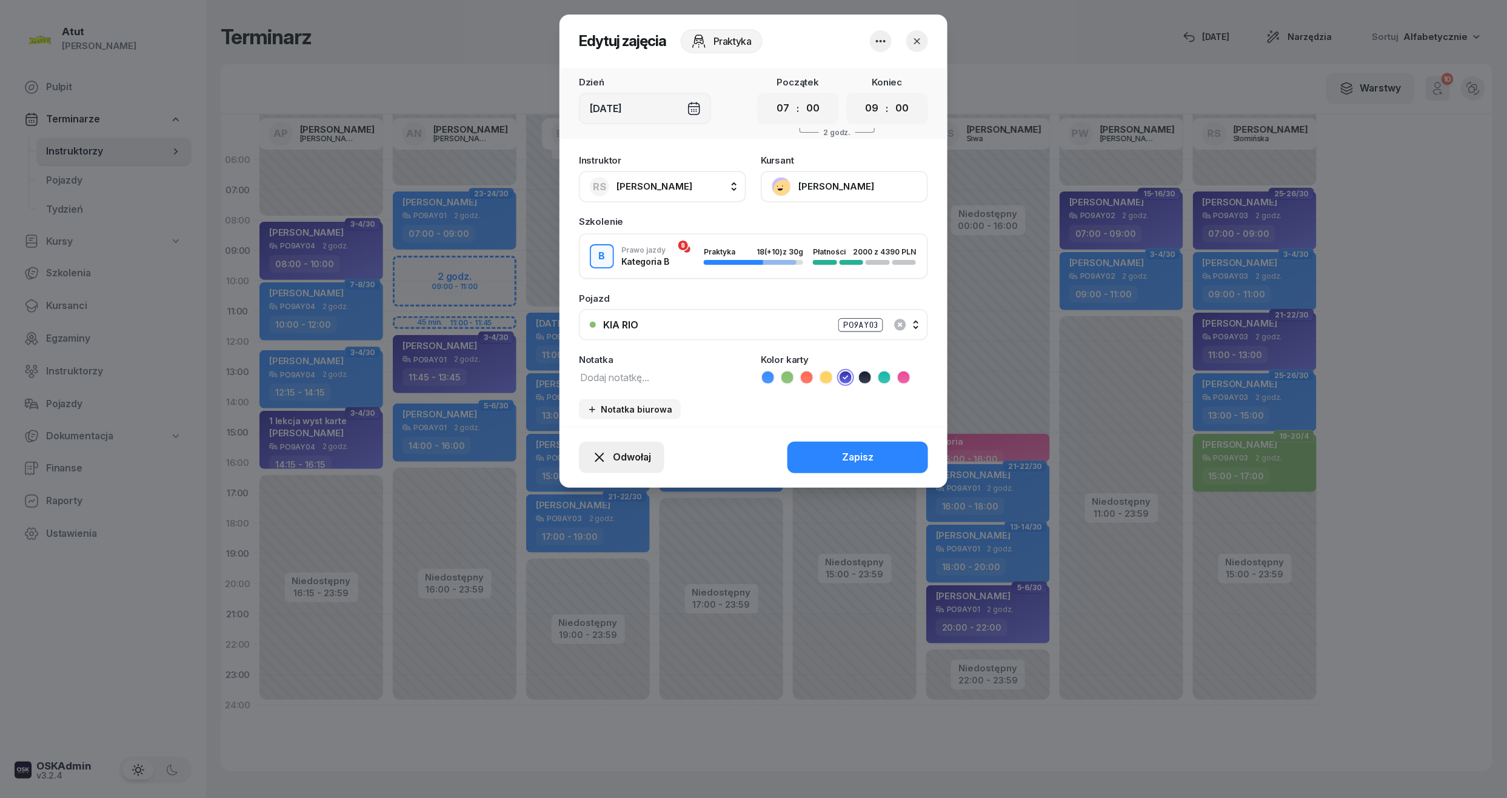
click at [607, 450] on div "Odwołaj" at bounding box center [621, 458] width 59 height 16
click at [593, 350] on div "My odwołaliśmy" at bounding box center [600, 353] width 73 height 16
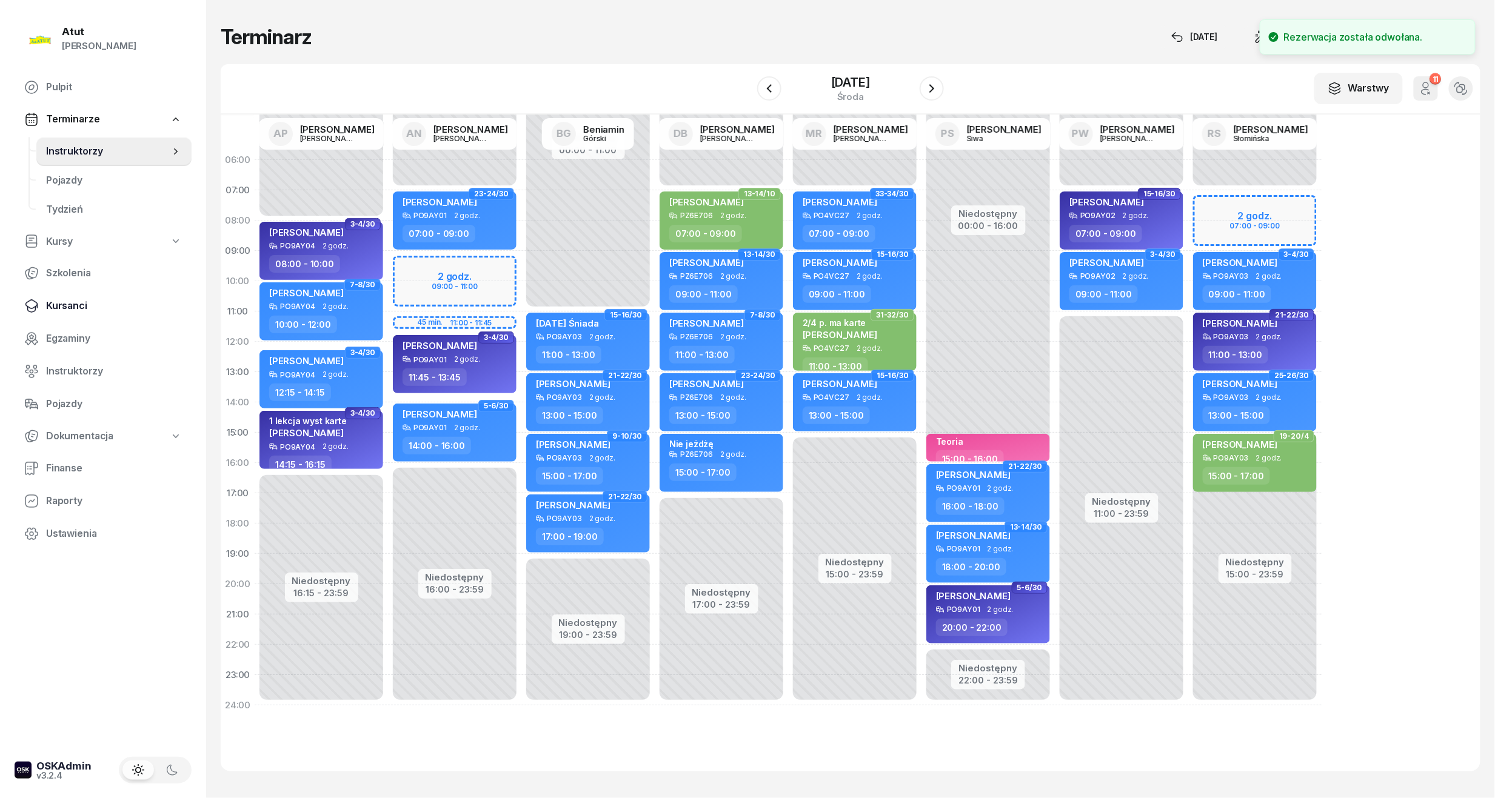
click at [68, 299] on span "Kursanci" at bounding box center [114, 306] width 136 height 16
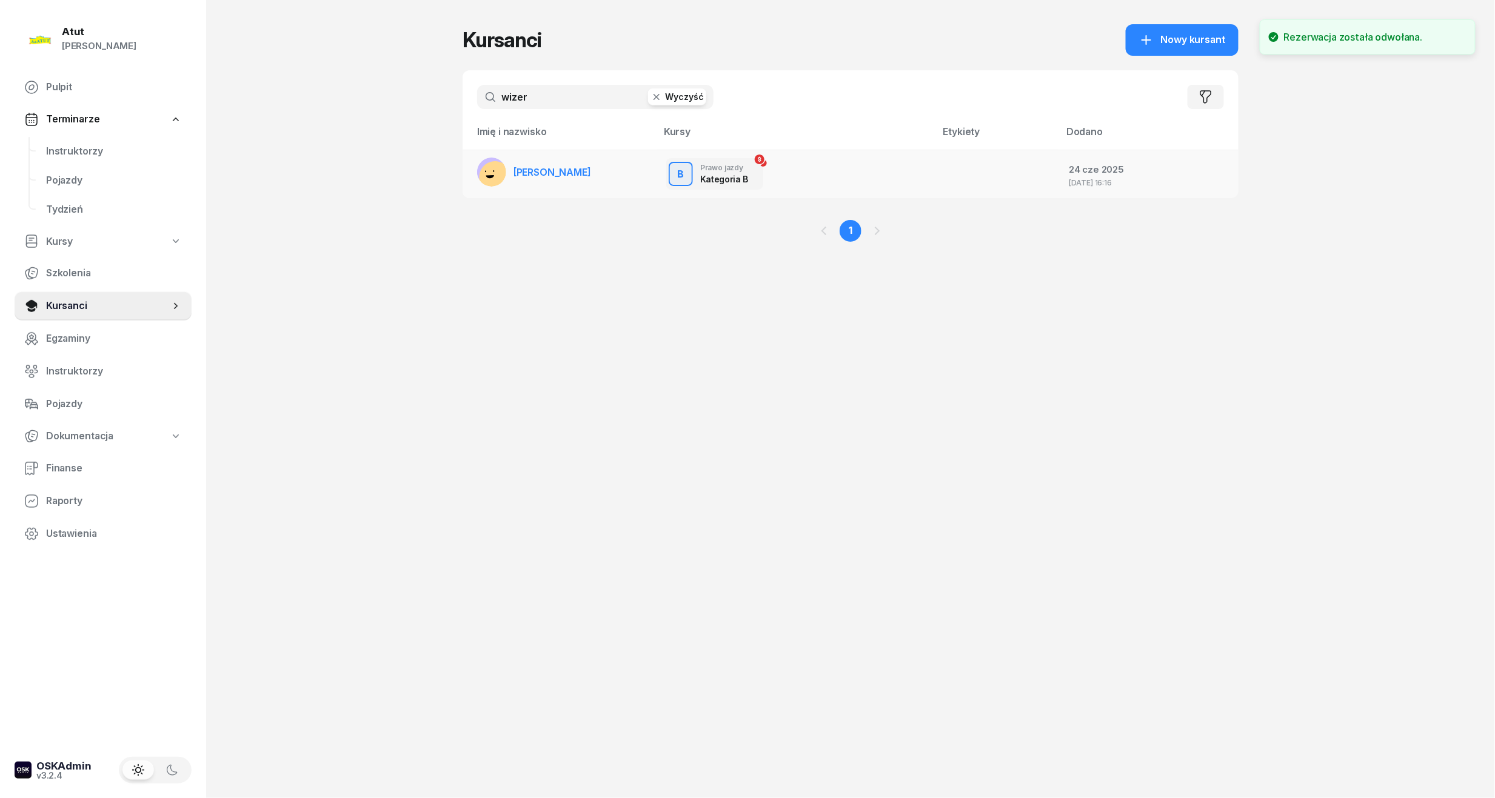
click at [513, 163] on link "[PERSON_NAME]" at bounding box center [534, 172] width 114 height 29
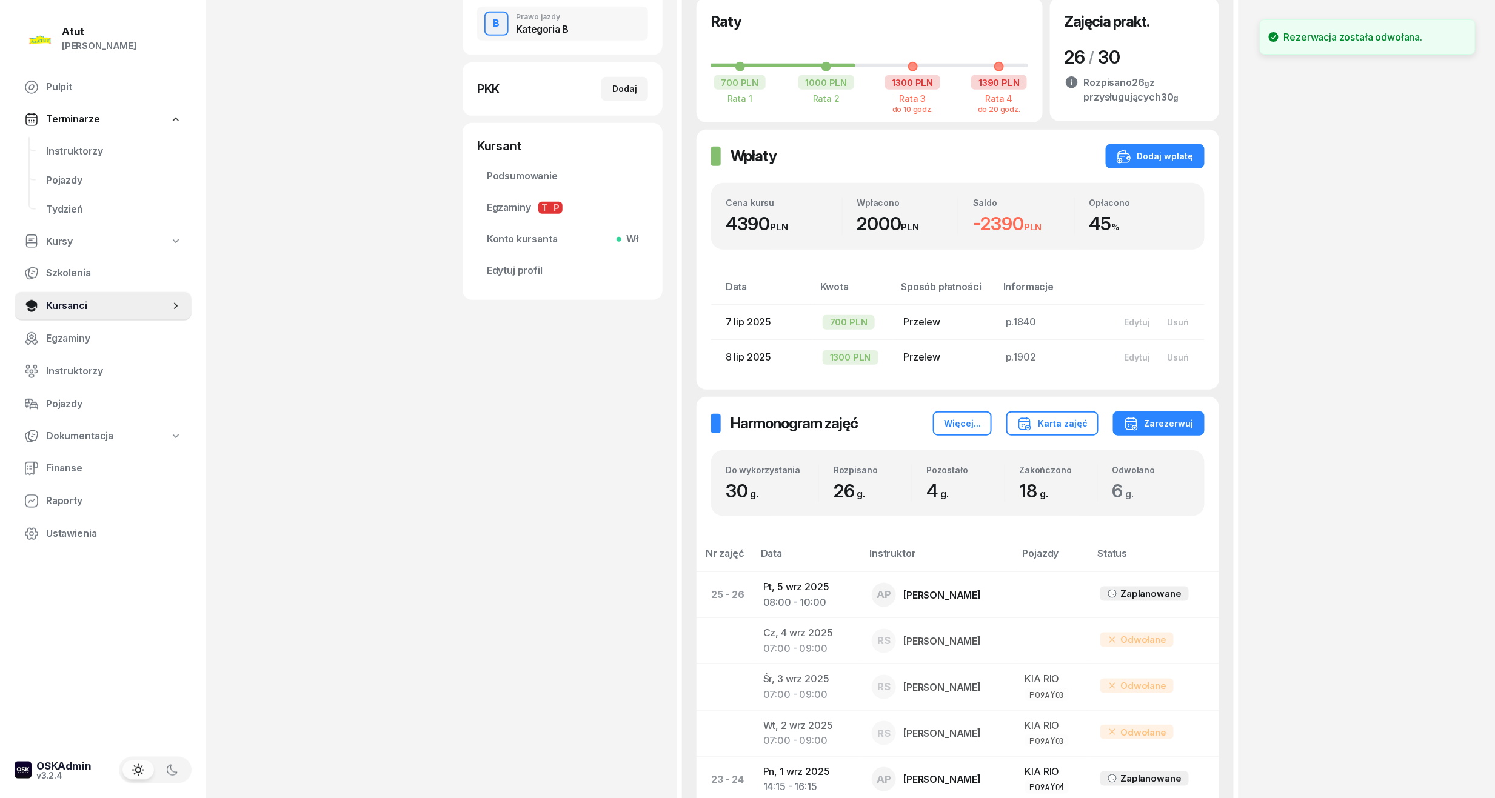
scroll to position [727, 0]
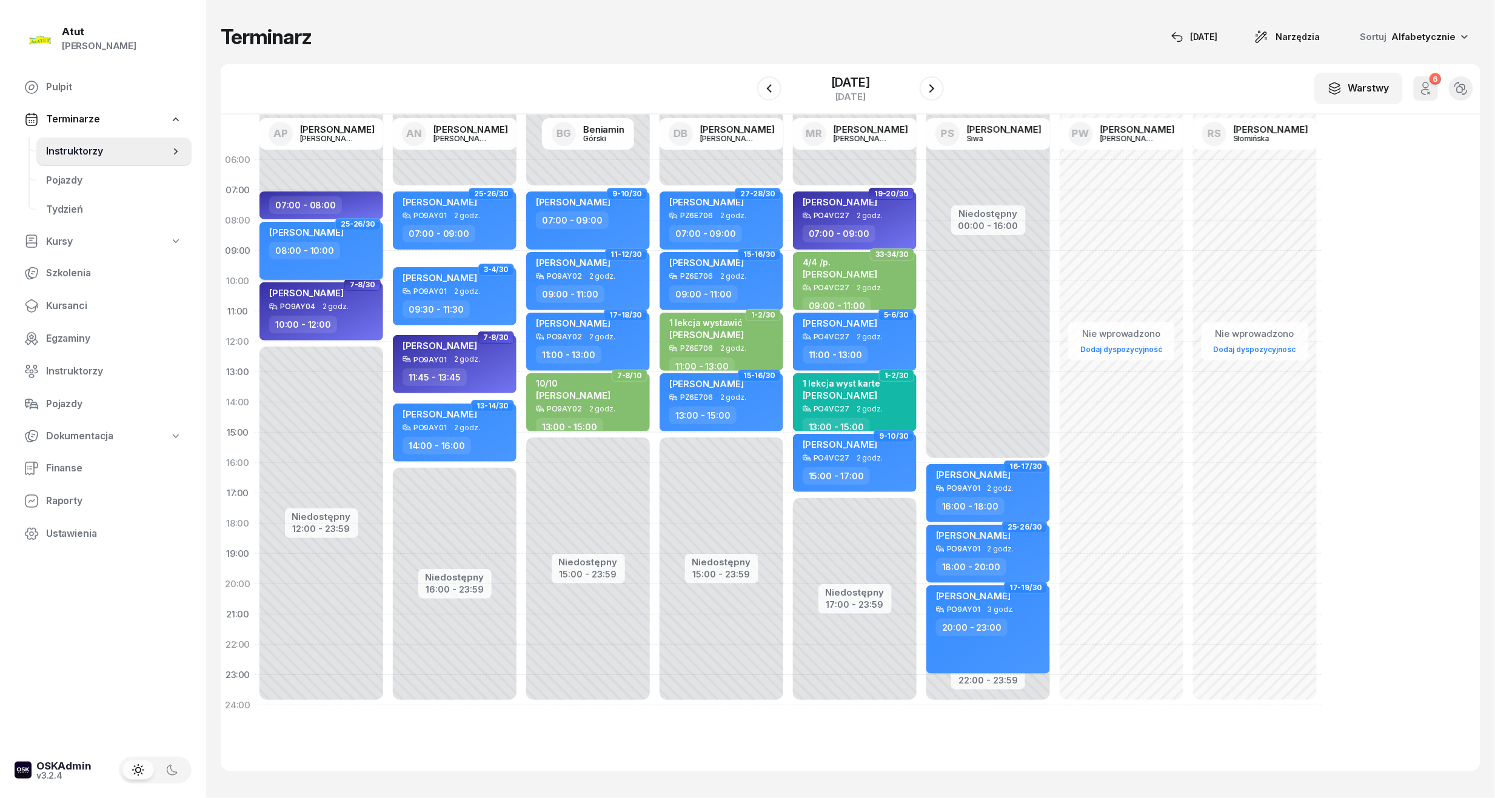
click at [331, 250] on div "08:00 - 10:00" at bounding box center [304, 251] width 71 height 18
select select "08"
select select "10"
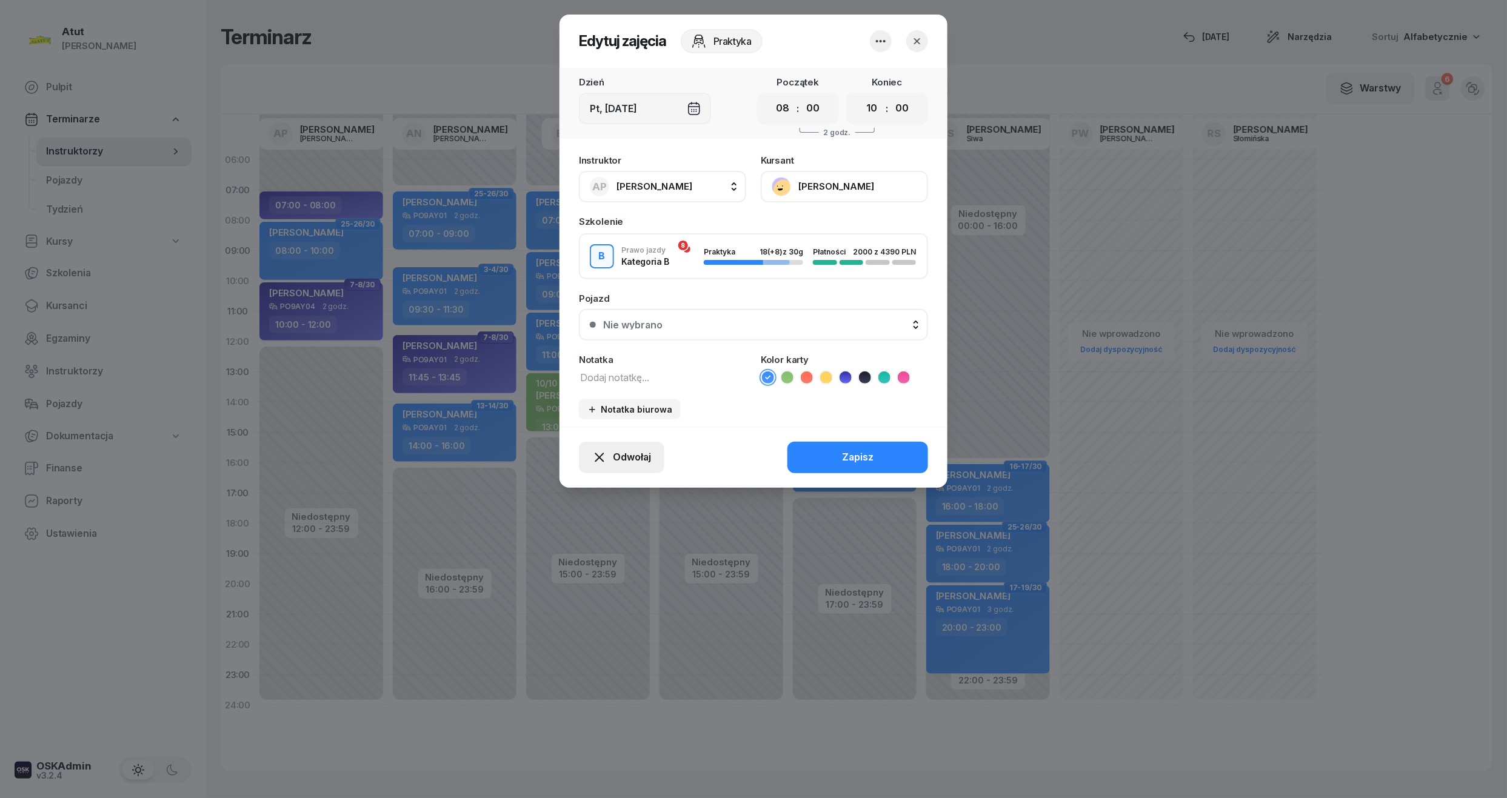
click at [618, 453] on span "Odwołaj" at bounding box center [632, 458] width 38 height 16
click at [596, 359] on div "My odwołaliśmy" at bounding box center [600, 353] width 73 height 16
click at [611, 354] on div "My odwołaliśmy" at bounding box center [600, 353] width 73 height 16
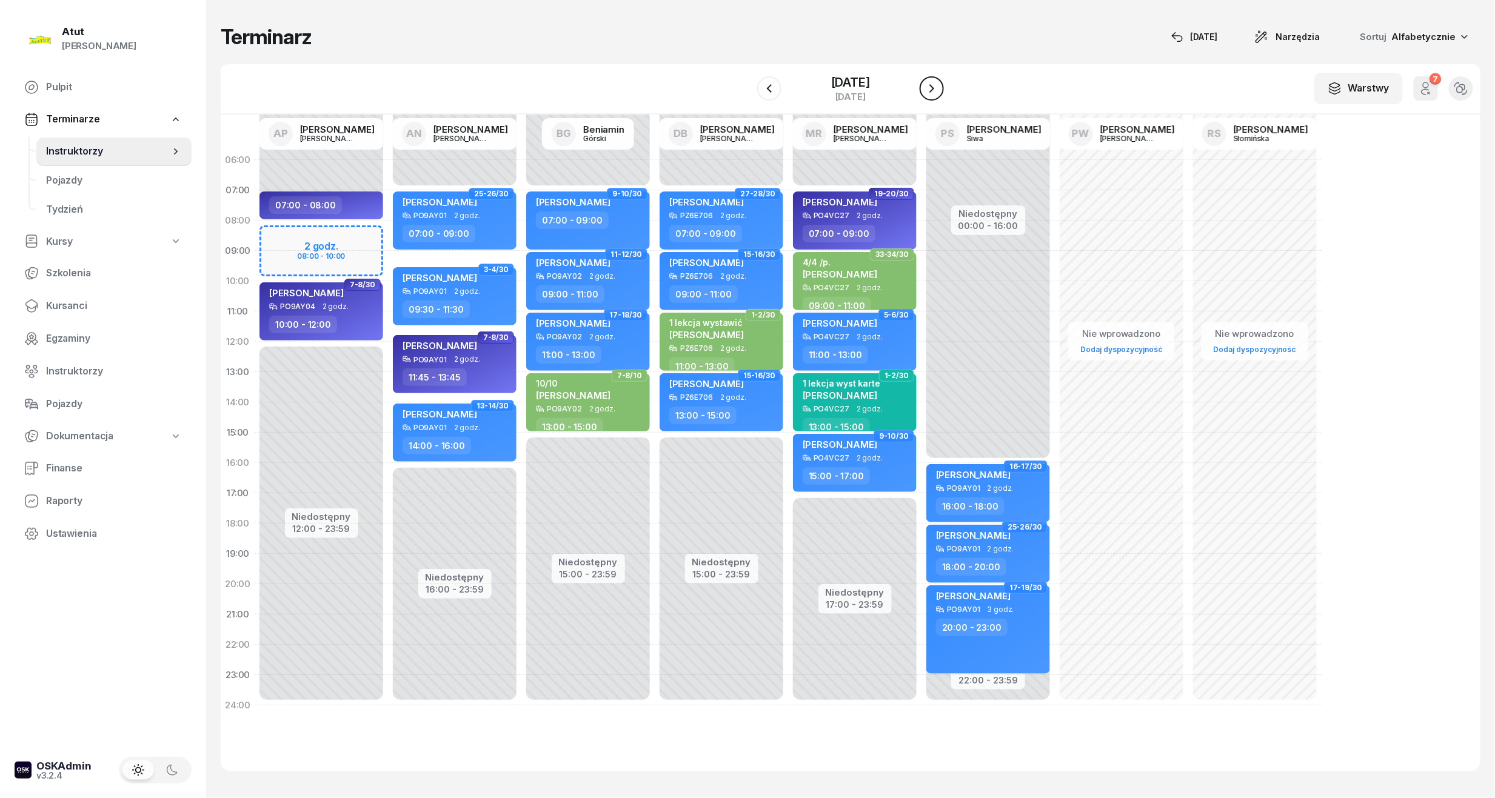
click at [936, 83] on icon "button" at bounding box center [931, 88] width 15 height 15
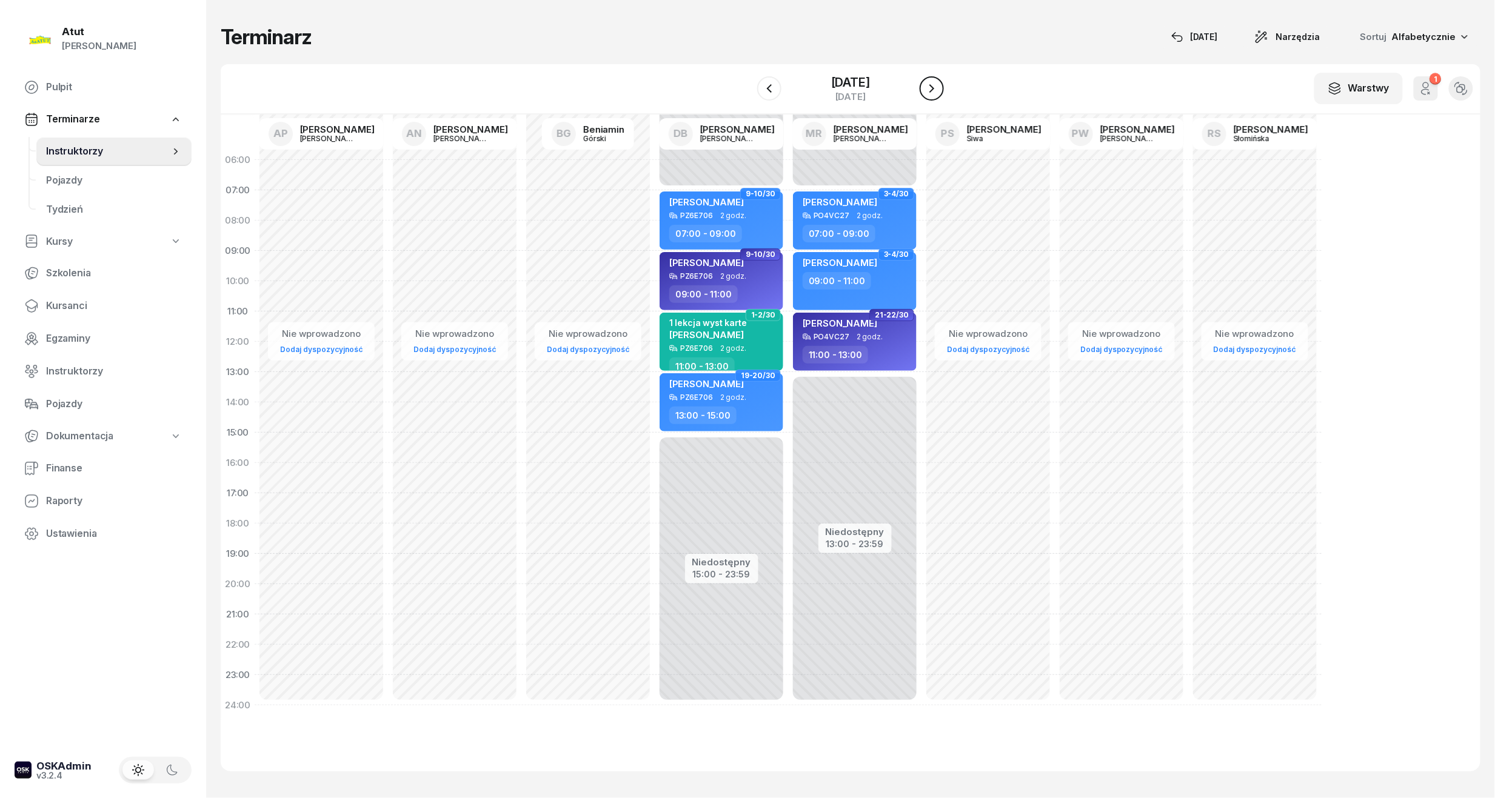
click at [926, 92] on icon "button" at bounding box center [931, 88] width 15 height 15
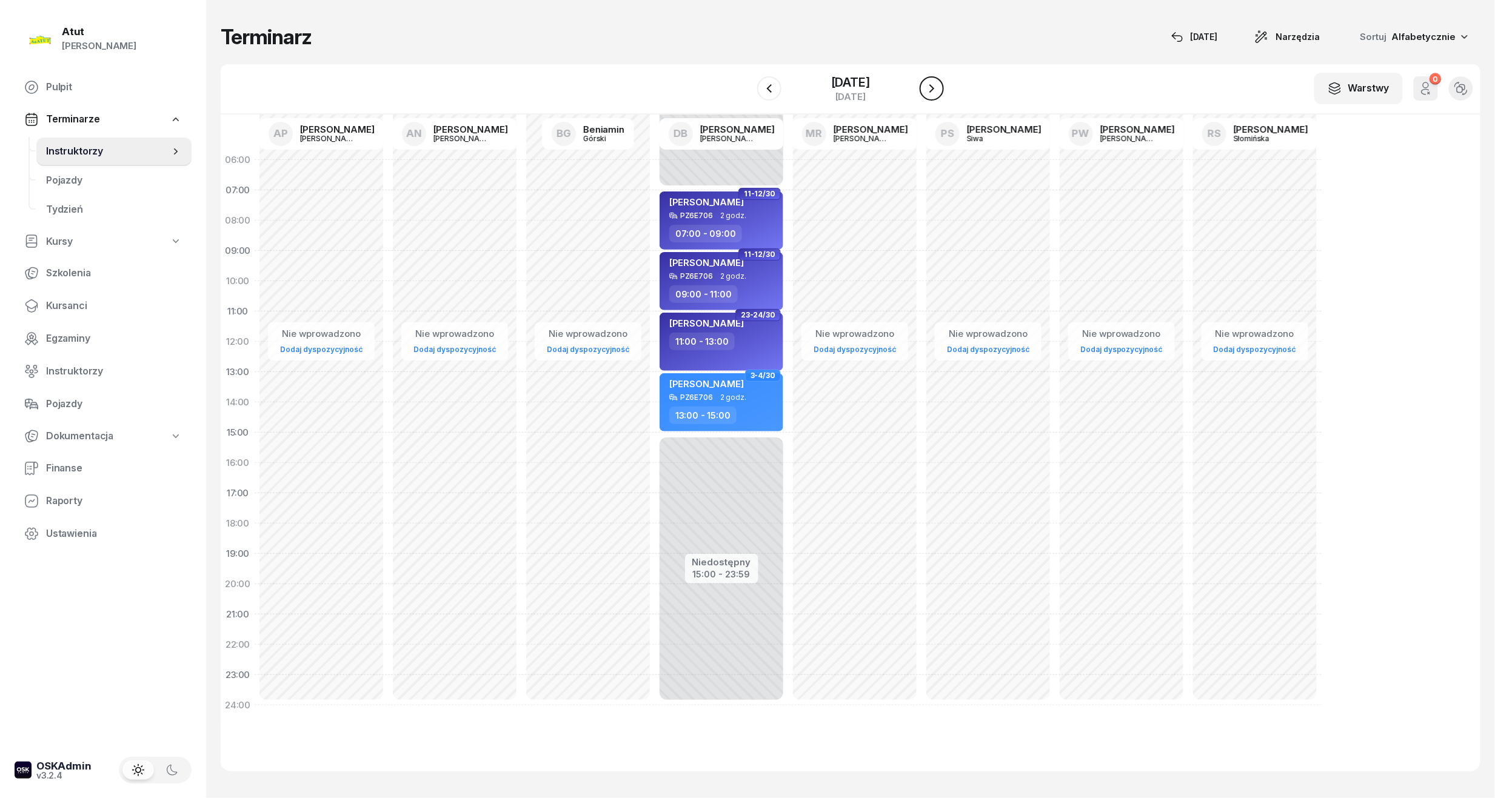
click at [926, 93] on icon "button" at bounding box center [931, 88] width 15 height 15
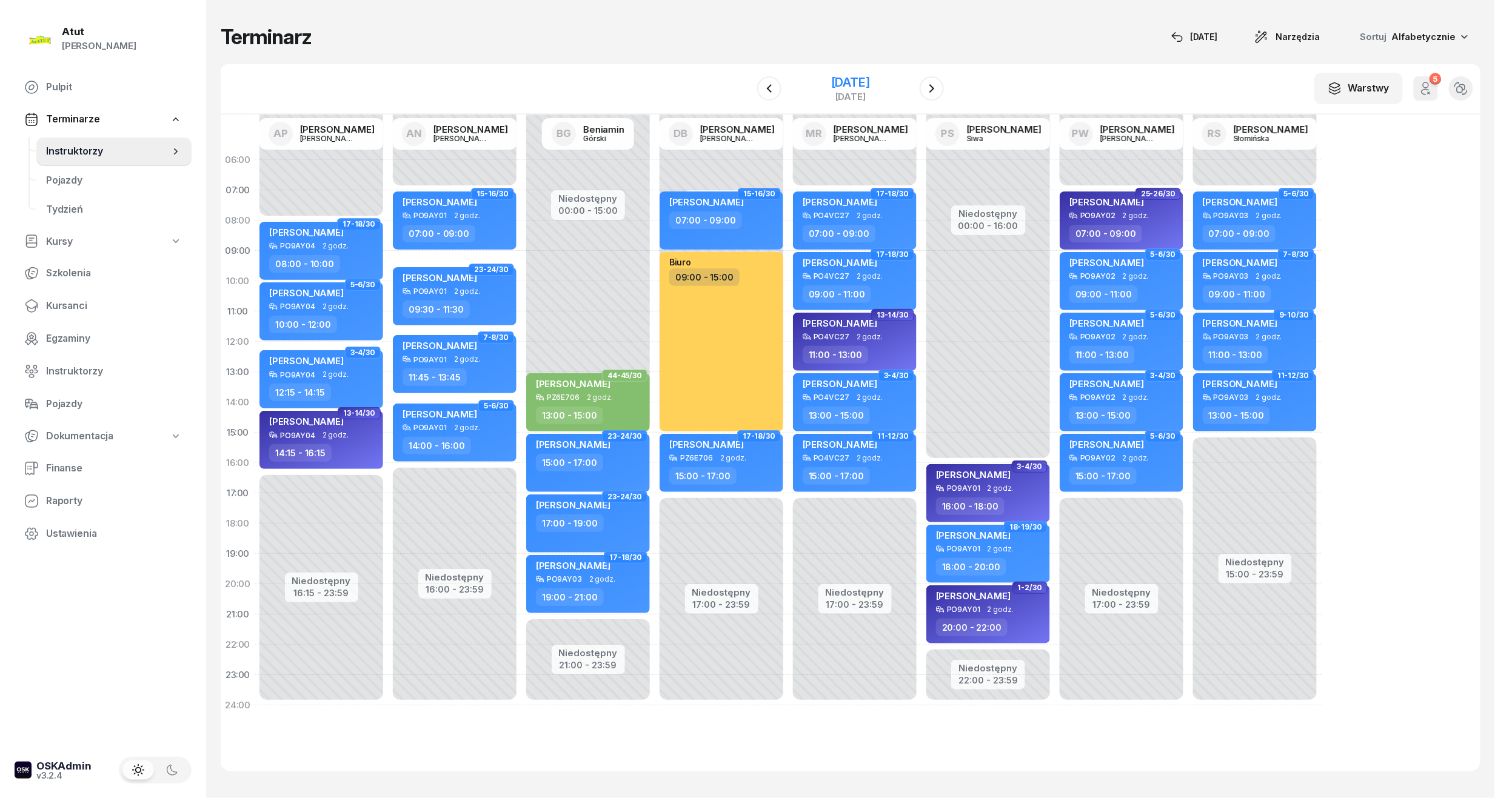
click at [833, 84] on div "[DATE]" at bounding box center [850, 82] width 39 height 12
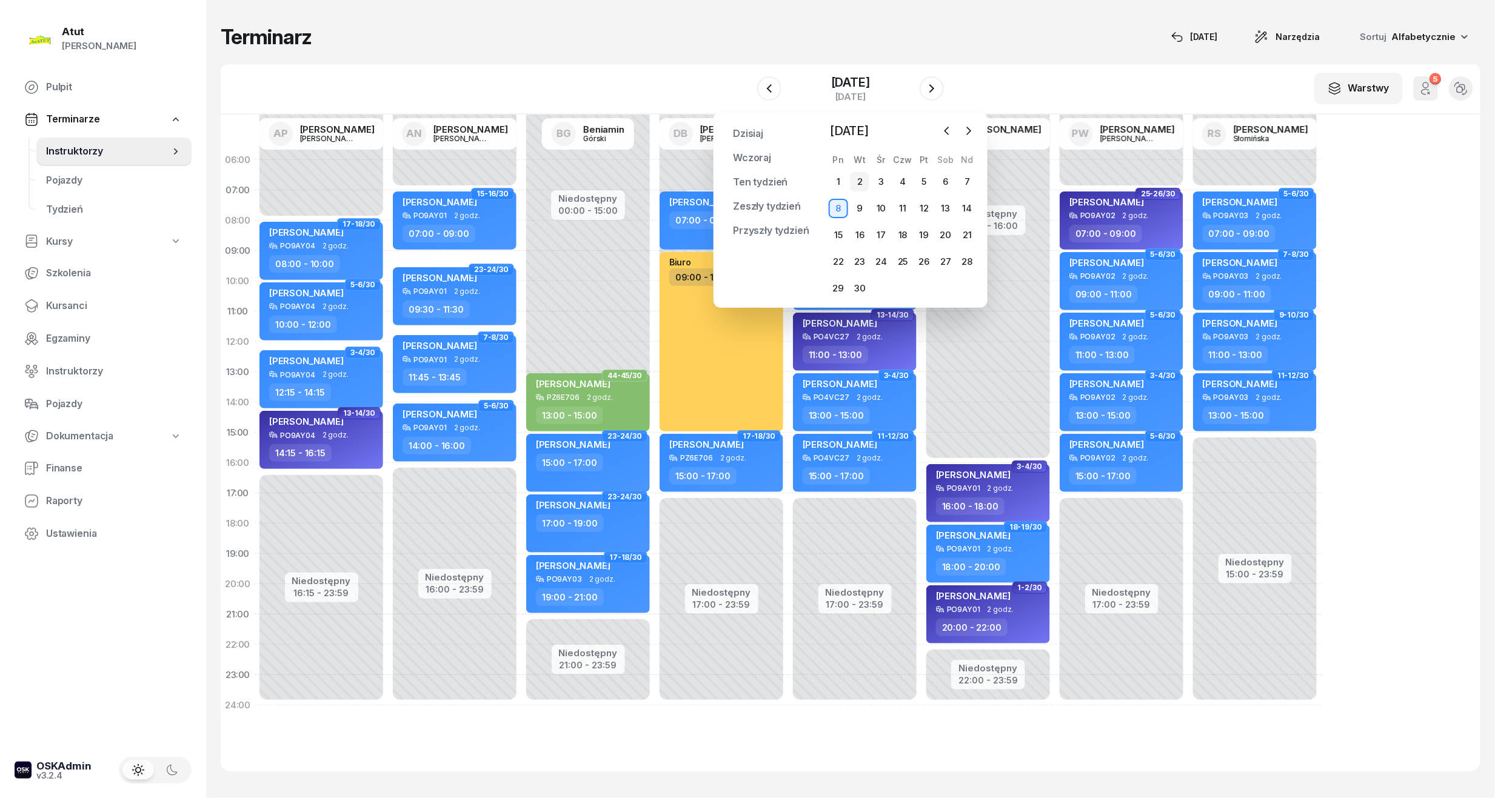
click at [863, 182] on div "2" at bounding box center [859, 181] width 19 height 19
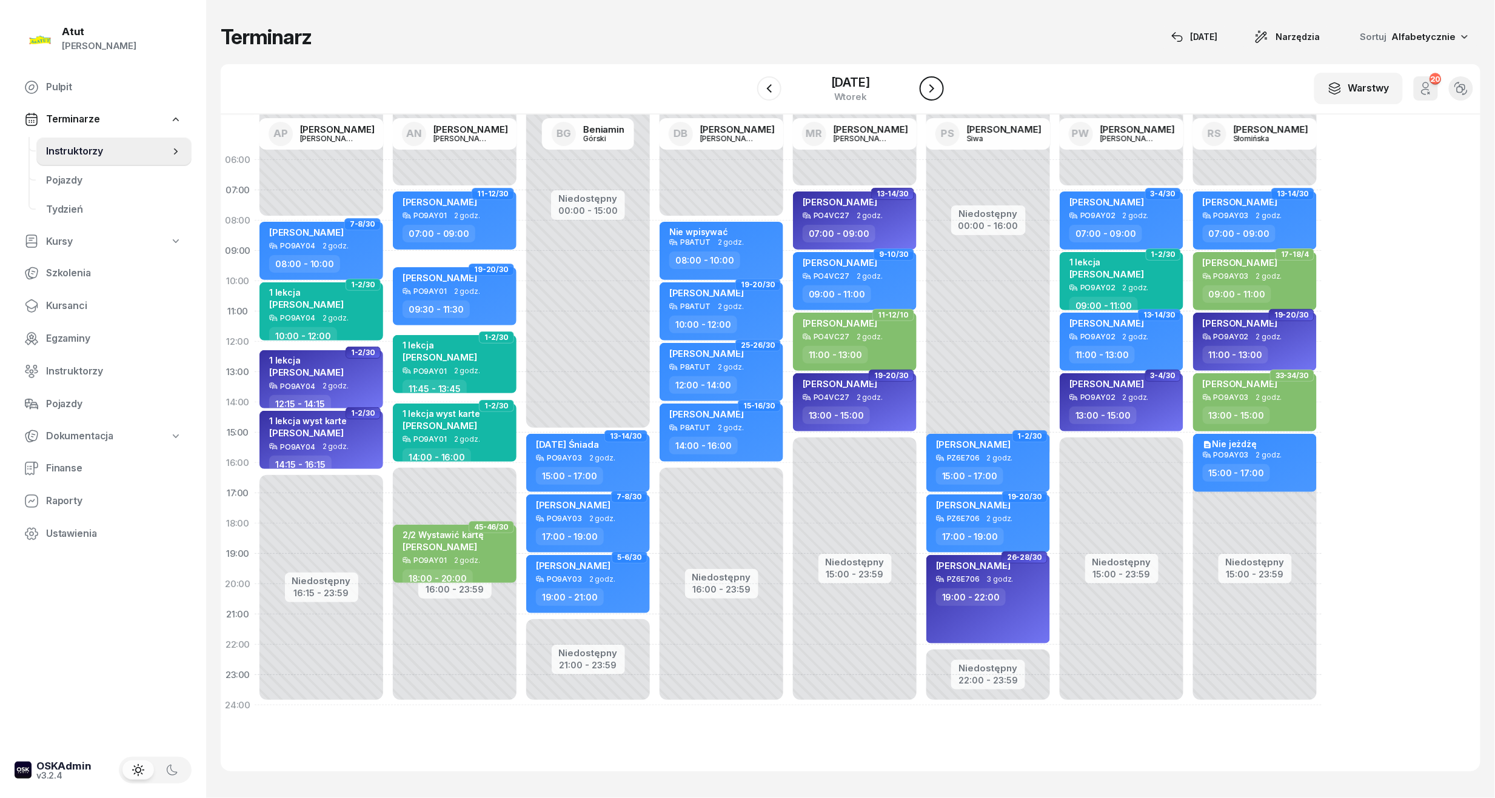
click at [926, 90] on icon "button" at bounding box center [931, 88] width 15 height 15
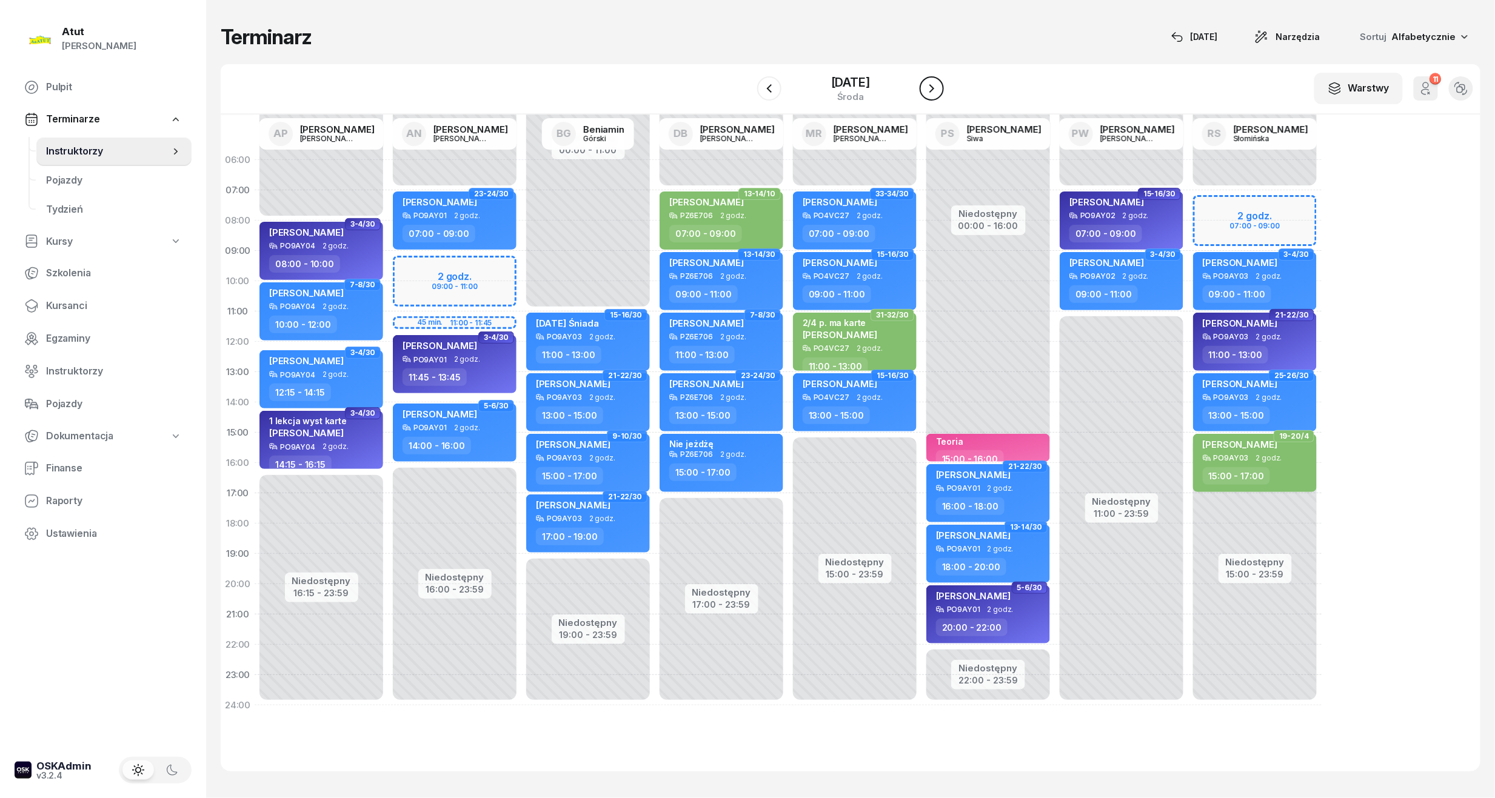
click at [935, 92] on icon "button" at bounding box center [931, 88] width 15 height 15
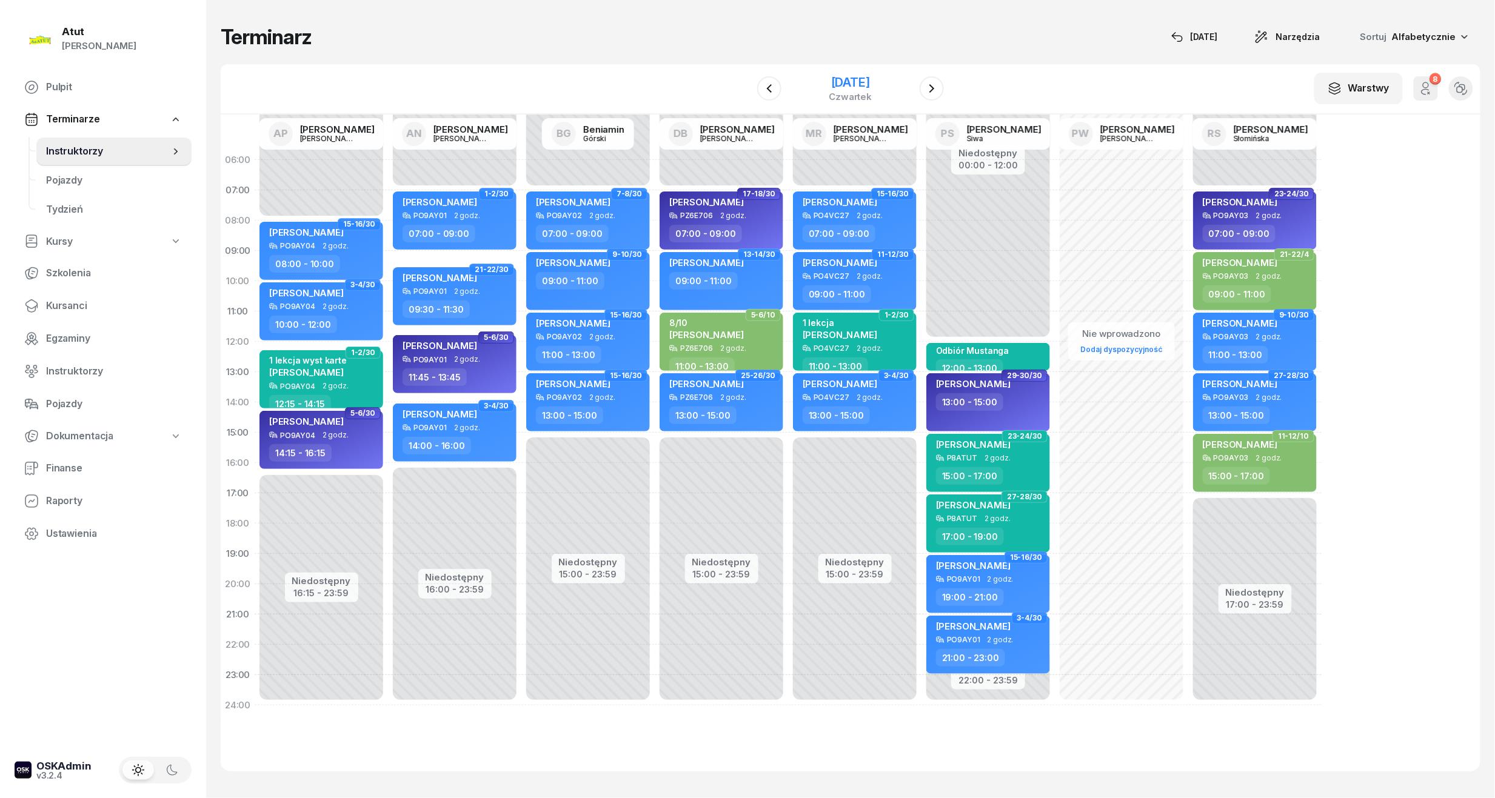
drag, startPoint x: 873, startPoint y: 69, endPoint x: 866, endPoint y: 75, distance: 9.0
click at [873, 69] on div "W Wybierz AP [PERSON_NAME] AN [PERSON_NAME] BG [PERSON_NAME] DB [PERSON_NAME] M…" at bounding box center [851, 89] width 1260 height 50
click at [866, 78] on div "[DATE]" at bounding box center [850, 82] width 43 height 12
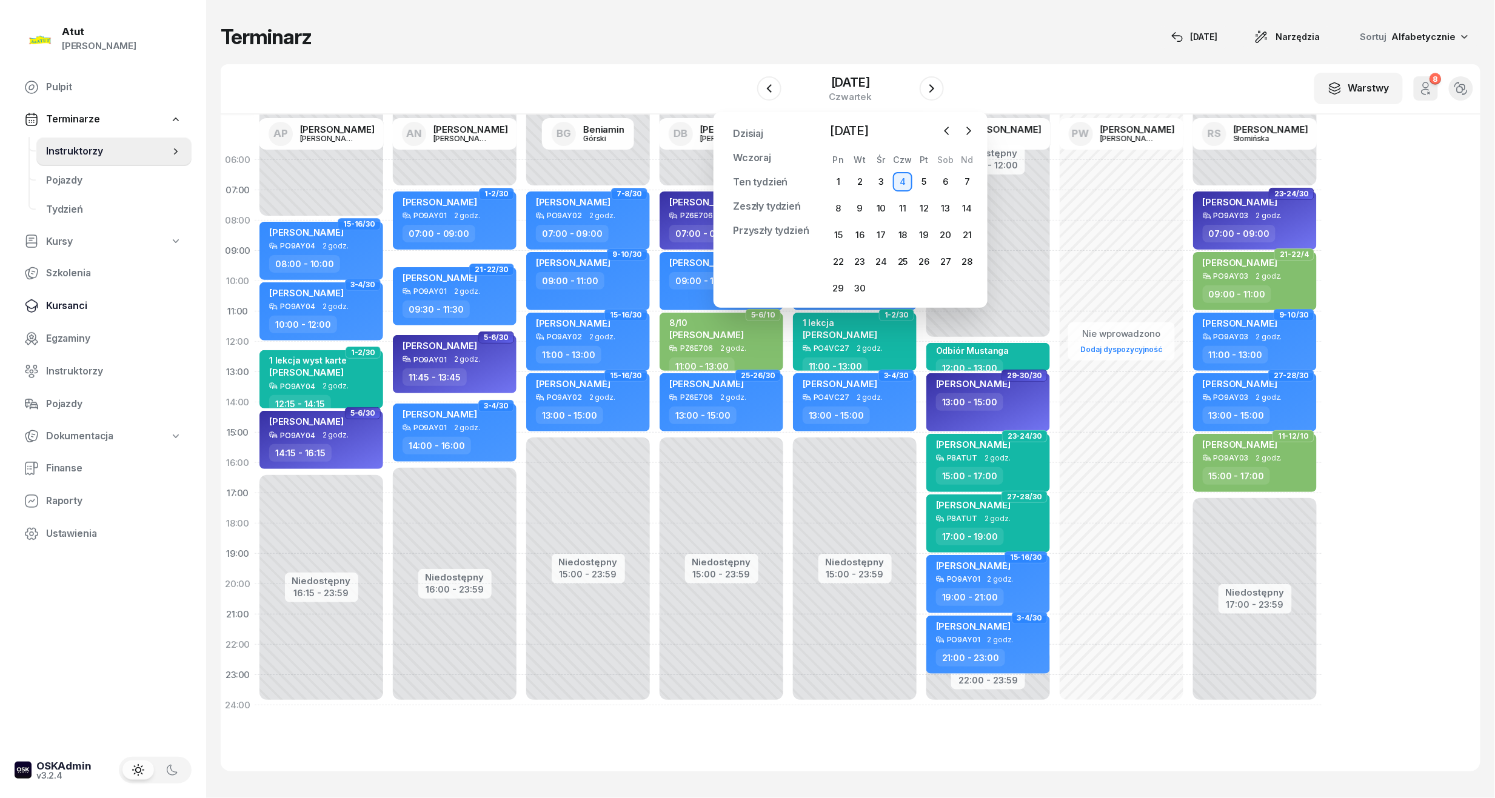
click at [75, 298] on span "Kursanci" at bounding box center [114, 306] width 136 height 16
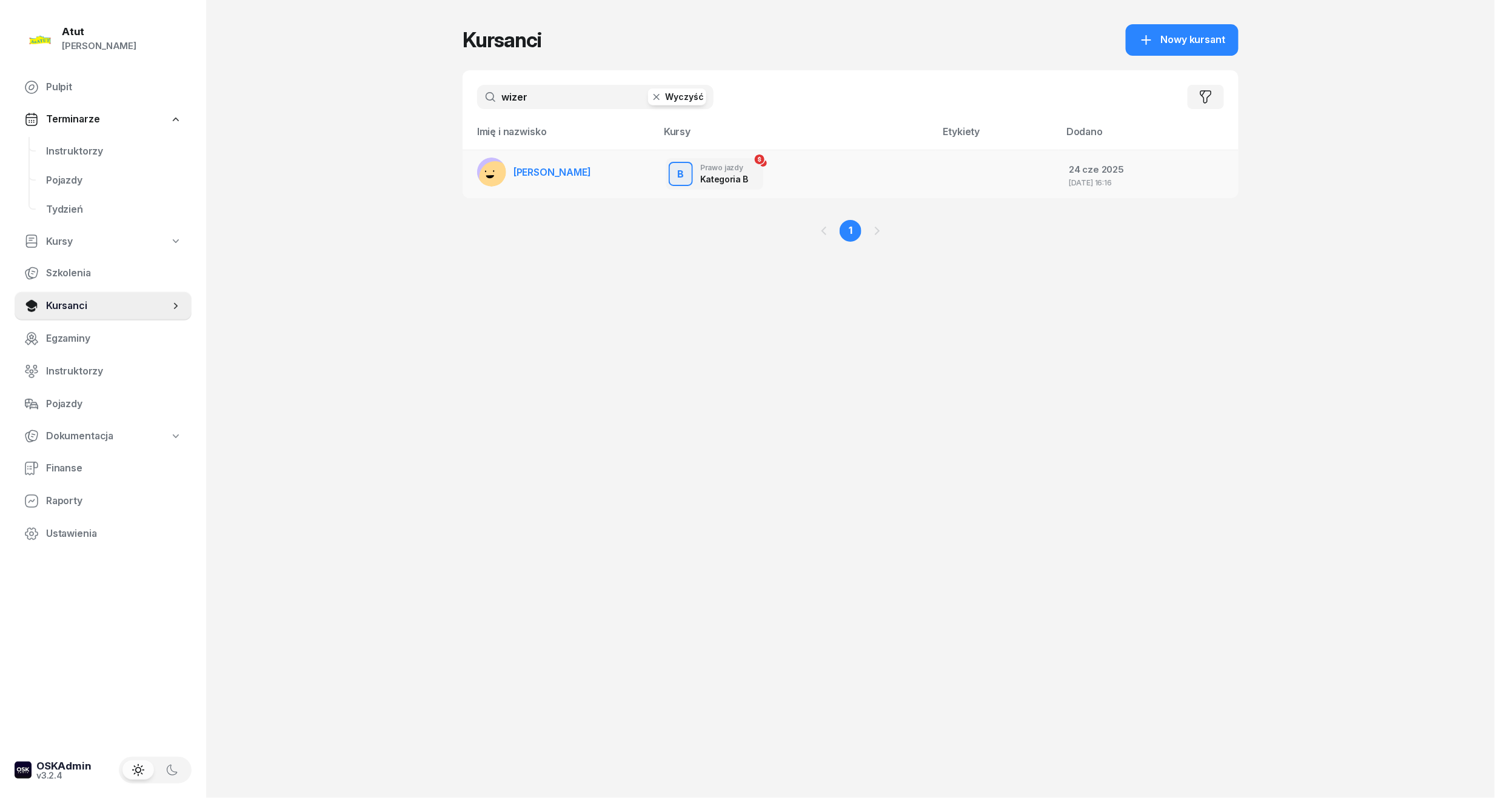
click at [544, 166] on span "[PERSON_NAME]" at bounding box center [552, 172] width 78 height 12
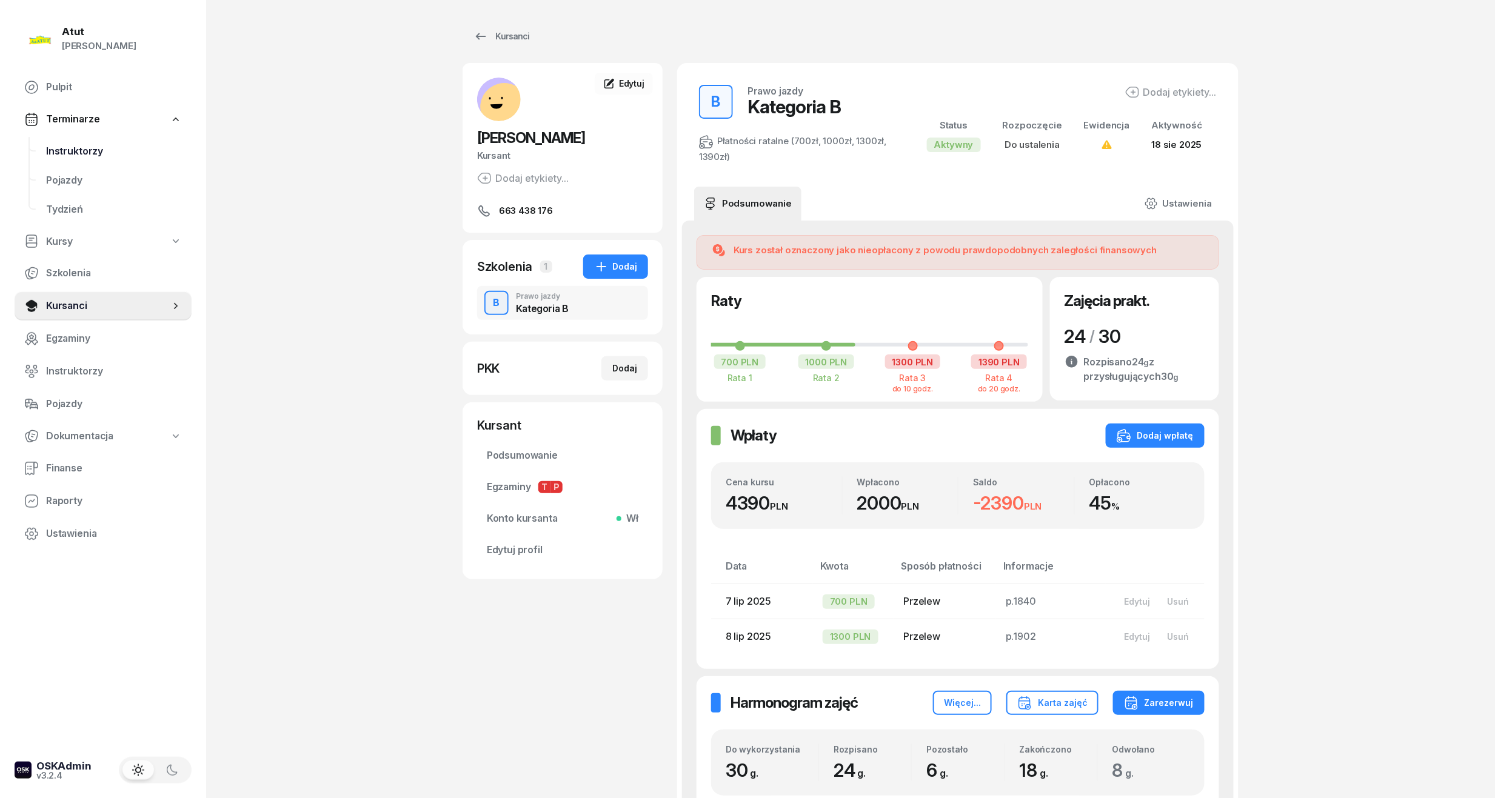
click at [78, 153] on span "Instruktorzy" at bounding box center [114, 152] width 136 height 16
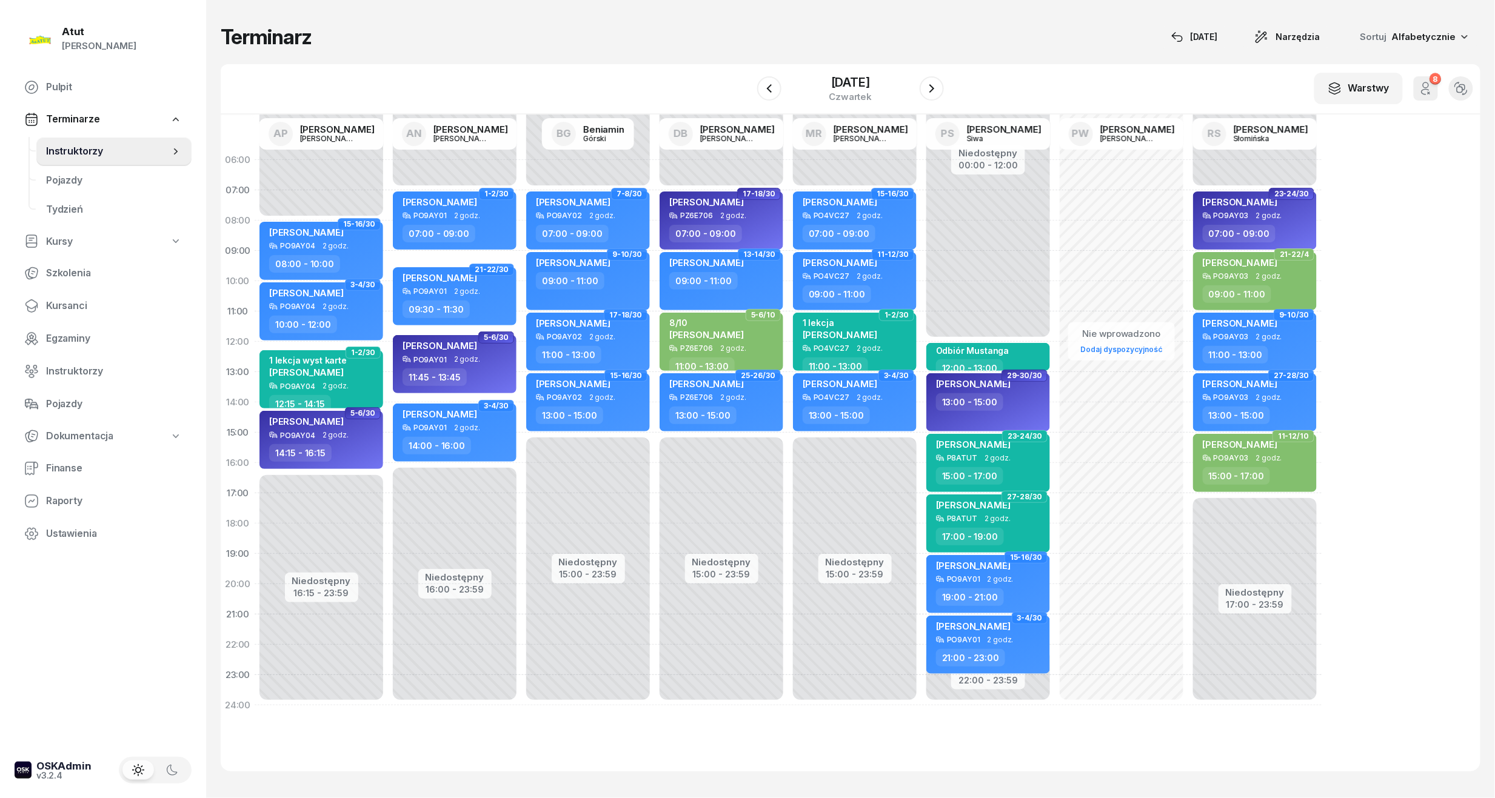
click at [742, 97] on div "W Wybierz AP [PERSON_NAME] AN [PERSON_NAME] BG [PERSON_NAME] DB [PERSON_NAME] M…" at bounding box center [851, 89] width 1260 height 50
click at [775, 90] on icon "button" at bounding box center [769, 88] width 15 height 15
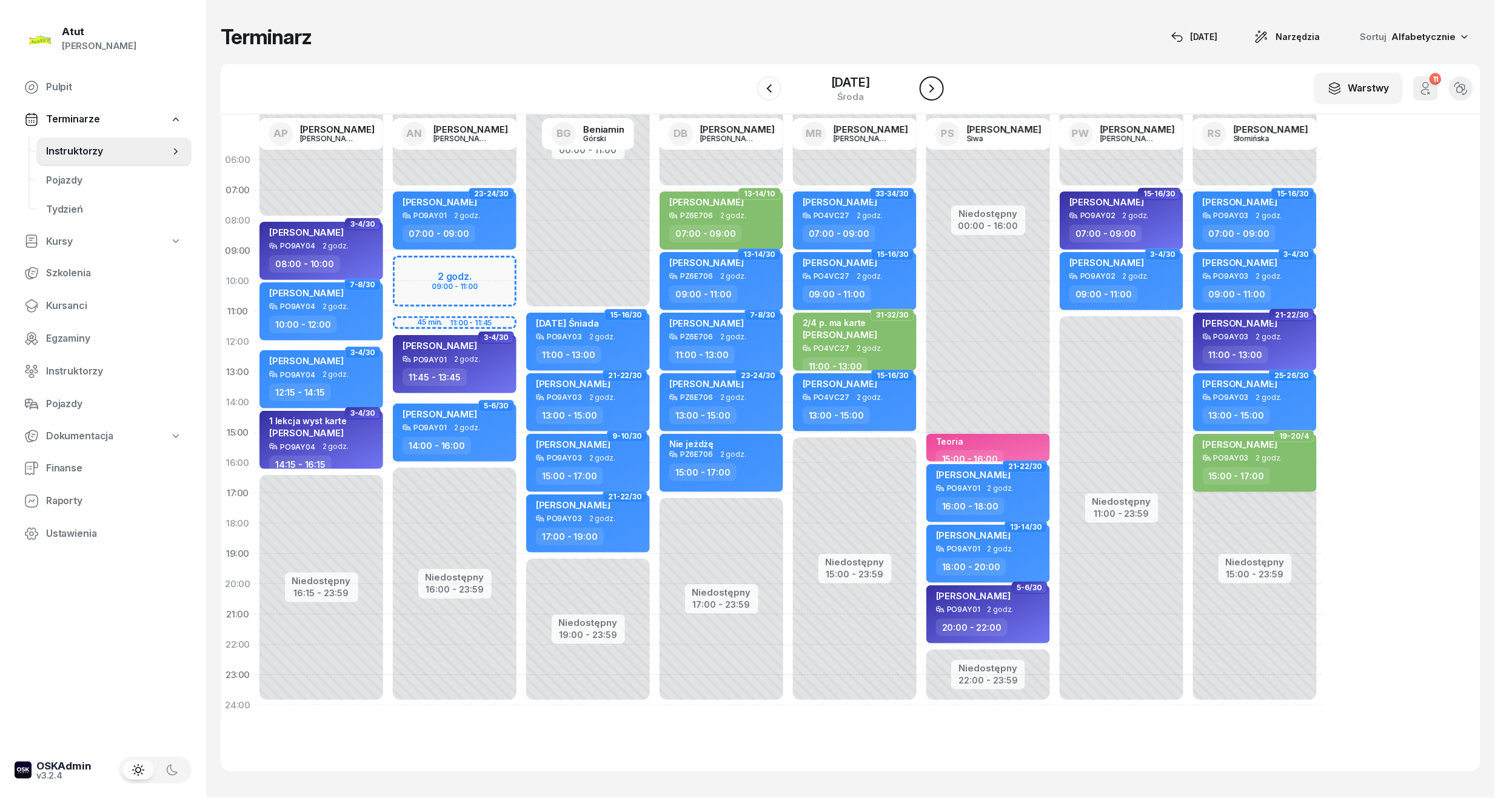
click at [933, 93] on icon "button" at bounding box center [931, 88] width 15 height 15
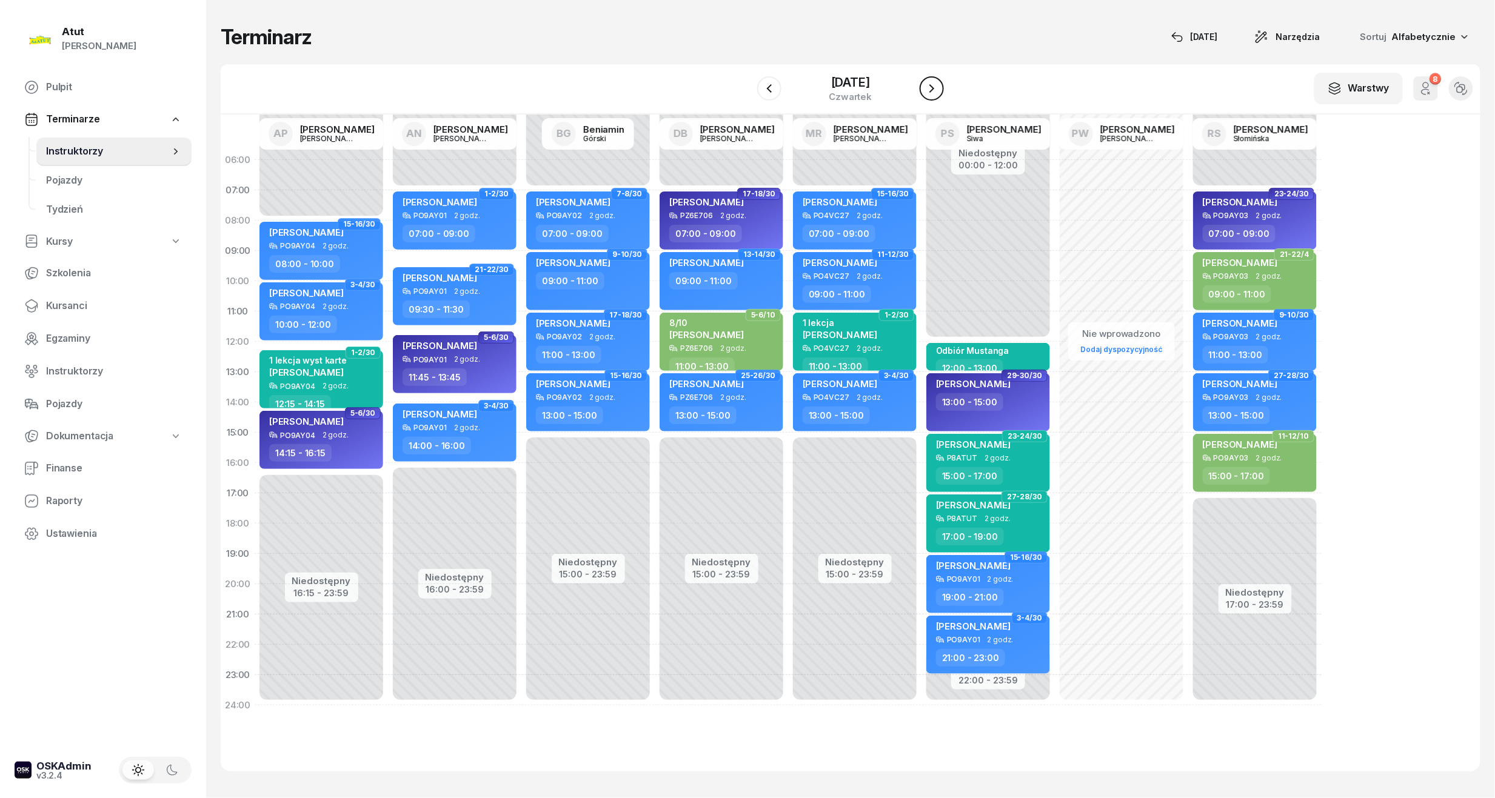
click at [933, 93] on icon "button" at bounding box center [931, 88] width 15 height 15
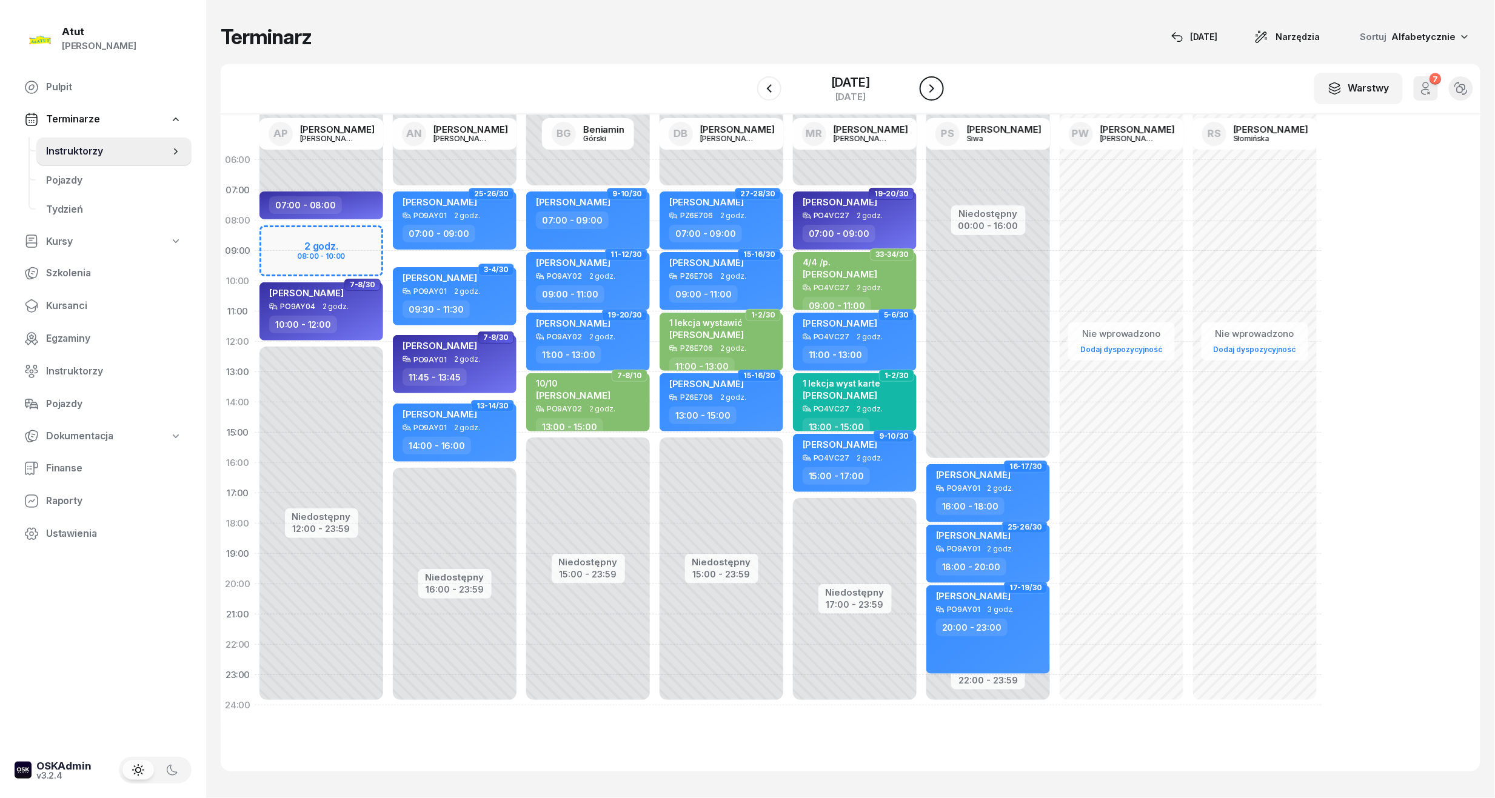
click at [939, 96] on button "button" at bounding box center [931, 88] width 24 height 24
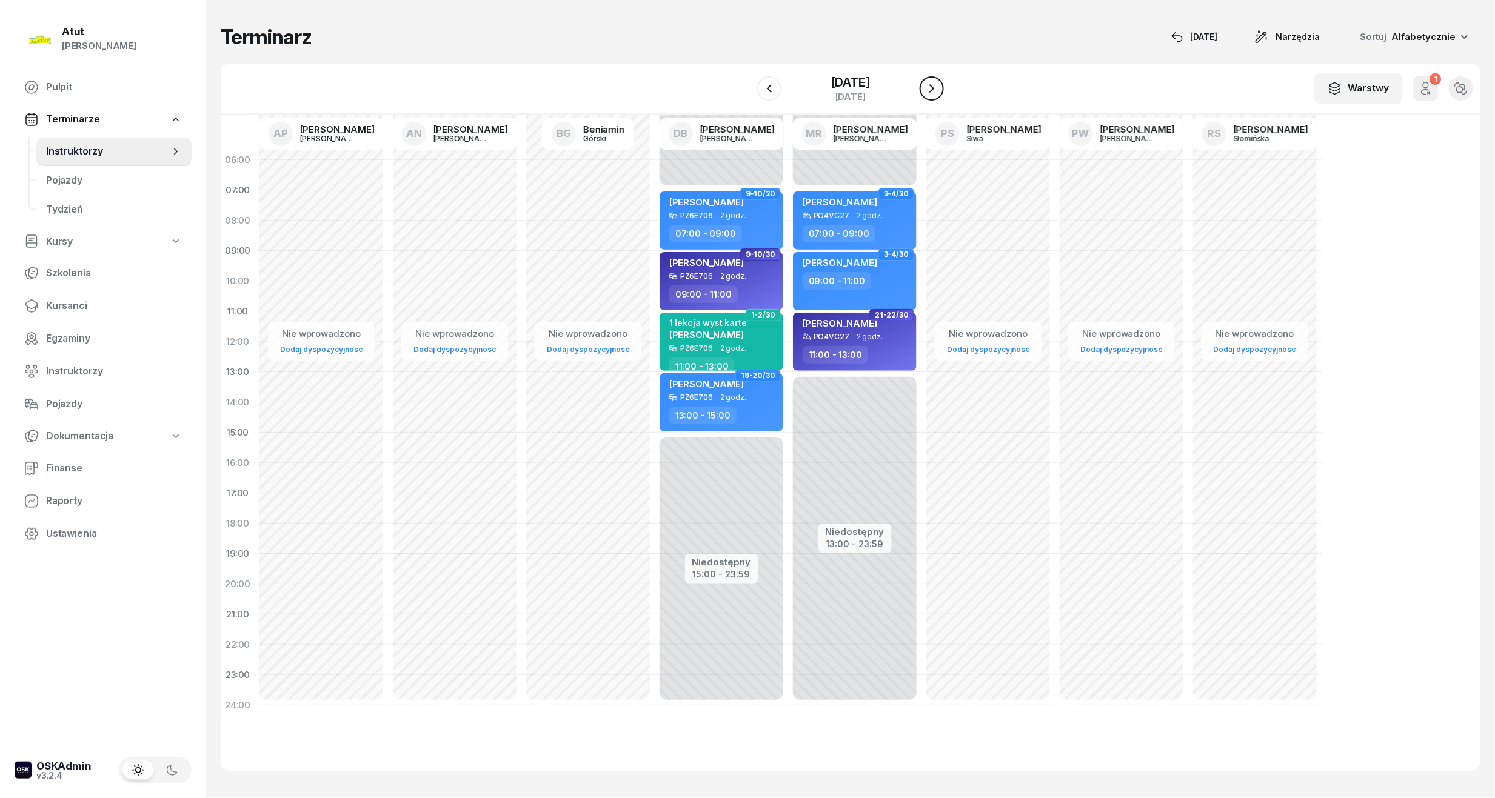
click at [933, 87] on icon "button" at bounding box center [931, 88] width 15 height 15
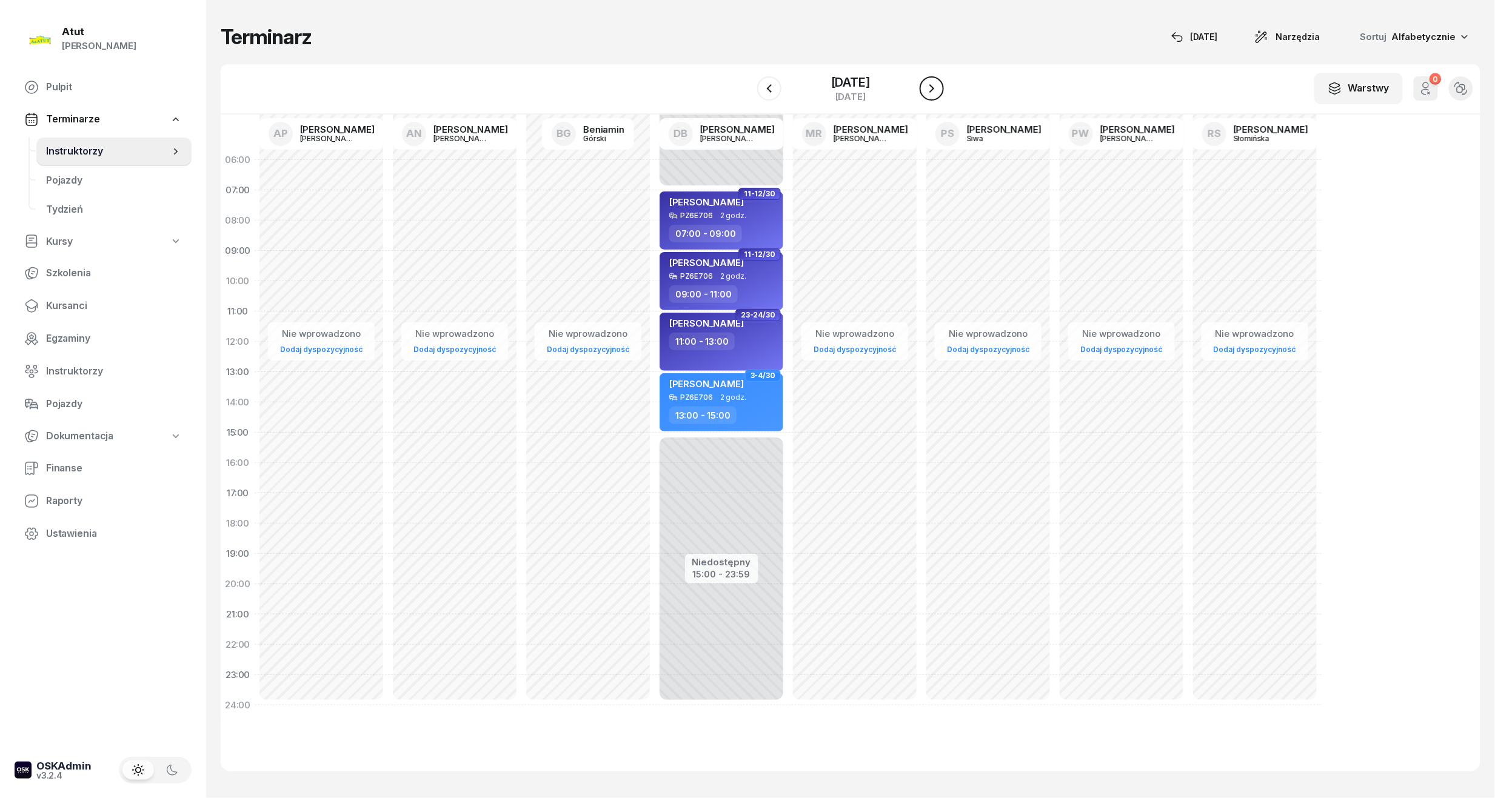
click at [933, 87] on icon "button" at bounding box center [931, 88] width 15 height 15
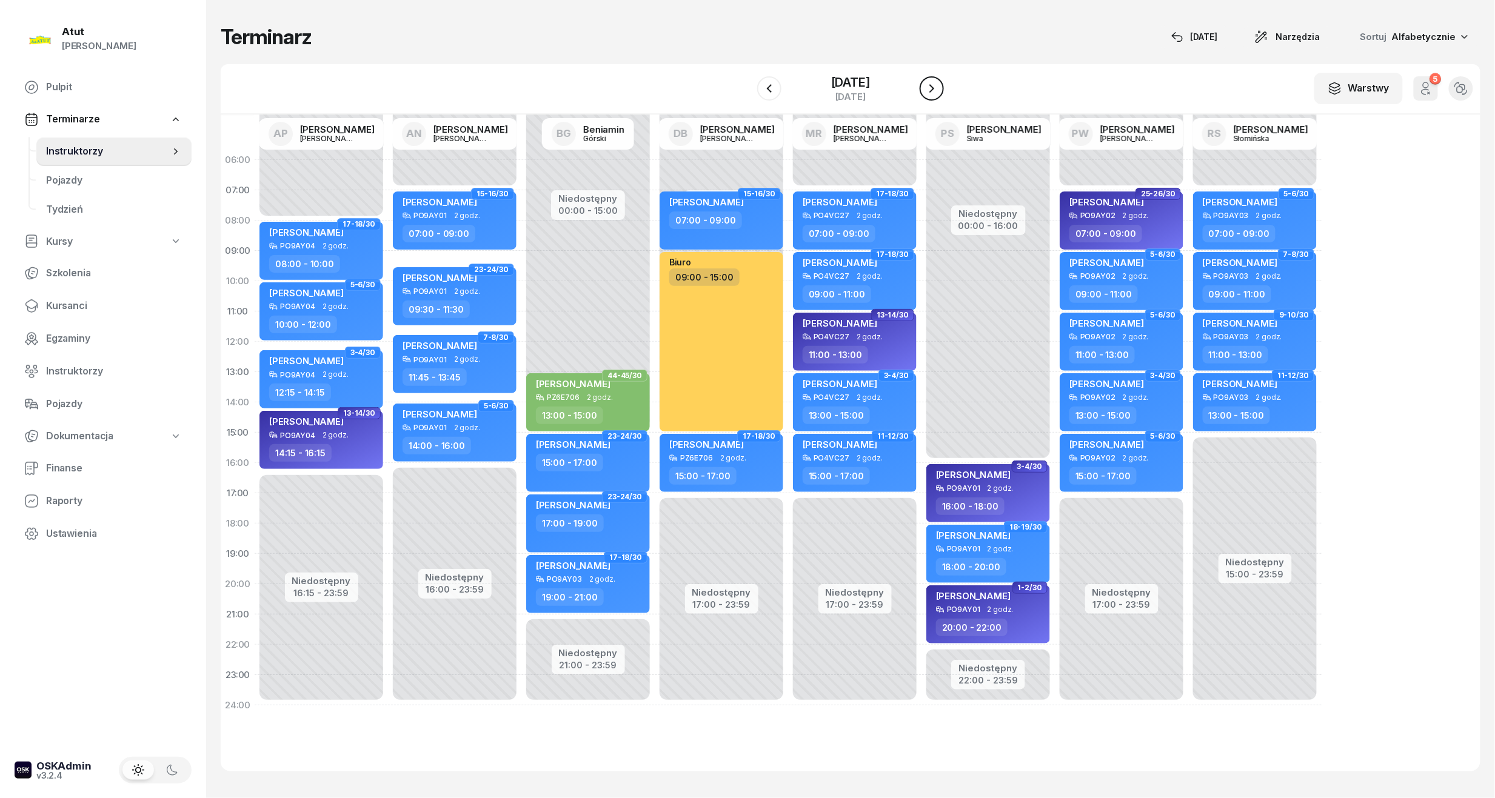
click at [933, 87] on icon "button" at bounding box center [931, 88] width 15 height 15
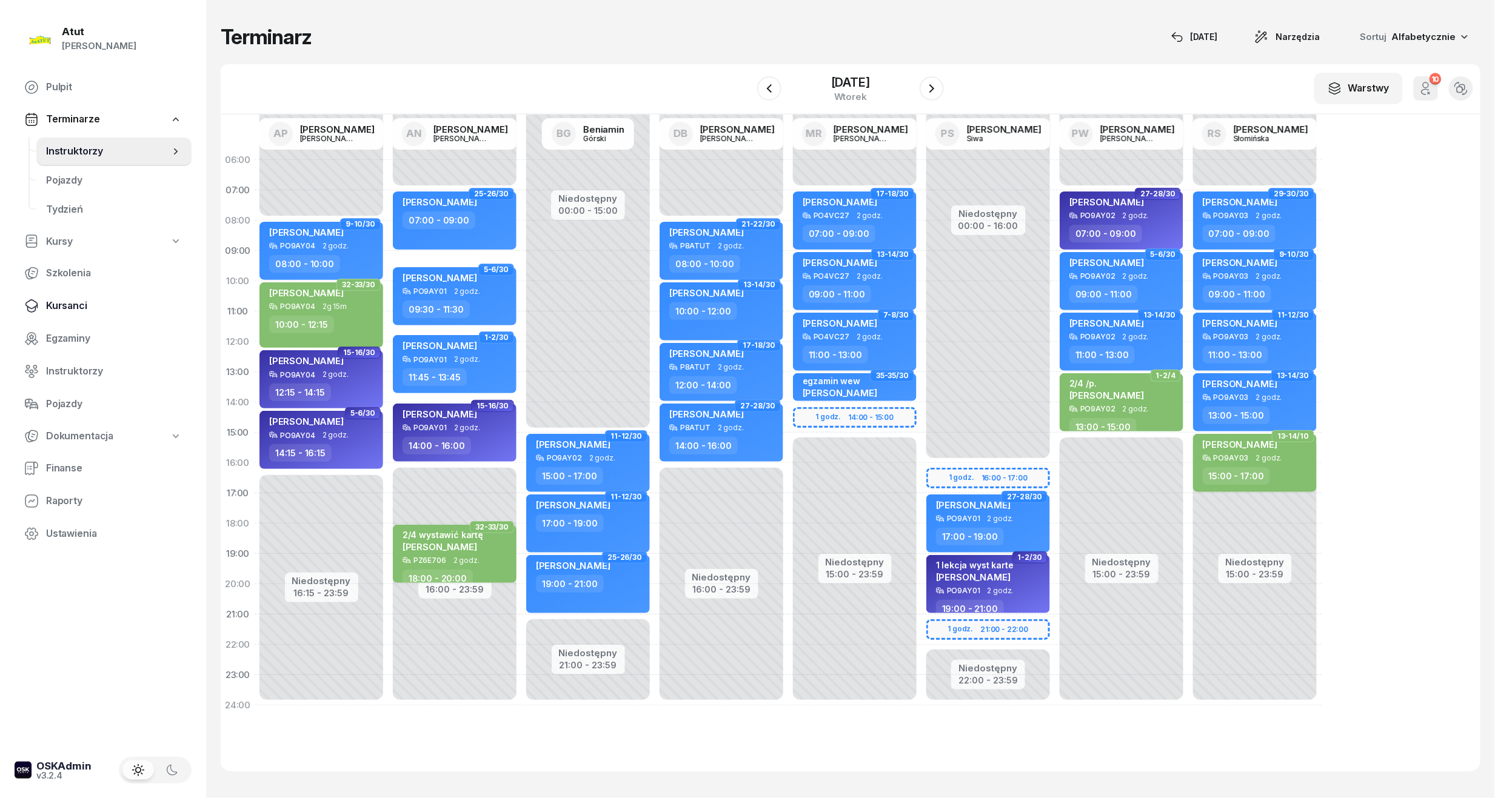
click at [67, 295] on link "Kursanci" at bounding box center [103, 306] width 177 height 29
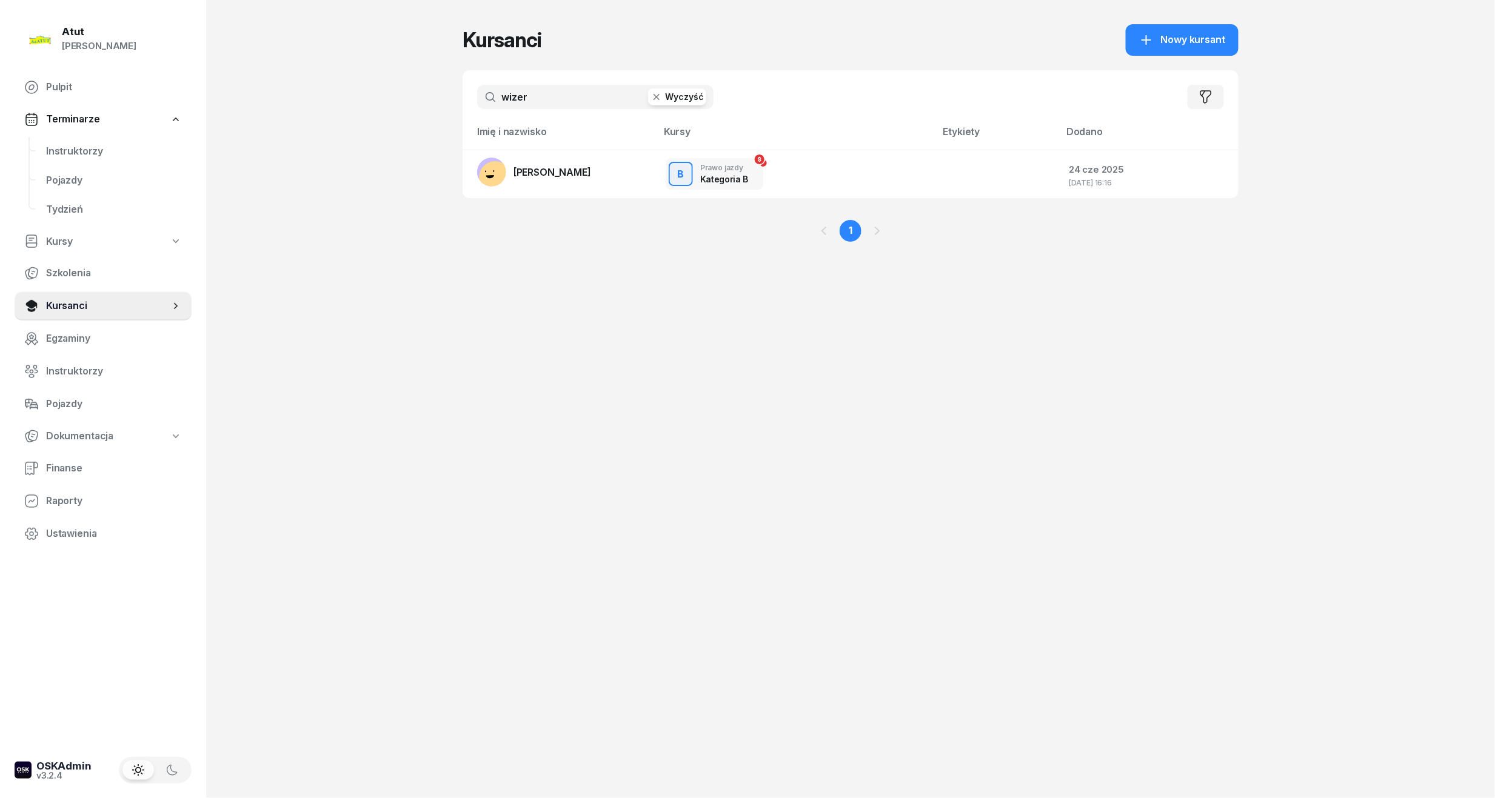
drag, startPoint x: 555, startPoint y: 102, endPoint x: -4, endPoint y: 206, distance: 569.1
click at [0, 206] on html "[PERSON_NAME] [PERSON_NAME] Pulpit Terminarze Instruktorzy Pojazdy Tydzień Kurs…" at bounding box center [747, 399] width 1495 height 798
type input "besz"
click at [570, 168] on span "[PERSON_NAME]" at bounding box center [552, 172] width 78 height 12
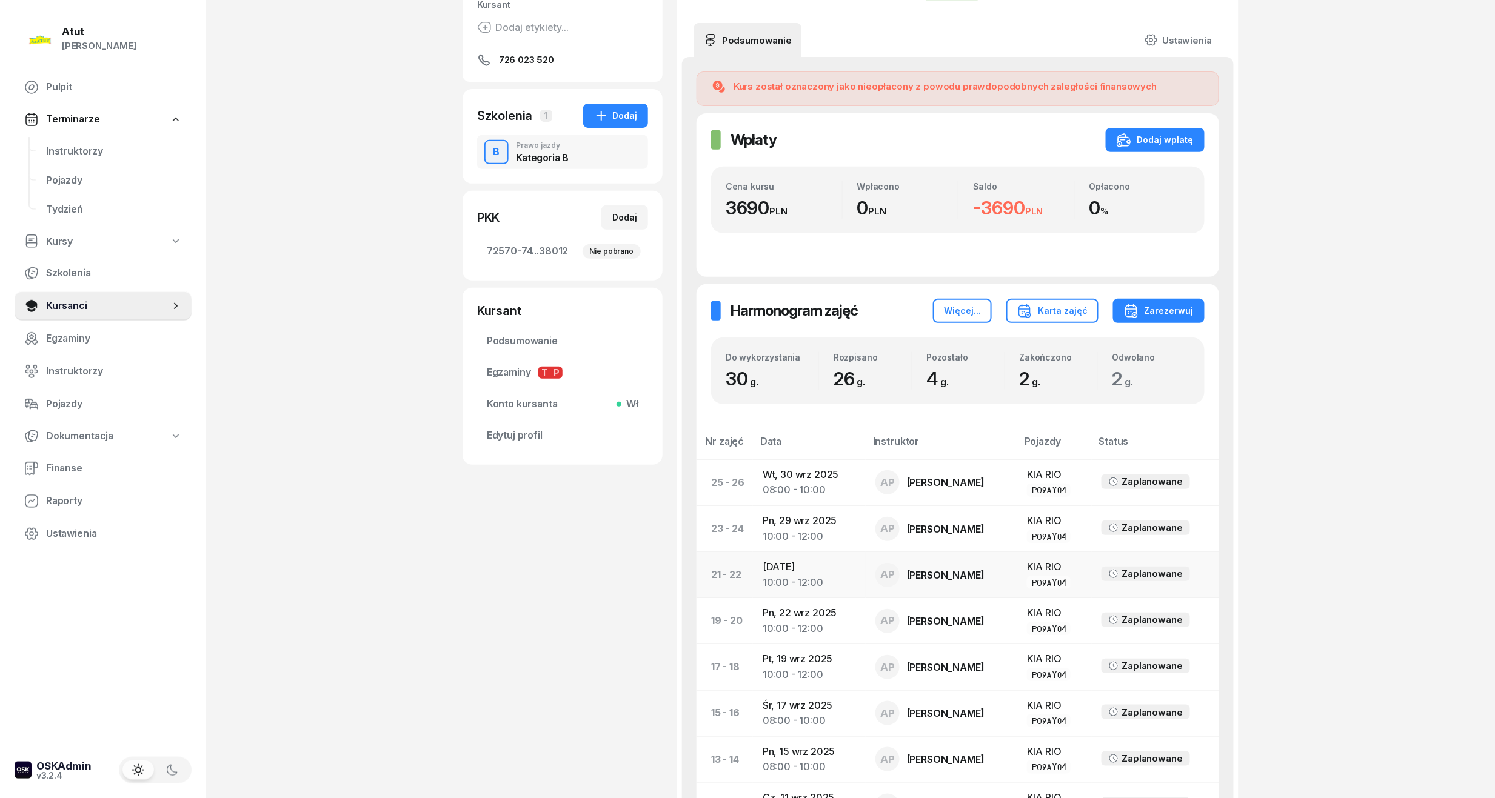
scroll to position [242, 0]
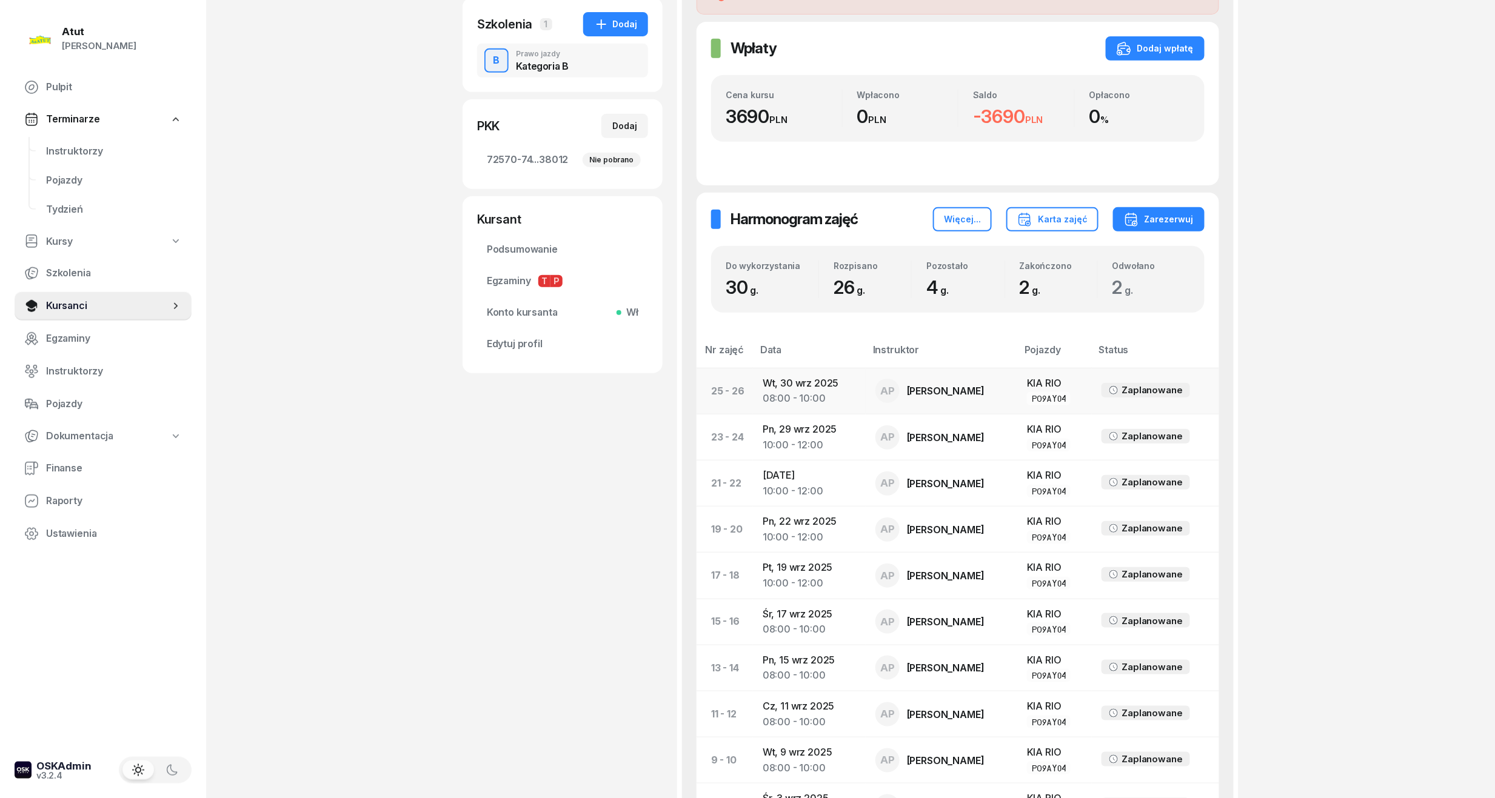
click at [801, 385] on td "[DATE] 08:00 - 10:00" at bounding box center [809, 391] width 113 height 46
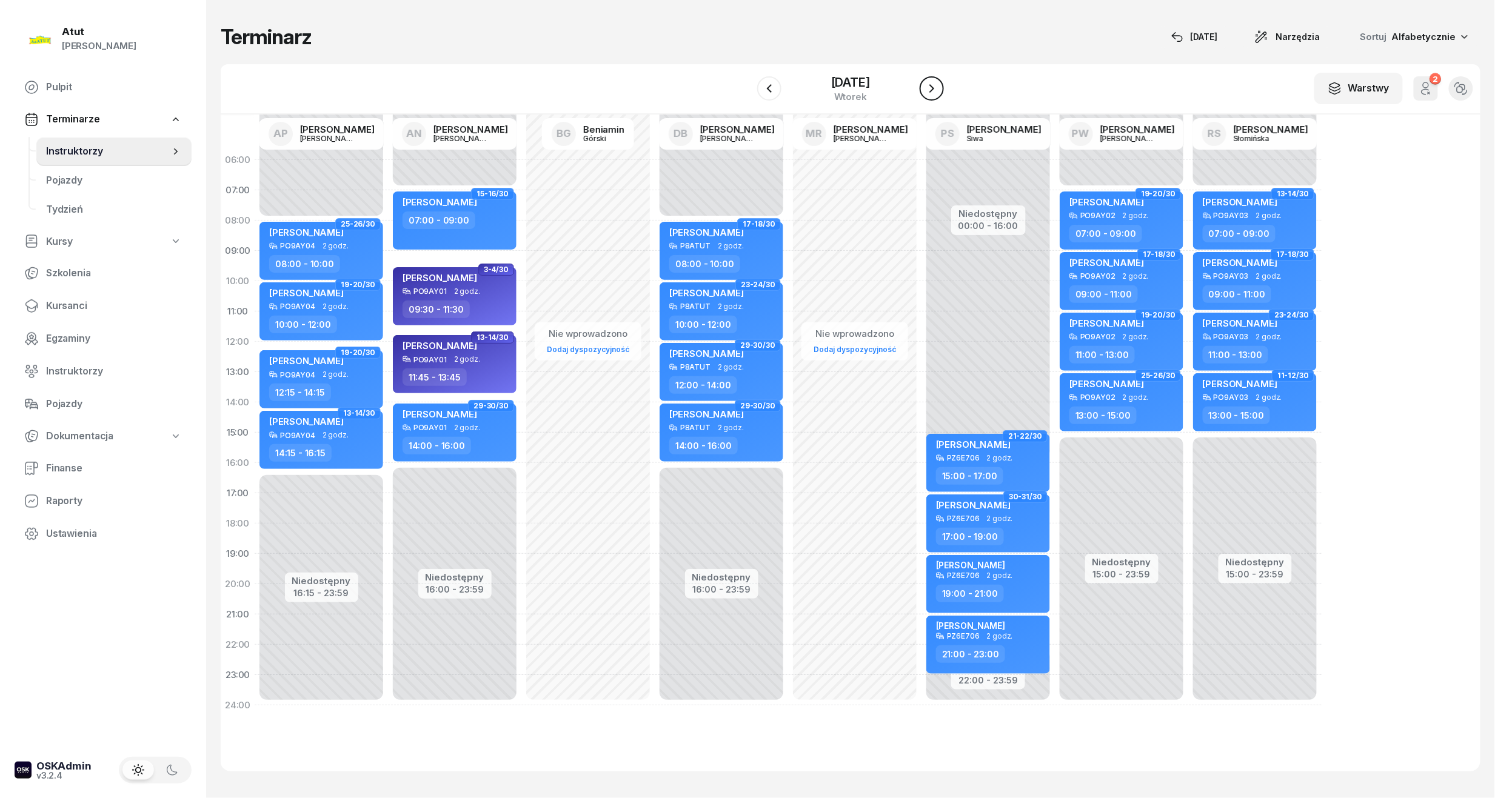
click at [936, 85] on icon "button" at bounding box center [931, 88] width 15 height 15
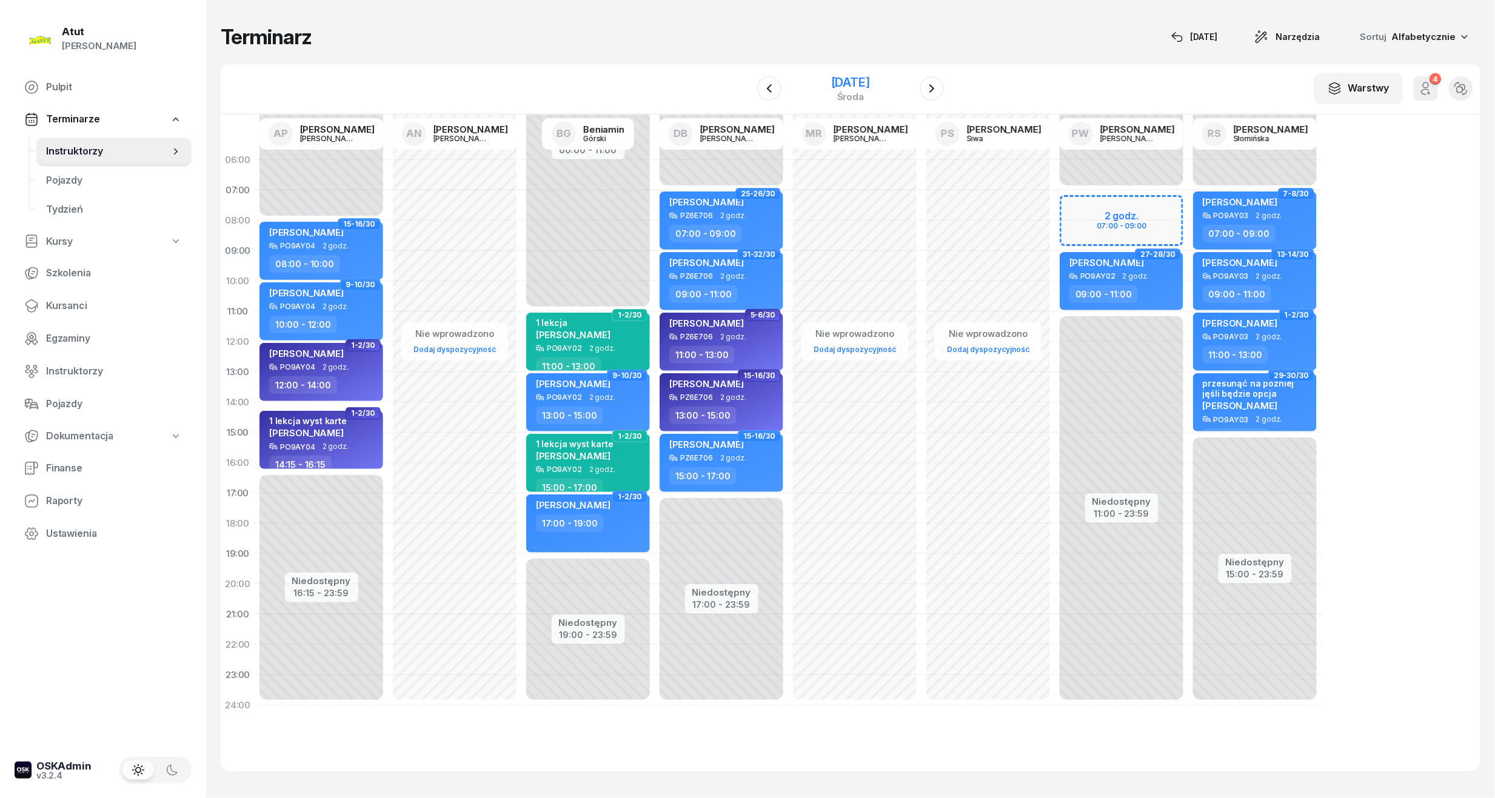
click at [831, 82] on div "[DATE]" at bounding box center [850, 82] width 39 height 12
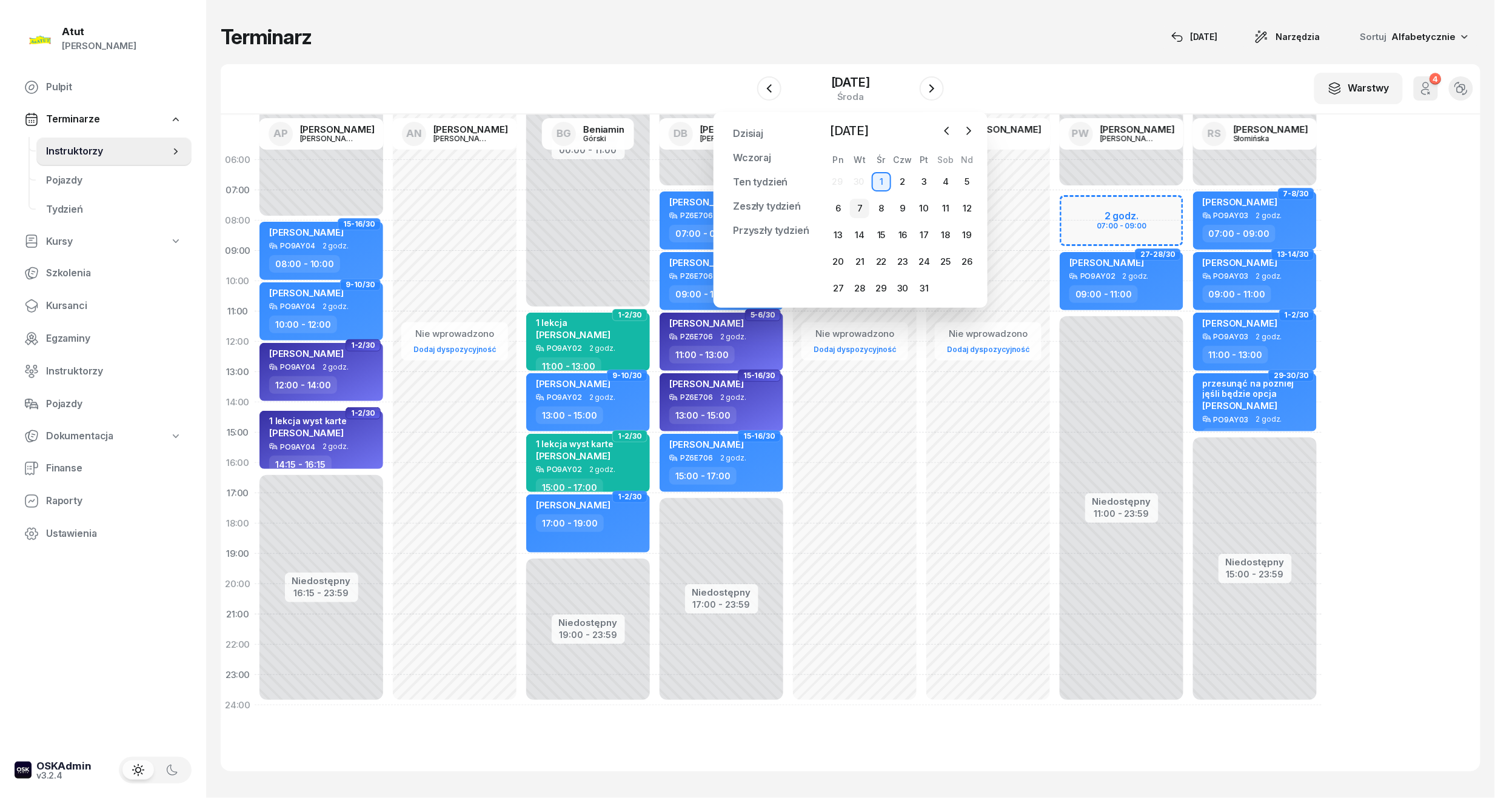
click at [861, 211] on div "7" at bounding box center [859, 208] width 19 height 19
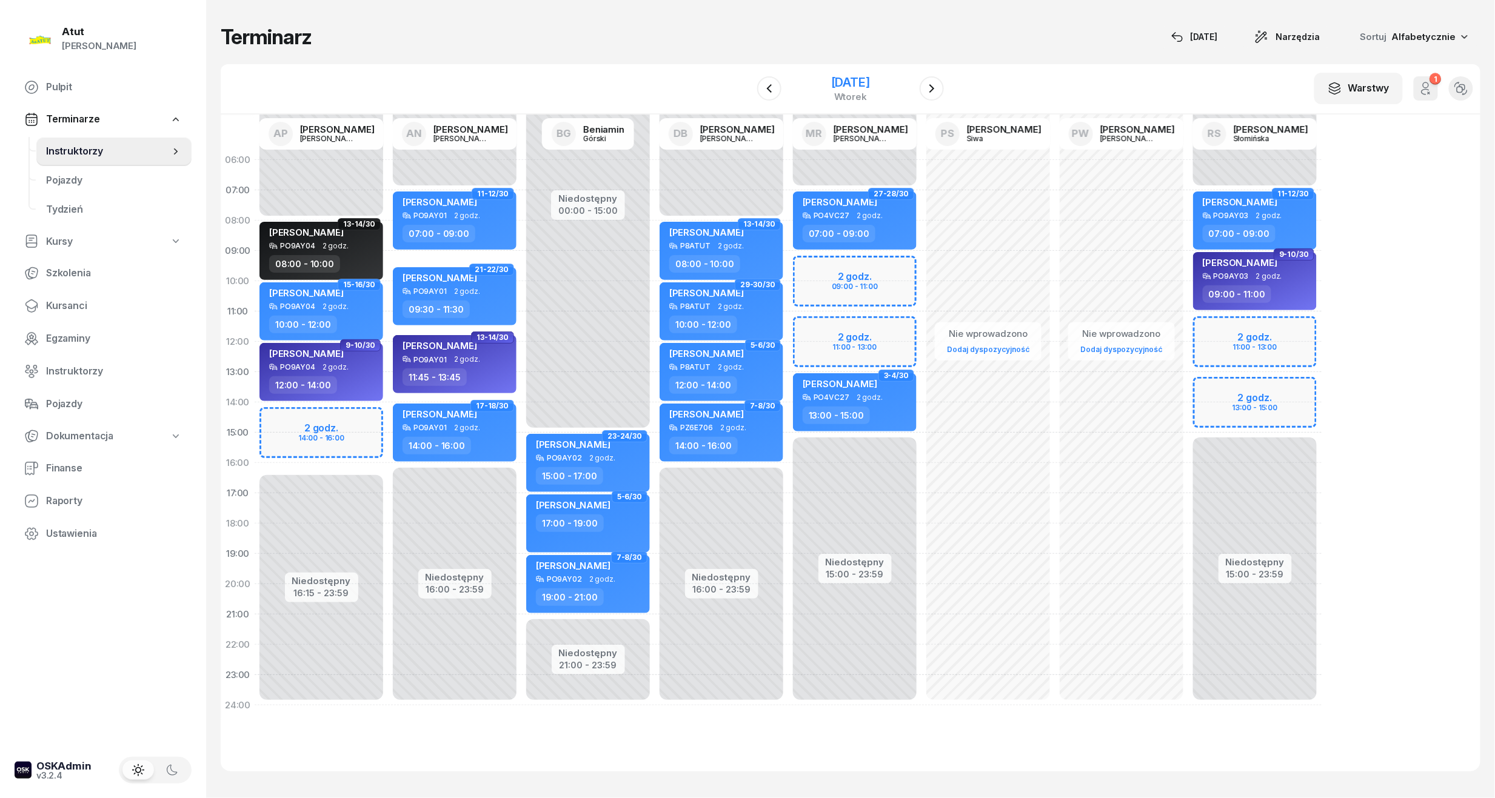
click at [834, 88] on div "[DATE]" at bounding box center [850, 82] width 39 height 12
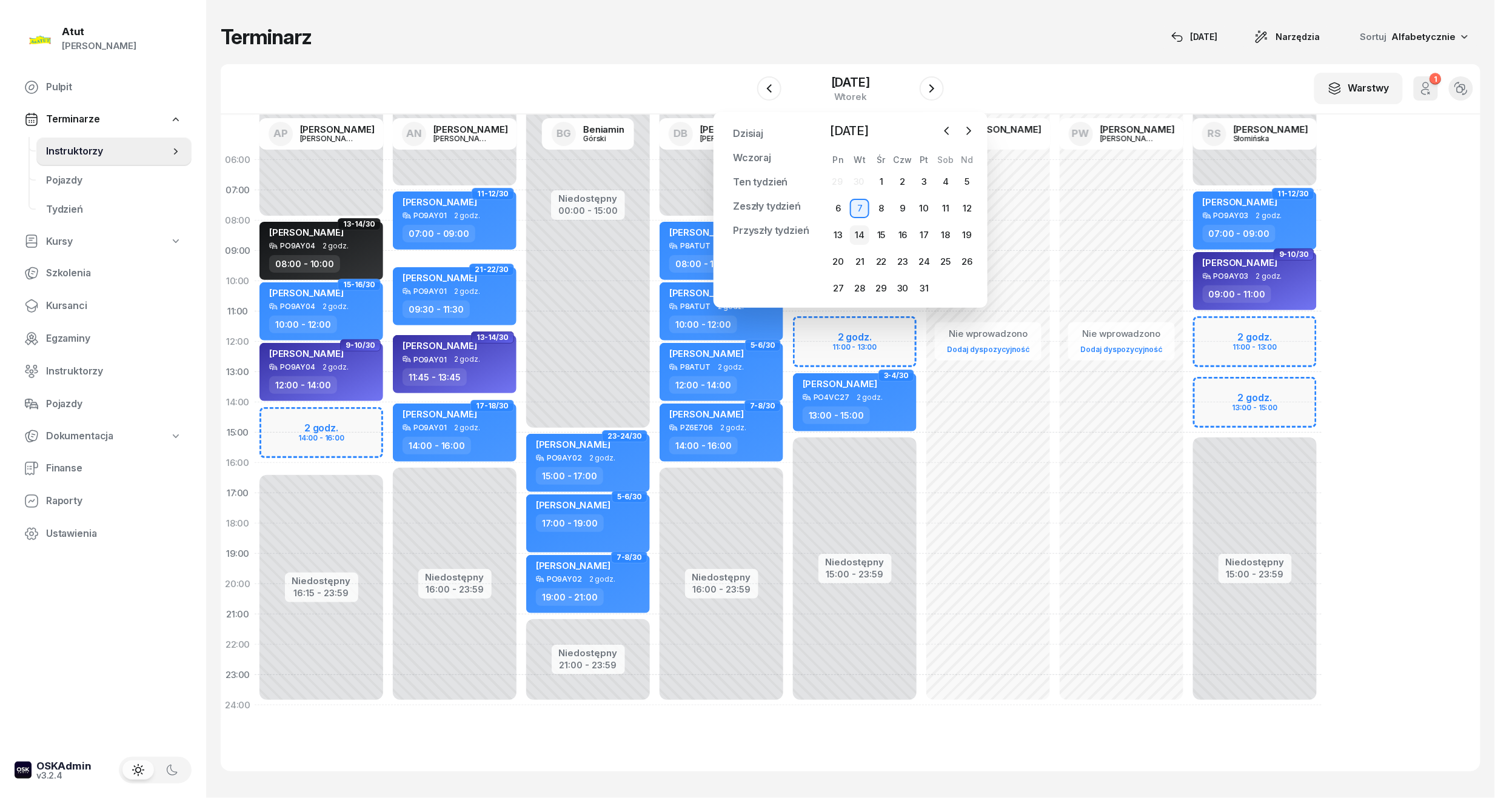
click at [859, 233] on div "14" at bounding box center [859, 234] width 19 height 19
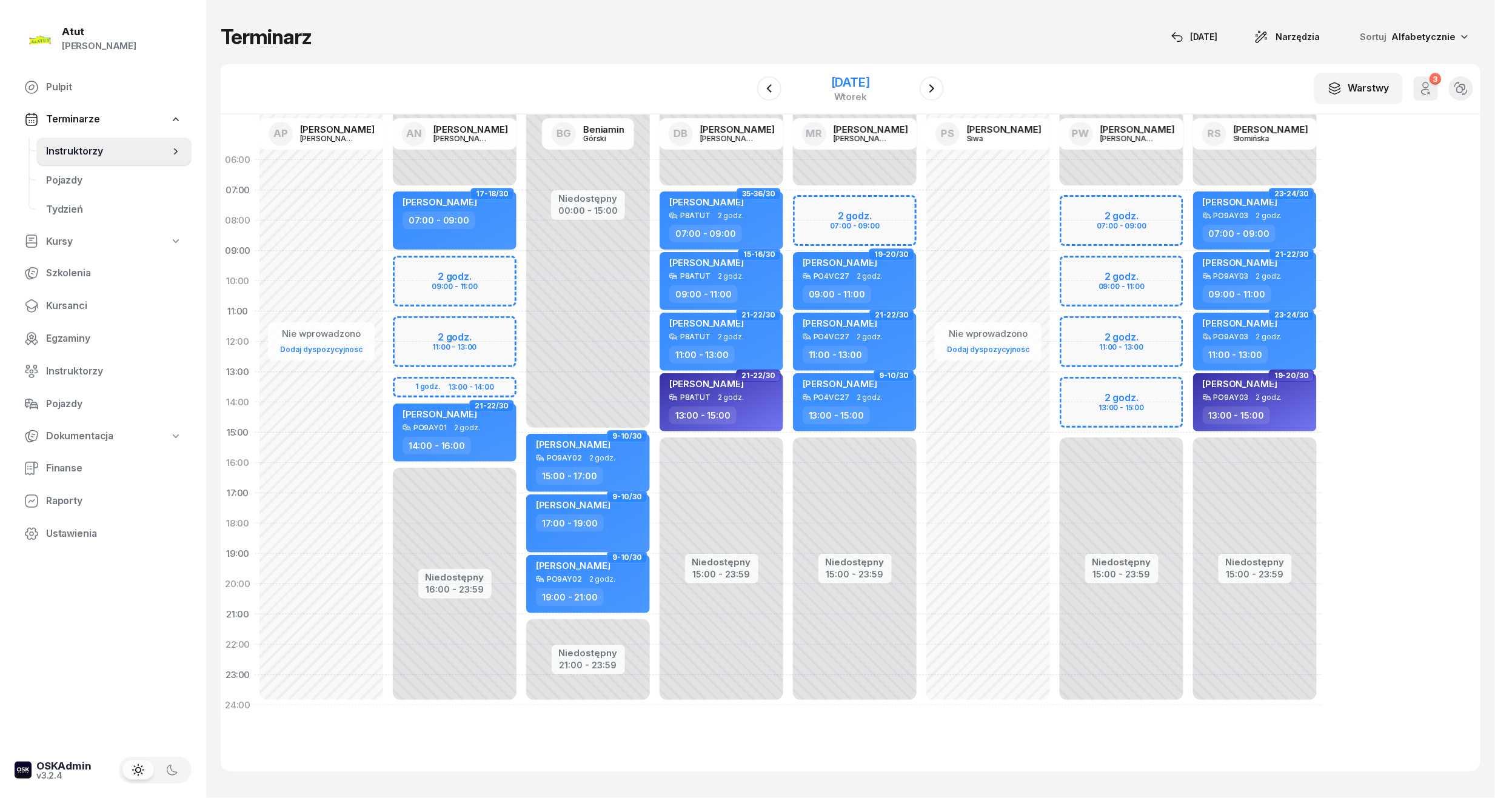
click at [870, 84] on div "[DATE]" at bounding box center [850, 82] width 39 height 12
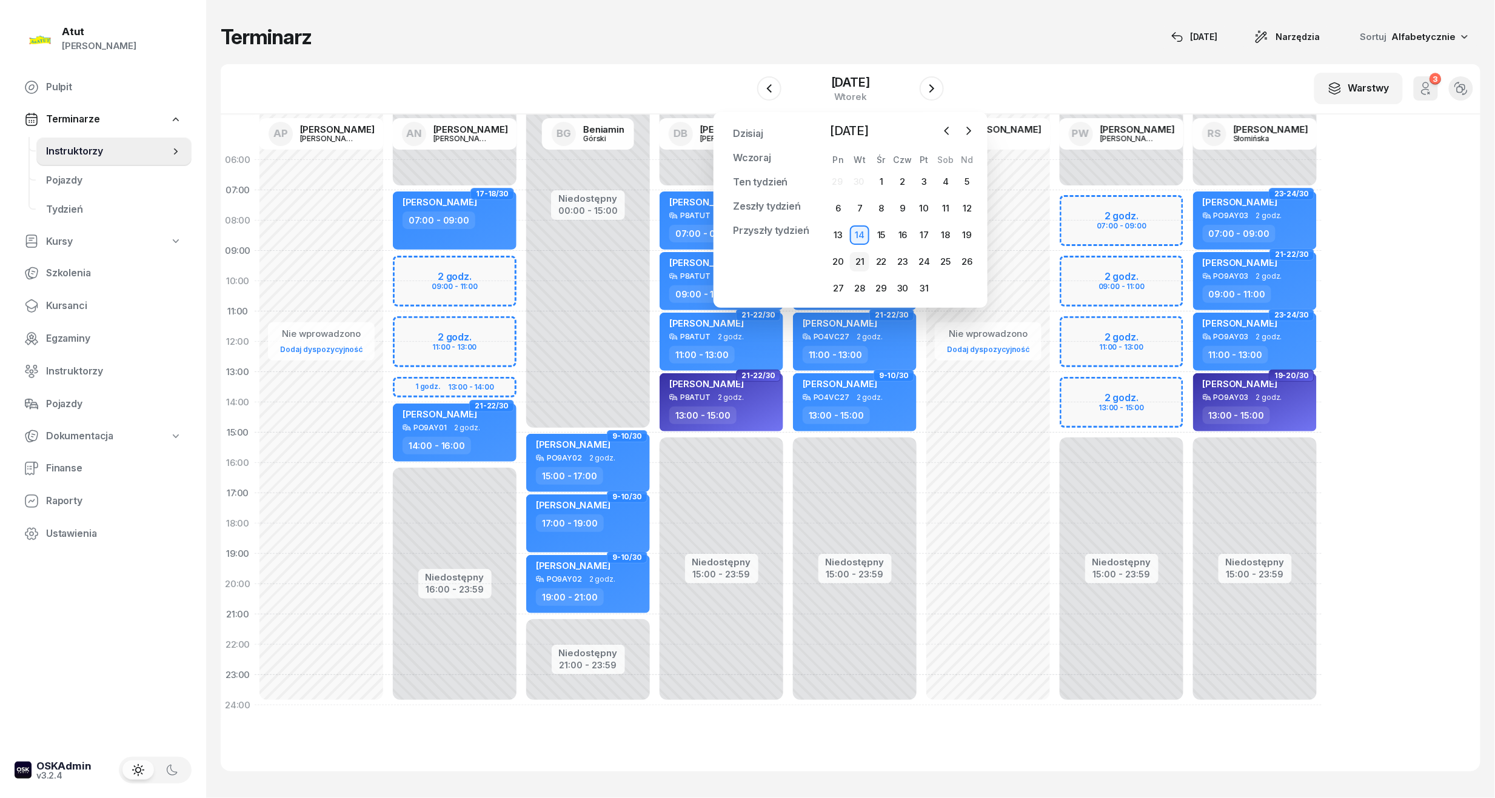
click at [862, 253] on div "21" at bounding box center [859, 261] width 19 height 19
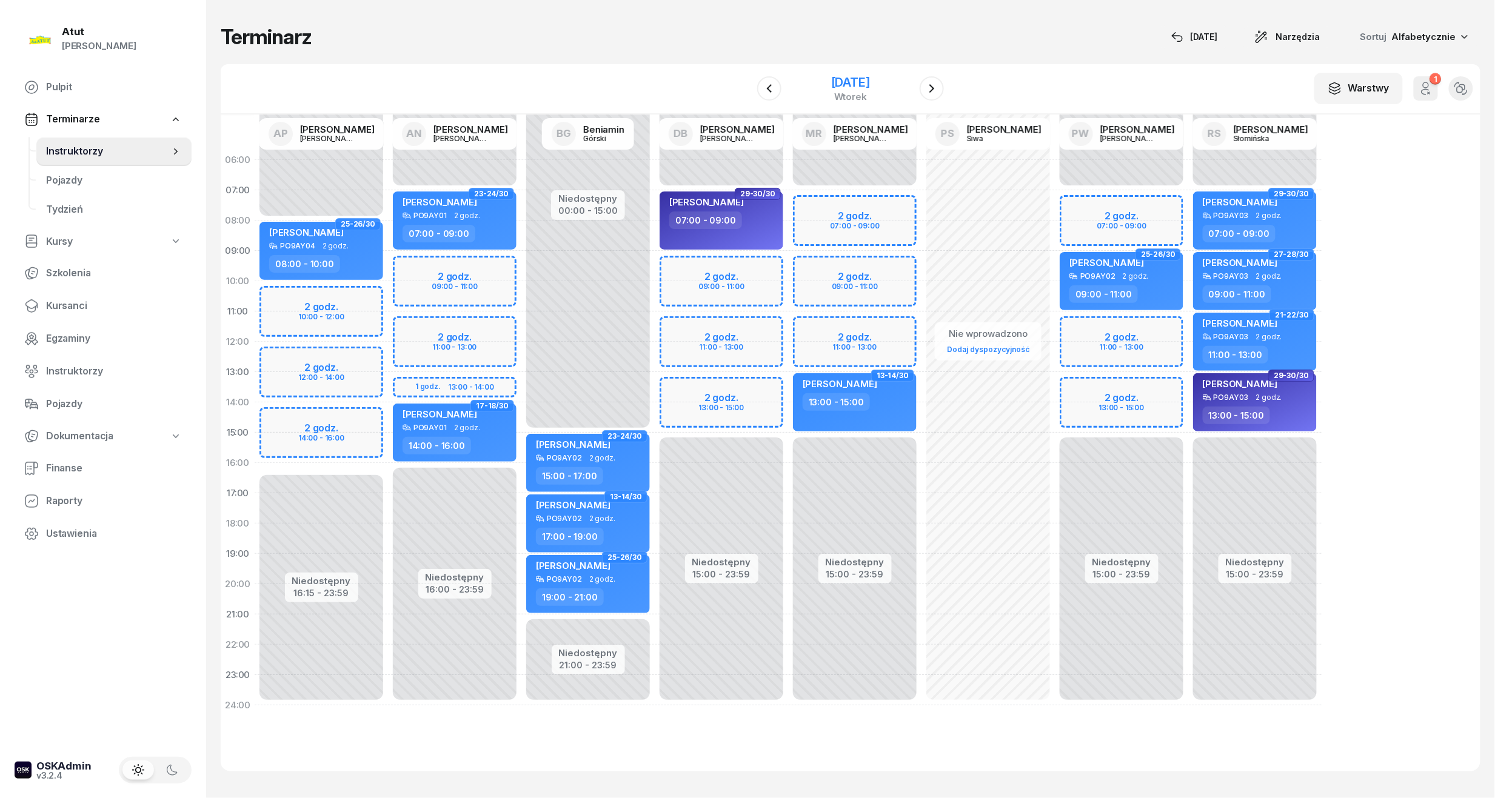
click at [870, 79] on div "[DATE]" at bounding box center [850, 82] width 39 height 12
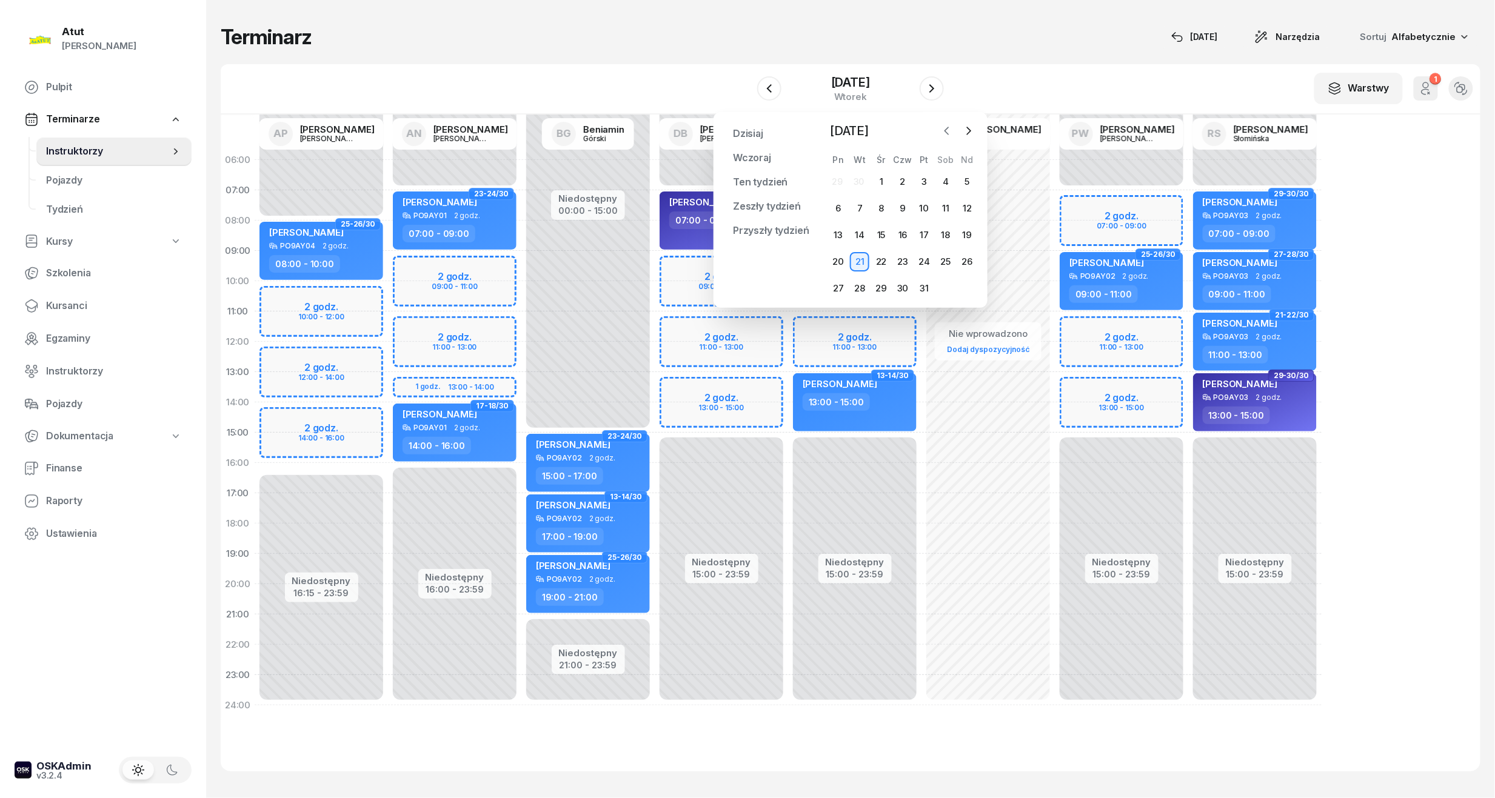
click at [947, 125] on icon "button" at bounding box center [947, 131] width 12 height 12
click at [857, 177] on div "2" at bounding box center [859, 181] width 19 height 19
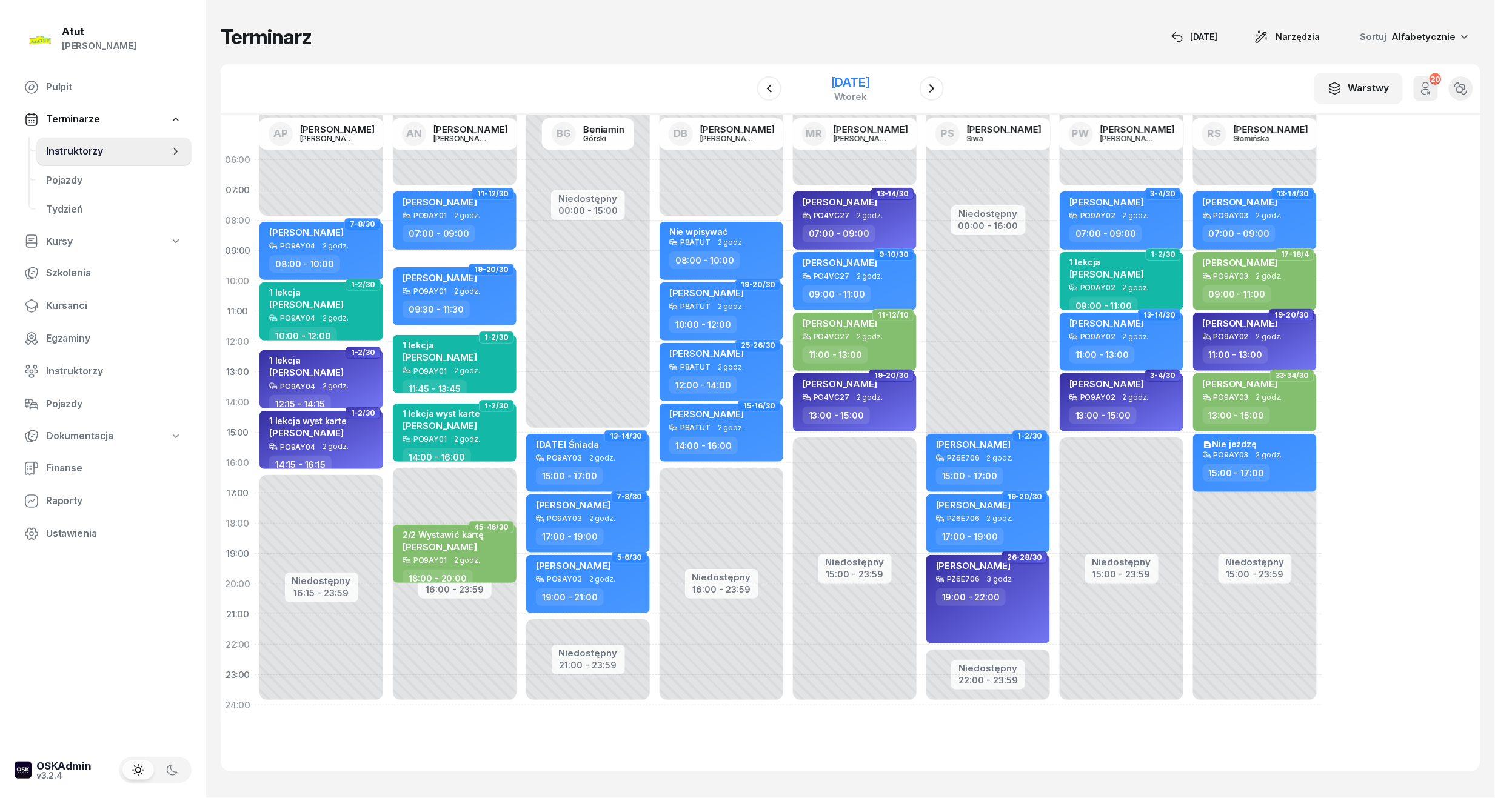
click at [853, 88] on div "[DATE]" at bounding box center [850, 82] width 39 height 12
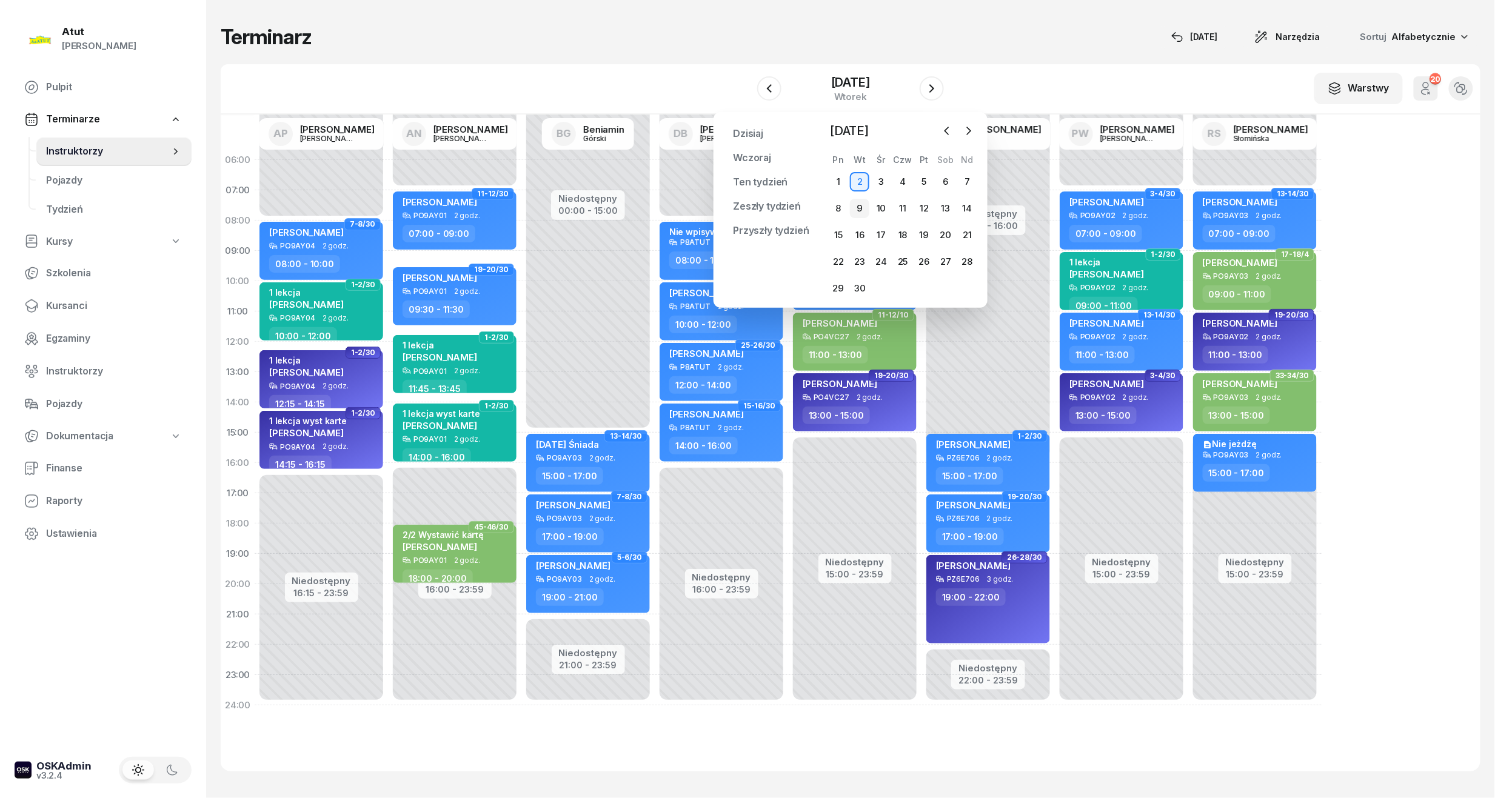
click at [861, 209] on div "9" at bounding box center [859, 208] width 19 height 19
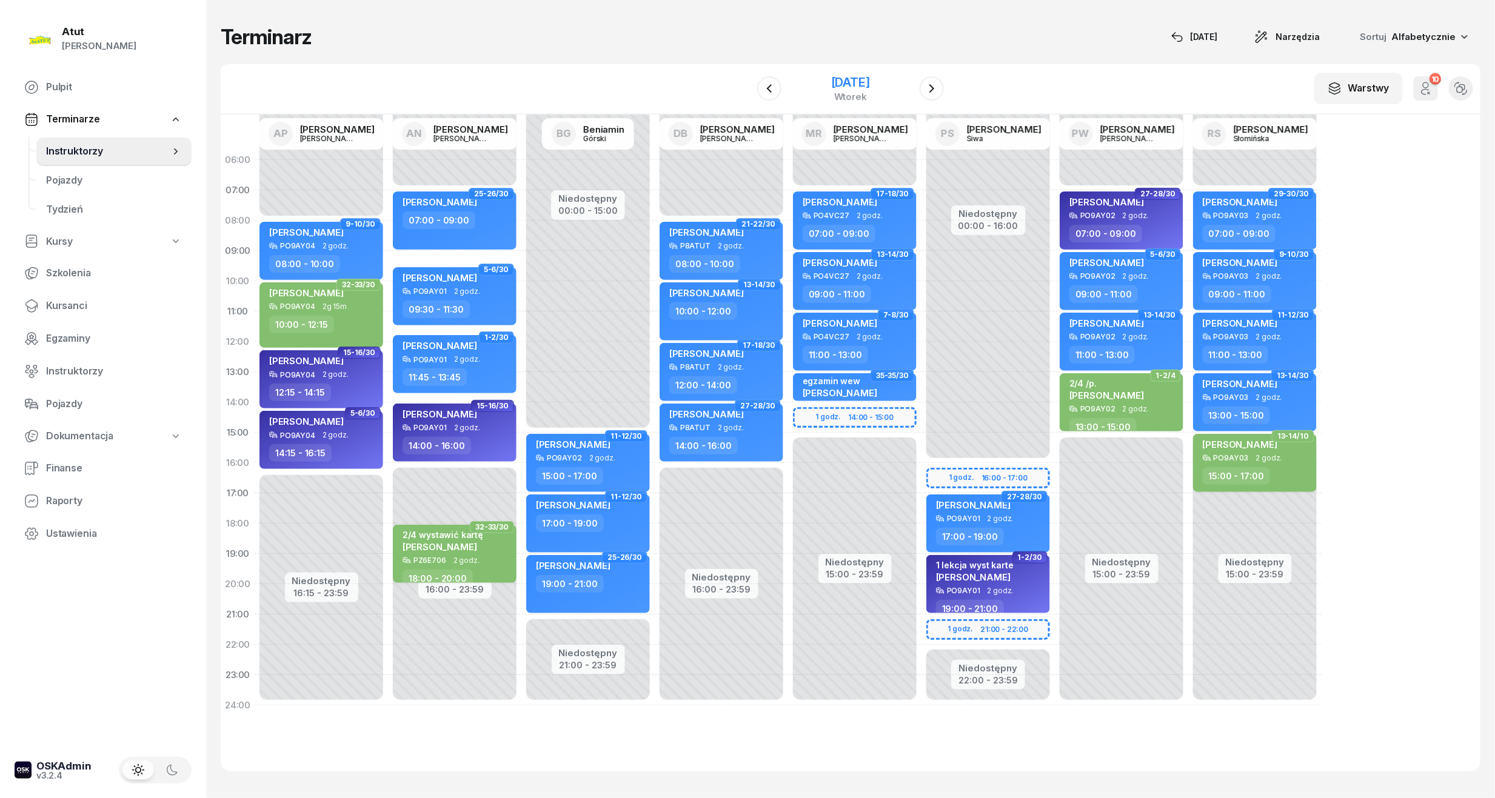
click at [862, 73] on div "[DATE]" at bounding box center [851, 89] width 124 height 35
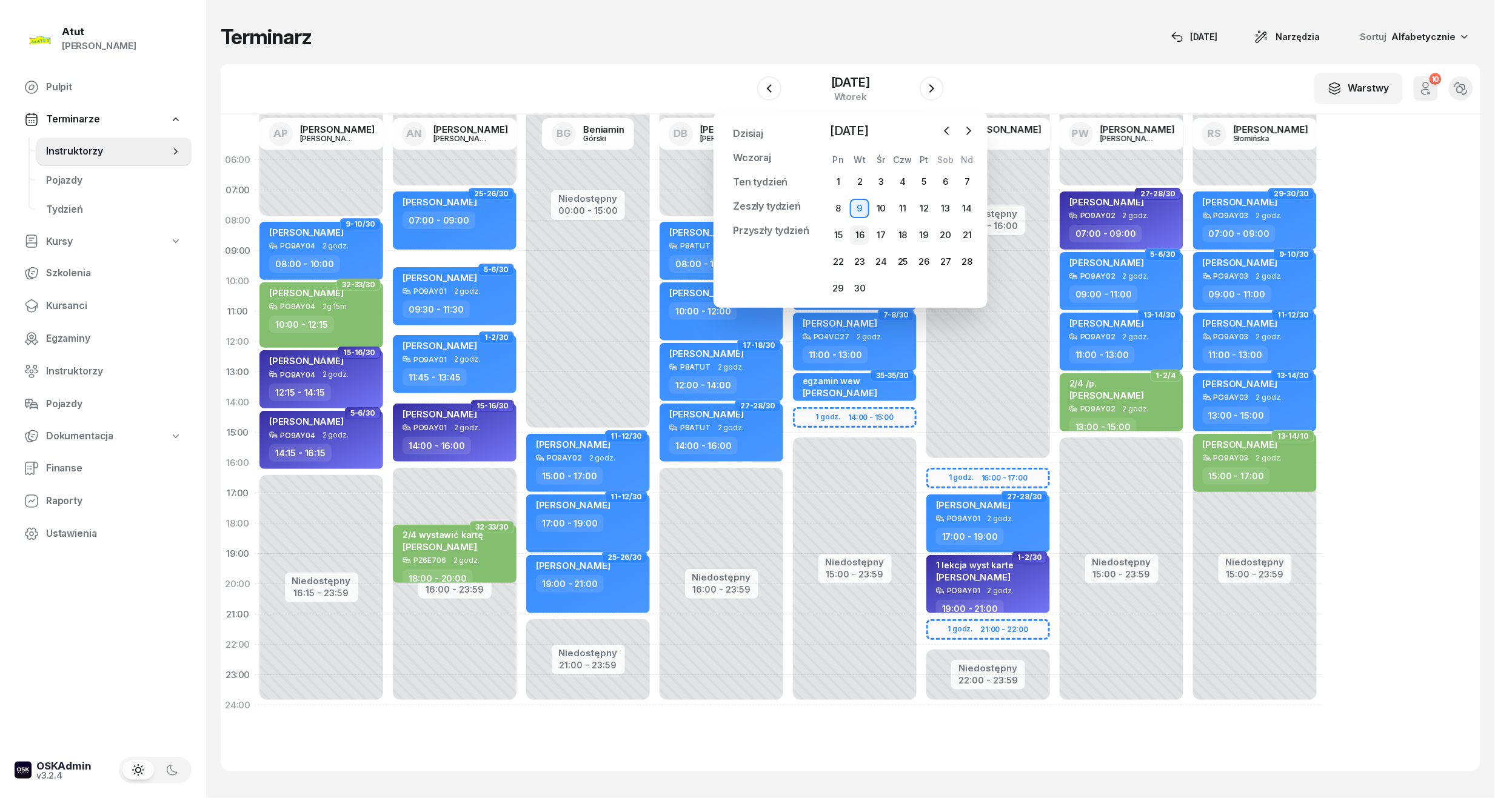
click at [858, 230] on div "16" at bounding box center [859, 234] width 19 height 19
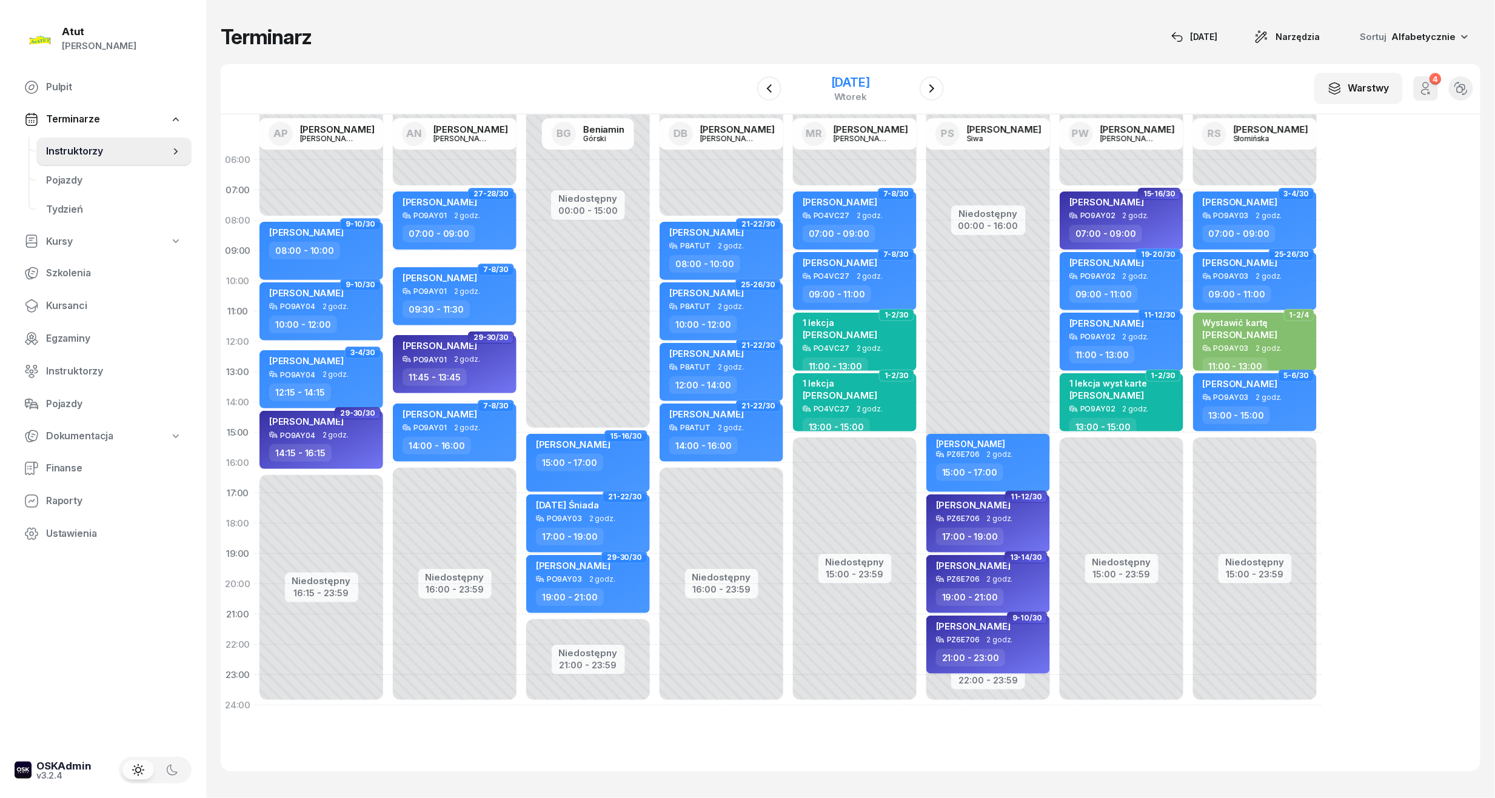
click at [862, 81] on div "[DATE]" at bounding box center [850, 82] width 39 height 12
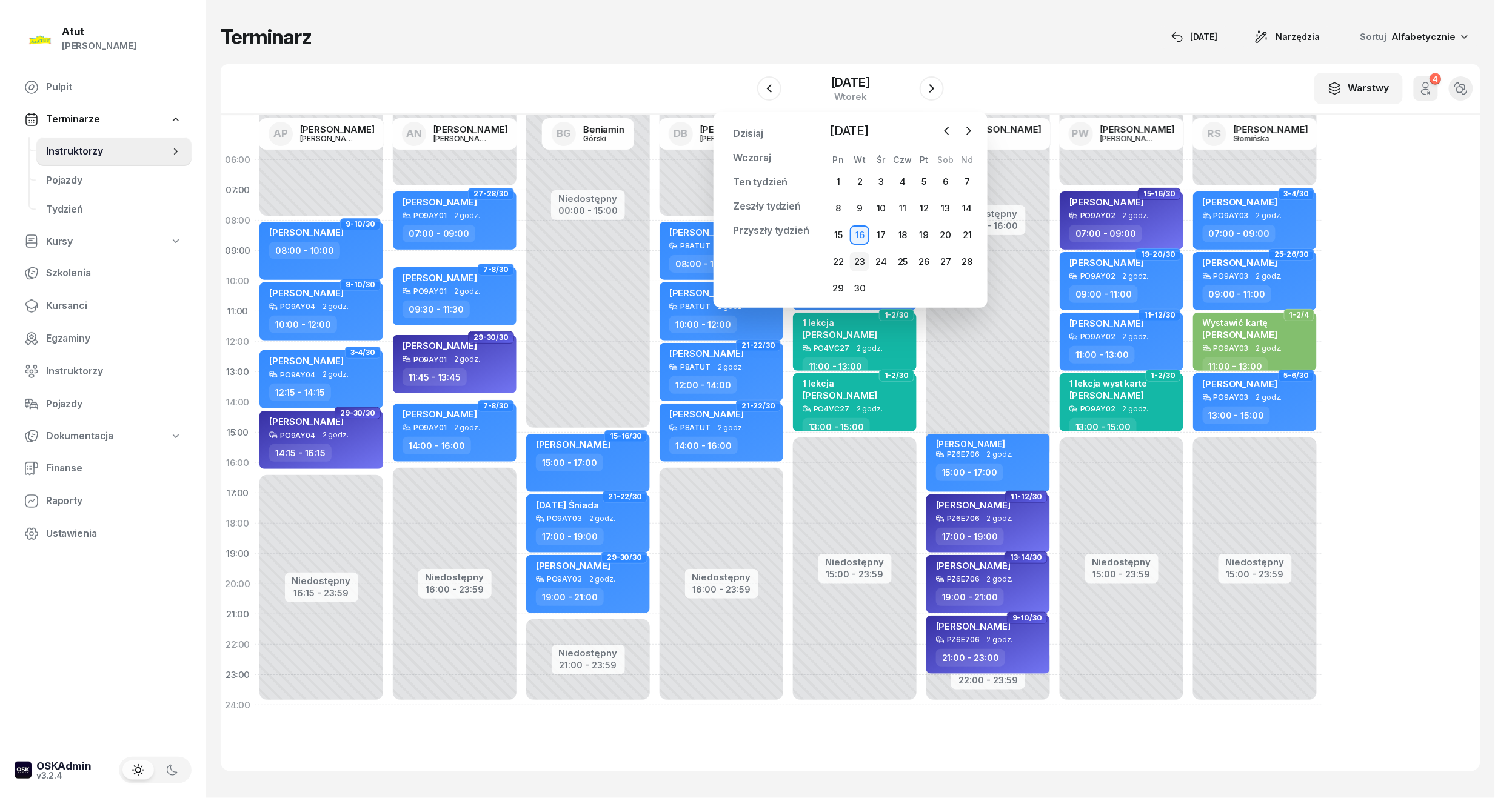
click at [857, 264] on div "23" at bounding box center [859, 261] width 19 height 19
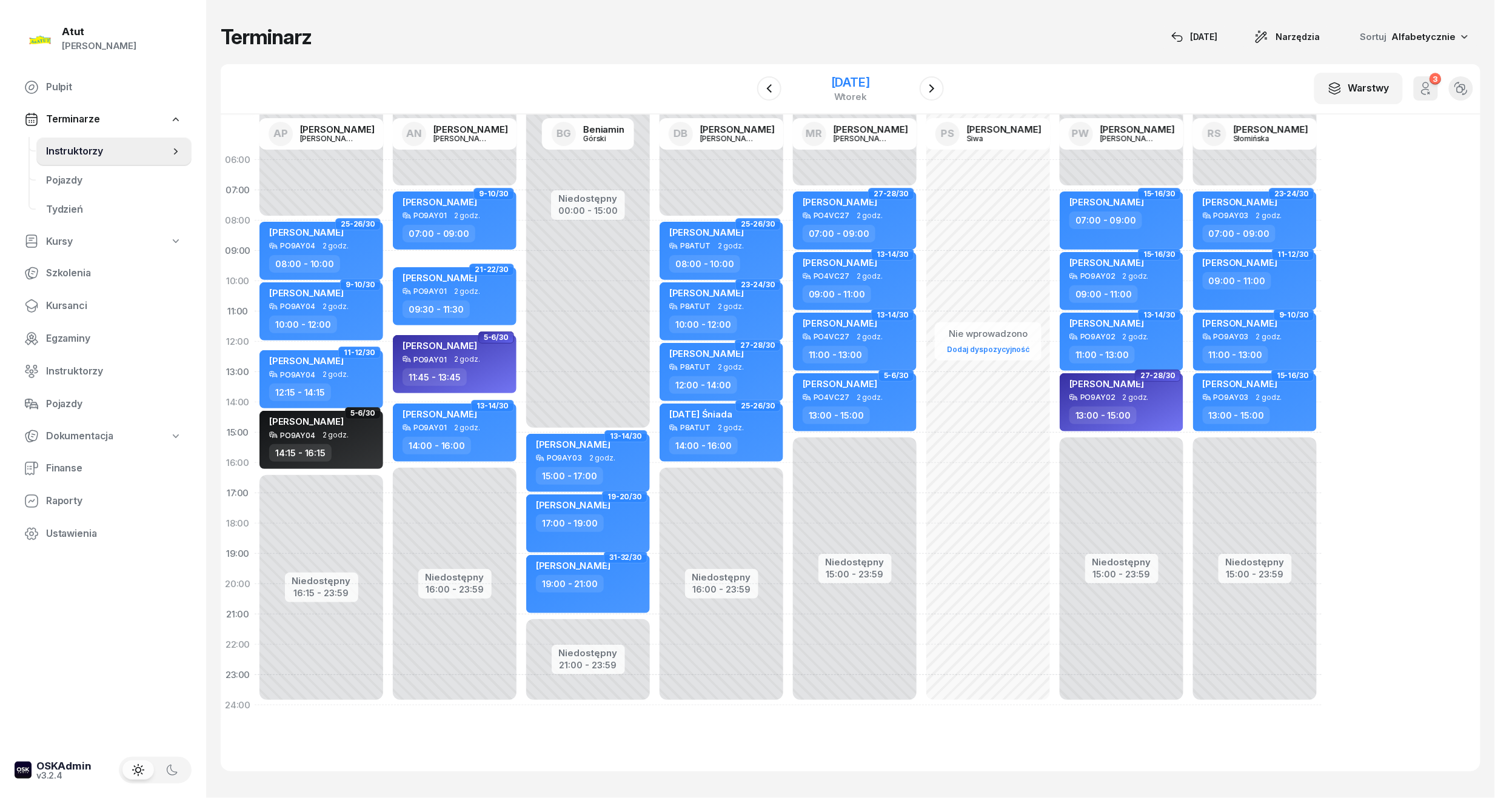
click at [870, 76] on div "[DATE]" at bounding box center [850, 82] width 39 height 12
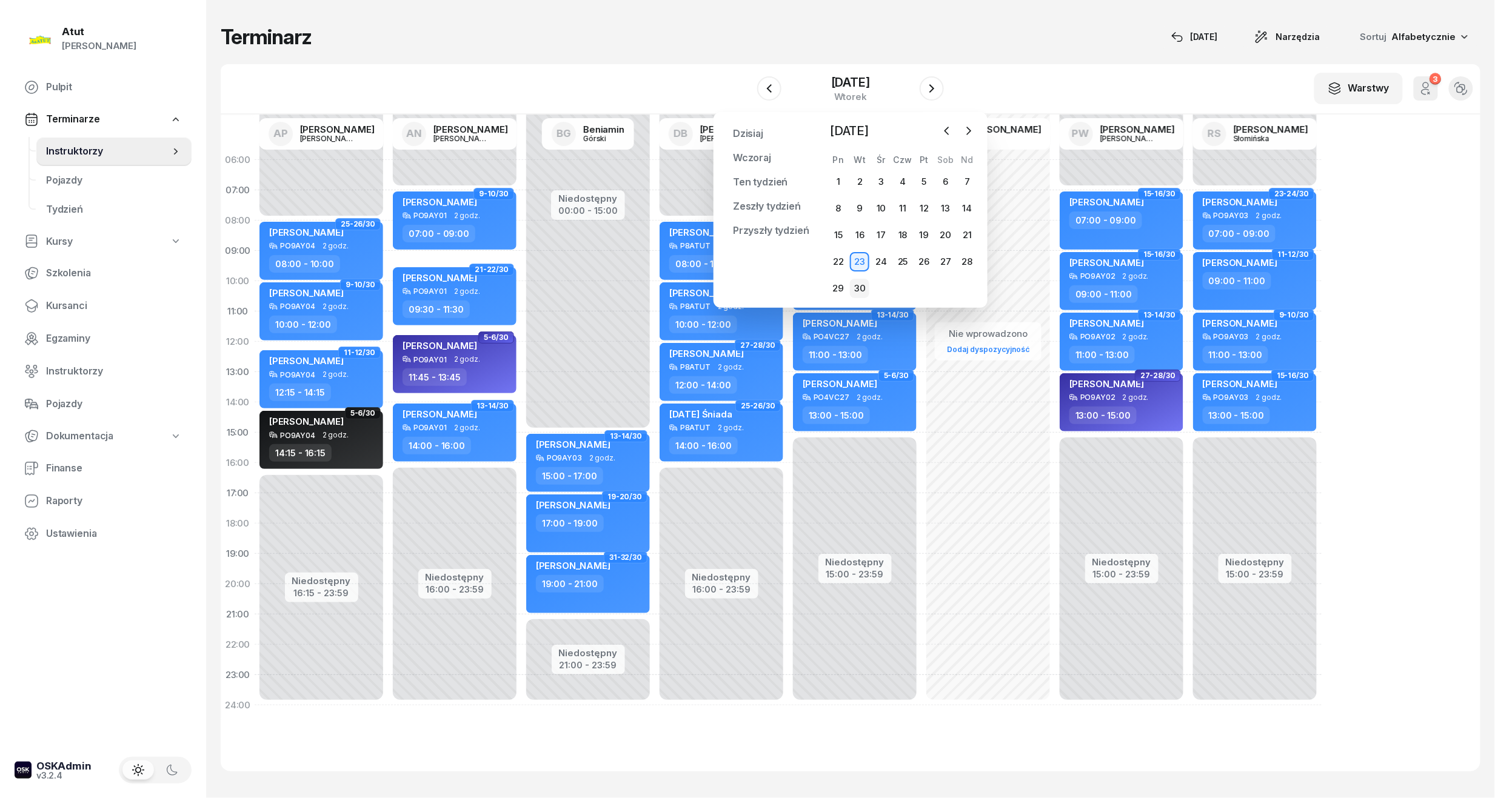
click at [863, 284] on div "30" at bounding box center [859, 288] width 19 height 19
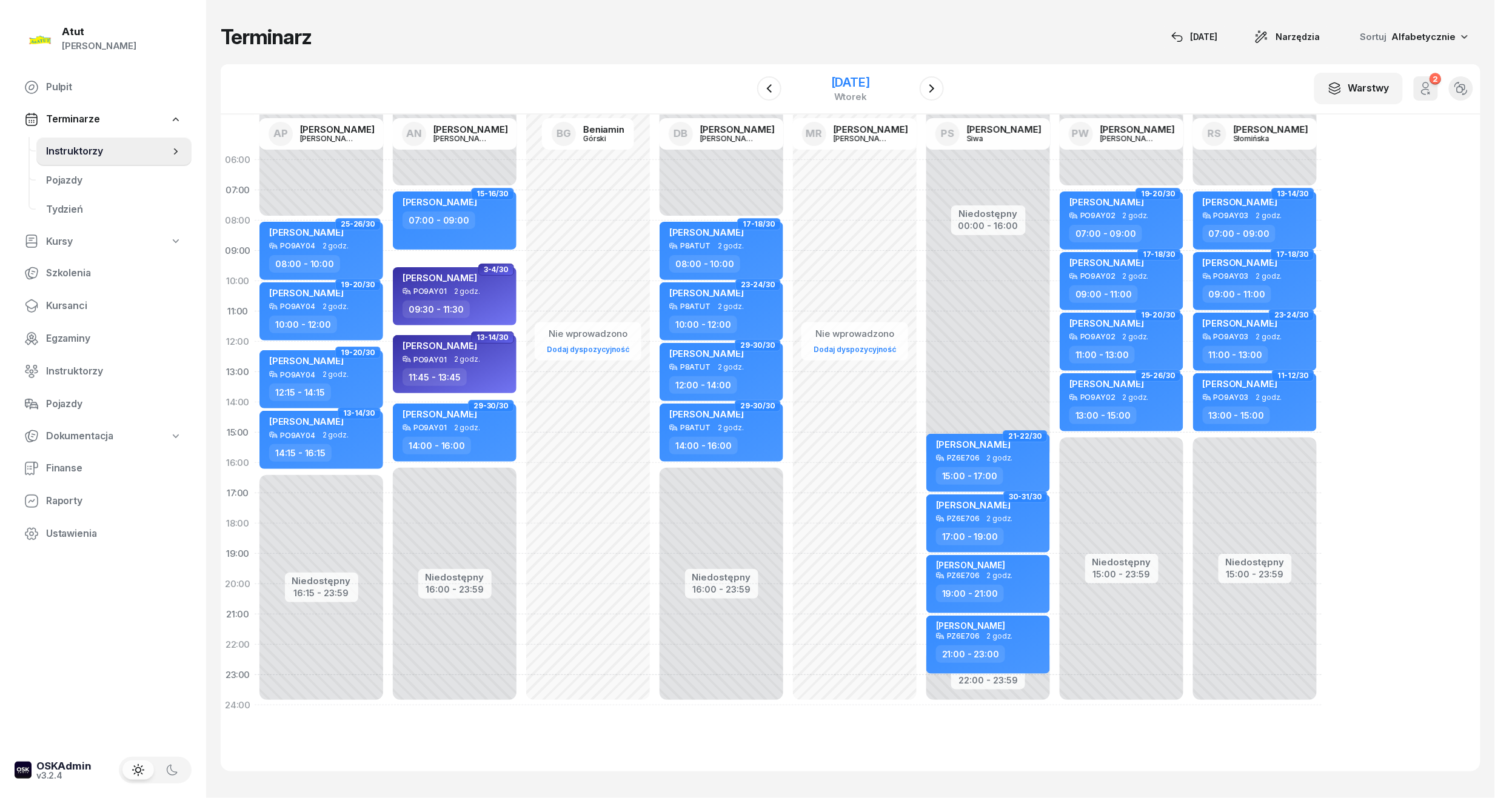
click at [861, 80] on div "[DATE]" at bounding box center [850, 82] width 39 height 12
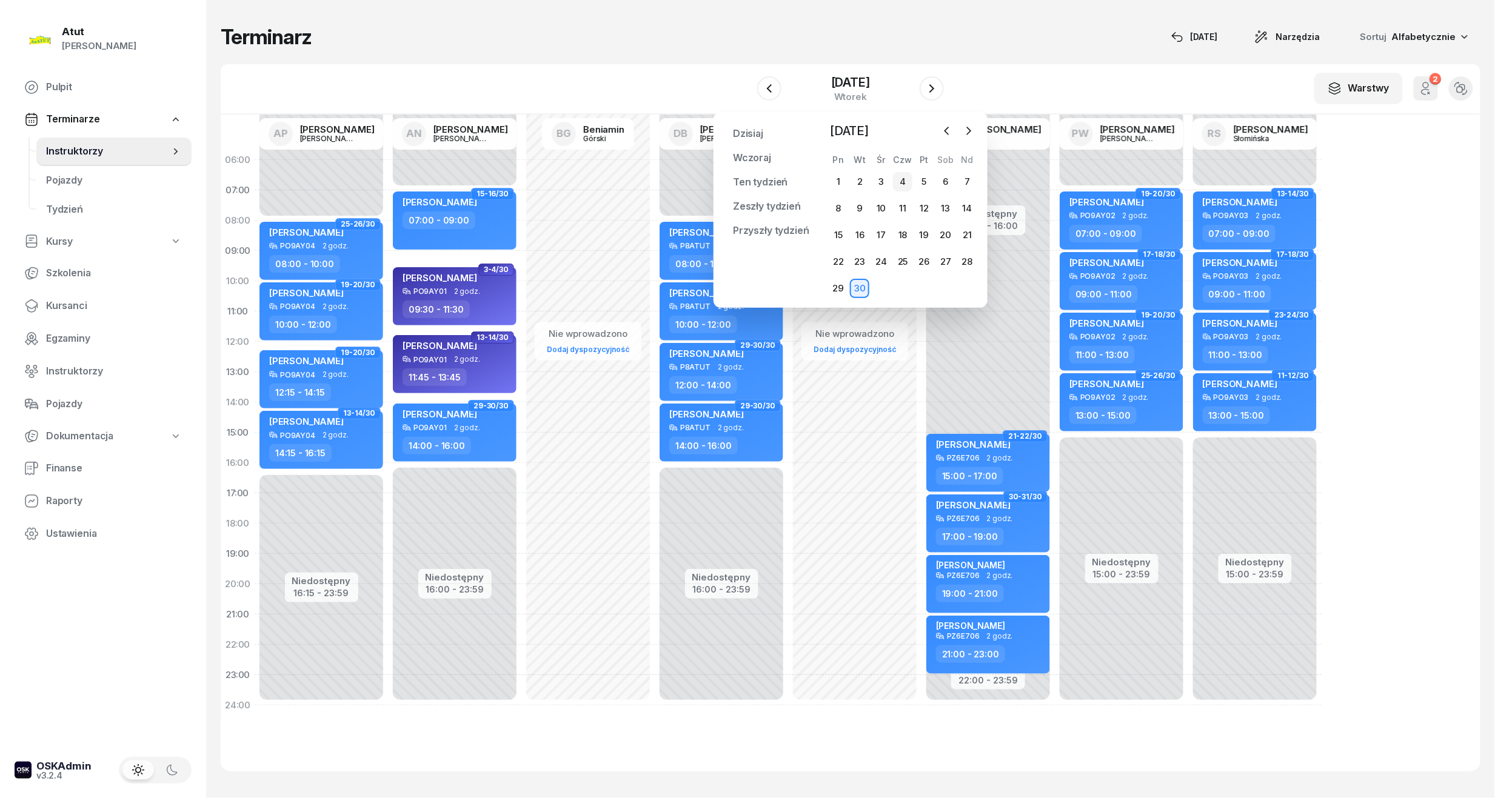
click at [898, 175] on div "4" at bounding box center [902, 181] width 19 height 19
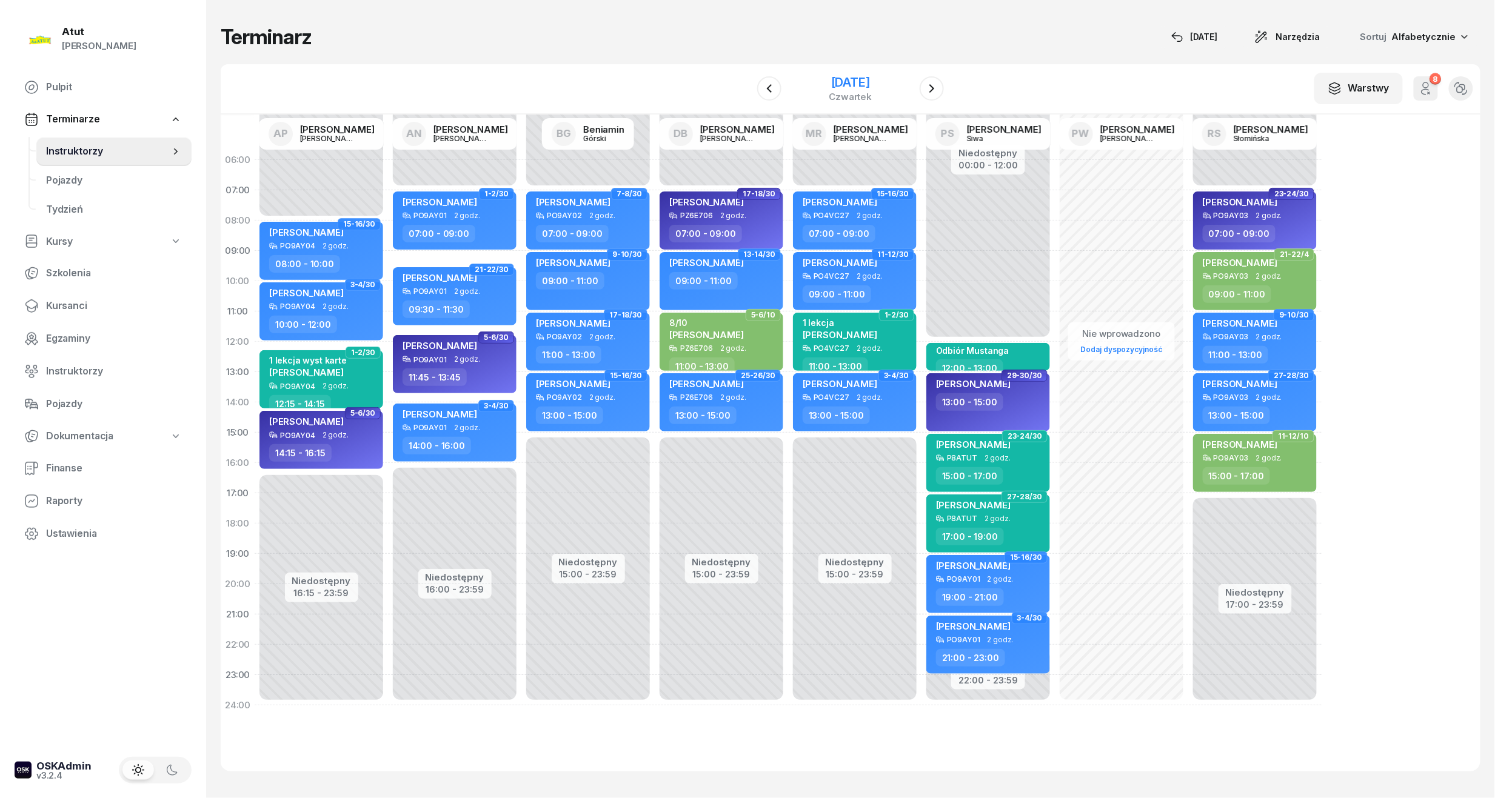
click at [855, 78] on div "[DATE]" at bounding box center [850, 82] width 43 height 12
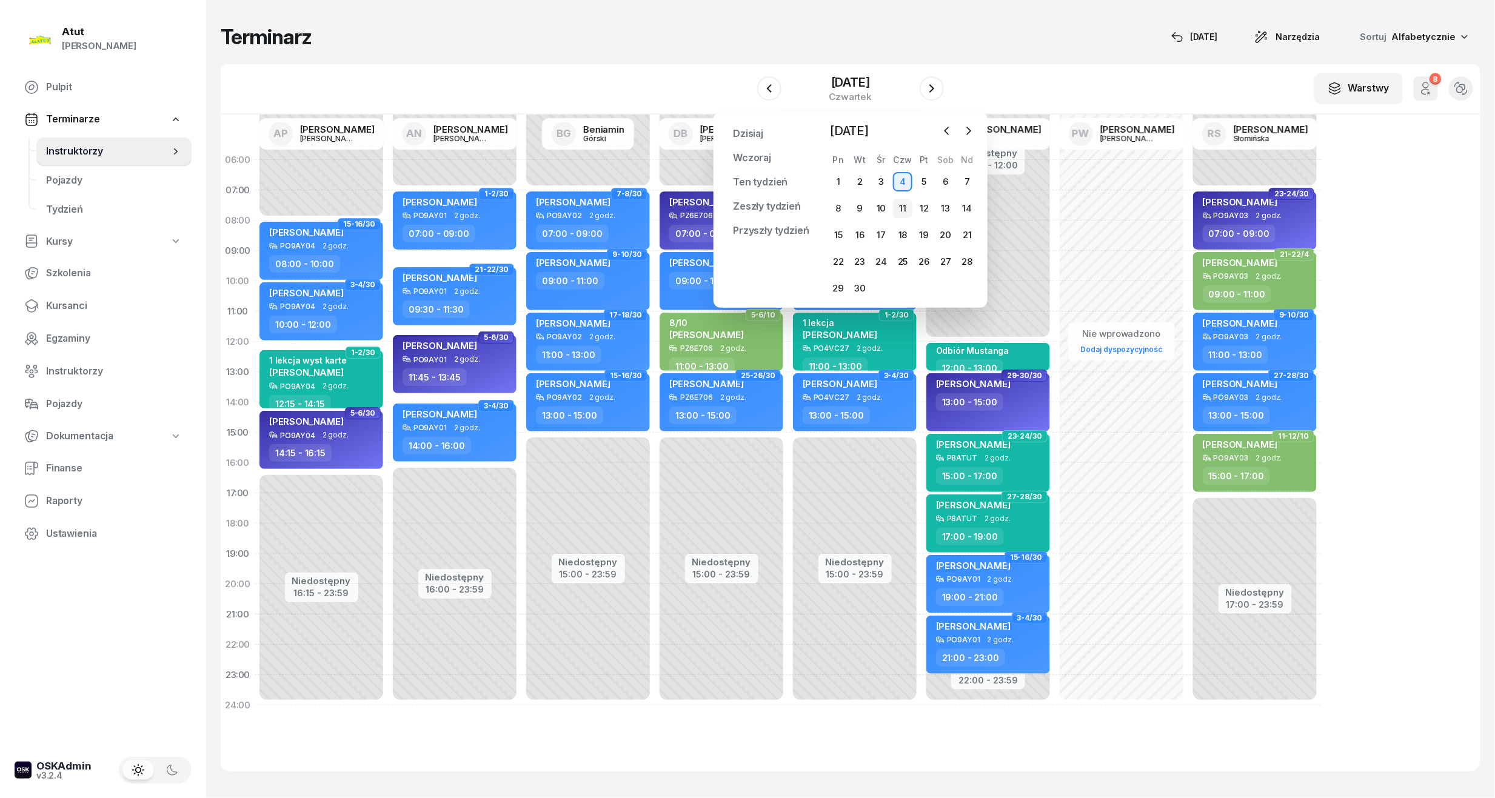
click at [899, 211] on div "11" at bounding box center [902, 208] width 19 height 19
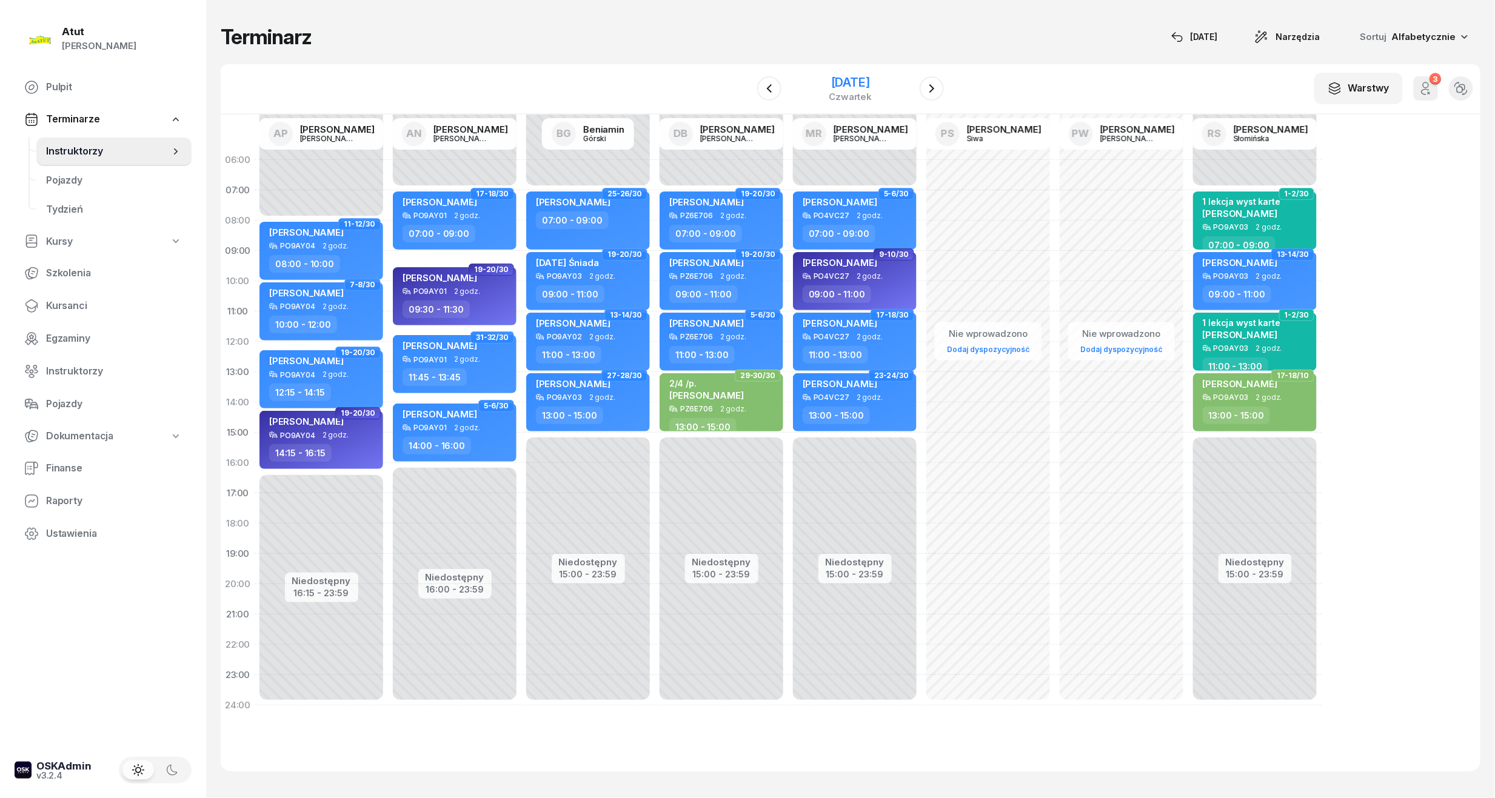
click at [852, 78] on div "[DATE]" at bounding box center [850, 82] width 43 height 12
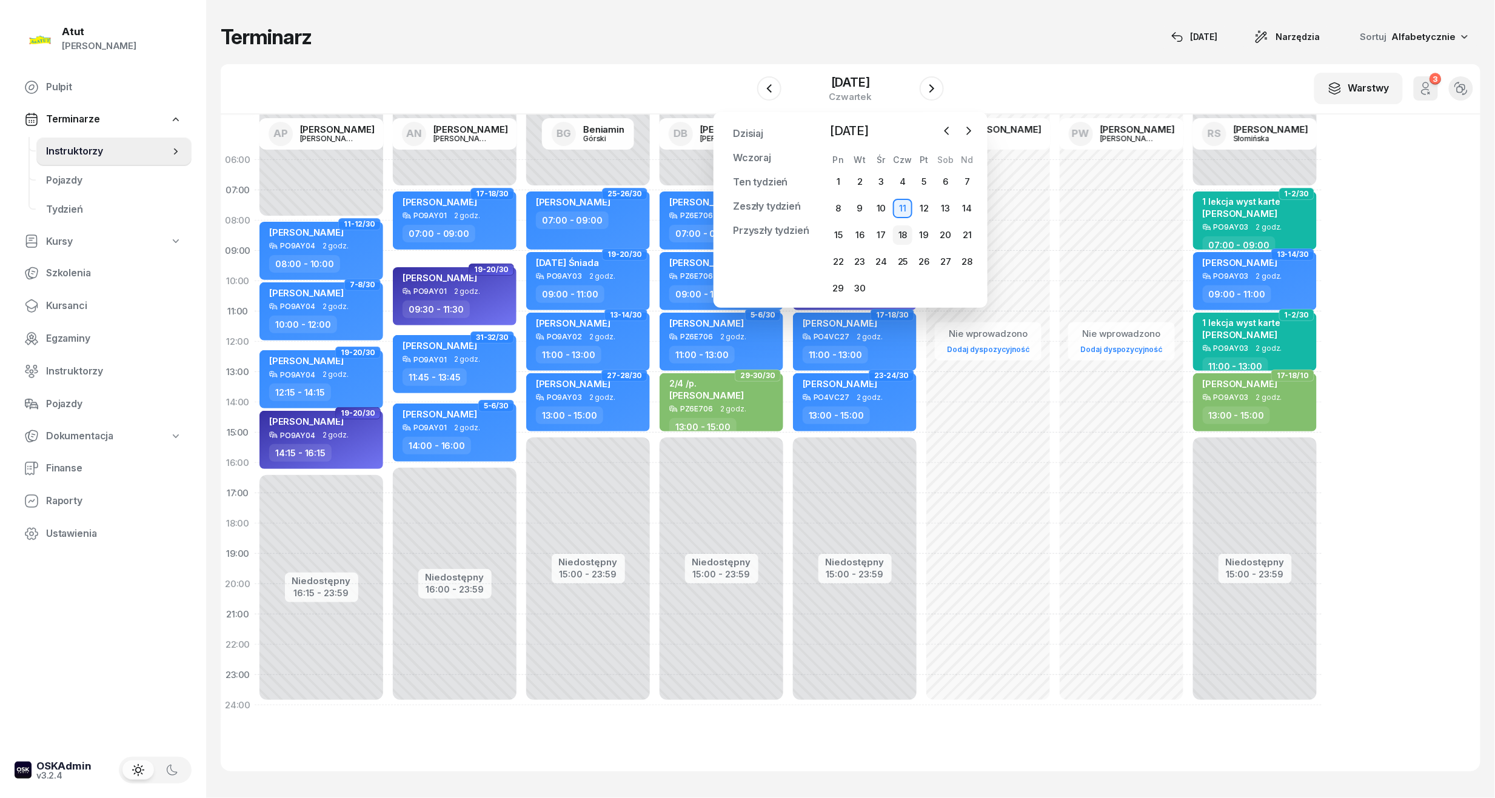
click at [898, 234] on div "18" at bounding box center [902, 234] width 19 height 19
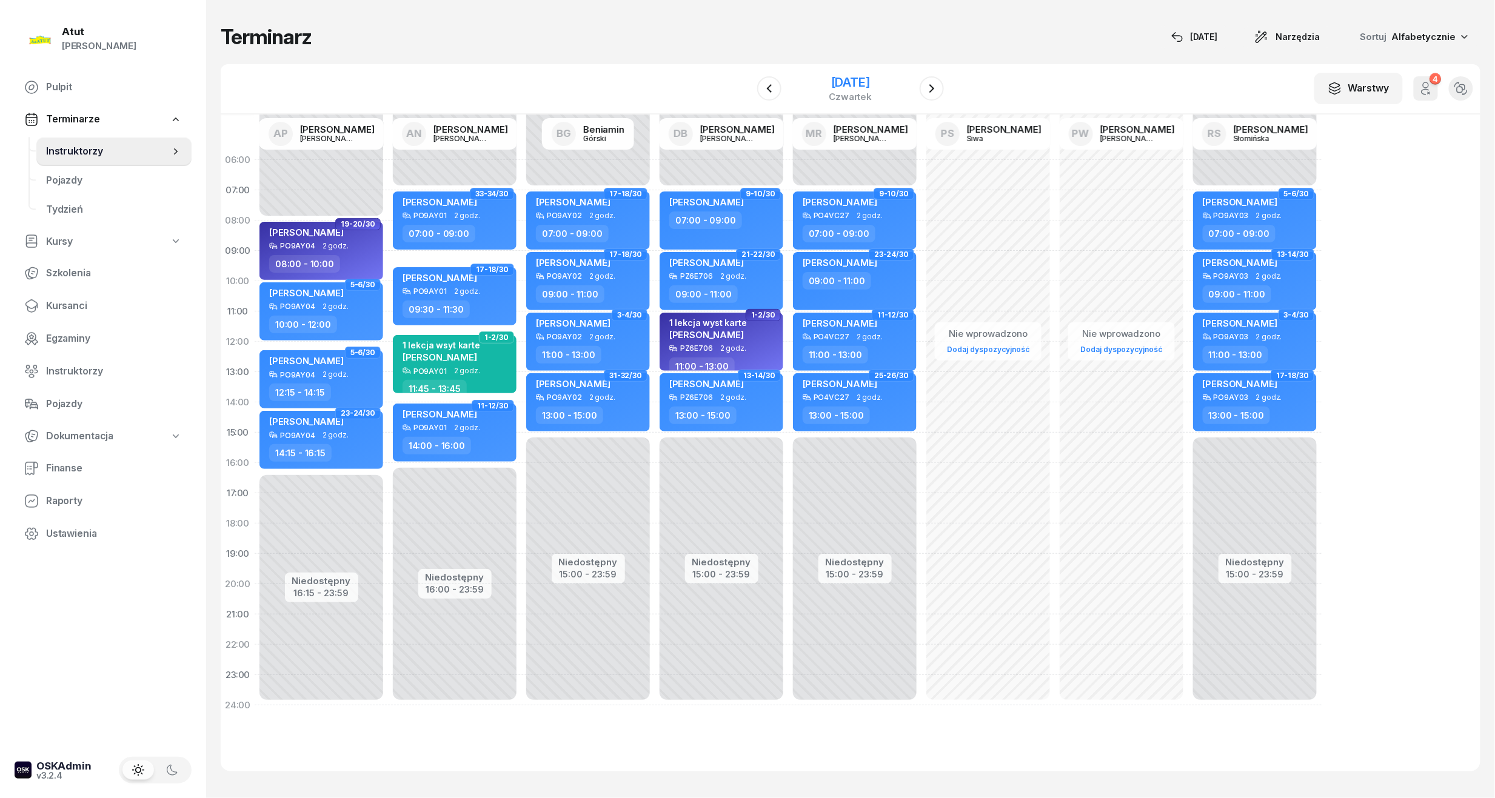
click at [858, 87] on div "[DATE]" at bounding box center [850, 82] width 43 height 12
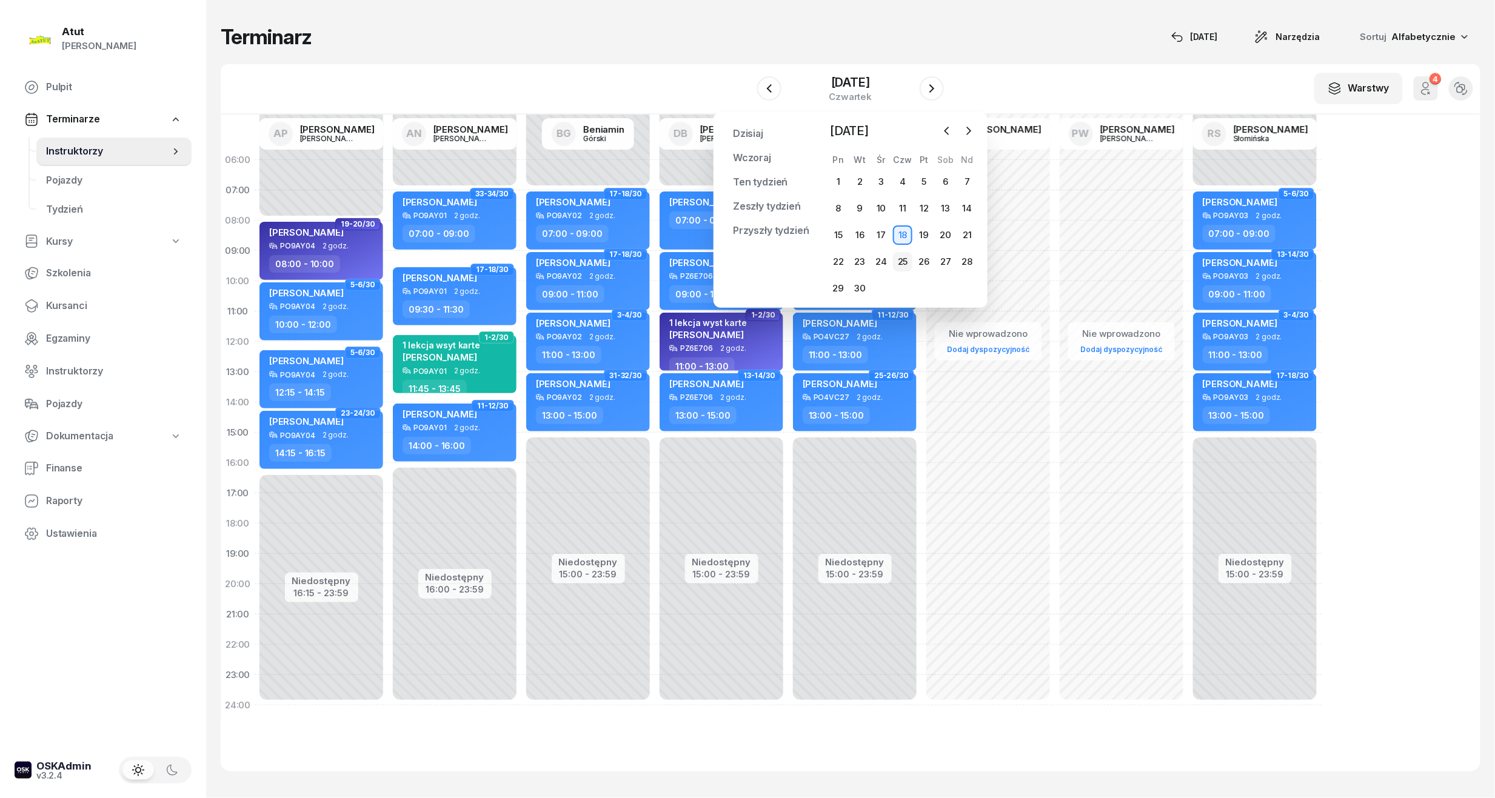
click at [910, 263] on div "25" at bounding box center [902, 261] width 19 height 19
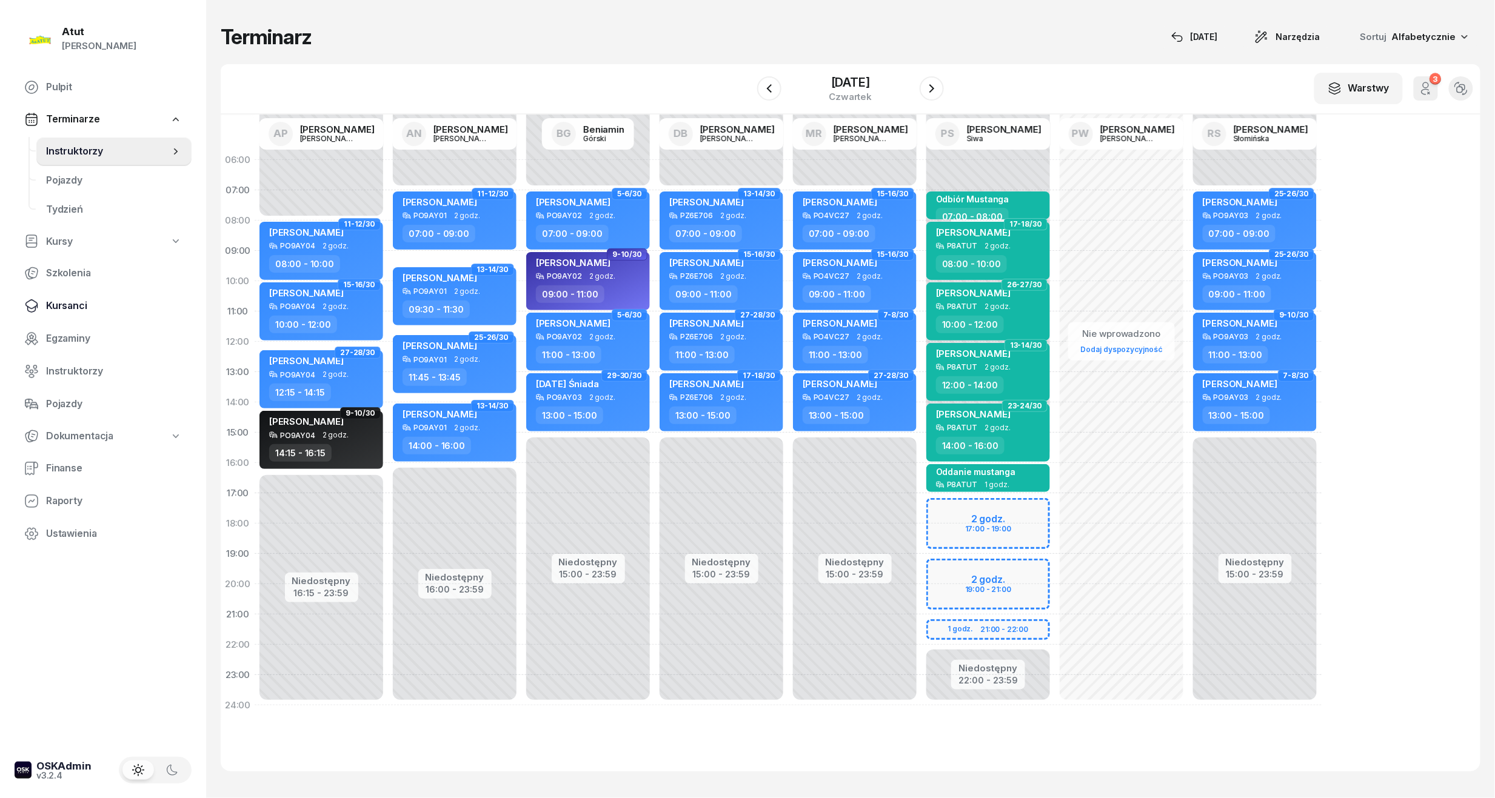
click at [74, 301] on span "Kursanci" at bounding box center [114, 306] width 136 height 16
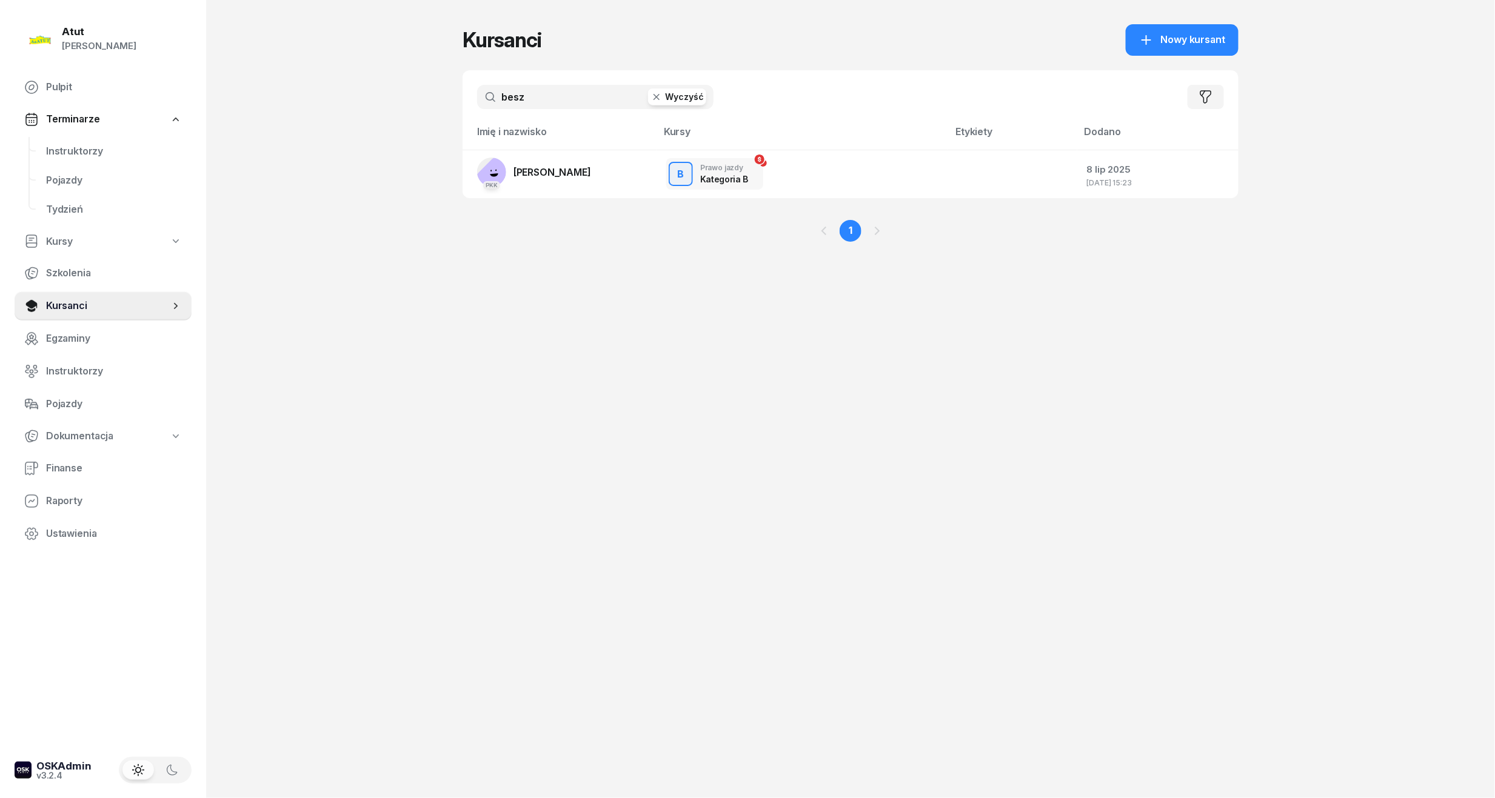
click at [556, 88] on input "besz" at bounding box center [595, 97] width 236 height 24
click at [553, 169] on span "[PERSON_NAME]" at bounding box center [552, 172] width 78 height 12
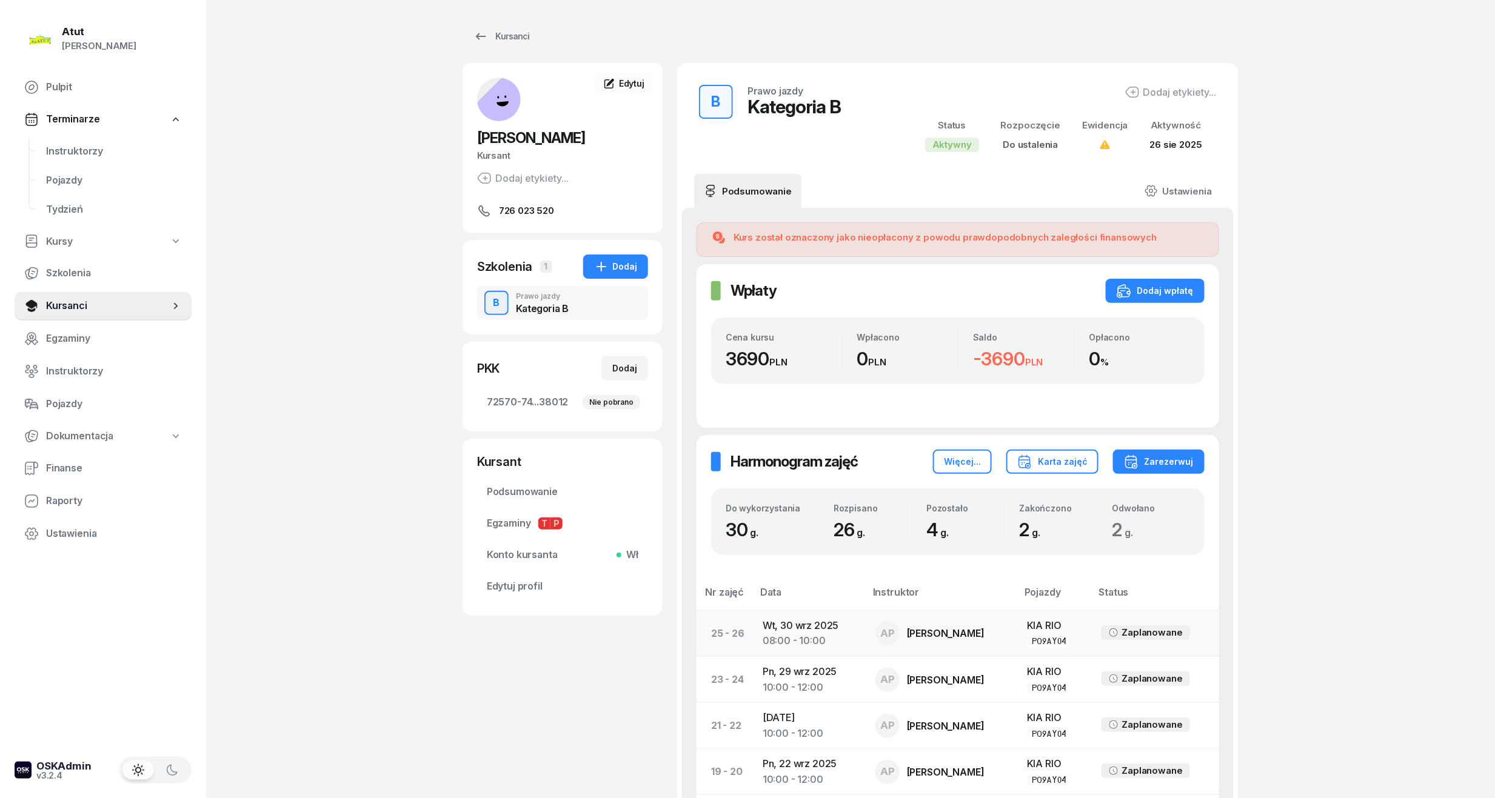
click at [779, 623] on td "[DATE] 08:00 - 10:00" at bounding box center [809, 633] width 113 height 46
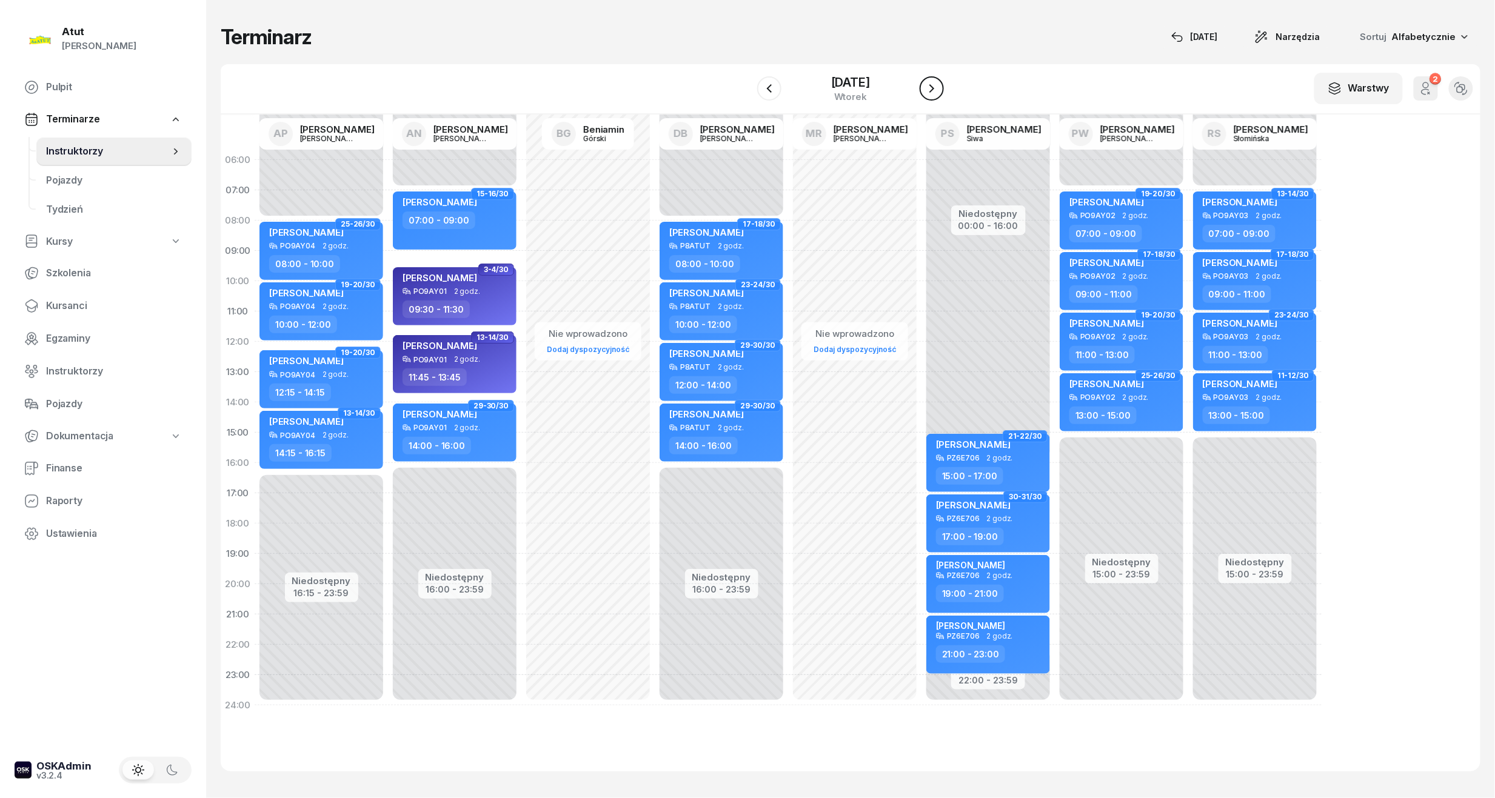
click at [934, 91] on icon "button" at bounding box center [931, 88] width 5 height 8
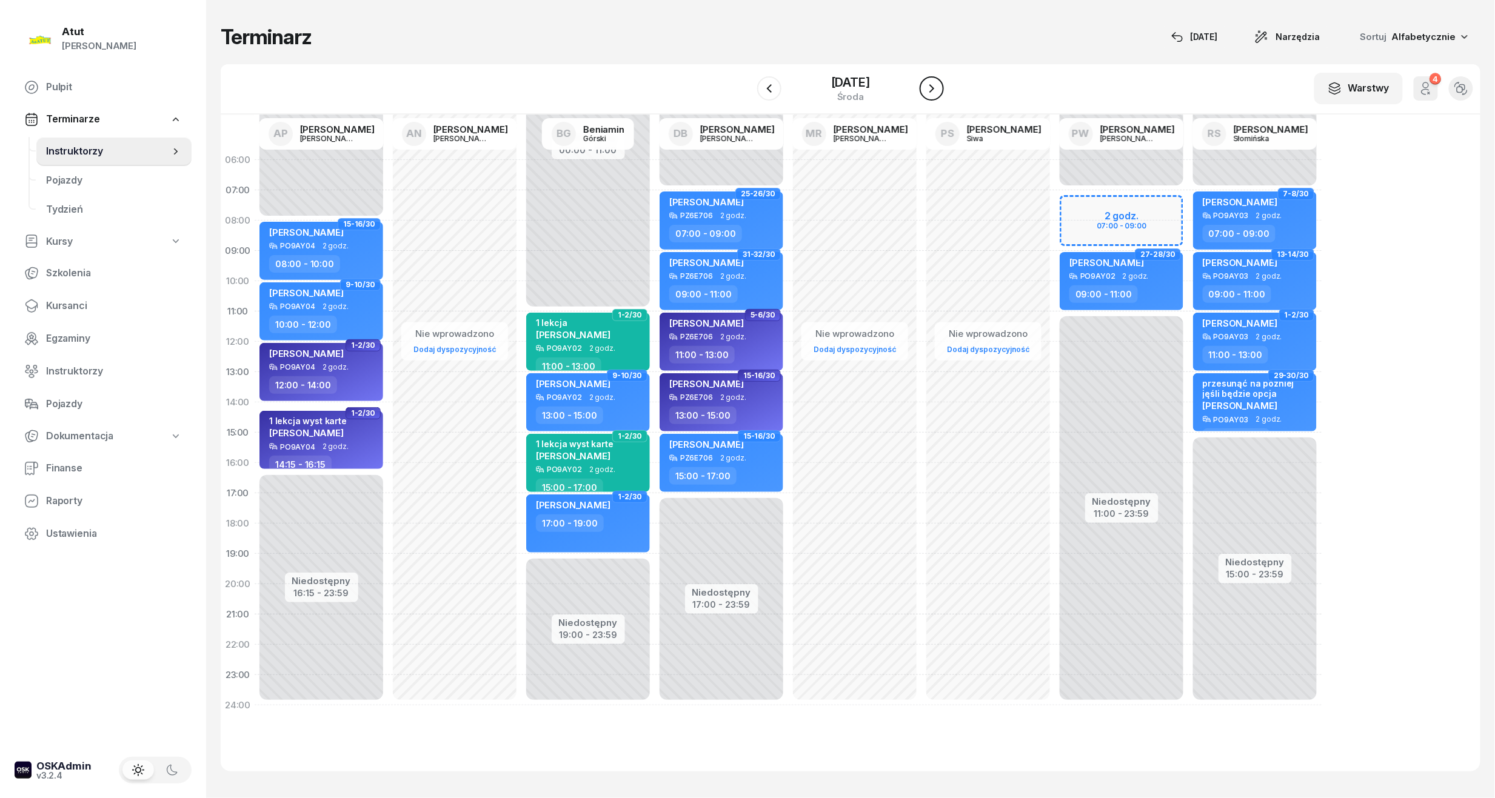
click at [934, 91] on icon "button" at bounding box center [931, 88] width 15 height 15
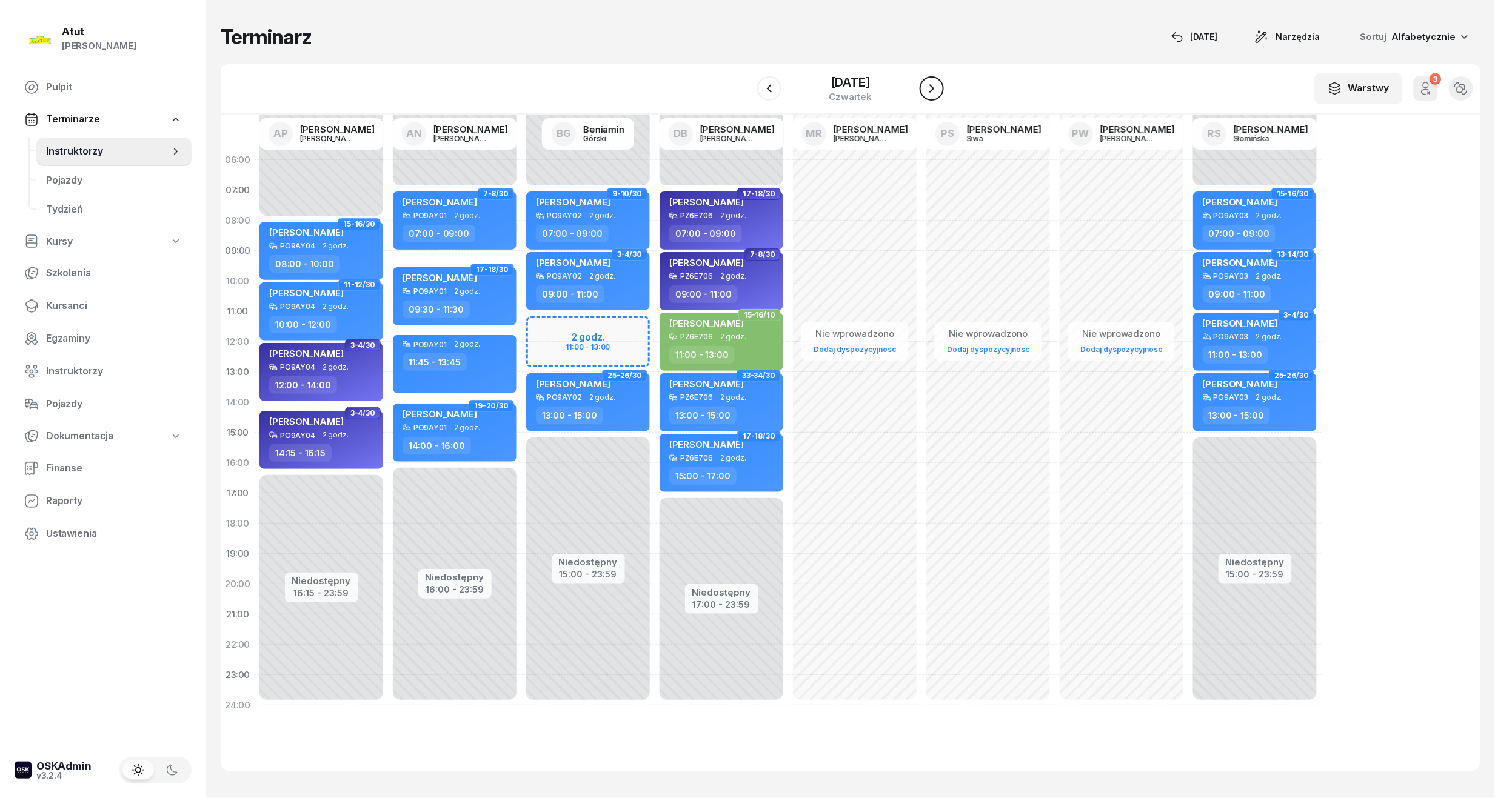
click at [934, 91] on icon "button" at bounding box center [931, 88] width 15 height 15
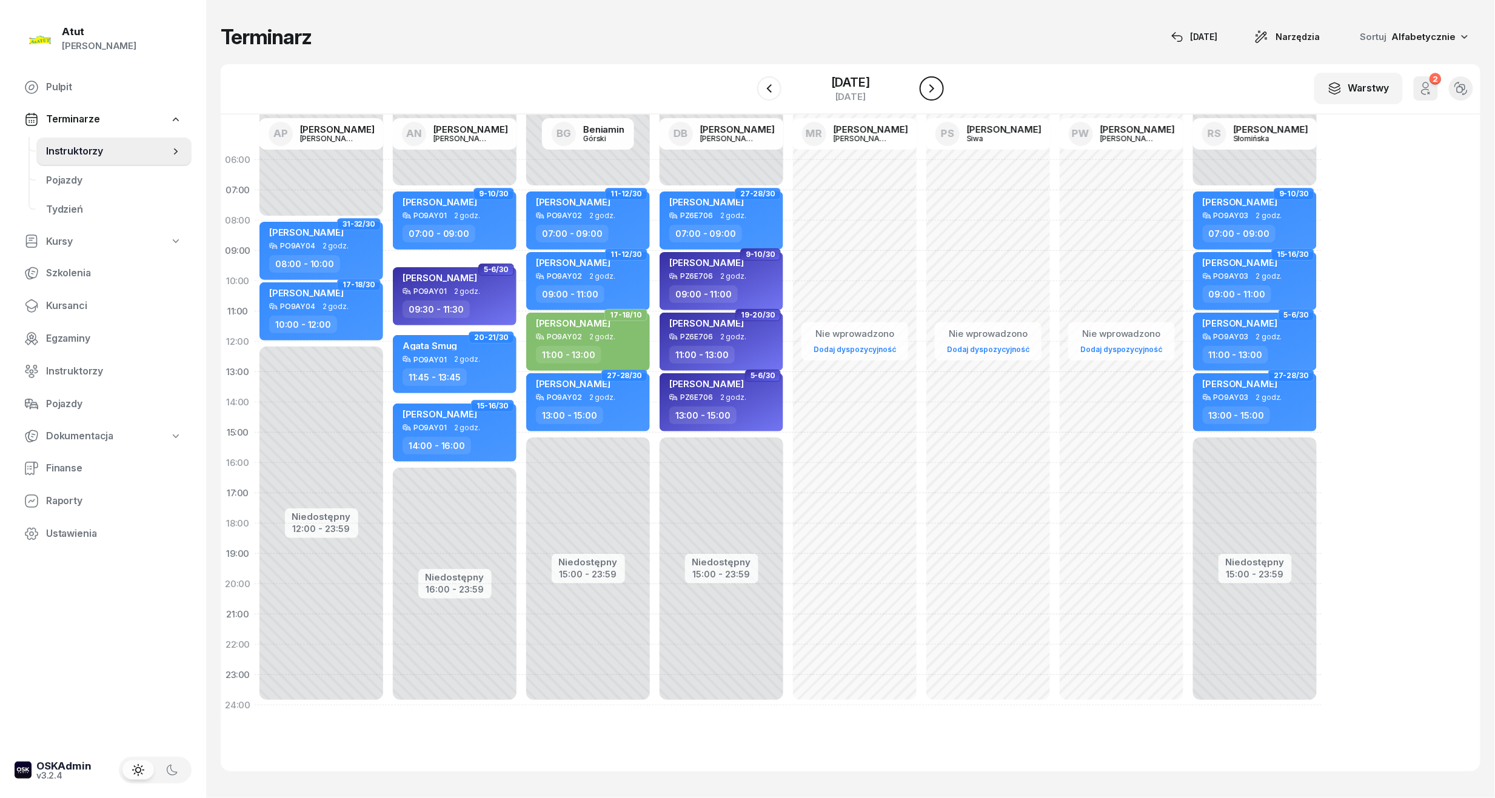
click at [934, 91] on icon "button" at bounding box center [931, 88] width 15 height 15
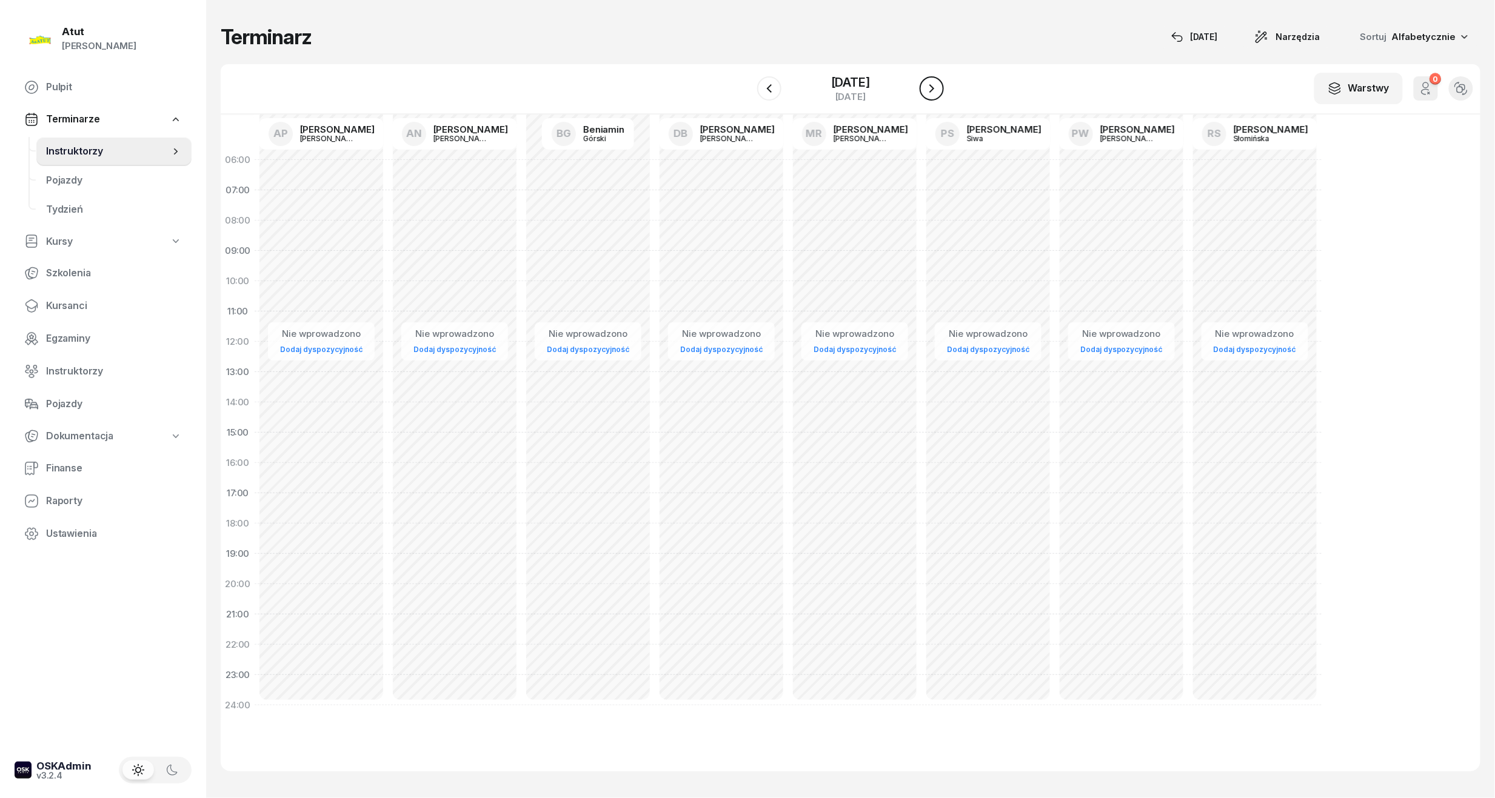
click at [934, 91] on button "button" at bounding box center [931, 88] width 24 height 24
click at [934, 91] on icon "button" at bounding box center [931, 88] width 15 height 15
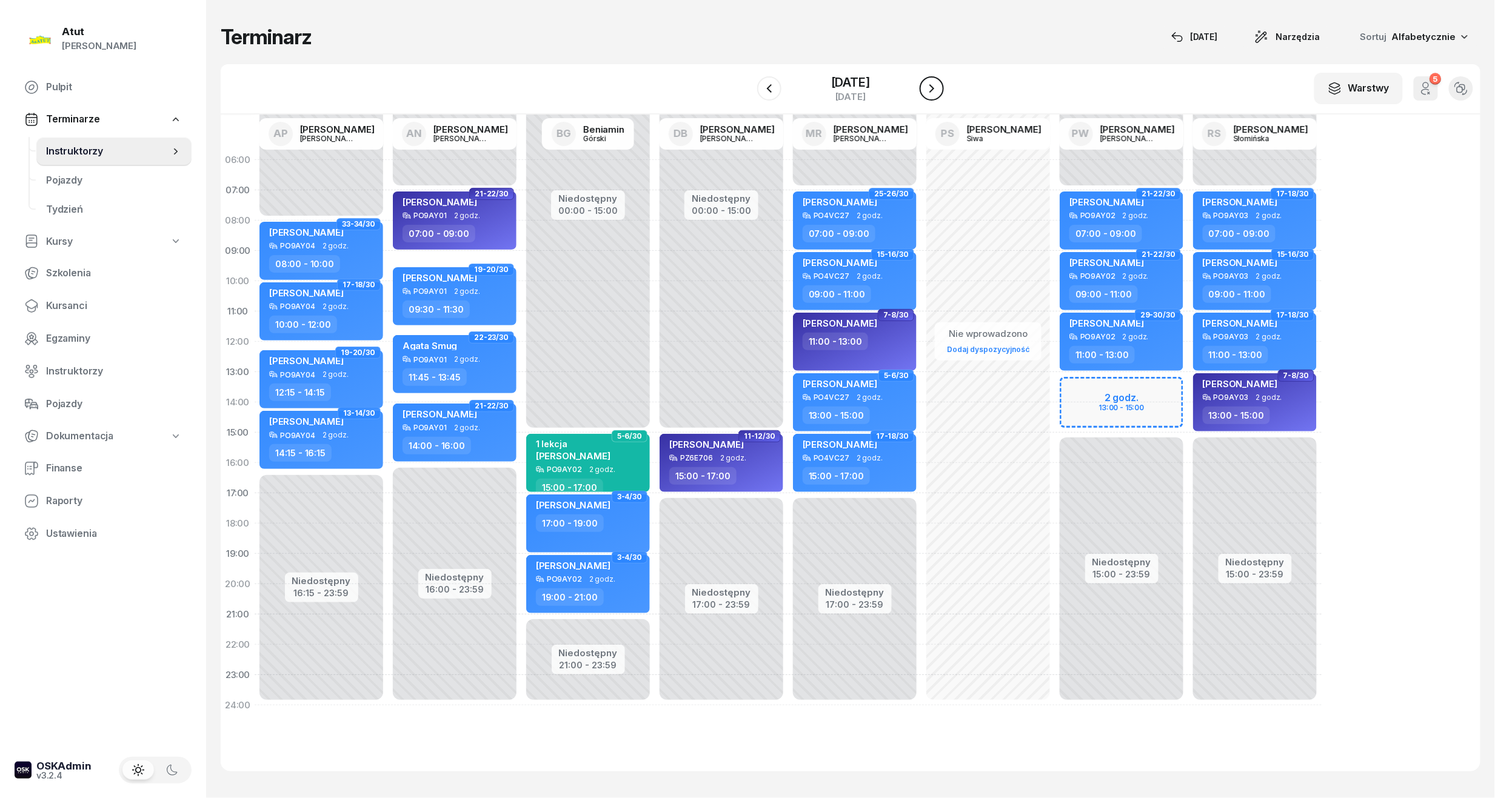
click at [934, 91] on icon "button" at bounding box center [931, 88] width 15 height 15
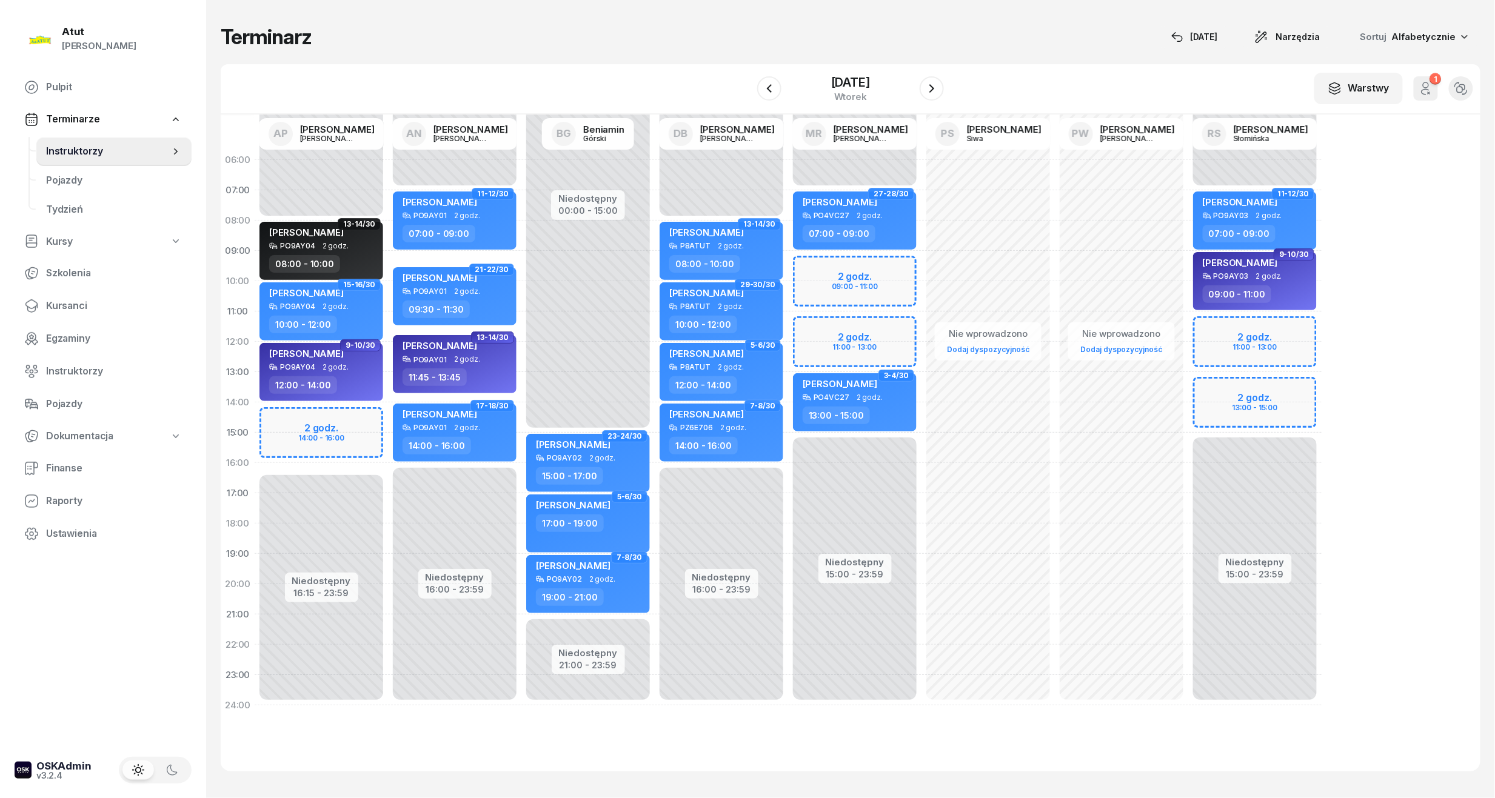
click at [388, 405] on div "Niedostępny 00:00 - 08:00 Niedostępny 16:15 - 23:59 2 godz. 14:00 - 16:00 13-14…" at bounding box center [454, 433] width 133 height 576
select select "14"
select select "16"
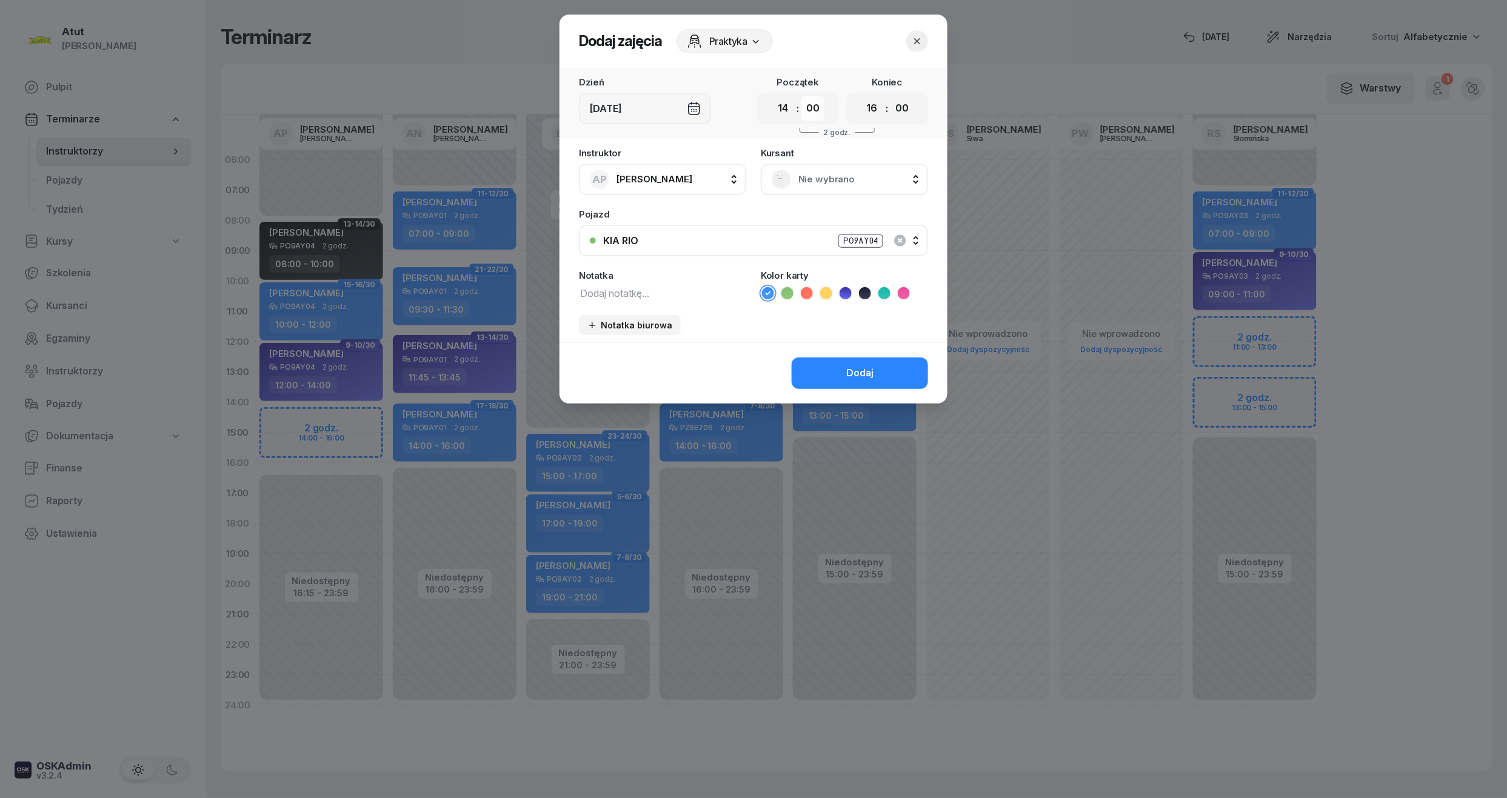
click at [824, 99] on select "00 05 10 15 20 25 30 35 40 45 50 55" at bounding box center [812, 108] width 23 height 25
select select "15"
click at [802, 96] on select "00 05 10 15 20 25 30 35 40 45 50 55" at bounding box center [812, 108] width 23 height 25
click at [900, 112] on select "00 05 10 15 20 25 30 35 40 45 50 55" at bounding box center [901, 108] width 23 height 25
select select "15"
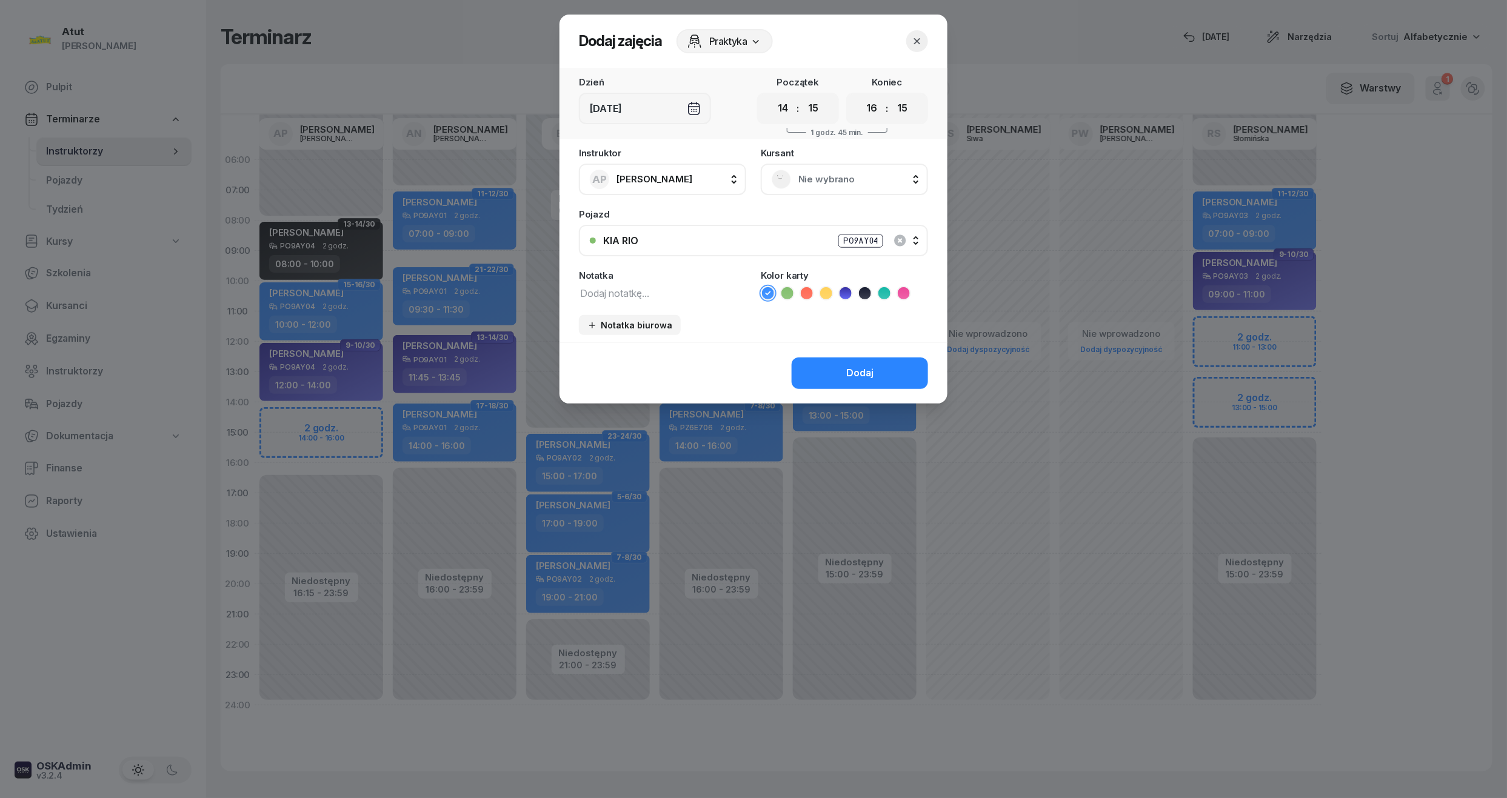
click at [891, 96] on select "00 05 10 15 20 25 30 35 40 45 50 55" at bounding box center [901, 108] width 23 height 25
click at [803, 175] on span "Nie wybrano" at bounding box center [857, 180] width 119 height 16
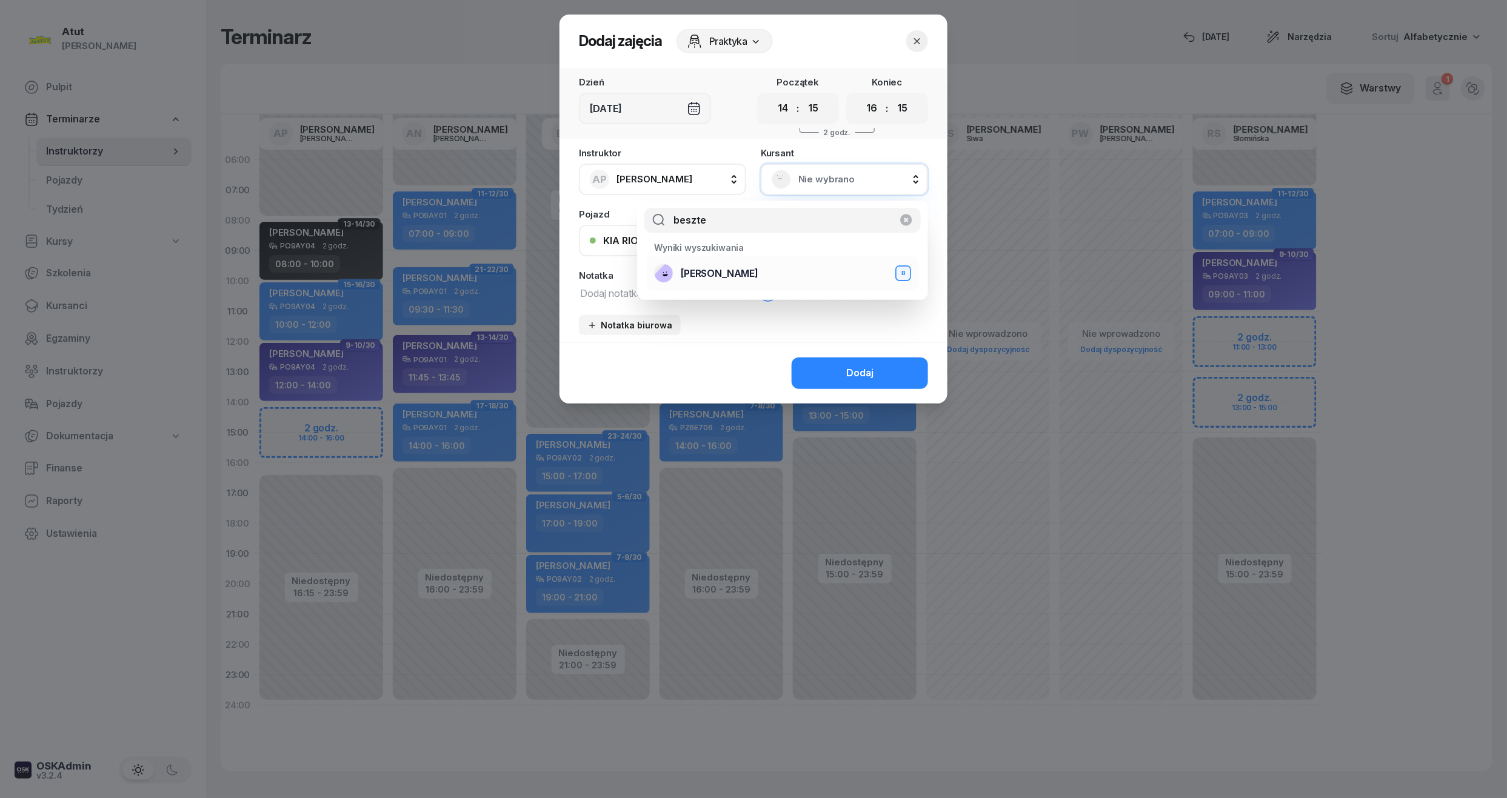
type input "beszte"
click at [747, 274] on span "[PERSON_NAME]" at bounding box center [720, 274] width 78 height 16
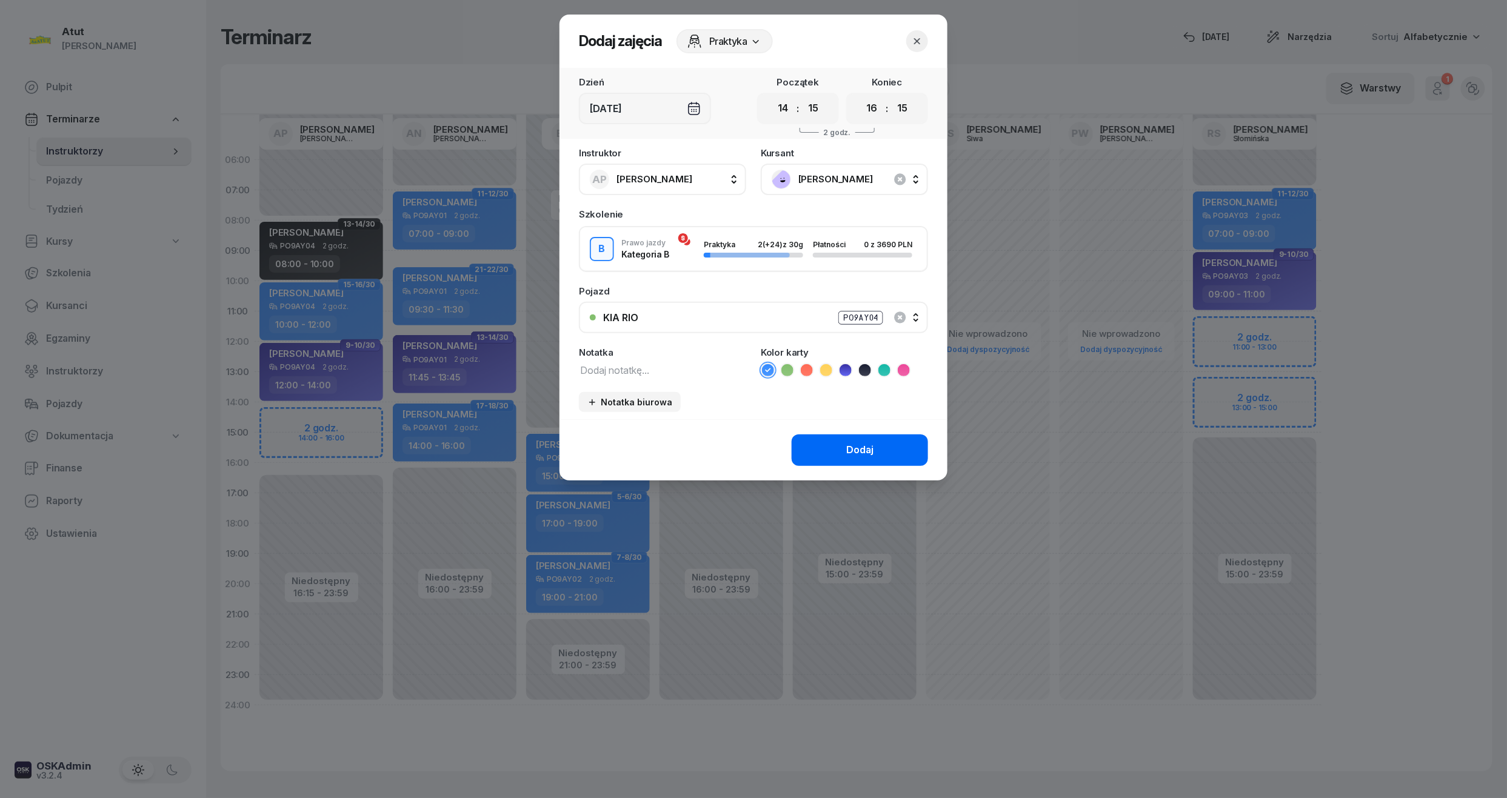
click at [883, 450] on button "Dodaj" at bounding box center [860, 451] width 136 height 32
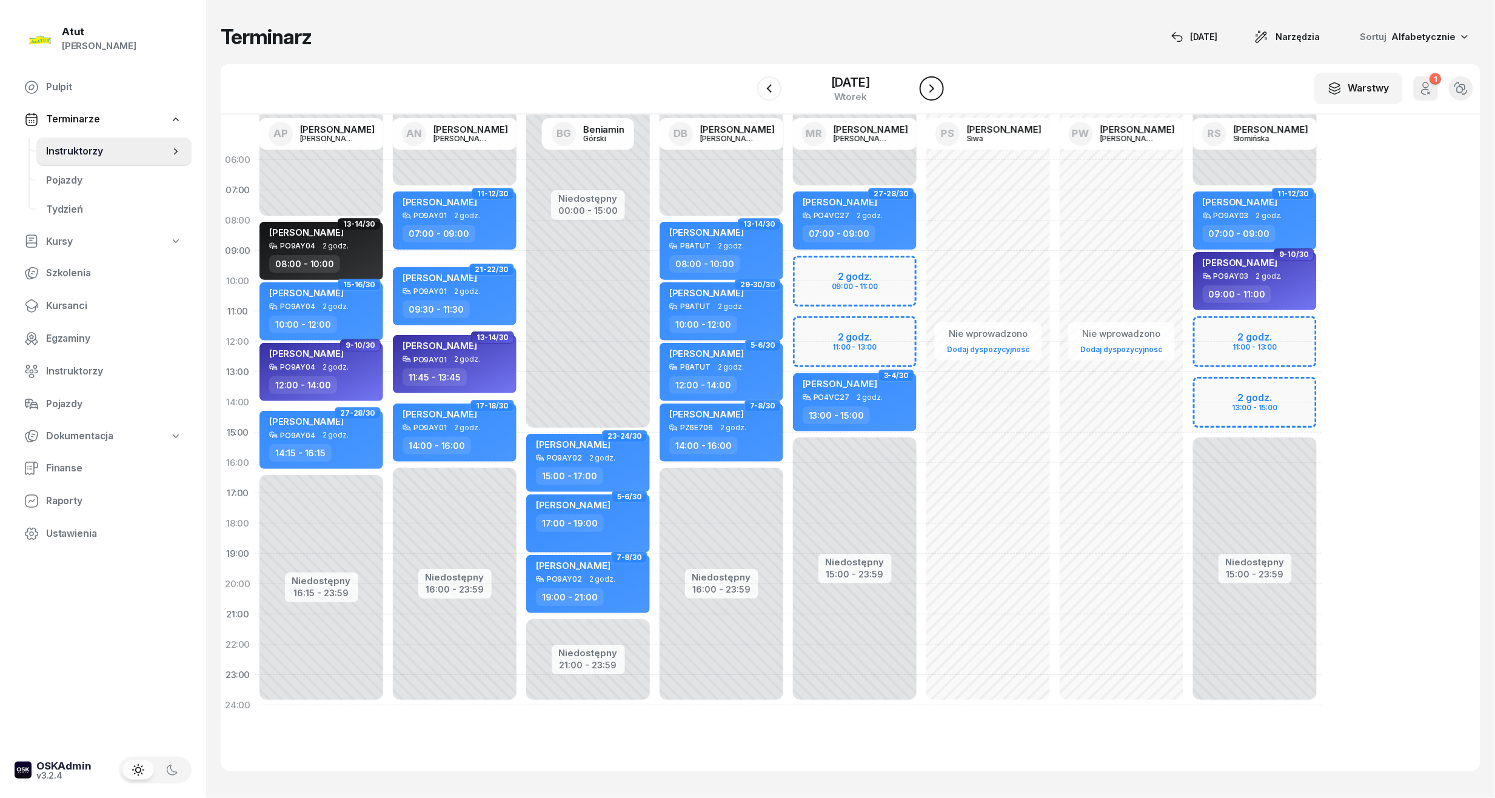
click at [939, 84] on icon "button" at bounding box center [931, 88] width 15 height 15
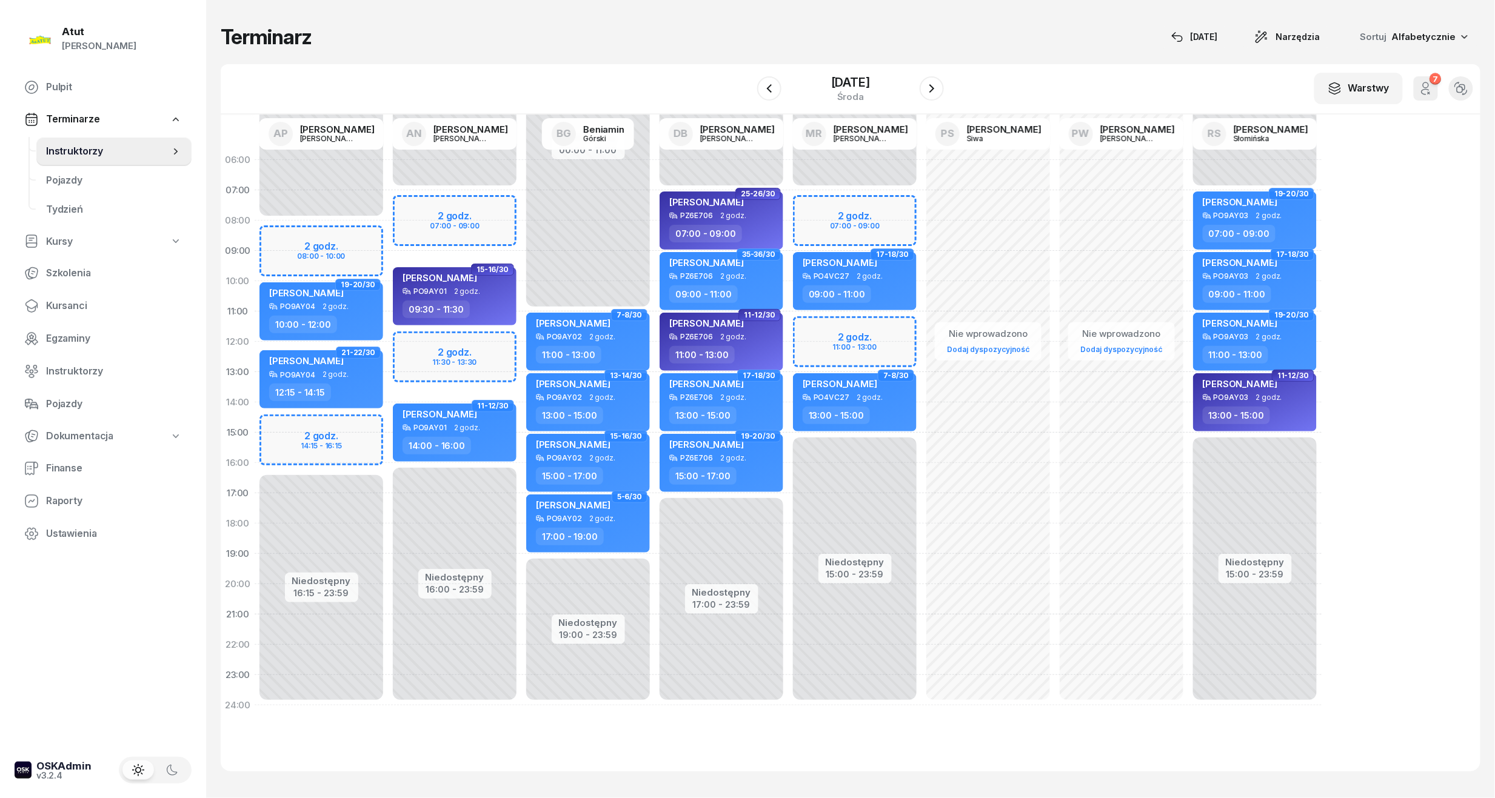
click at [388, 256] on div "Niedostępny 00:00 - 08:00 Niedostępny 16:15 - 23:59 2 godz. 08:00 - 10:00 2 god…" at bounding box center [454, 433] width 133 height 576
select select "09"
select select "10"
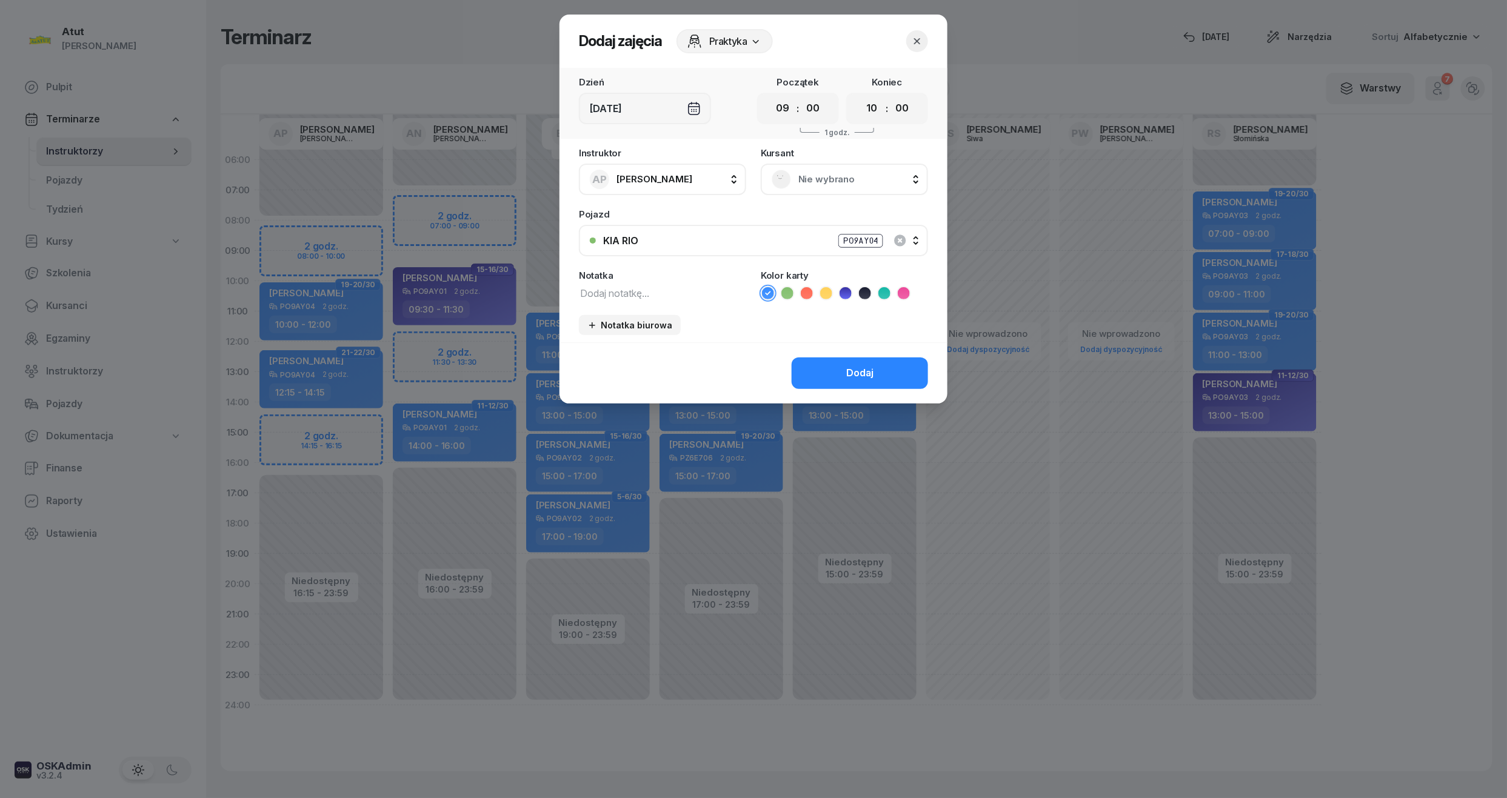
click at [818, 173] on span "Nie wybrano" at bounding box center [857, 180] width 119 height 16
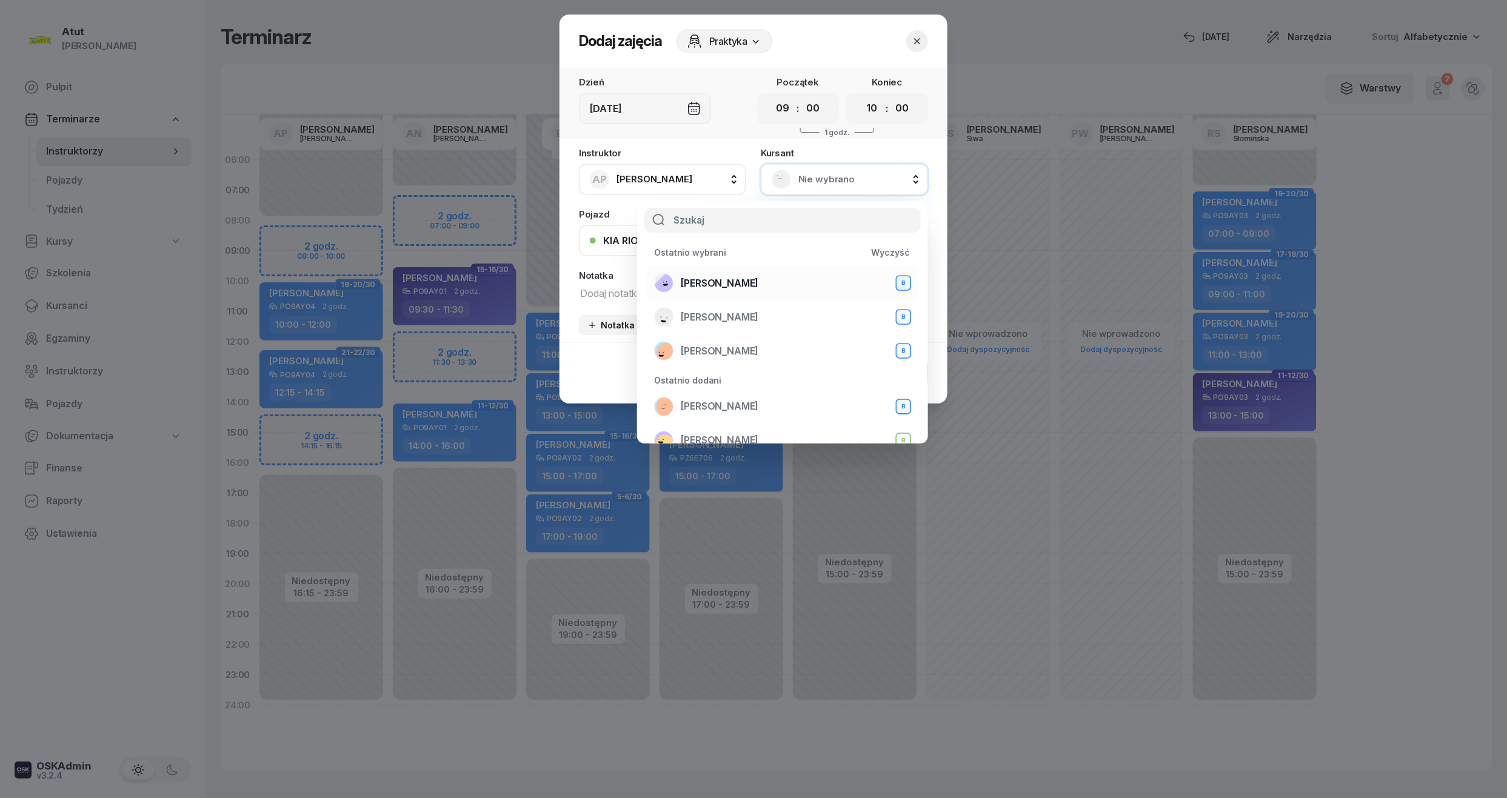
click at [681, 286] on span "[PERSON_NAME]" at bounding box center [720, 284] width 78 height 16
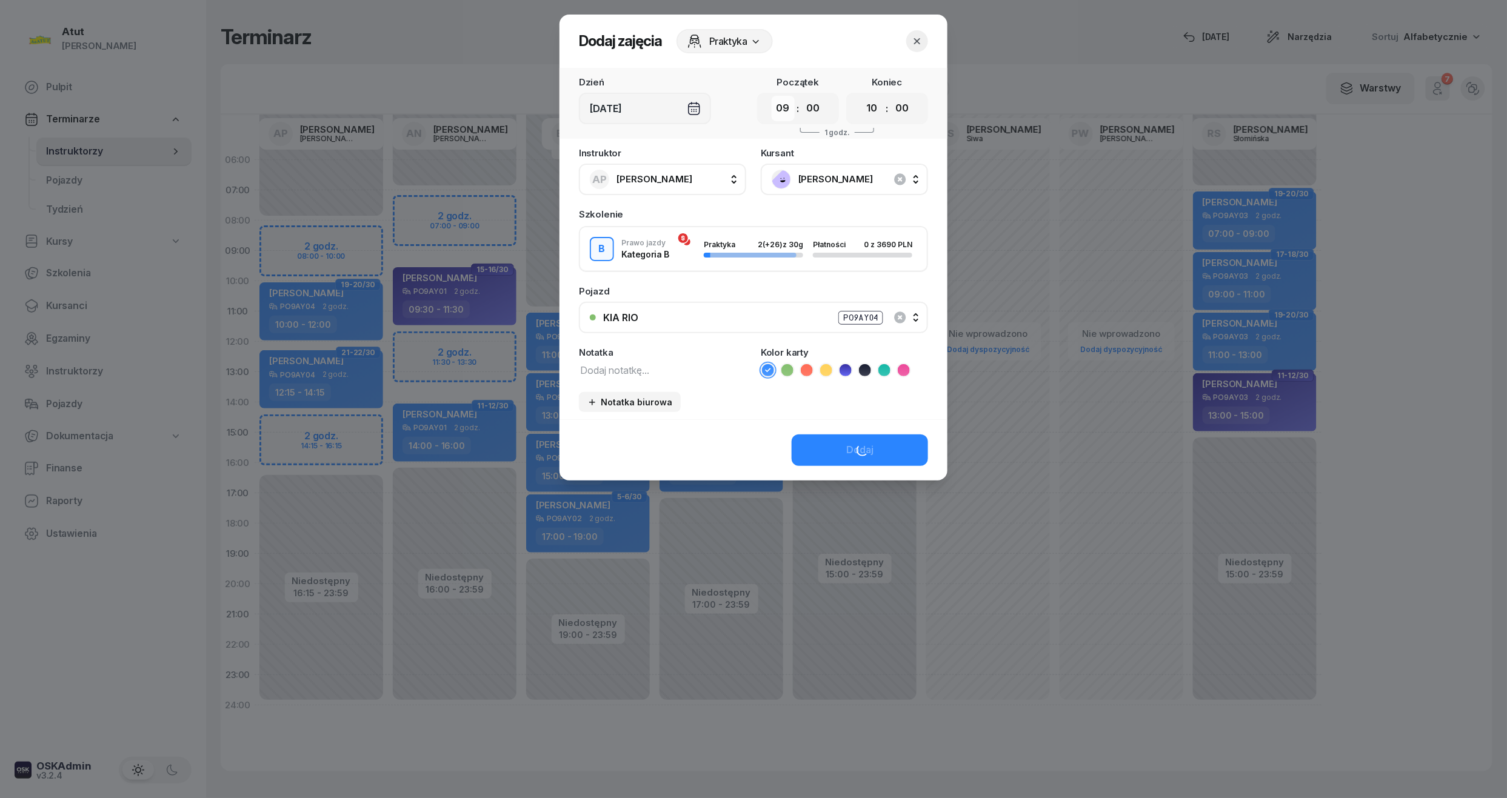
click at [792, 115] on select "00 01 02 03 04 05 06 07 08 09 10 11 12 13 14 15 16 17 18 19 20 21 22 23" at bounding box center [783, 108] width 23 height 25
select select "08"
click at [772, 96] on select "00 01 02 03 04 05 06 07 08 09 10 11 12 13 14 15 16 17 18 19 20 21 22 23" at bounding box center [783, 108] width 23 height 25
click at [810, 449] on button "Dodaj" at bounding box center [860, 451] width 136 height 32
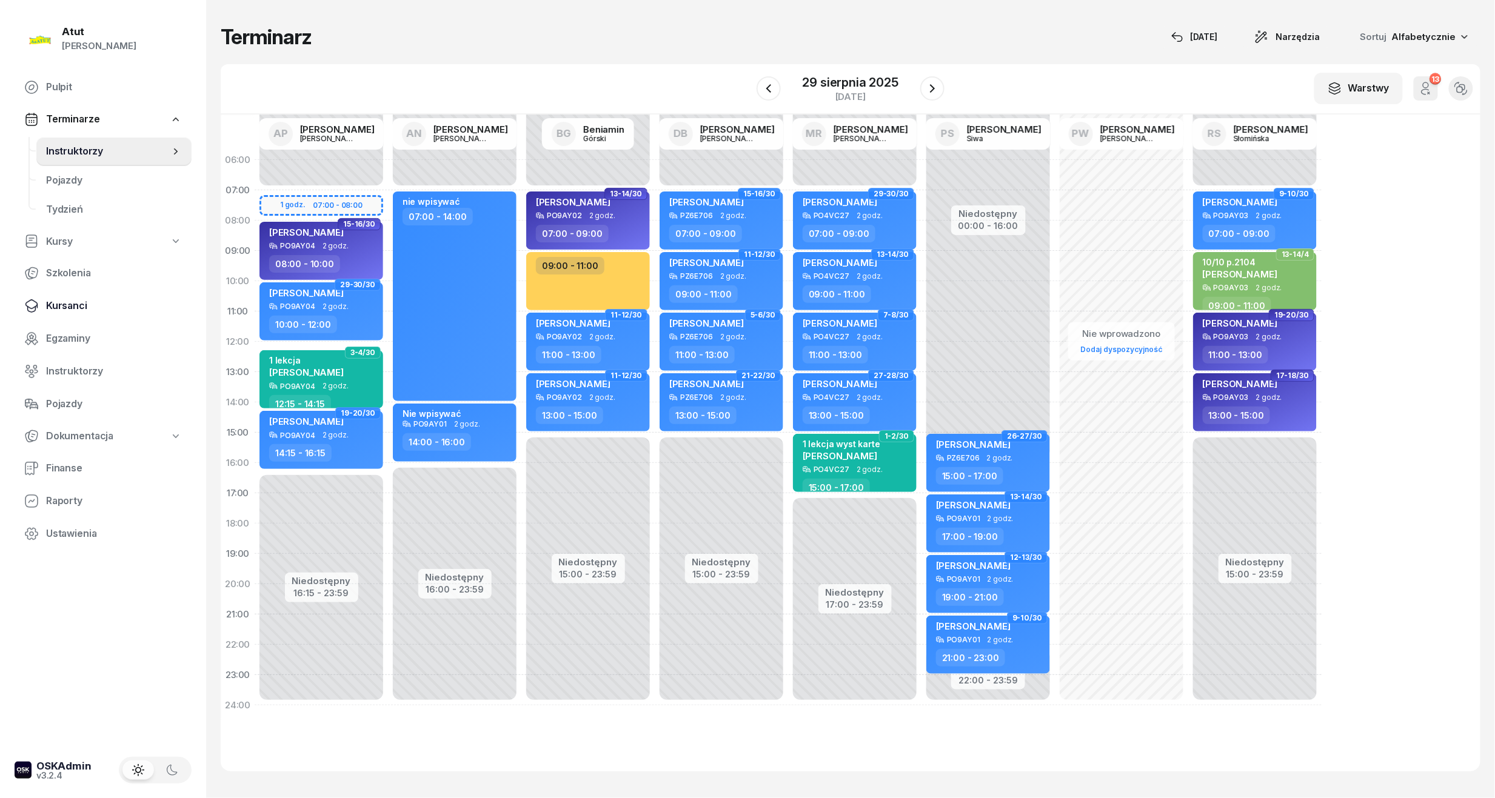
click at [85, 293] on link "Kursanci" at bounding box center [103, 306] width 177 height 29
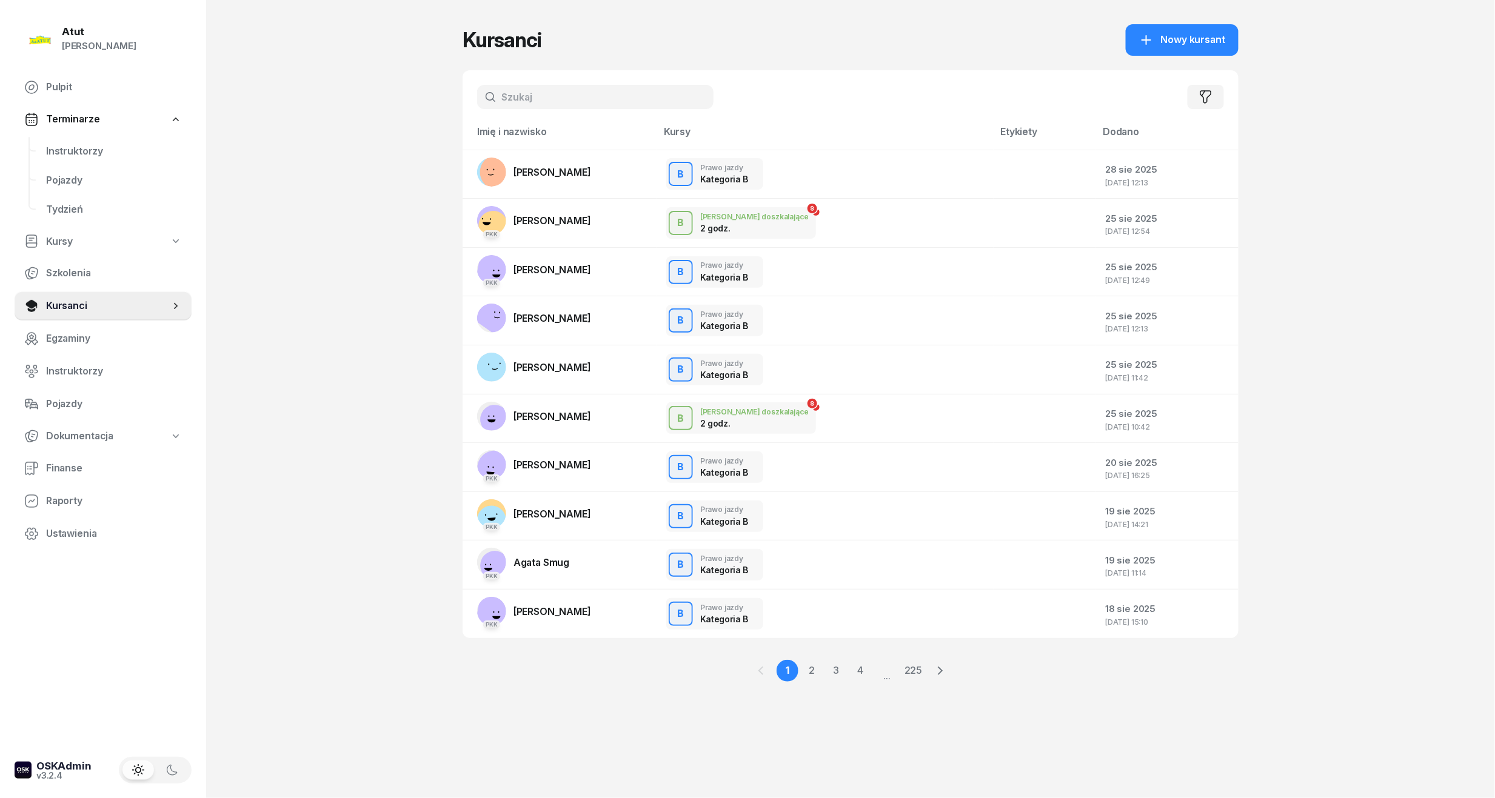
click at [547, 91] on input "text" at bounding box center [595, 97] width 236 height 24
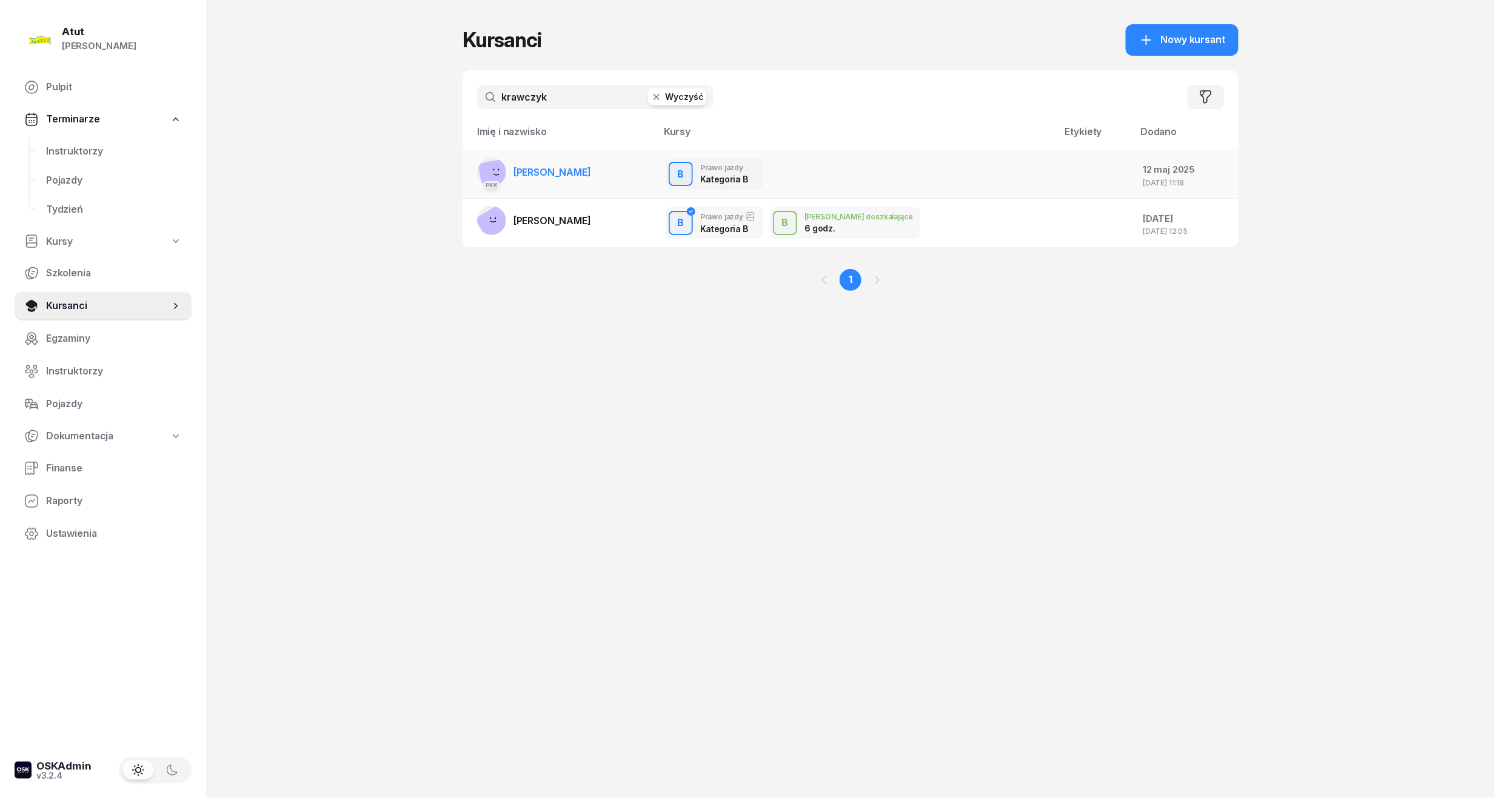
type input "krawczyk"
click at [592, 169] on td "PKK Agata Krawczyk" at bounding box center [559, 174] width 194 height 49
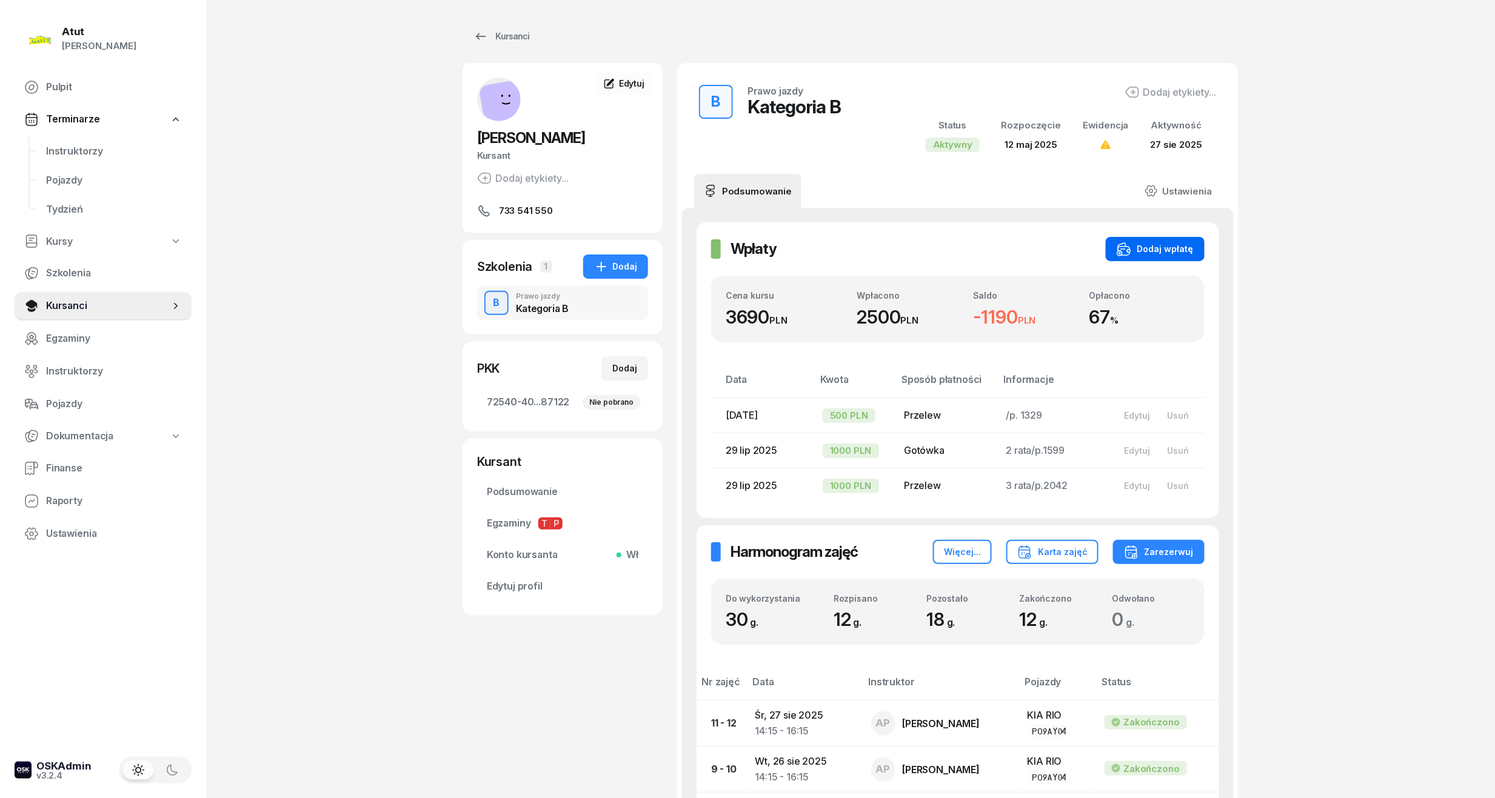
click at [1141, 246] on div "Dodaj wpłatę" at bounding box center [1154, 249] width 77 height 15
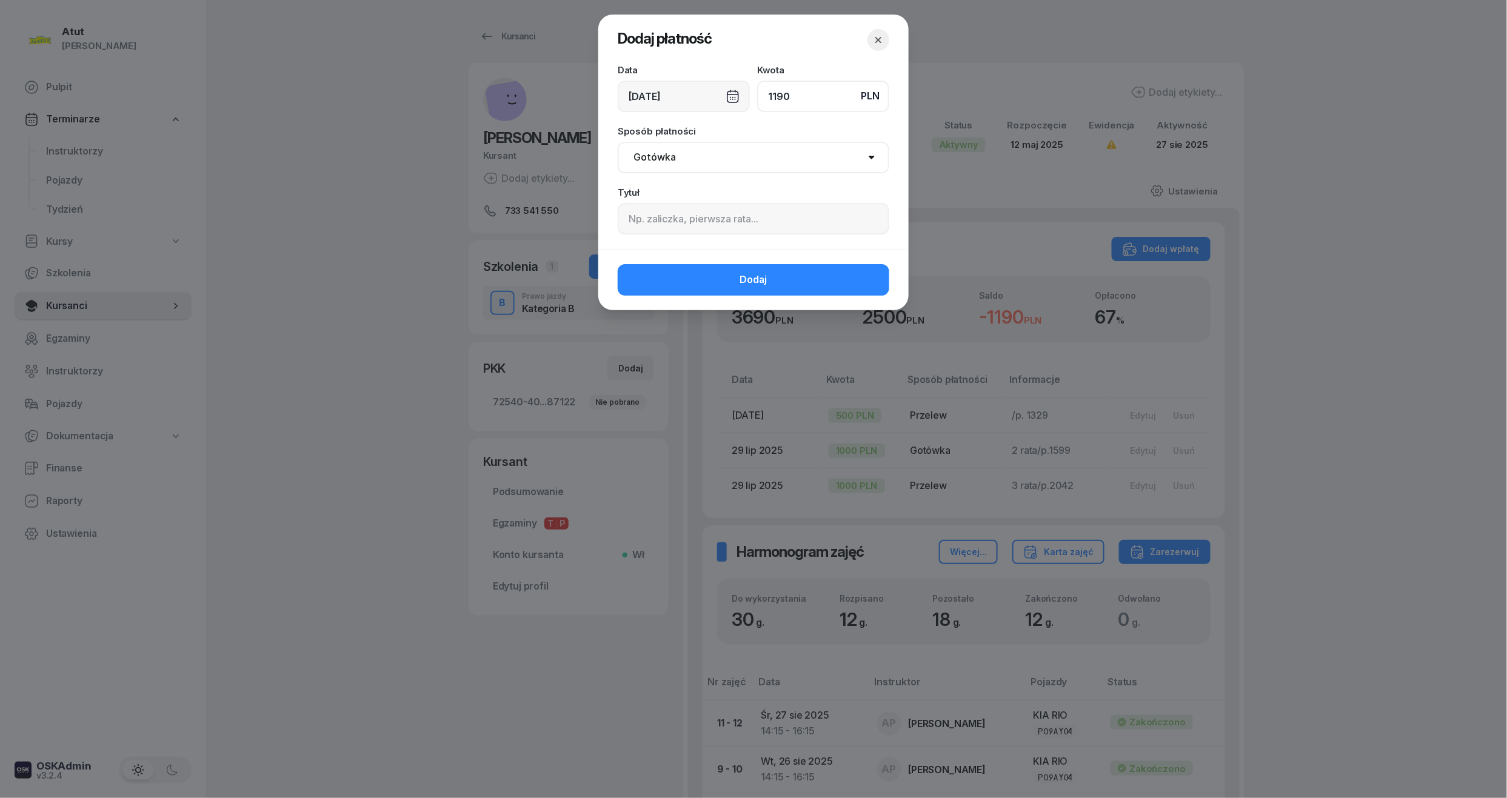
type input "1190"
click at [693, 212] on input at bounding box center [754, 219] width 272 height 32
paste input "2121"
type input "4 rata/p.2121"
drag, startPoint x: 699, startPoint y: 152, endPoint x: 684, endPoint y: 176, distance: 28.9
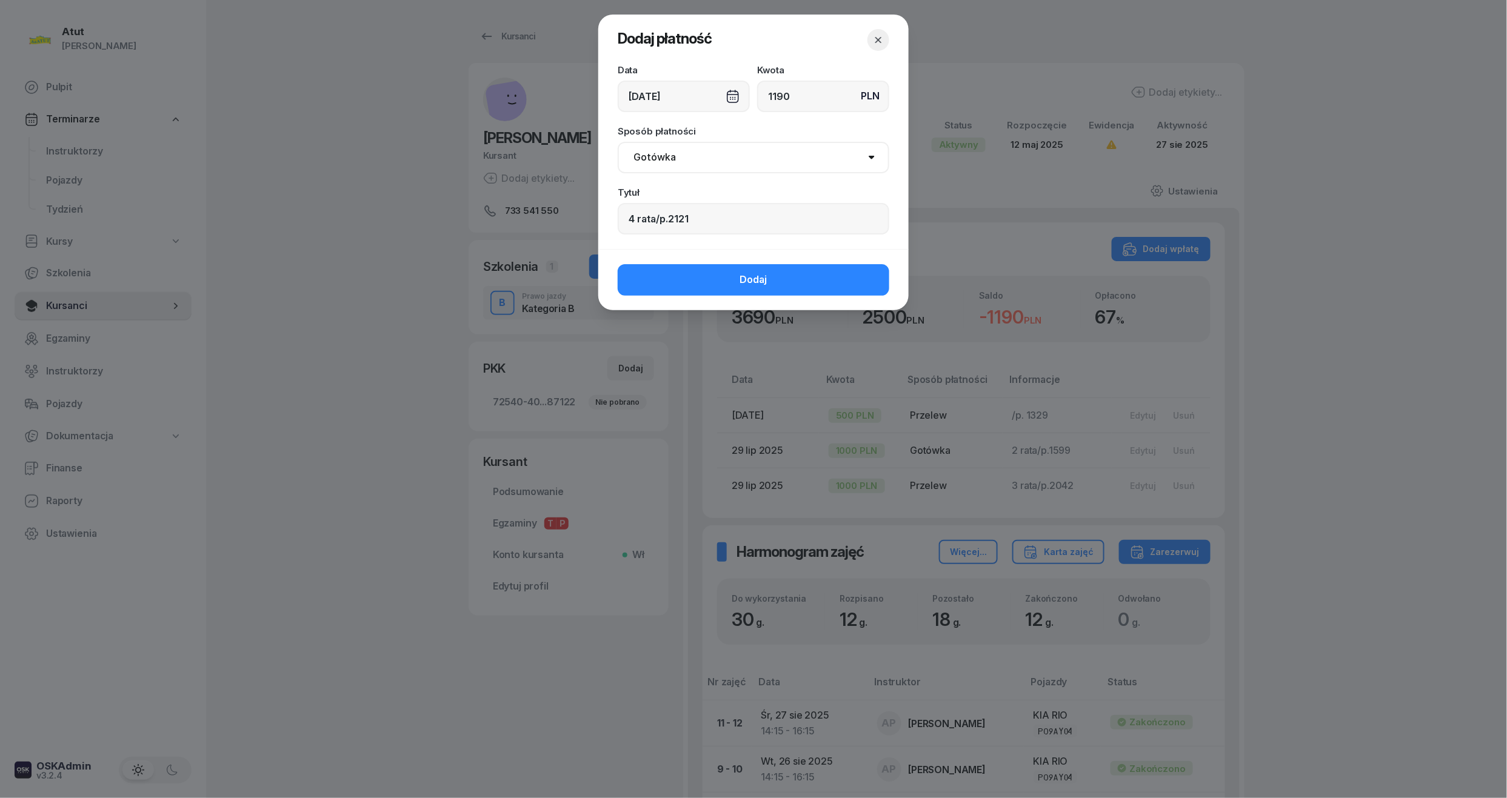
click at [699, 152] on select "Gotówka Karta Przelew Płatności online BLIK" at bounding box center [754, 158] width 272 height 32
select select "transfer"
click at [618, 142] on select "Gotówka Karta Przelew Płatności online BLIK" at bounding box center [754, 158] width 272 height 32
click at [711, 279] on button "Dodaj" at bounding box center [754, 280] width 272 height 32
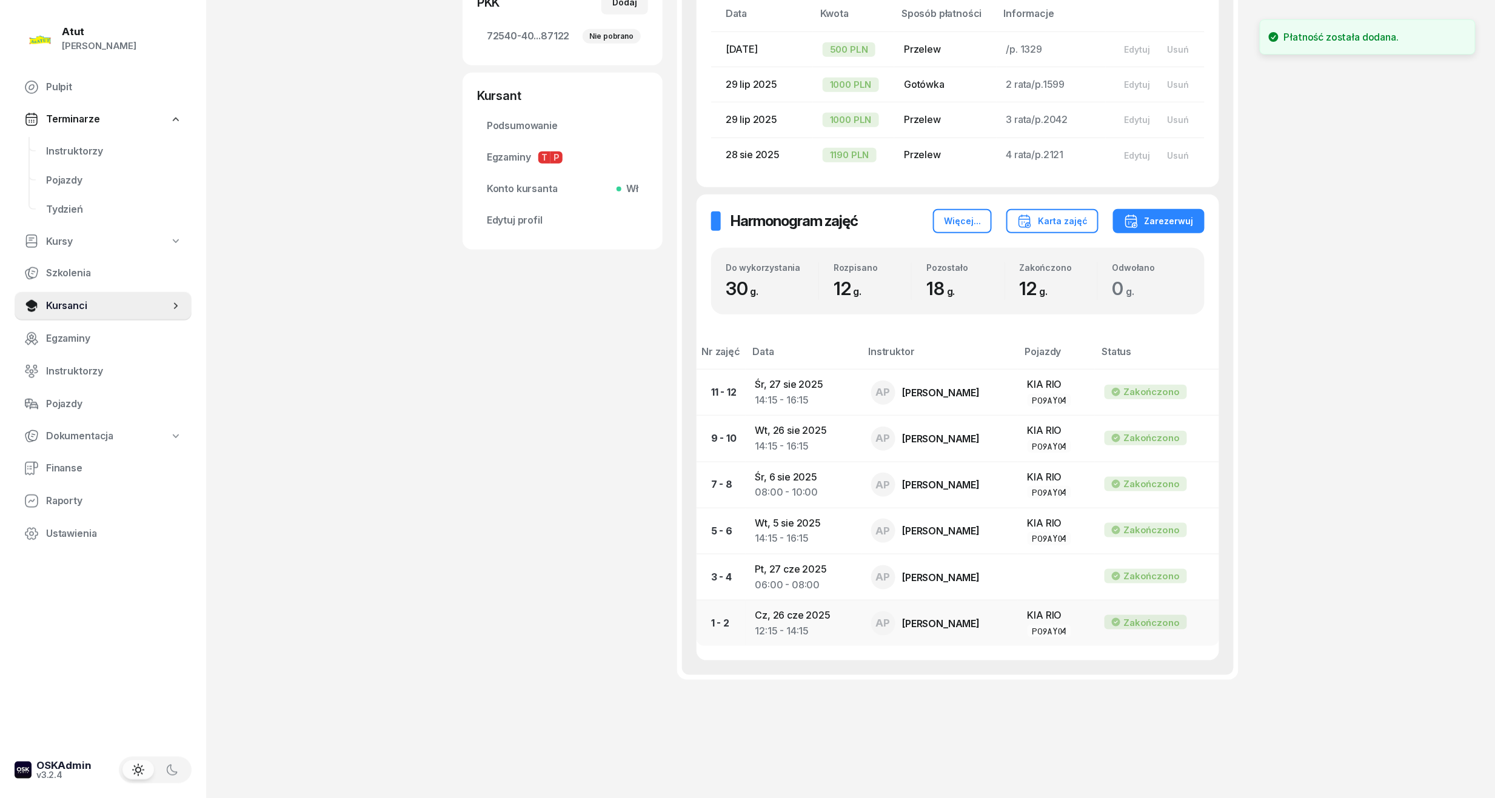
scroll to position [42, 0]
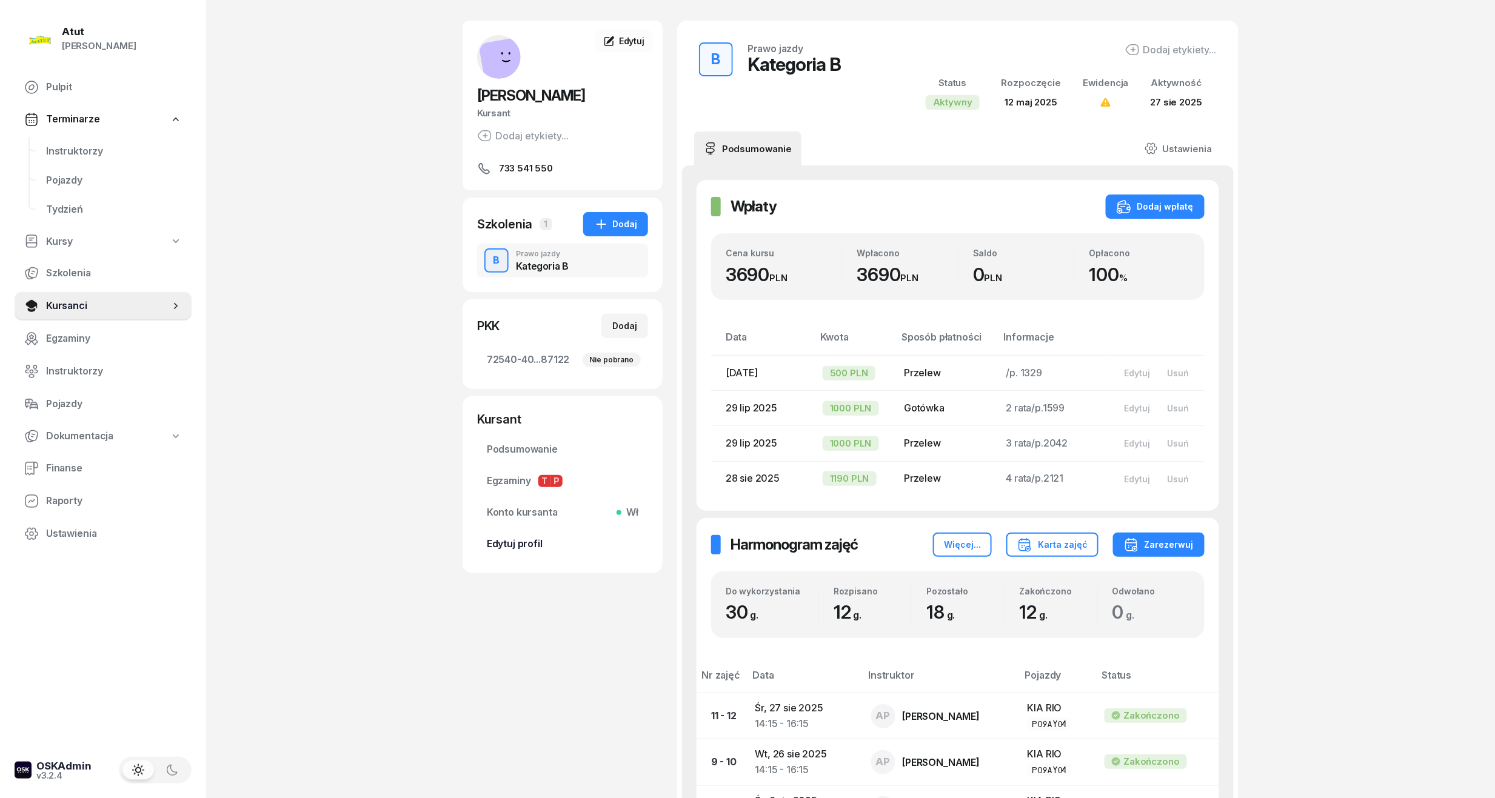
click at [524, 546] on span "Edytuj profil" at bounding box center [563, 544] width 152 height 16
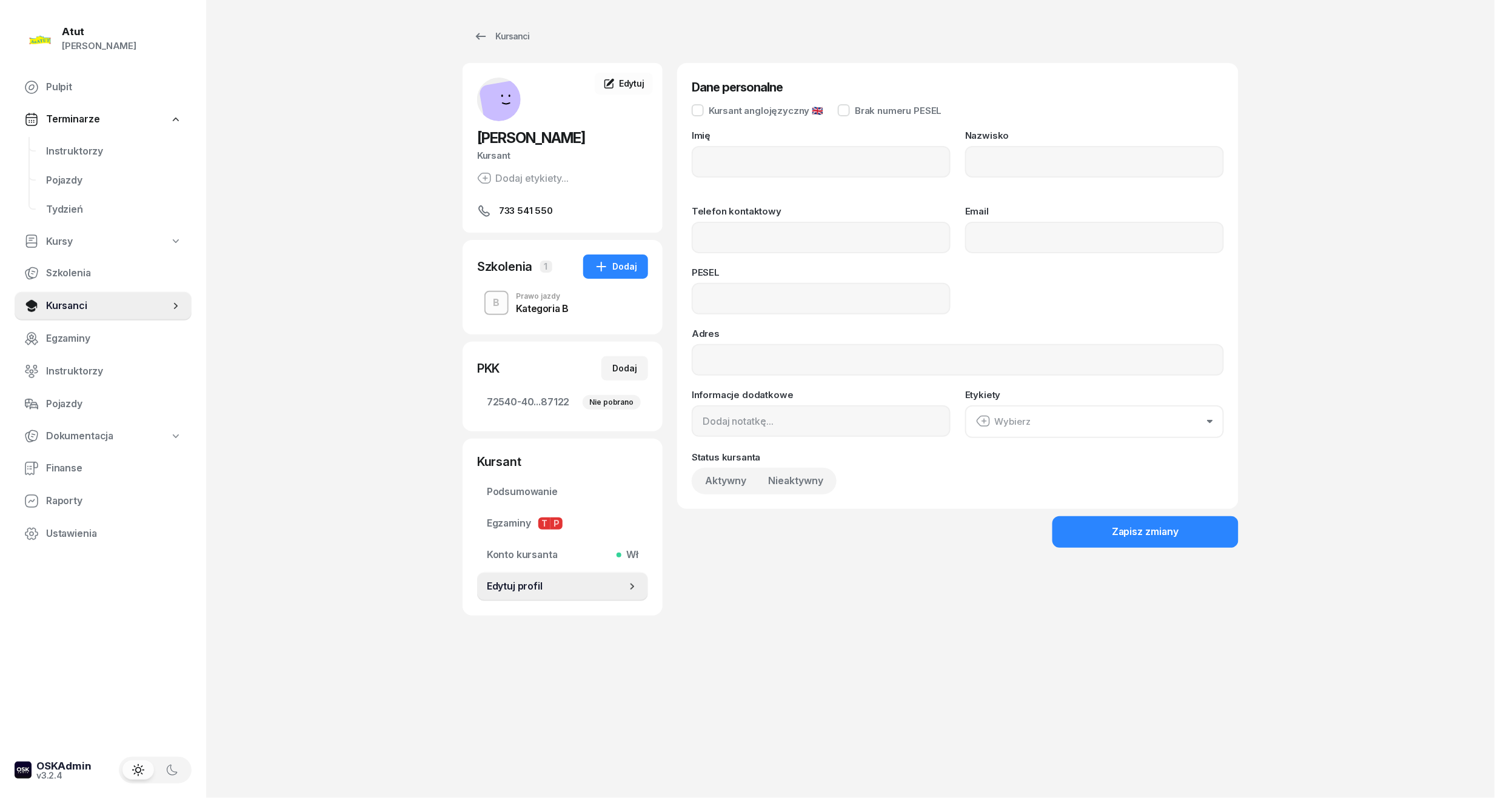
type input "Agata"
type input "Krawczyk"
type input "733541550"
type input "07271800540"
drag, startPoint x: 806, startPoint y: 291, endPoint x: 598, endPoint y: 305, distance: 209.0
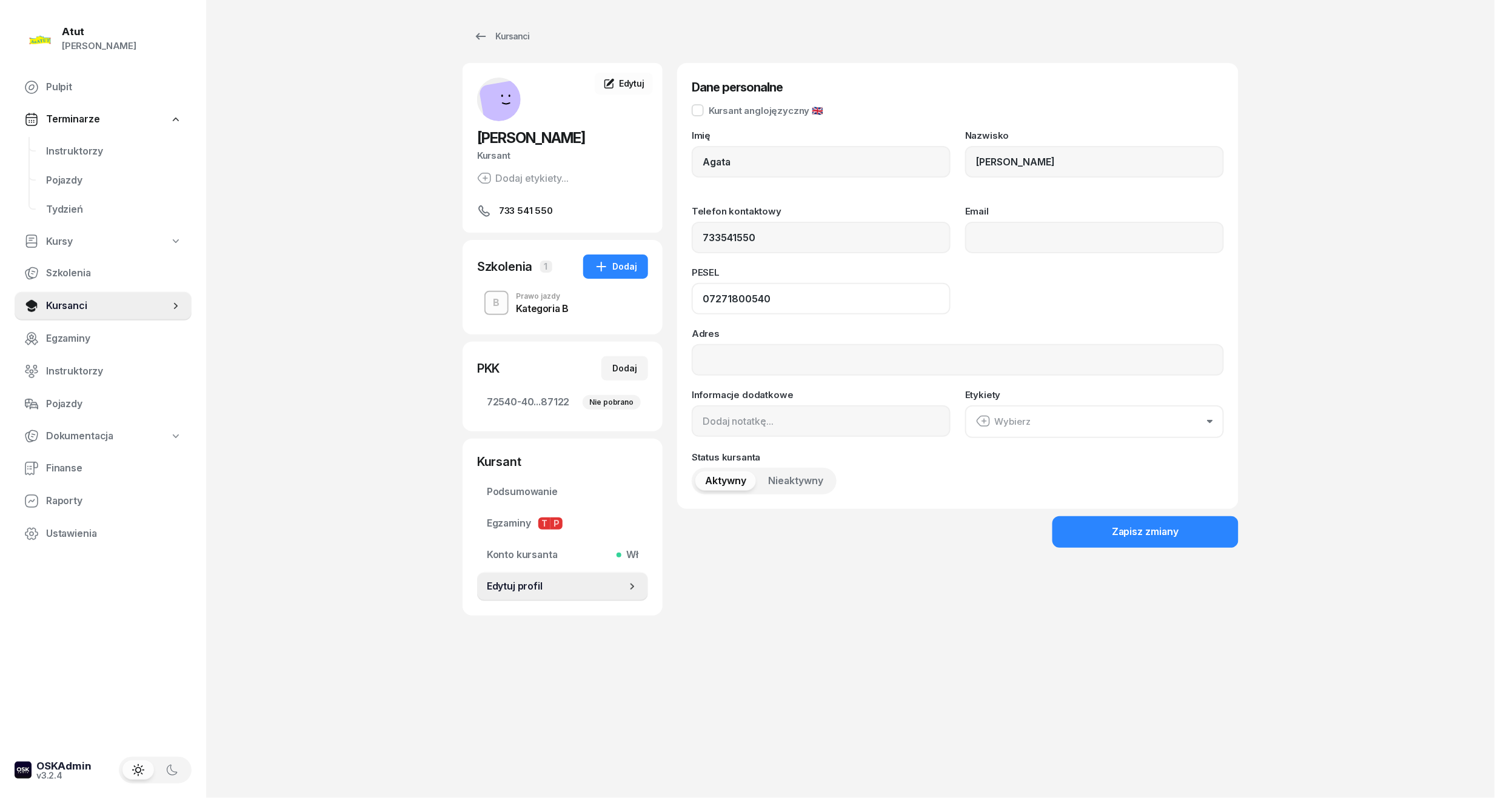
click at [598, 305] on div "Agata Krawczyk Kursant Dodaj etykiety... 733 541 550 AK Agata Krawczyk Kursant …" at bounding box center [850, 339] width 776 height 553
click at [82, 153] on span "Instruktorzy" at bounding box center [114, 152] width 136 height 16
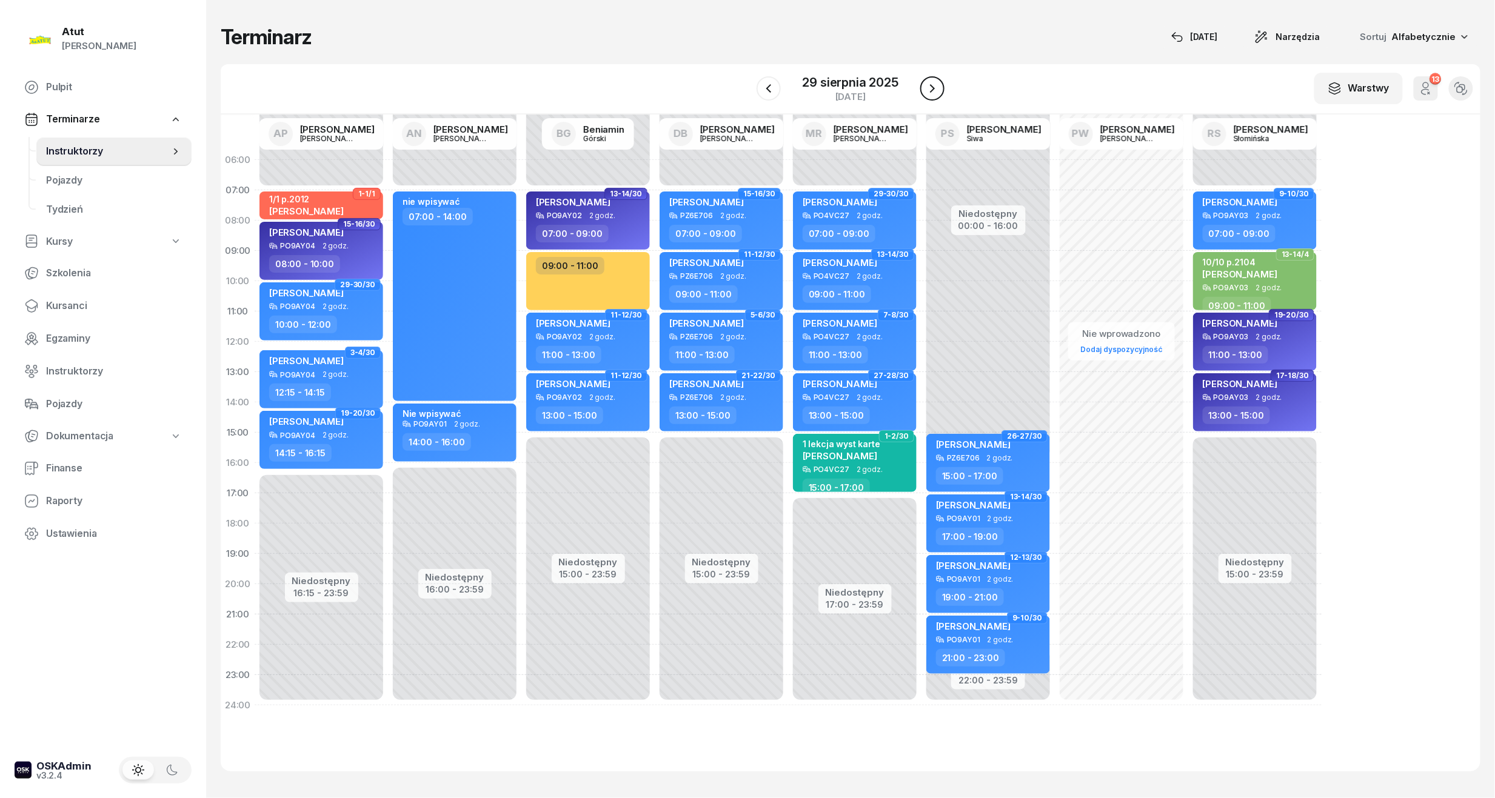
click at [925, 84] on icon "button" at bounding box center [932, 88] width 15 height 15
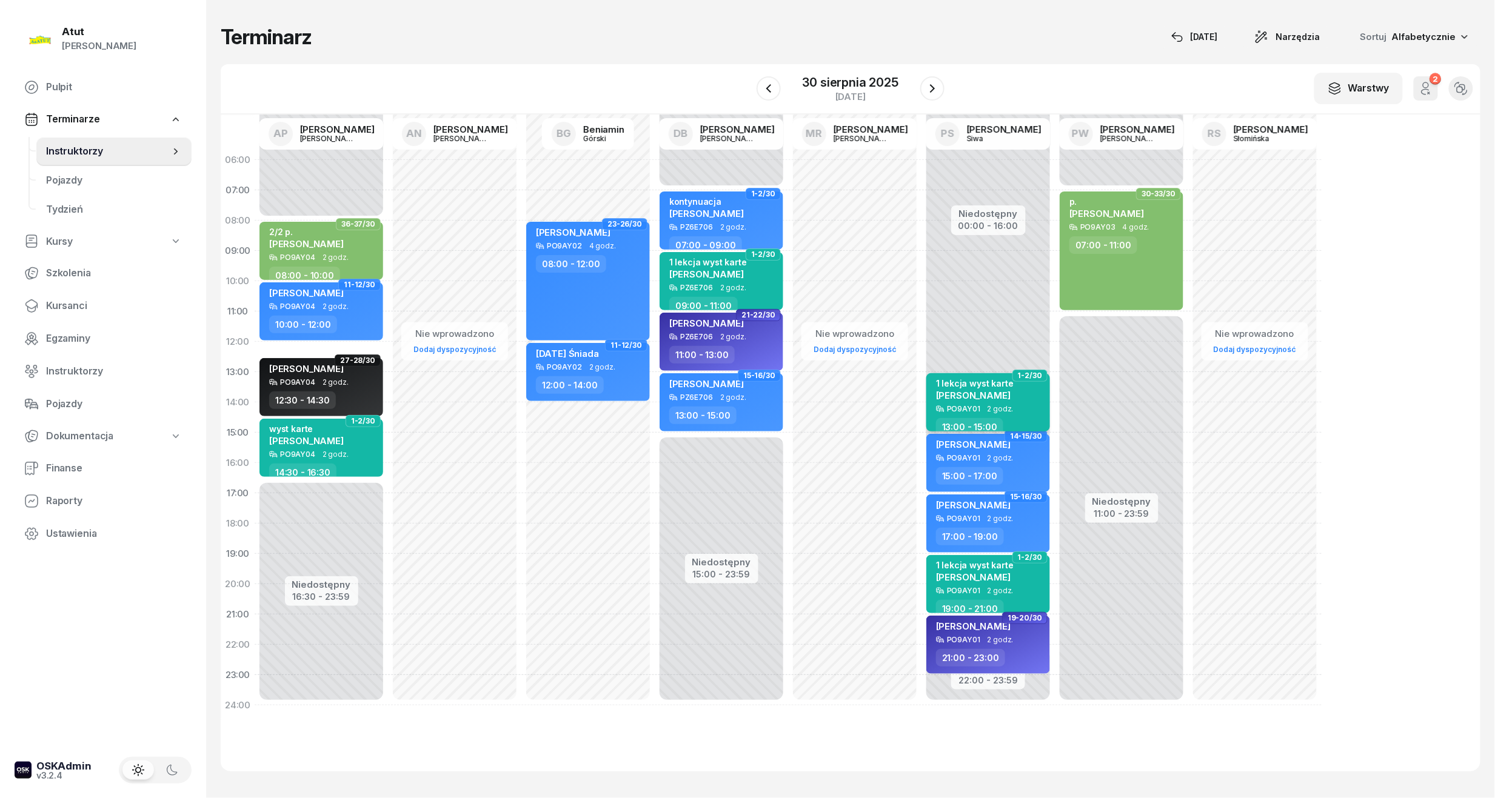
click at [966, 399] on span "[PERSON_NAME]" at bounding box center [973, 396] width 75 height 12
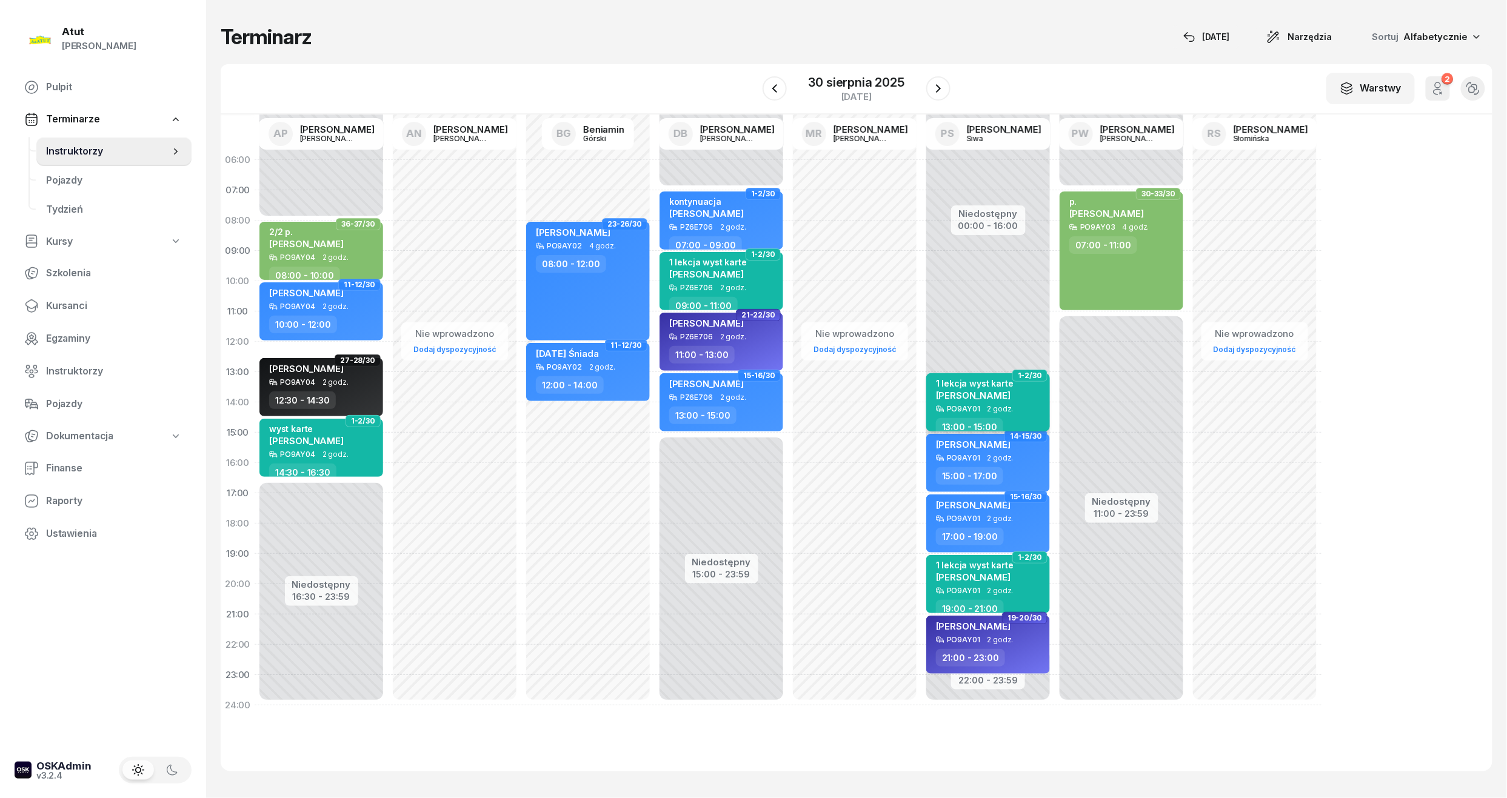
select select "13"
select select "15"
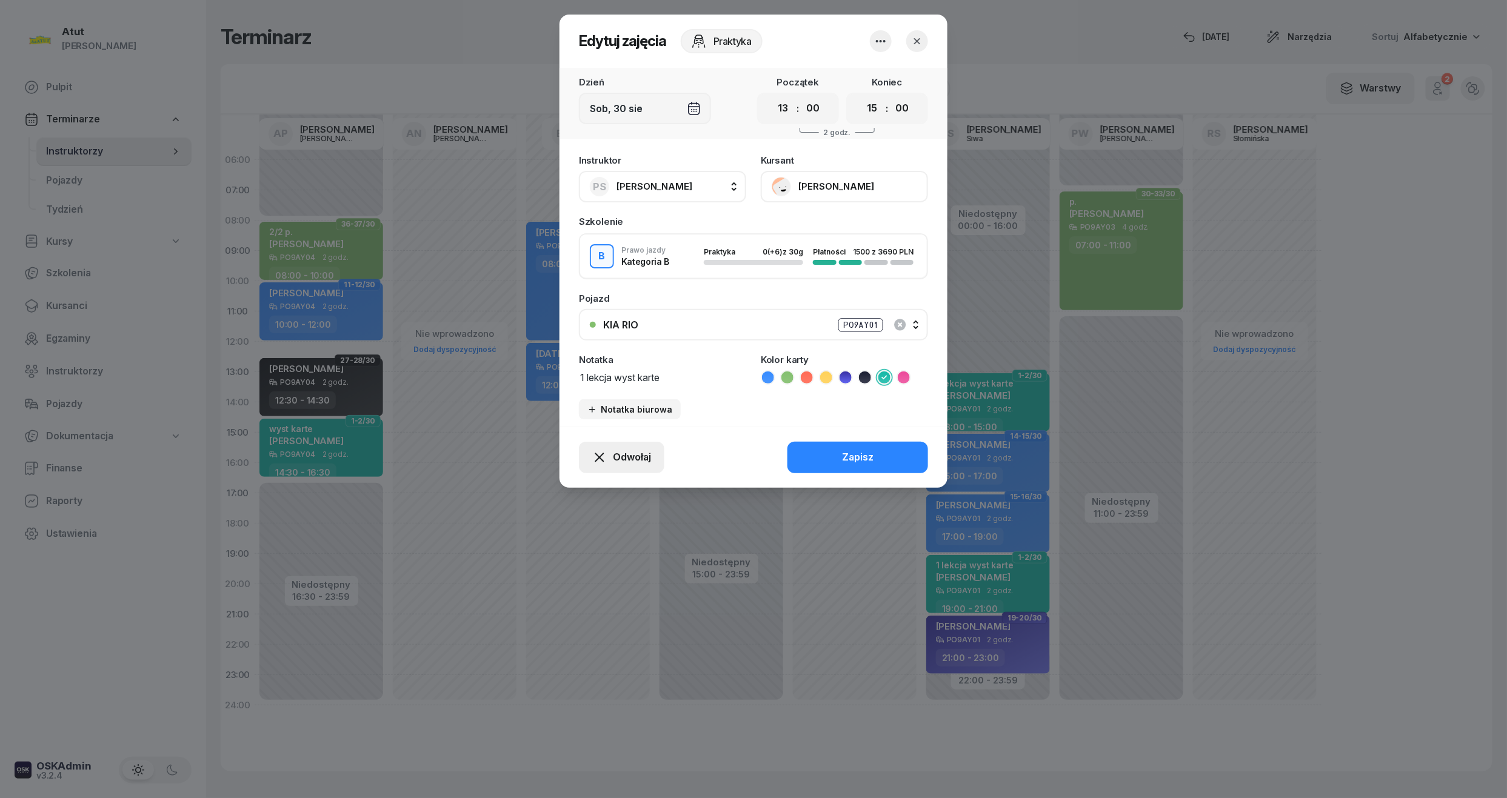
click at [618, 458] on span "Odwołaj" at bounding box center [632, 458] width 38 height 16
click at [585, 342] on link "My odwołaliśmy" at bounding box center [615, 353] width 160 height 30
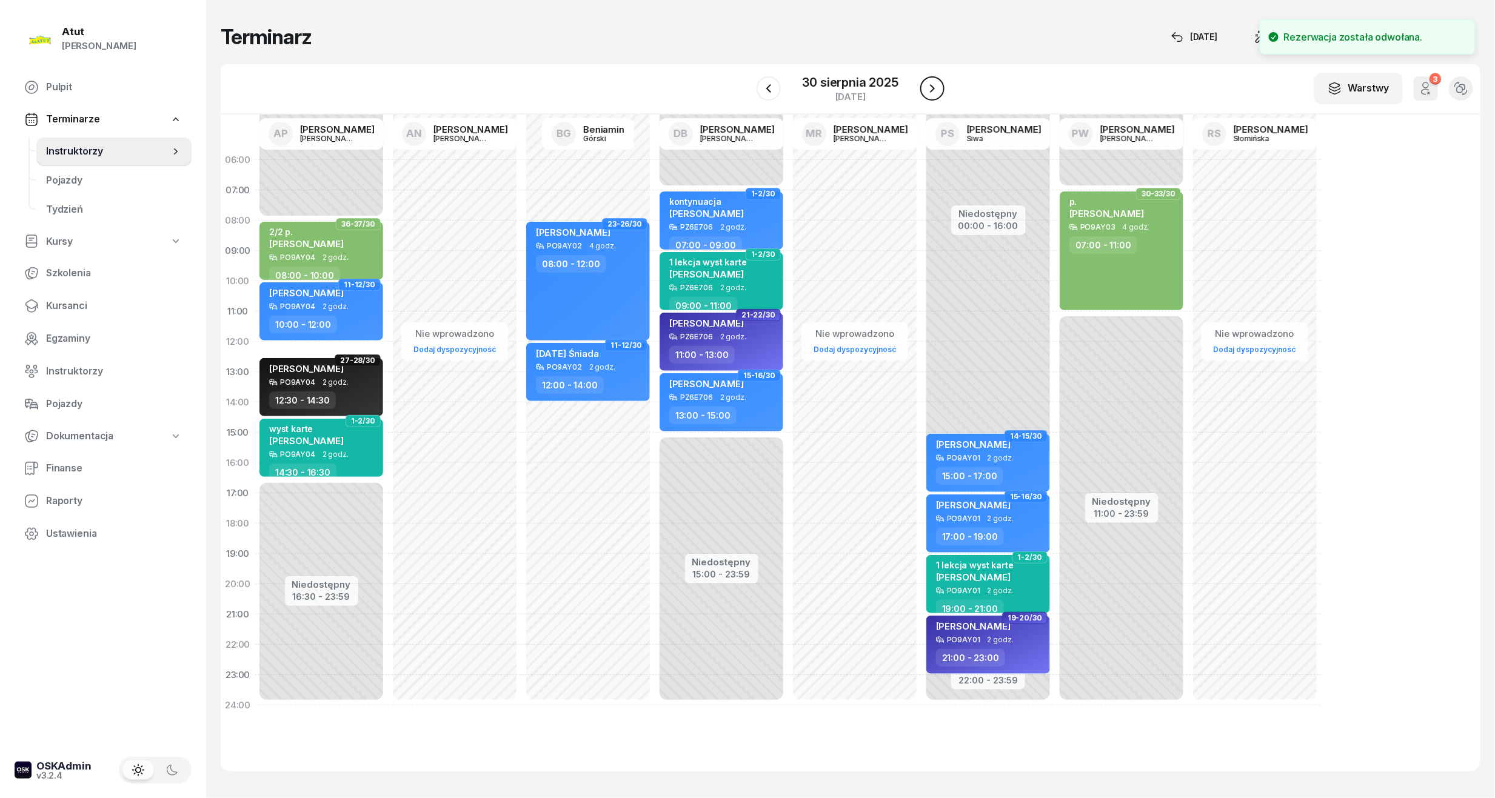
click at [931, 85] on icon "button" at bounding box center [932, 88] width 5 height 8
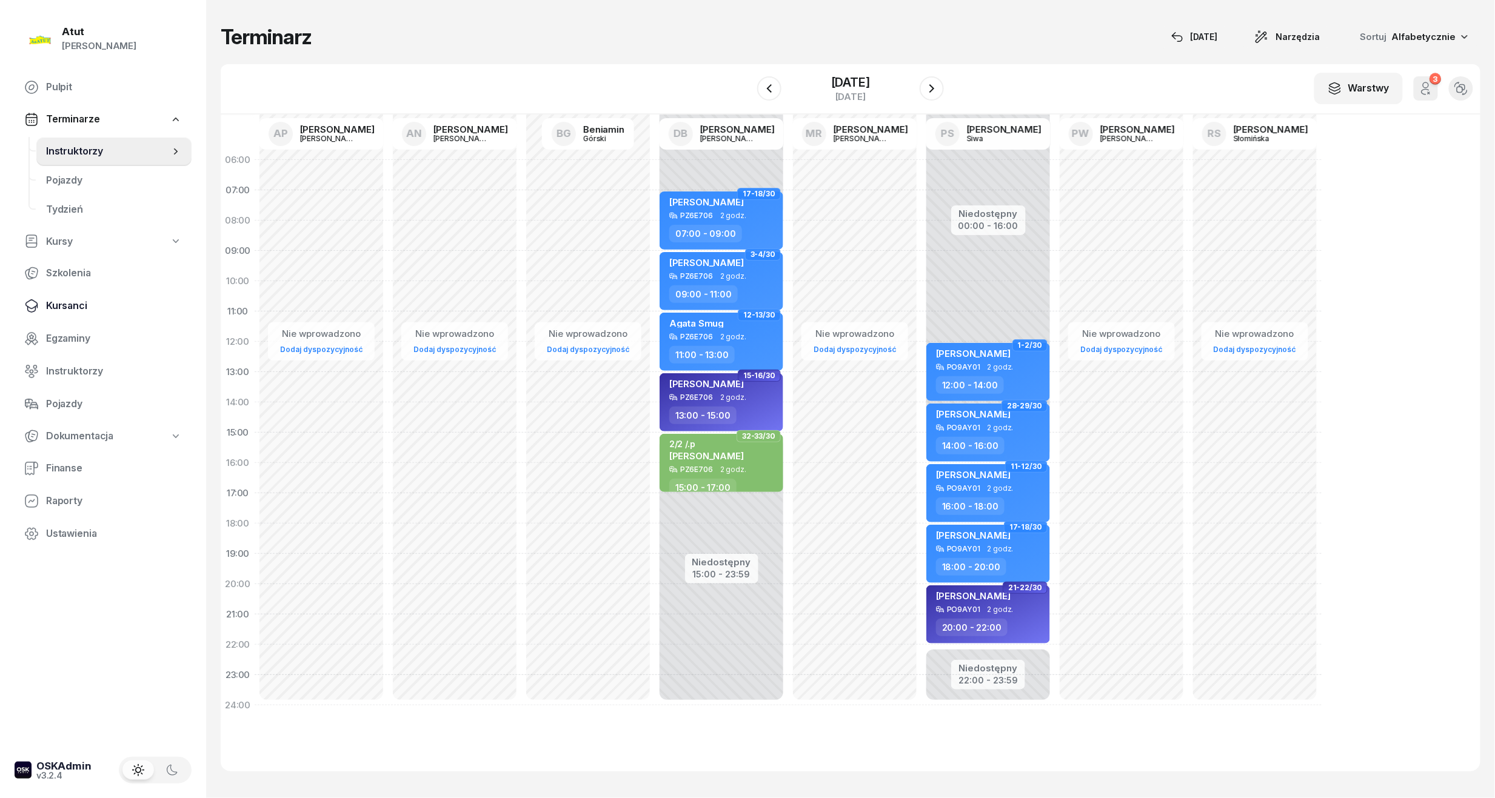
click at [61, 306] on span "Kursanci" at bounding box center [114, 306] width 136 height 16
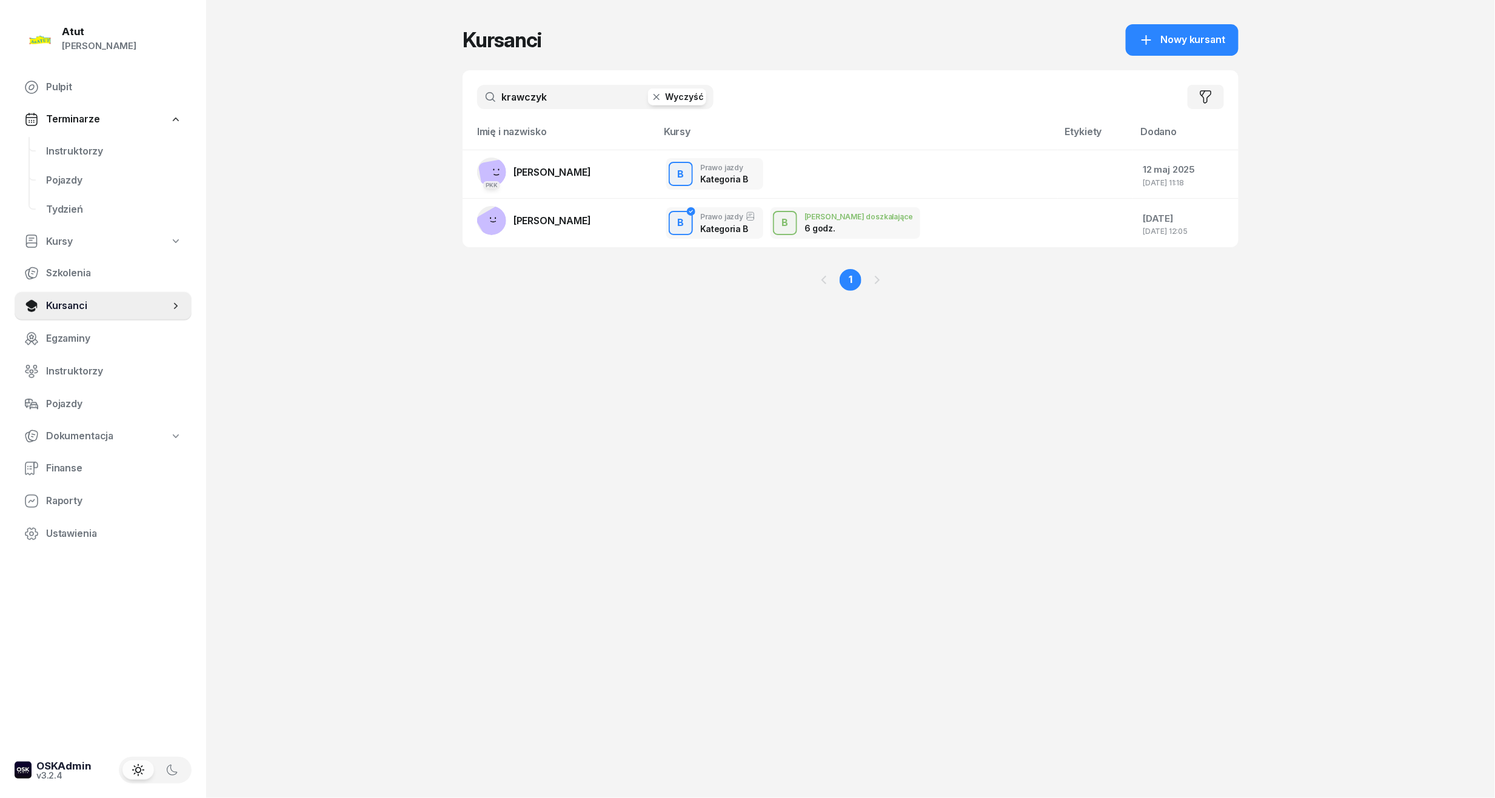
drag, startPoint x: 597, startPoint y: 92, endPoint x: 15, endPoint y: 160, distance: 585.8
click at [18, 160] on div "Atut Paulina Lis Pulpit Terminarze Instruktorzy Pojazdy Tydzień Kursy Szkolenia…" at bounding box center [747, 399] width 1495 height 798
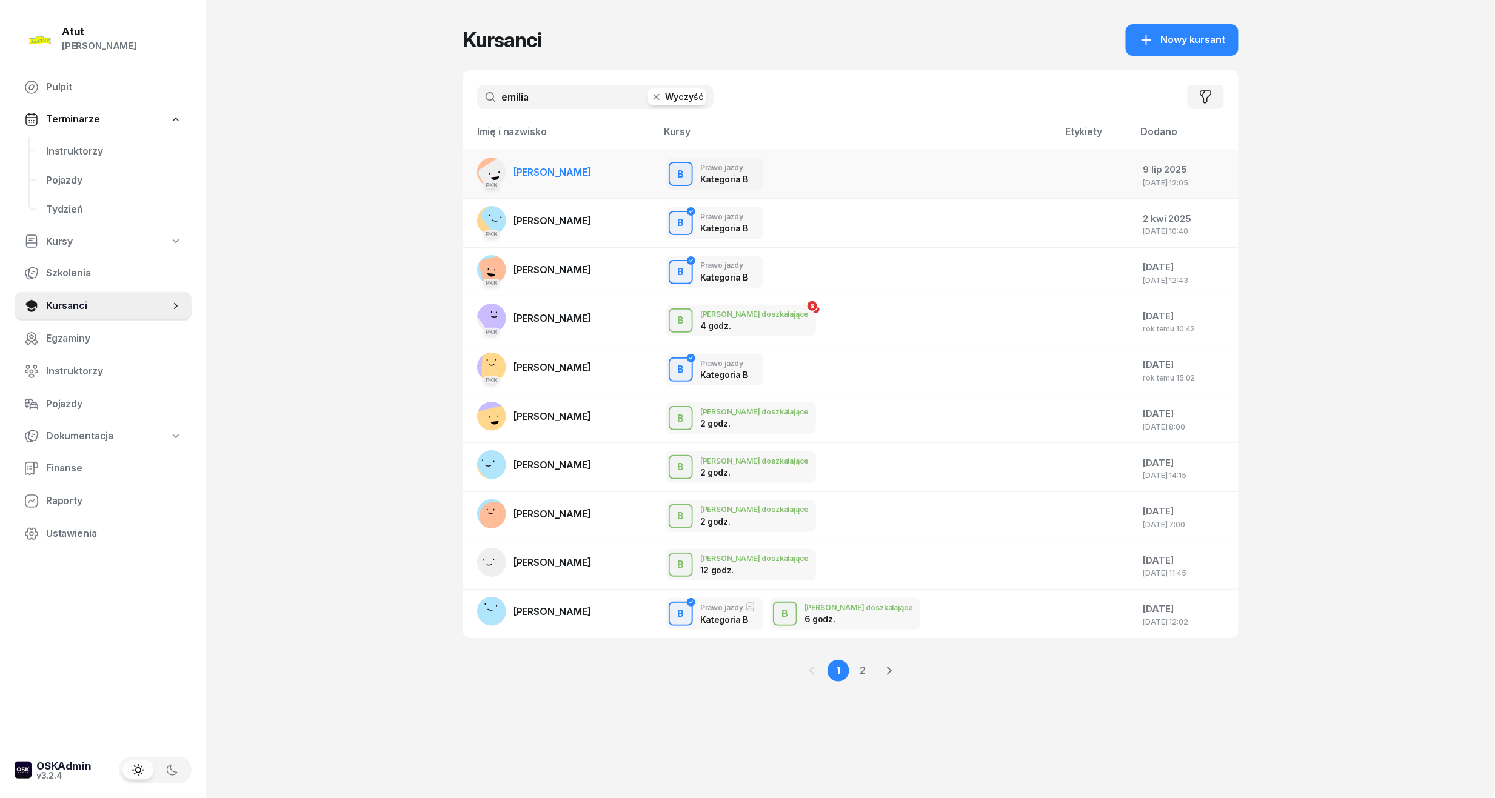
type input "emilia"
click at [561, 162] on link "PKK Emilia Walczak" at bounding box center [534, 172] width 114 height 29
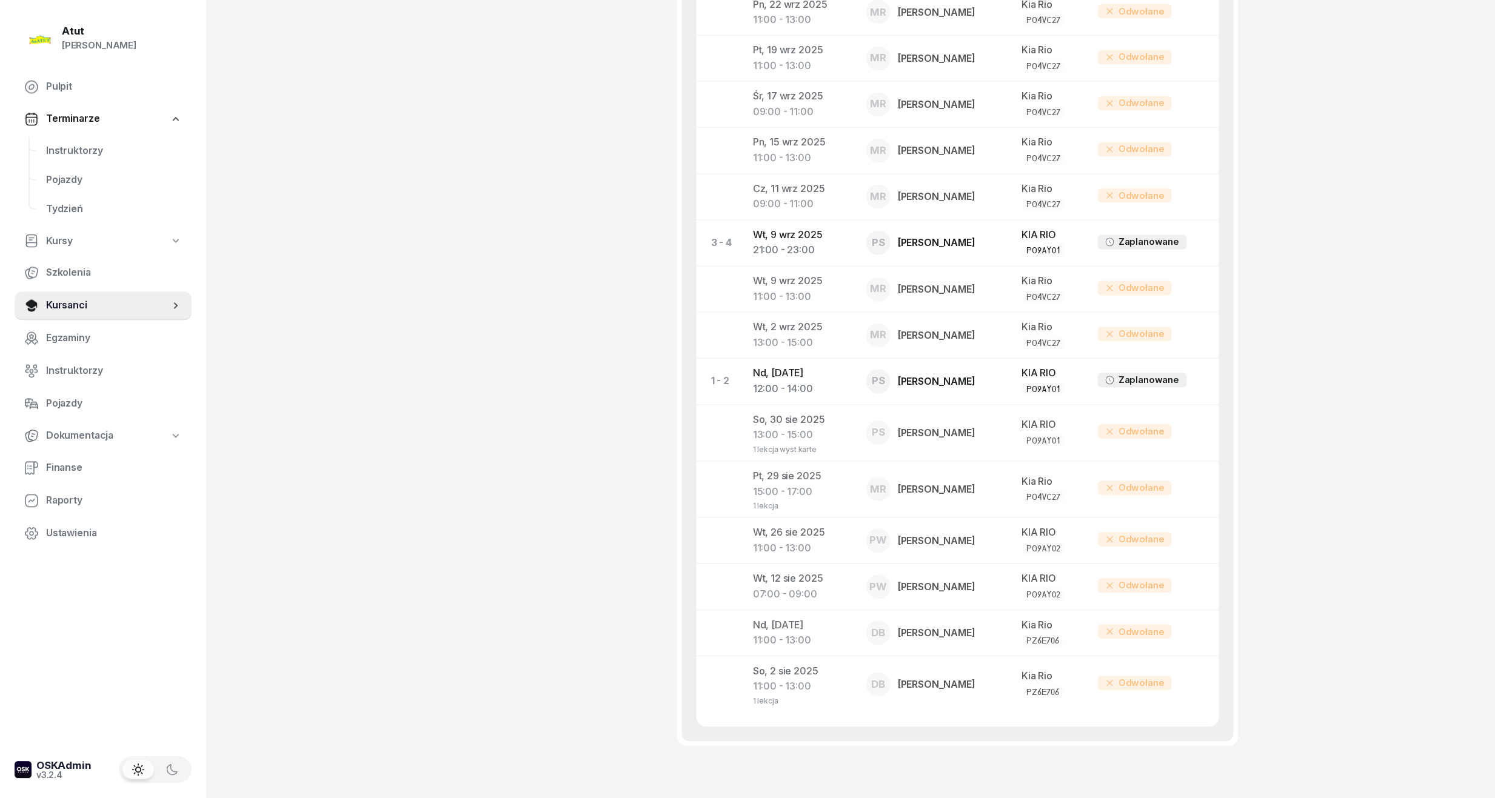
scroll to position [1167, 0]
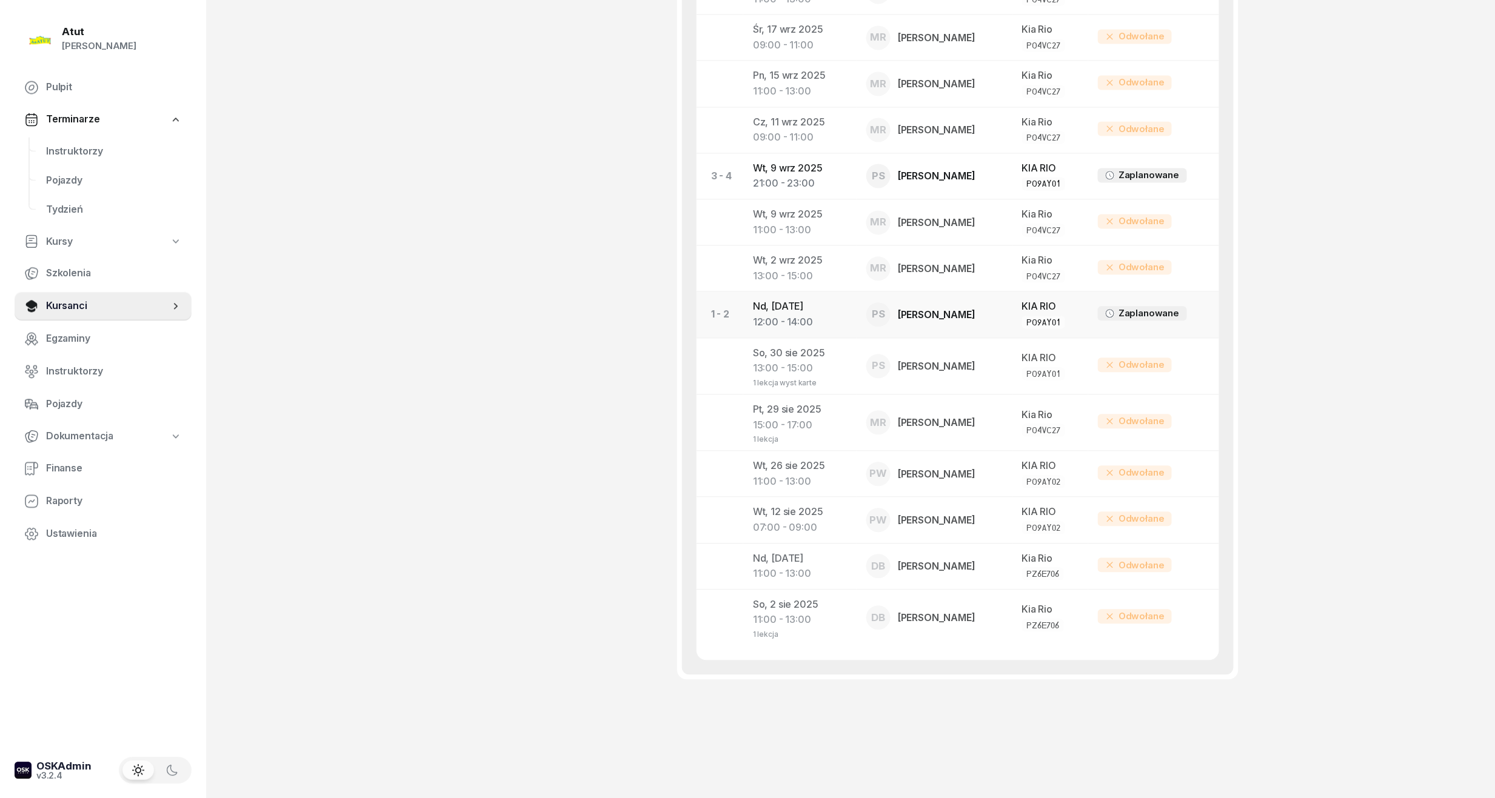
click at [813, 311] on td "Nd, 31 sie 2025 12:00 - 14:00" at bounding box center [799, 315] width 113 height 46
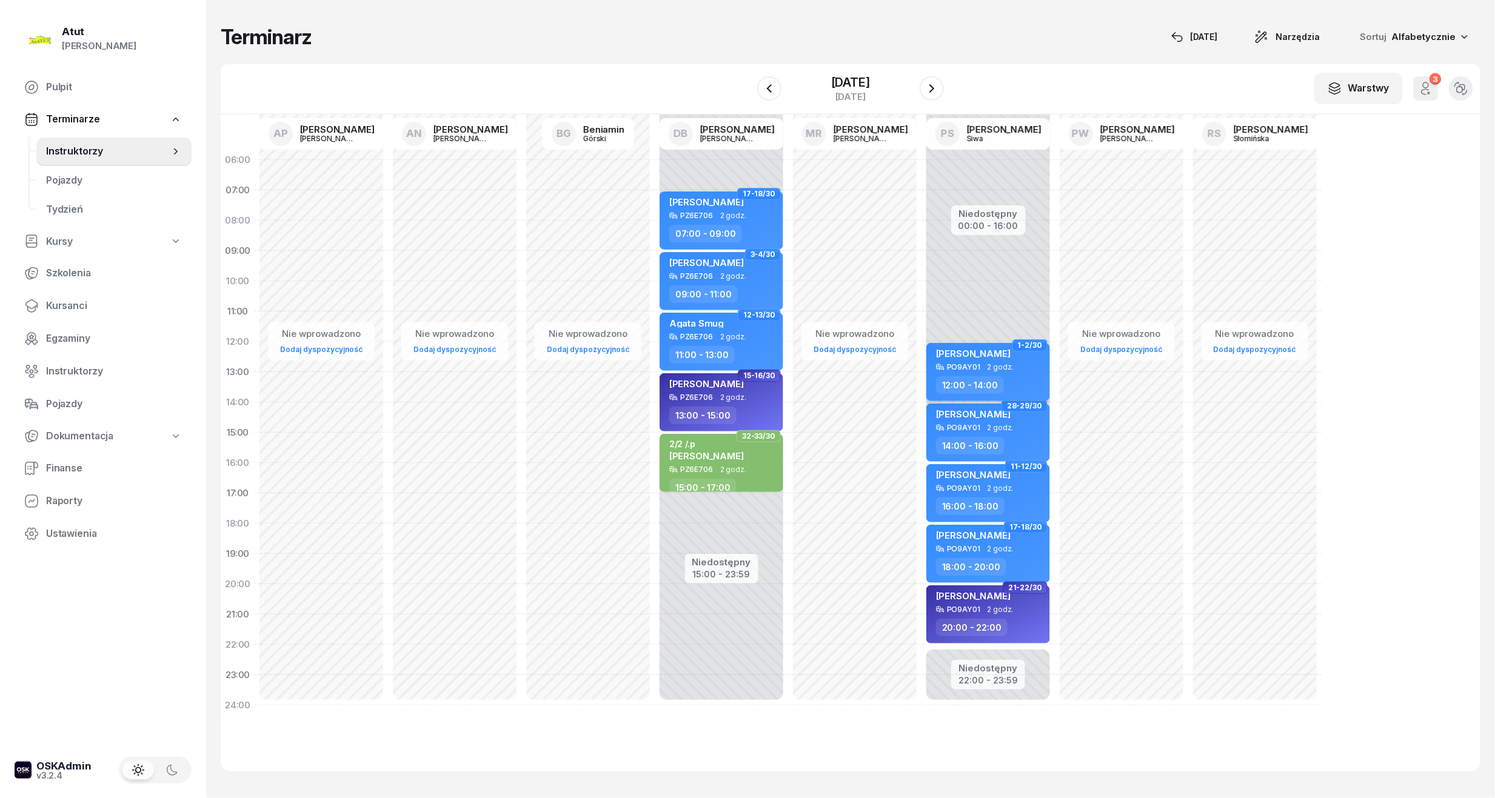
click at [1006, 360] on div "[PERSON_NAME]" at bounding box center [989, 355] width 107 height 15
select select "12"
select select "14"
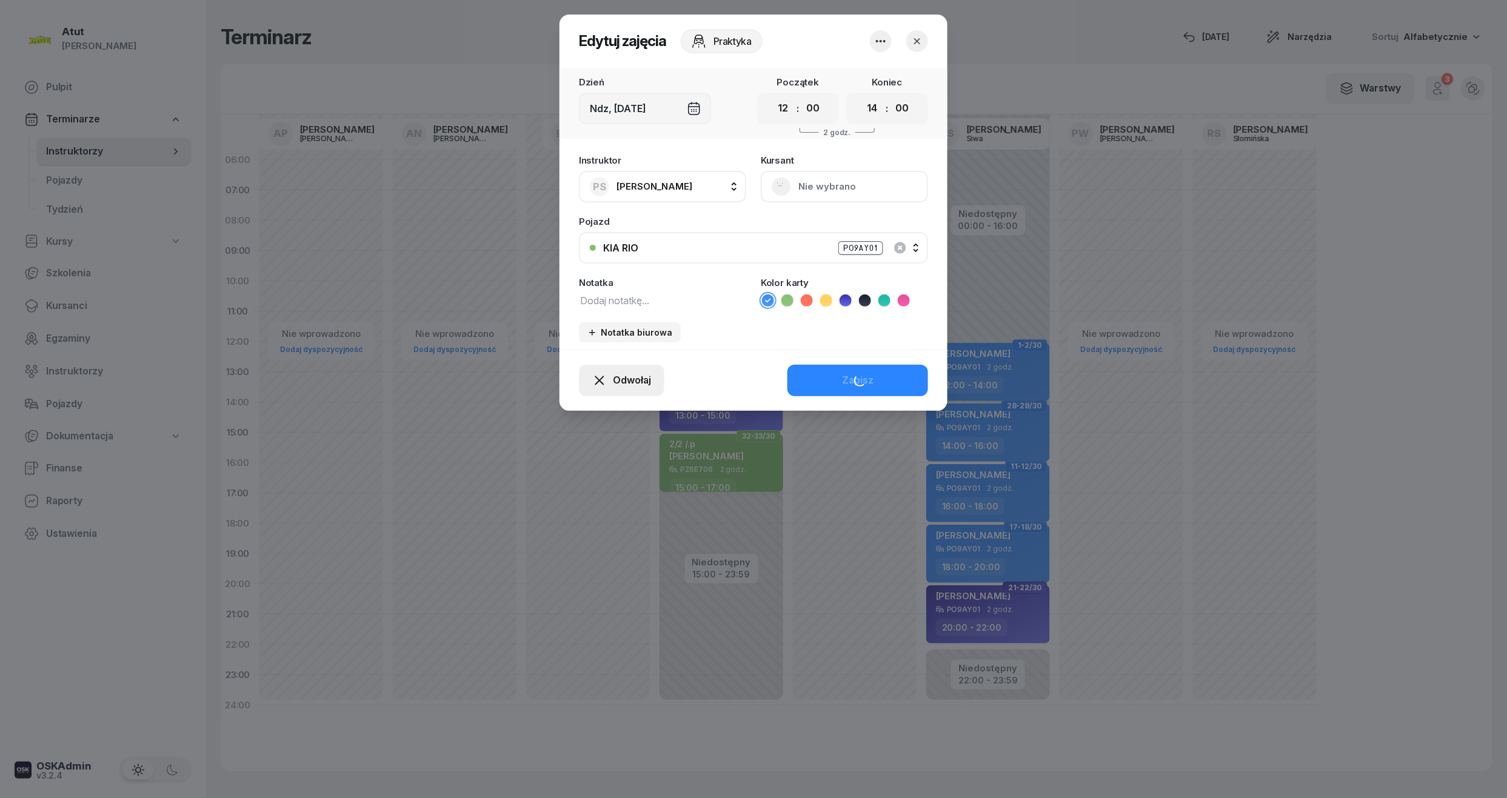
click at [614, 386] on span "Odwołaj" at bounding box center [632, 381] width 38 height 16
click at [593, 264] on link "My odwołaliśmy" at bounding box center [615, 277] width 160 height 30
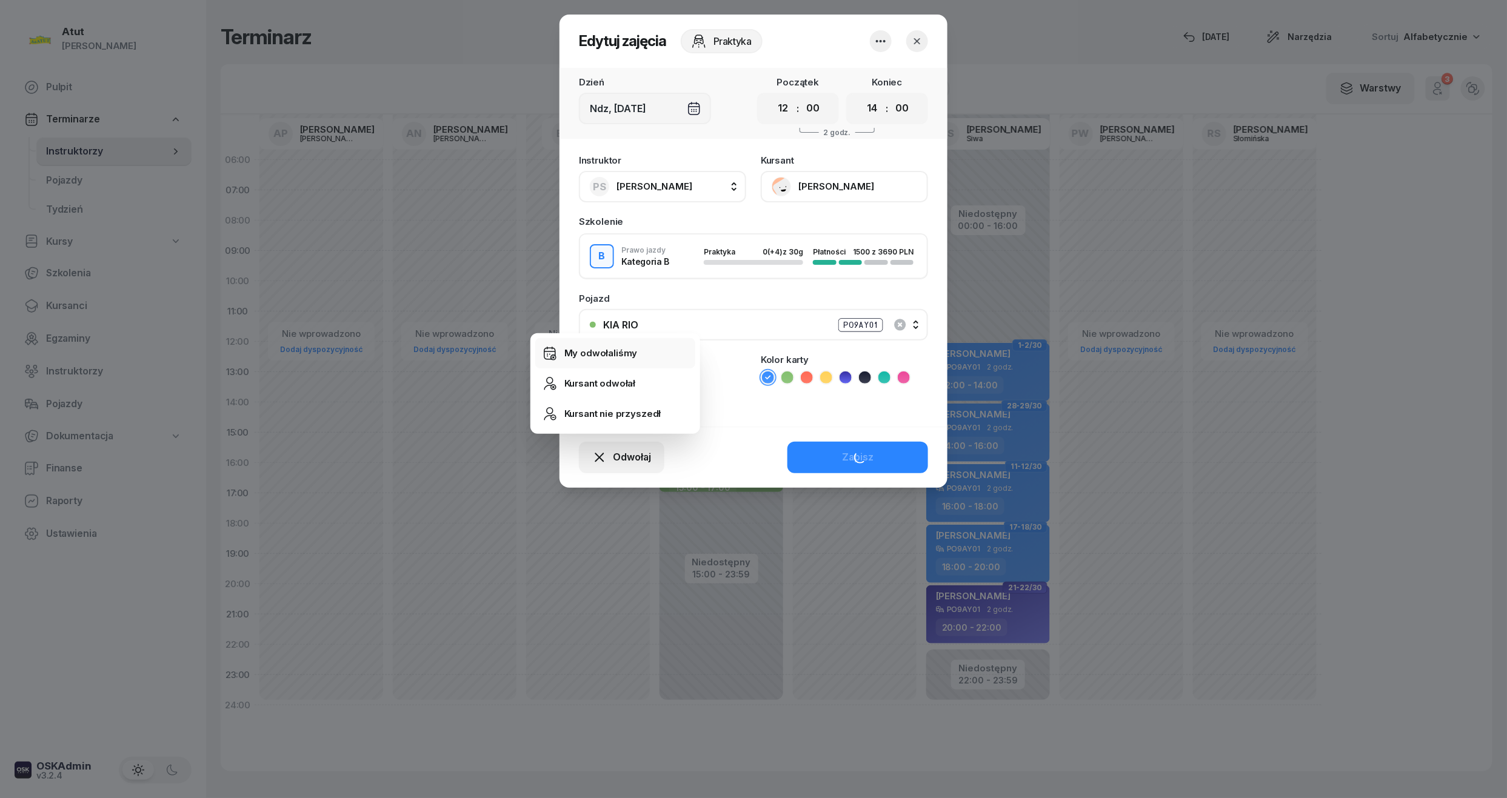
click at [609, 358] on div "My odwołaliśmy" at bounding box center [600, 353] width 73 height 16
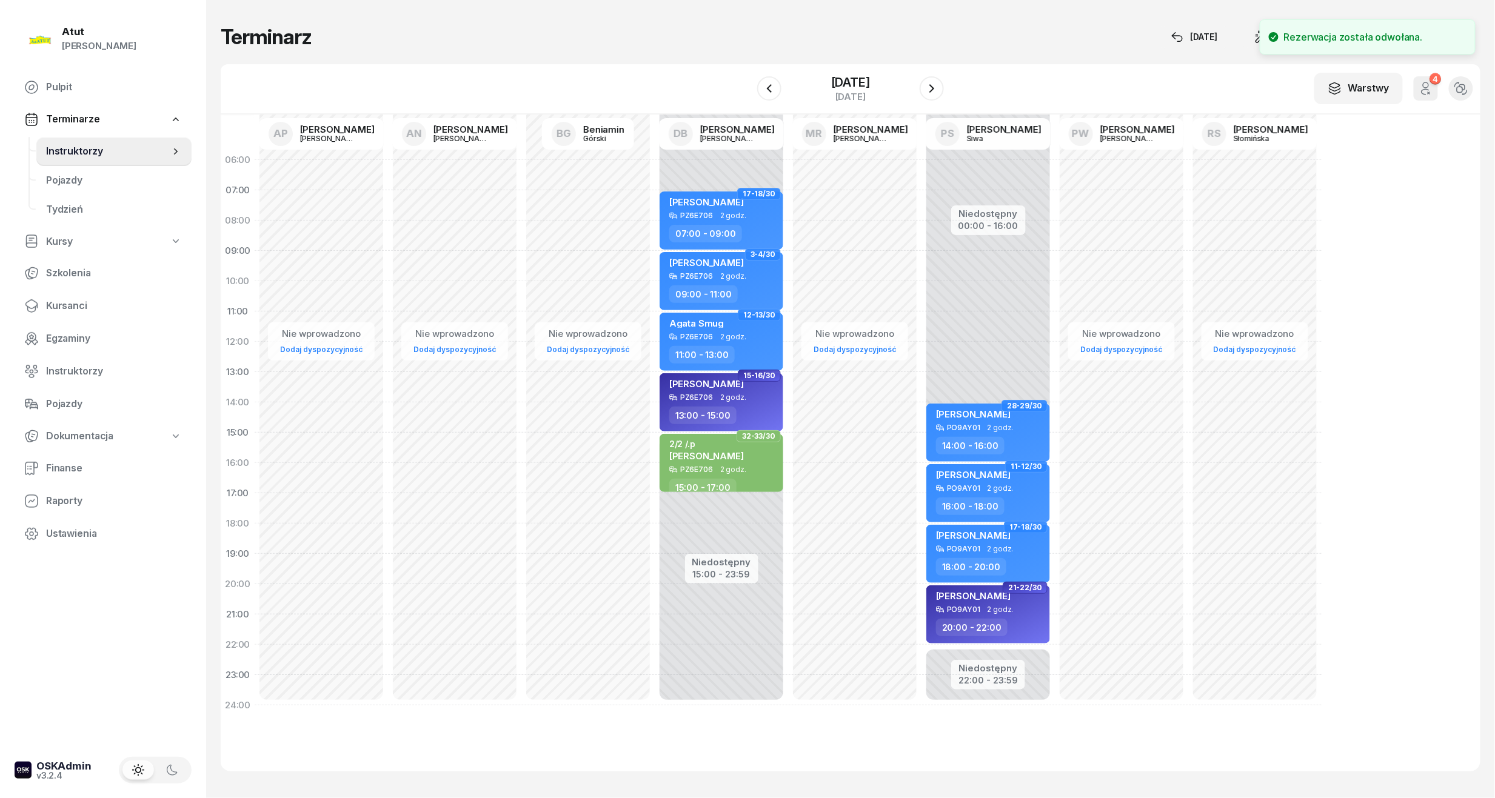
drag, startPoint x: 53, startPoint y: 306, endPoint x: 313, endPoint y: 185, distance: 286.6
click at [53, 306] on span "Kursanci" at bounding box center [114, 306] width 136 height 16
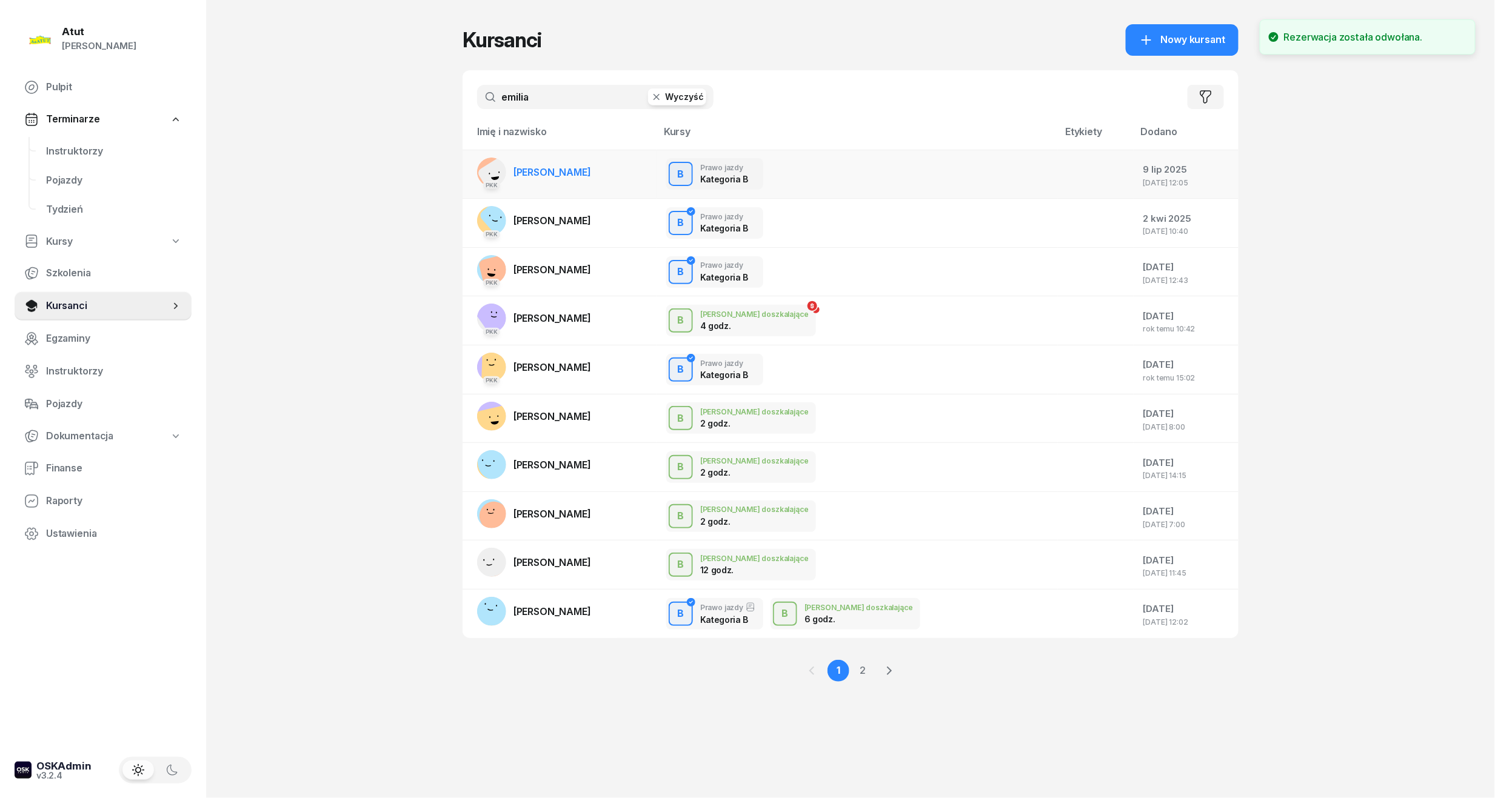
click at [541, 178] on link "PKK Emilia Walczak" at bounding box center [534, 172] width 114 height 29
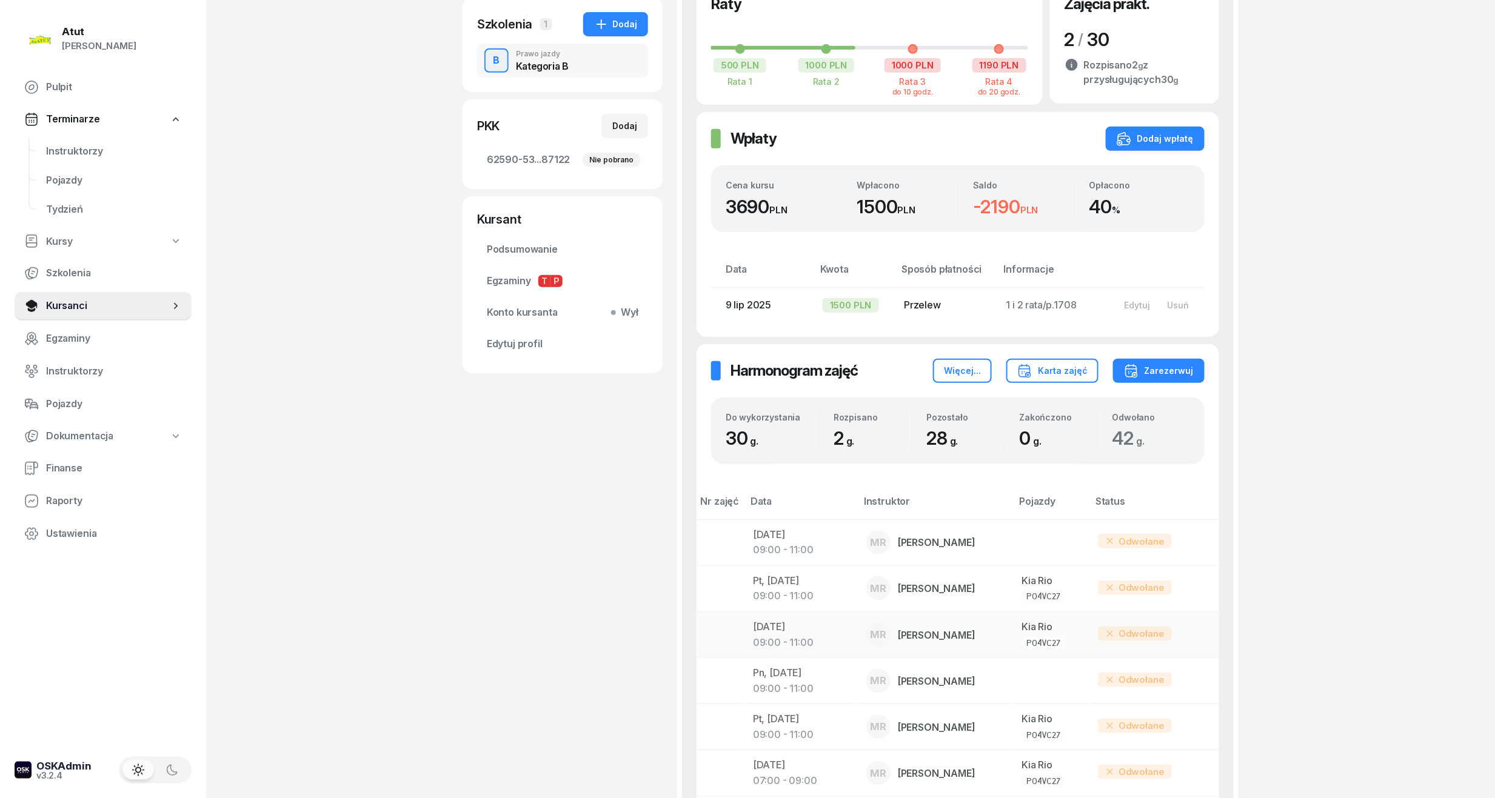
scroll to position [646, 0]
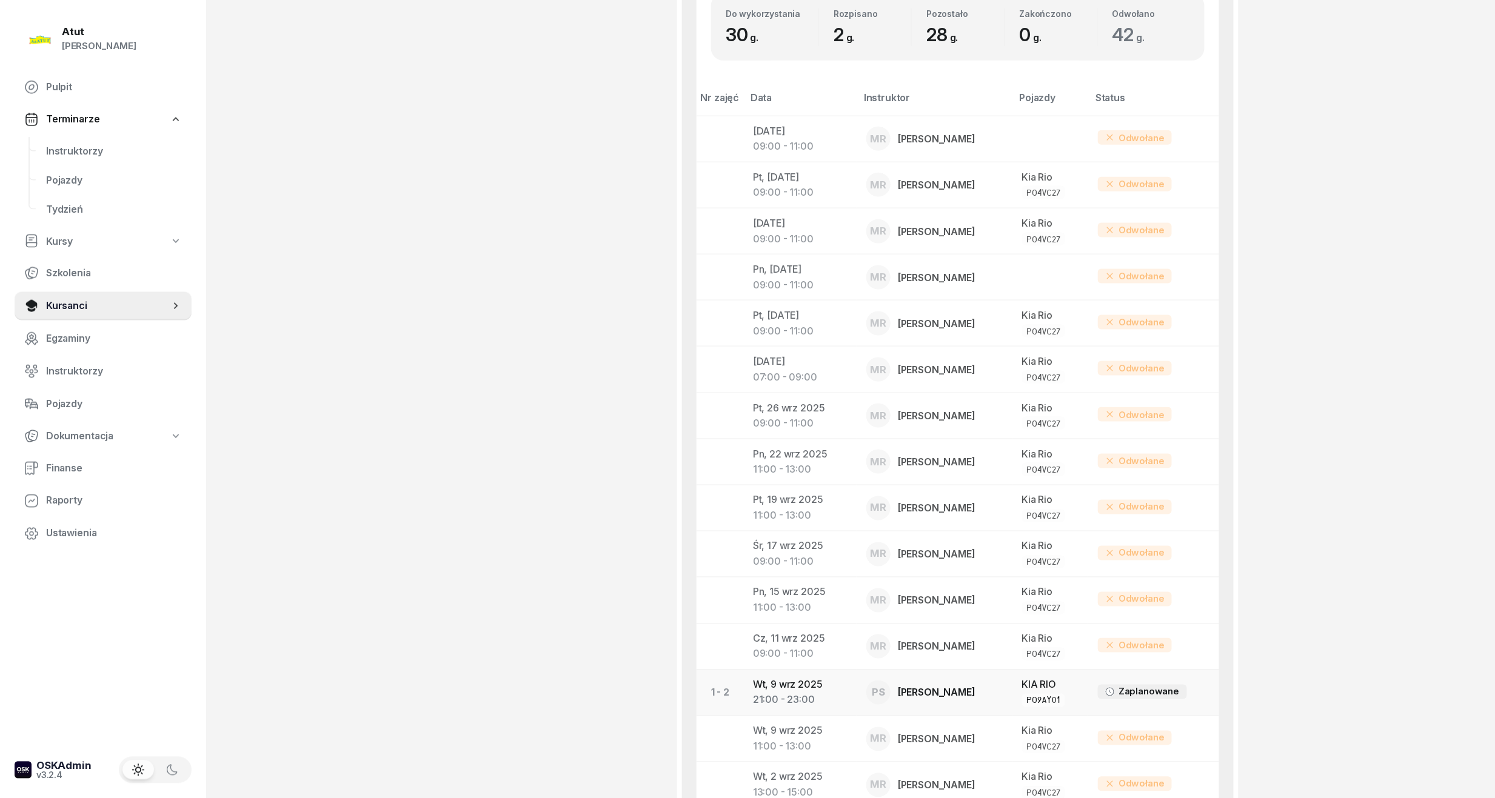
click at [766, 695] on div "21:00 - 23:00" at bounding box center [800, 701] width 94 height 16
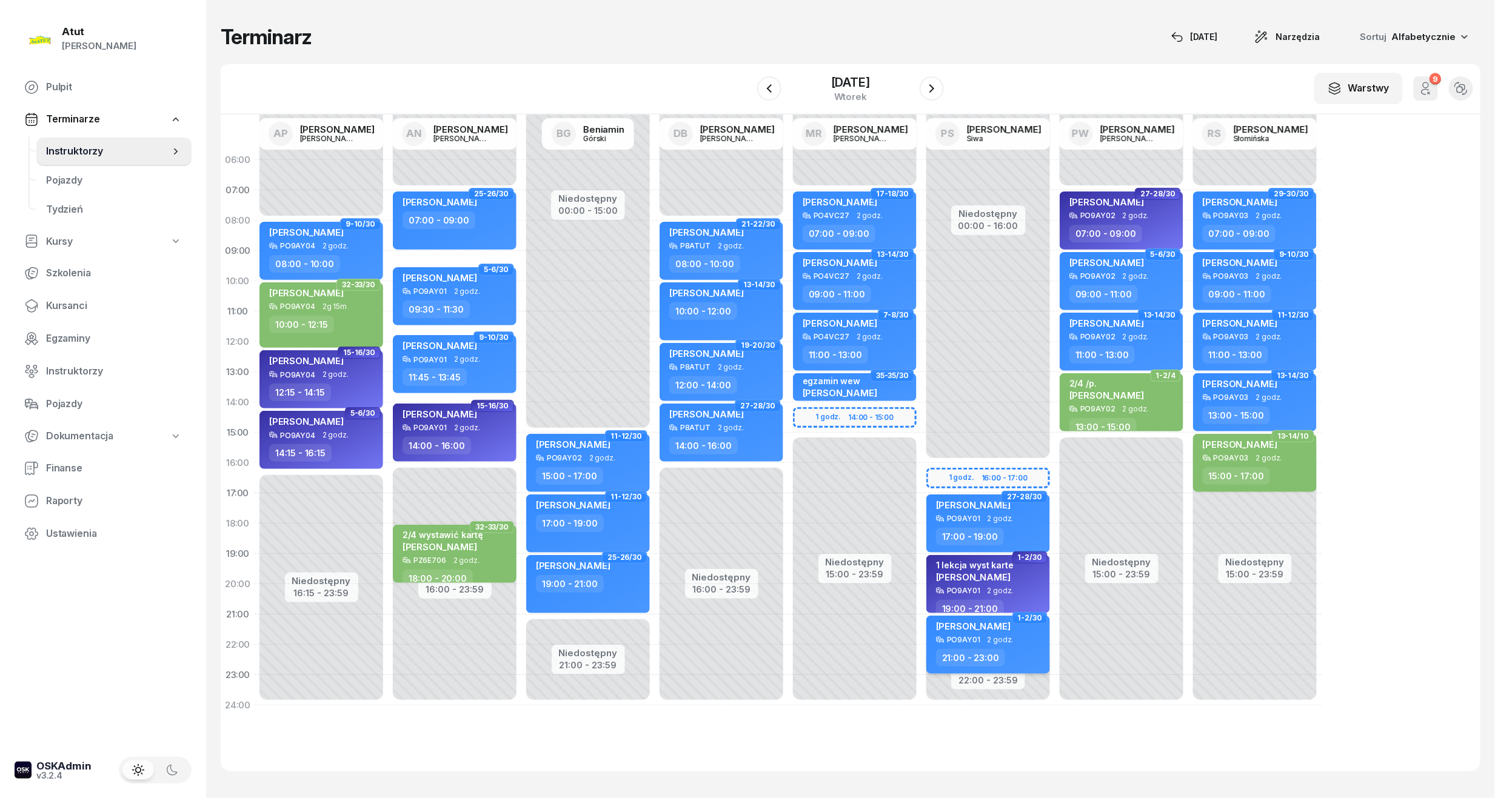
click at [1004, 643] on span "2 godz." at bounding box center [1000, 640] width 26 height 8
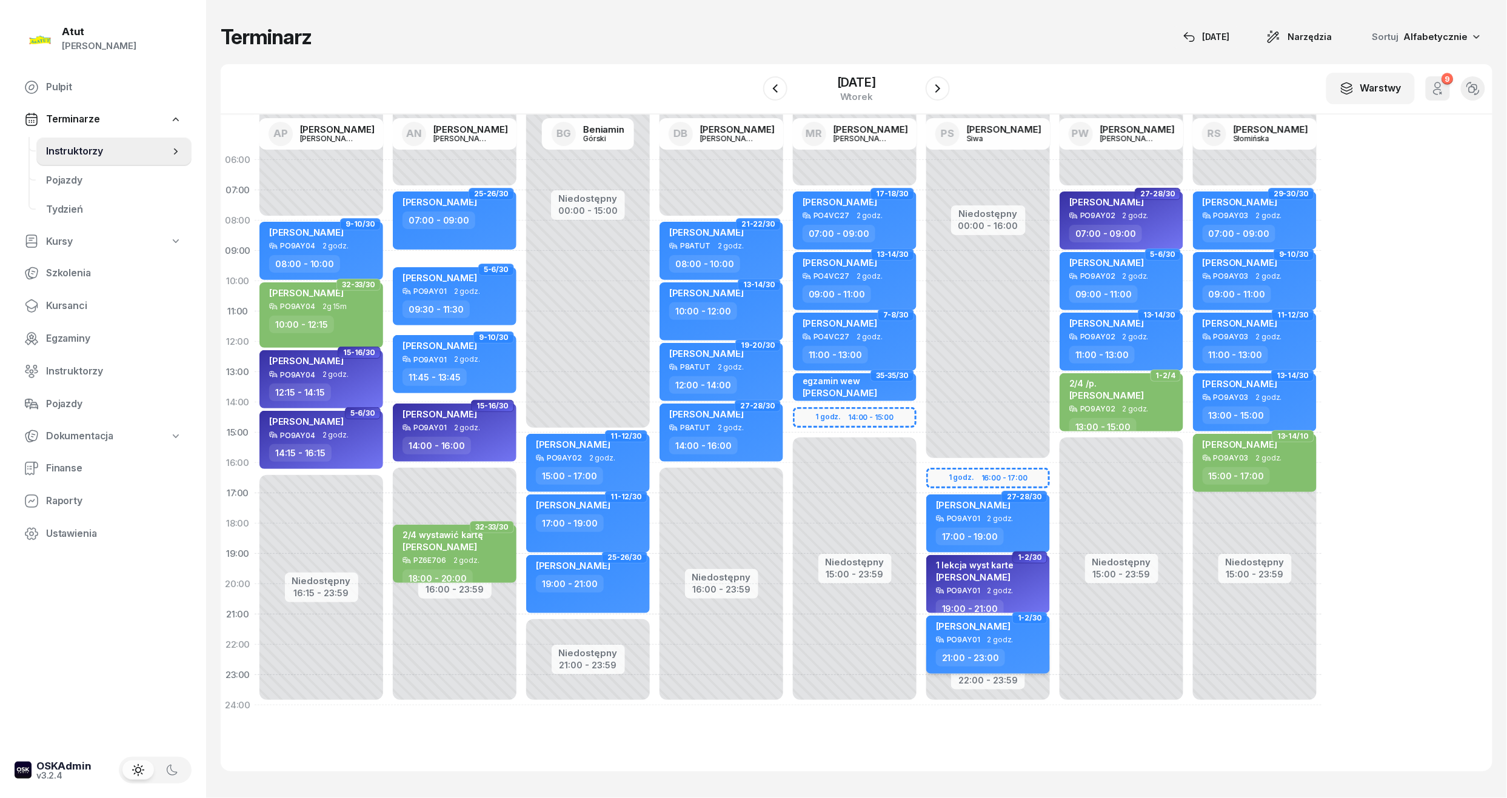
select select "21"
select select "23"
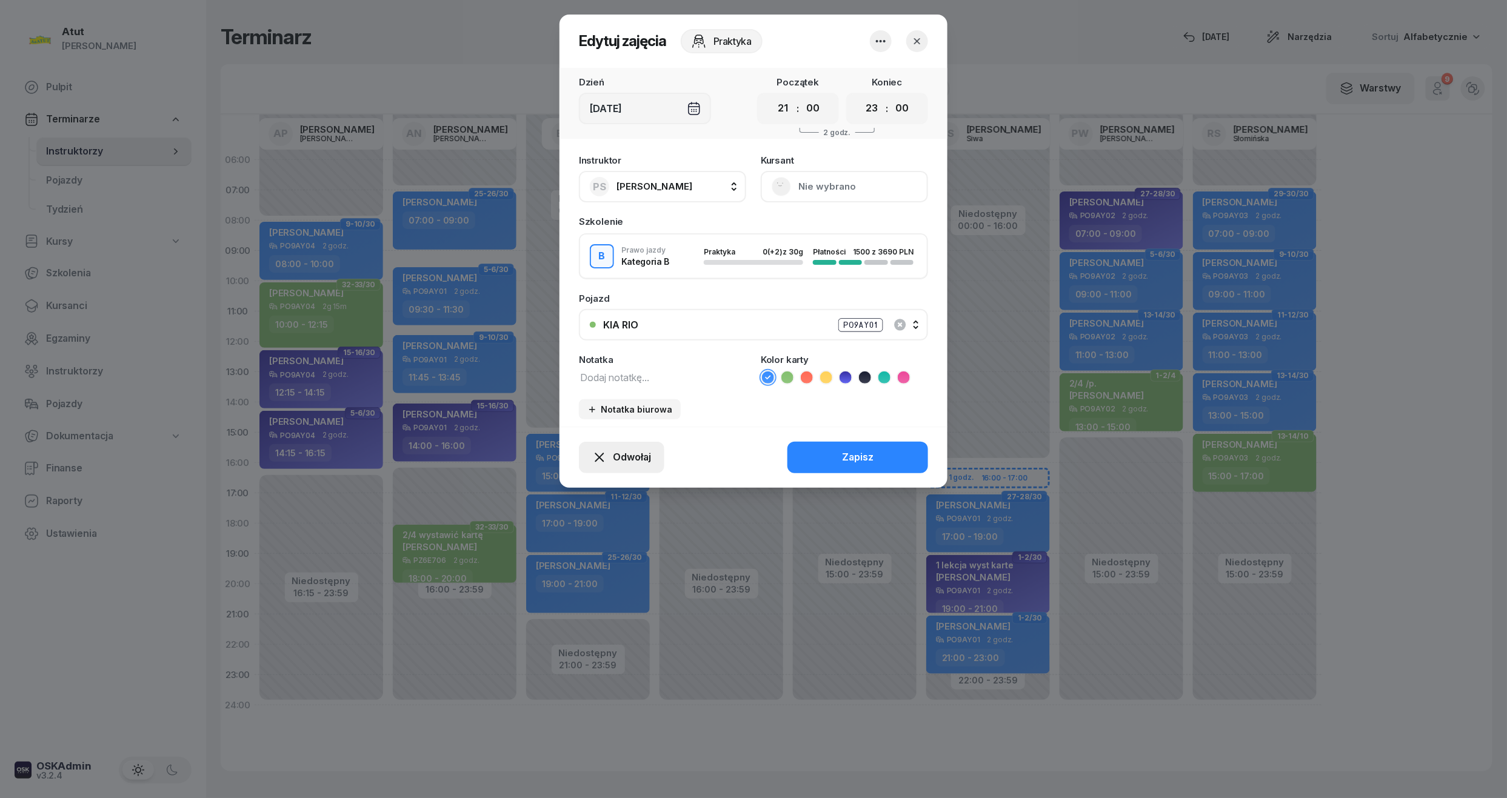
click at [632, 463] on span "Odwołaj" at bounding box center [632, 458] width 38 height 16
click at [604, 353] on div "My odwołaliśmy" at bounding box center [600, 353] width 73 height 16
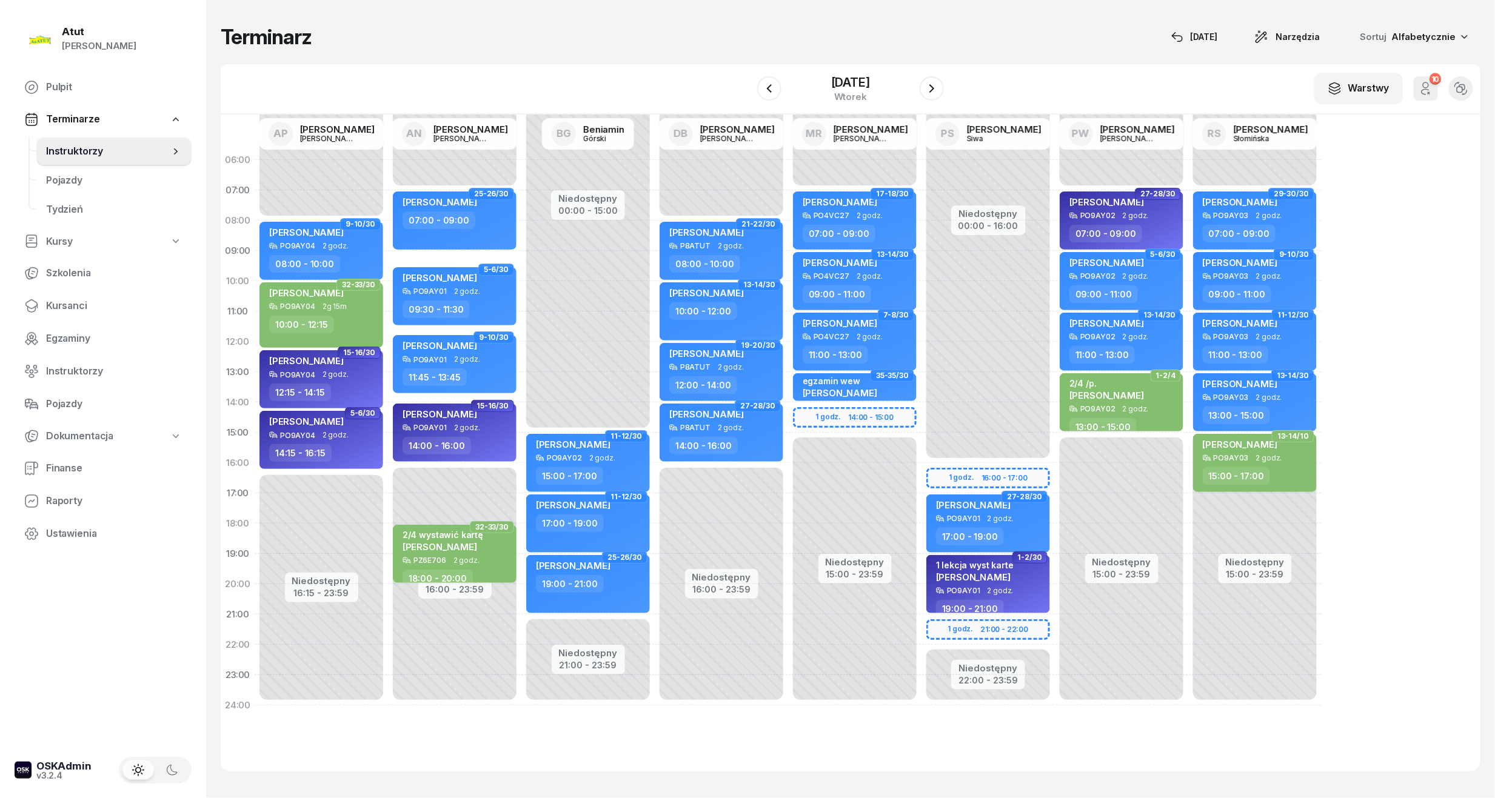
drag, startPoint x: 78, startPoint y: 297, endPoint x: 432, endPoint y: 155, distance: 380.8
click at [78, 298] on span "Kursanci" at bounding box center [114, 306] width 136 height 16
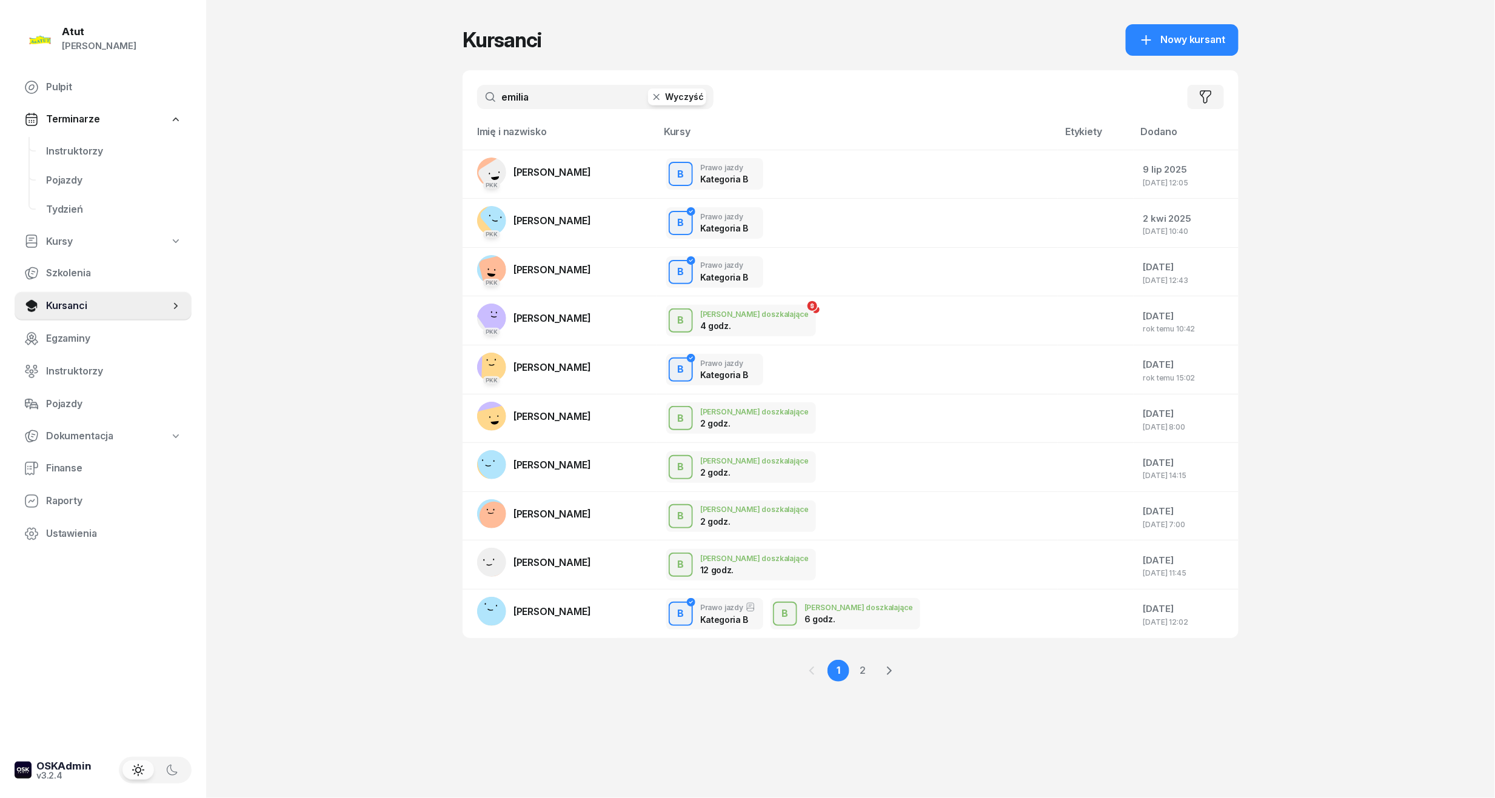
drag, startPoint x: 619, startPoint y: 105, endPoint x: 297, endPoint y: 132, distance: 323.6
click at [297, 132] on div "Atut Paulina Lis Pulpit Terminarze Instruktorzy Pojazdy Tydzień Kursy Szkolenia…" at bounding box center [747, 399] width 1495 height 798
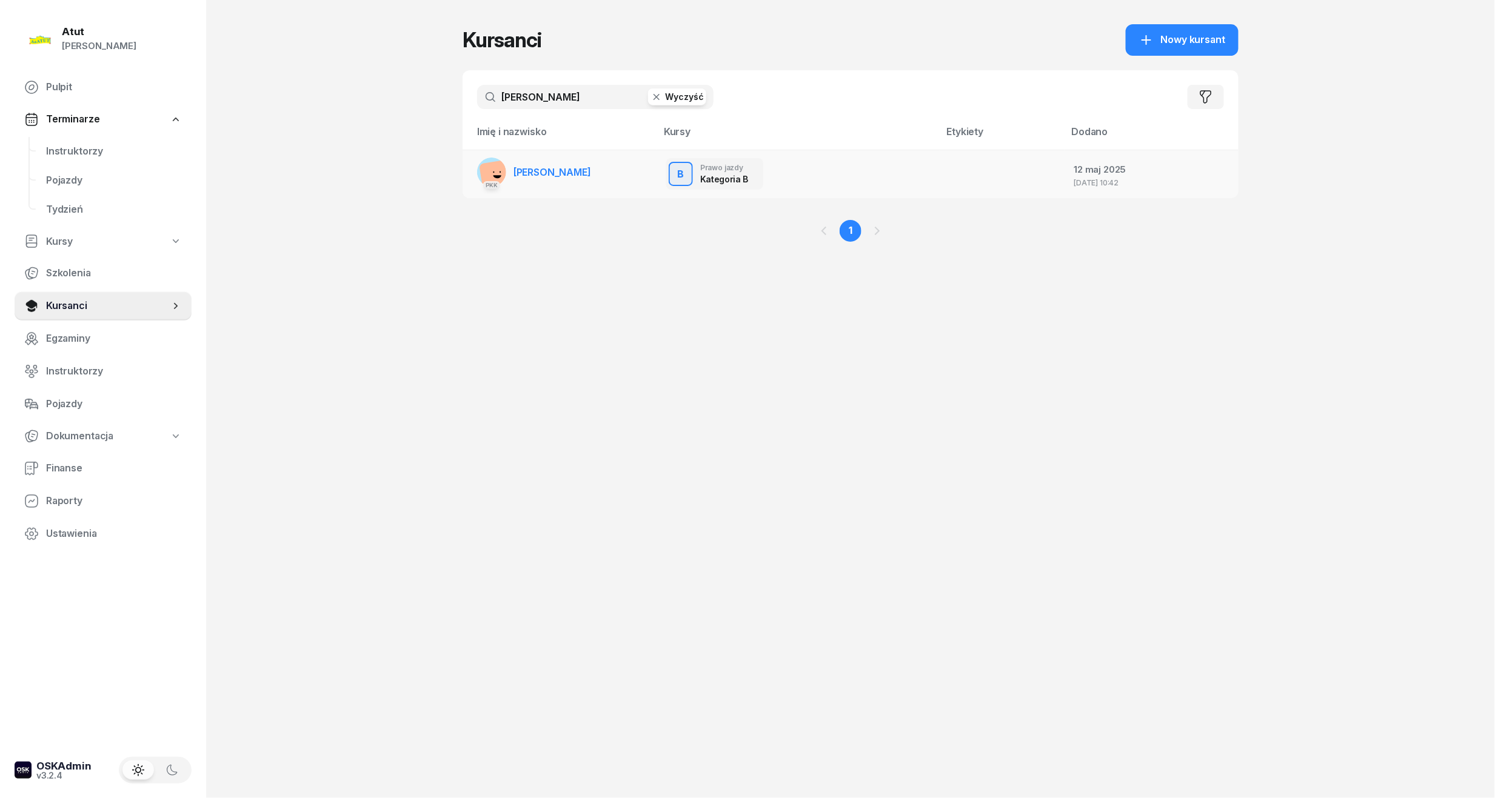
type input "jarecki"
click at [555, 182] on link "PKK Klaudiusz Jarecki" at bounding box center [534, 172] width 114 height 29
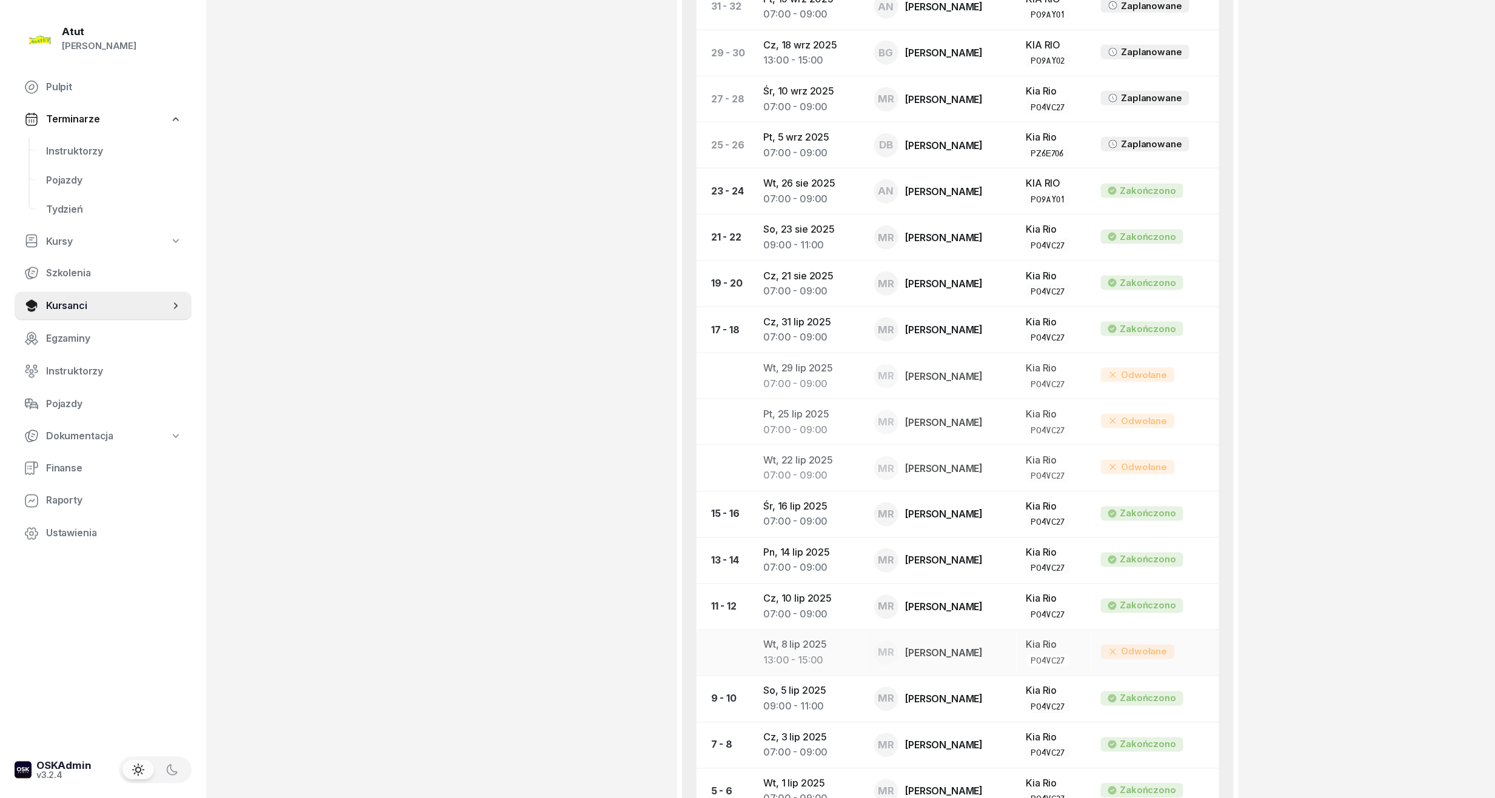
scroll to position [242, 0]
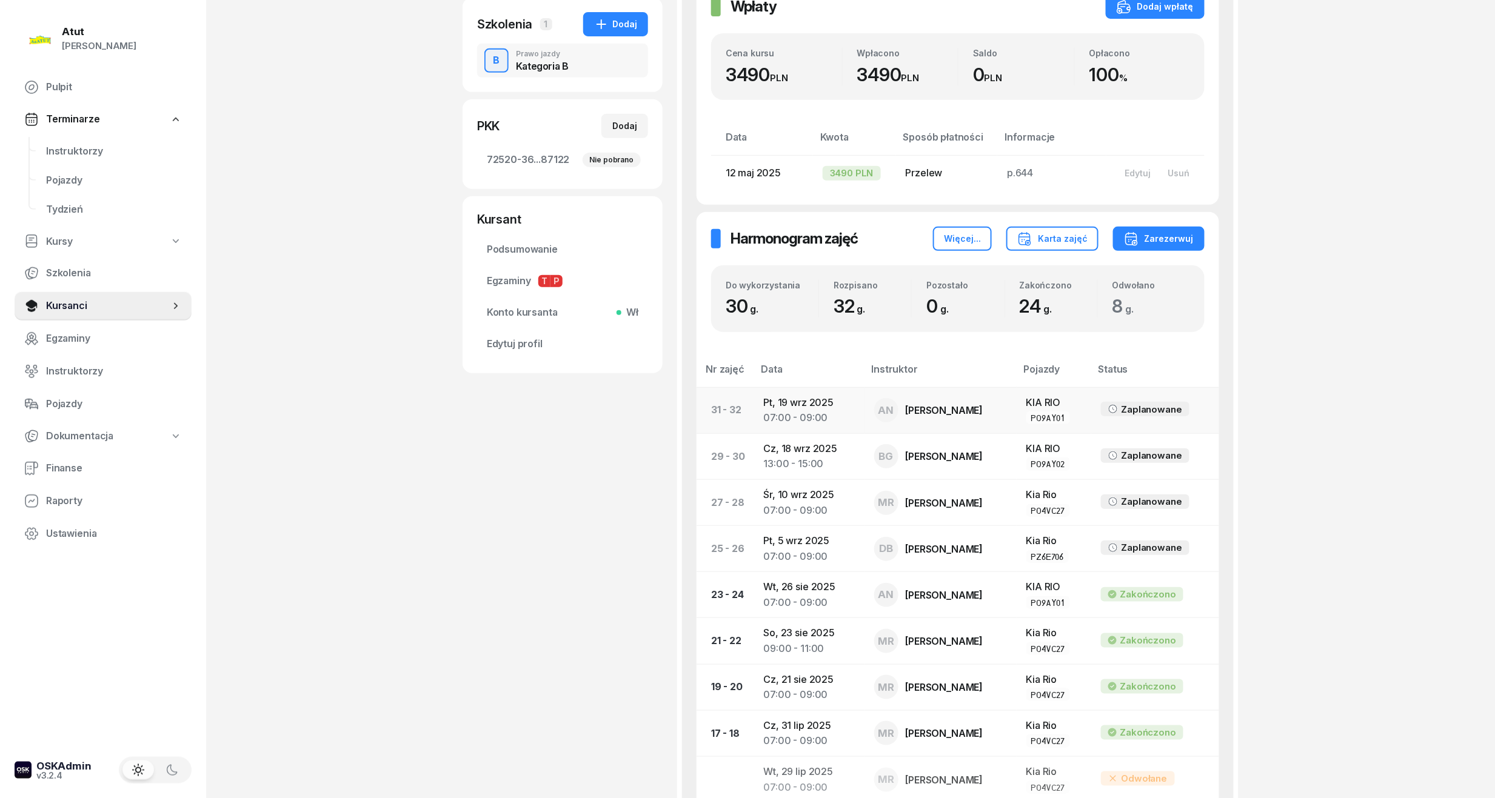
click at [813, 405] on td "Pt, 19 wrz 2025 07:00 - 09:00" at bounding box center [809, 410] width 110 height 46
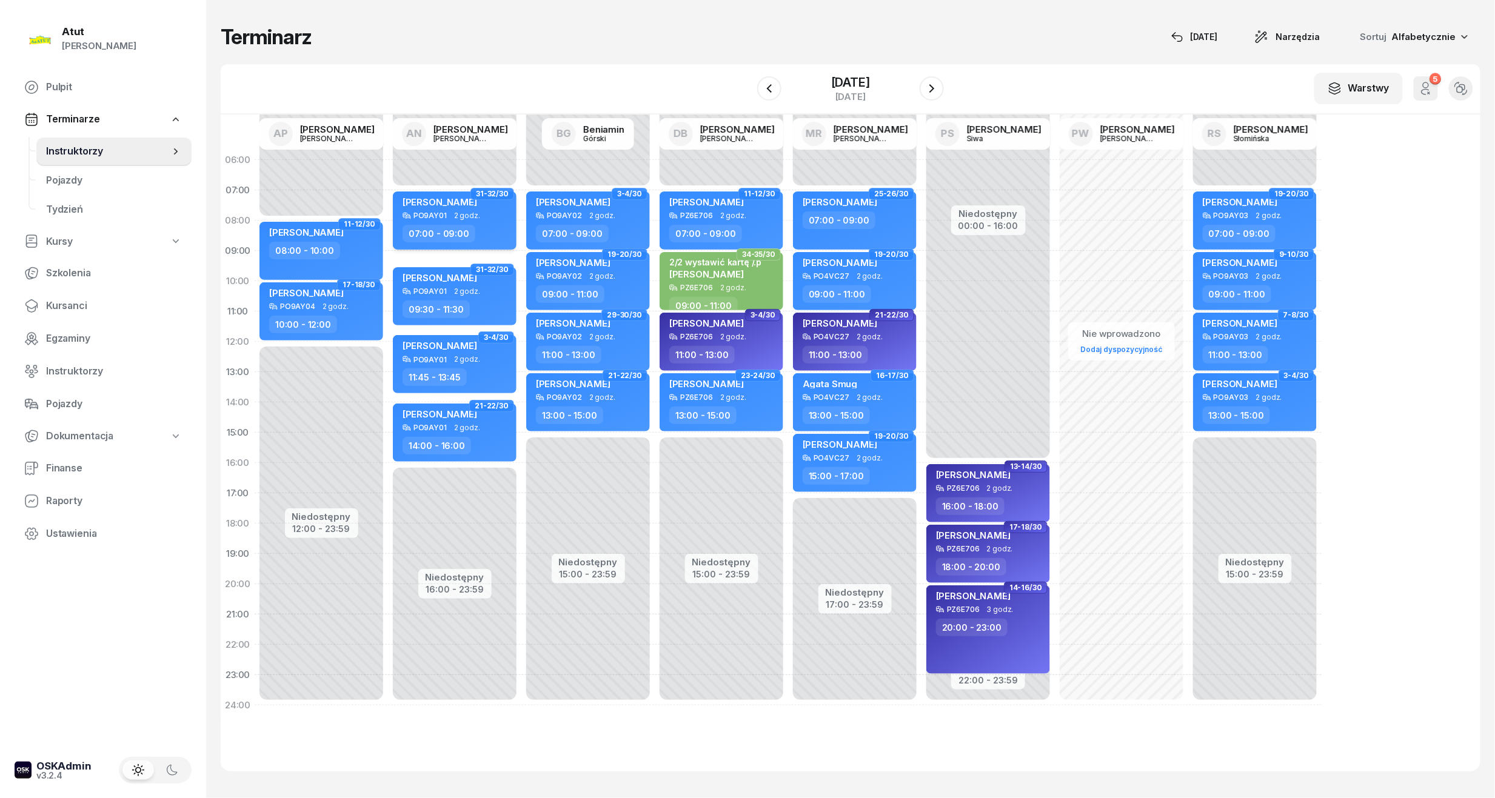
click at [409, 204] on span "[PERSON_NAME]" at bounding box center [439, 202] width 75 height 12
select select "07"
select select "09"
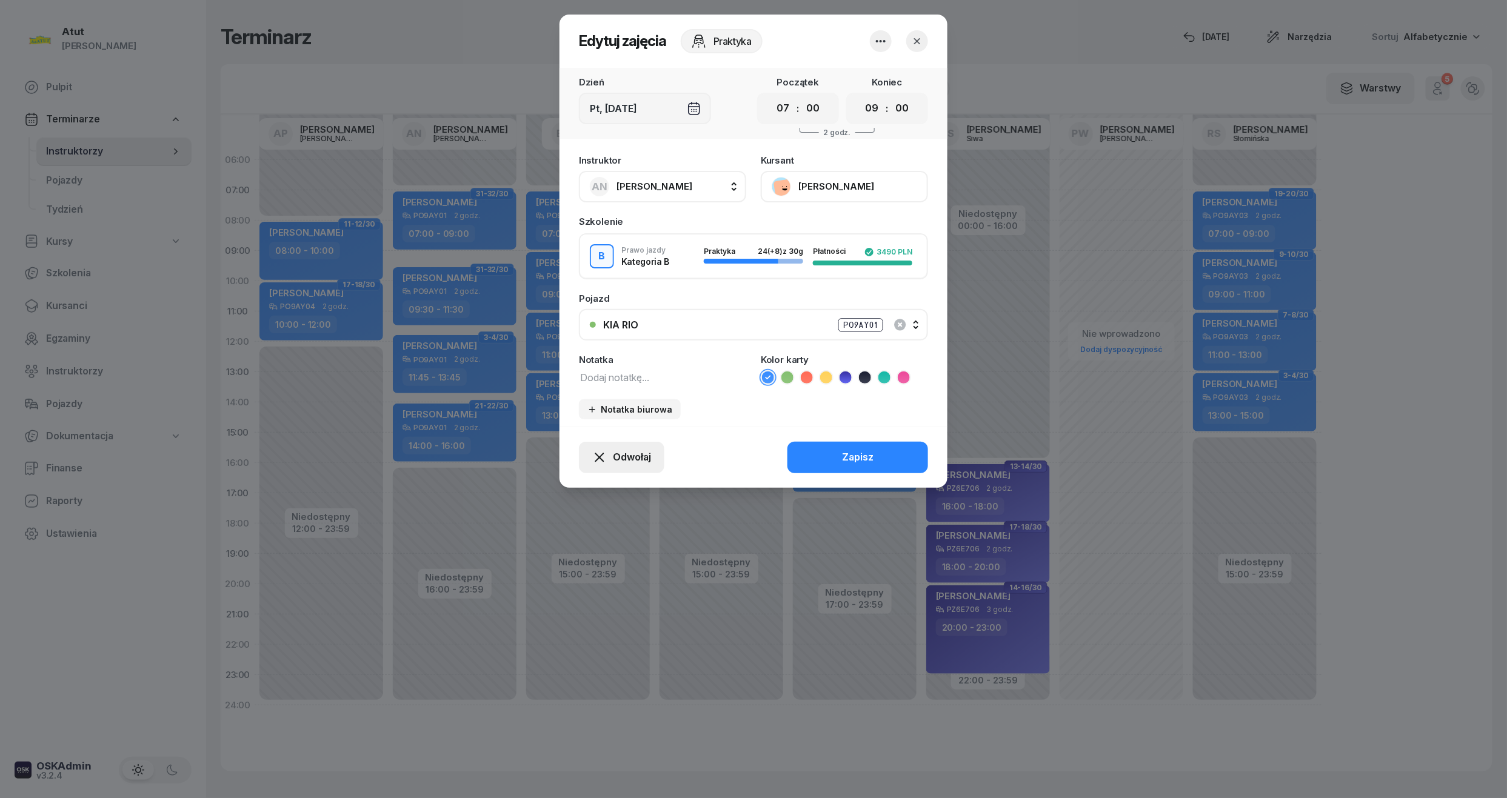
click at [617, 459] on span "Odwołaj" at bounding box center [632, 458] width 38 height 16
click at [619, 347] on div "My odwołaliśmy" at bounding box center [600, 353] width 73 height 16
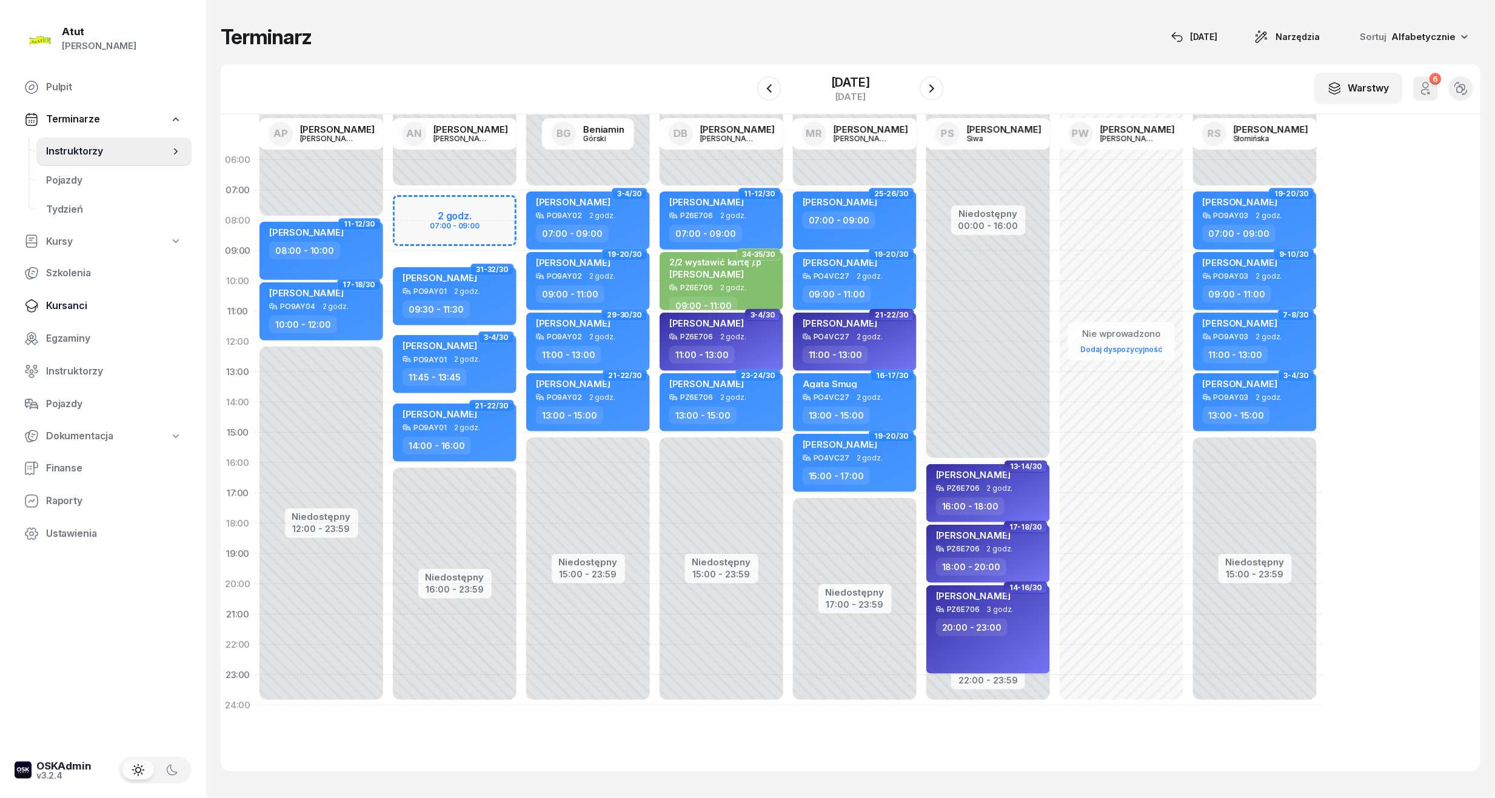
click at [72, 301] on span "Kursanci" at bounding box center [114, 306] width 136 height 16
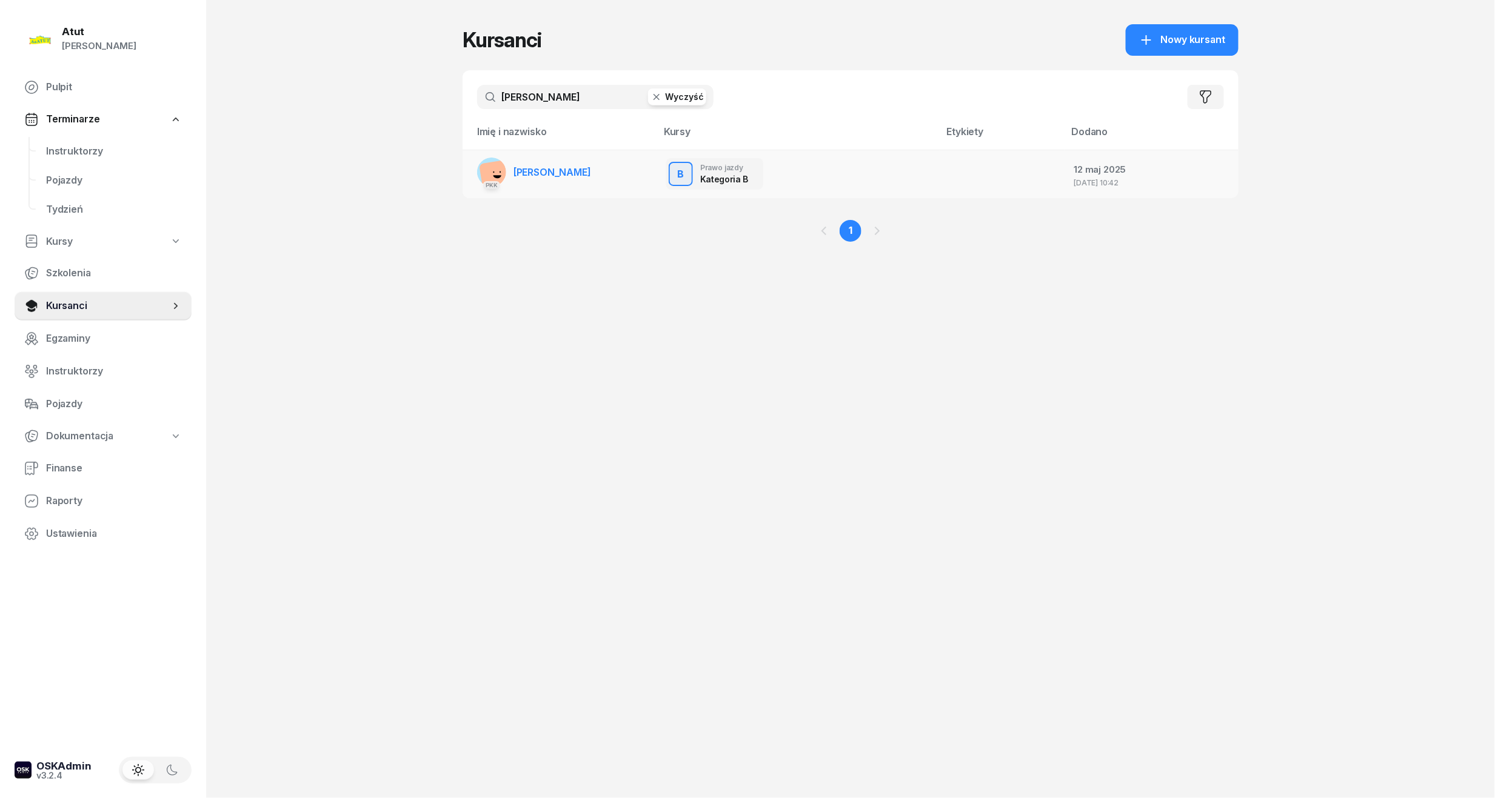
click at [578, 172] on span "[PERSON_NAME]" at bounding box center [552, 172] width 78 height 12
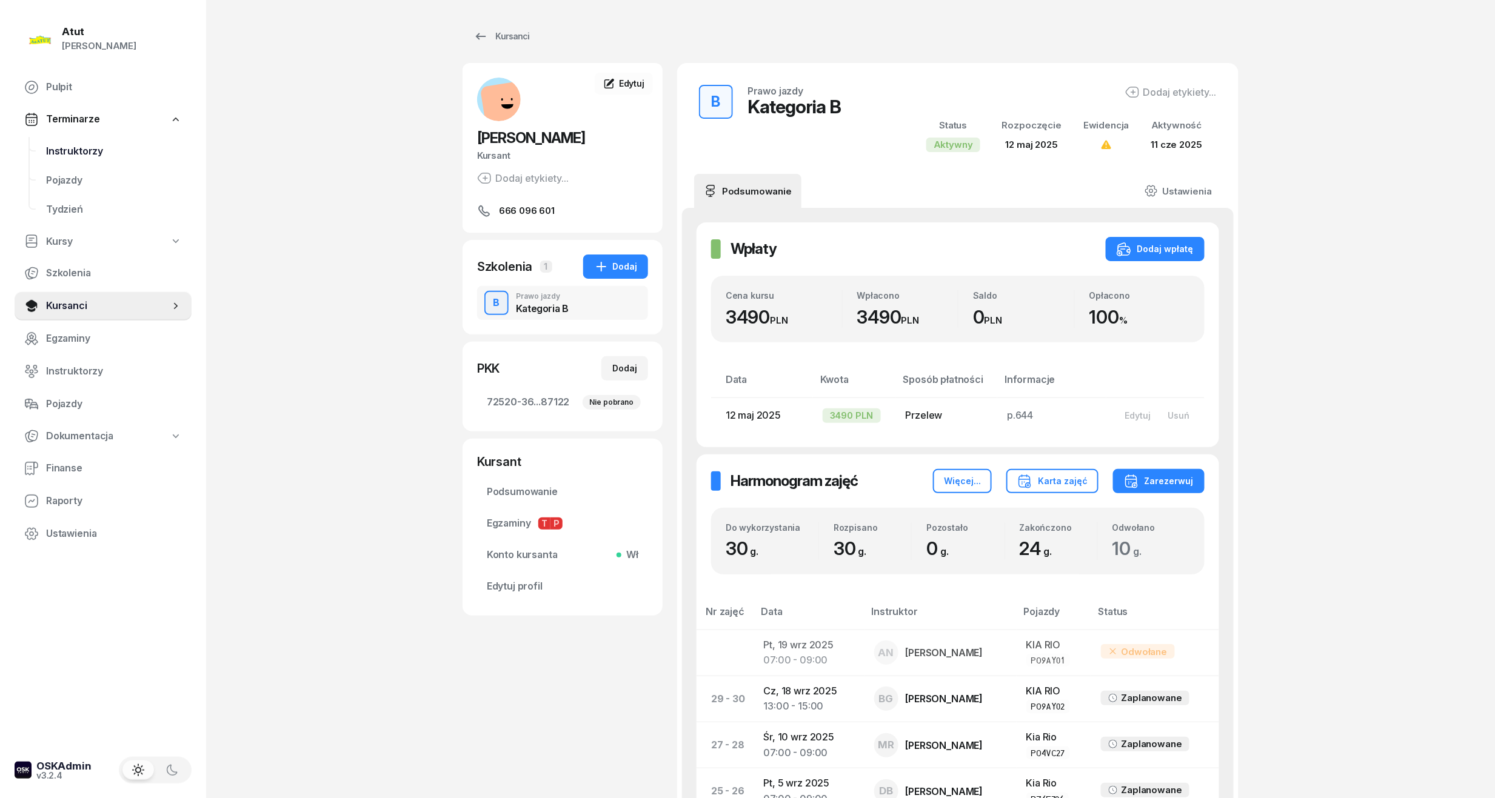
click at [64, 145] on span "Instruktorzy" at bounding box center [114, 152] width 136 height 16
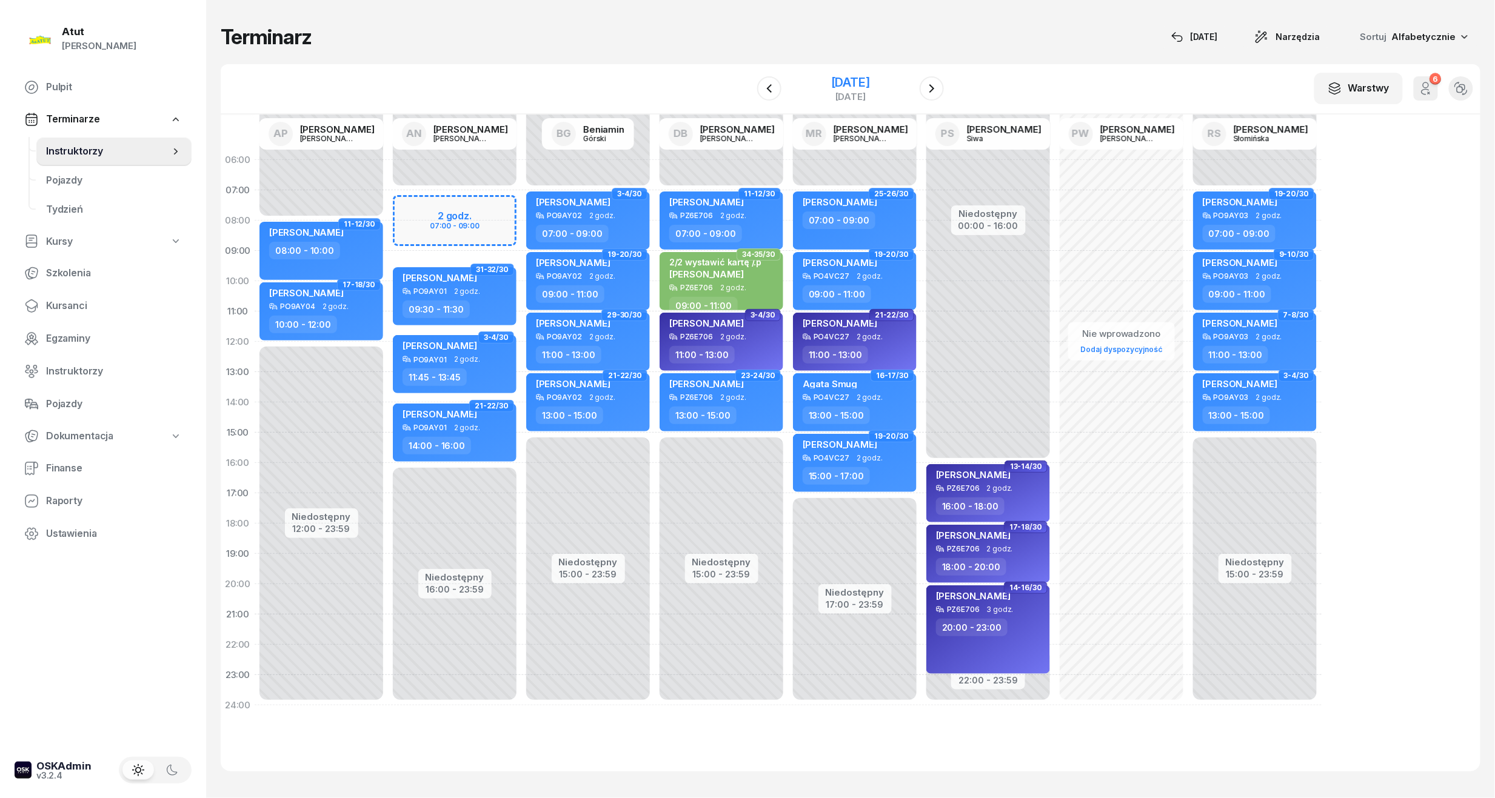
click at [831, 78] on div "19 września 2025" at bounding box center [850, 82] width 39 height 12
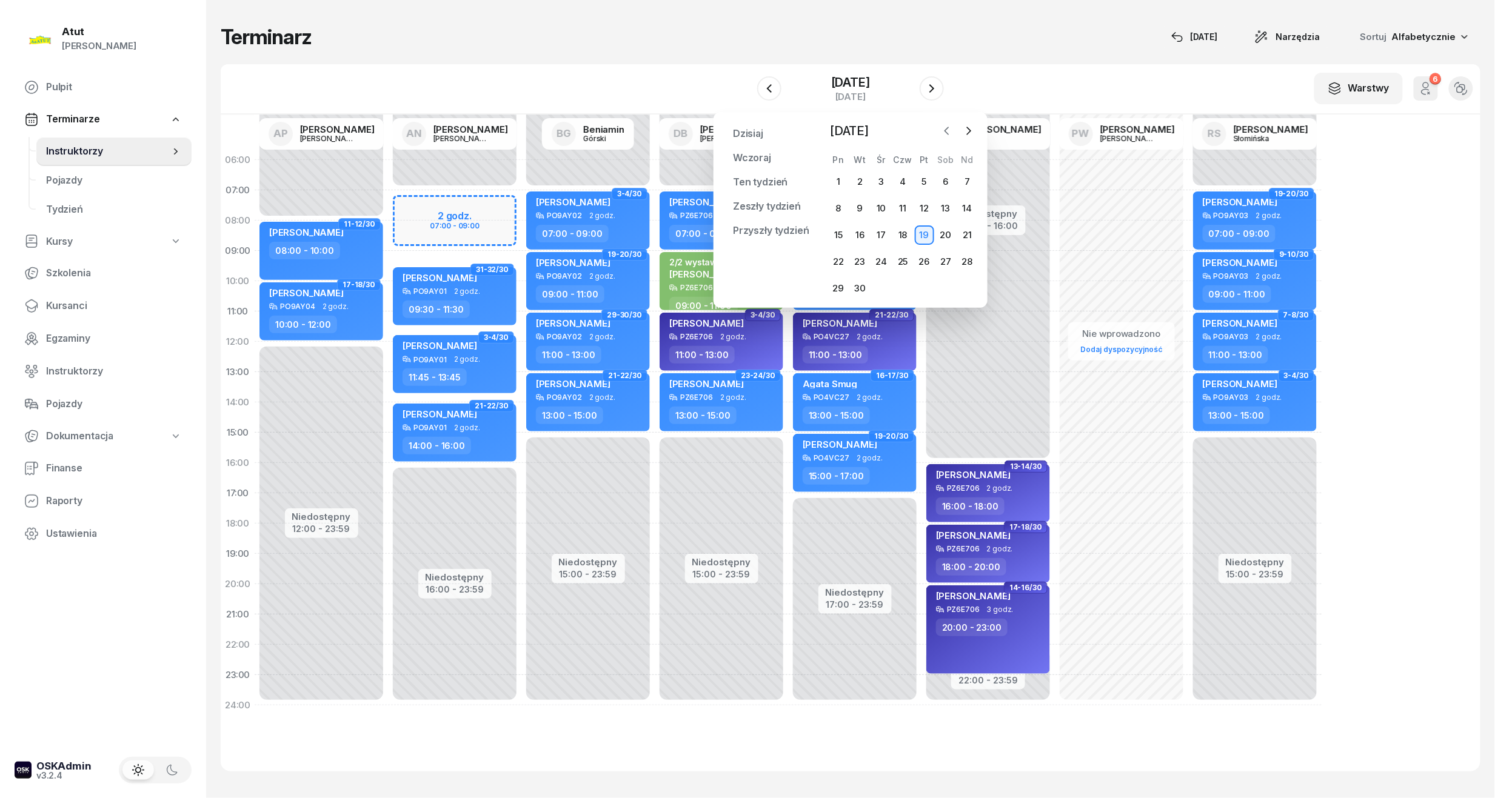
click at [949, 129] on icon "button" at bounding box center [947, 131] width 12 height 12
click at [900, 289] on div "28" at bounding box center [902, 288] width 19 height 19
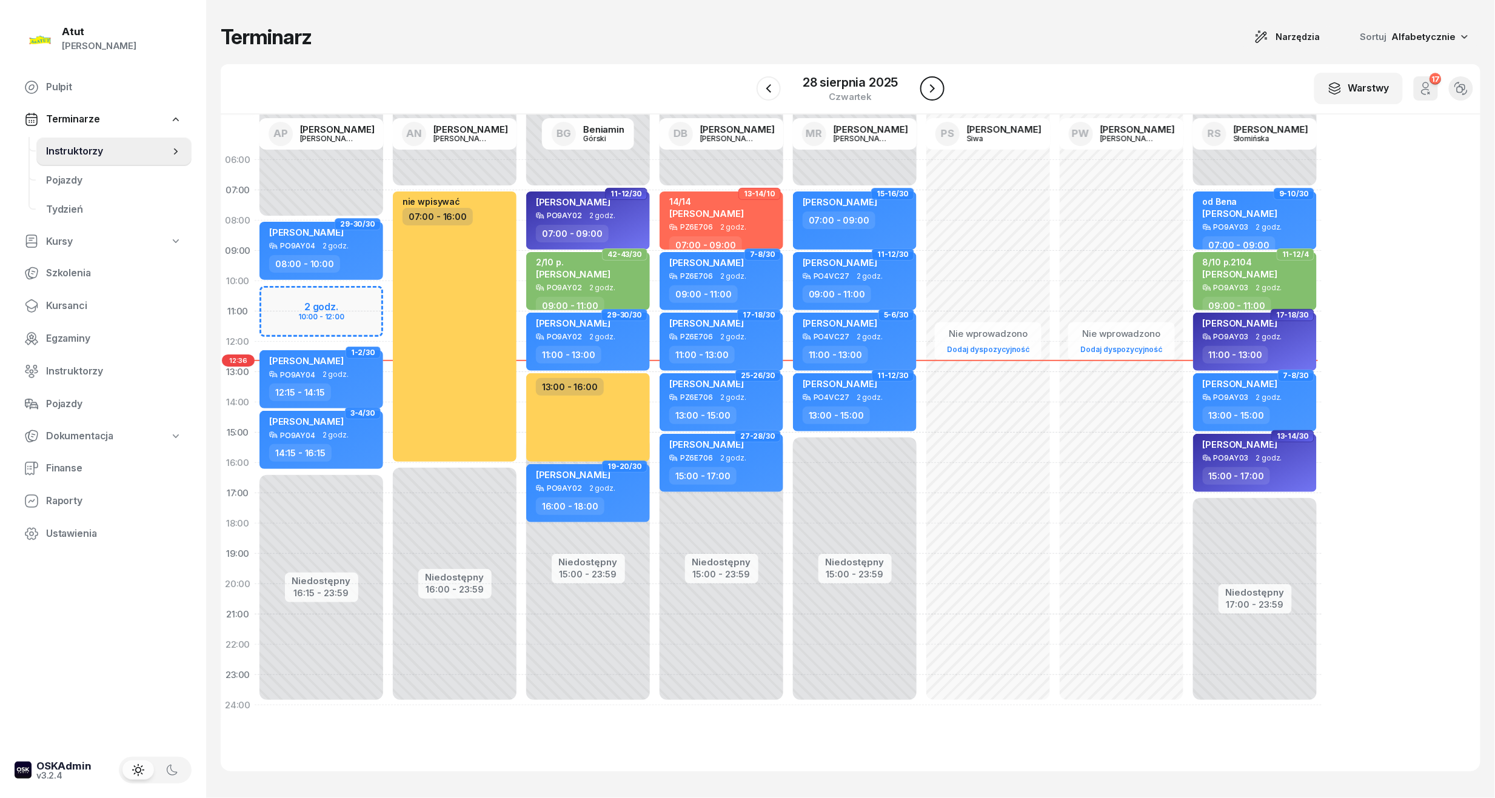
click at [925, 85] on icon "button" at bounding box center [932, 88] width 15 height 15
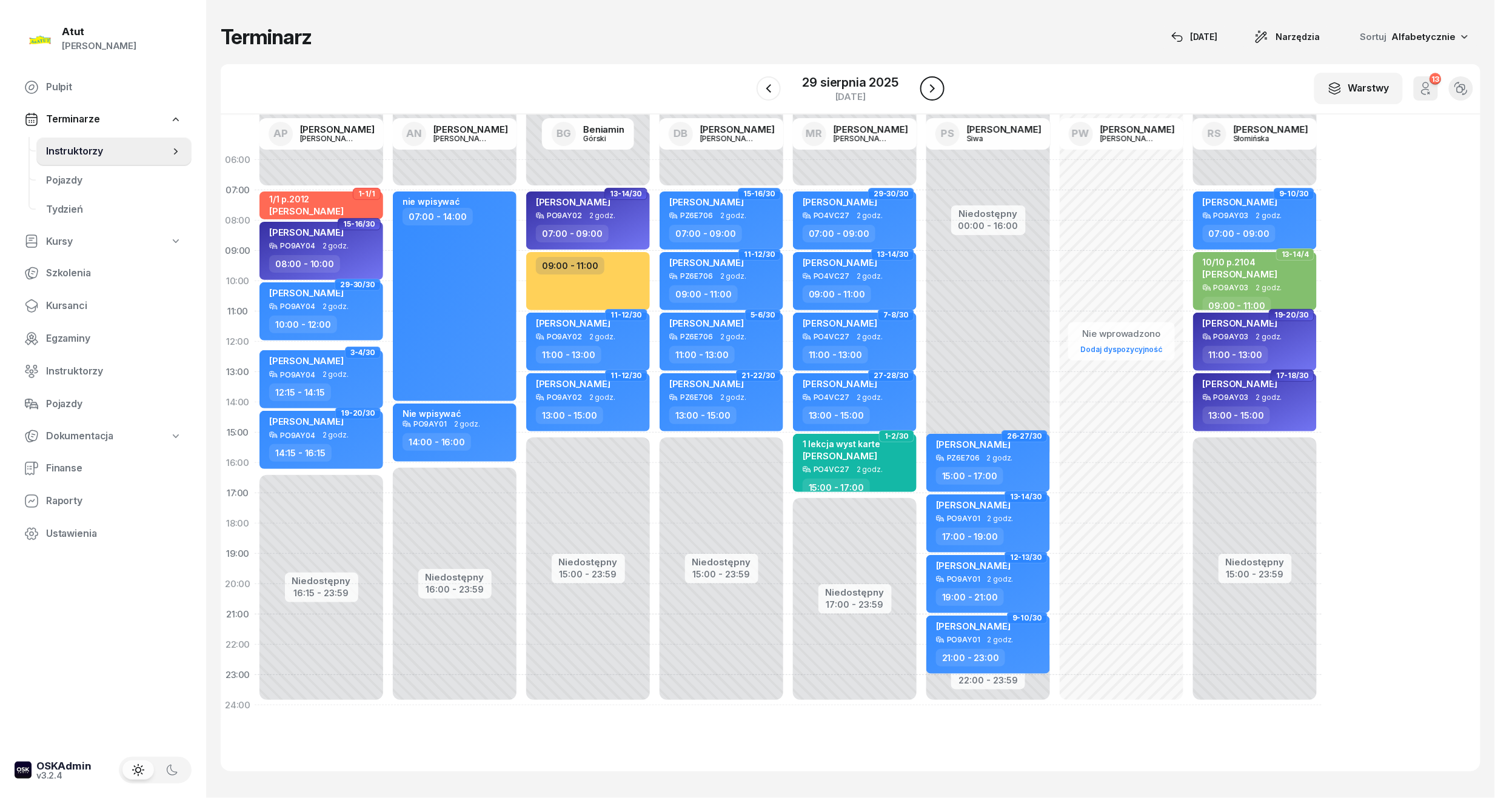
click at [925, 85] on icon "button" at bounding box center [932, 88] width 15 height 15
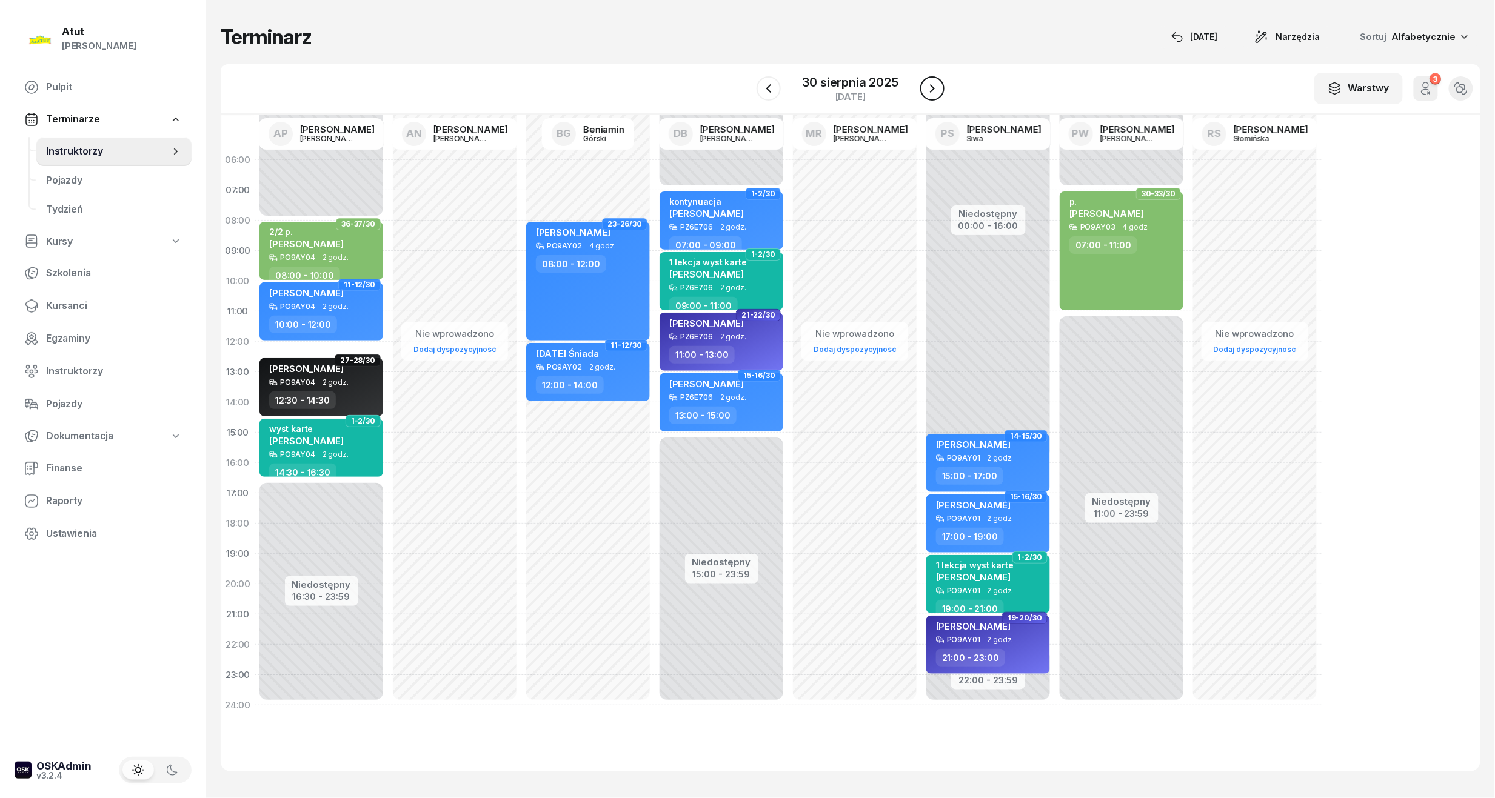
click at [932, 88] on icon "button" at bounding box center [932, 88] width 15 height 15
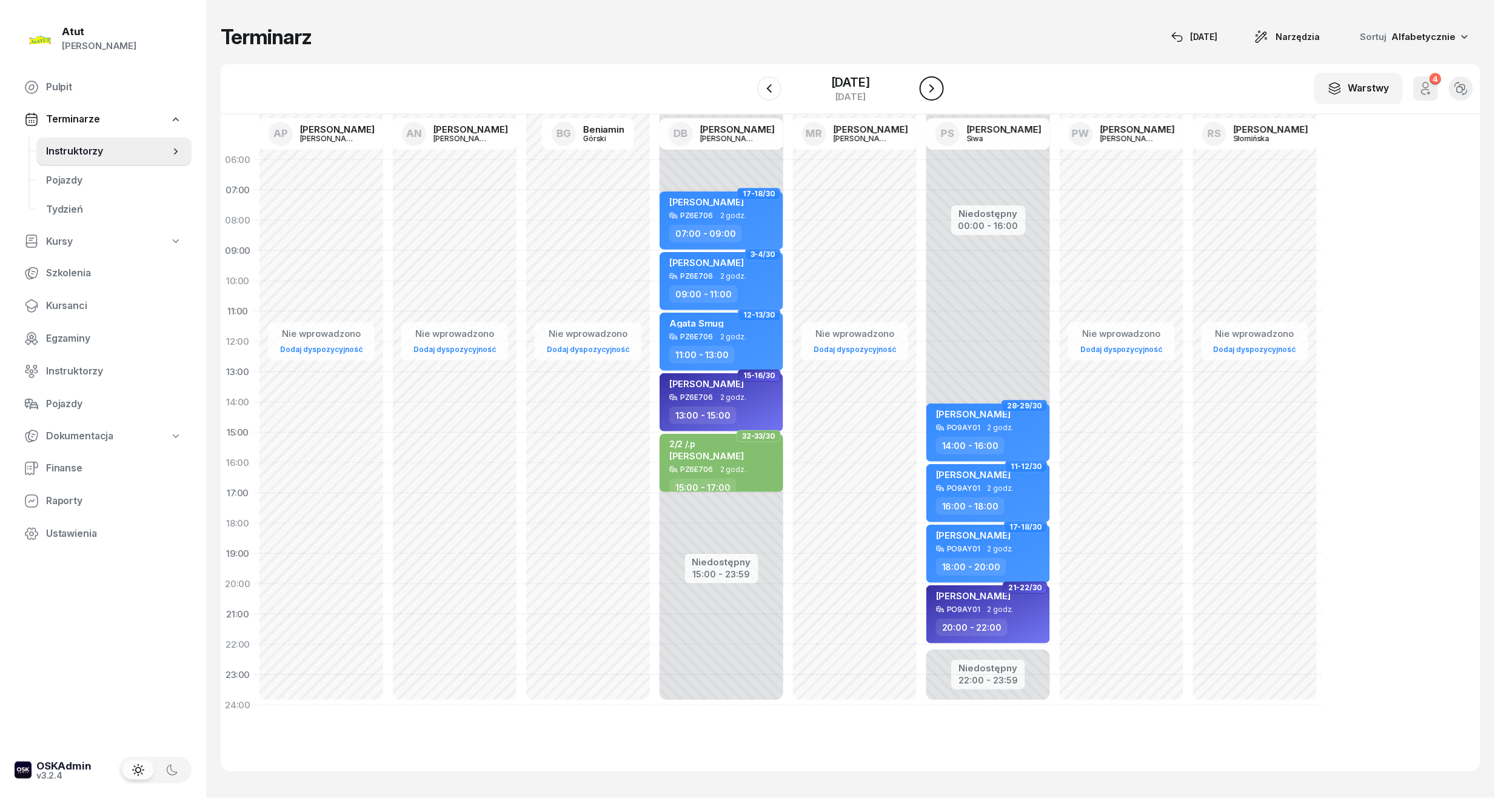
click at [932, 88] on icon "button" at bounding box center [931, 88] width 15 height 15
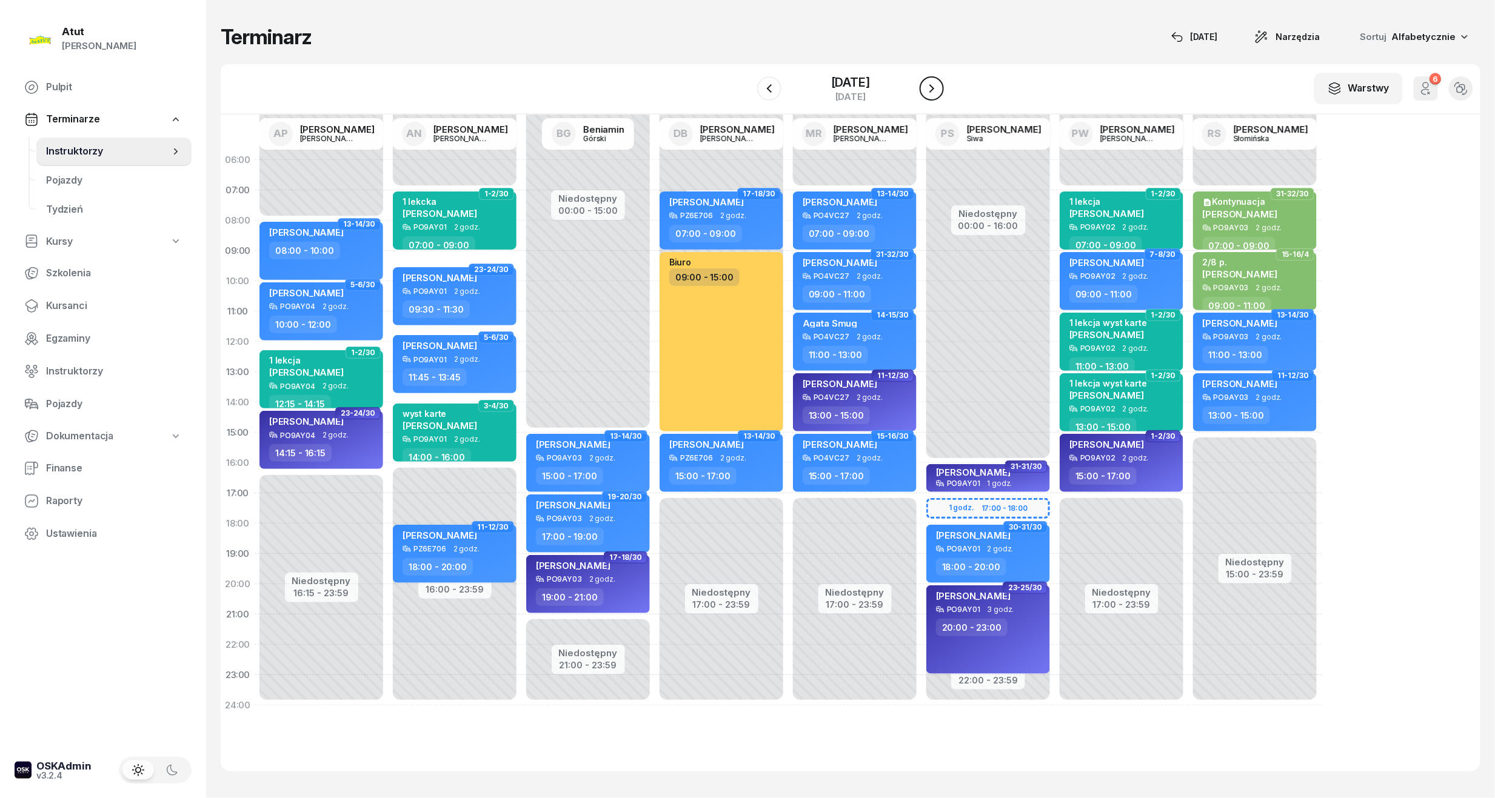
click at [932, 88] on icon "button" at bounding box center [931, 88] width 15 height 15
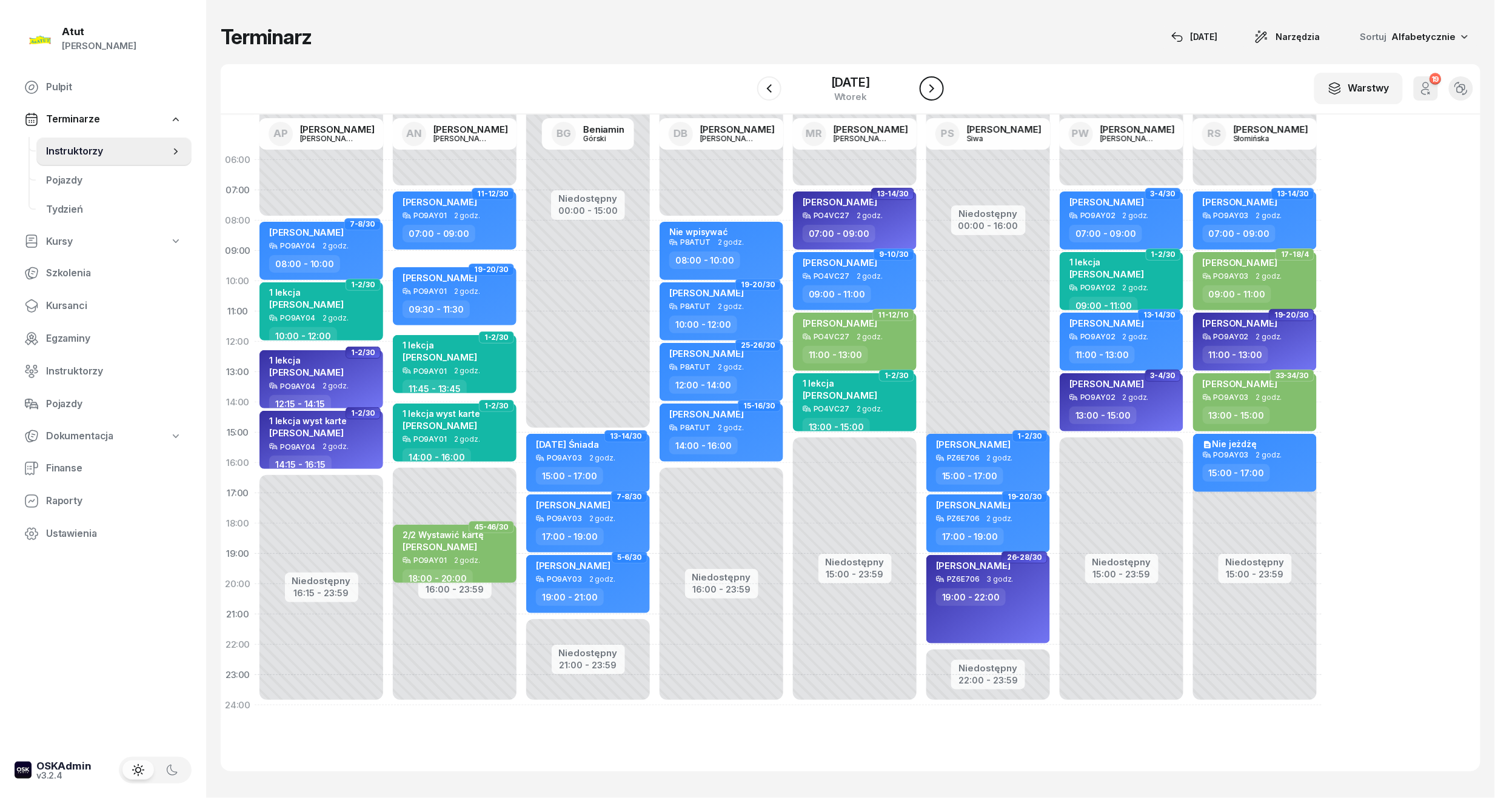
click at [932, 88] on icon "button" at bounding box center [931, 88] width 15 height 15
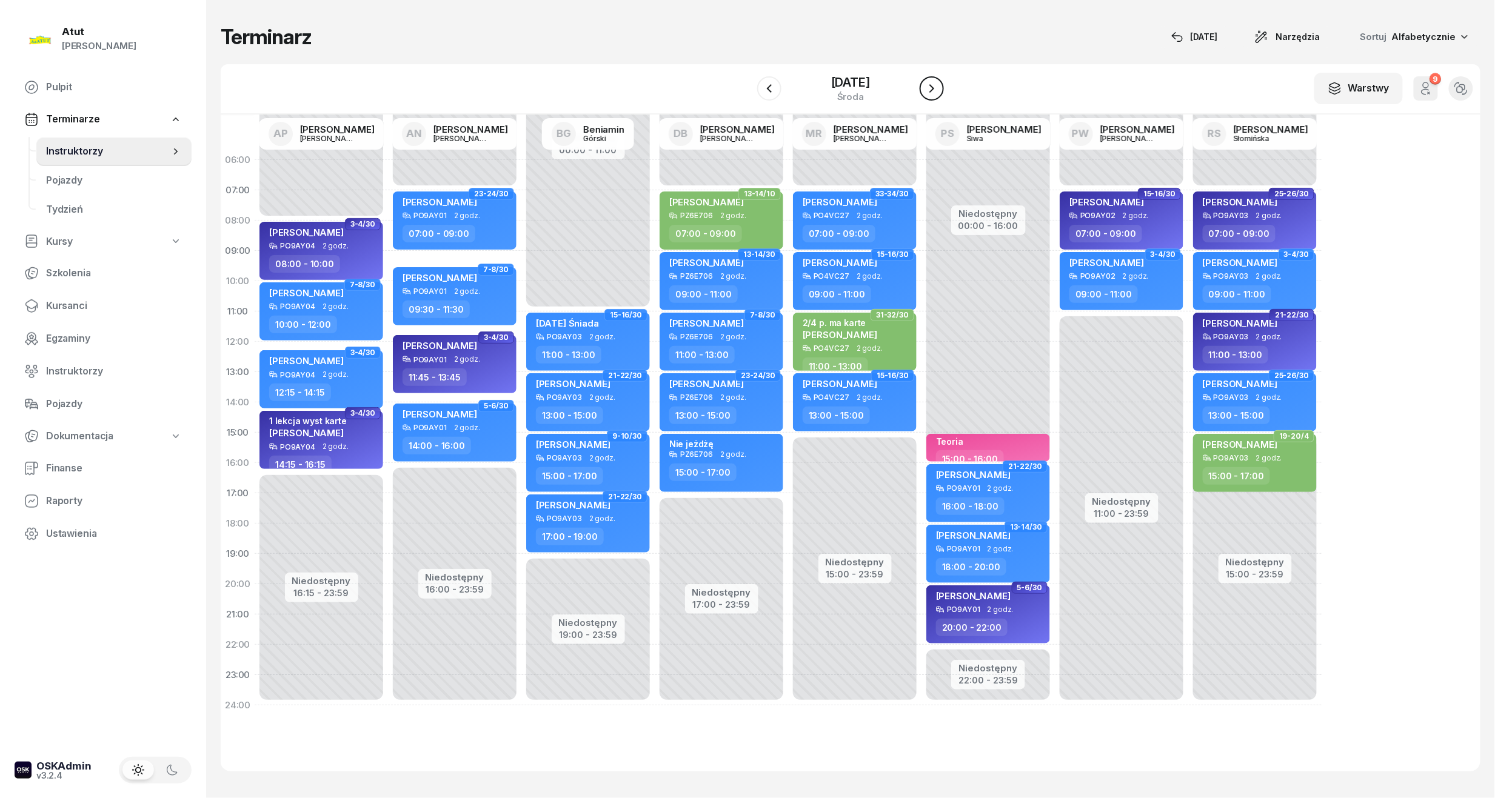
click at [932, 88] on icon "button" at bounding box center [931, 88] width 15 height 15
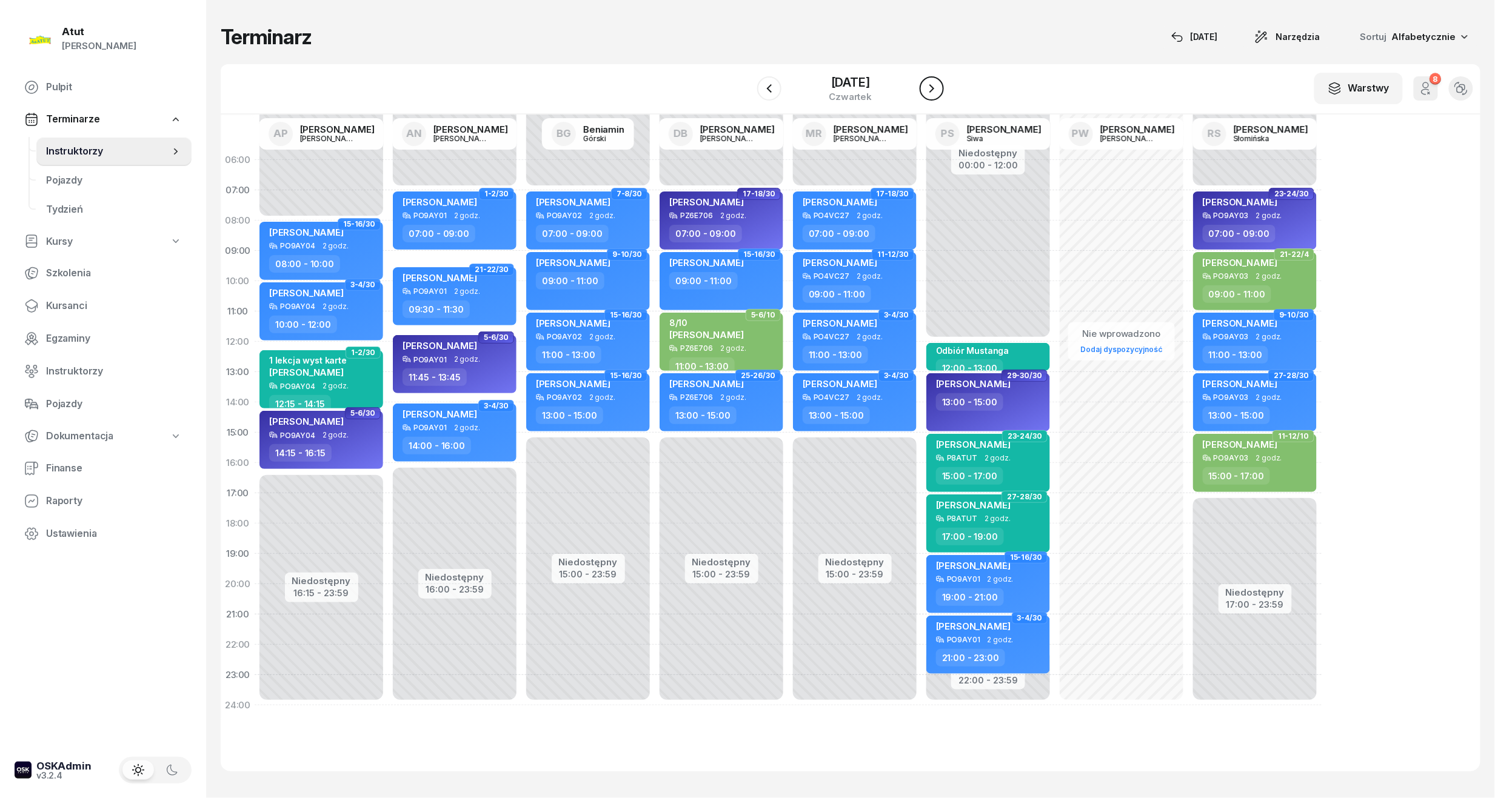
click at [932, 88] on icon "button" at bounding box center [931, 88] width 15 height 15
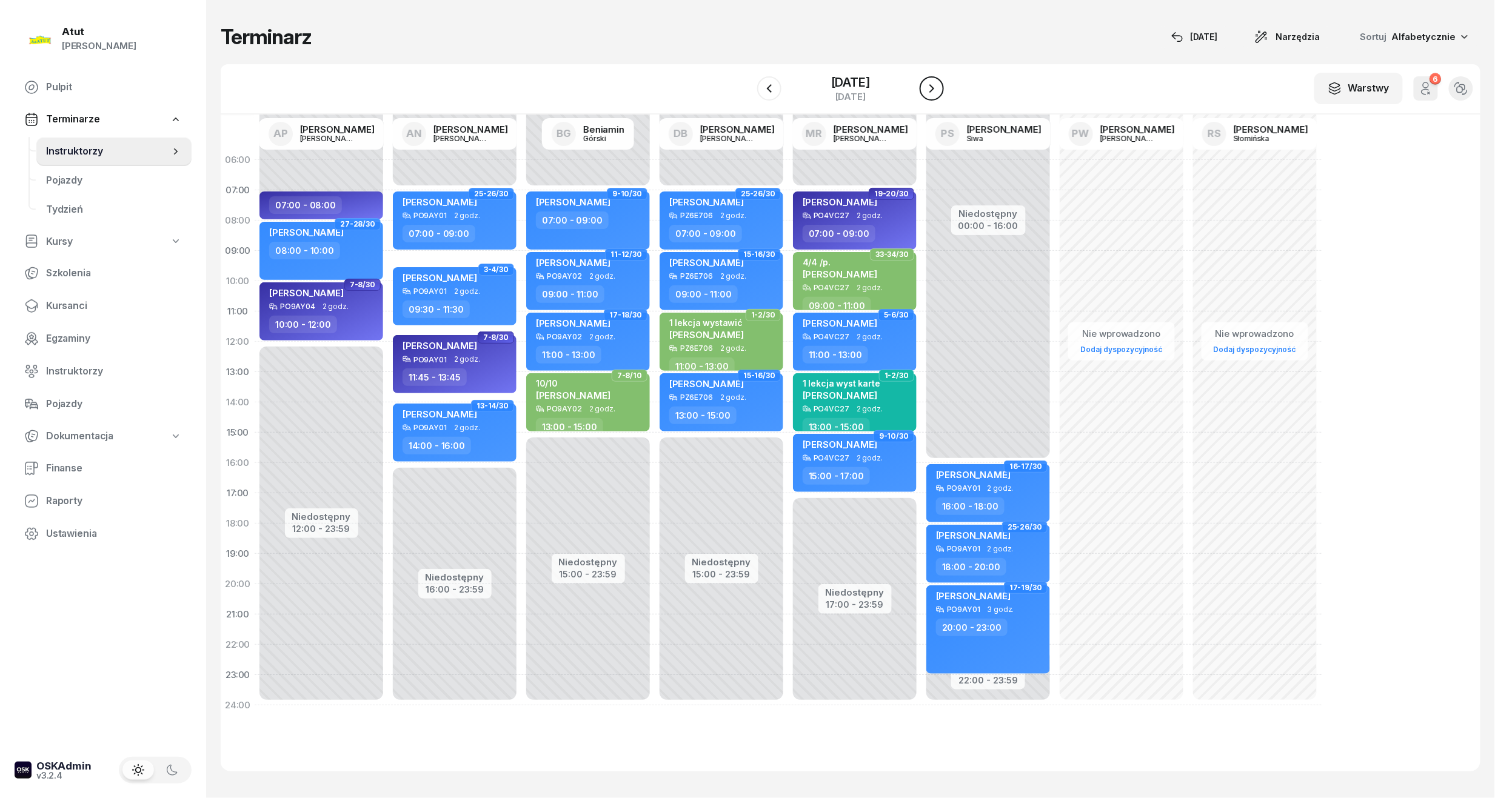
click at [932, 88] on icon "button" at bounding box center [931, 88] width 15 height 15
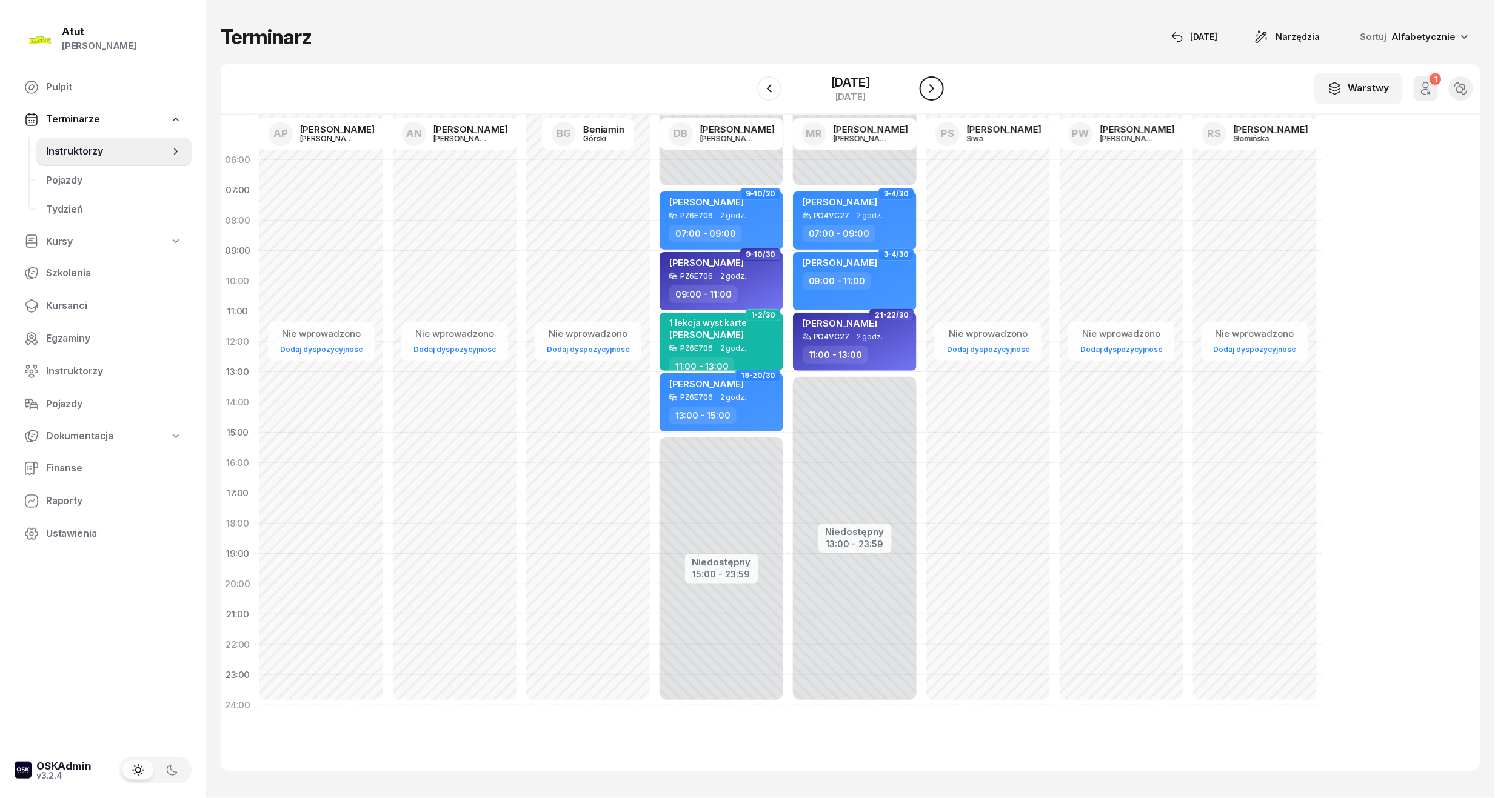
click at [932, 88] on icon "button" at bounding box center [931, 88] width 15 height 15
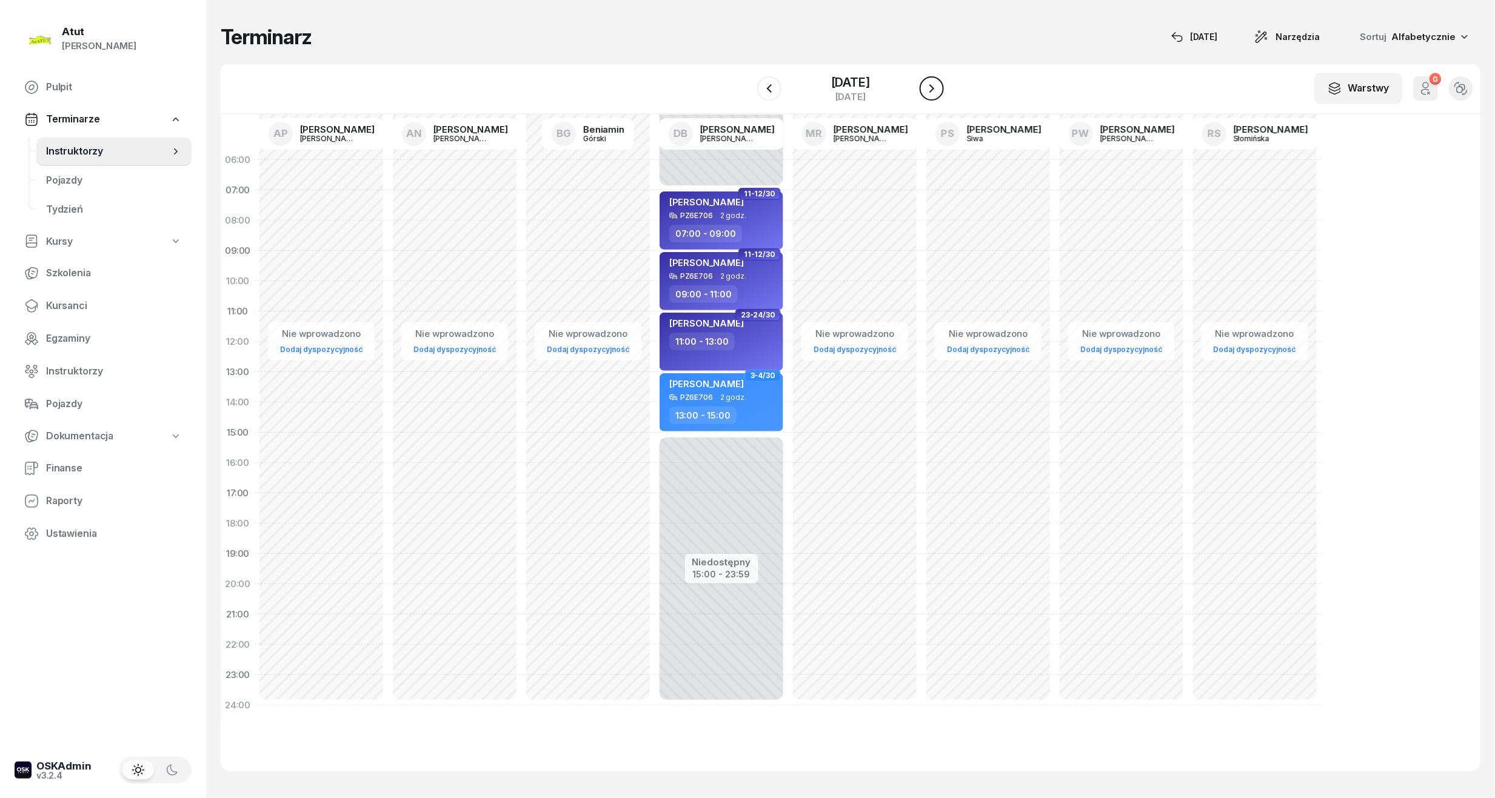
click at [932, 88] on icon "button" at bounding box center [931, 88] width 15 height 15
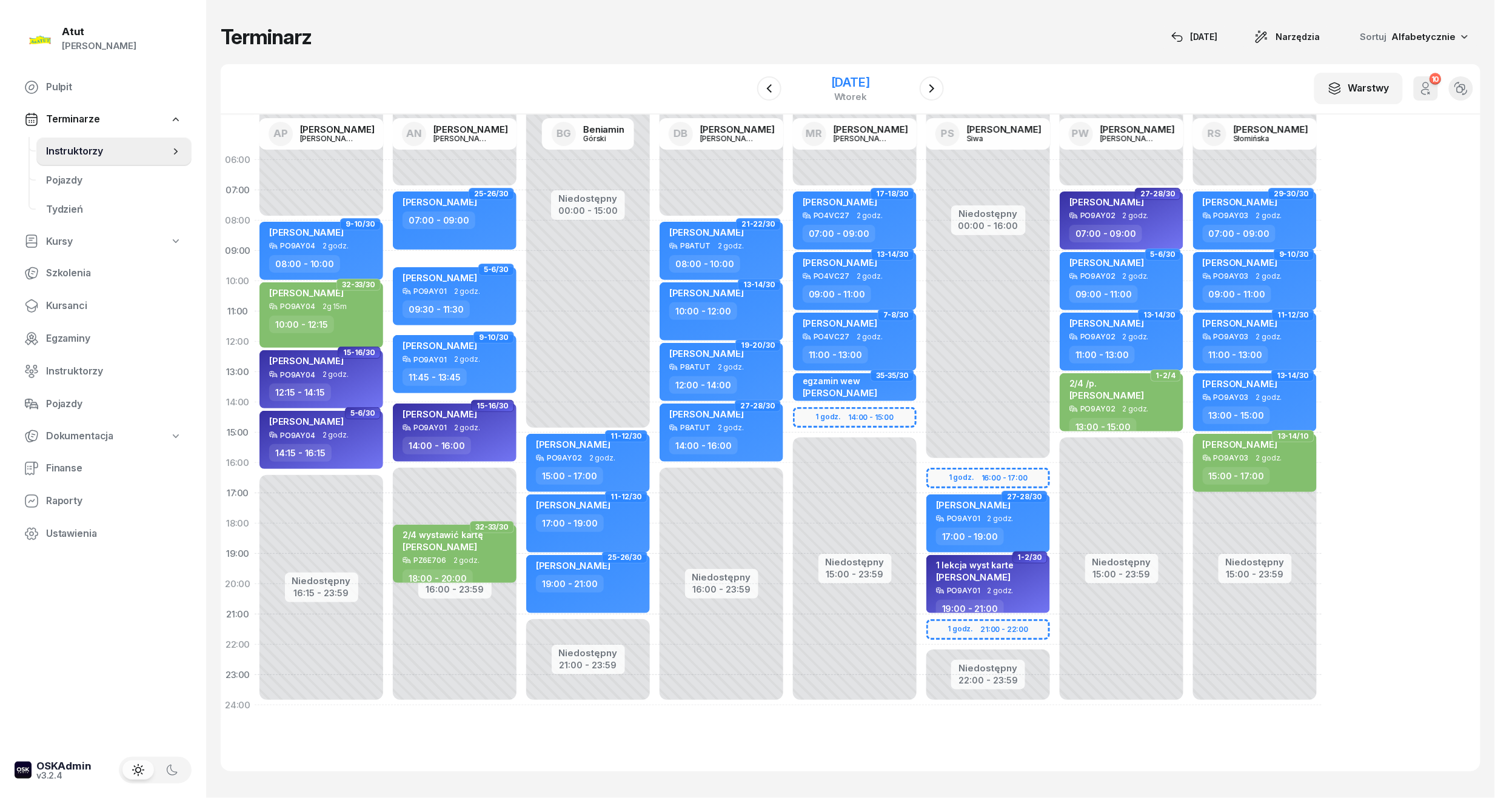
drag, startPoint x: 824, startPoint y: 76, endPoint x: 832, endPoint y: 82, distance: 9.9
click at [831, 76] on div "[DATE]" at bounding box center [850, 82] width 39 height 12
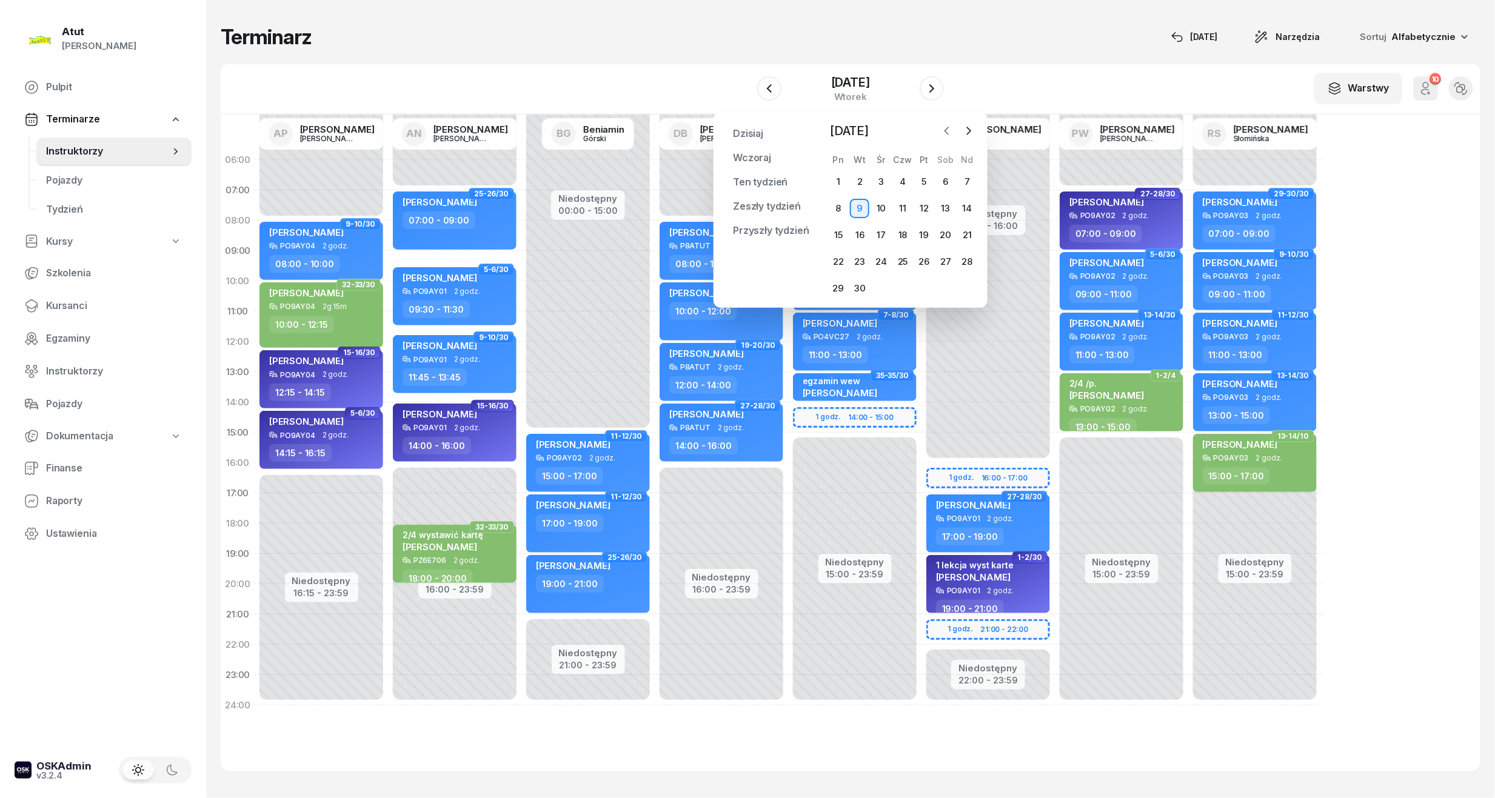
click at [949, 135] on icon "button" at bounding box center [947, 131] width 12 height 12
click at [946, 289] on div "30" at bounding box center [945, 288] width 19 height 19
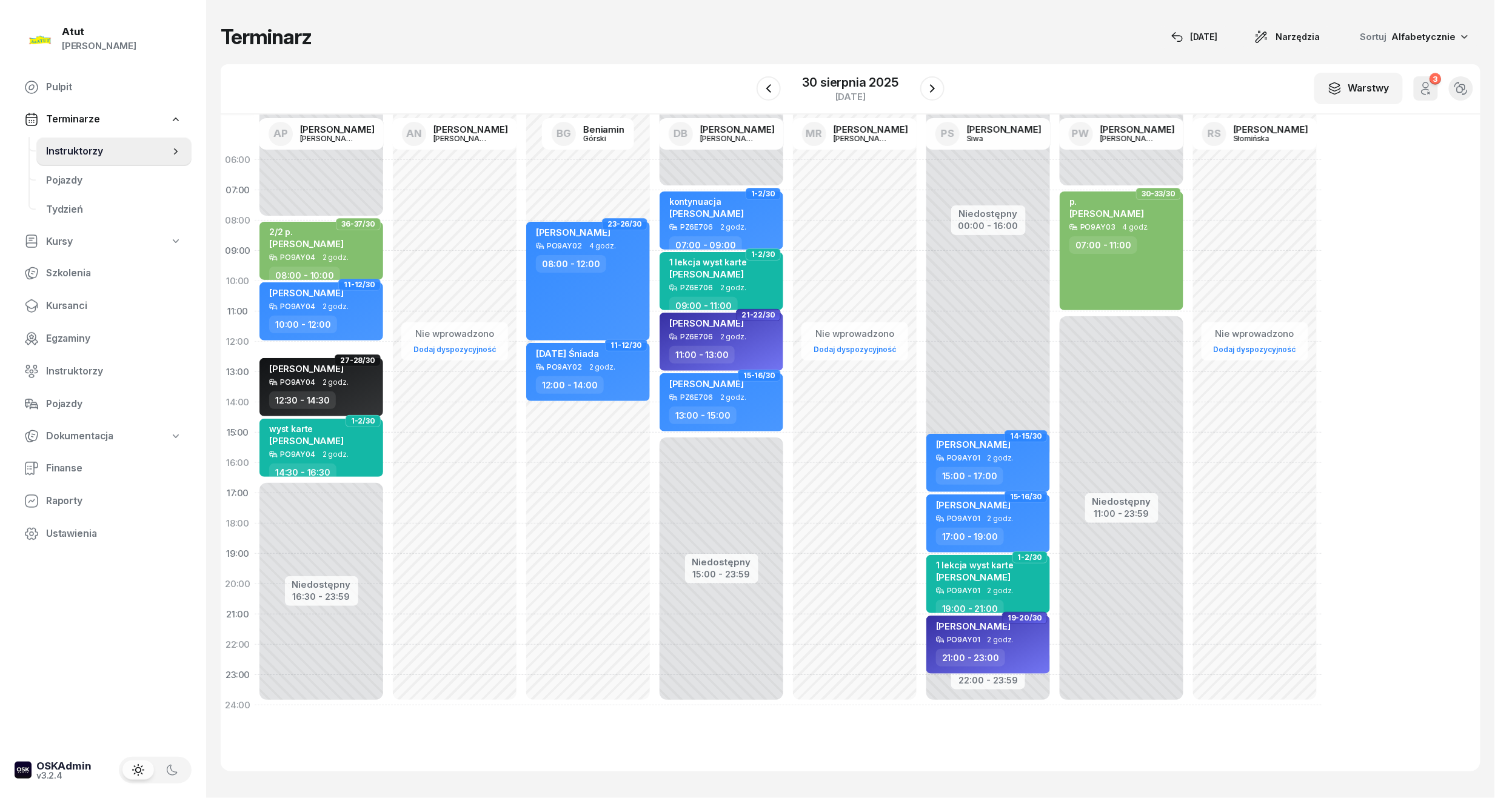
click at [1055, 410] on div "Niedostępny 00:00 - 16:00 Niedostępny 22:00 - 23:59 1-2/30 my odwołaliśmy 1 lek…" at bounding box center [1121, 433] width 133 height 576
select select "14"
select select "15"
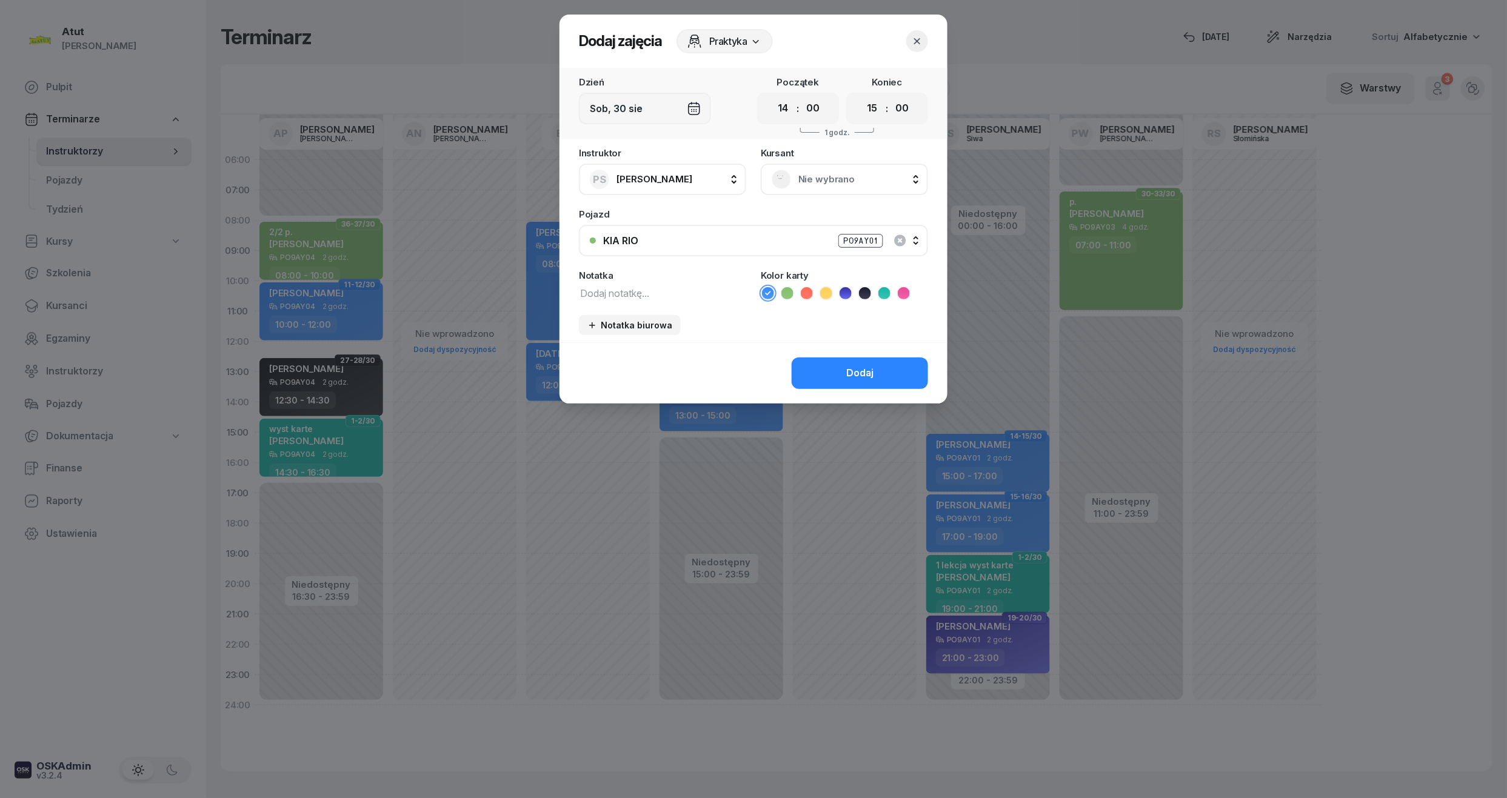
click at [840, 172] on span "Nie wybrano" at bounding box center [857, 180] width 119 height 16
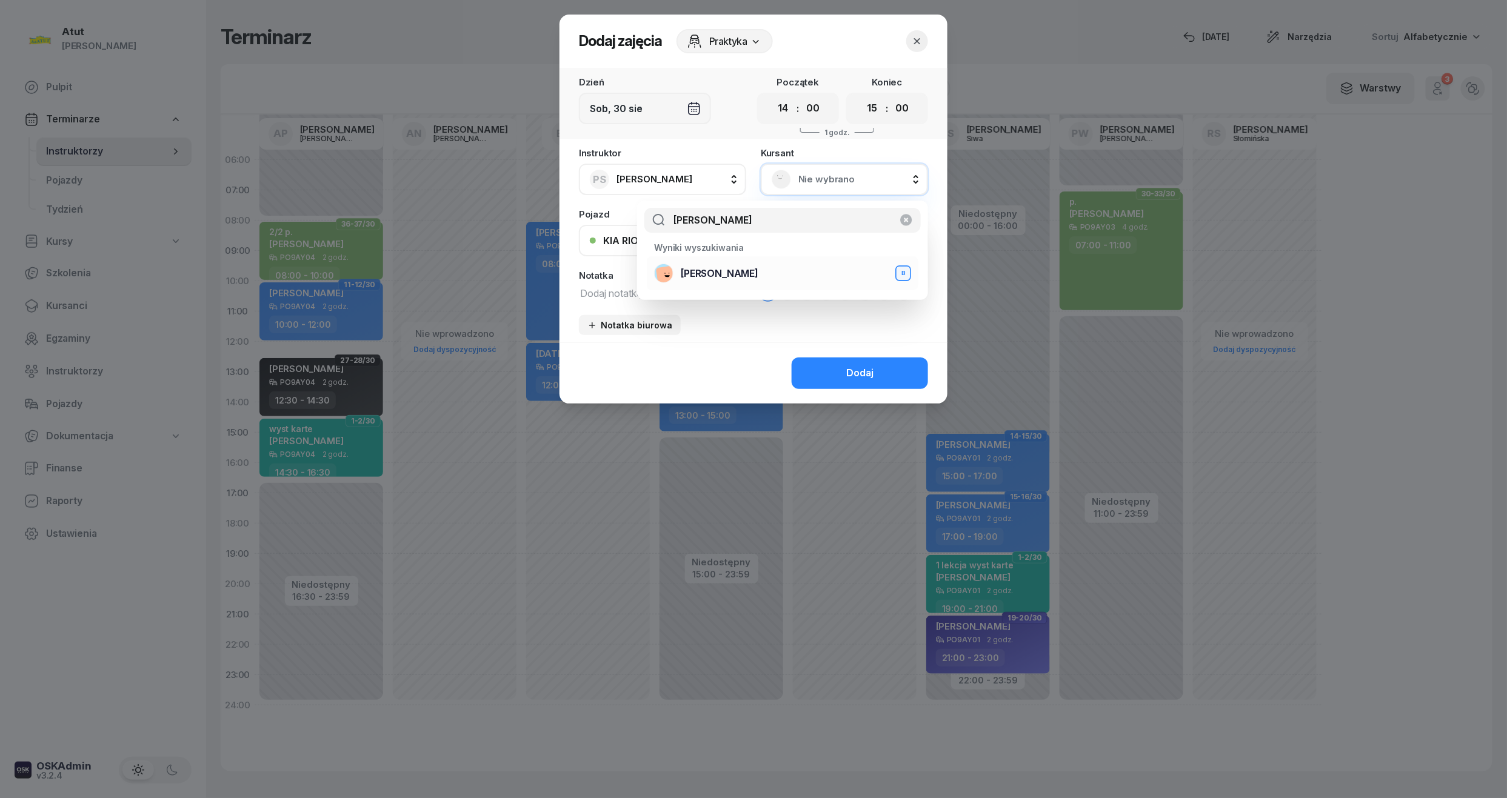
type input "jarecki"
click at [758, 279] on span "[PERSON_NAME]" at bounding box center [720, 274] width 78 height 16
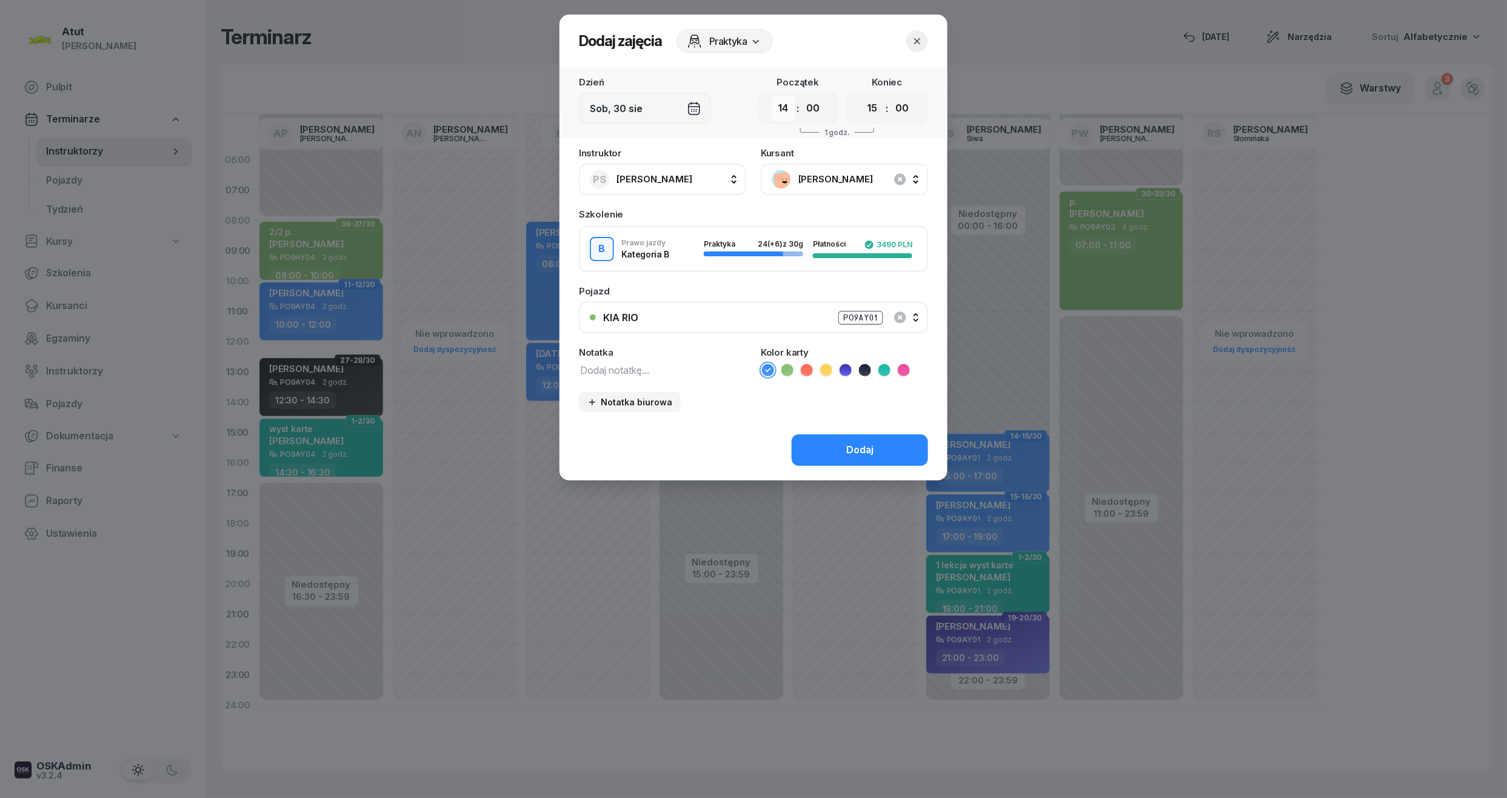
click at [786, 107] on select "00 01 02 03 04 05 06 07 08 09 10 11 12 13 14 15 16 17 18 19 20 21 22 23" at bounding box center [783, 108] width 23 height 25
select select "13"
click at [772, 96] on select "00 01 02 03 04 05 06 07 08 09 10 11 12 13 14 15 16 17 18 19 20 21 22 23" at bounding box center [783, 108] width 23 height 25
click at [845, 452] on button "Dodaj" at bounding box center [860, 451] width 136 height 32
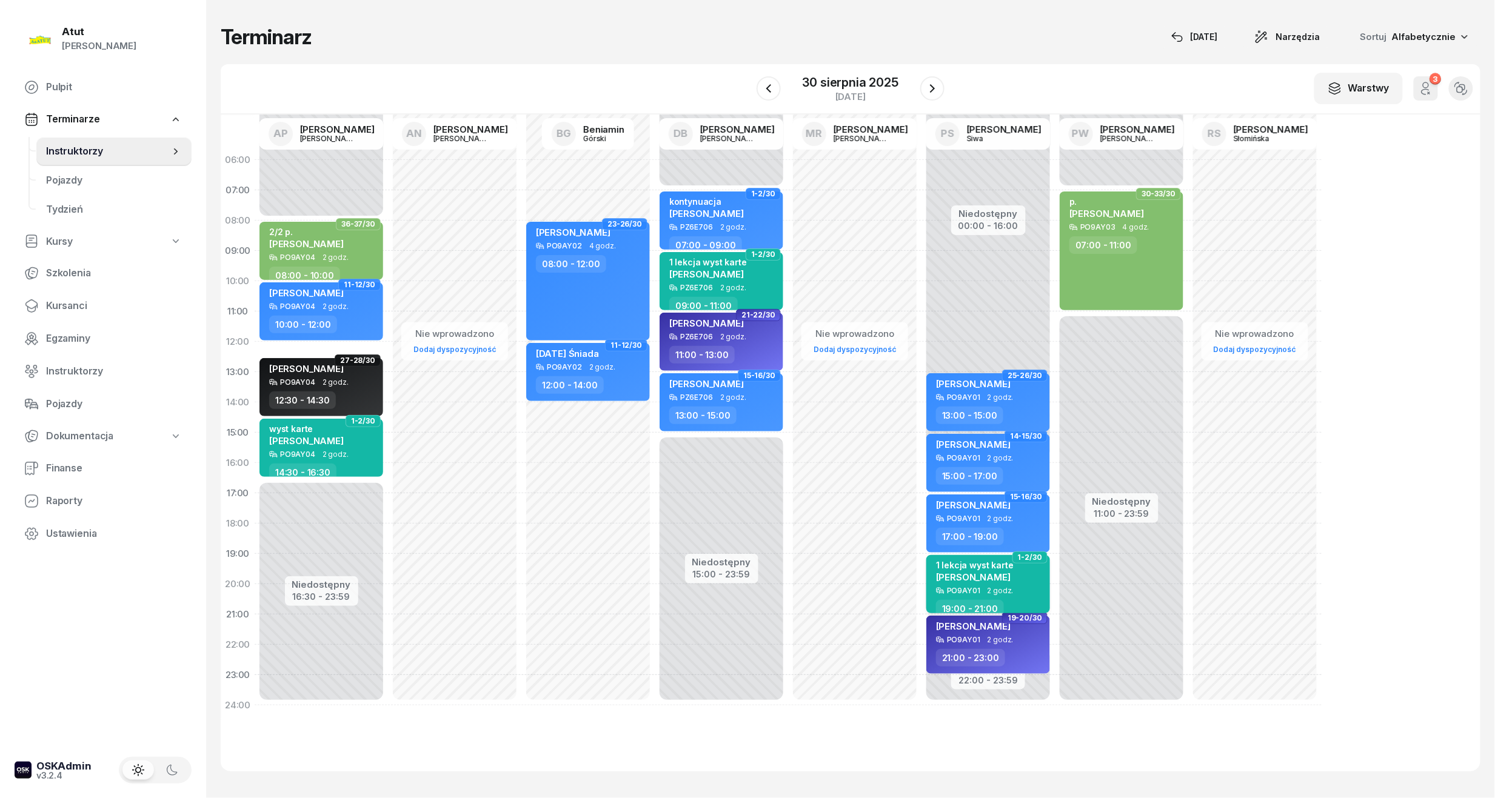
click at [970, 573] on span "[PERSON_NAME]" at bounding box center [973, 578] width 75 height 12
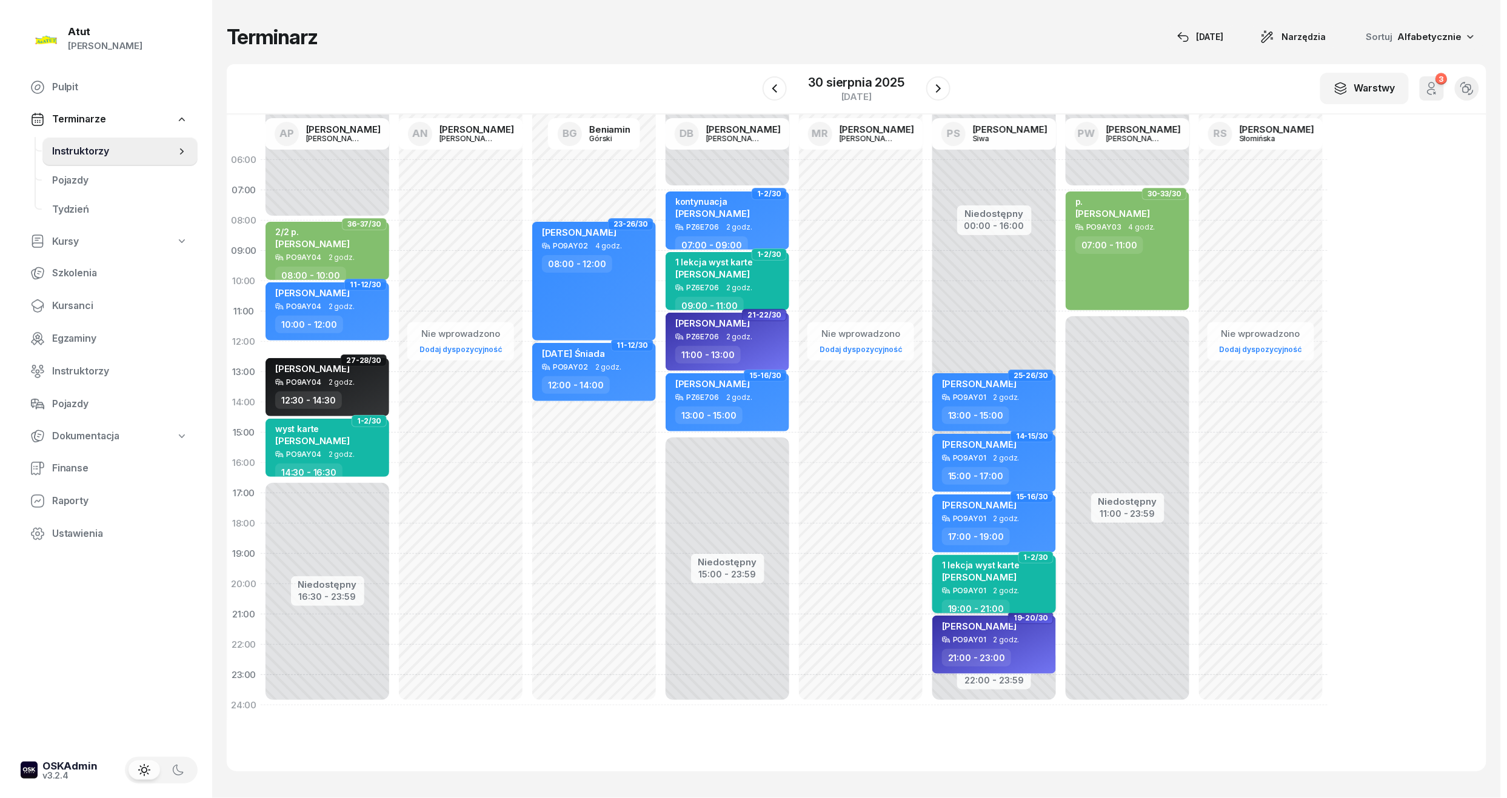
select select "19"
select select "21"
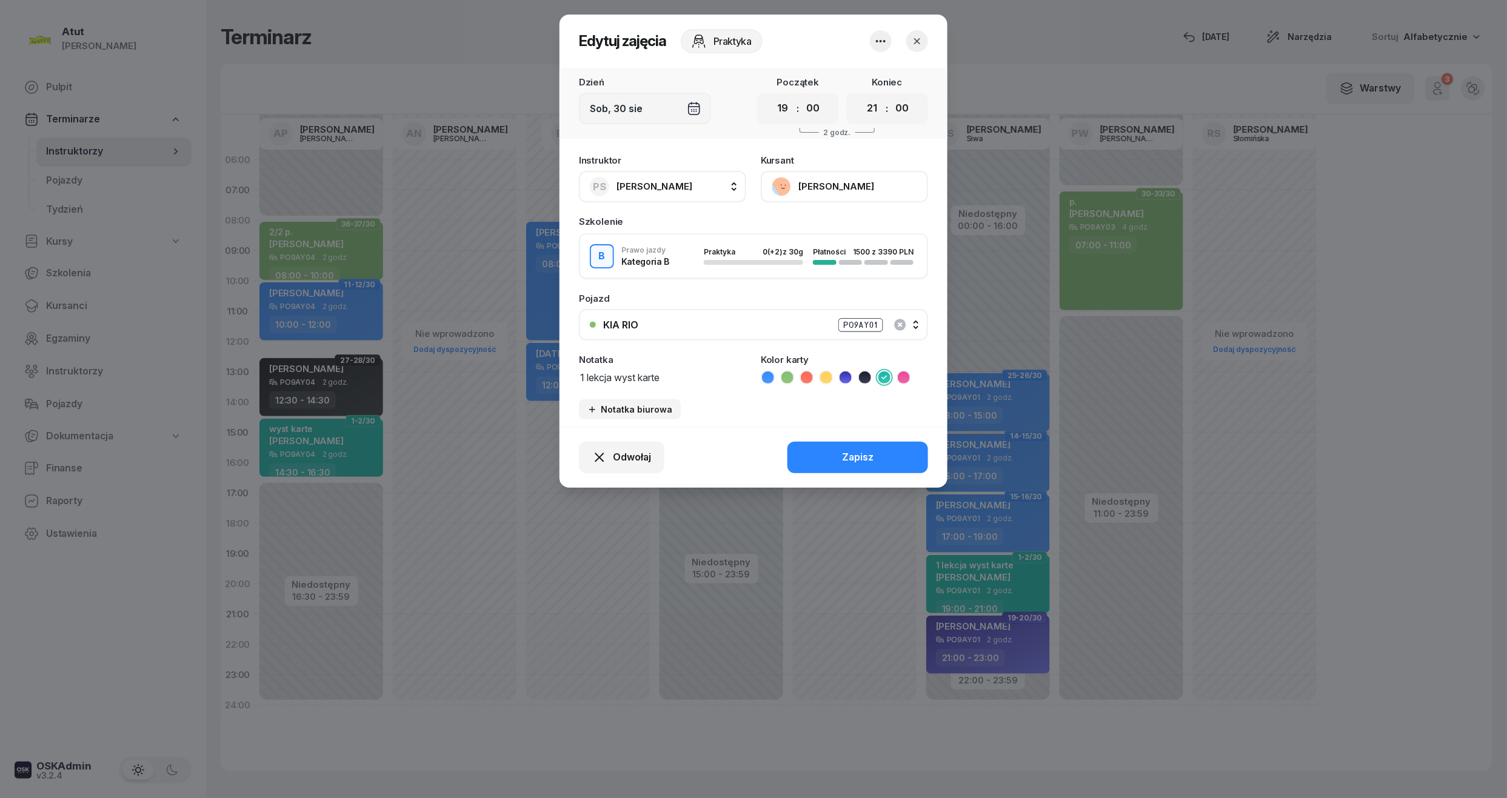
click at [827, 178] on button "[PERSON_NAME]" at bounding box center [844, 187] width 167 height 32
click at [822, 222] on div "Otwórz profil" at bounding box center [799, 228] width 59 height 16
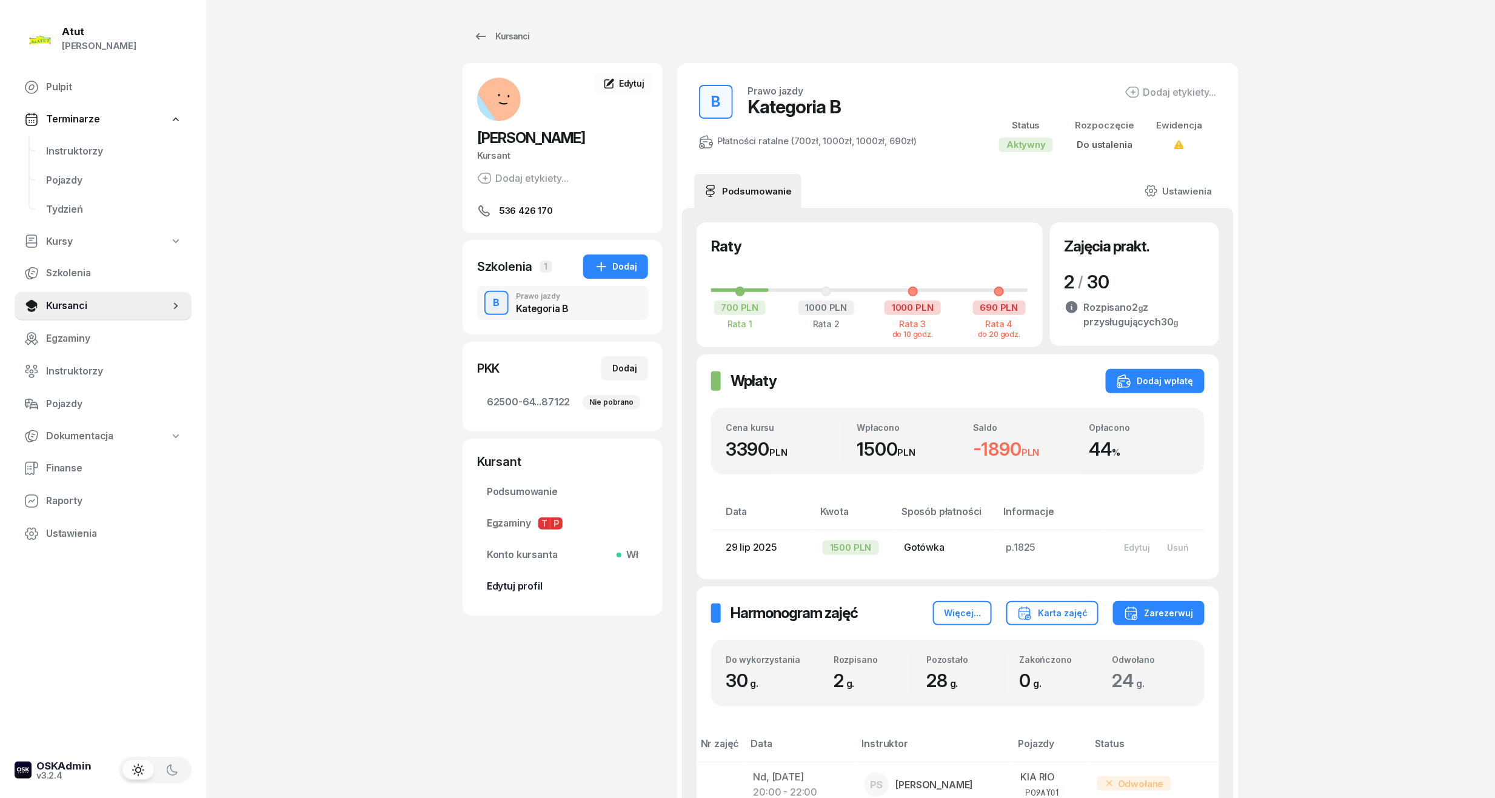
click at [514, 594] on span "Edytuj profil" at bounding box center [563, 587] width 152 height 16
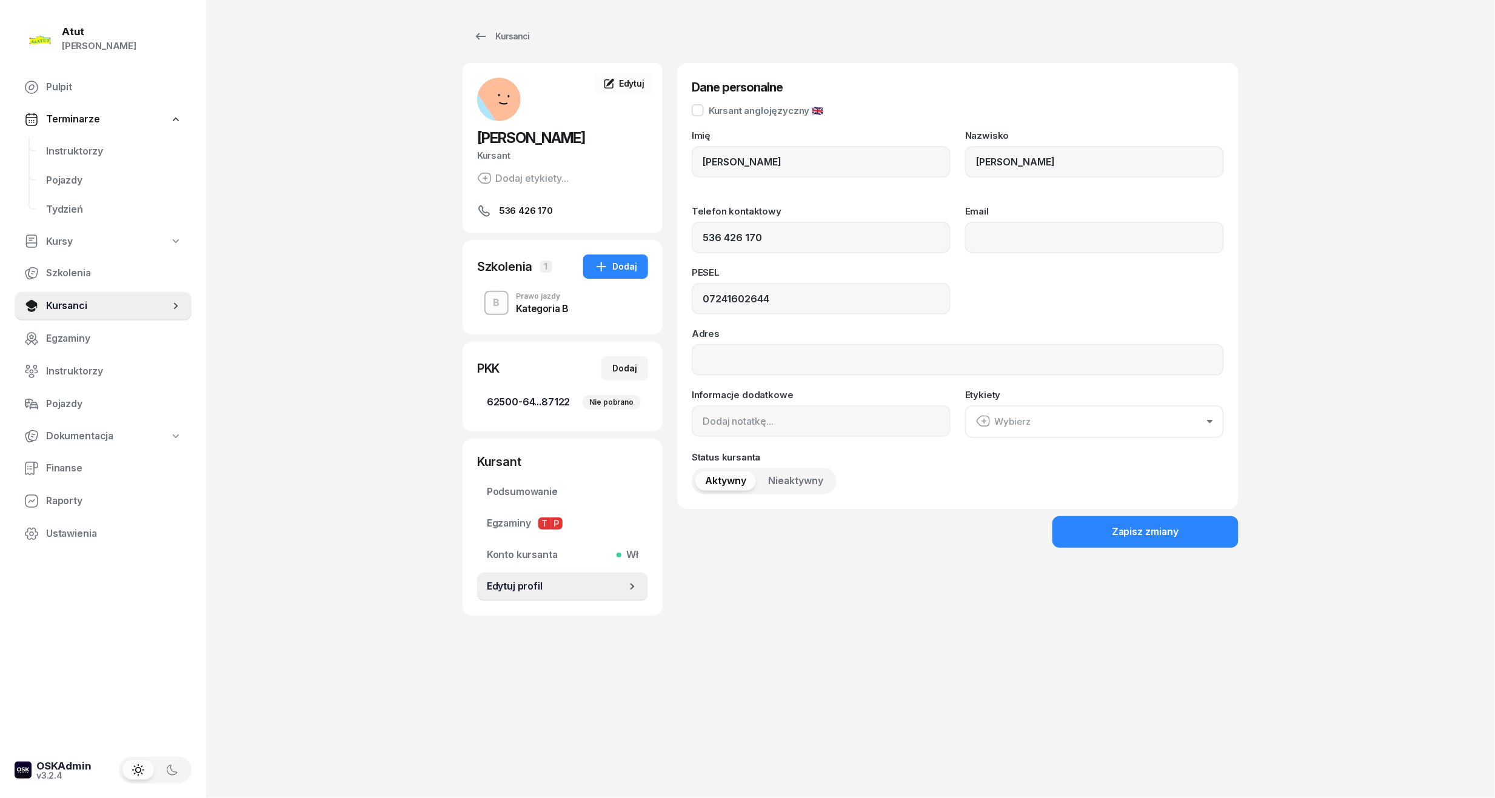
click at [514, 400] on span "62500-64...87122 Nie pobrano" at bounding box center [563, 403] width 152 height 16
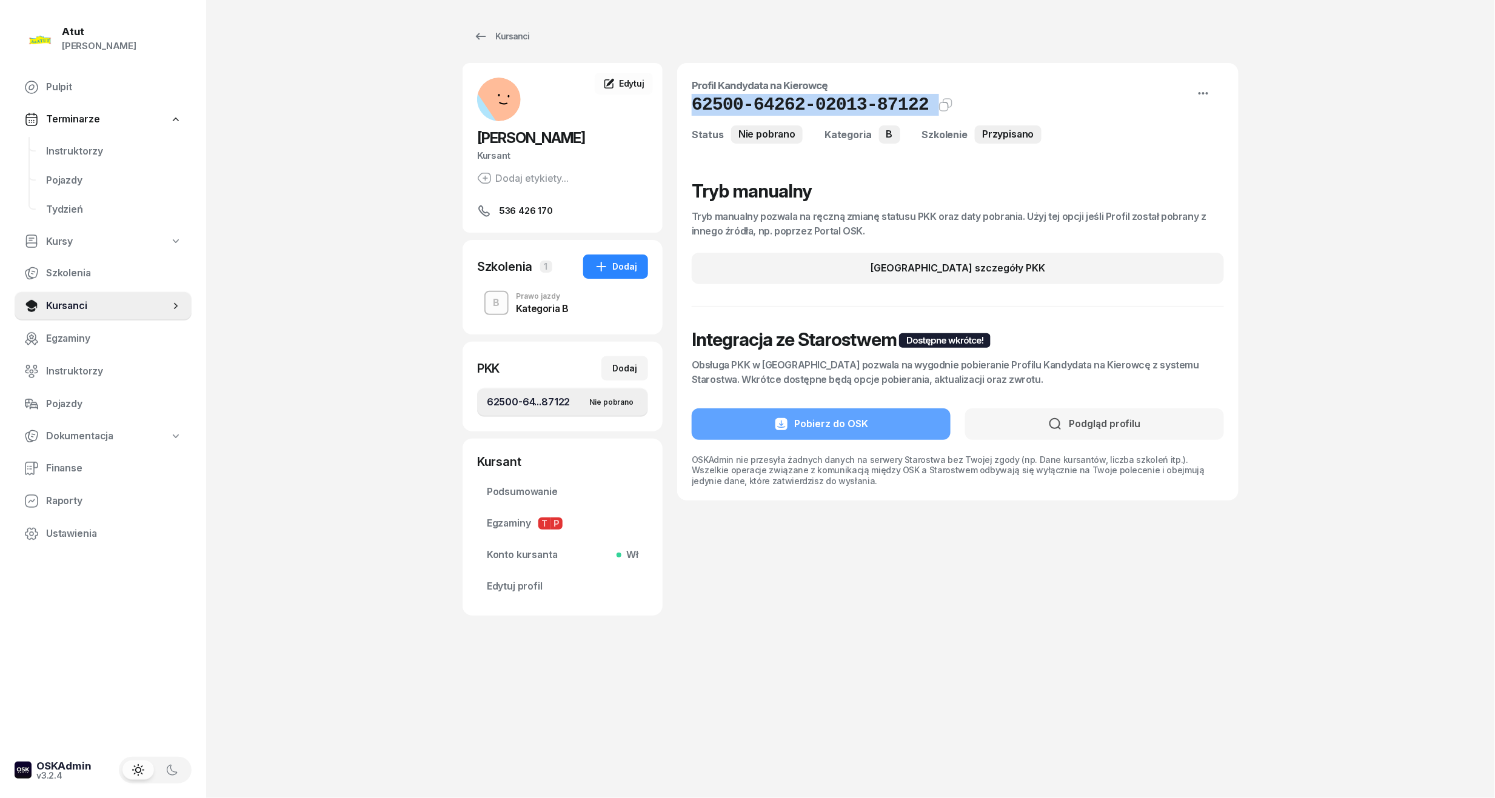
drag, startPoint x: 912, startPoint y: 105, endPoint x: 679, endPoint y: 109, distance: 232.8
click at [679, 109] on div "Profil Kandydata na Kierowcę 62500-64262-02013-87122 Kat.B Kopiuj do schowka St…" at bounding box center [957, 282] width 561 height 438
copy div "62500-64262-02013-87122 Kat.B Kopiuj do schowka"
click at [526, 585] on span "Edytuj profil" at bounding box center [563, 587] width 152 height 16
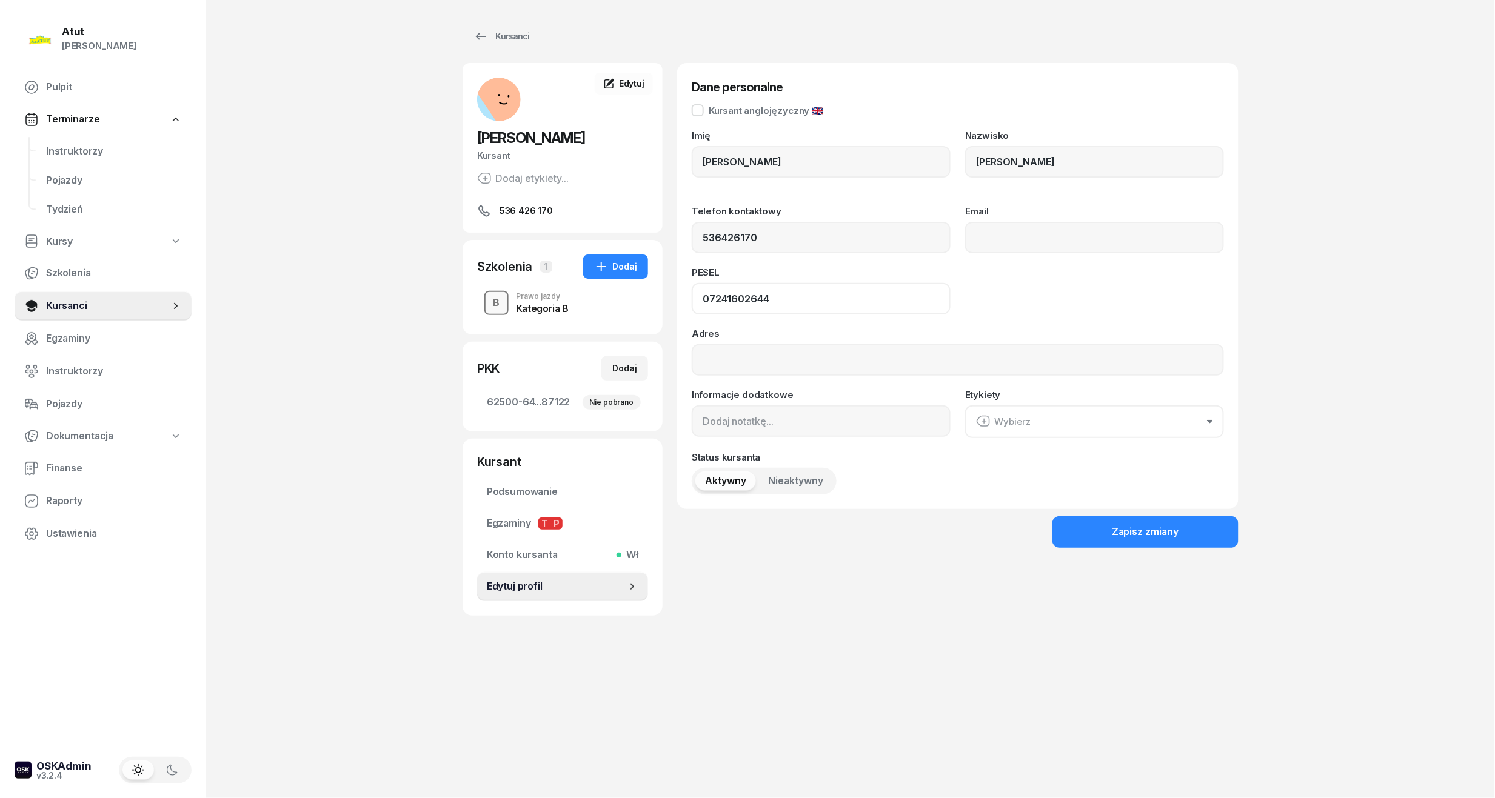
drag, startPoint x: 793, startPoint y: 293, endPoint x: 485, endPoint y: 296, distance: 308.5
click at [485, 296] on div "Nikola Adamczak Kursant Dodaj etykiety... 536 426 170 NA Nikola Adamczak Kursan…" at bounding box center [850, 339] width 776 height 553
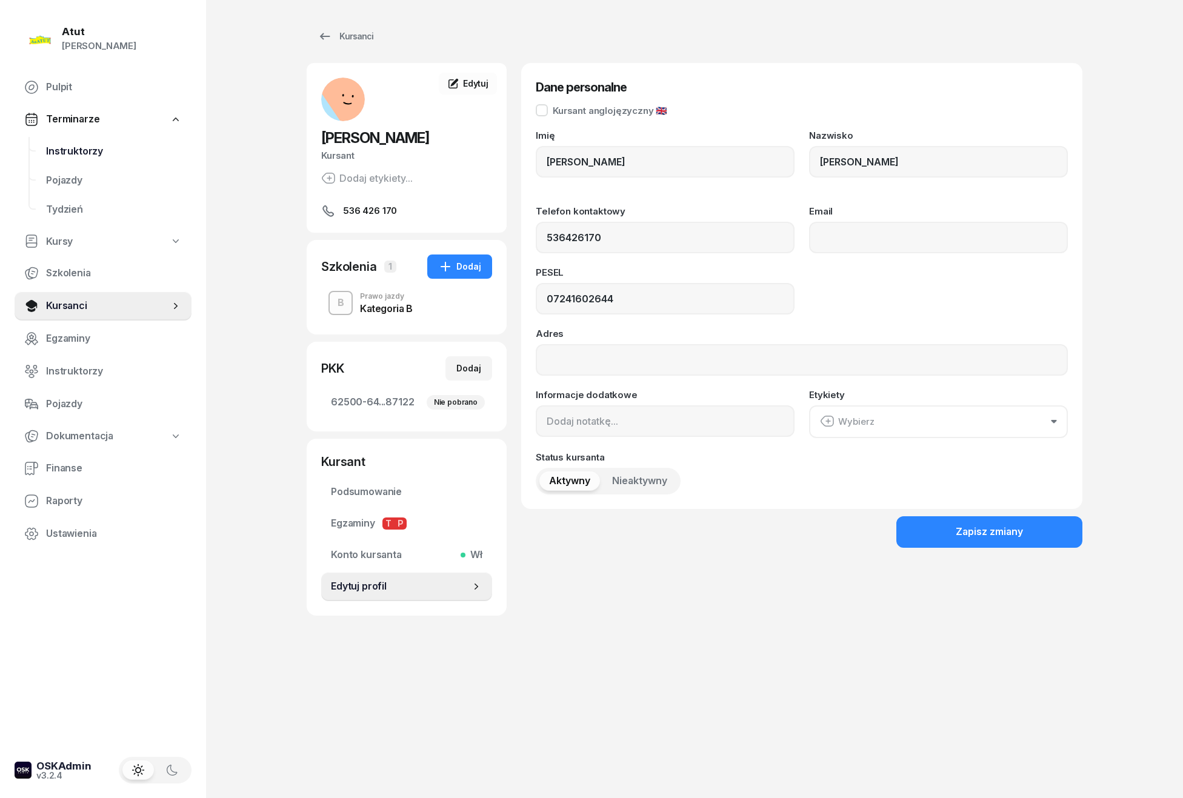
drag, startPoint x: 81, startPoint y: 153, endPoint x: 143, endPoint y: 139, distance: 63.8
click at [81, 153] on span "Instruktorzy" at bounding box center [114, 152] width 136 height 16
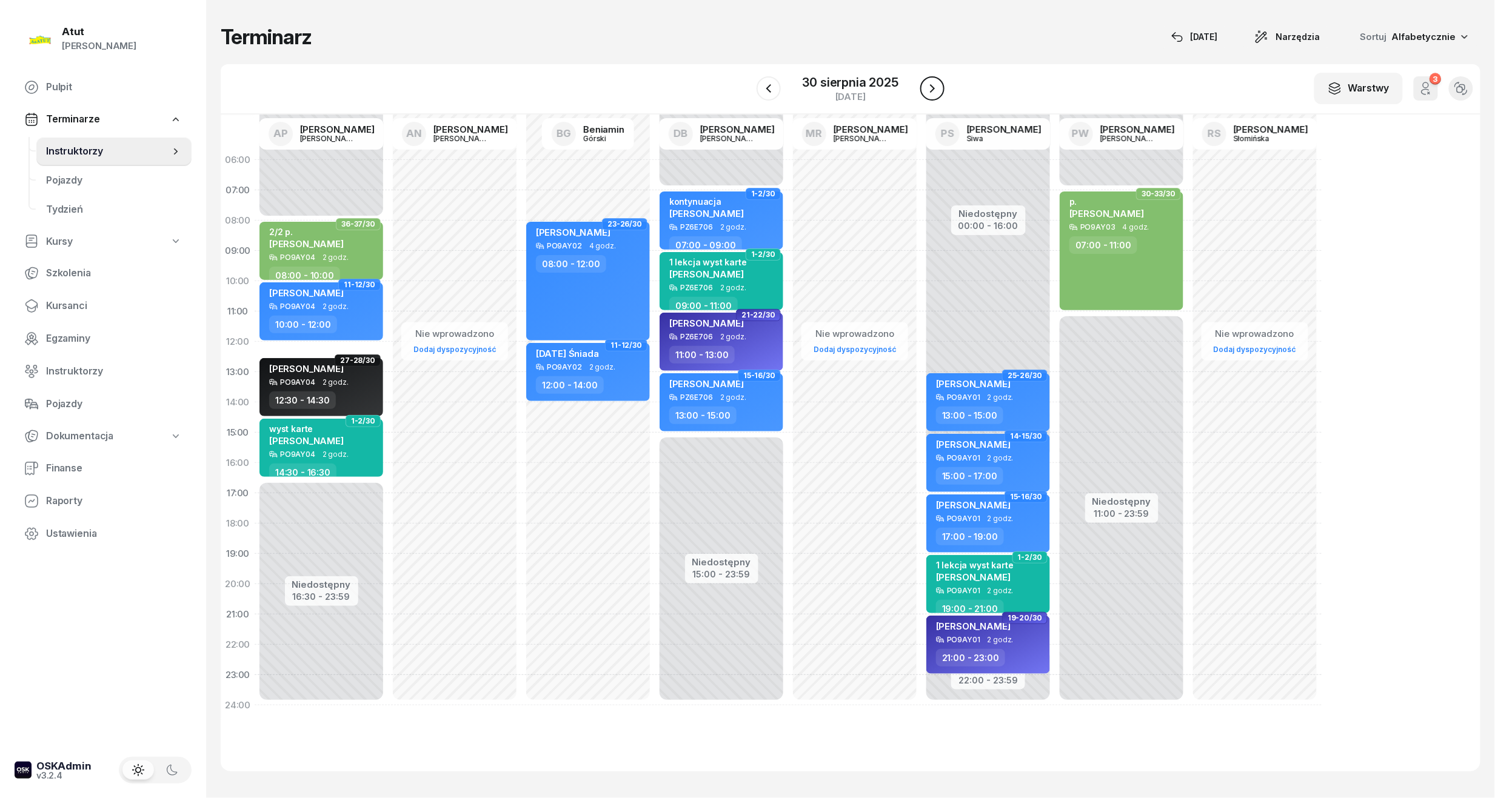
click at [929, 86] on icon "button" at bounding box center [932, 88] width 15 height 15
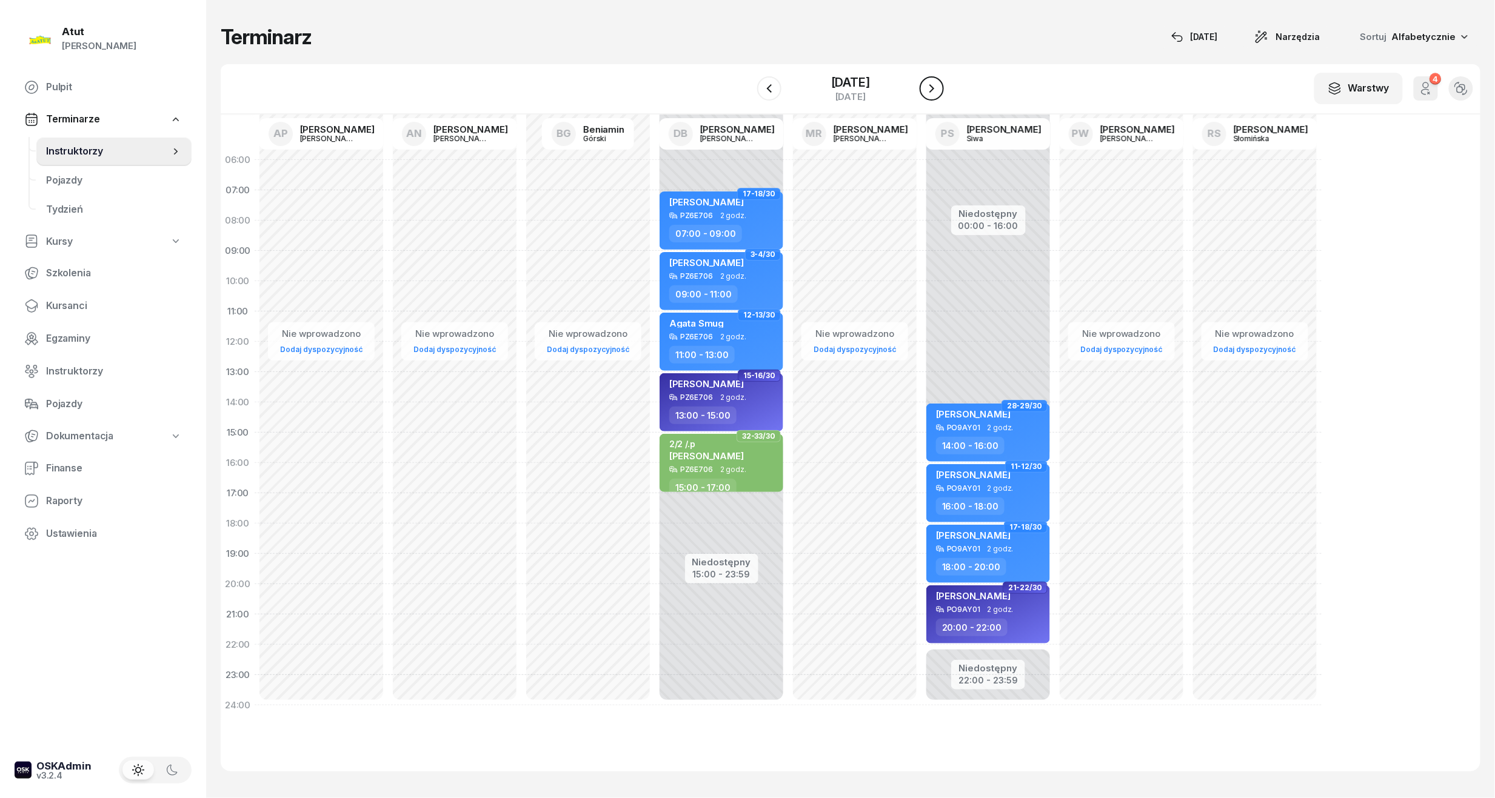
click at [932, 90] on icon "button" at bounding box center [931, 88] width 5 height 8
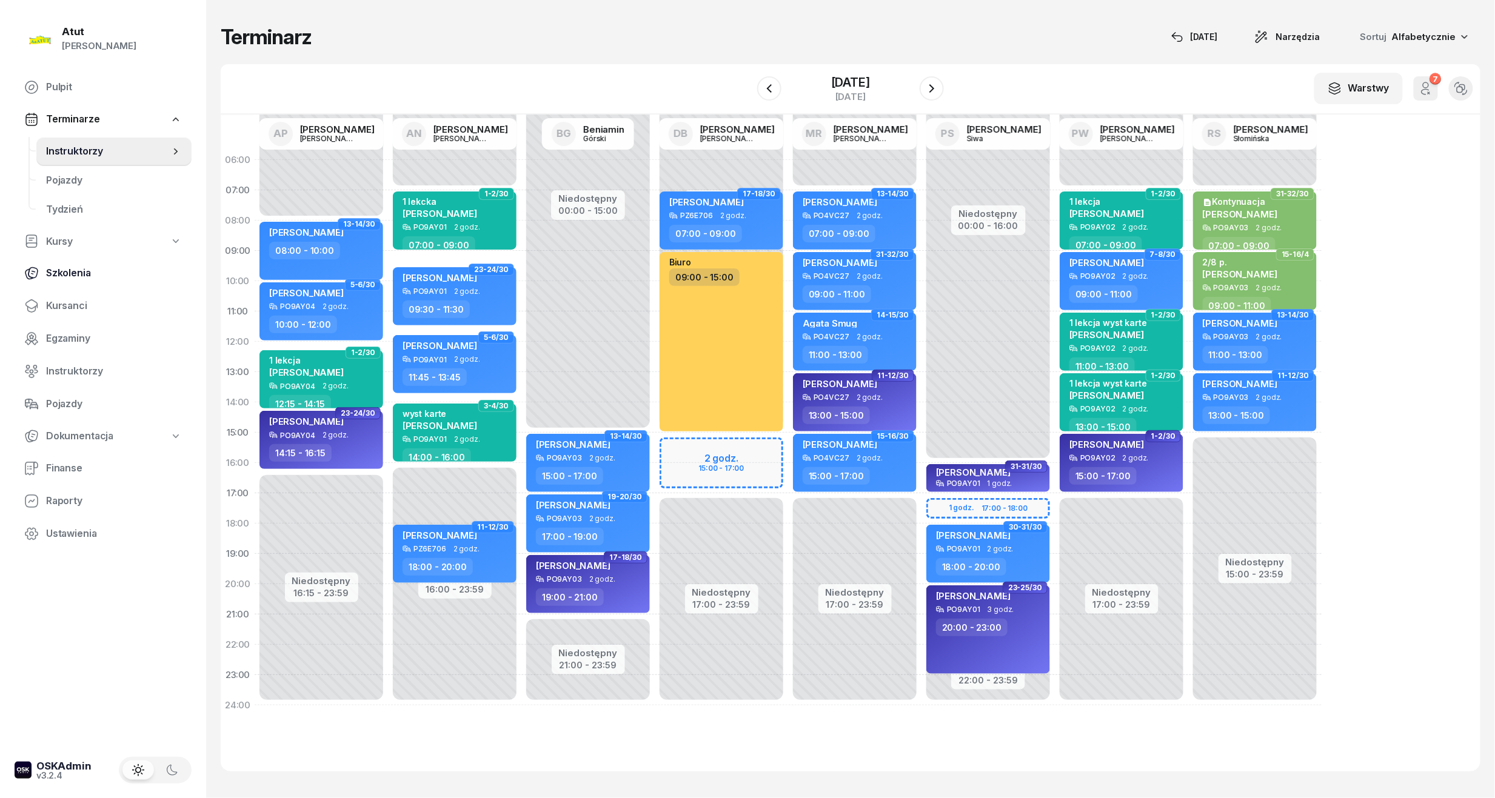
drag, startPoint x: 78, startPoint y: 307, endPoint x: 156, endPoint y: 262, distance: 89.8
click at [78, 307] on span "Kursanci" at bounding box center [114, 306] width 136 height 16
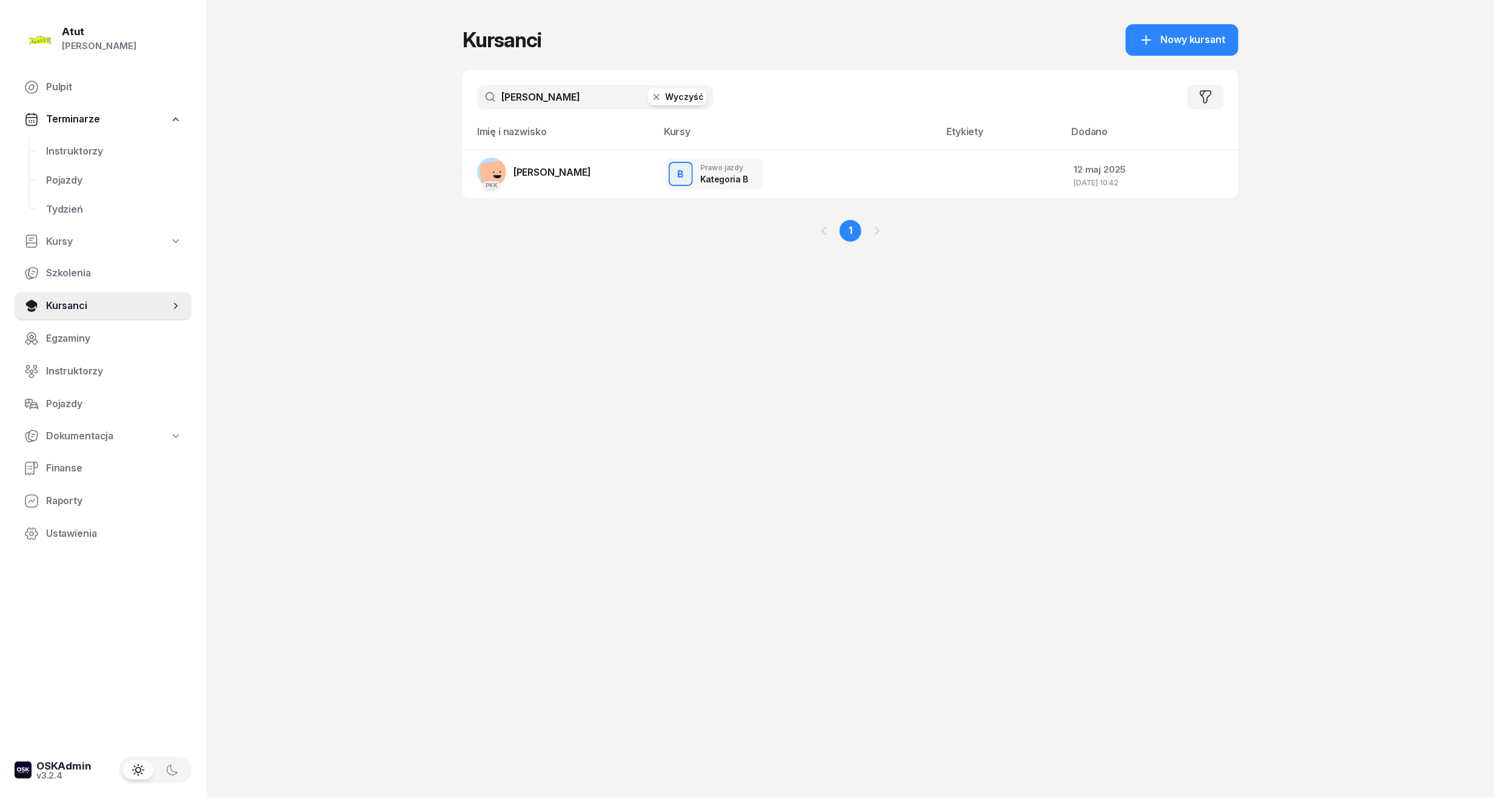
drag, startPoint x: 569, startPoint y: 102, endPoint x: 207, endPoint y: 127, distance: 362.7
click at [207, 127] on div "Atut Paulina Lis Pulpit Terminarze Instruktorzy Pojazdy Tydzień Kursy Szkolenia…" at bounding box center [747, 399] width 1495 height 798
type input "sakwa"
click at [549, 162] on link "PKK Adam Sakwa" at bounding box center [534, 172] width 114 height 29
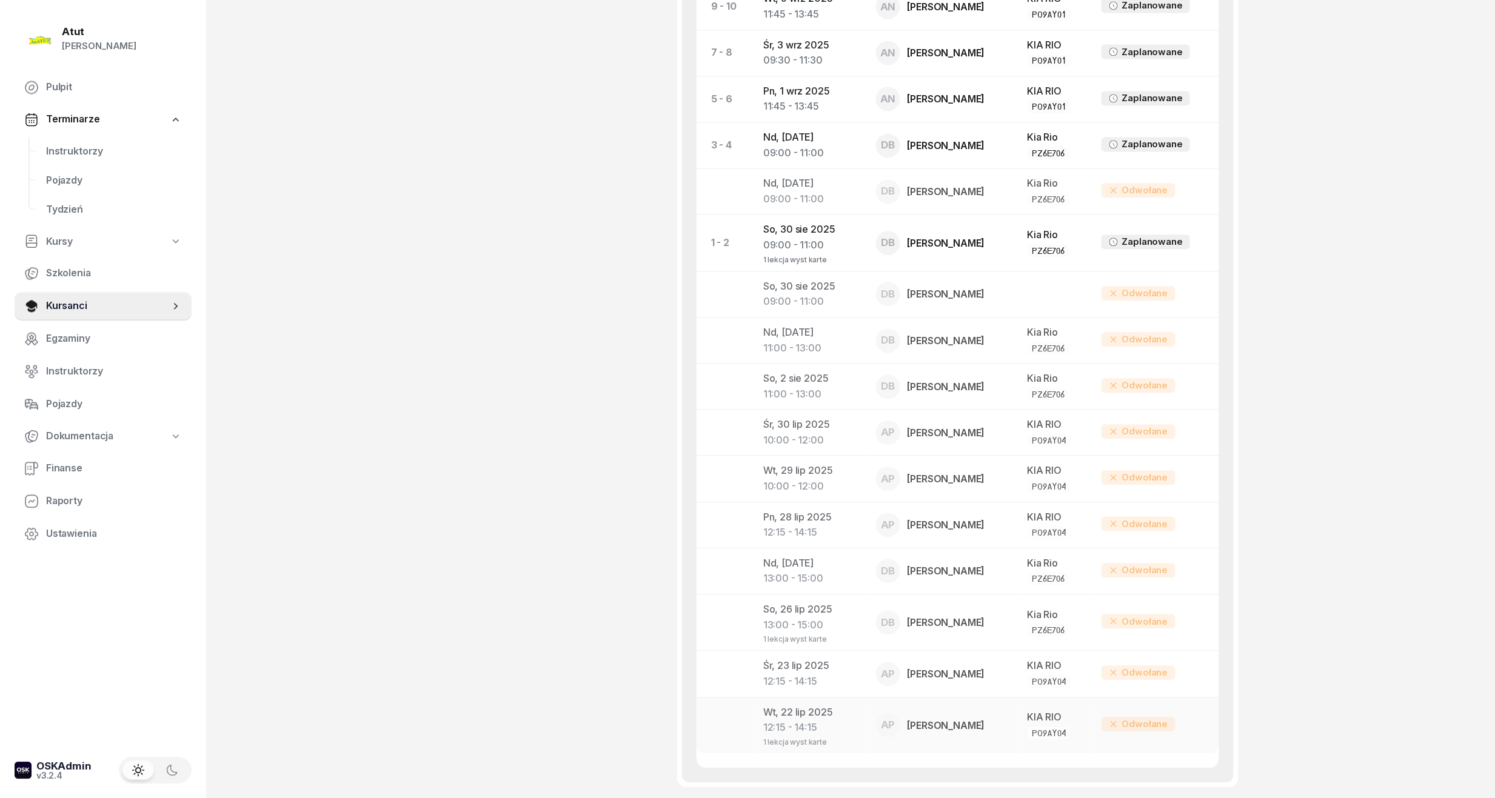
scroll to position [1212, 0]
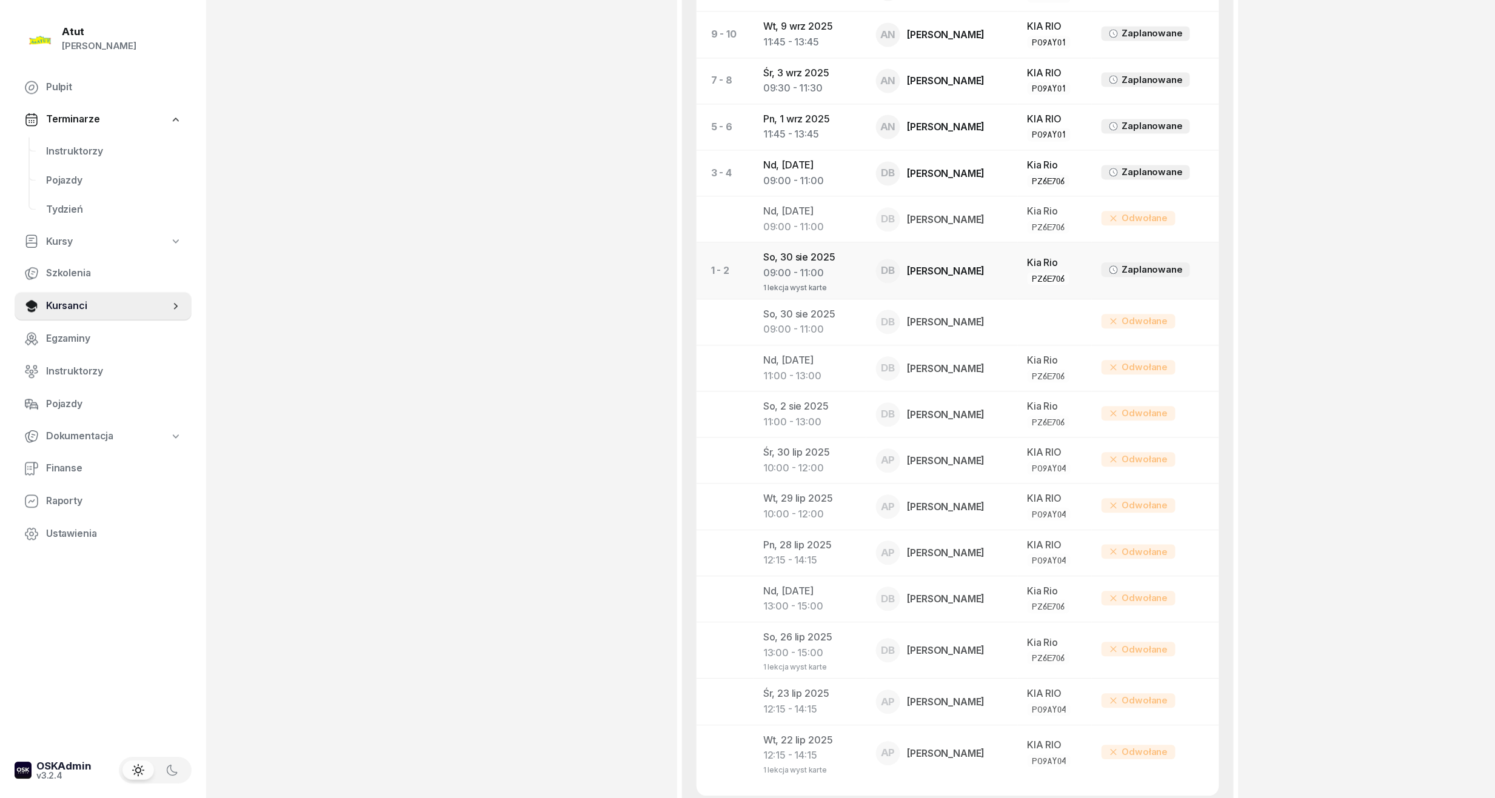
click at [810, 276] on div "09:00 - 11:00" at bounding box center [809, 273] width 93 height 16
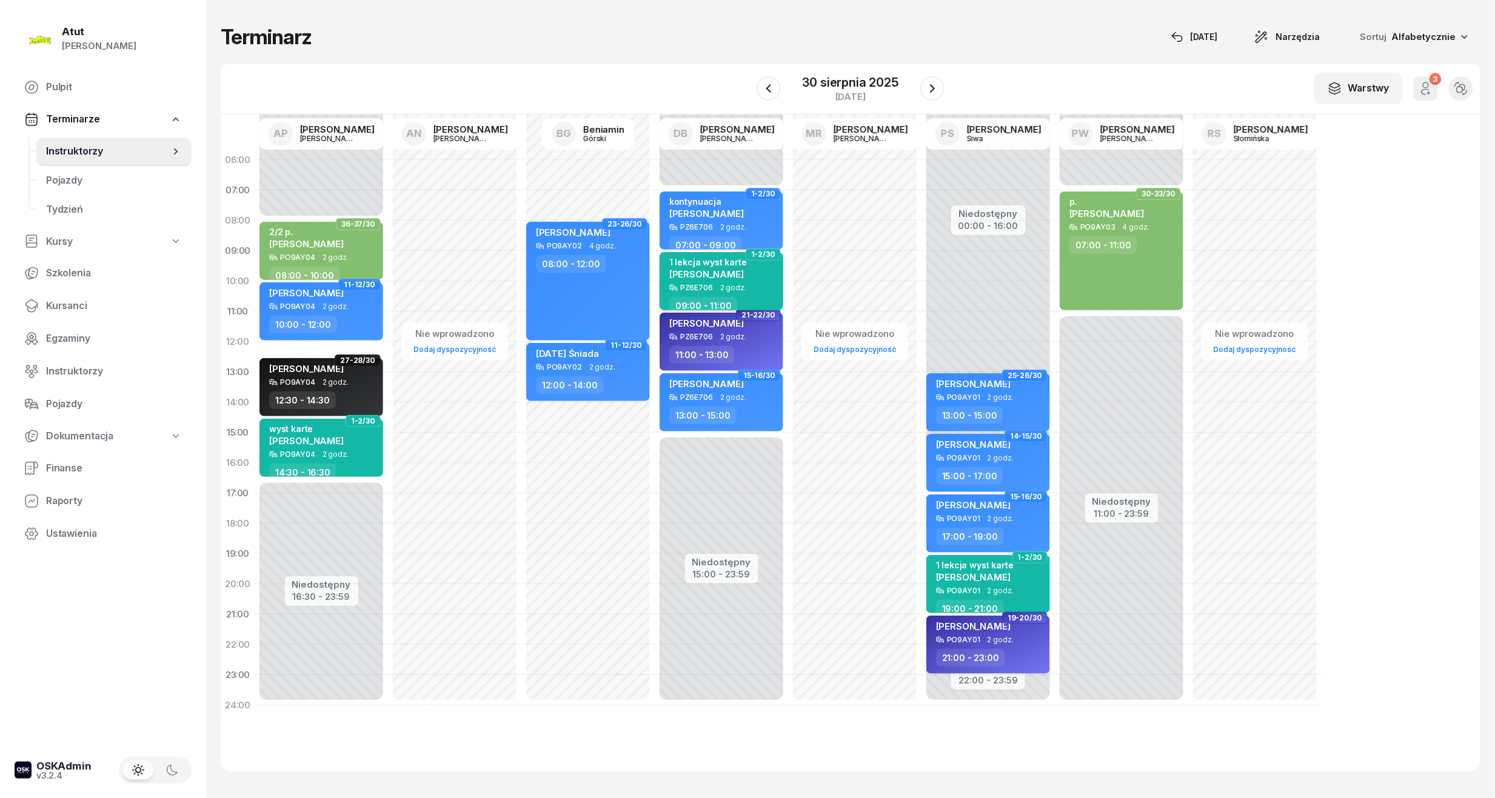
click at [742, 273] on div "1 lekcja wyst karte Adam Sakwa" at bounding box center [722, 270] width 107 height 27
select select "09"
select select "11"
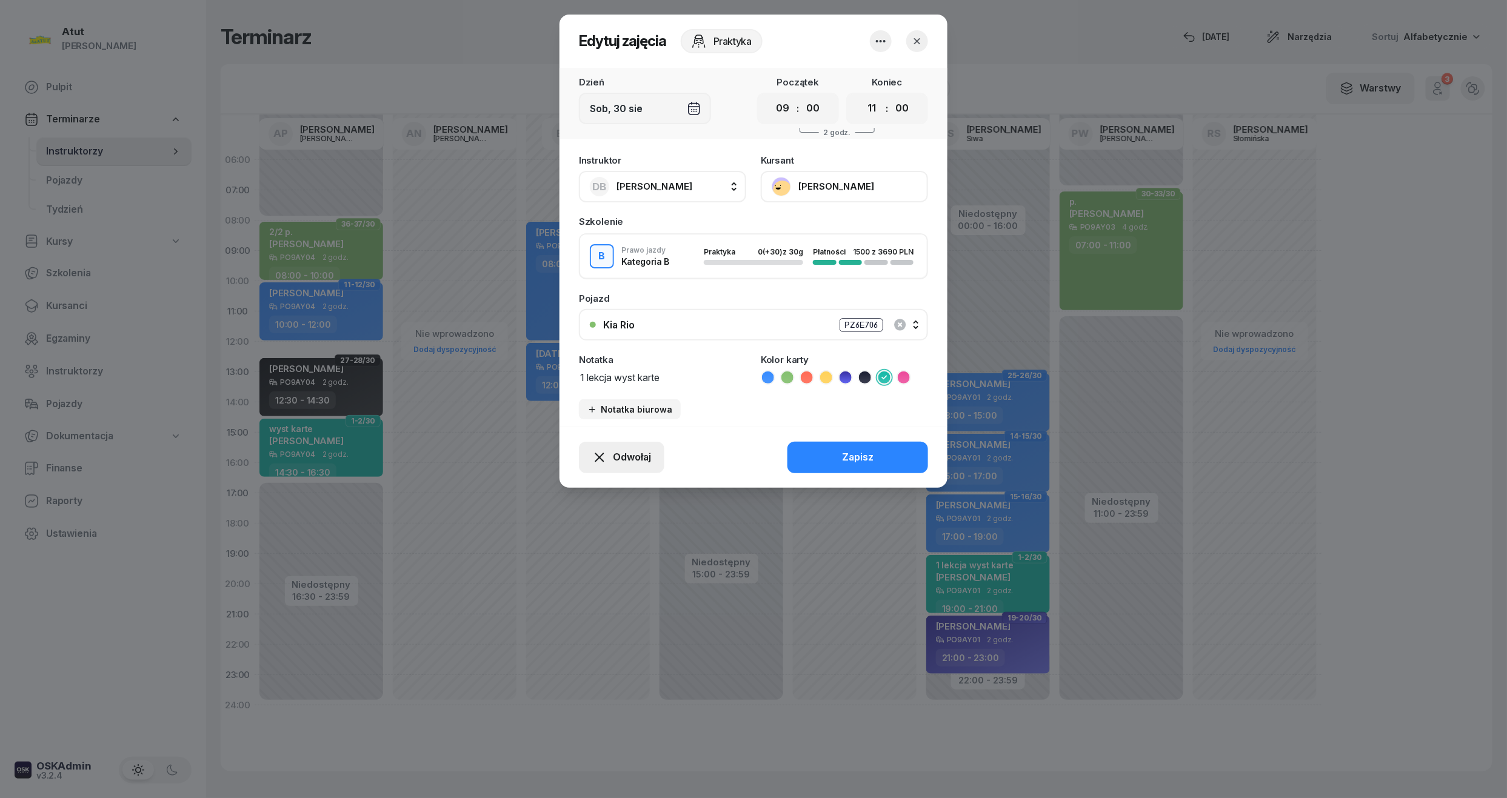
click at [629, 452] on span "Odwołaj" at bounding box center [632, 458] width 38 height 16
click at [604, 382] on div "Kursant odwołał" at bounding box center [600, 384] width 72 height 16
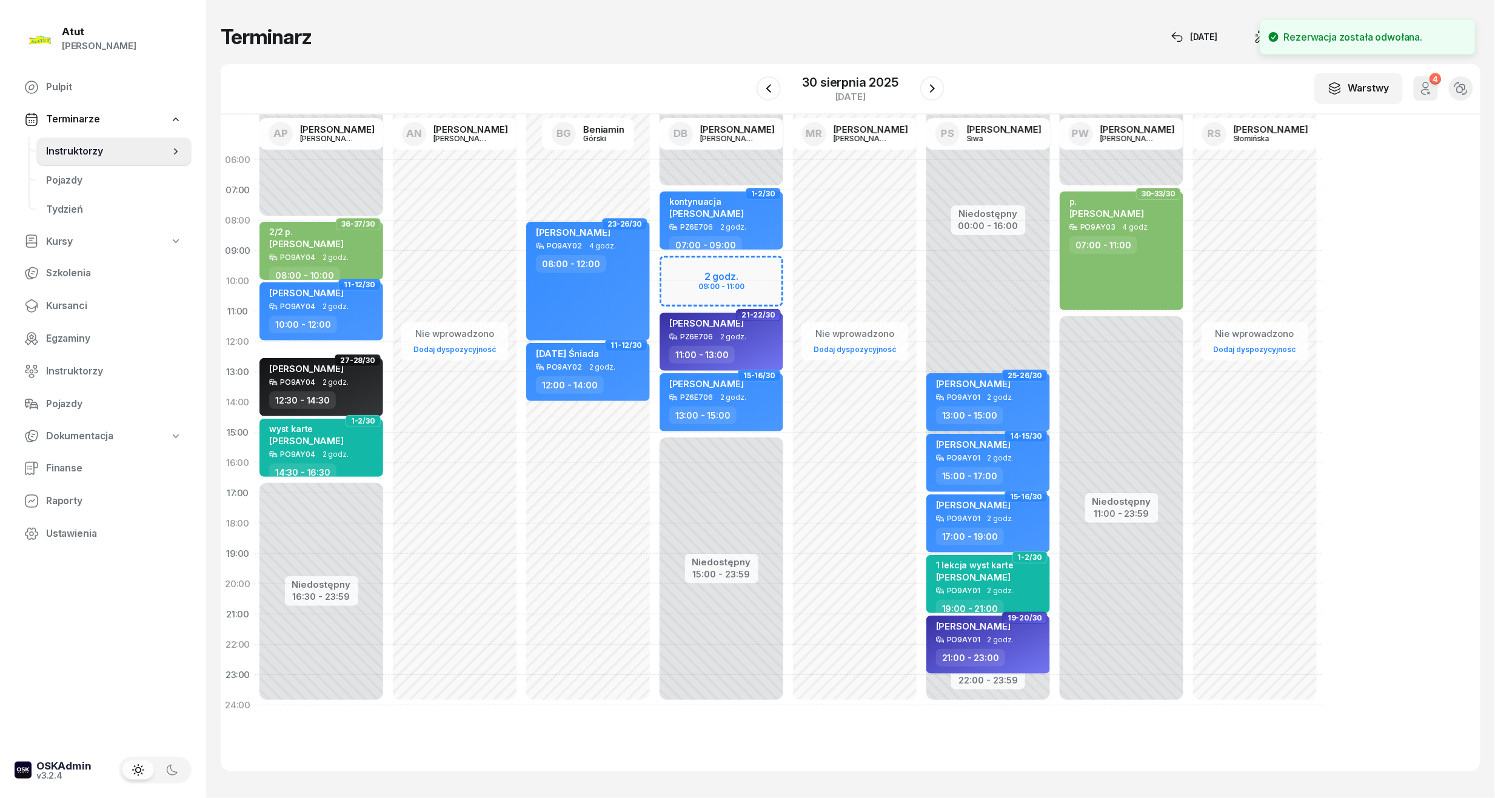
drag, startPoint x: 68, startPoint y: 305, endPoint x: 284, endPoint y: 195, distance: 242.3
click at [68, 305] on span "Kursanci" at bounding box center [114, 306] width 136 height 16
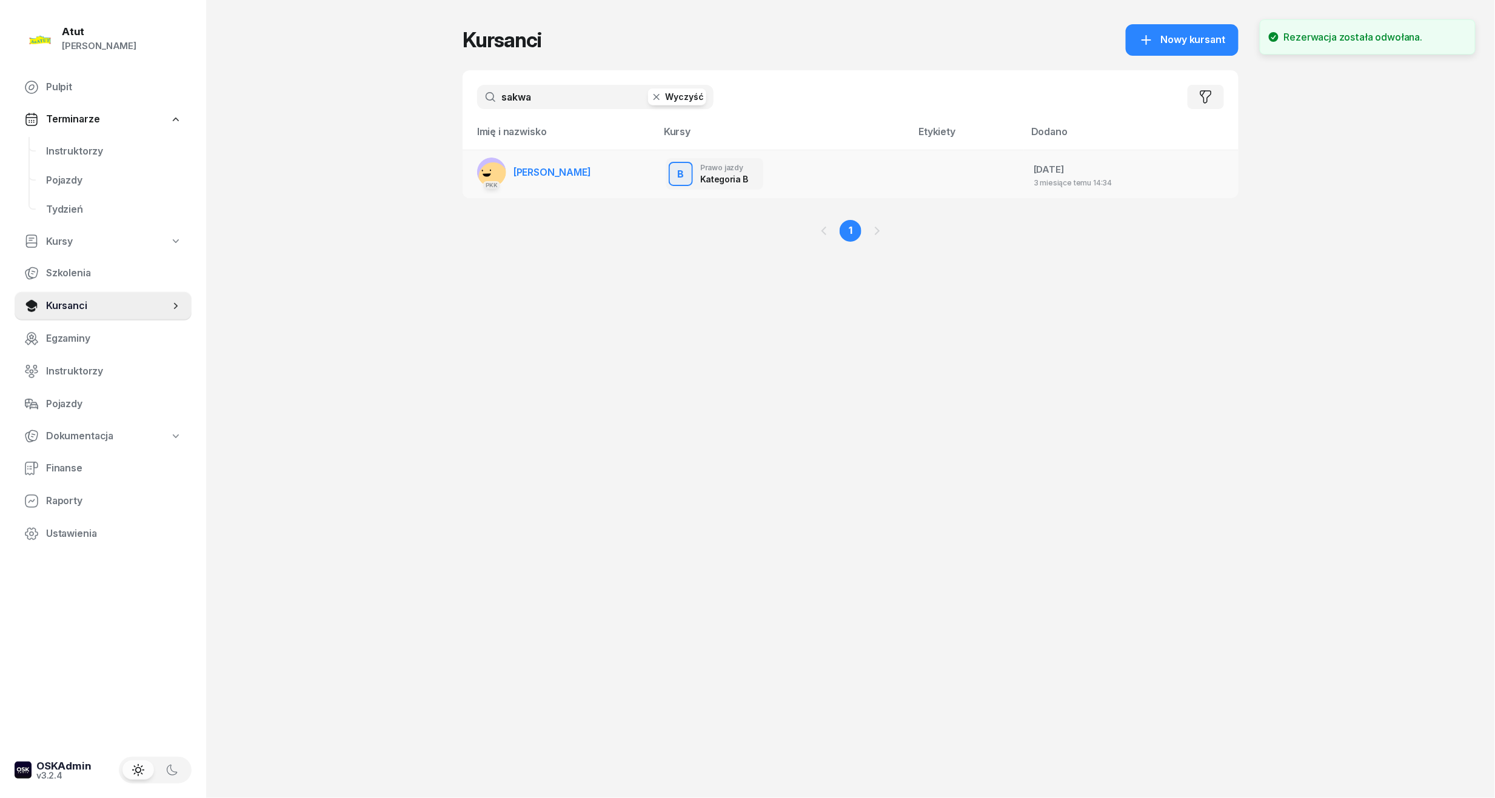
click at [541, 161] on link "PKK Adam Sakwa" at bounding box center [534, 172] width 114 height 29
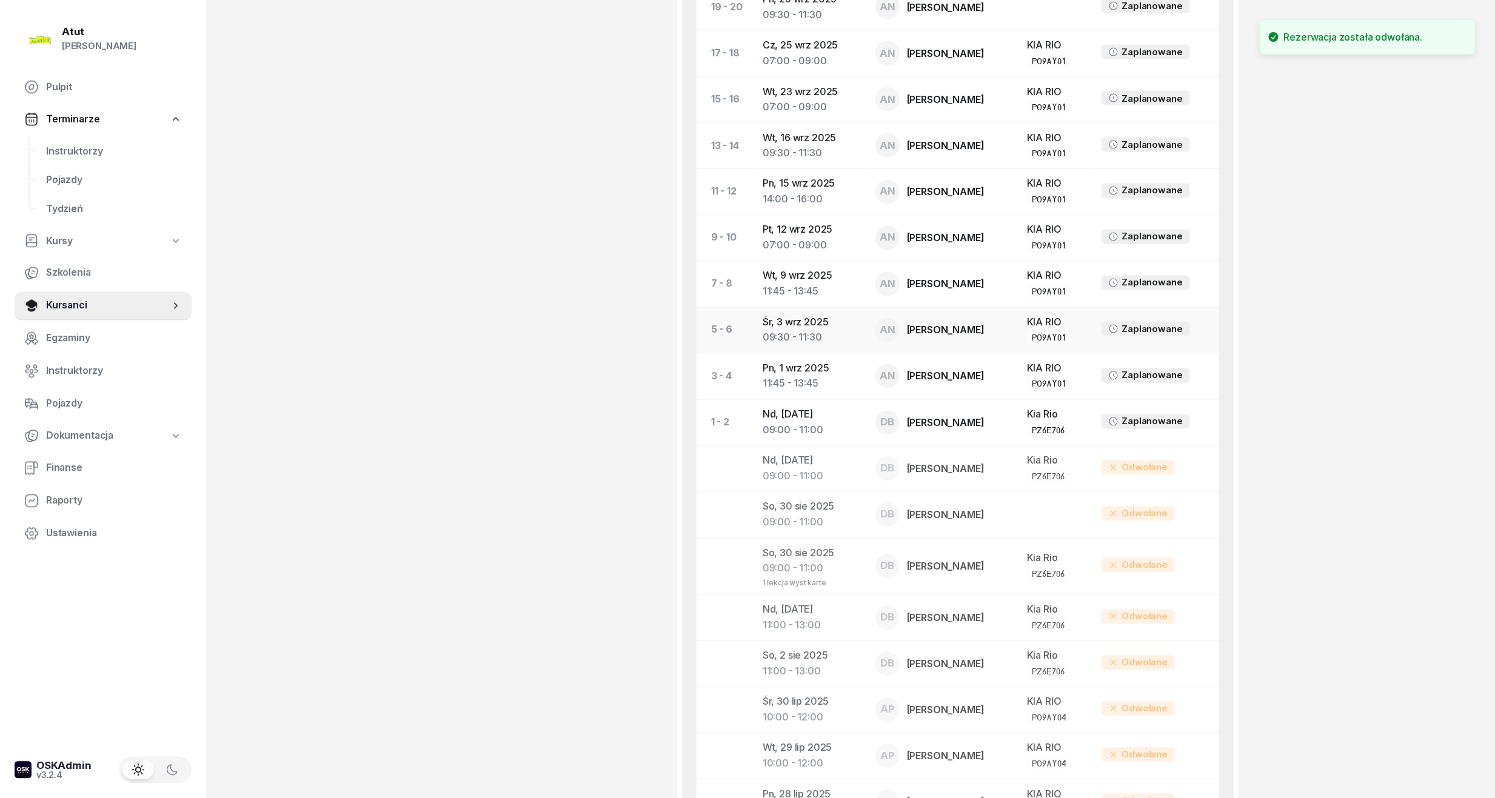
scroll to position [970, 0]
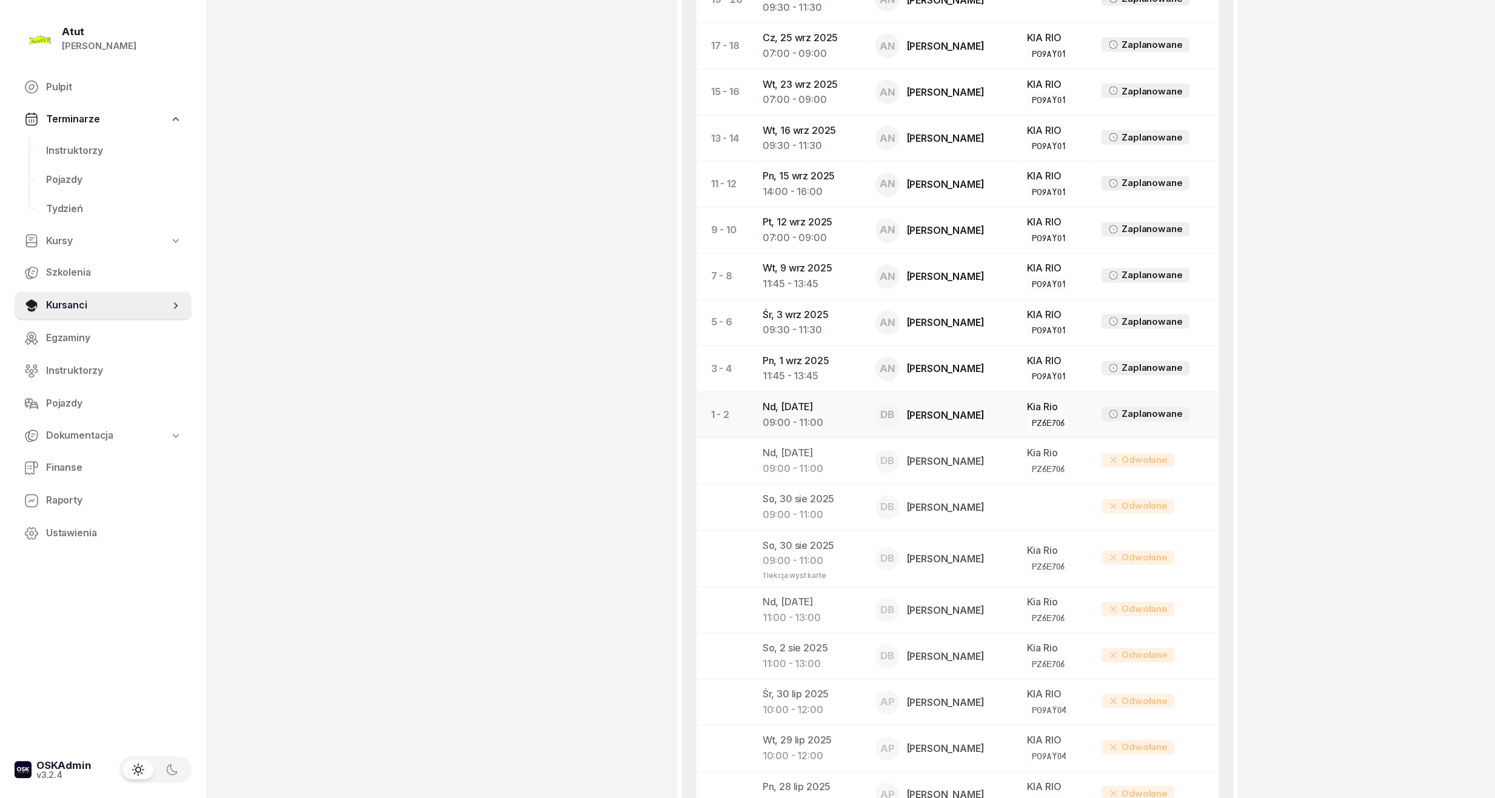
click at [791, 420] on div "09:00 - 11:00" at bounding box center [808, 424] width 93 height 16
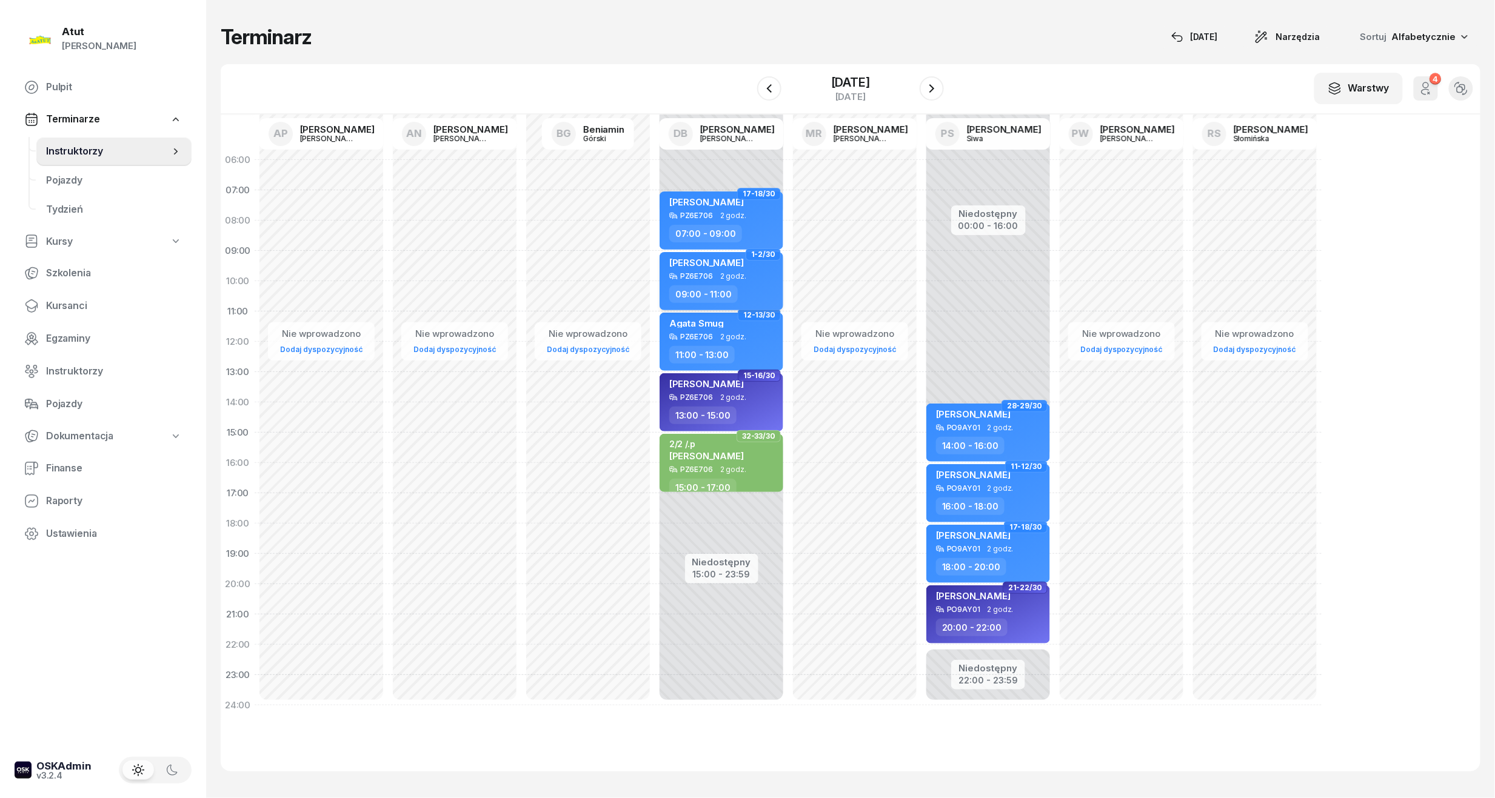
click at [739, 270] on div "[PERSON_NAME]" at bounding box center [722, 264] width 107 height 15
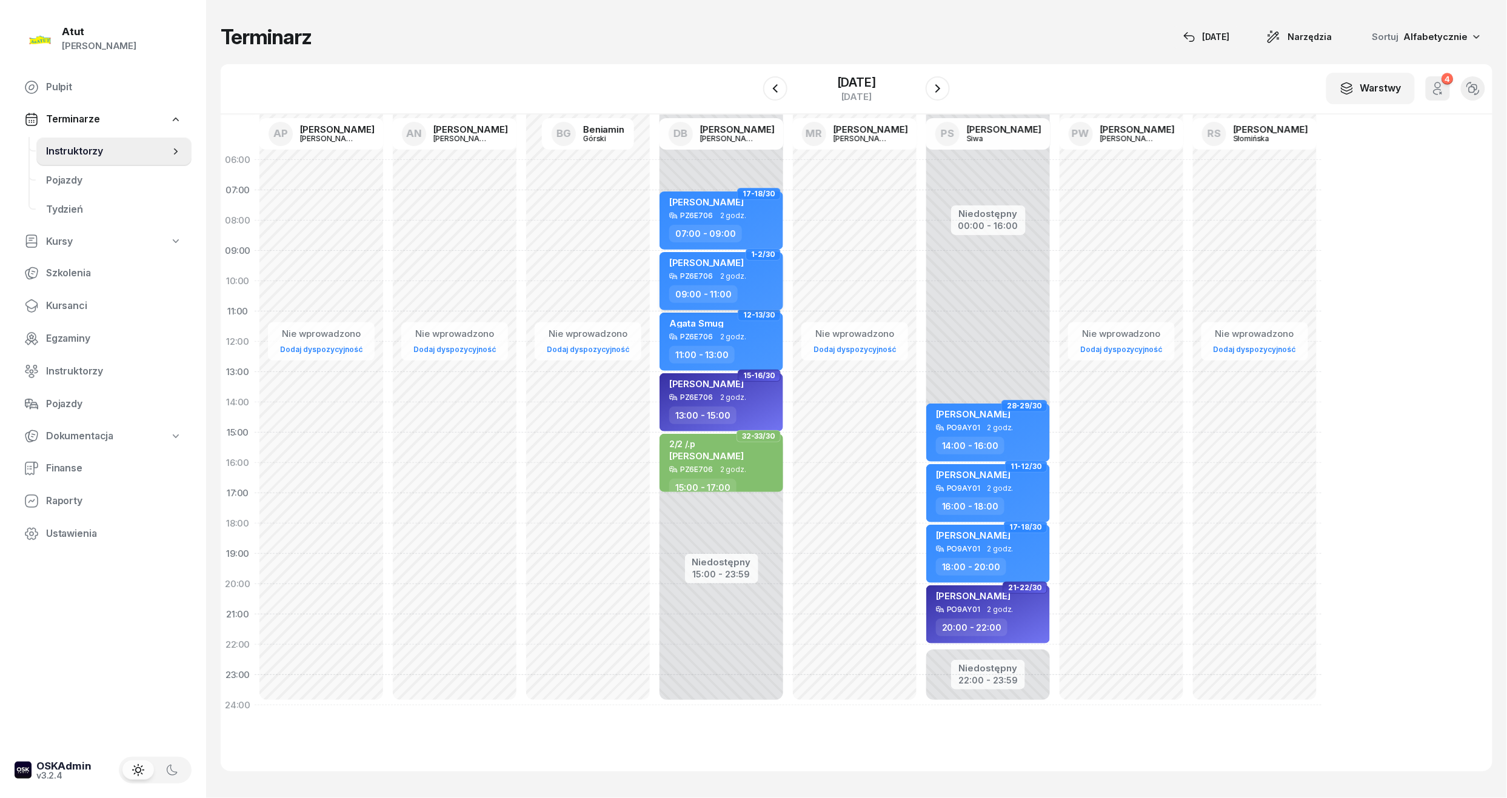
select select "09"
select select "11"
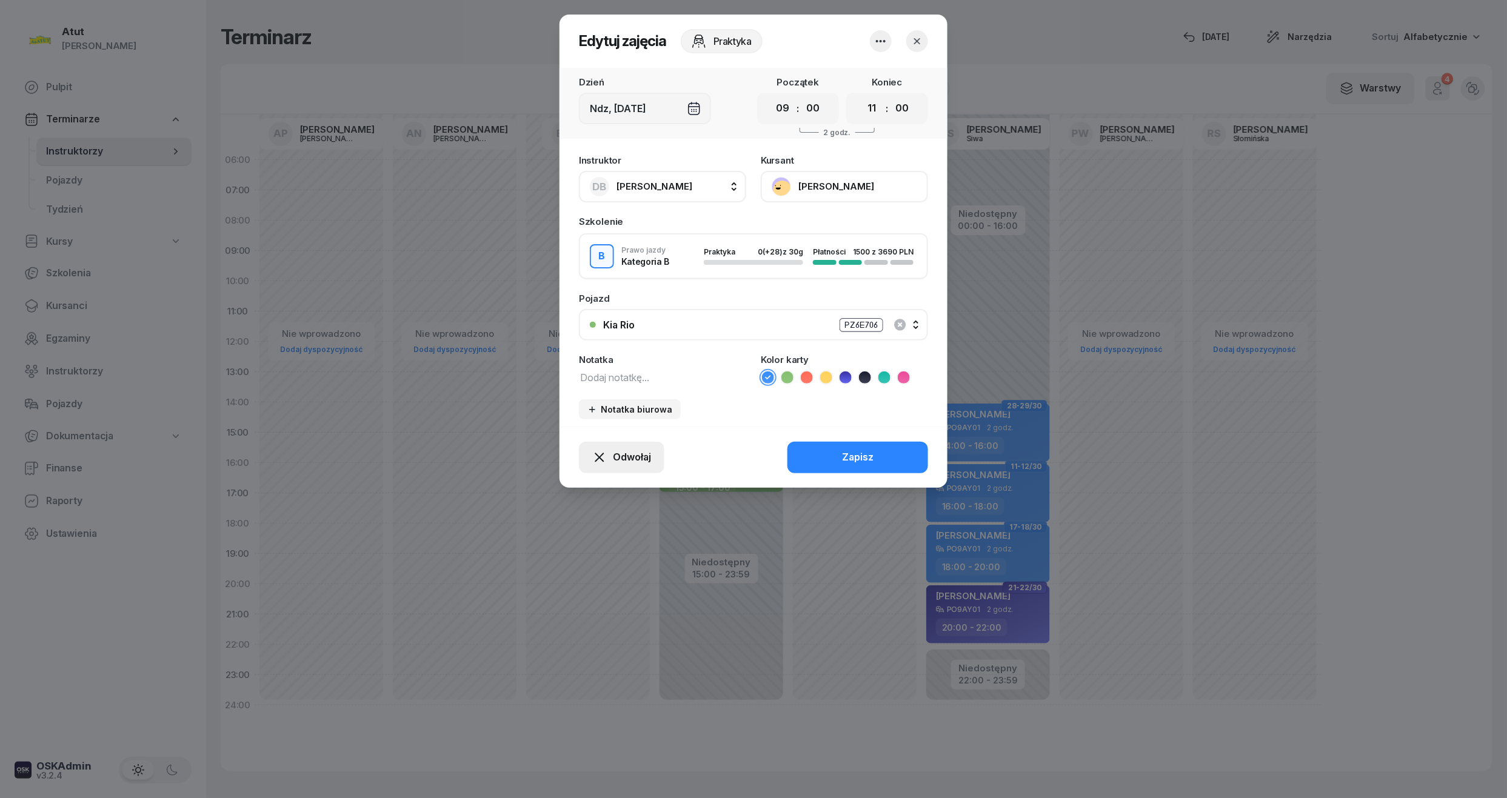
click at [629, 450] on span "Odwołaj" at bounding box center [632, 458] width 38 height 16
click at [612, 373] on link "Kursant odwołał" at bounding box center [615, 384] width 160 height 30
click at [582, 379] on div "Kursant odwołał" at bounding box center [600, 384] width 72 height 16
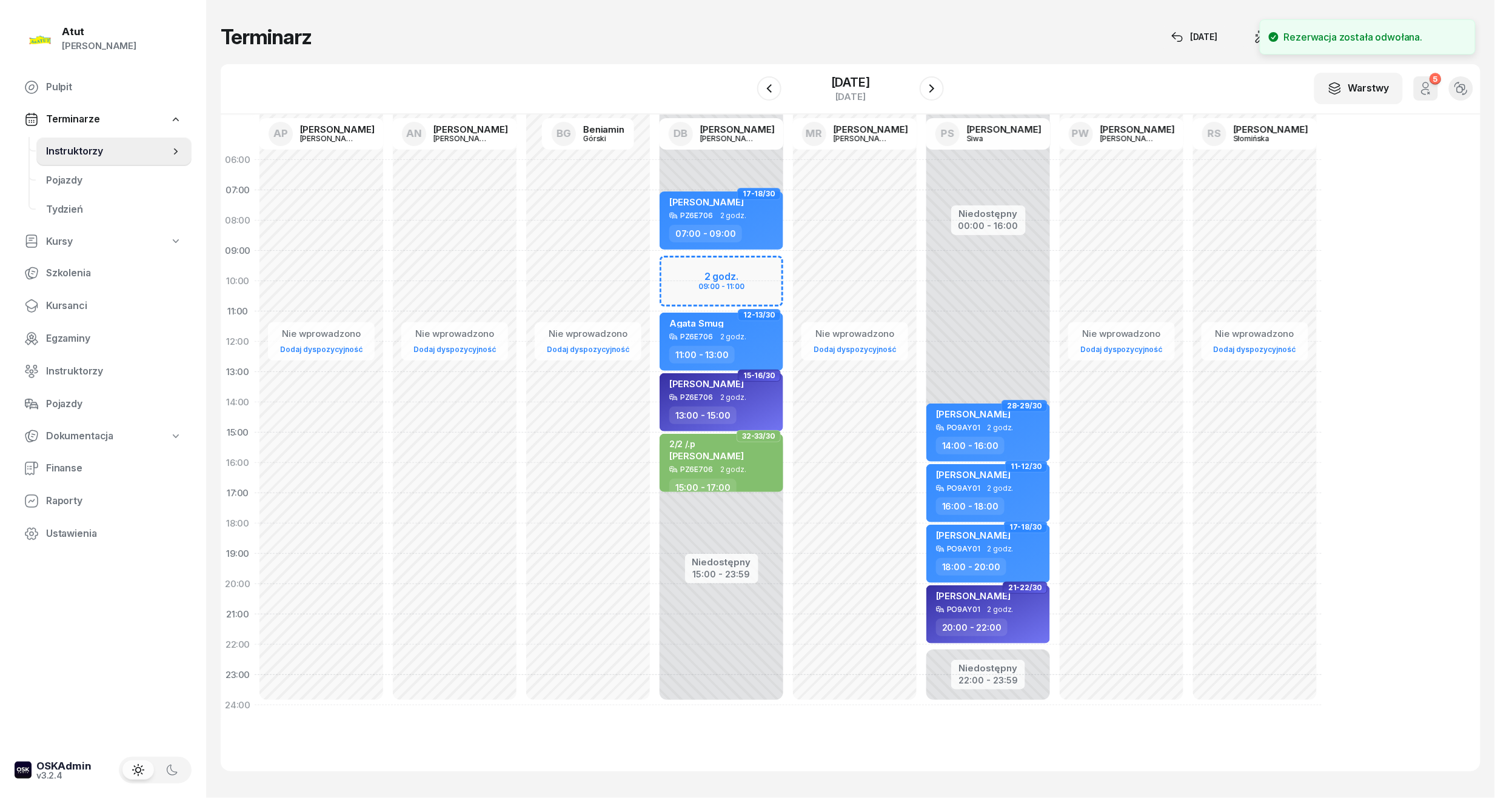
drag, startPoint x: 59, startPoint y: 308, endPoint x: 348, endPoint y: 167, distance: 321.5
click at [59, 308] on span "Kursanci" at bounding box center [114, 306] width 136 height 16
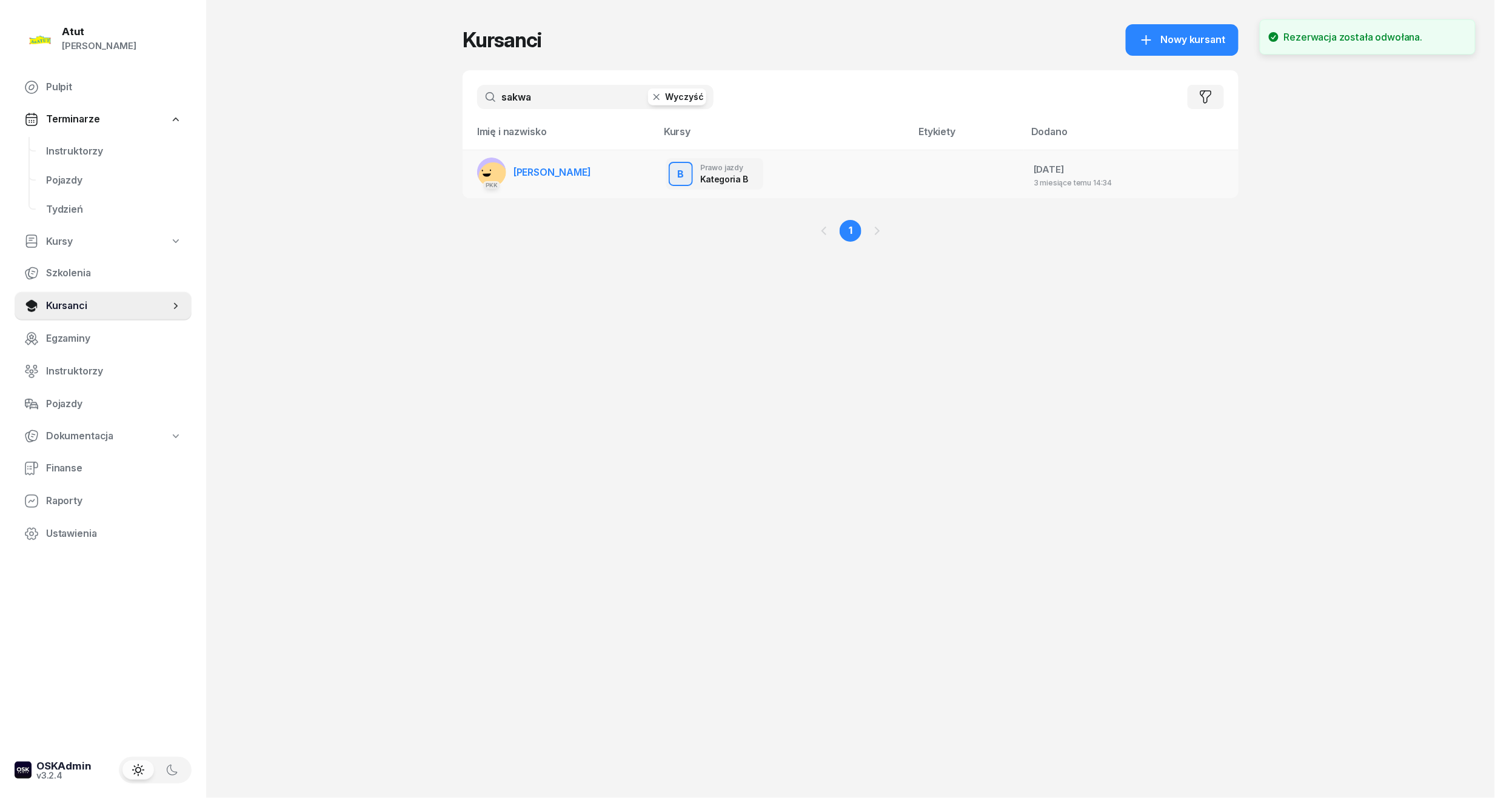
click at [554, 173] on span "[PERSON_NAME]" at bounding box center [552, 172] width 78 height 12
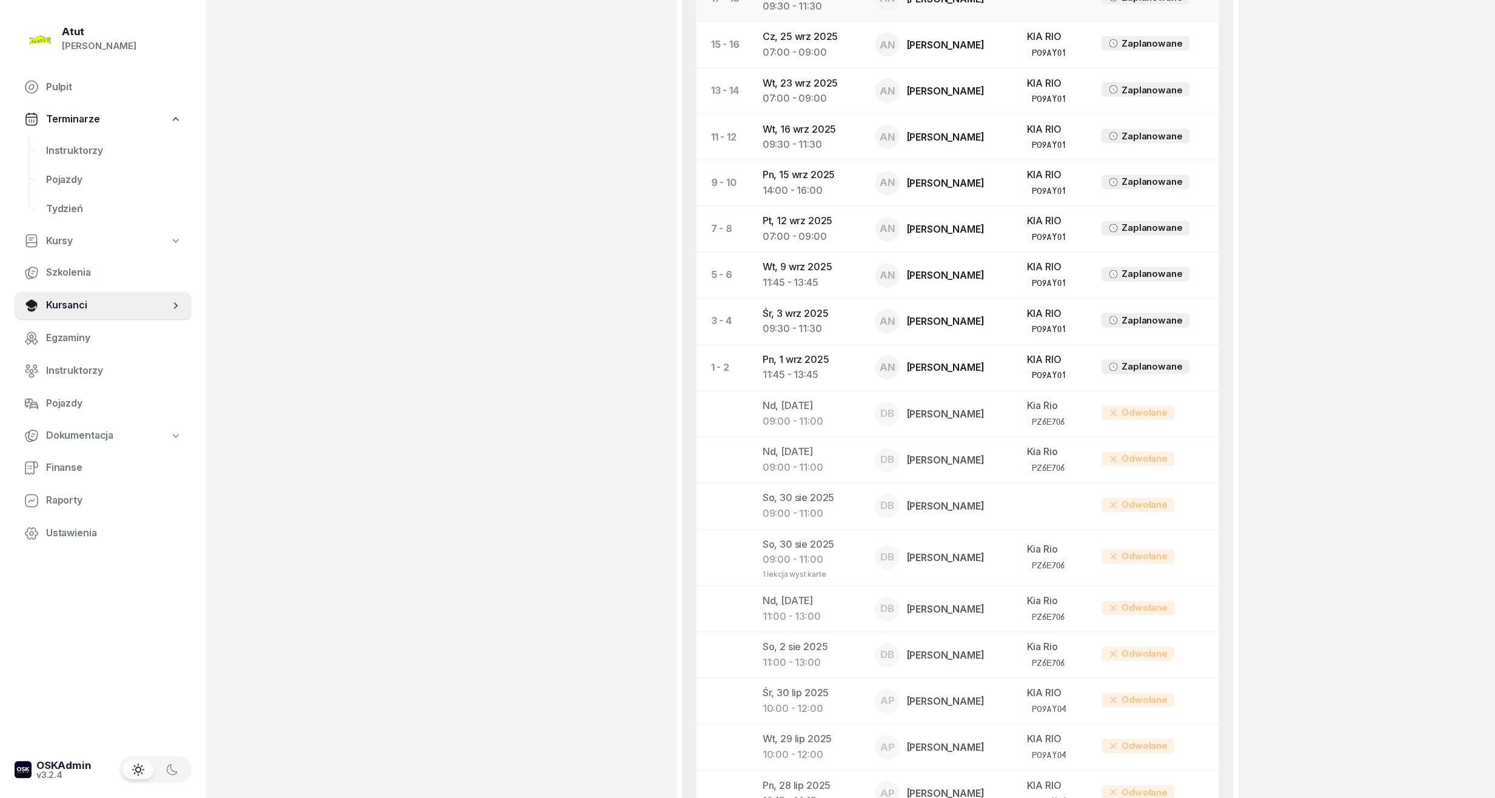
scroll to position [1050, 0]
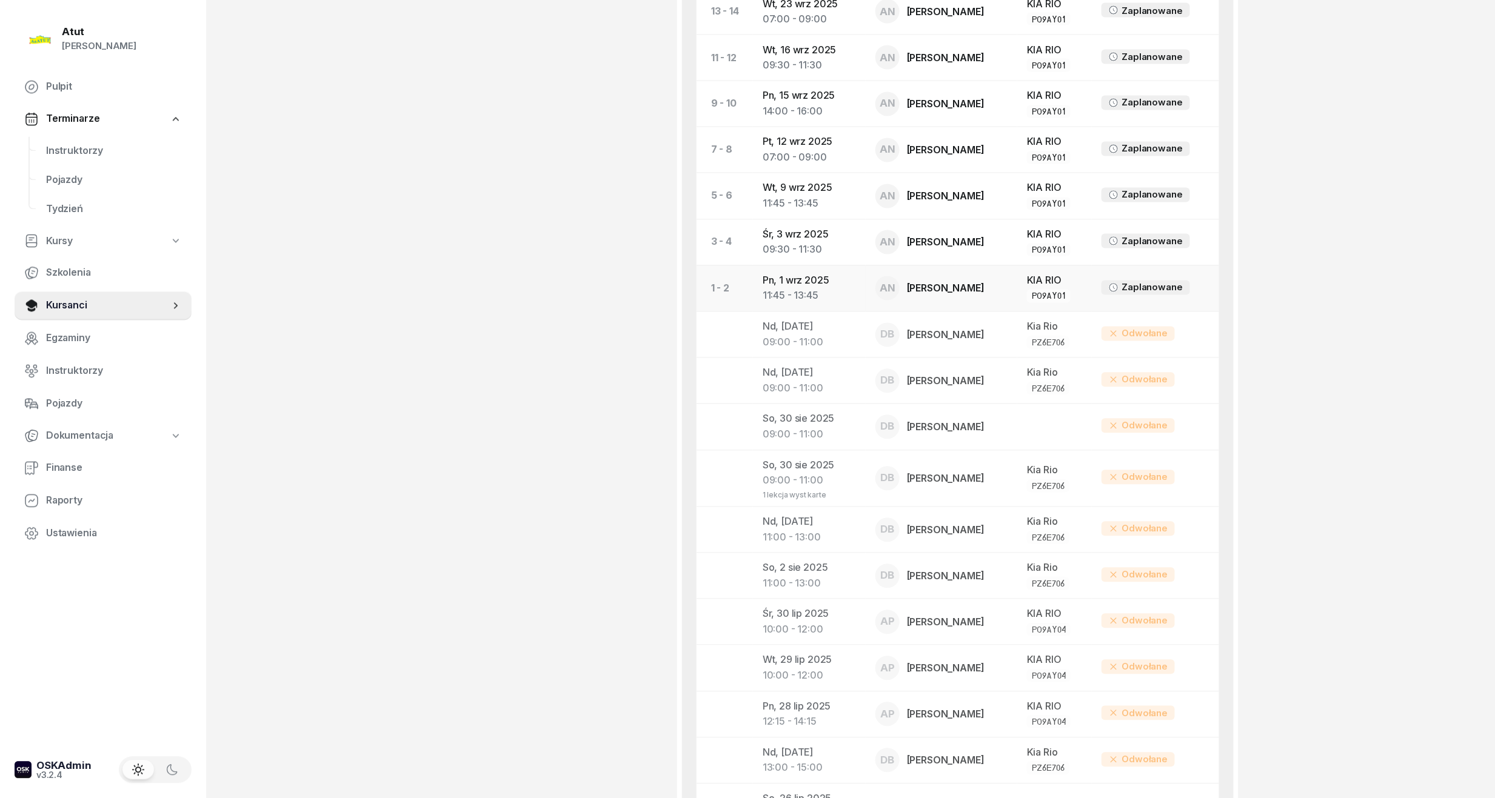
click at [773, 280] on td "Pn, 1 wrz 2025 11:45 - 13:45" at bounding box center [809, 288] width 113 height 46
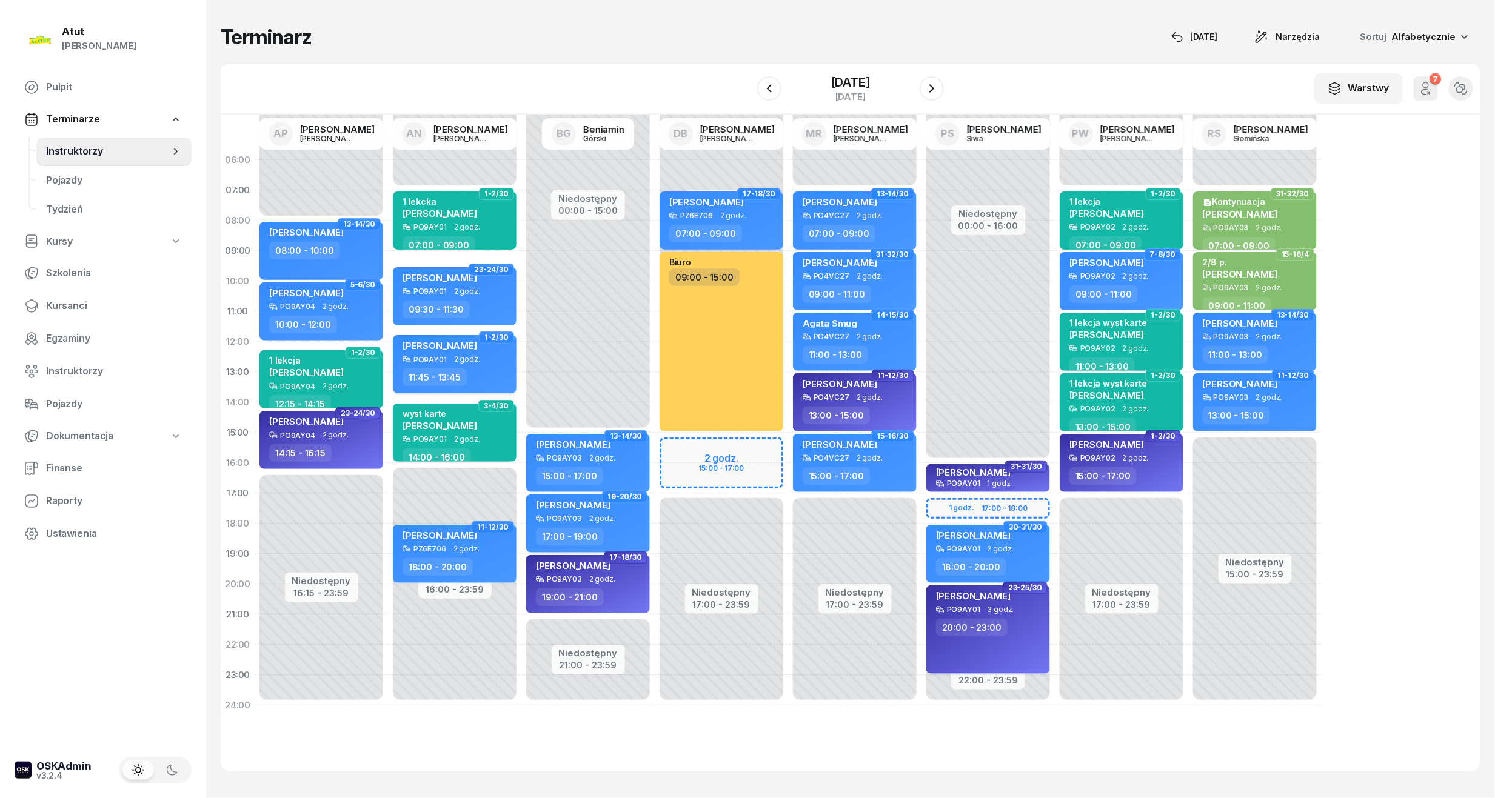
click at [464, 347] on div "[PERSON_NAME]" at bounding box center [455, 347] width 107 height 15
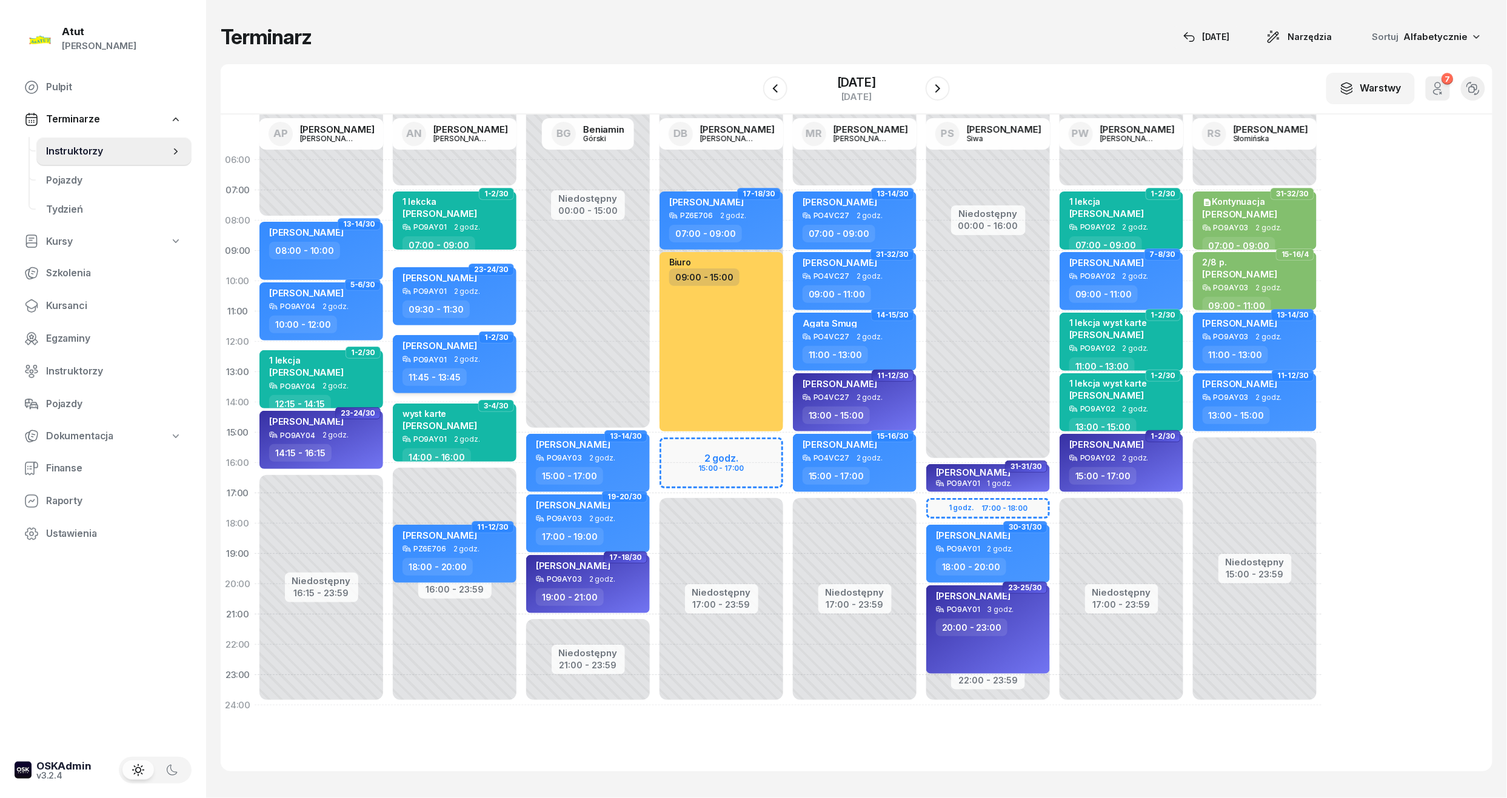
select select "11"
select select "45"
select select "13"
select select "45"
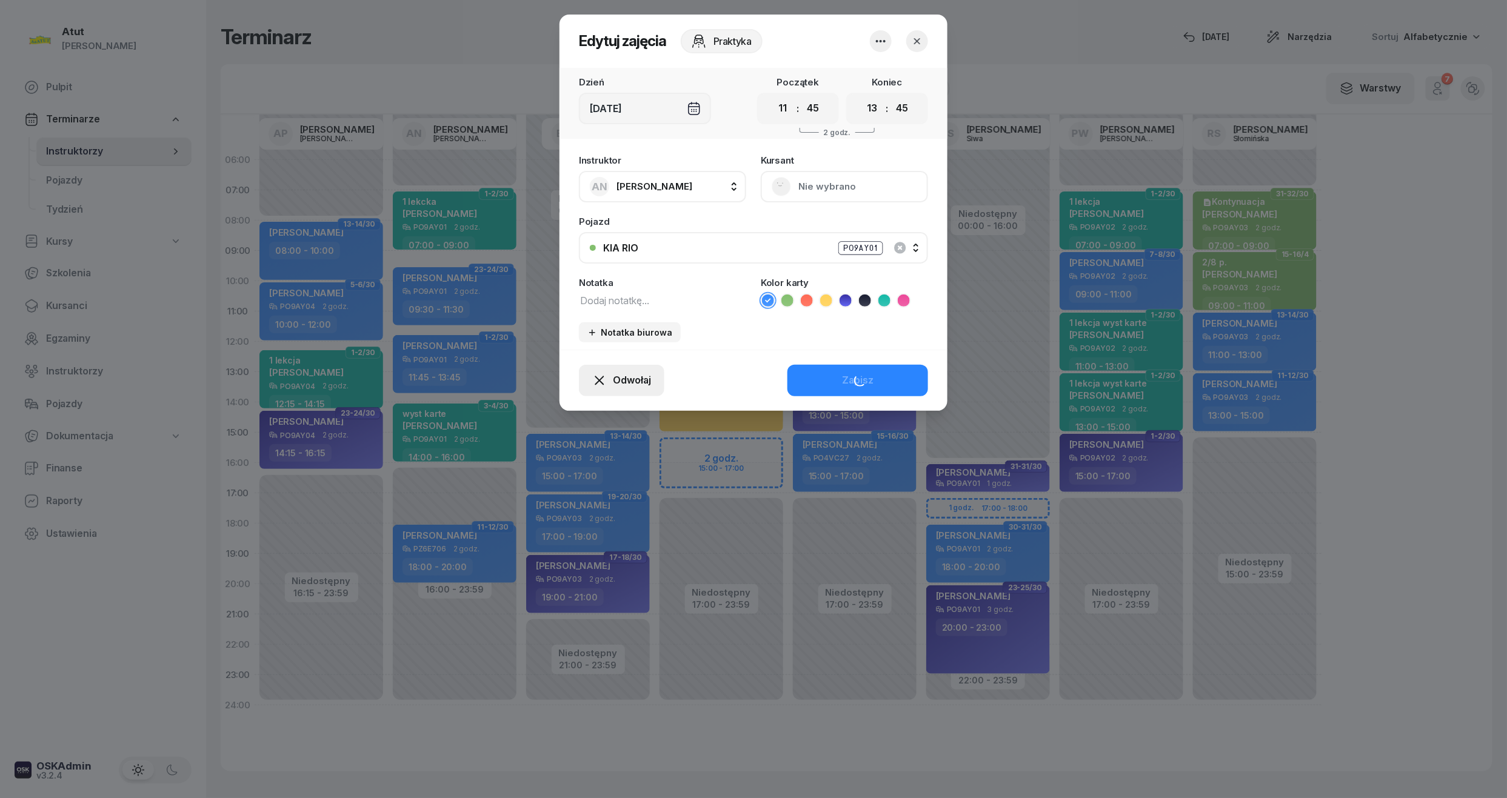
click at [633, 379] on span "Odwołaj" at bounding box center [632, 381] width 38 height 16
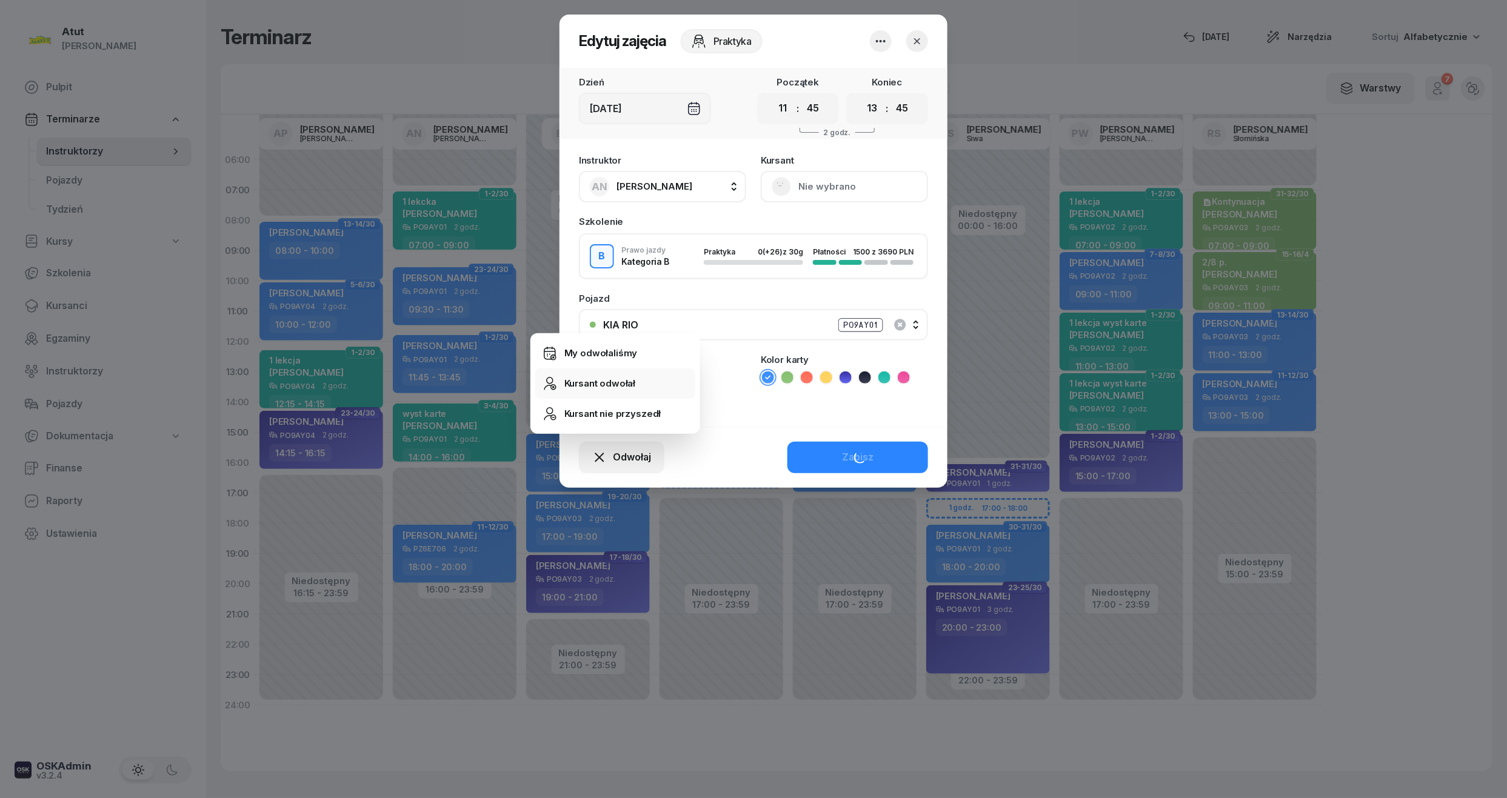
click at [609, 387] on div "Kursant odwołał" at bounding box center [600, 384] width 72 height 16
click at [611, 391] on div "Kursant odwołał" at bounding box center [600, 384] width 72 height 16
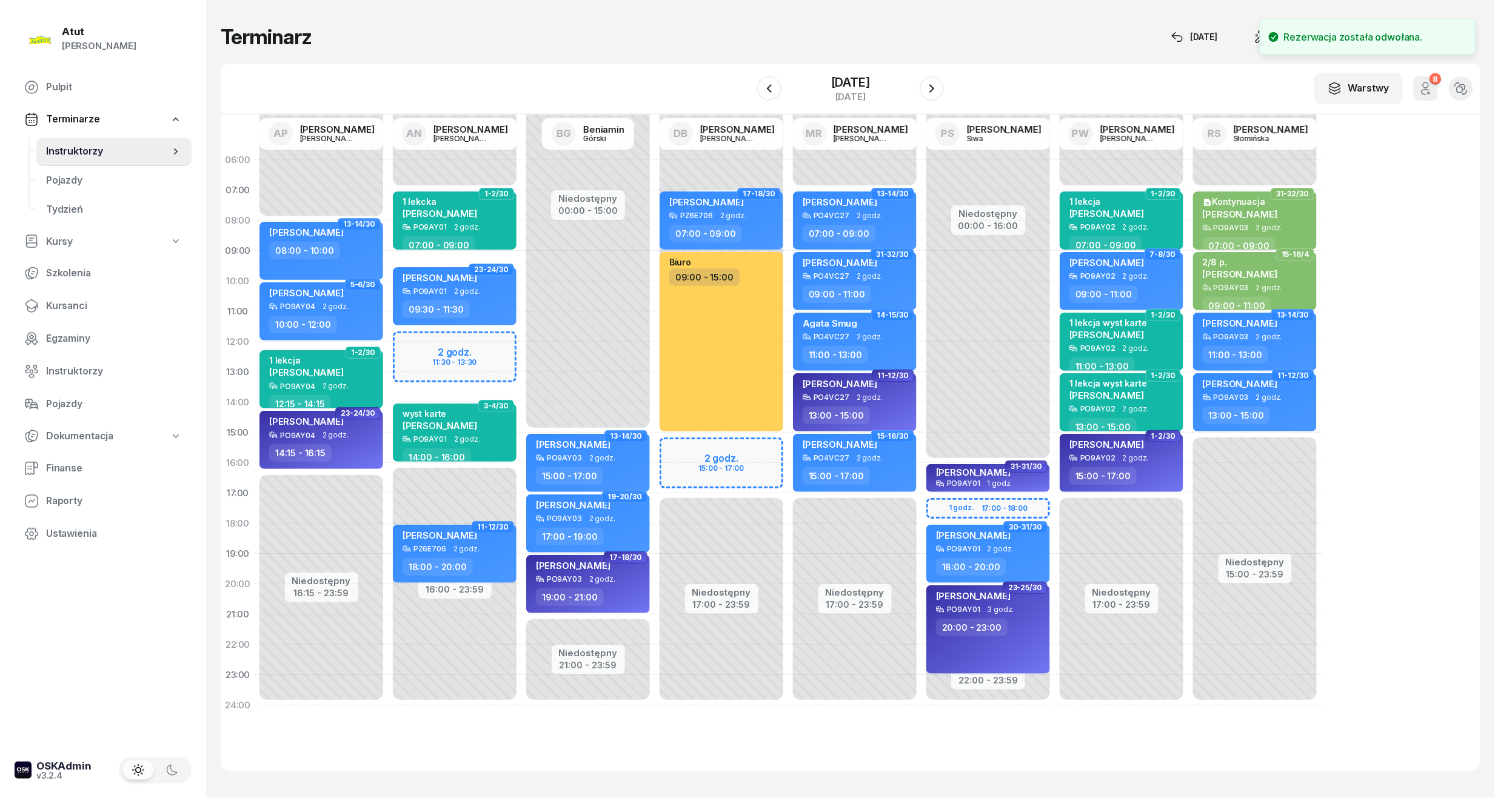
drag, startPoint x: 87, startPoint y: 307, endPoint x: 238, endPoint y: 199, distance: 185.0
click at [87, 307] on span "Kursanci" at bounding box center [114, 306] width 136 height 16
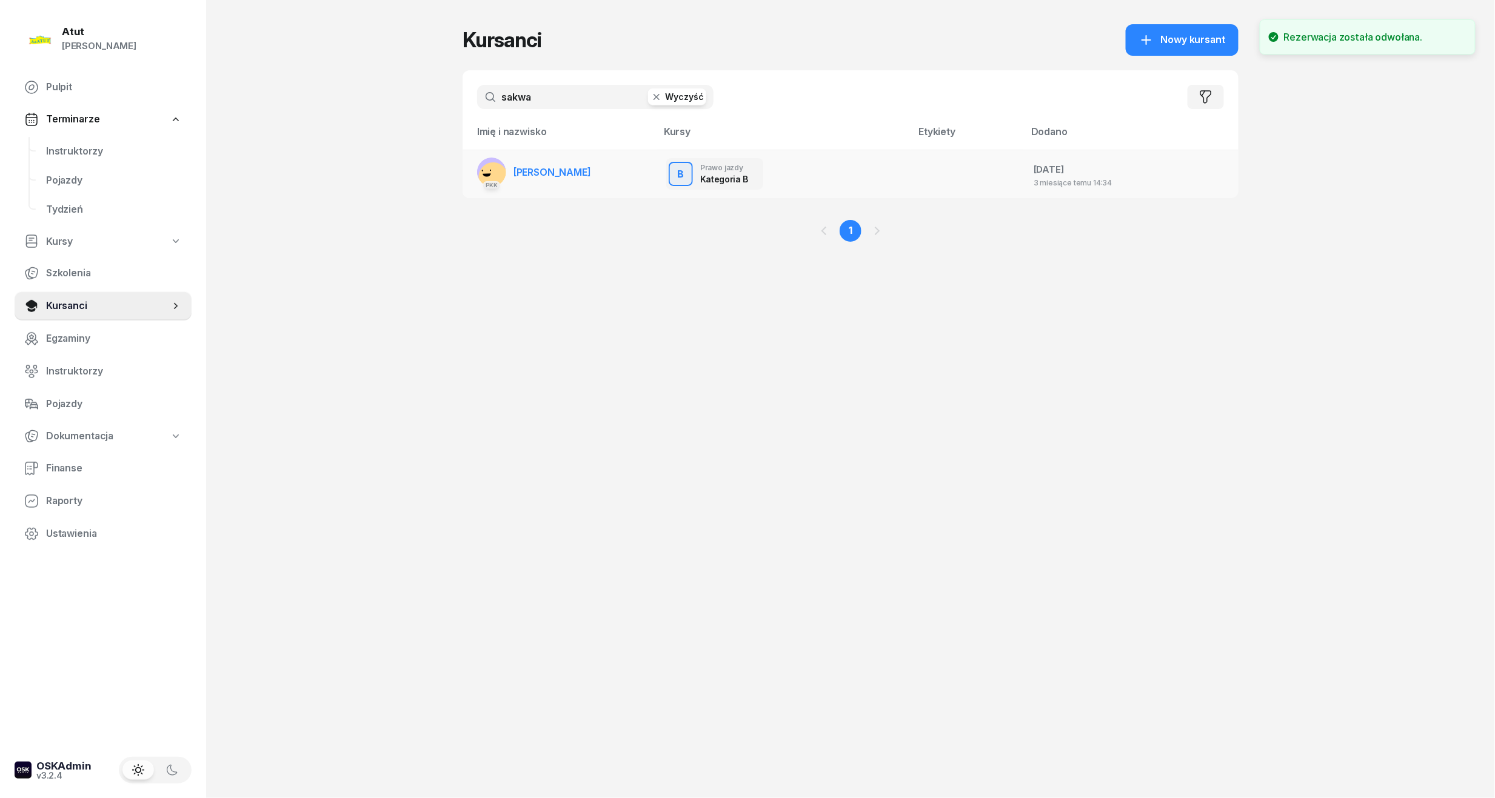
click at [551, 172] on span "[PERSON_NAME]" at bounding box center [552, 172] width 78 height 12
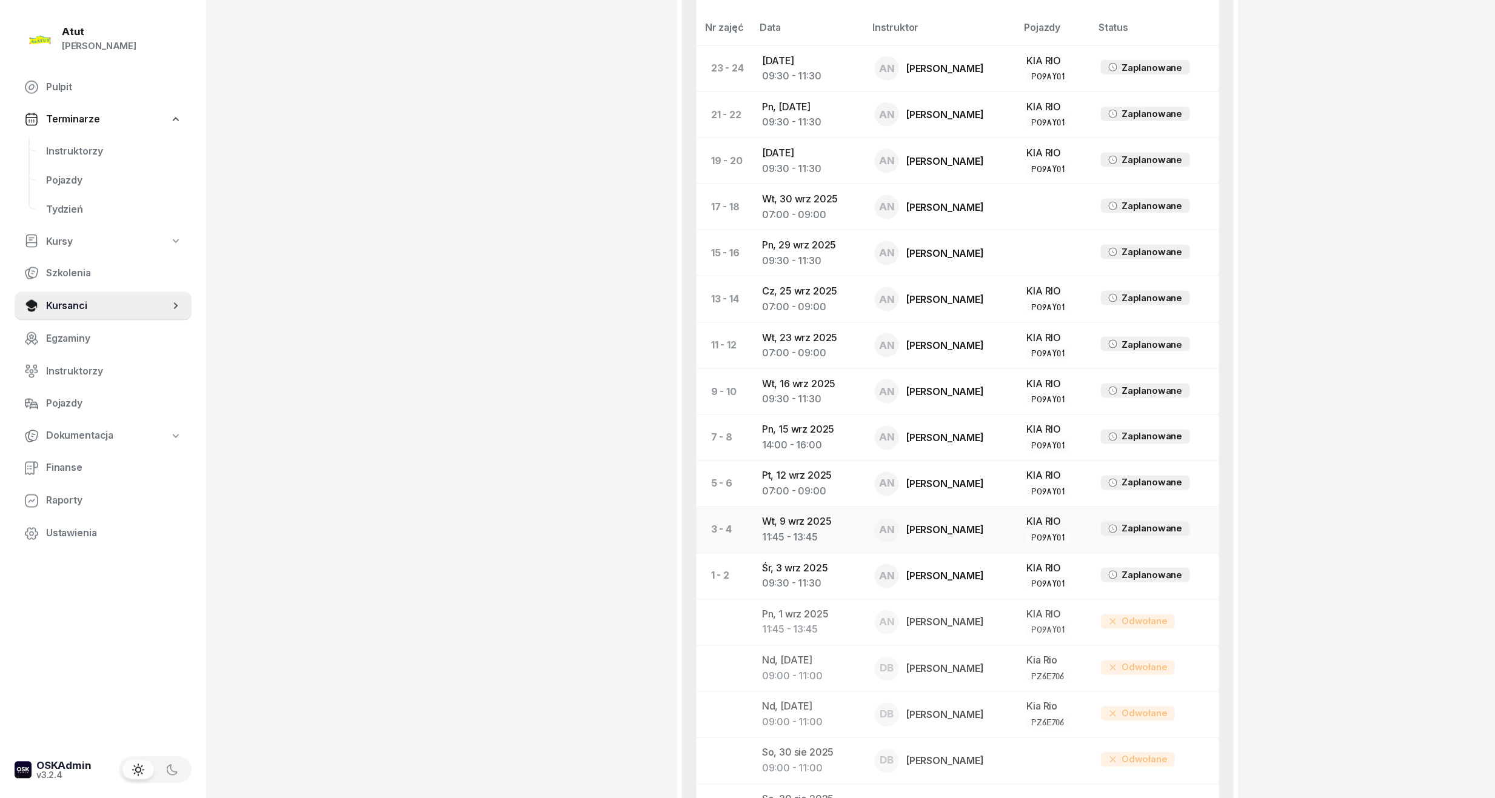
scroll to position [727, 0]
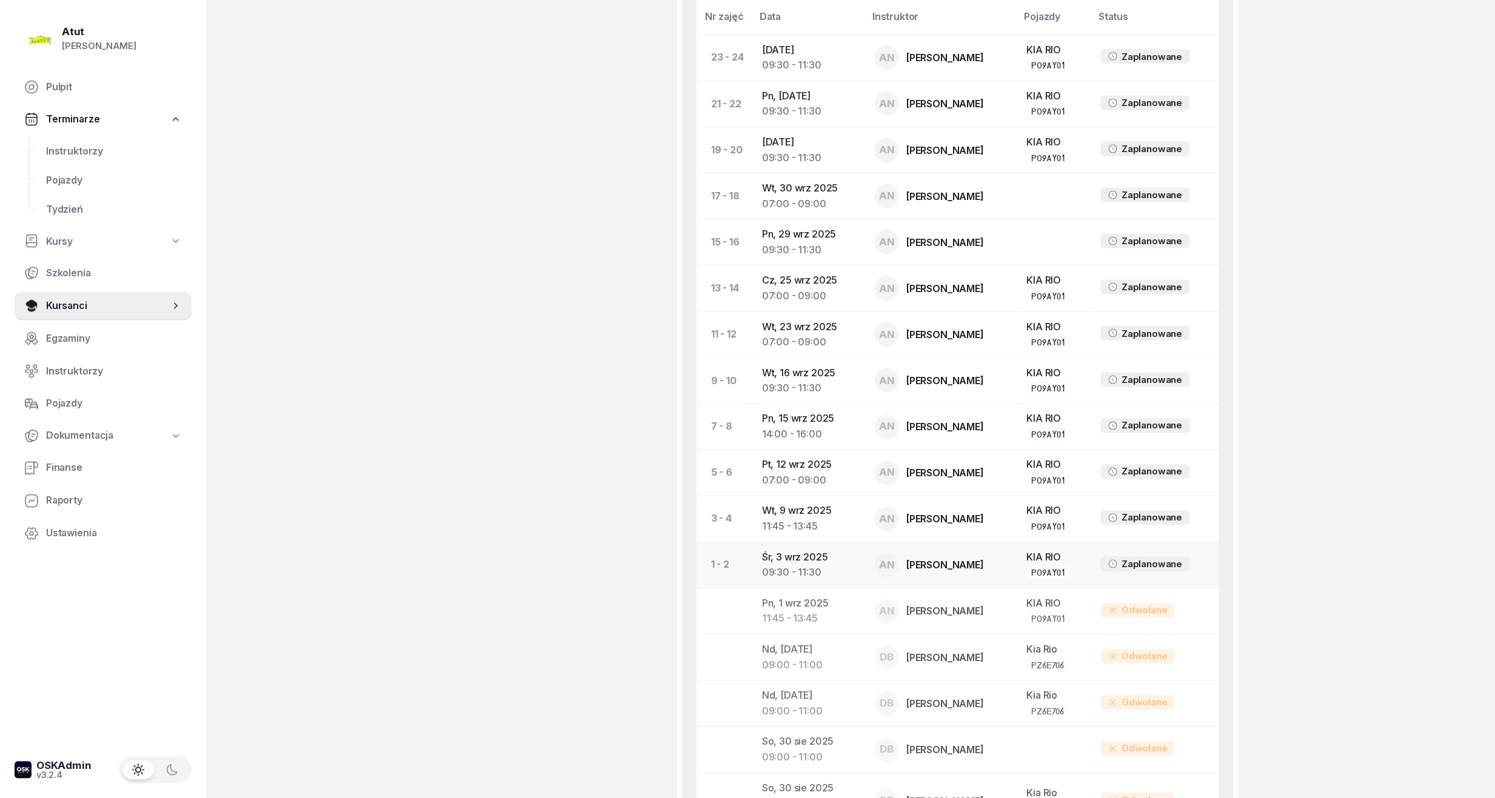
click at [795, 566] on td "Śr, 3 wrz 2025 09:30 - 11:30" at bounding box center [808, 565] width 113 height 46
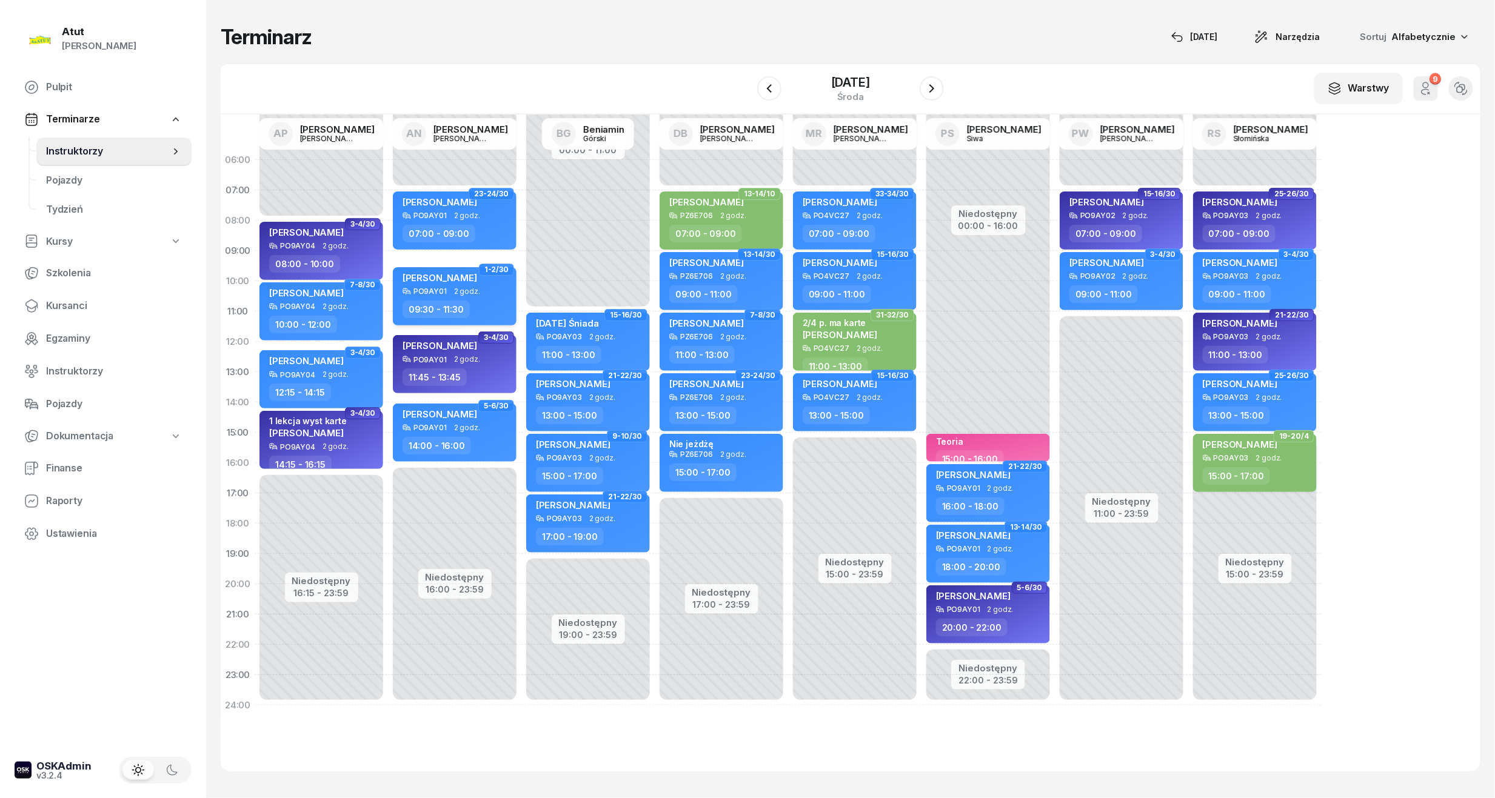
click at [429, 276] on span "[PERSON_NAME]" at bounding box center [439, 278] width 75 height 12
select select "09"
select select "30"
select select "11"
select select "30"
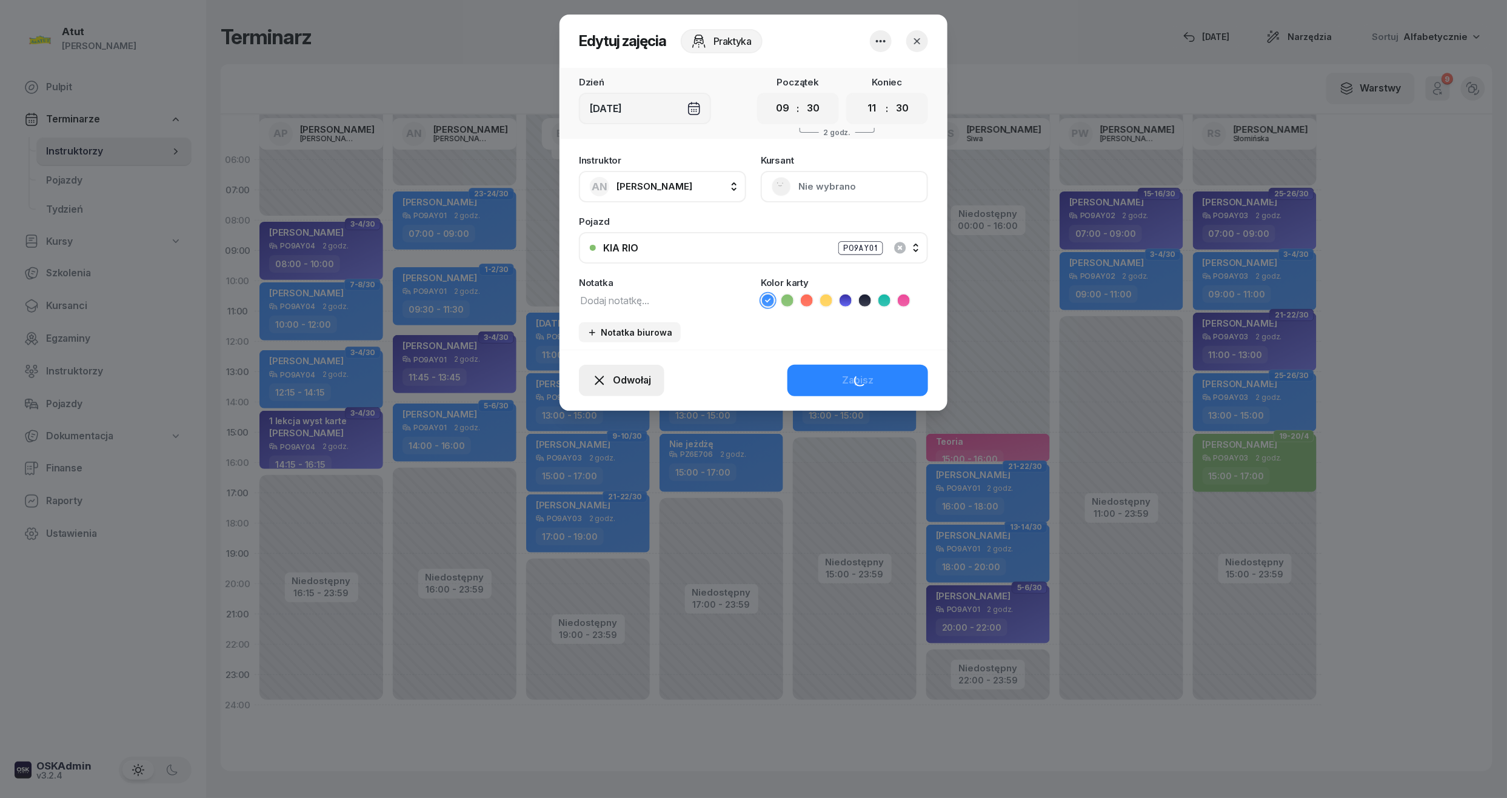
click at [643, 379] on span "Odwołaj" at bounding box center [632, 381] width 38 height 16
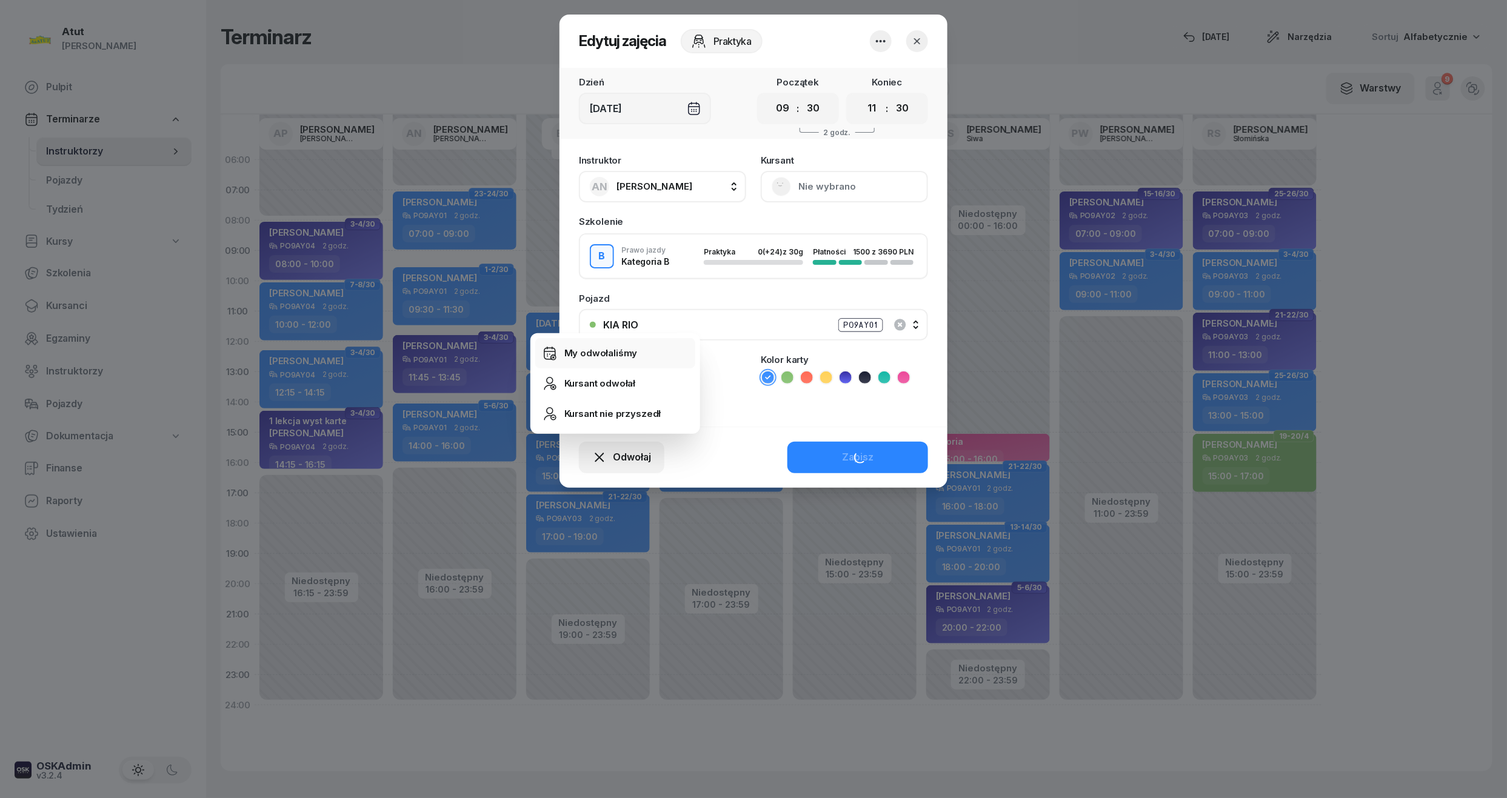
click at [601, 343] on link "My odwołaliśmy" at bounding box center [615, 353] width 160 height 30
click at [584, 357] on div "My odwołaliśmy" at bounding box center [600, 353] width 73 height 16
